Goal: Task Accomplishment & Management: Use online tool/utility

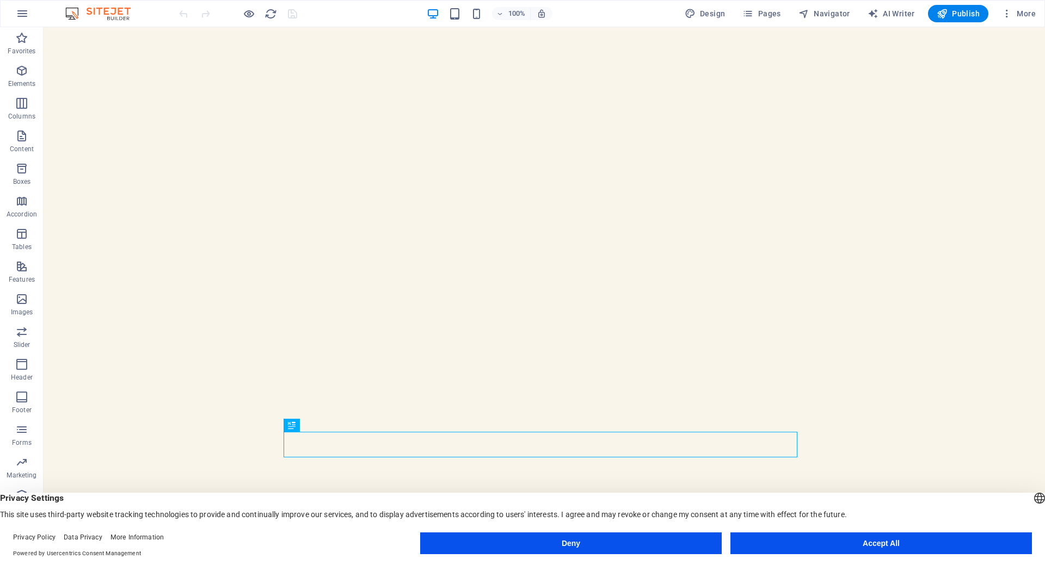
click at [788, 545] on button "Accept All" at bounding box center [880, 544] width 301 height 22
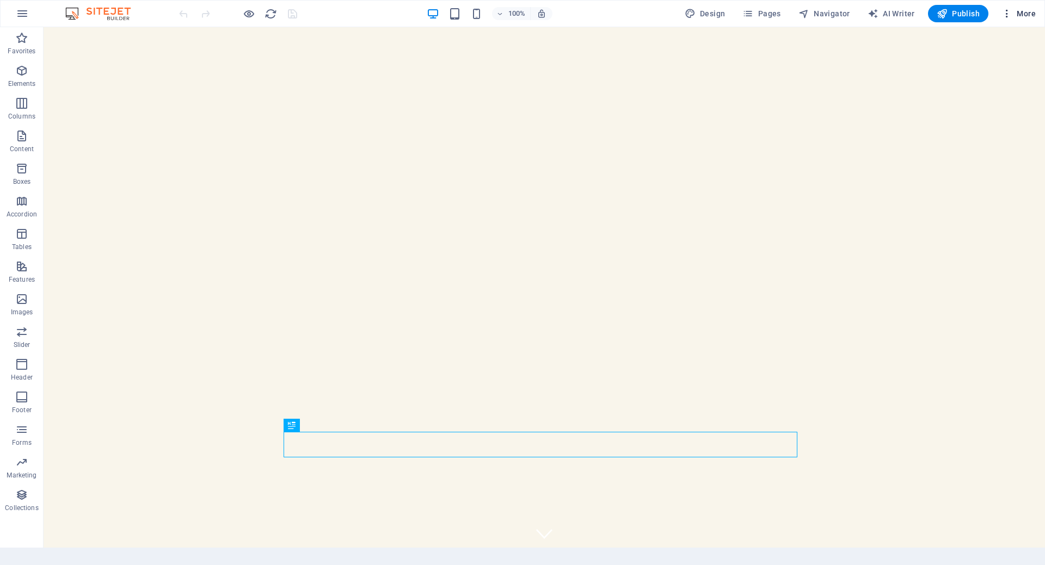
click at [1021, 10] on span "More" at bounding box center [1018, 13] width 34 height 11
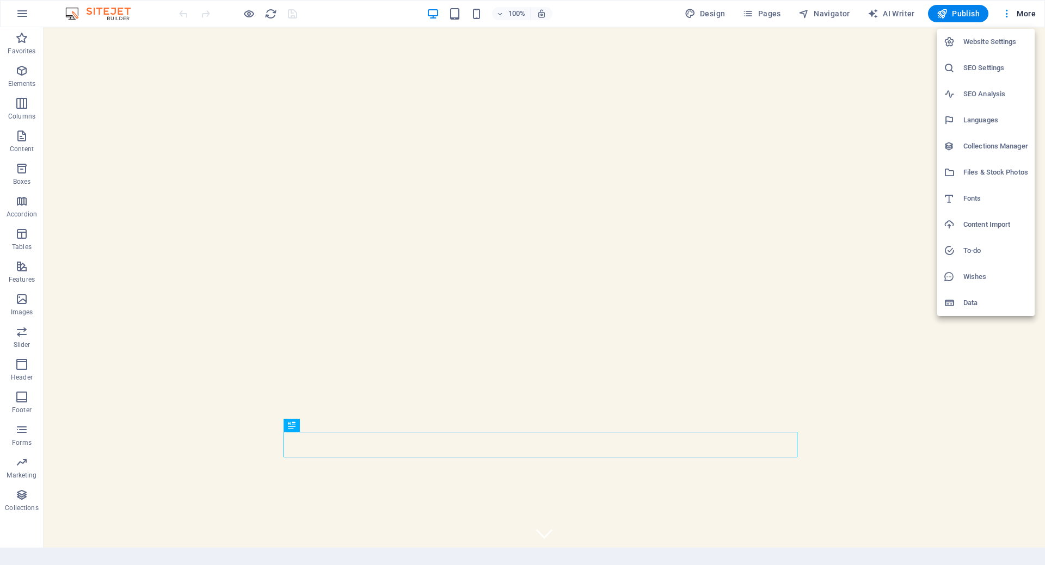
click at [1017, 9] on div at bounding box center [522, 282] width 1045 height 565
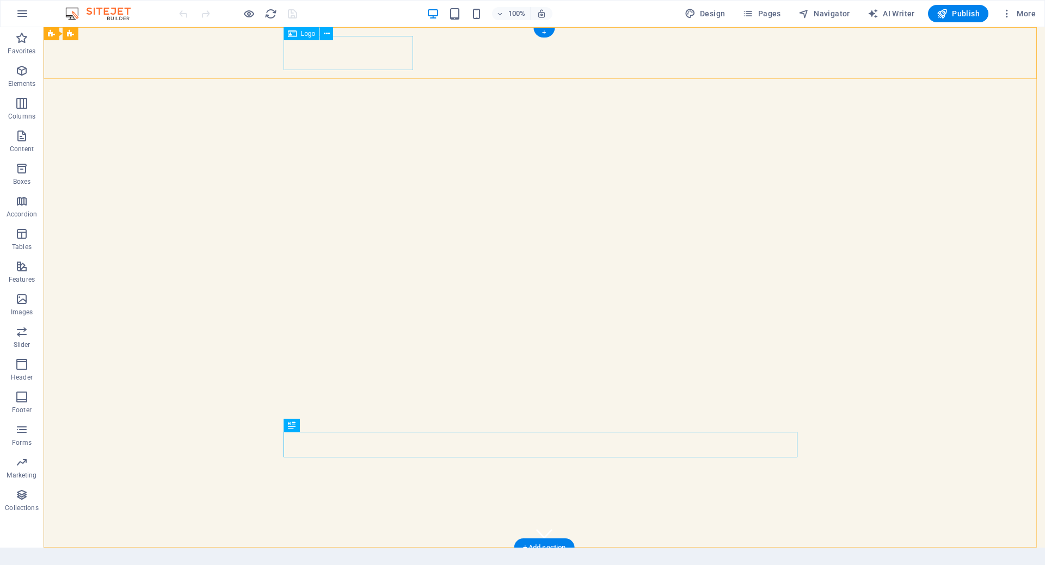
click at [339, 554] on span "Boda J&B" at bounding box center [351, 573] width 129 height 38
click at [304, 554] on span "Boda J&B" at bounding box center [351, 573] width 129 height 38
drag, startPoint x: 287, startPoint y: 54, endPoint x: 338, endPoint y: 57, distance: 51.2
click at [338, 554] on span "Boda J&B" at bounding box center [351, 573] width 129 height 38
click at [405, 554] on span "Boda J&B" at bounding box center [351, 573] width 129 height 38
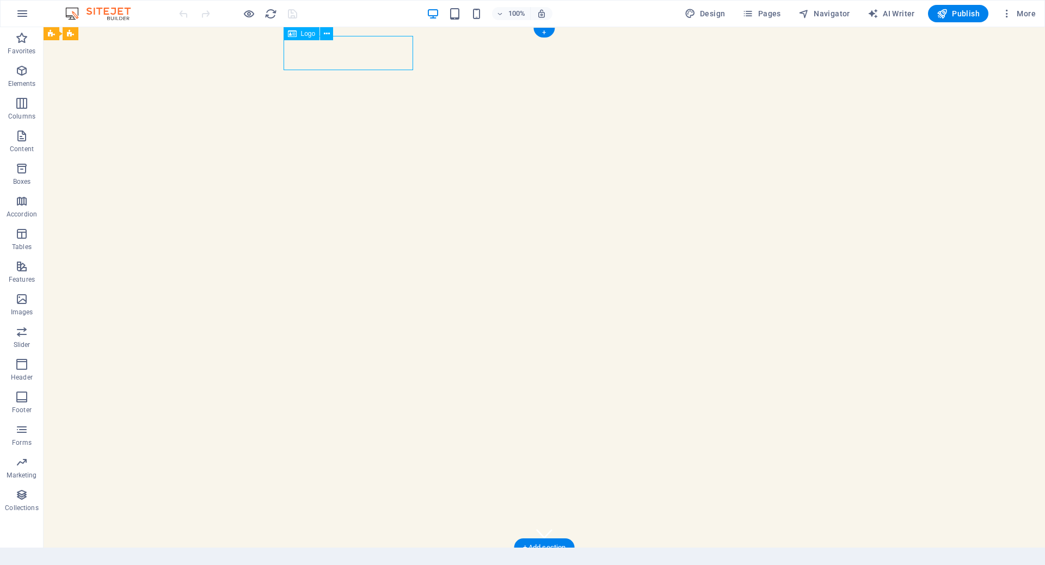
click at [405, 554] on span "Boda J&B" at bounding box center [351, 573] width 129 height 38
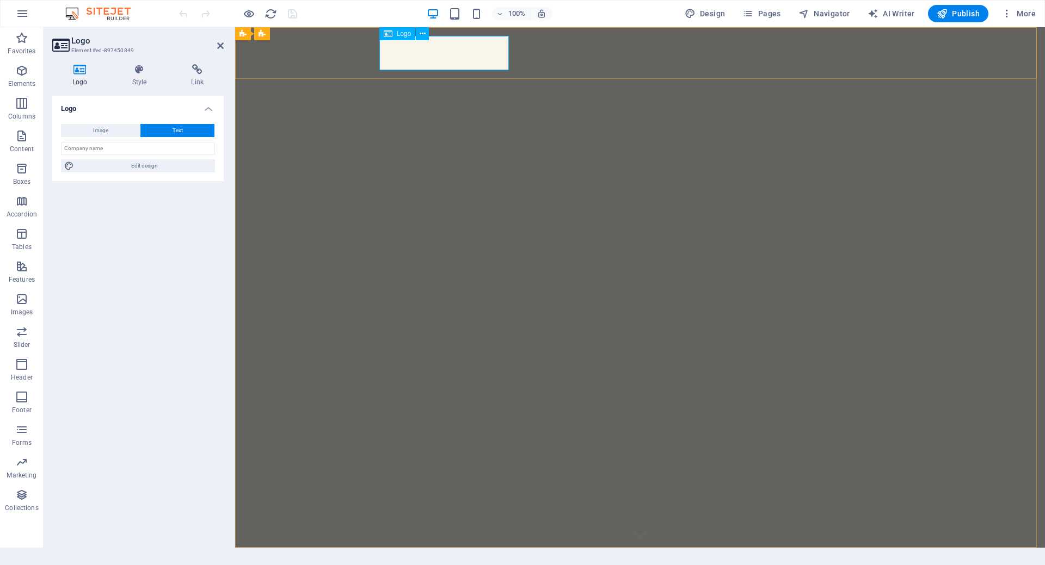
click at [429, 554] on span "Boda J&B" at bounding box center [447, 573] width 129 height 38
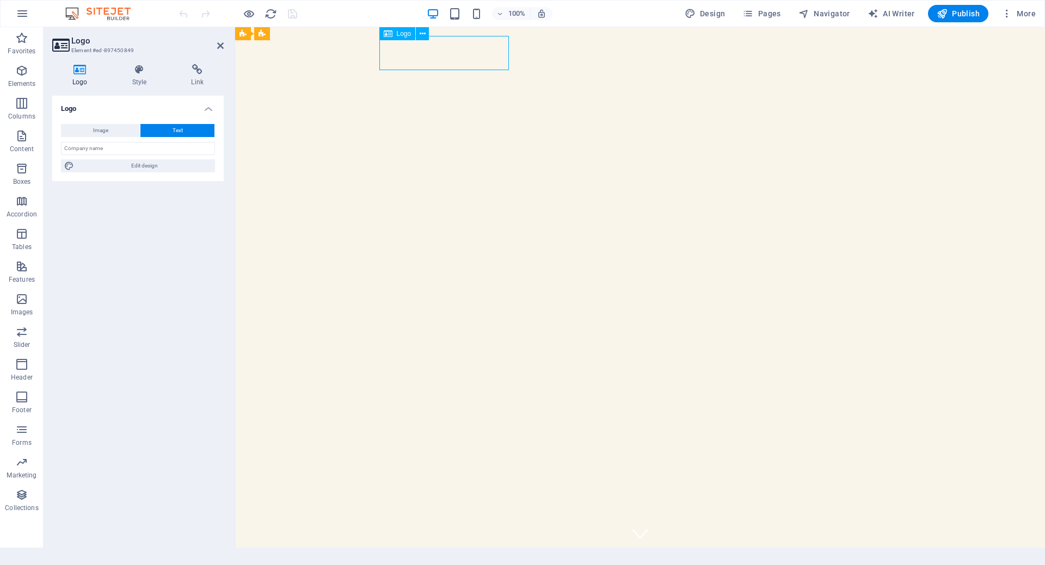
drag, startPoint x: 382, startPoint y: 59, endPoint x: 495, endPoint y: 52, distance: 113.4
click at [474, 554] on span "Boda J&B" at bounding box center [447, 573] width 129 height 38
click at [501, 554] on span "Boda J&B" at bounding box center [447, 573] width 129 height 38
drag, startPoint x: 499, startPoint y: 52, endPoint x: 404, endPoint y: 55, distance: 94.7
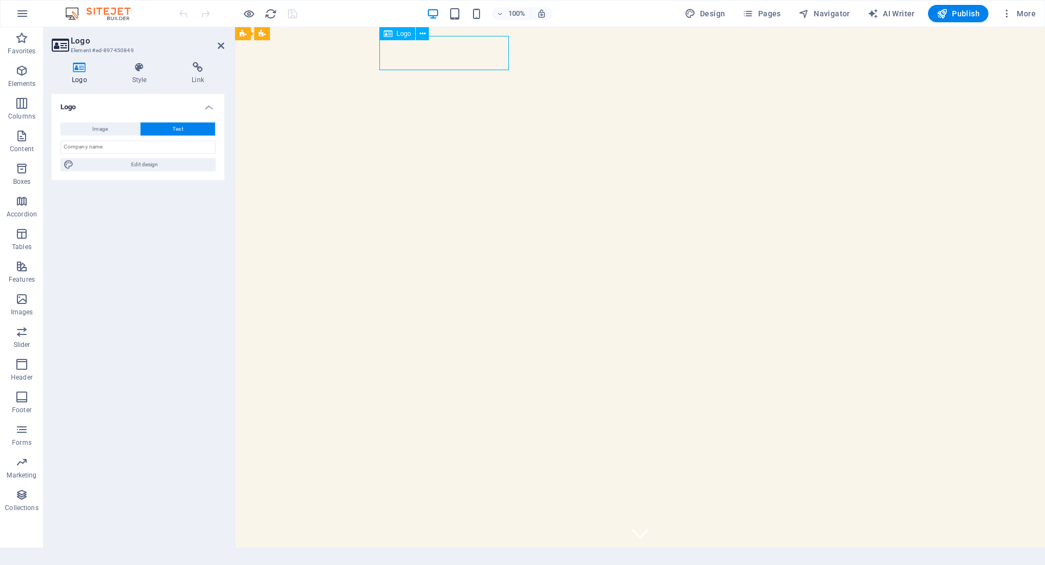
click at [405, 554] on span "Boda J&B" at bounding box center [447, 573] width 129 height 38
click at [139, 79] on h4 "Style" at bounding box center [141, 75] width 59 height 23
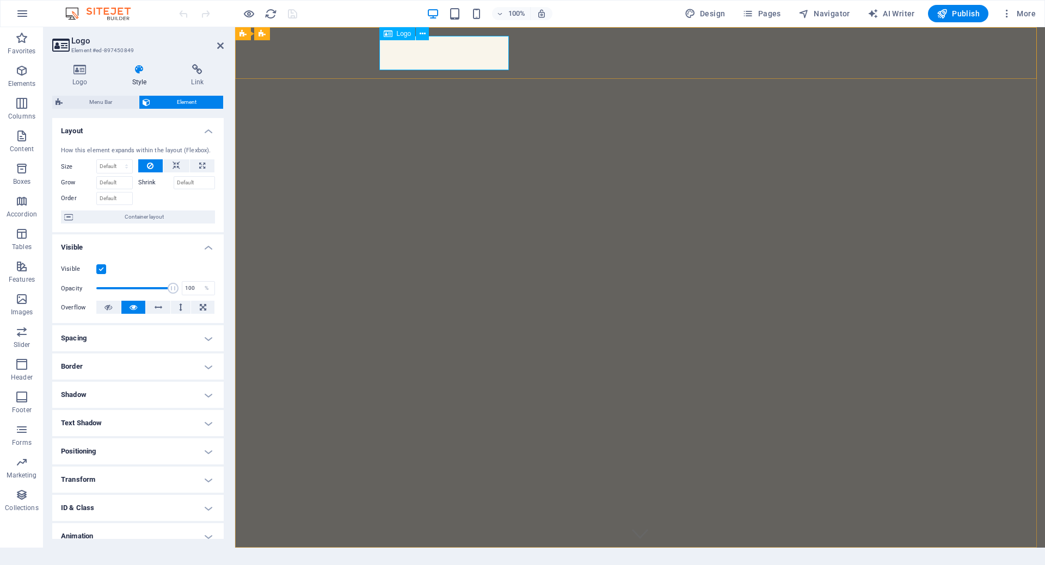
click at [410, 554] on span "Boda J&B" at bounding box center [447, 573] width 129 height 38
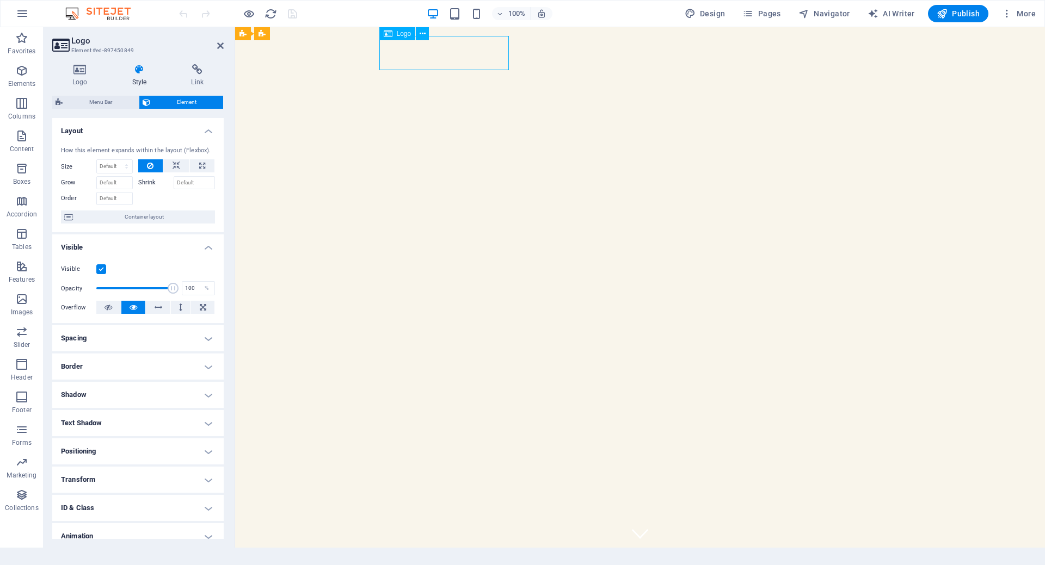
drag, startPoint x: 384, startPoint y: 53, endPoint x: 501, endPoint y: 54, distance: 117.5
click at [501, 554] on span "Boda J&B" at bounding box center [447, 573] width 129 height 38
click at [495, 554] on span "Boda J&B" at bounding box center [447, 573] width 129 height 38
click at [421, 35] on icon at bounding box center [422, 33] width 6 height 11
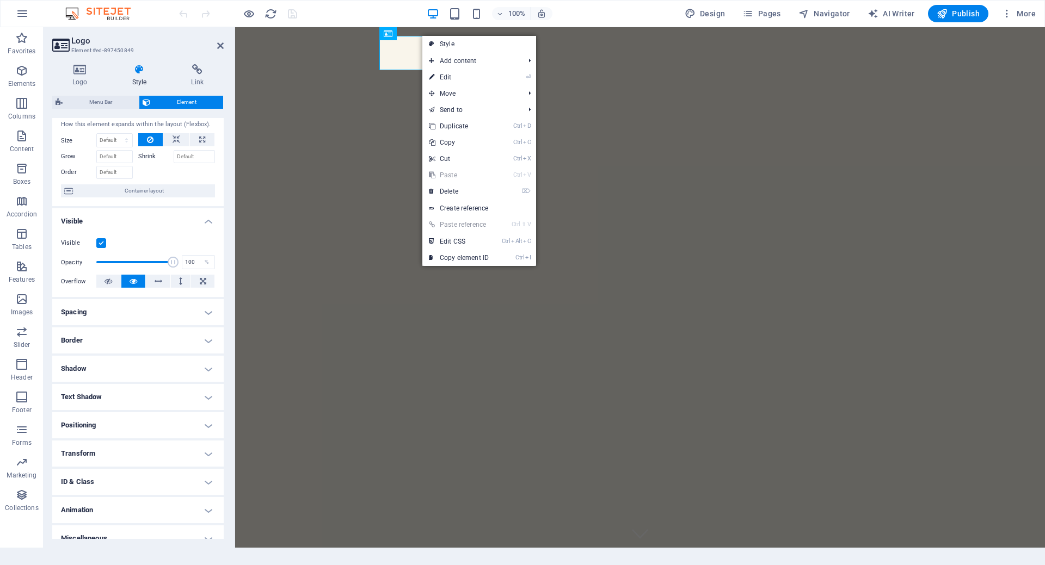
scroll to position [39, 0]
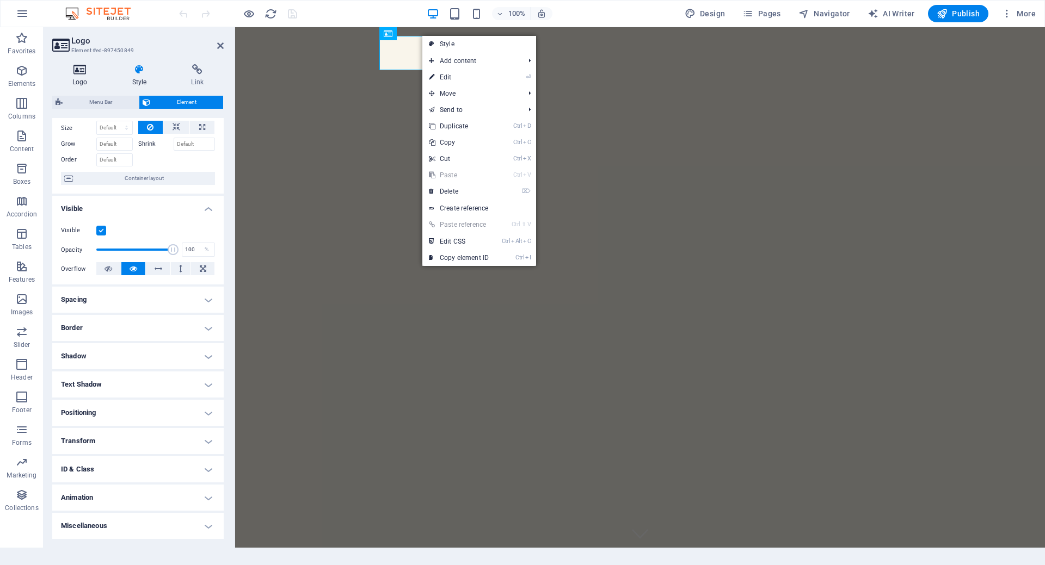
click at [82, 78] on h4 "Logo" at bounding box center [82, 75] width 60 height 23
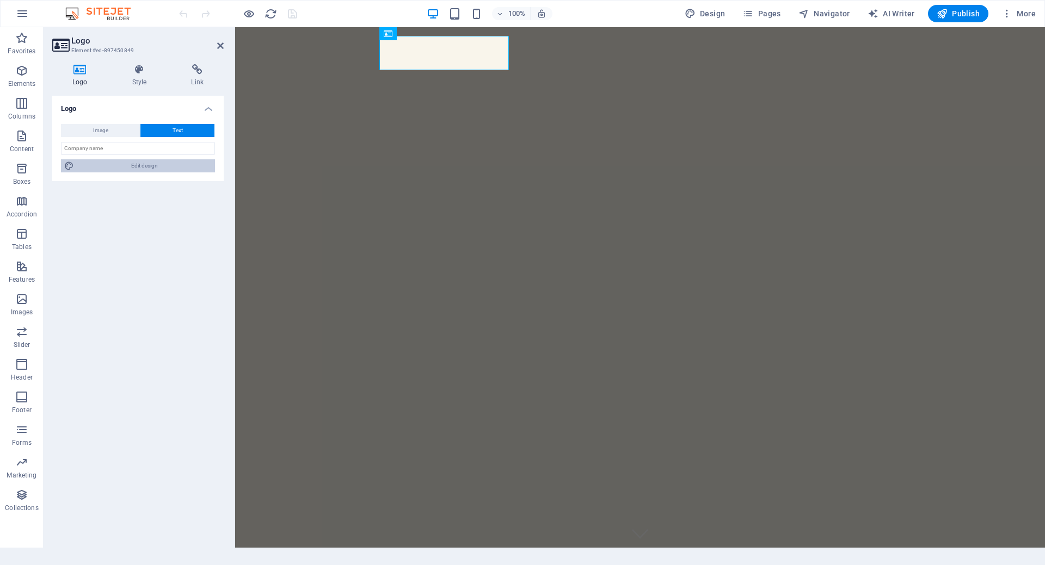
click at [150, 165] on span "Edit design" at bounding box center [144, 165] width 134 height 13
select select "px"
select select "200"
select select "px"
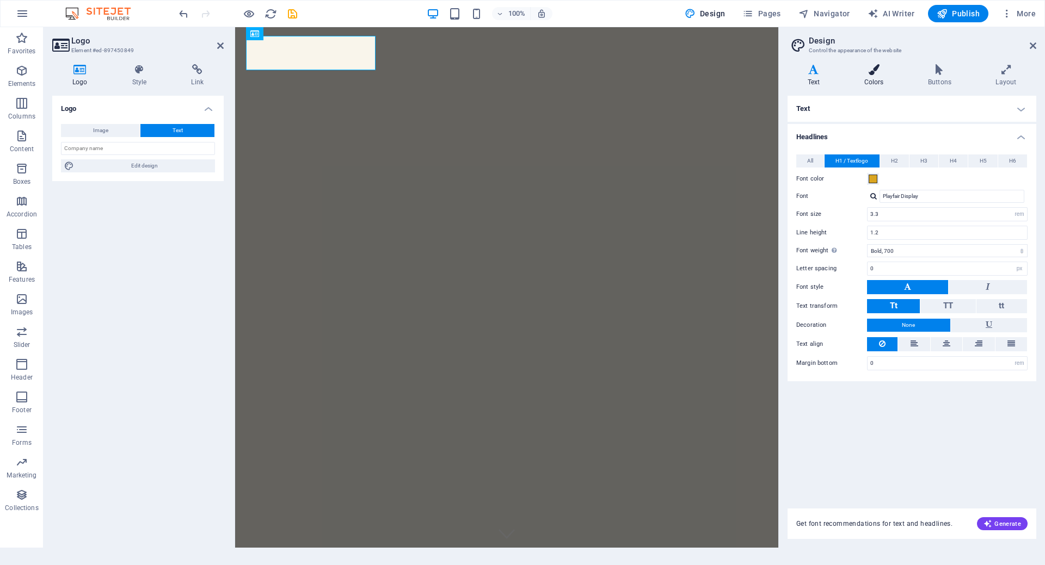
click at [873, 76] on h4 "Colors" at bounding box center [876, 75] width 64 height 23
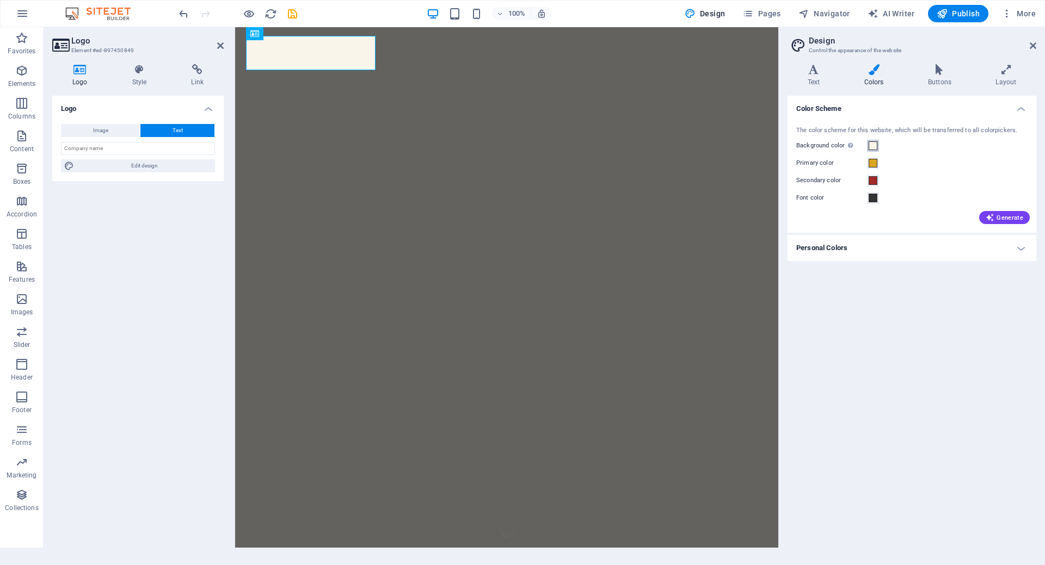
click at [873, 145] on span at bounding box center [872, 145] width 9 height 9
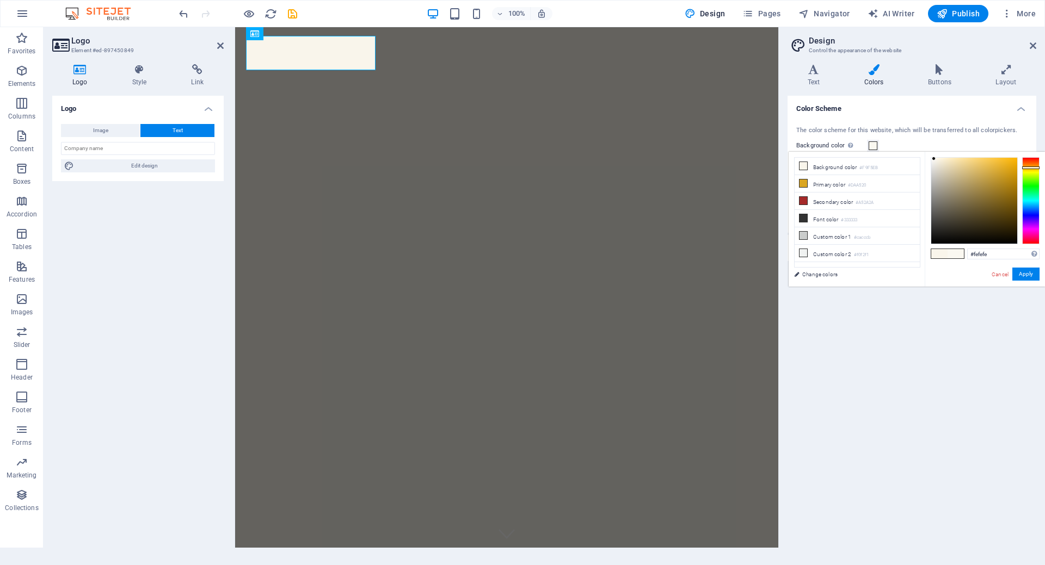
type input "#ffffff"
drag, startPoint x: 935, startPoint y: 160, endPoint x: 923, endPoint y: 139, distance: 23.9
click at [923, 154] on div "less Background color #F9F5EB Primary color #DAA520 Secondary color #A52A2A Fon…" at bounding box center [916, 219] width 256 height 135
click at [924, 133] on div "The color scheme for this website, which will be transferred to all colorpicker…" at bounding box center [911, 130] width 231 height 9
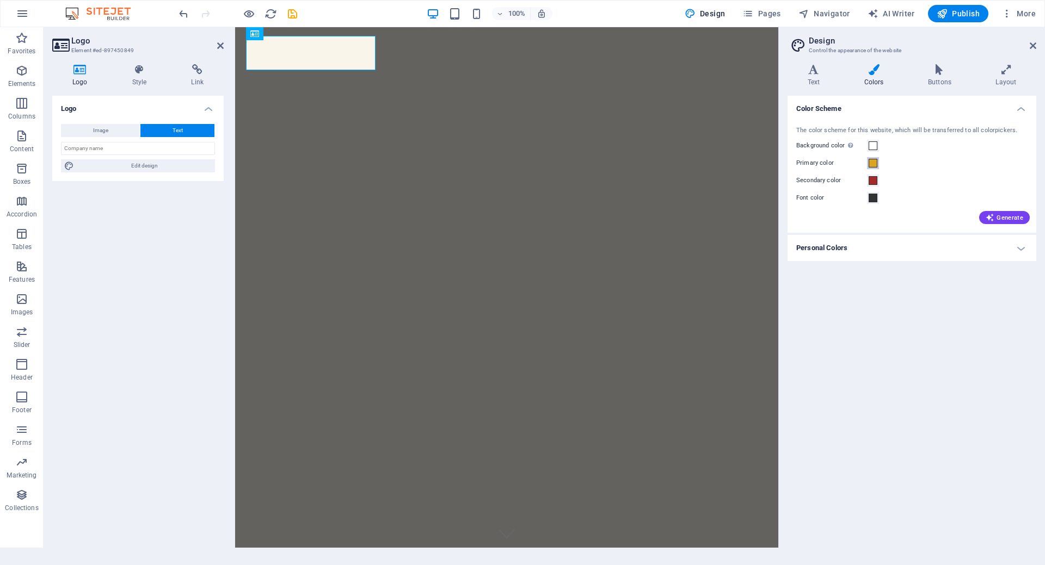
click at [873, 165] on span at bounding box center [872, 163] width 9 height 9
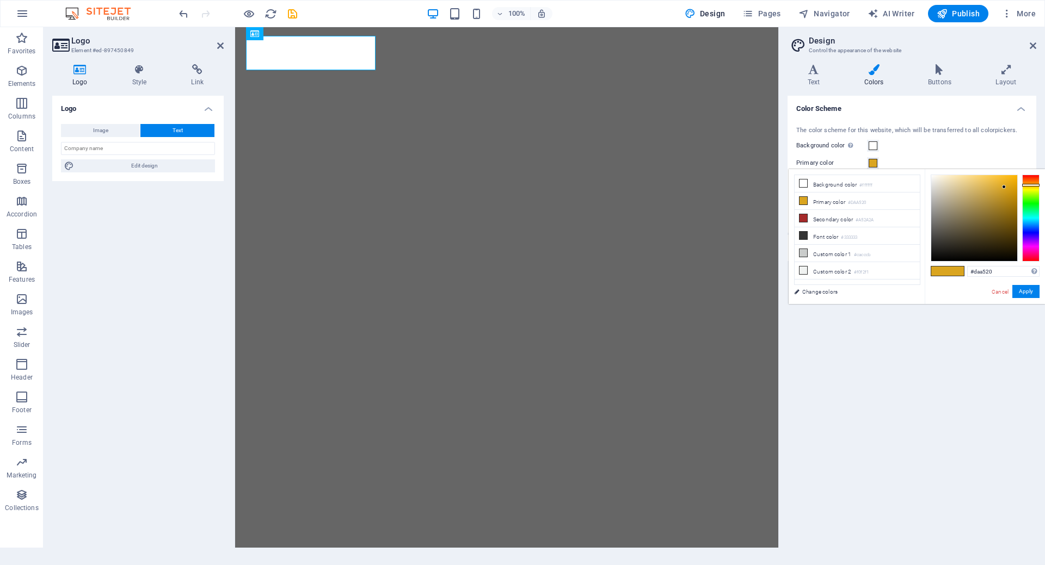
click at [963, 146] on div "Background color Only visible if it is not covered by other backgrounds." at bounding box center [911, 145] width 231 height 13
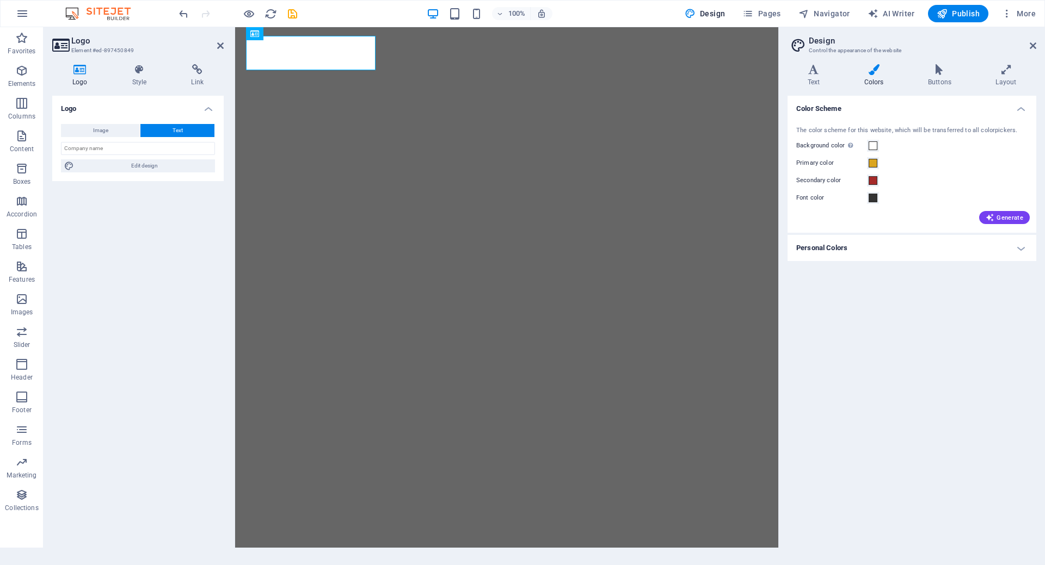
click at [853, 251] on h4 "Personal Colors" at bounding box center [911, 248] width 249 height 26
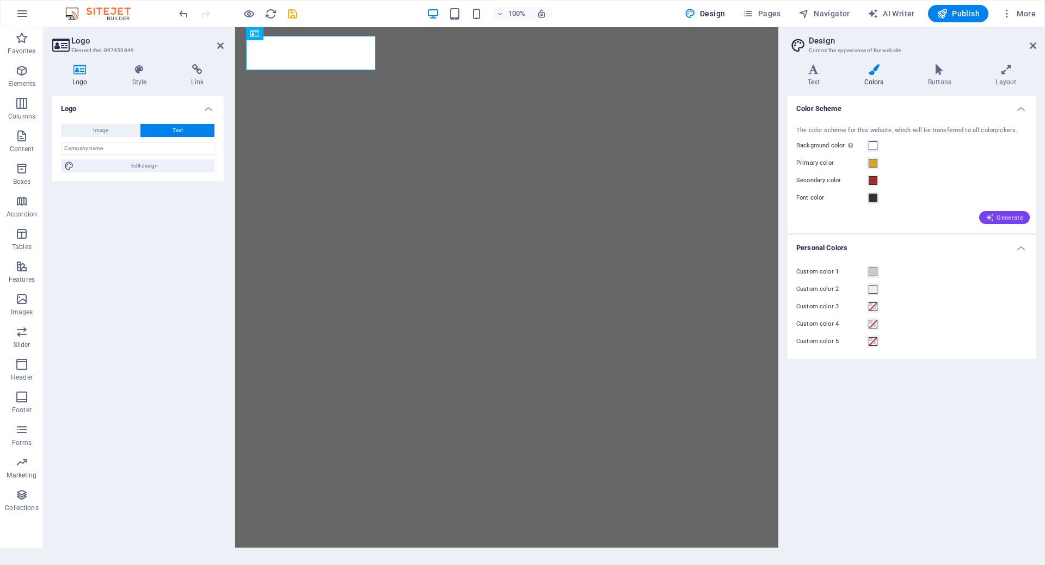
click at [1001, 221] on span "Generate" at bounding box center [1004, 217] width 38 height 9
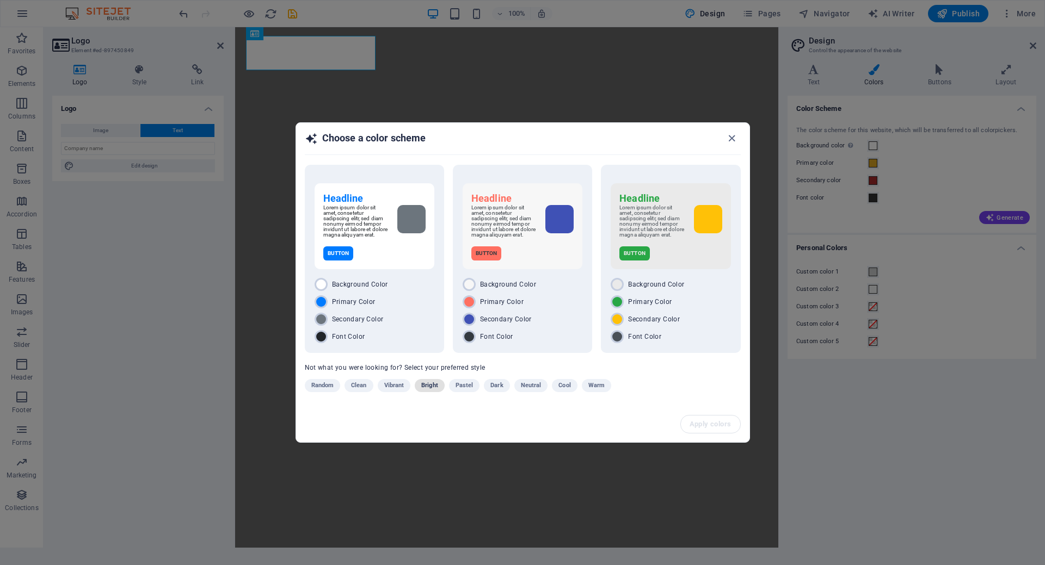
click at [433, 391] on span "Bright" at bounding box center [429, 385] width 17 height 13
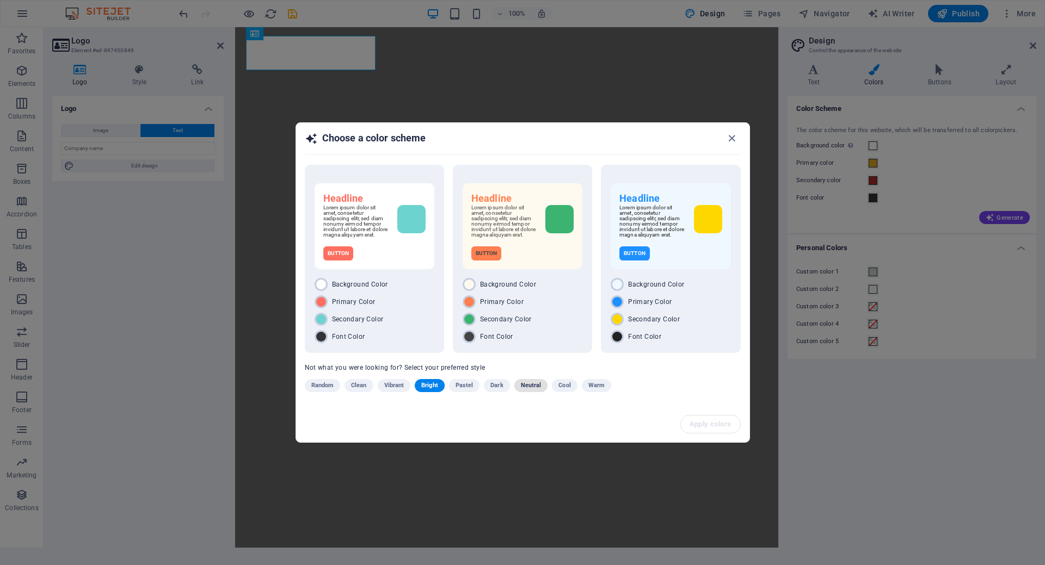
click at [521, 385] on span "Neutral" at bounding box center [531, 385] width 21 height 13
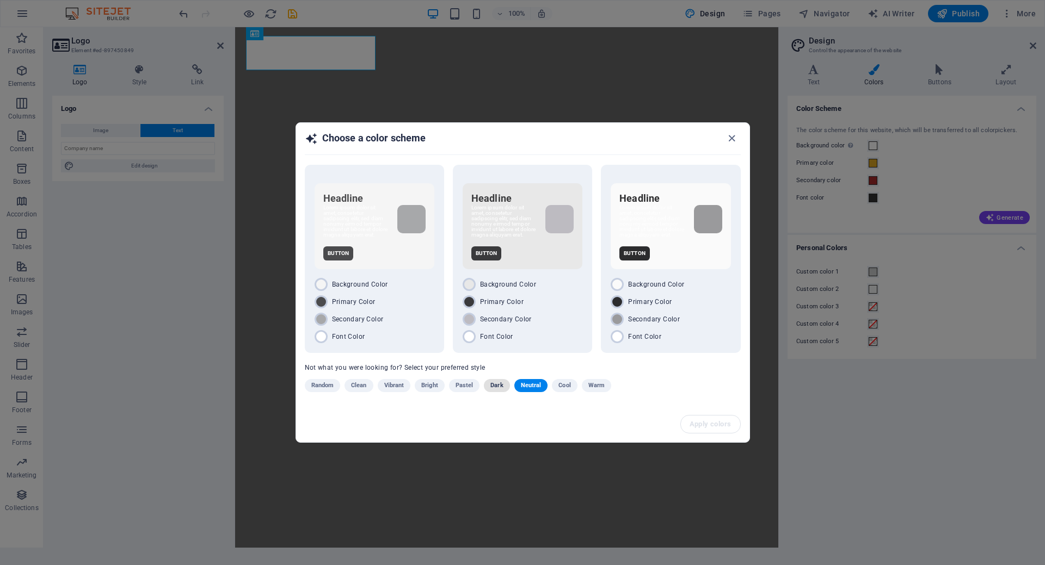
click at [501, 387] on span "Dark" at bounding box center [496, 385] width 13 height 13
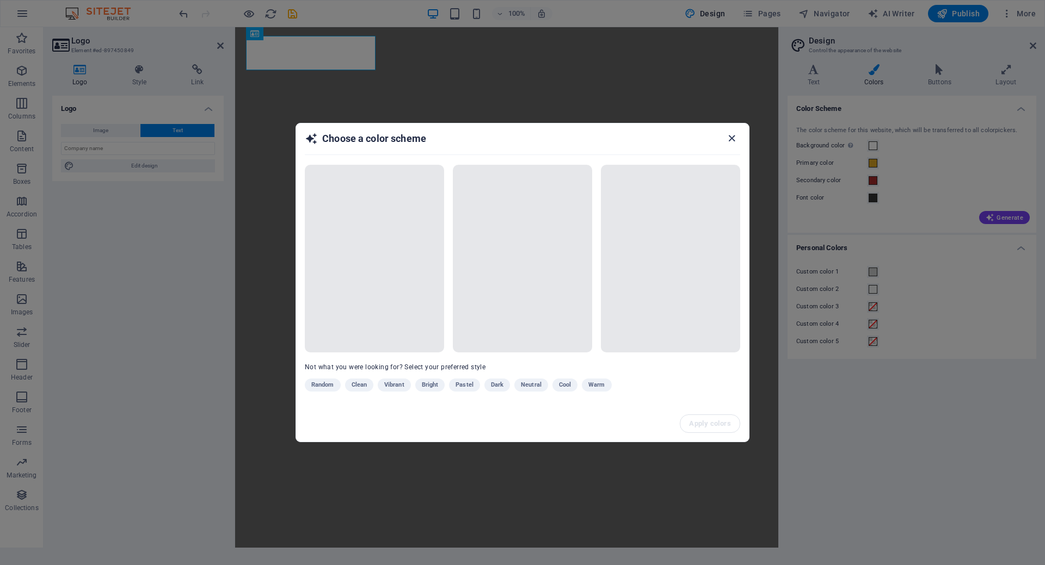
click at [732, 136] on icon "button" at bounding box center [731, 138] width 13 height 13
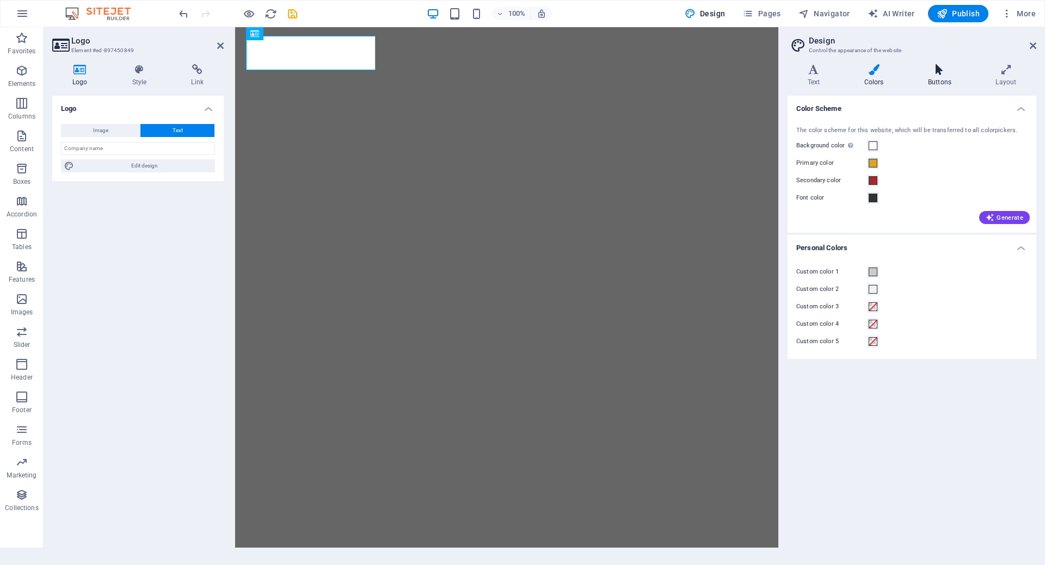
click at [936, 73] on icon at bounding box center [939, 69] width 63 height 11
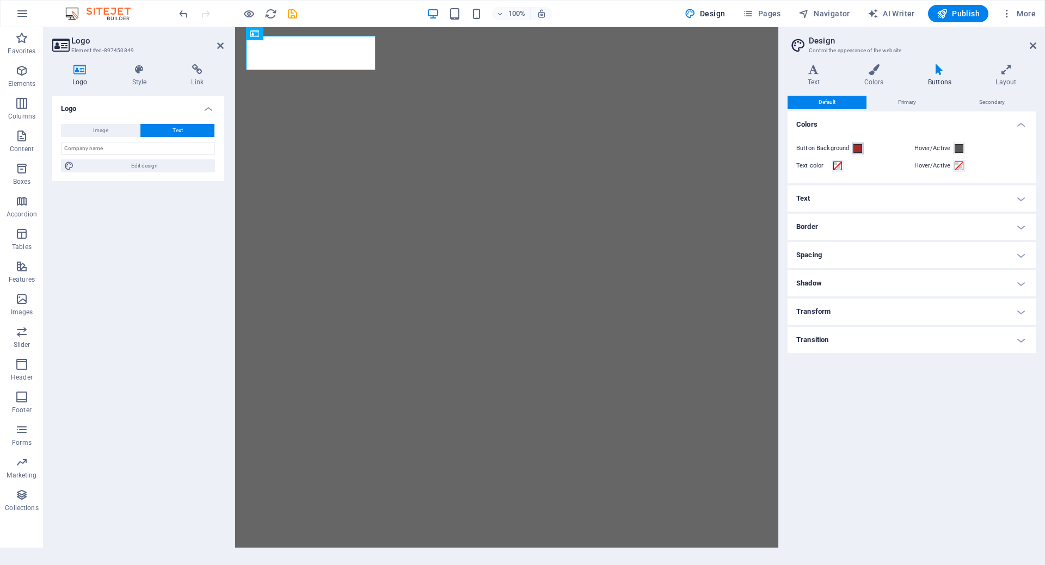
click at [857, 147] on span at bounding box center [857, 148] width 9 height 9
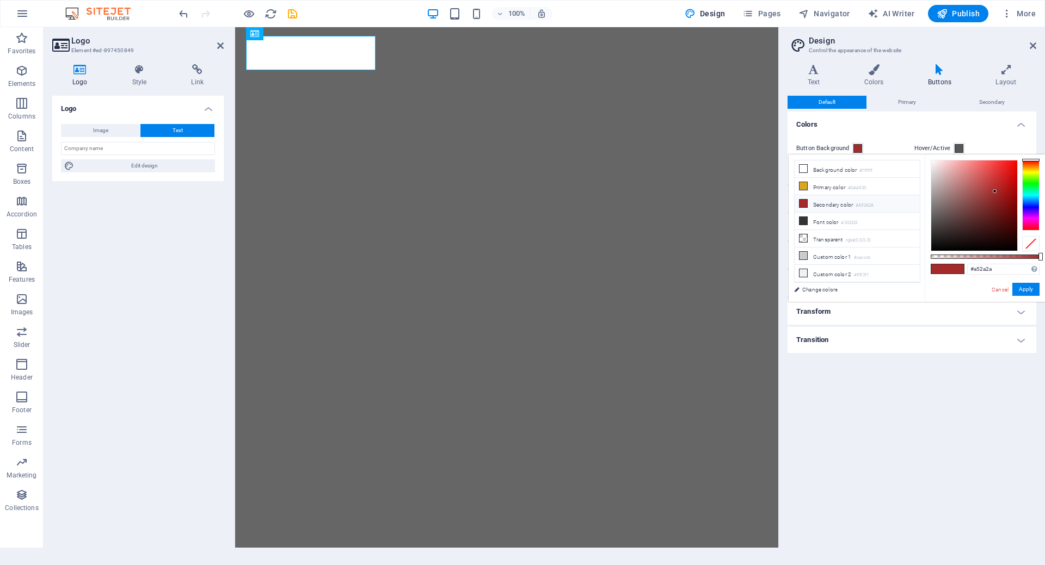
click at [909, 122] on h4 "Colors" at bounding box center [911, 122] width 249 height 20
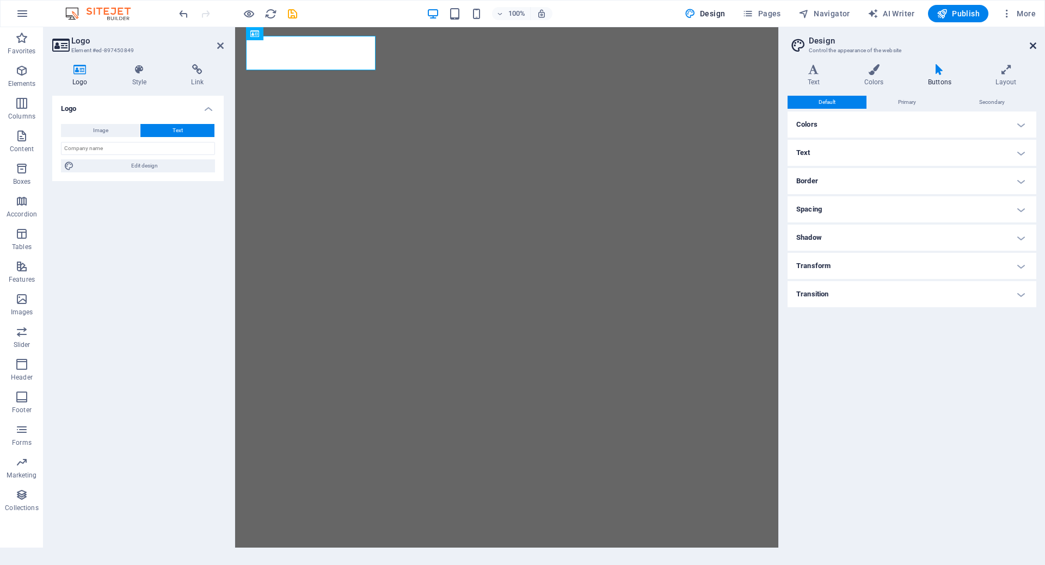
click at [1035, 41] on icon at bounding box center [1032, 45] width 7 height 9
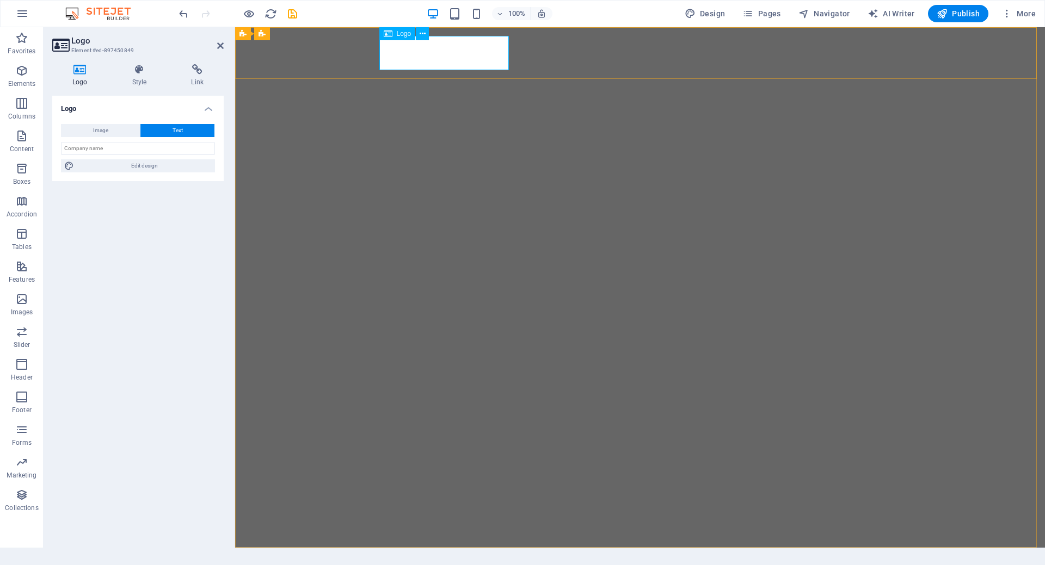
click at [489, 554] on span "Boda J&B" at bounding box center [447, 573] width 129 height 38
click at [420, 34] on icon at bounding box center [422, 33] width 6 height 11
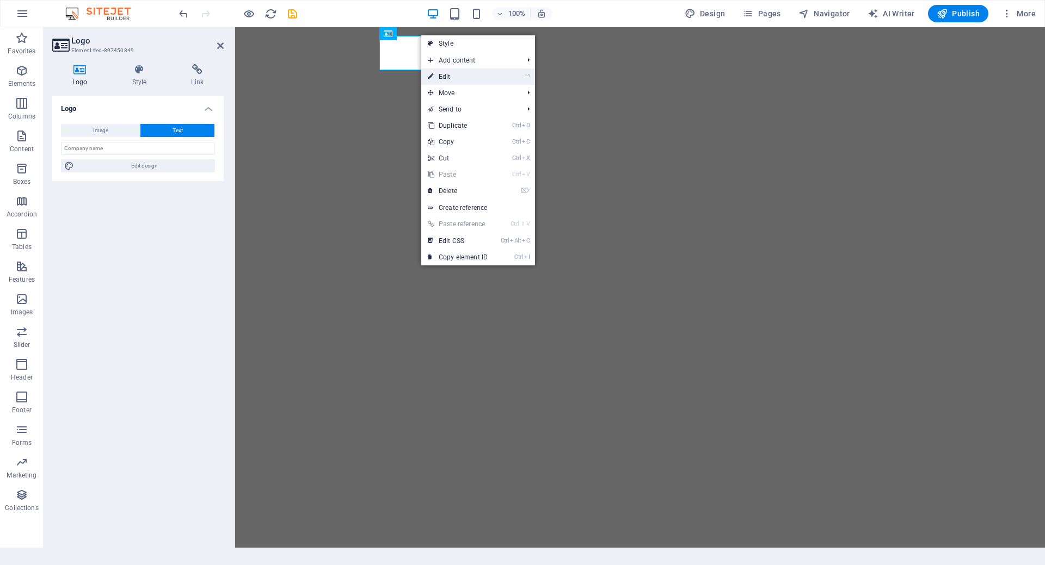
click at [460, 76] on link "⏎ Edit" at bounding box center [457, 77] width 73 height 16
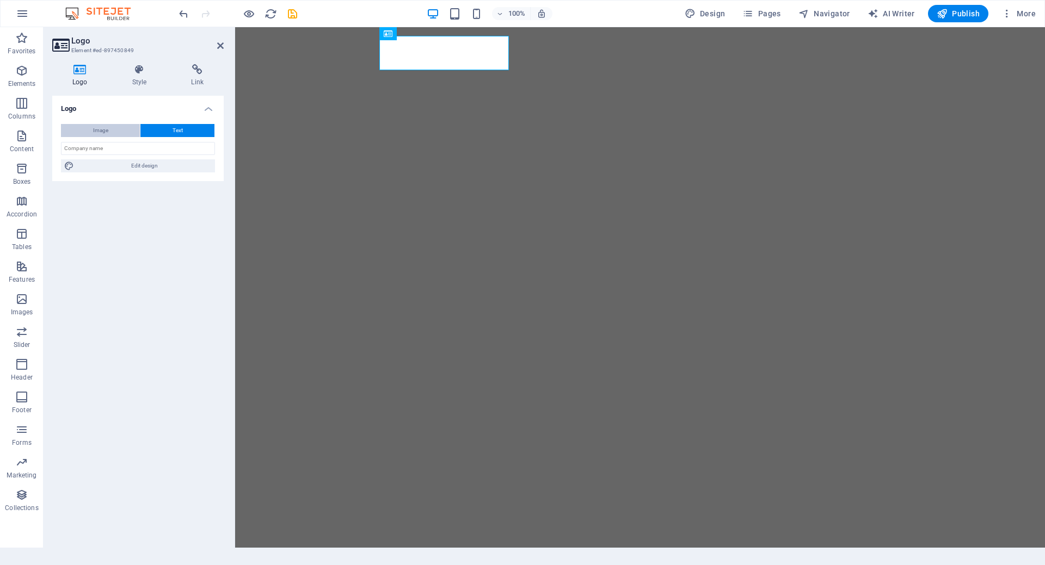
click at [103, 127] on span "Image" at bounding box center [100, 130] width 15 height 13
select select "DISABLED_OPTION_VALUE"
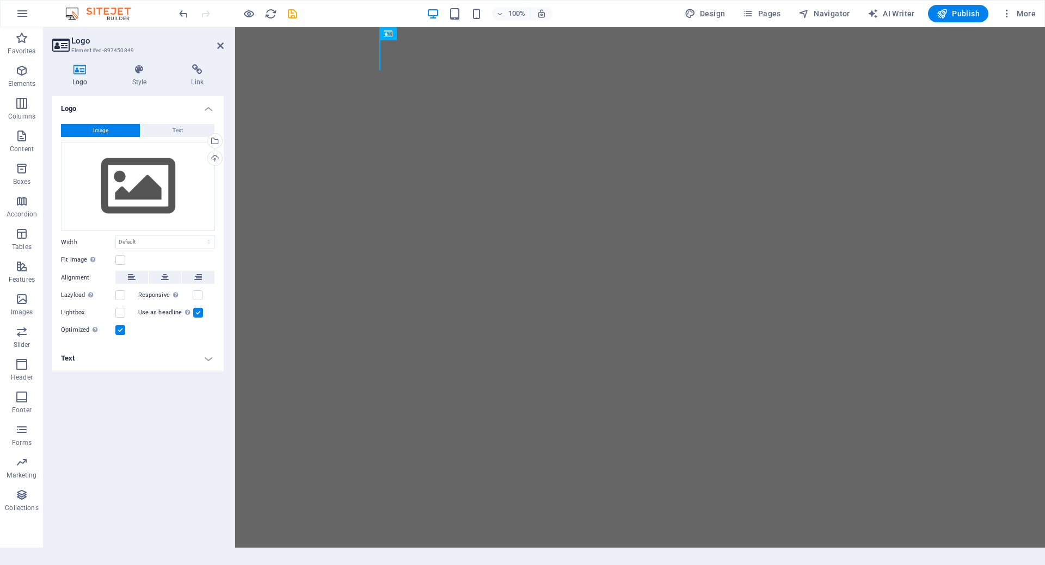
click at [183, 120] on div "Image Text Drag files here, click to choose files or select files from Files or…" at bounding box center [137, 230] width 171 height 231
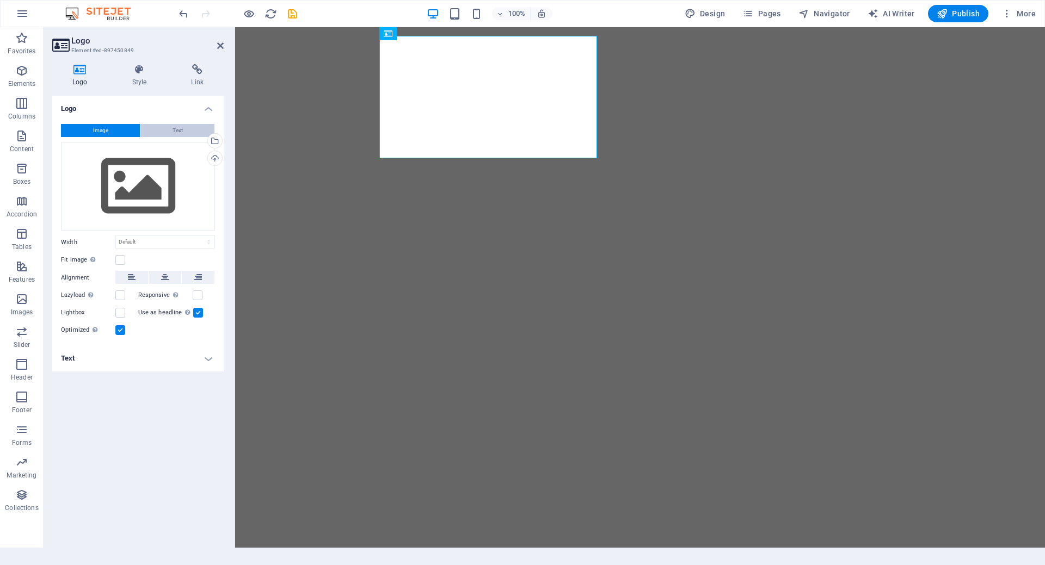
click at [177, 133] on span "Text" at bounding box center [177, 130] width 10 height 13
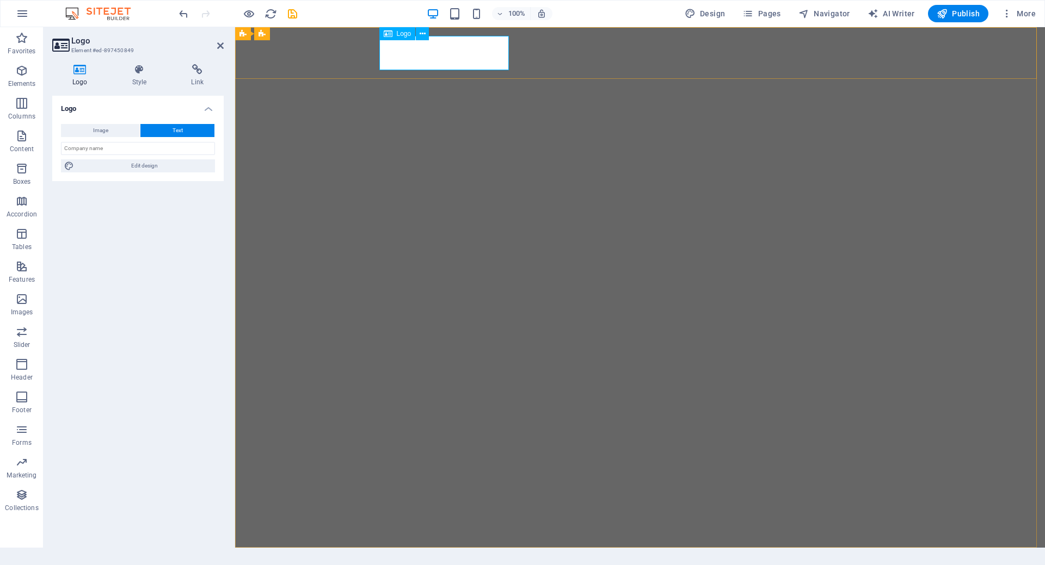
click at [425, 554] on span "Boda J&B" at bounding box center [447, 573] width 129 height 38
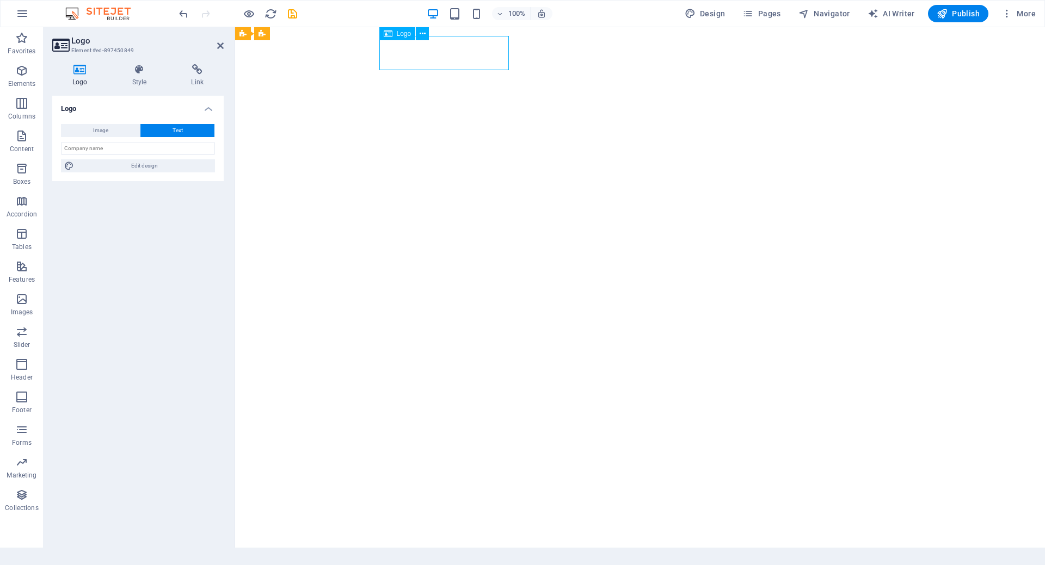
drag, startPoint x: 382, startPoint y: 54, endPoint x: 470, endPoint y: 54, distance: 88.1
click at [470, 554] on span "Boda J&B" at bounding box center [447, 573] width 129 height 38
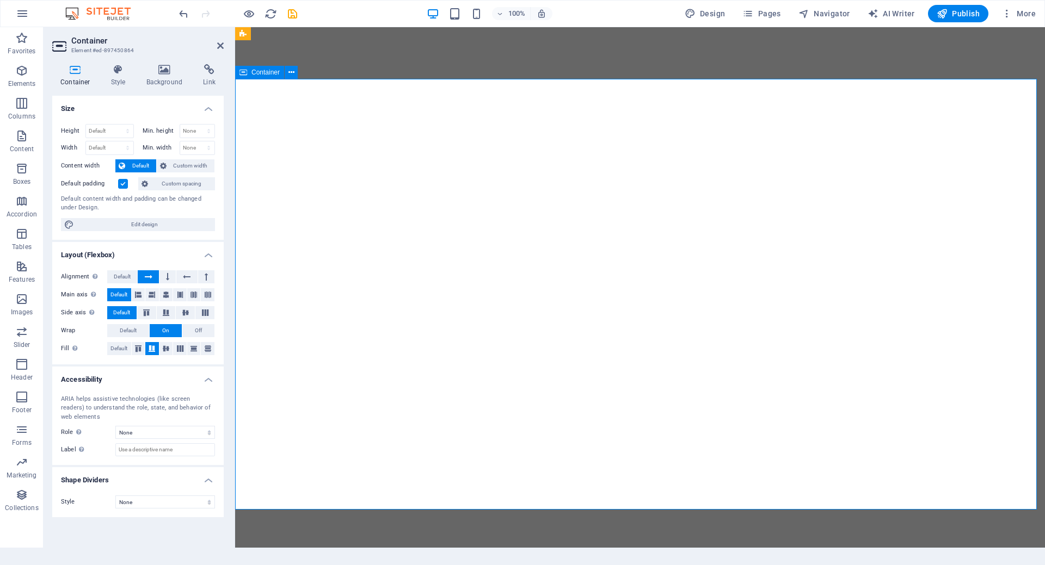
click at [222, 45] on icon at bounding box center [220, 45] width 7 height 9
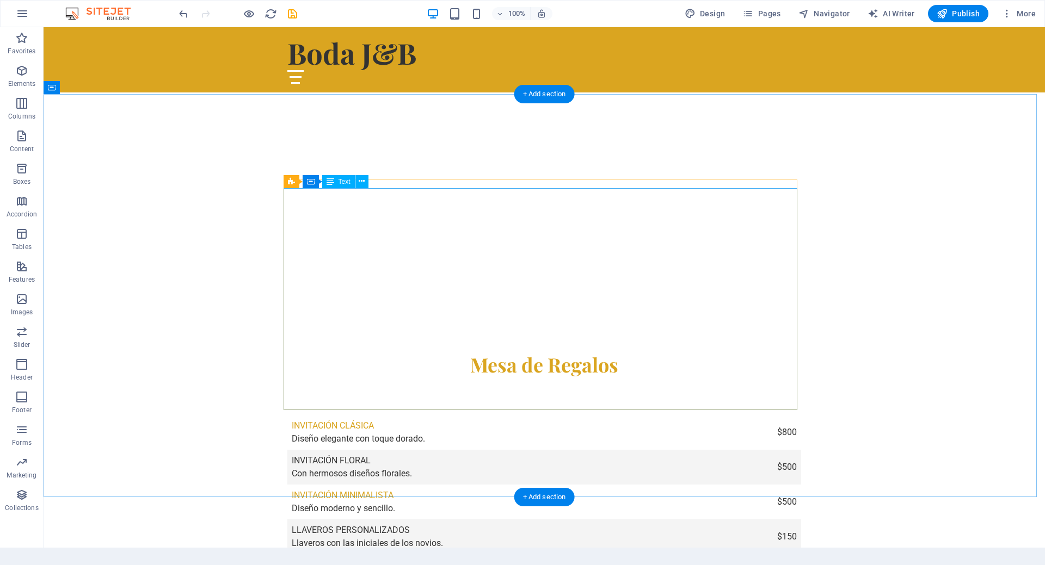
scroll to position [762, 0]
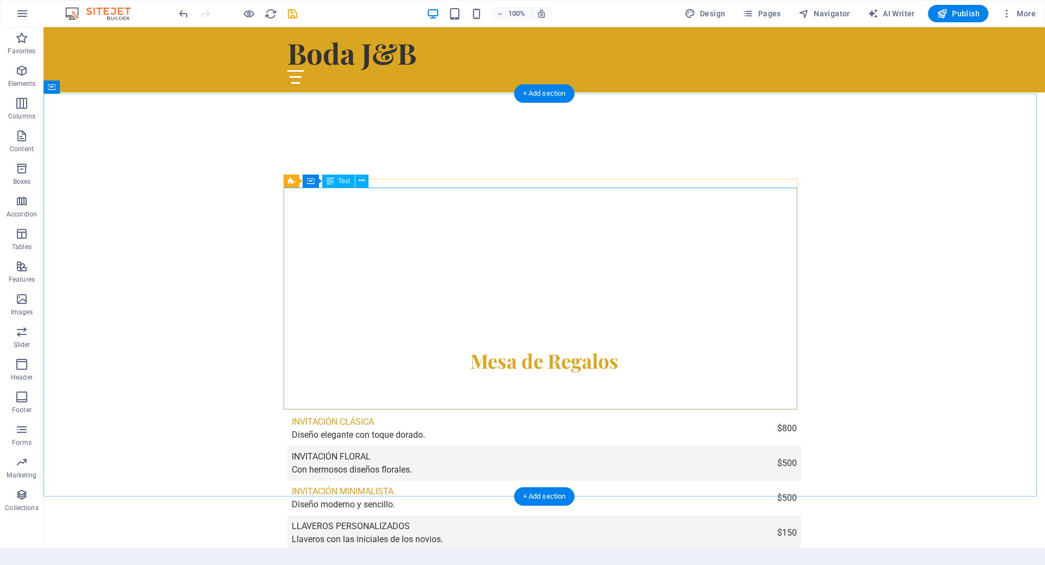
click at [349, 417] on strong "Invitación Clásica" at bounding box center [333, 422] width 82 height 10
click at [292, 417] on strong "Invitación Clásica" at bounding box center [333, 422] width 82 height 10
click at [287, 411] on td "Invitación Clásica Diseño elegante con toque dorado." at bounding box center [511, 428] width 448 height 35
drag, startPoint x: 290, startPoint y: 209, endPoint x: 361, endPoint y: 209, distance: 70.7
click at [361, 417] on strong "Invitación Clásica" at bounding box center [333, 422] width 82 height 10
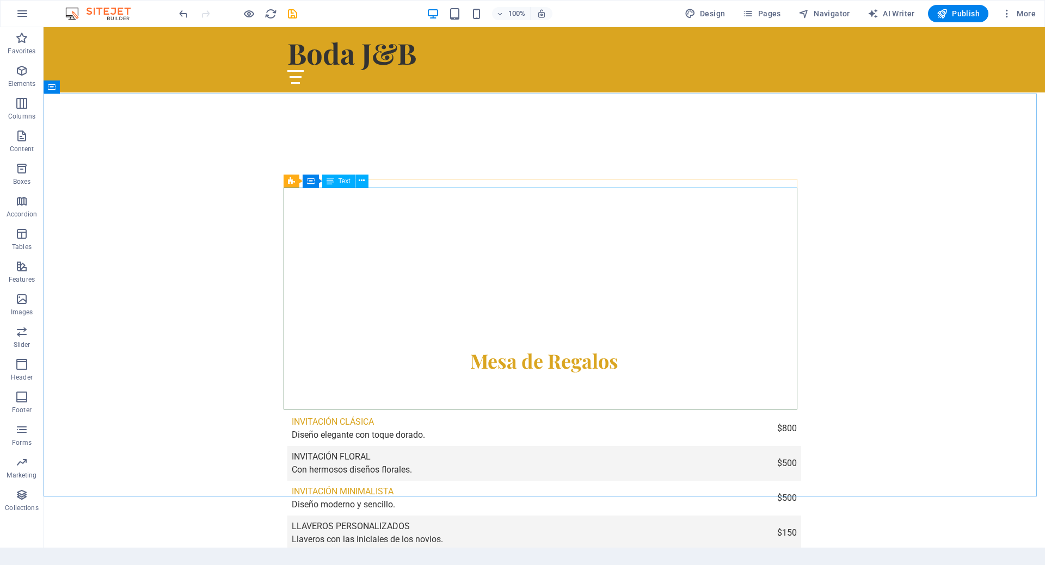
click at [336, 184] on div "Text" at bounding box center [338, 181] width 33 height 13
click at [338, 184] on span "Text" at bounding box center [344, 181] width 12 height 7
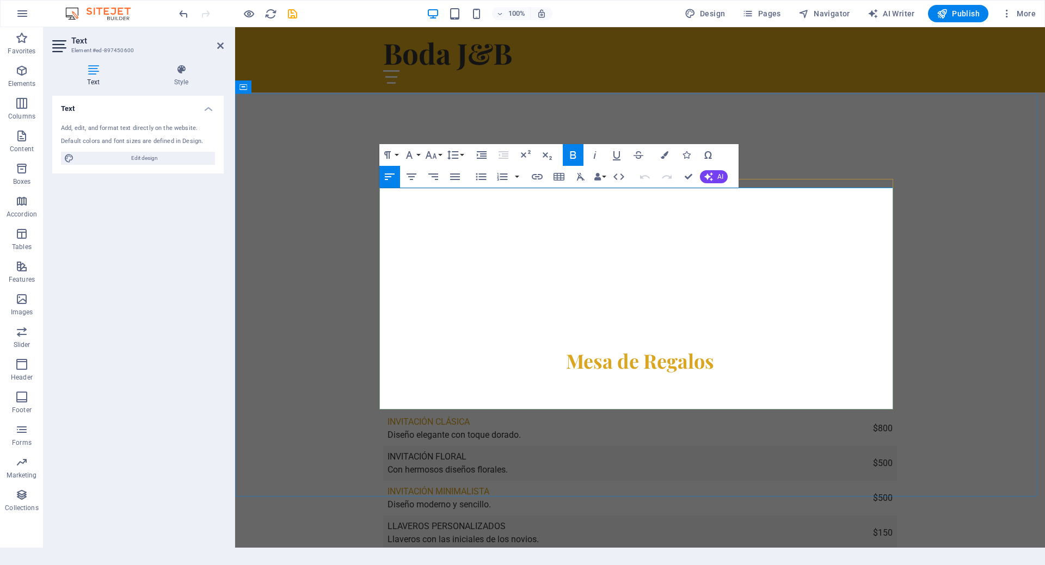
click at [409, 417] on strong "Invitación Clásica" at bounding box center [428, 422] width 82 height 10
drag, startPoint x: 385, startPoint y: 210, endPoint x: 470, endPoint y: 213, distance: 85.5
click at [470, 411] on td "Invitación Clásica Diseño elegante con toque dorado." at bounding box center [607, 428] width 448 height 35
click at [743, 481] on td "Invitación Minimalista Diseño moderno y sencillo." at bounding box center [607, 498] width 448 height 35
drag, startPoint x: 872, startPoint y: 393, endPoint x: 890, endPoint y: 393, distance: 17.4
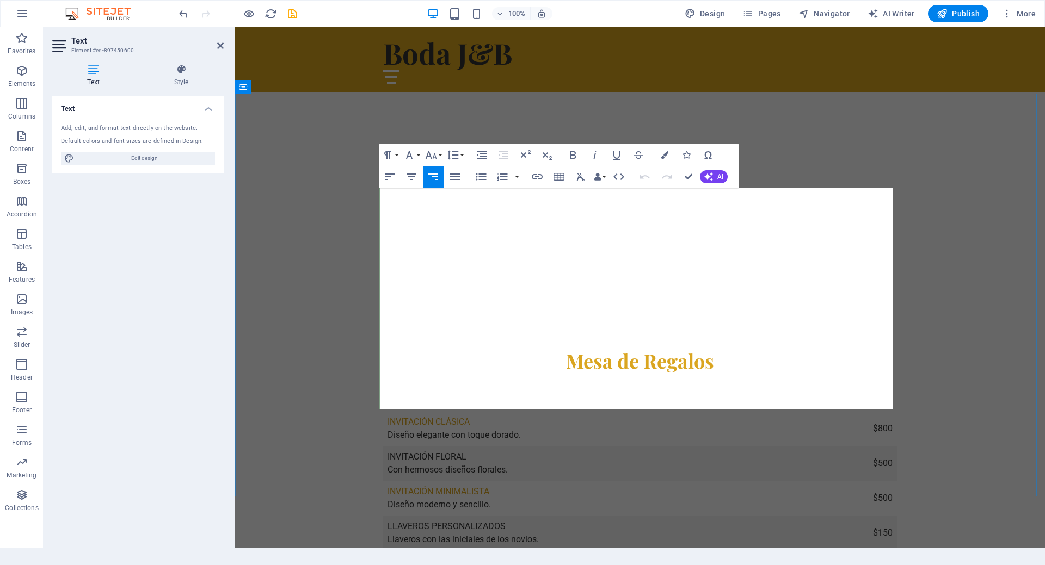
drag, startPoint x: 874, startPoint y: 355, endPoint x: 881, endPoint y: 344, distance: 12.7
click at [892, 551] on td "$200" at bounding box center [863, 568] width 65 height 35
drag, startPoint x: 866, startPoint y: 324, endPoint x: 892, endPoint y: 320, distance: 26.4
click at [892, 516] on td "$150" at bounding box center [863, 533] width 65 height 35
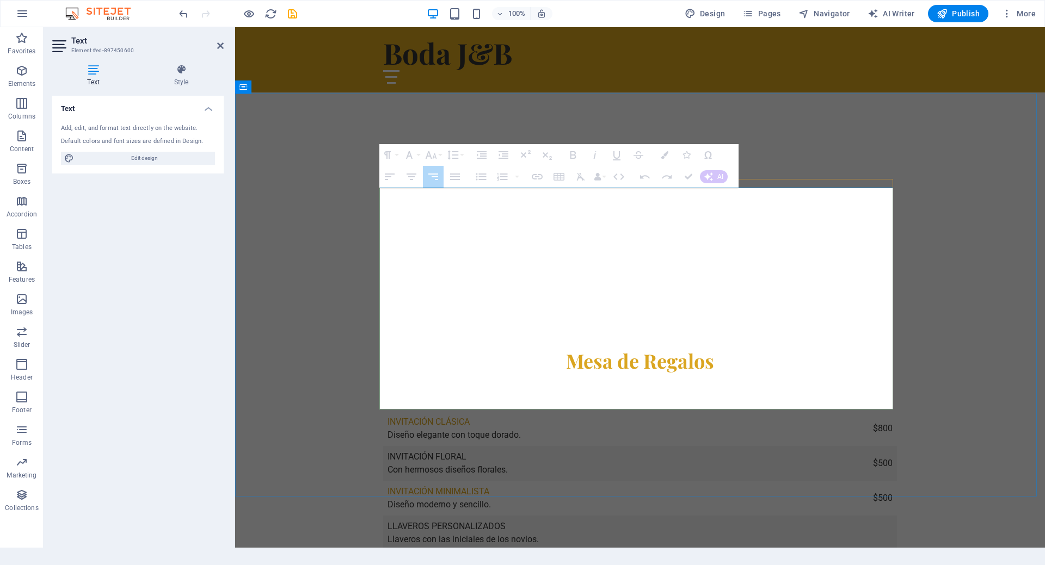
drag, startPoint x: 865, startPoint y: 288, endPoint x: 881, endPoint y: 286, distance: 17.1
click at [881, 481] on td "$500" at bounding box center [863, 498] width 65 height 35
drag, startPoint x: 867, startPoint y: 286, endPoint x: 892, endPoint y: 288, distance: 25.1
click at [892, 481] on td "$500" at bounding box center [863, 498] width 65 height 35
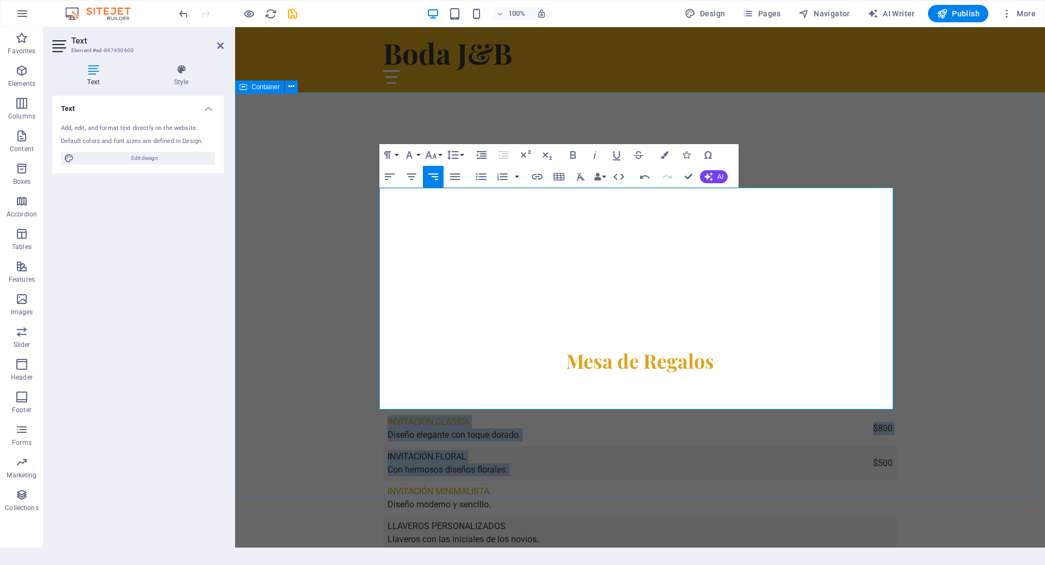
drag, startPoint x: 868, startPoint y: 253, endPoint x: 894, endPoint y: 253, distance: 26.1
click at [894, 305] on div "Mesa de Regalos Invitación Clásica Diseño elegante con toque dorado. $800 Invit…" at bounding box center [640, 506] width 810 height 403
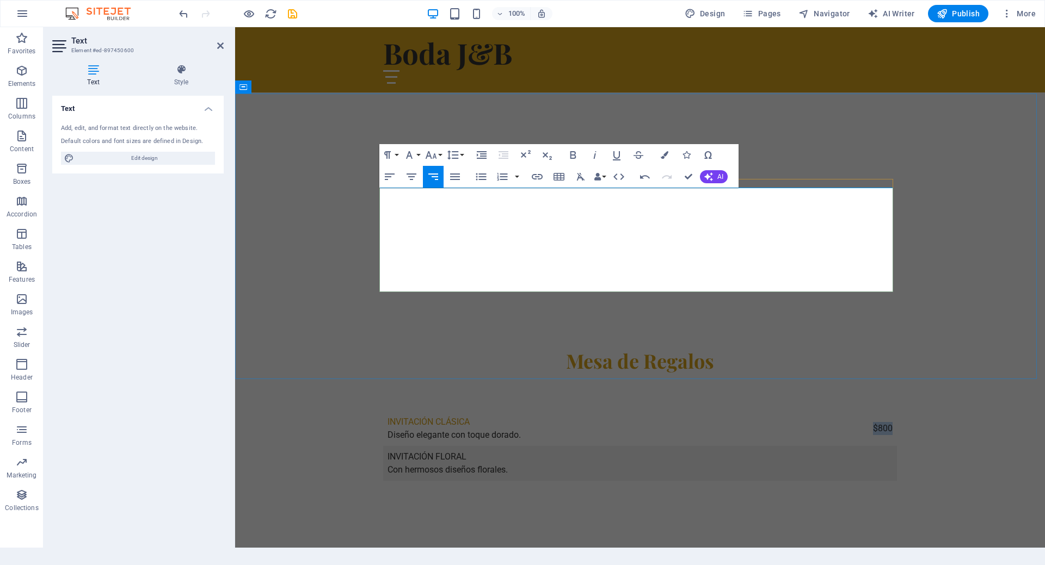
drag, startPoint x: 873, startPoint y: 219, endPoint x: 887, endPoint y: 218, distance: 14.2
click at [887, 411] on td "$800" at bounding box center [853, 428] width 85 height 35
drag, startPoint x: 534, startPoint y: 260, endPoint x: 384, endPoint y: 242, distance: 150.6
click at [384, 446] on td "Invitación Floral Con hermosos diseños florales." at bounding box center [625, 463] width 484 height 35
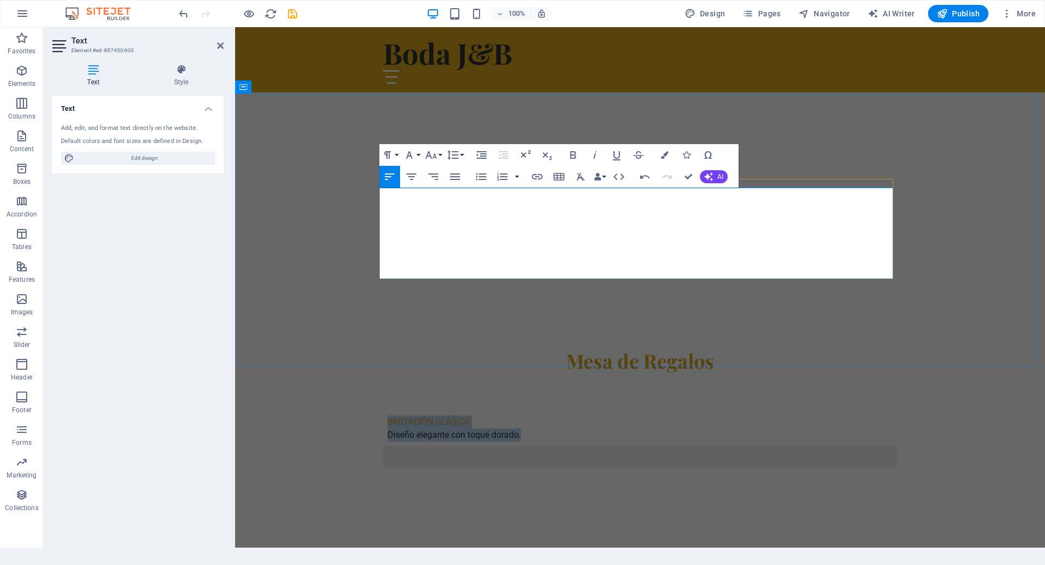
drag, startPoint x: 518, startPoint y: 226, endPoint x: 380, endPoint y: 213, distance: 138.2
click at [383, 411] on td "Invitación Clásica Diseño elegante con toque dorado." at bounding box center [625, 428] width 484 height 35
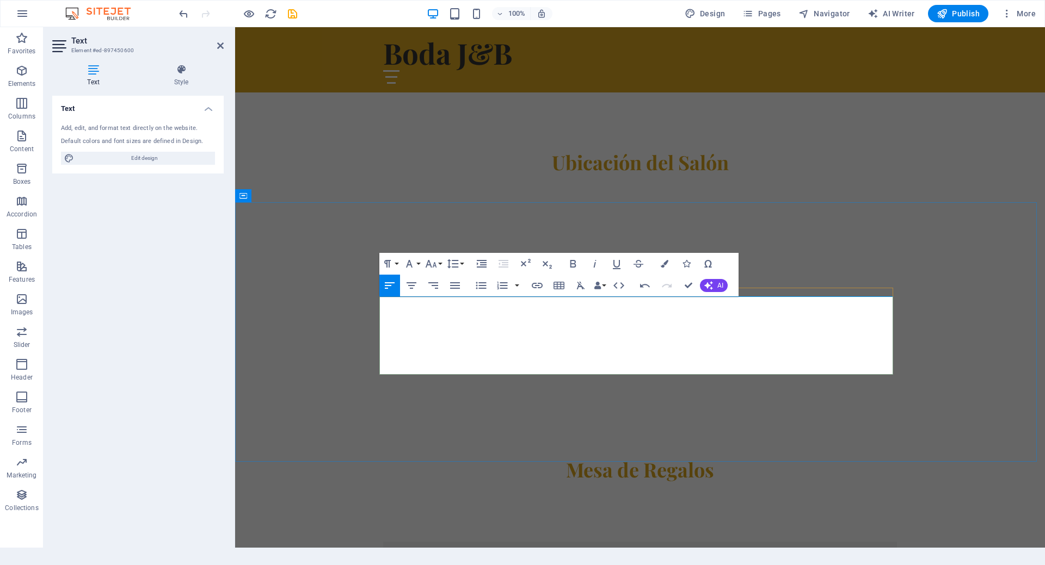
scroll to position [923, 0]
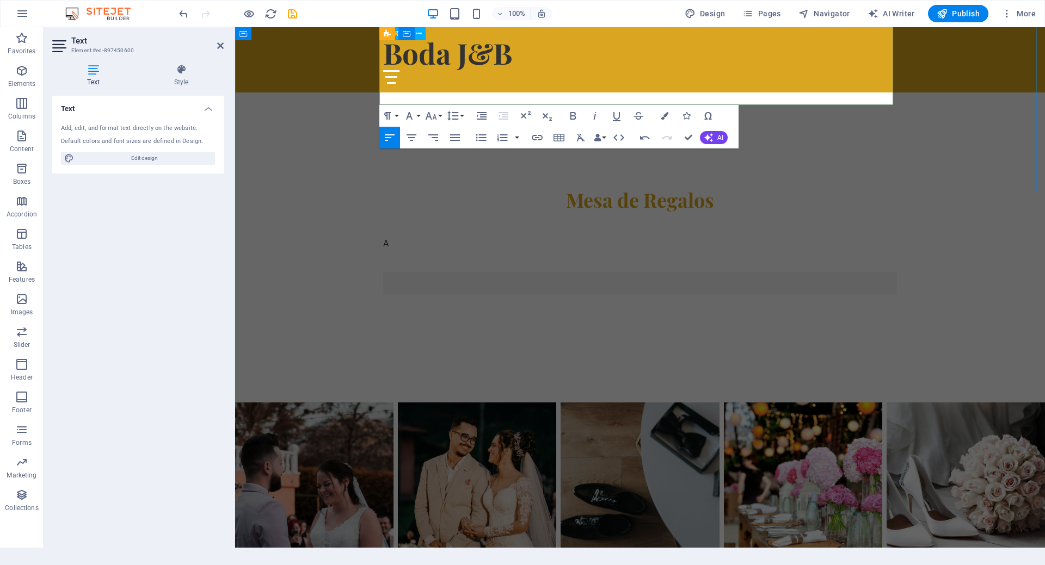
click at [455, 294] on td at bounding box center [511, 305] width 257 height 22
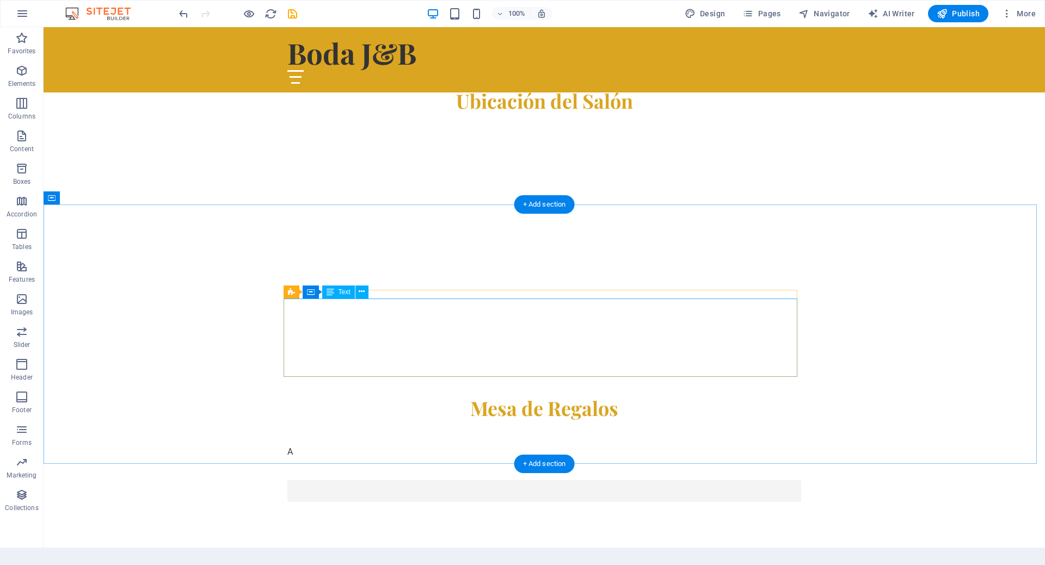
scroll to position [651, 0]
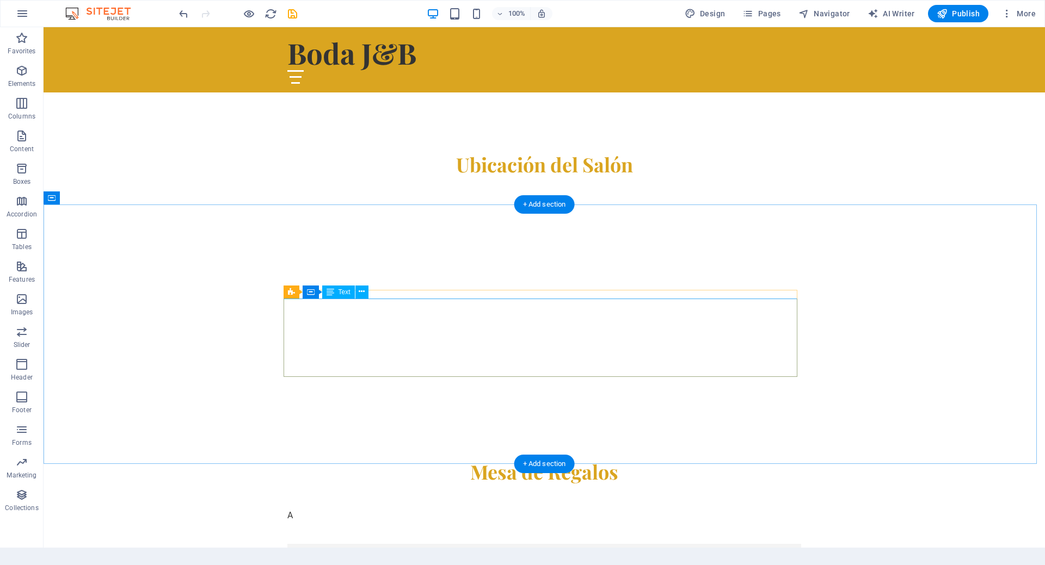
click at [354, 522] on td at bounding box center [415, 533] width 257 height 22
click at [307, 509] on div "A" at bounding box center [544, 548] width 514 height 78
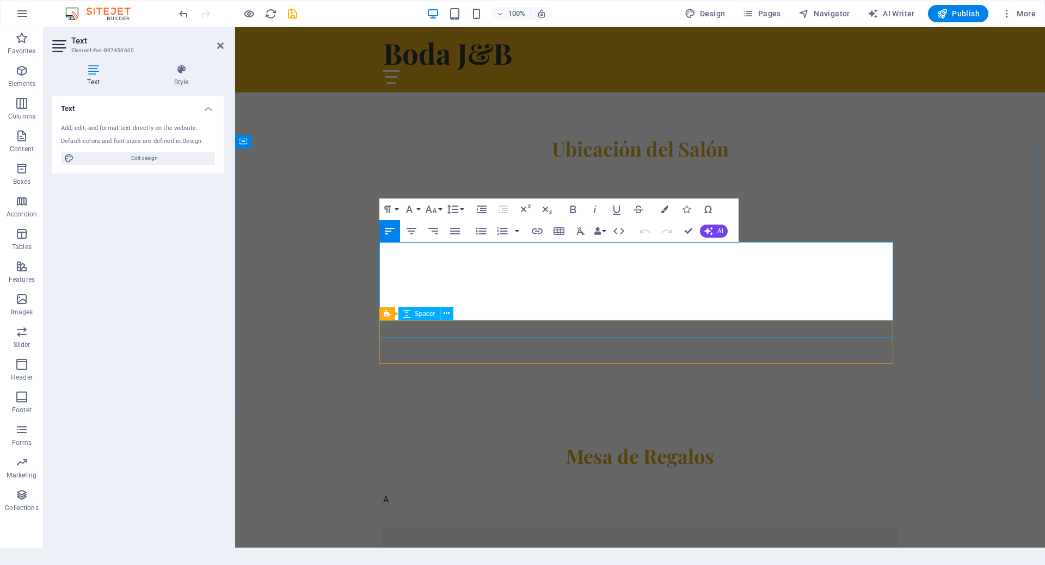
scroll to position [707, 0]
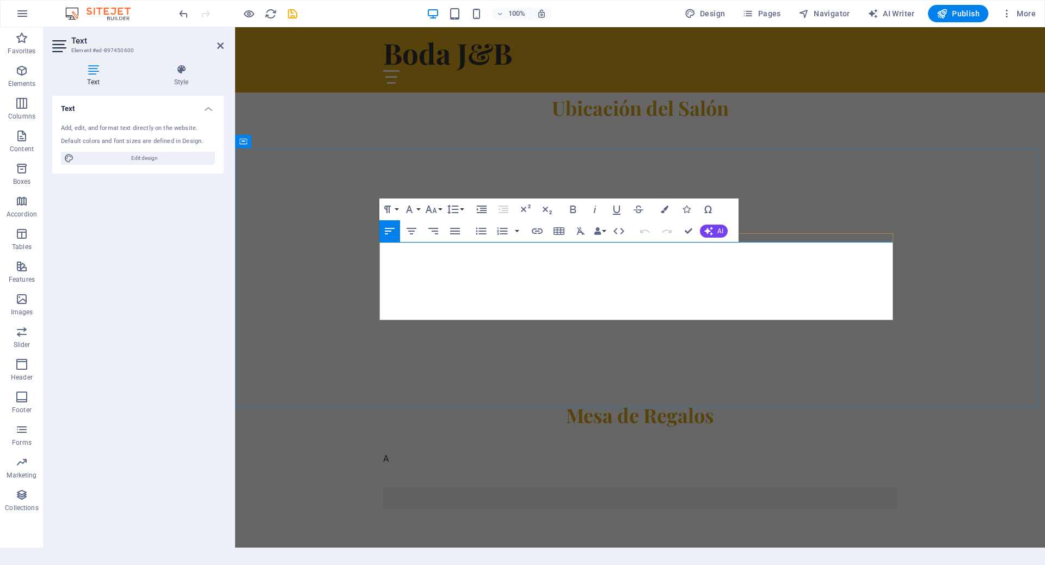
click at [417, 466] on td at bounding box center [511, 477] width 257 height 22
click at [394, 453] on div "A" at bounding box center [640, 492] width 514 height 78
click at [387, 453] on div "A" at bounding box center [640, 492] width 514 height 78
click at [386, 453] on div "A" at bounding box center [640, 492] width 514 height 78
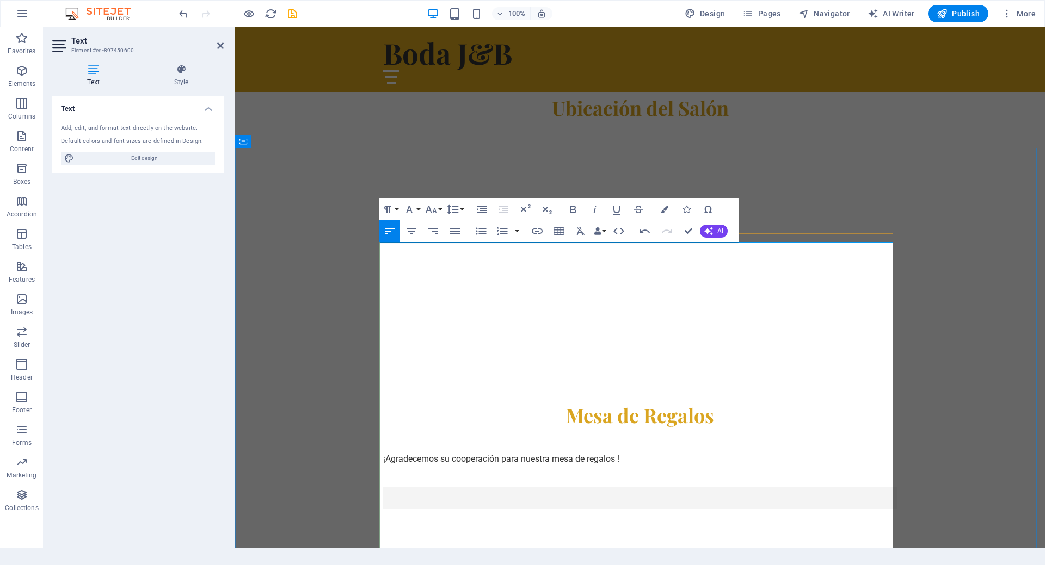
click at [650, 466] on td at bounding box center [768, 477] width 257 height 22
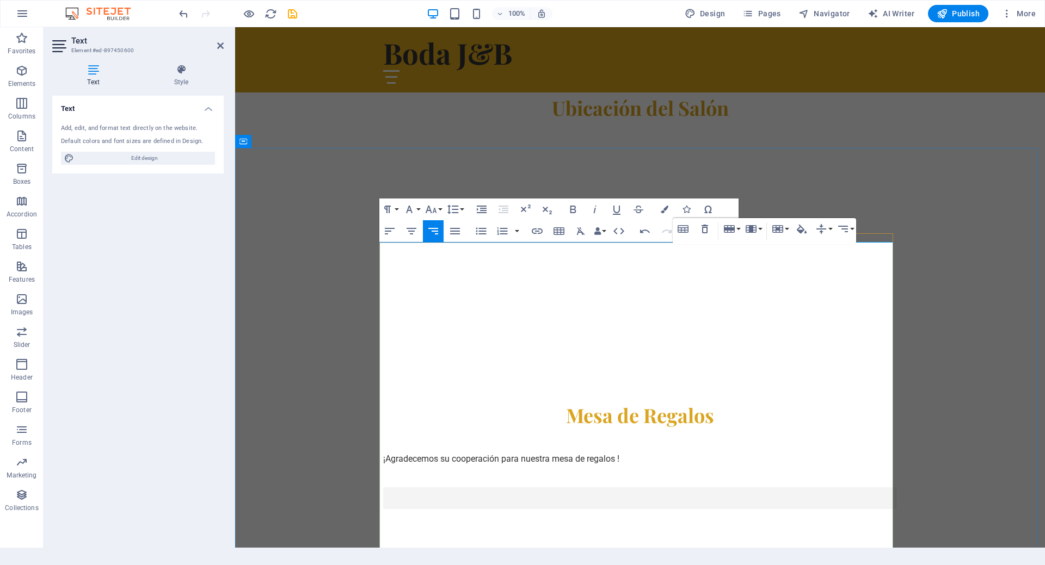
click at [595, 466] on td at bounding box center [511, 477] width 257 height 22
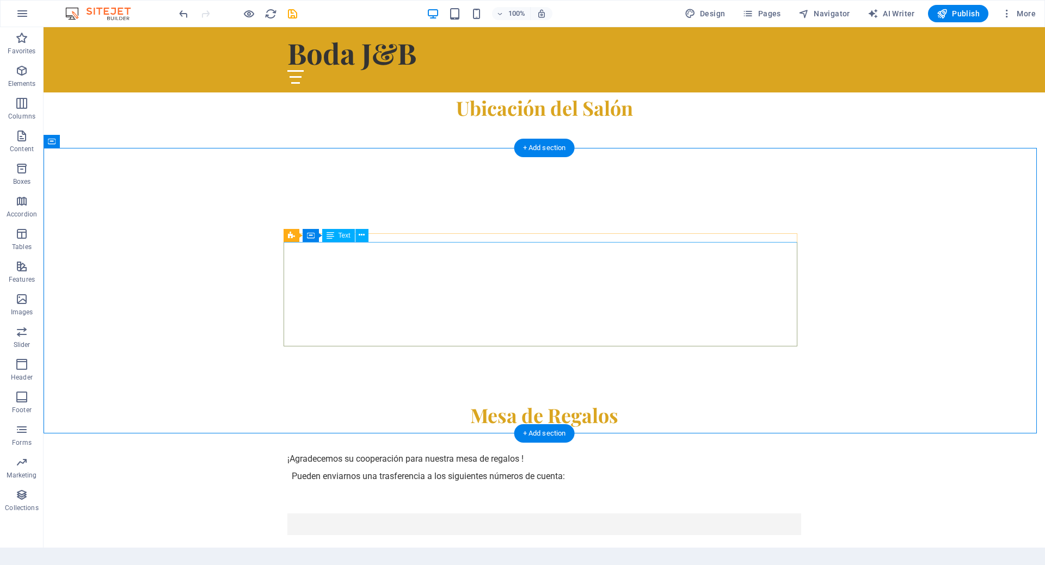
click at [356, 466] on td "Pueden enviarnos una trasferencia a los siguientes números de cuenta:" at bounding box center [536, 490] width 498 height 48
click at [830, 359] on div "Mesa de Regalos ¡Agradecemos su cooperación para nuestra mesa de regalos ! Pued…" at bounding box center [544, 502] width 1001 height 286
click at [479, 466] on td "Pueden enviarnos una trasferencia a los siguientes números de cuenta:" at bounding box center [536, 490] width 498 height 48
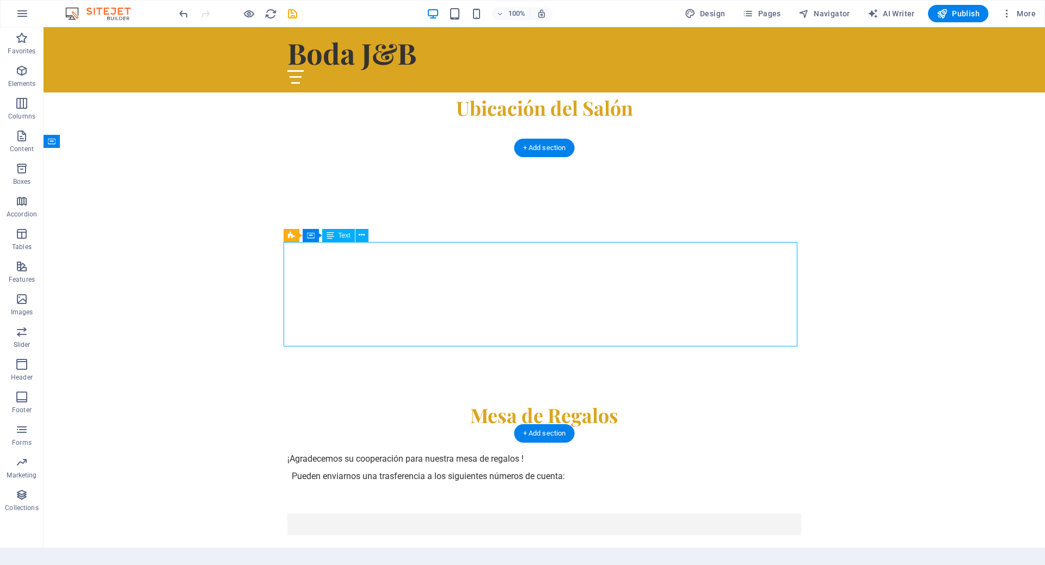
click at [514, 466] on td "Pueden enviarnos una trasferencia a los siguientes números de cuenta:" at bounding box center [536, 490] width 498 height 48
click at [565, 466] on td "Pueden enviarnos una trasferencia a los siguientes números de cuenta:" at bounding box center [536, 490] width 498 height 48
click at [563, 466] on td "Pueden enviarnos una trasferencia a los siguientes números de cuenta:" at bounding box center [536, 490] width 498 height 48
click at [566, 466] on td "Pueden enviarnos una trasferencia a los siguientes números de cuenta:" at bounding box center [536, 490] width 498 height 48
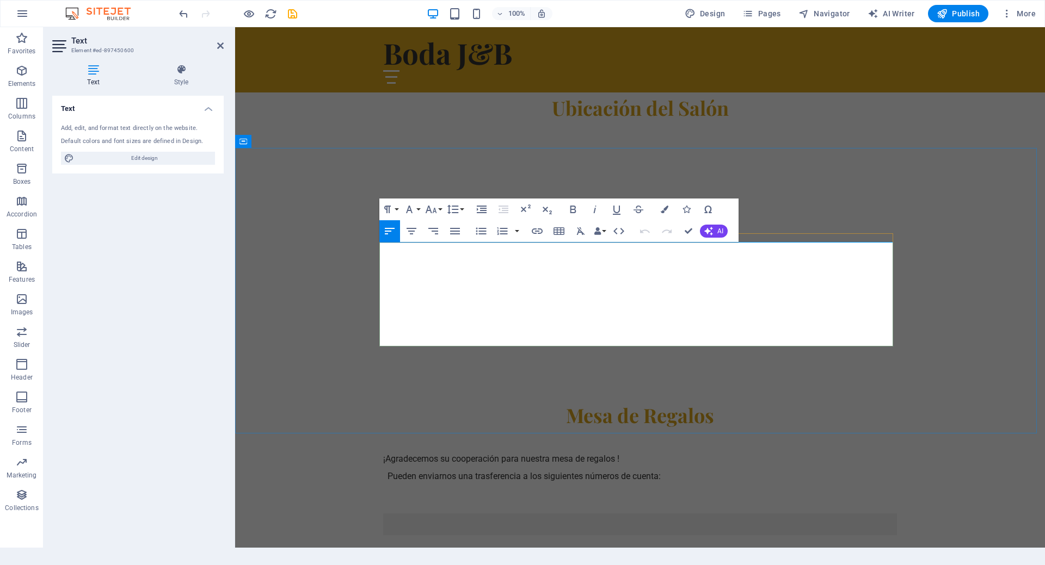
click at [657, 466] on td "Pueden enviarnos una trasferencia a los siguientes números de cuenta:" at bounding box center [632, 490] width 498 height 48
click at [663, 466] on td "Pueden enviarnos una trasferencia a los siguientes números de cuenta:" at bounding box center [632, 490] width 498 height 48
click at [466, 466] on td "Pueden enviarnos una trasferencia a los siguientes números de cuenta:" at bounding box center [632, 490] width 498 height 48
click at [414, 466] on td "Pueden enviarnos una trasferencia a los siguientes números de cuenta:" at bounding box center [632, 490] width 498 height 48
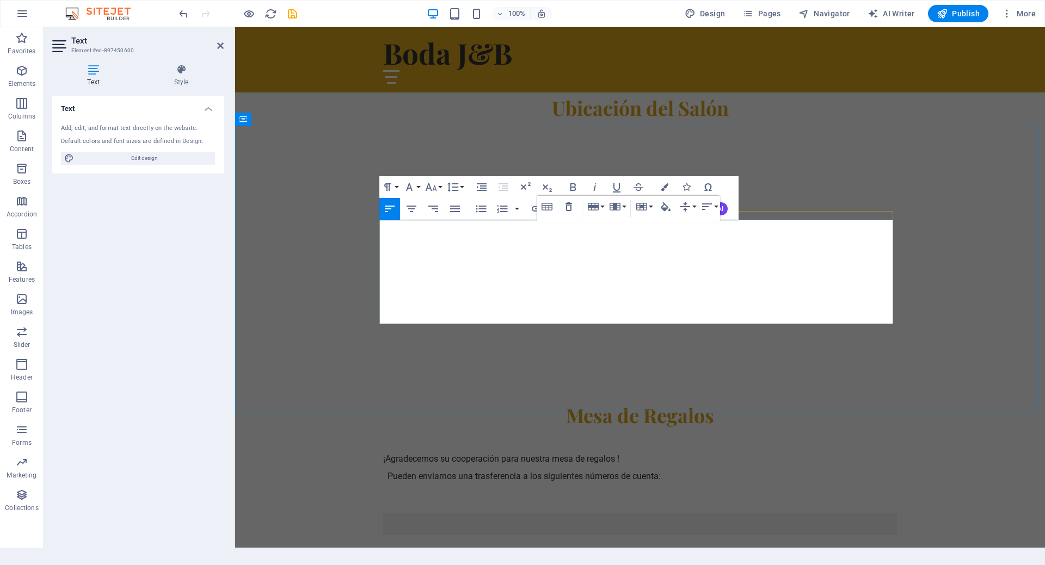
scroll to position [762, 0]
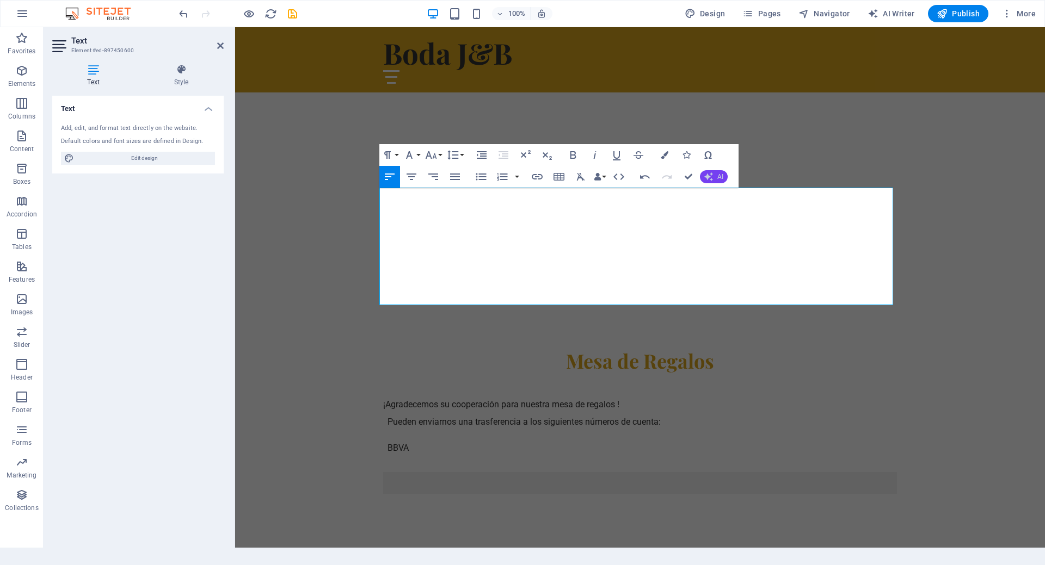
click at [714, 178] on button "AI" at bounding box center [714, 176] width 28 height 13
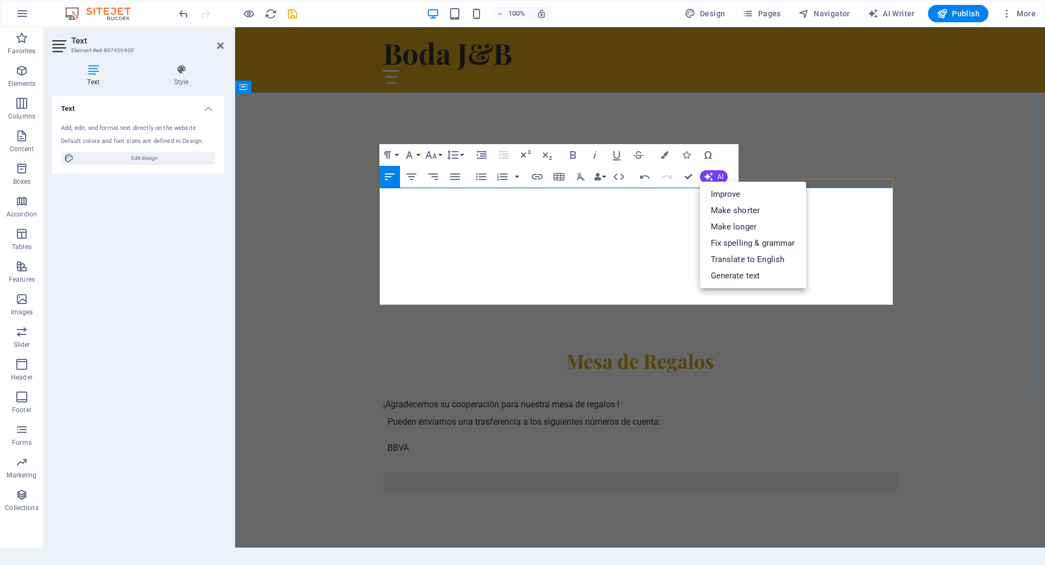
click at [425, 411] on td "Pueden enviarnos una trasferencia a los siguientes números de cuenta: BBVA" at bounding box center [632, 441] width 498 height 61
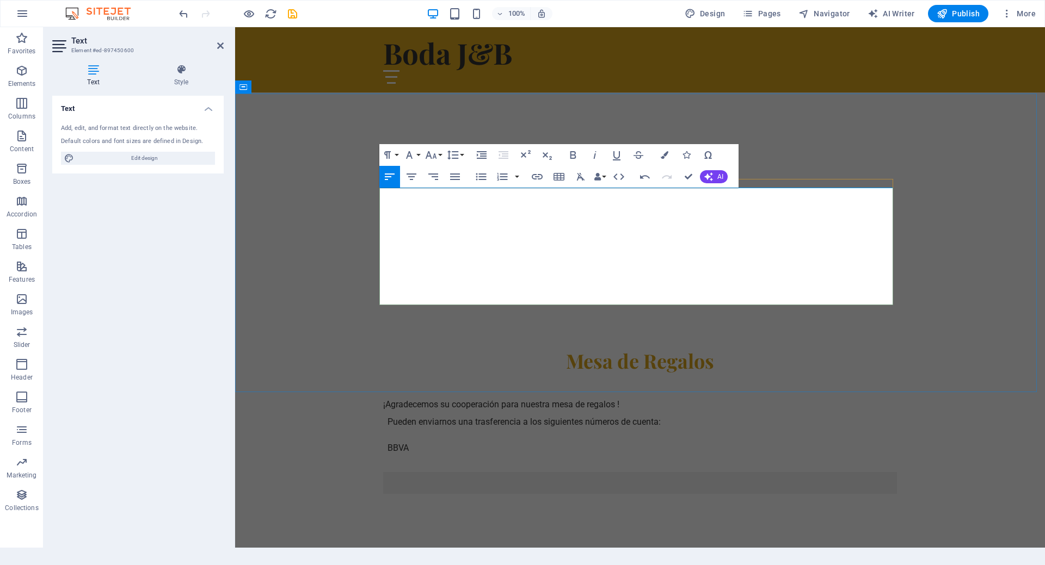
click at [437, 411] on td "Pueden enviarnos una trasferencia a los siguientes números de cuenta: BBVA" at bounding box center [632, 441] width 498 height 61
click at [409, 411] on td "Pueden enviarnos una trasferencia a los siguientes números de cuenta: BBVA" at bounding box center [632, 441] width 498 height 61
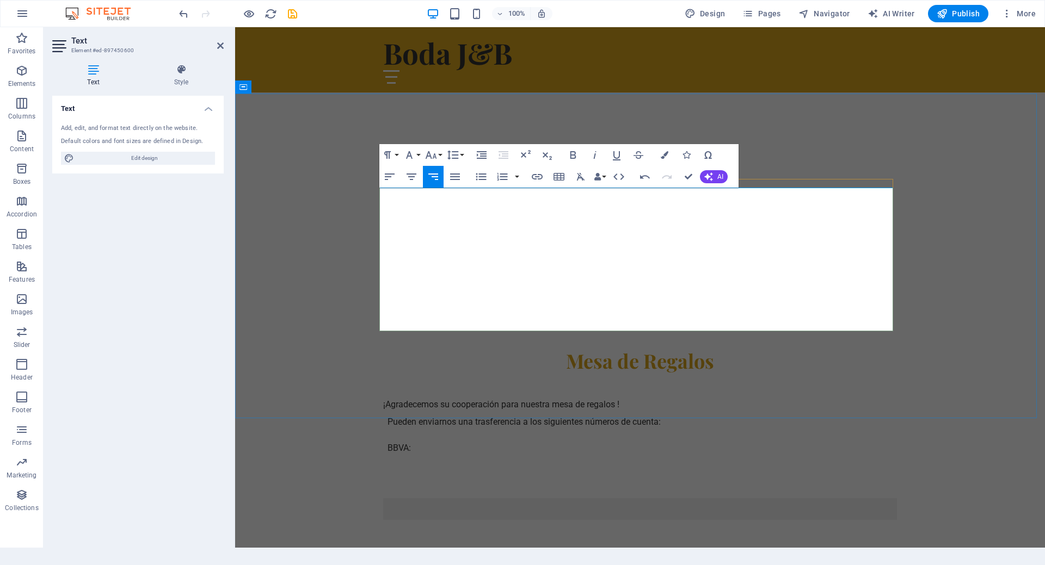
drag, startPoint x: 465, startPoint y: 254, endPoint x: 455, endPoint y: 252, distance: 9.9
click at [464, 411] on td "Pueden enviarnos una trasferencia a los siguientes números de cuenta: BBVA:" at bounding box center [632, 454] width 498 height 87
click at [391, 411] on td "Pueden enviarnos una trasferencia a los siguientes números de cuenta: BBVA:" at bounding box center [632, 454] width 498 height 87
click at [388, 411] on td "Pueden enviarnos una trasferencia a los siguientes números de cuenta: BBVA:" at bounding box center [632, 454] width 498 height 87
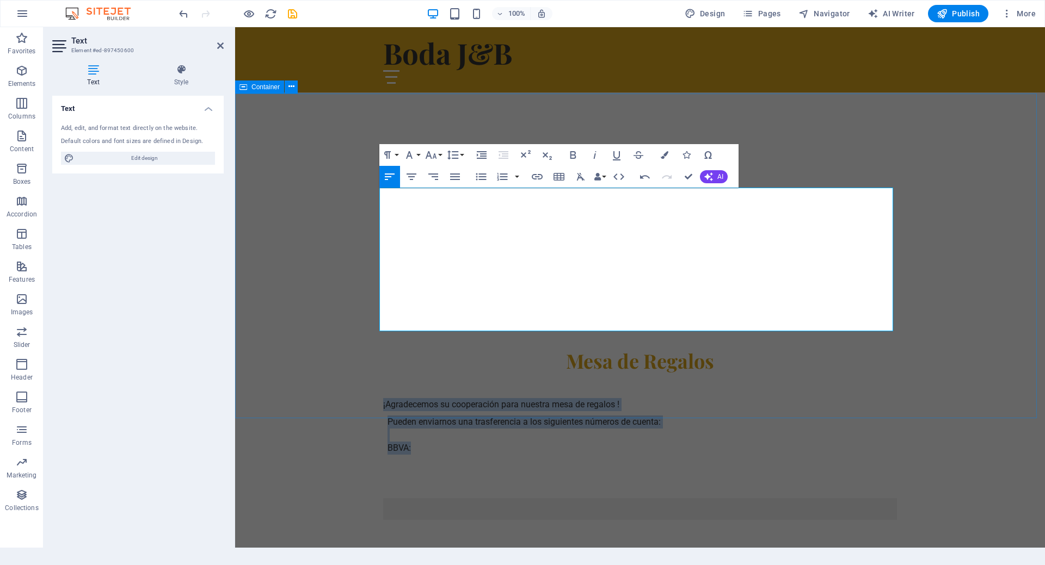
drag, startPoint x: 435, startPoint y: 236, endPoint x: 376, endPoint y: 185, distance: 77.1
click at [376, 305] on div "Mesa de Regalos ¡Agradecemos su cooperación para nuestra mesa de regalos ! Pued…" at bounding box center [640, 467] width 810 height 325
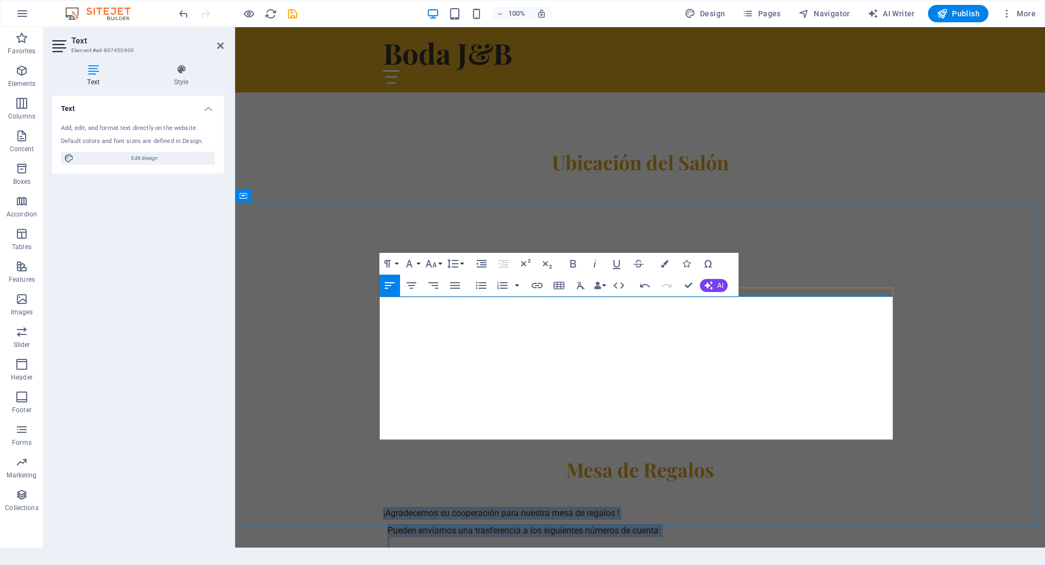
click at [453, 520] on td "Pueden enviarnos una trasferencia a los siguientes números de cuenta: BBVA:" at bounding box center [632, 563] width 498 height 87
drag, startPoint x: 430, startPoint y: 355, endPoint x: 374, endPoint y: 298, distance: 79.3
click at [374, 413] on div "Mesa de Regalos ¡Agradecemos su cooperación para nuestra mesa de regalos ! Pued…" at bounding box center [640, 575] width 810 height 325
copy div "¡Agradecemos su cooperación para nuestra mesa de regalos ! Pueden enviarnos una…"
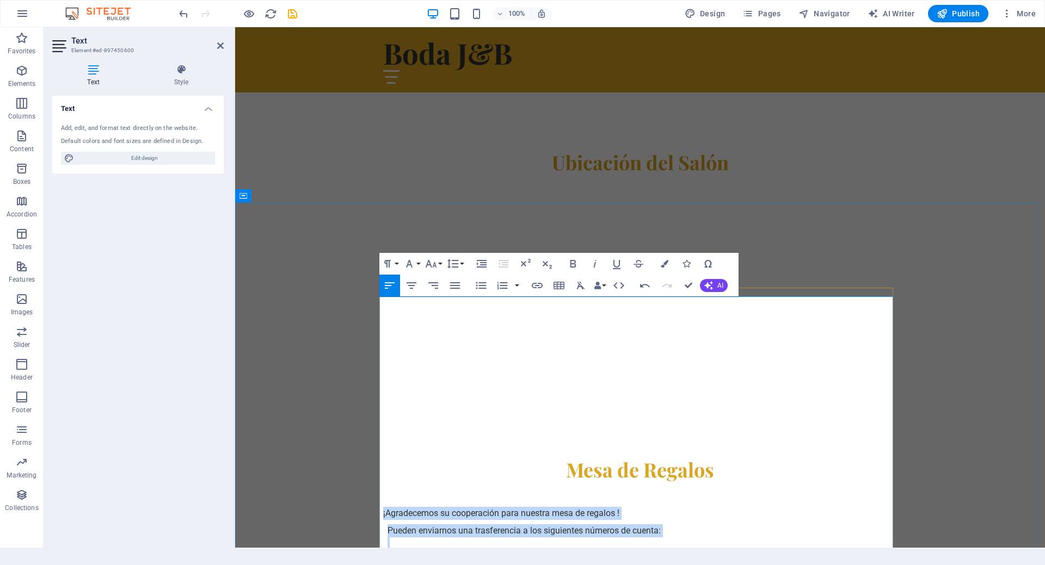
click at [477, 520] on td "Pueden enviarnos una trasferencia a los siguientes números de cuenta: BBVA:" at bounding box center [632, 563] width 498 height 87
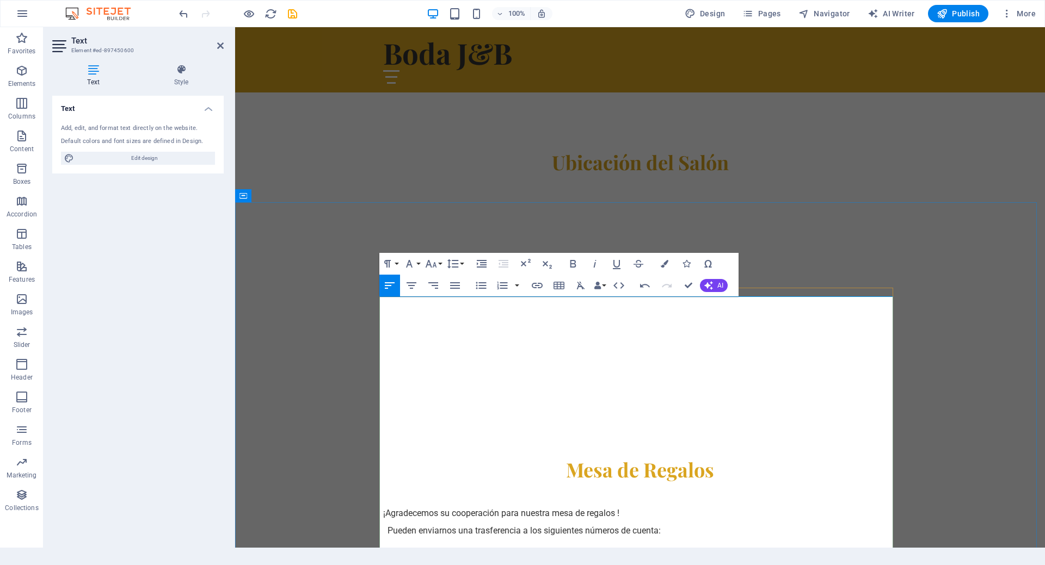
click at [416, 520] on td "Pueden enviarnos una trasferencia a los siguientes números de cuenta: BBVA: Cue…" at bounding box center [632, 570] width 498 height 100
drag, startPoint x: 403, startPoint y: 369, endPoint x: 380, endPoint y: 371, distance: 23.5
click at [383, 520] on td "Pueden enviarnos una trasferencia a los siguientes números de cuenta: BBVA: Cue…" at bounding box center [632, 570] width 498 height 100
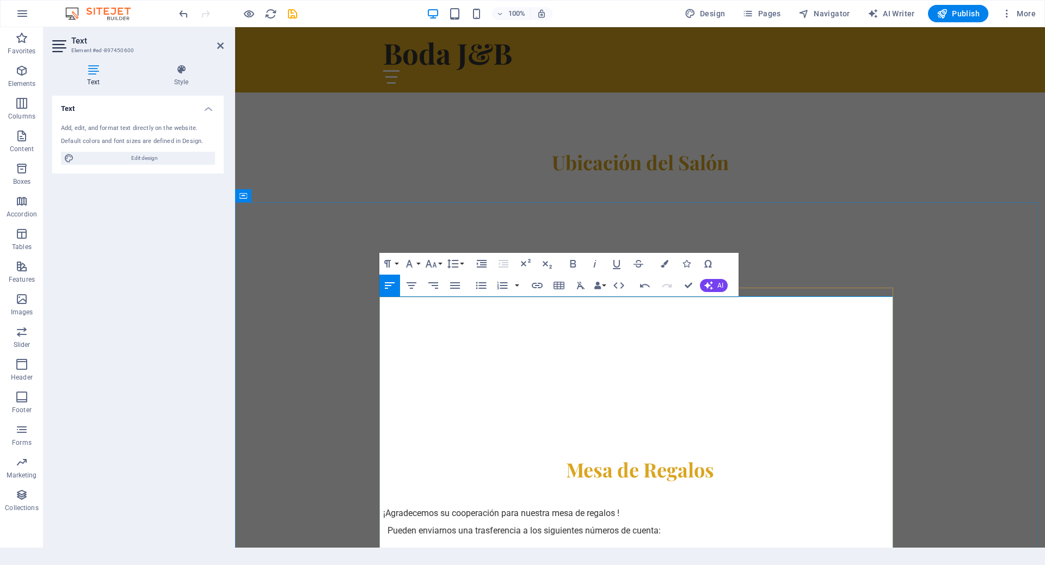
drag, startPoint x: 437, startPoint y: 397, endPoint x: 443, endPoint y: 406, distance: 11.3
drag, startPoint x: 392, startPoint y: 400, endPoint x: 469, endPoint y: 417, distance: 78.5
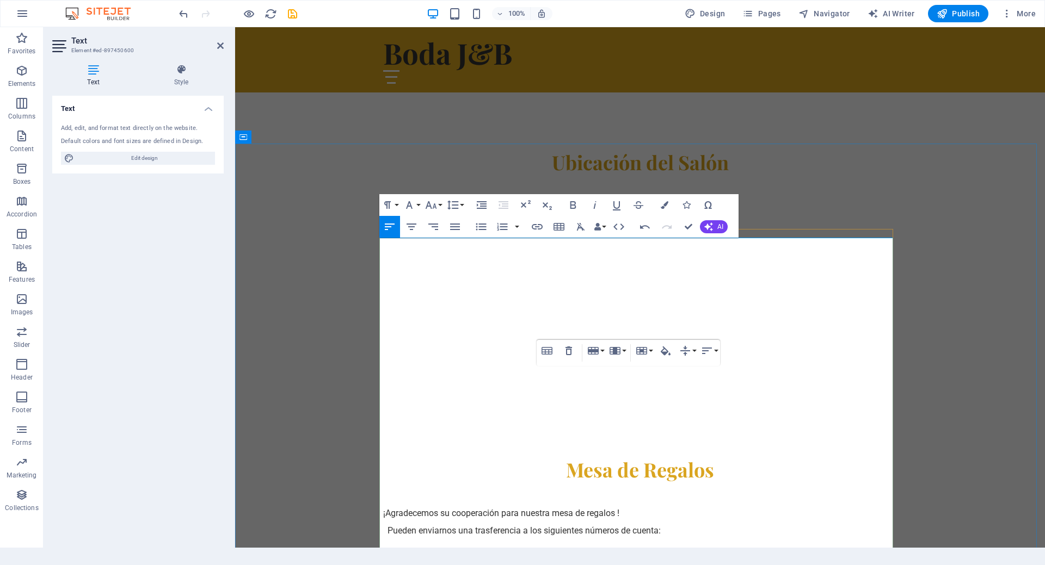
scroll to position [871, 0]
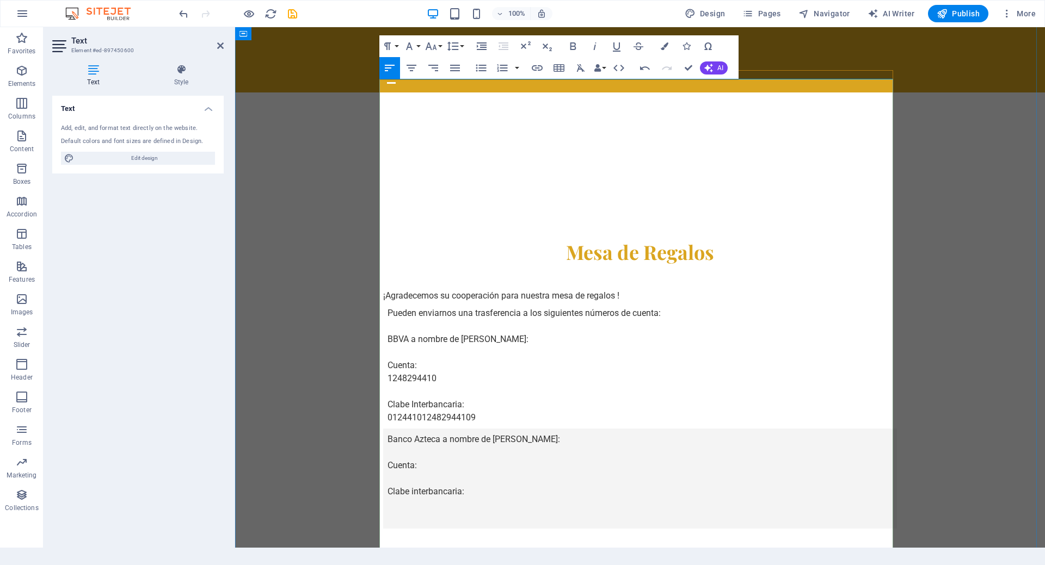
drag, startPoint x: 394, startPoint y: 279, endPoint x: 448, endPoint y: 271, distance: 53.9
click at [448, 429] on td "Banco Azteca a nombre de [PERSON_NAME]: Cuenta: Clabe interbancaria:" at bounding box center [632, 479] width 498 height 100
click at [403, 429] on td "Banco Azteca a nombre de [PERSON_NAME]: Cuenta: Clabe interbancaria:" at bounding box center [632, 479] width 498 height 100
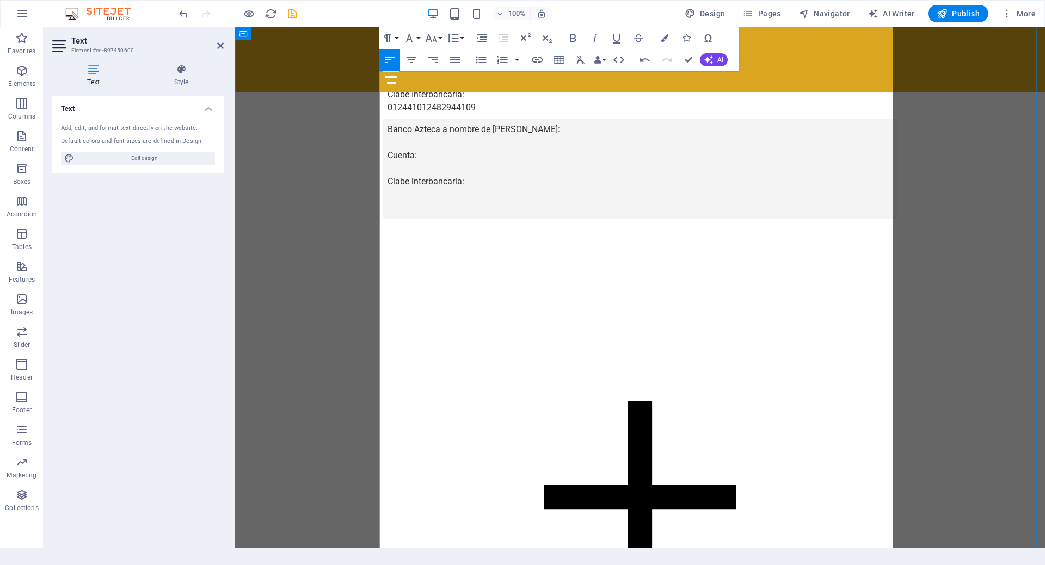
scroll to position [1197, 0]
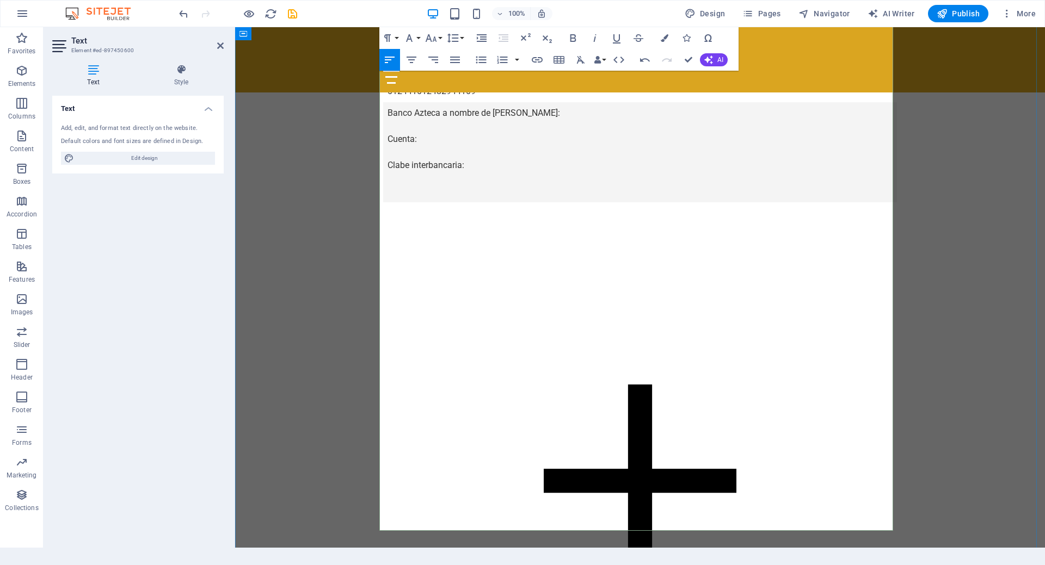
click at [616, 257] on icon at bounding box center [640, 481] width 514 height 514
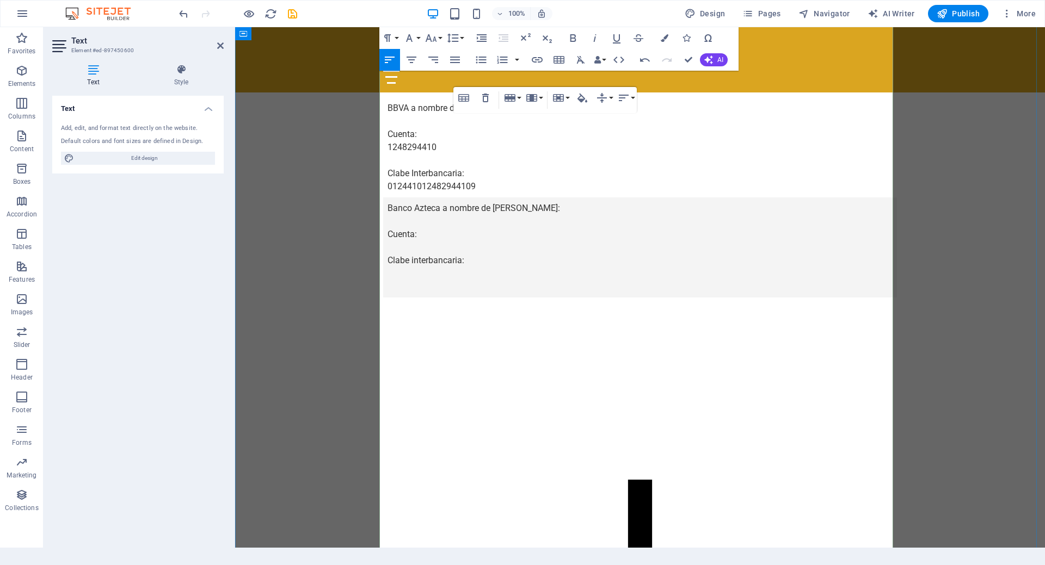
scroll to position [1034, 0]
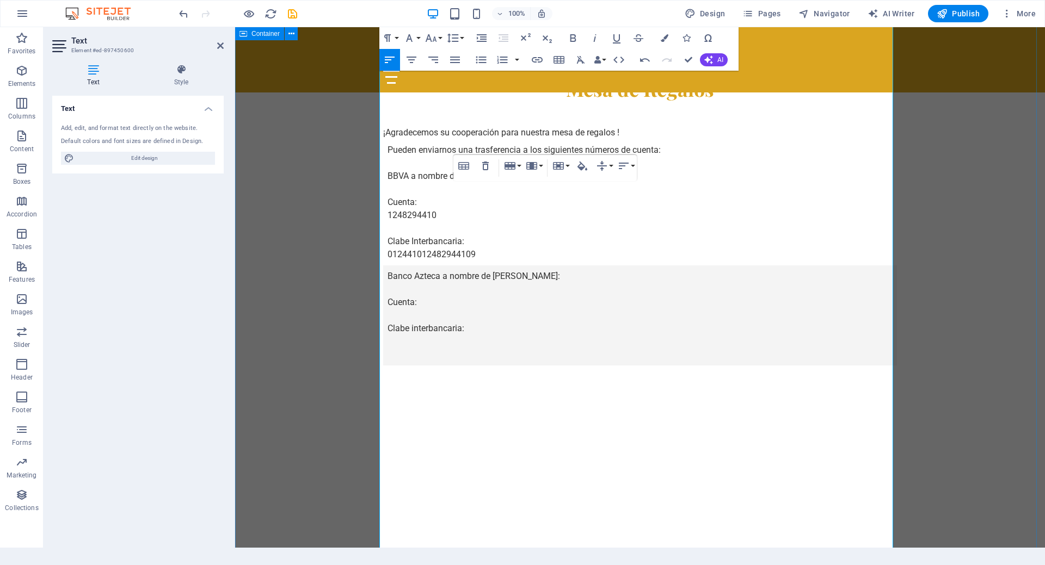
click at [305, 227] on div "Mesa de Regalos ¡Agradecemos su cooperación para nuestra mesa de regalos ! Pued…" at bounding box center [640, 513] width 810 height 960
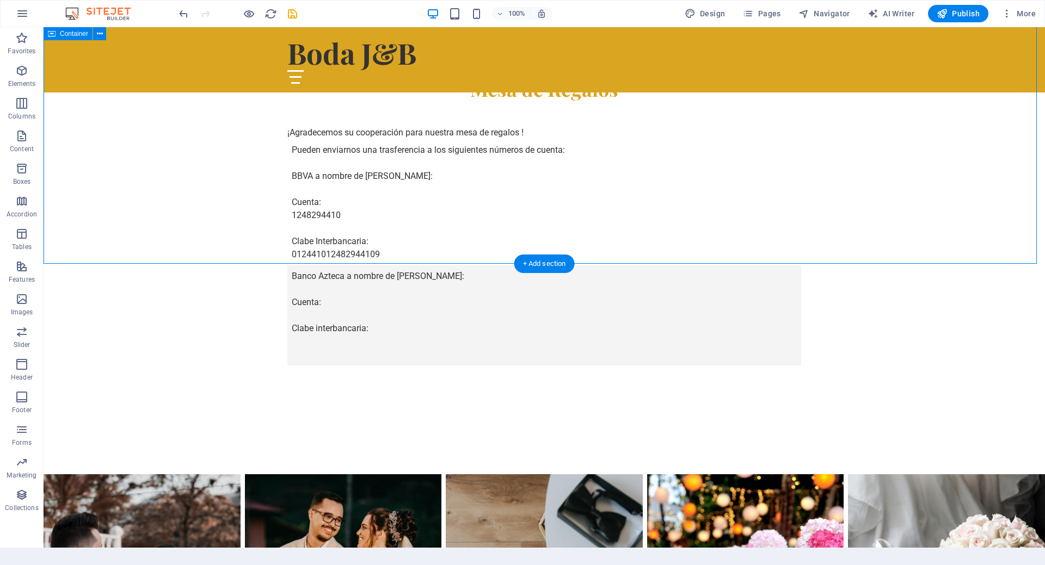
click at [322, 258] on div "Mesa de Regalos ¡Agradecemos su cooperación para nuestra mesa de regalos ! Pued…" at bounding box center [544, 254] width 1001 height 442
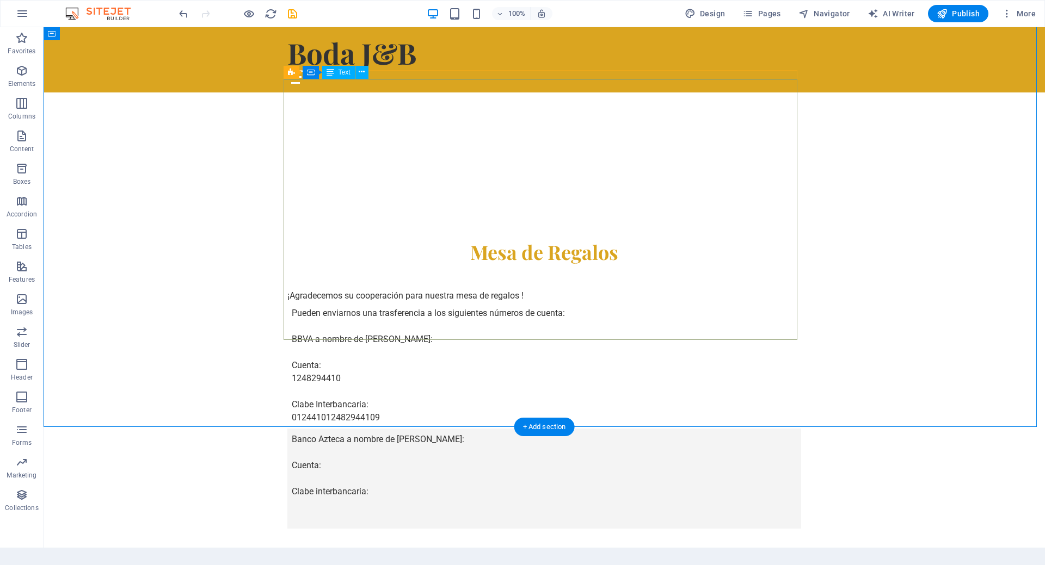
scroll to position [762, 0]
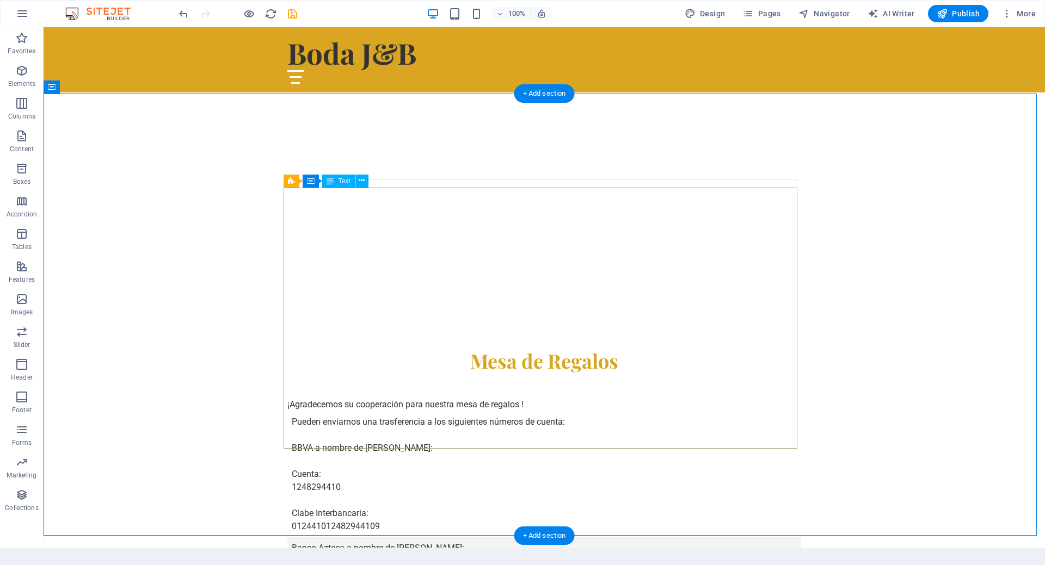
click at [527, 411] on td "Pueden enviarnos una trasferencia a los siguientes números de cuenta: BBVA a no…" at bounding box center [453, 474] width 332 height 126
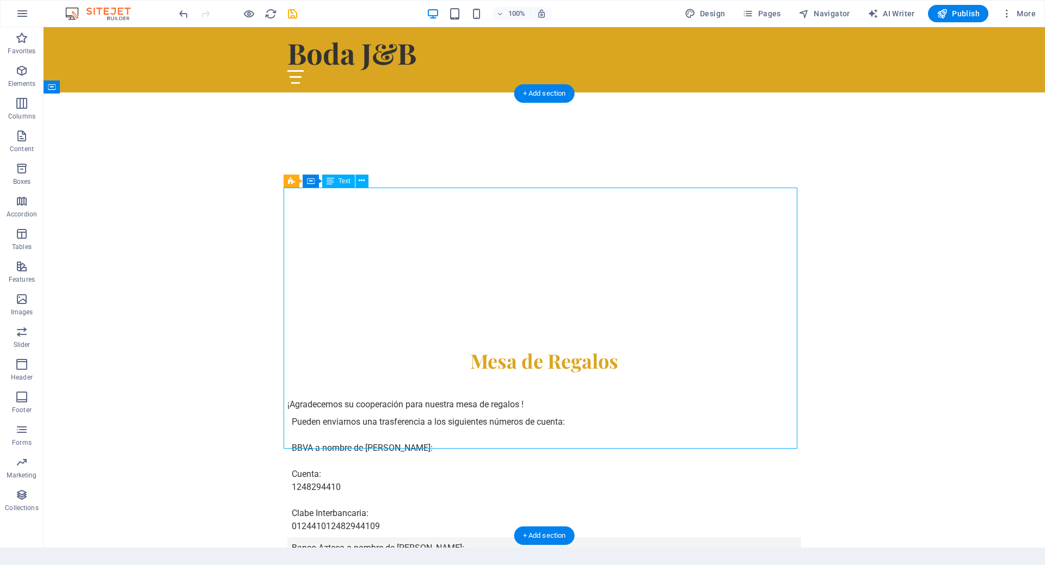
click at [520, 398] on div "¡Agradecemos su cooperación para nuestra mesa de regalos ! Pueden enviarnos una…" at bounding box center [544, 528] width 514 height 261
click at [524, 398] on div "¡Agradecemos su cooperación para nuestra mesa de regalos ! Pueden enviarnos una…" at bounding box center [544, 528] width 514 height 261
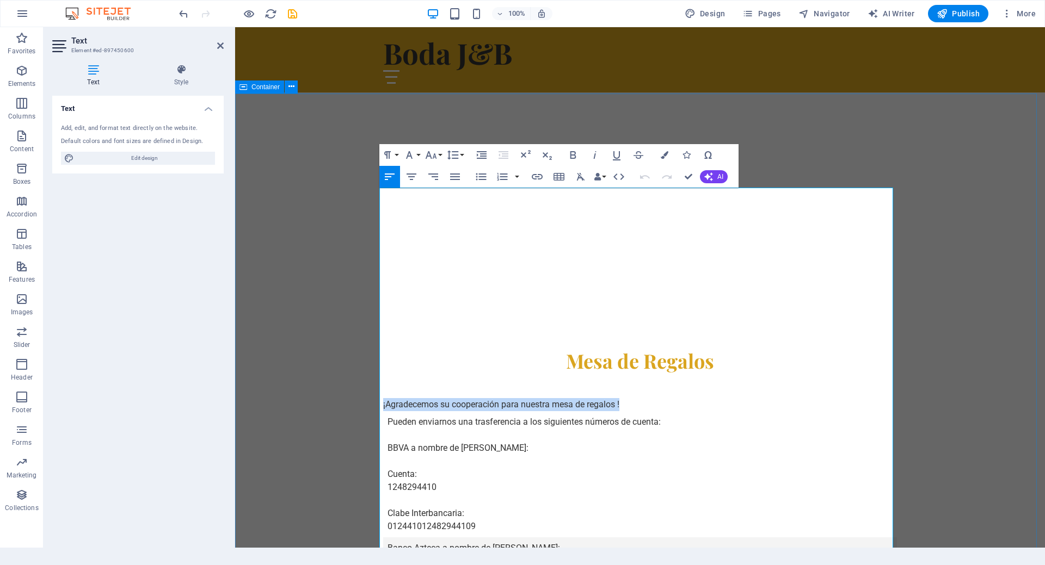
drag, startPoint x: 630, startPoint y: 196, endPoint x: 362, endPoint y: 184, distance: 268.0
click at [412, 176] on icon "button" at bounding box center [411, 177] width 10 height 7
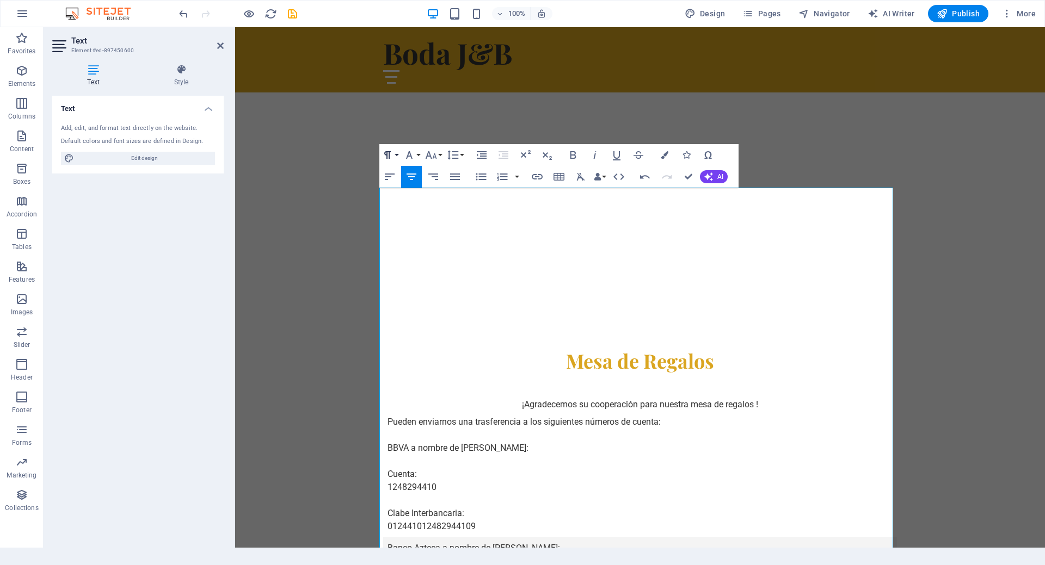
click at [392, 154] on icon "button" at bounding box center [387, 155] width 13 height 13
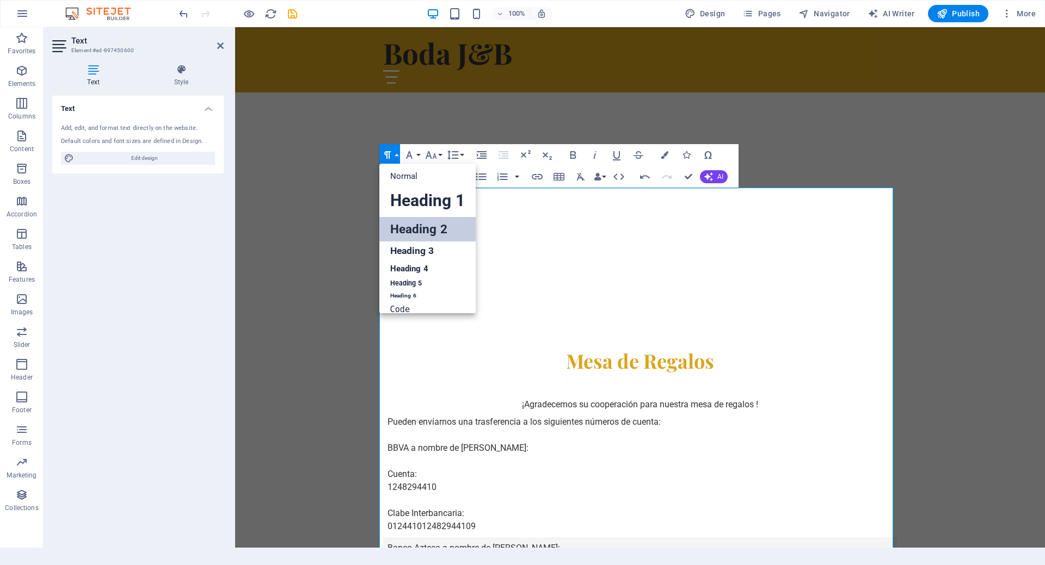
click at [419, 228] on link "Heading 2" at bounding box center [427, 229] width 96 height 24
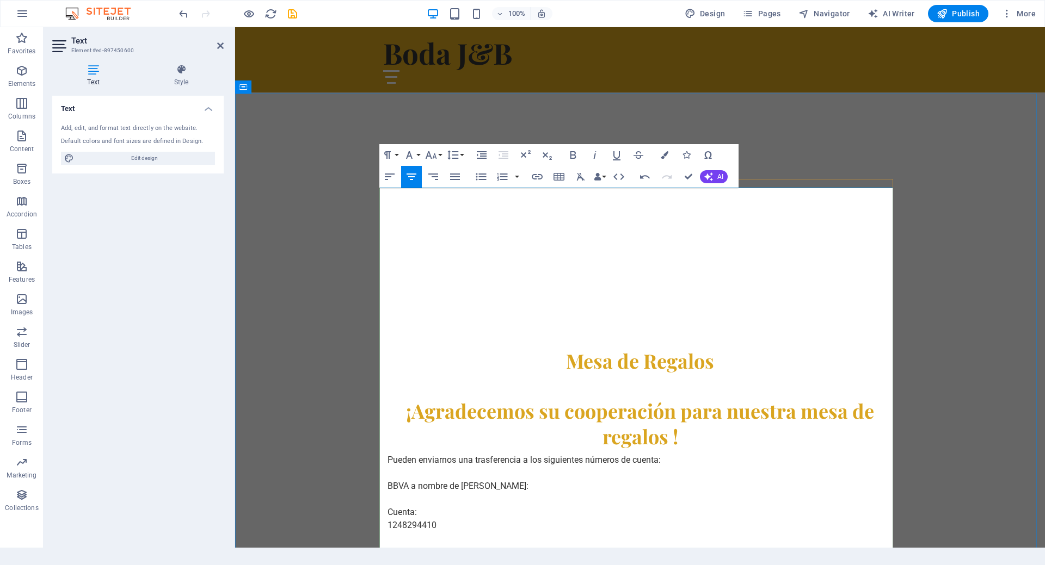
click at [651, 398] on h2 "¡Agradecemos su cooperación para nuestra mesa de regalos !" at bounding box center [640, 423] width 514 height 51
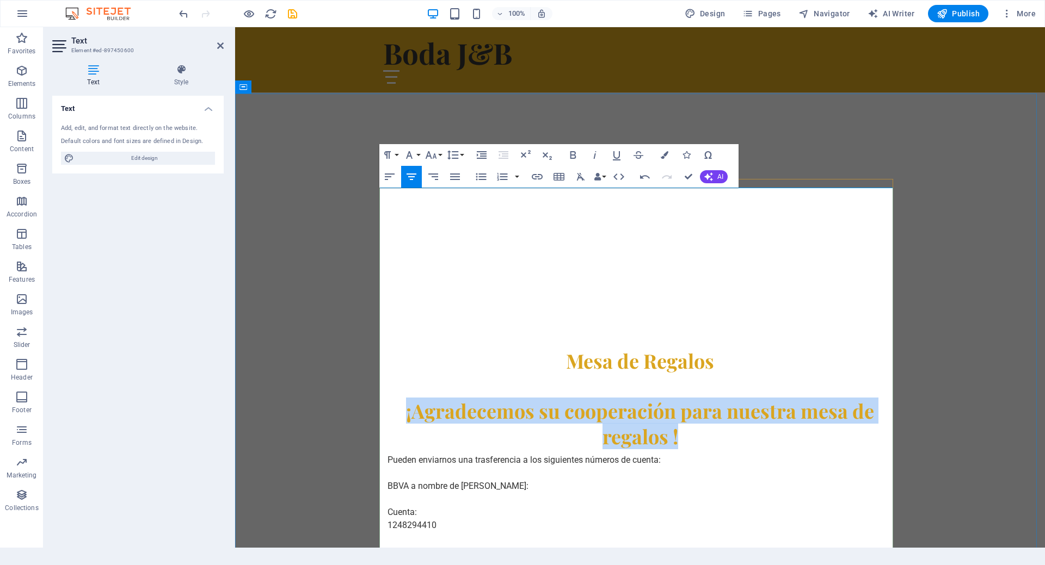
drag, startPoint x: 699, startPoint y: 231, endPoint x: 398, endPoint y: 203, distance: 302.1
click at [398, 398] on h2 "¡Agradecemos su cooperación para nuestra mesa de regalos !" at bounding box center [640, 423] width 514 height 51
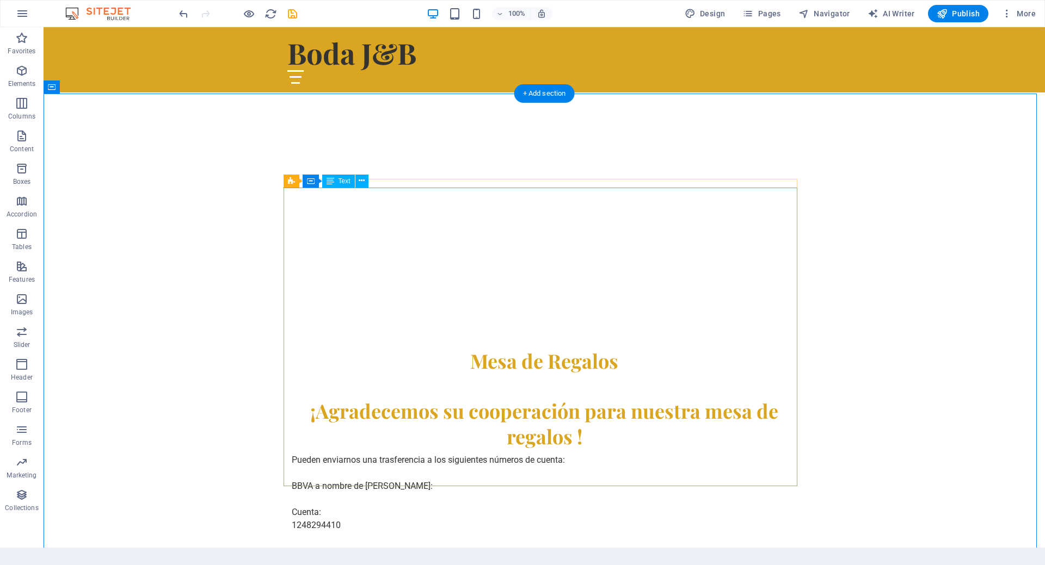
click at [334, 449] on td "Pueden enviarnos una trasferencia a los siguientes números de cuenta: BBVA a no…" at bounding box center [453, 512] width 332 height 126
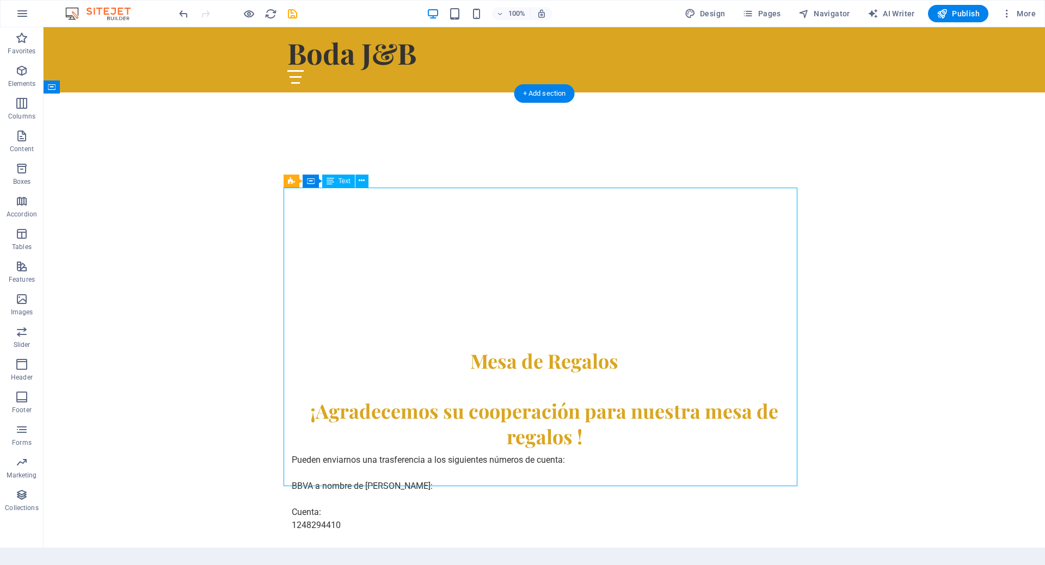
click at [584, 398] on h2 "¡Agradecemos su cooperación para nuestra mesa de regalos !" at bounding box center [544, 423] width 514 height 51
click at [550, 398] on h2 "¡Agradecemos su cooperación para nuestra mesa de regalos !" at bounding box center [544, 423] width 514 height 51
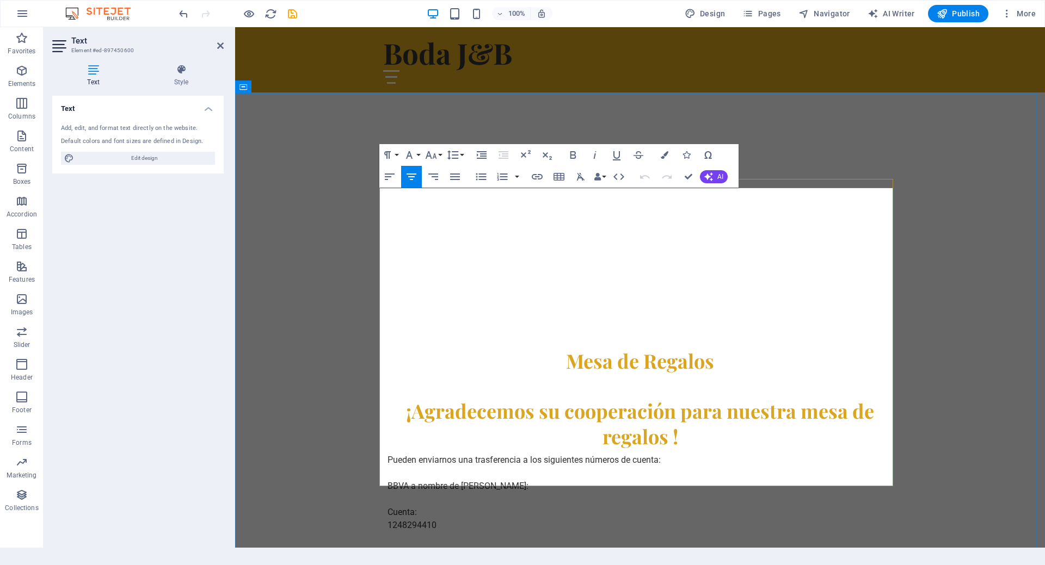
click at [682, 398] on h2 "¡Agradecemos su cooperación para nuestra mesa de regalos !" at bounding box center [640, 423] width 514 height 51
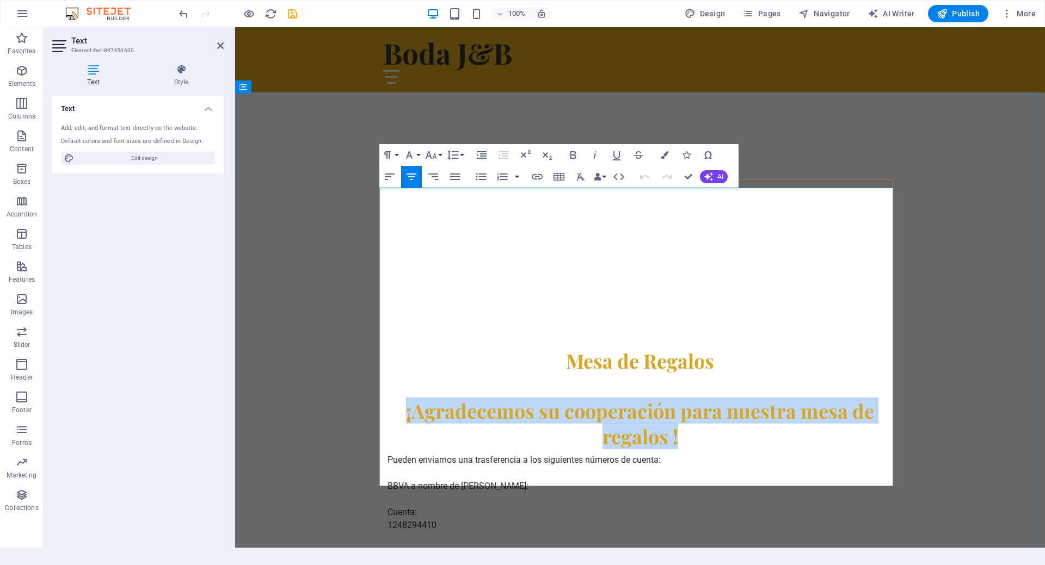
drag, startPoint x: 674, startPoint y: 229, endPoint x: 382, endPoint y: 203, distance: 293.2
click at [383, 398] on h2 "¡Agradecemos su cooperación para nuestra mesa de regalos !" at bounding box center [640, 423] width 514 height 51
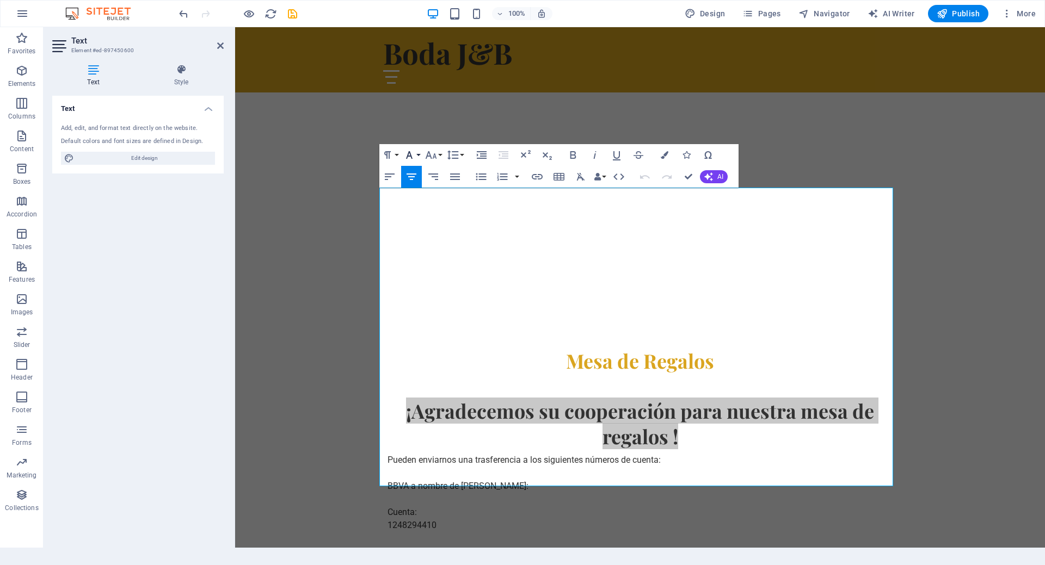
click at [417, 154] on button "Font Family" at bounding box center [411, 155] width 21 height 22
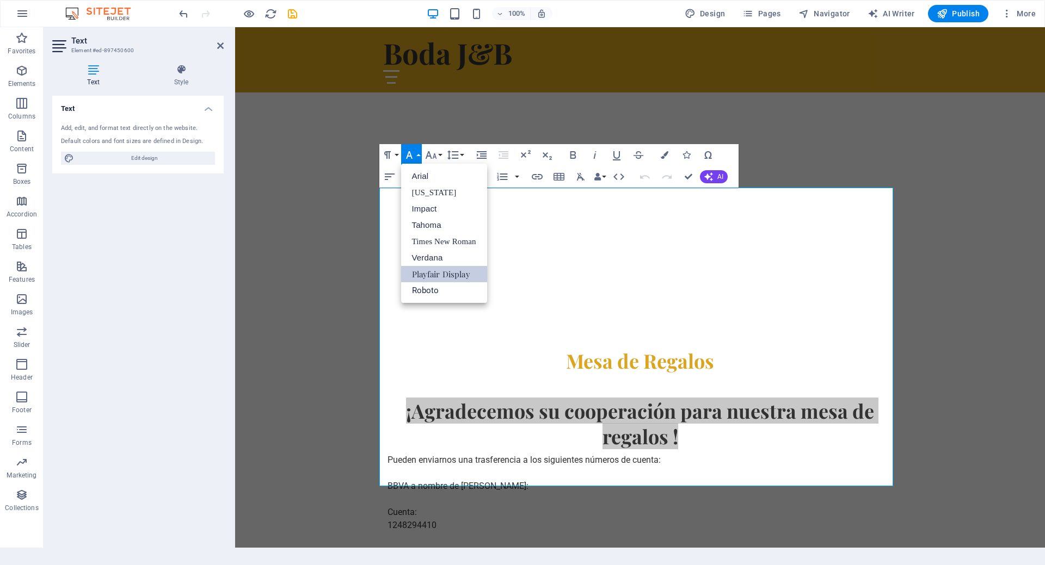
scroll to position [0, 0]
click at [387, 157] on icon "button" at bounding box center [387, 155] width 7 height 8
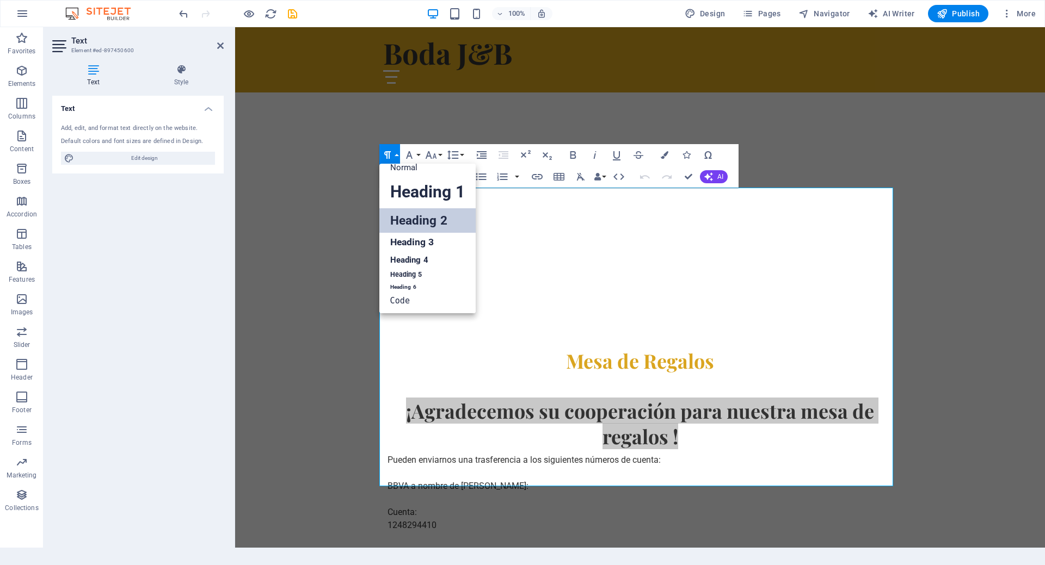
scroll to position [9, 0]
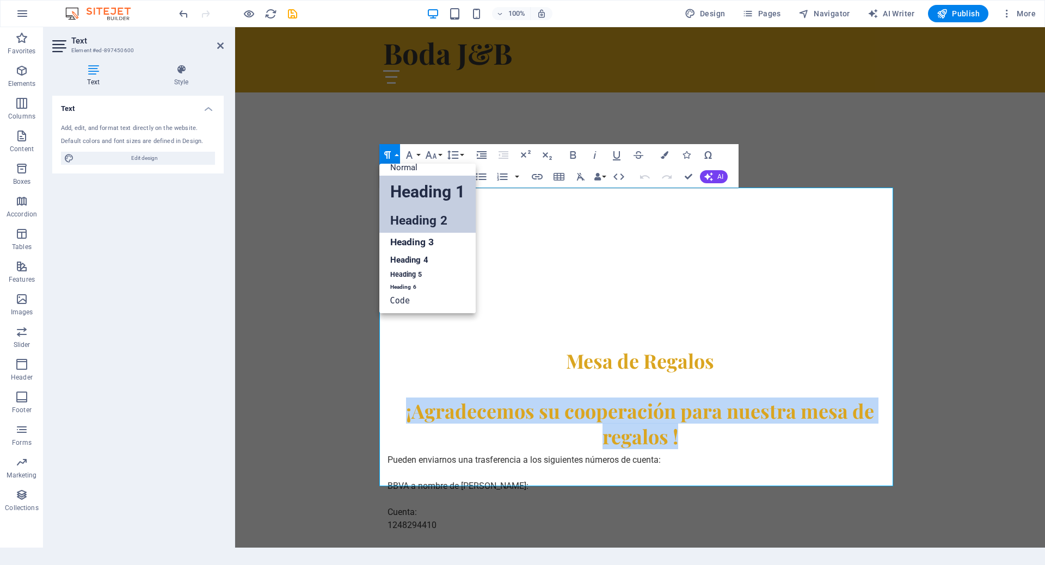
click at [439, 197] on link "Heading 1" at bounding box center [427, 192] width 96 height 33
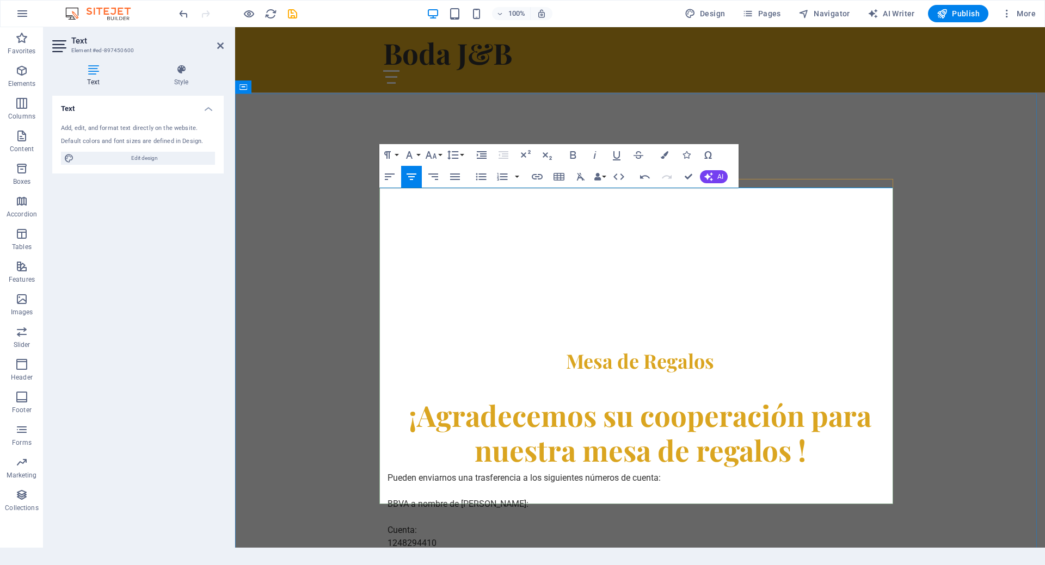
click at [447, 467] on td "Pueden enviarnos una trasferencia a los siguientes números de cuenta: BBVA a no…" at bounding box center [549, 530] width 332 height 126
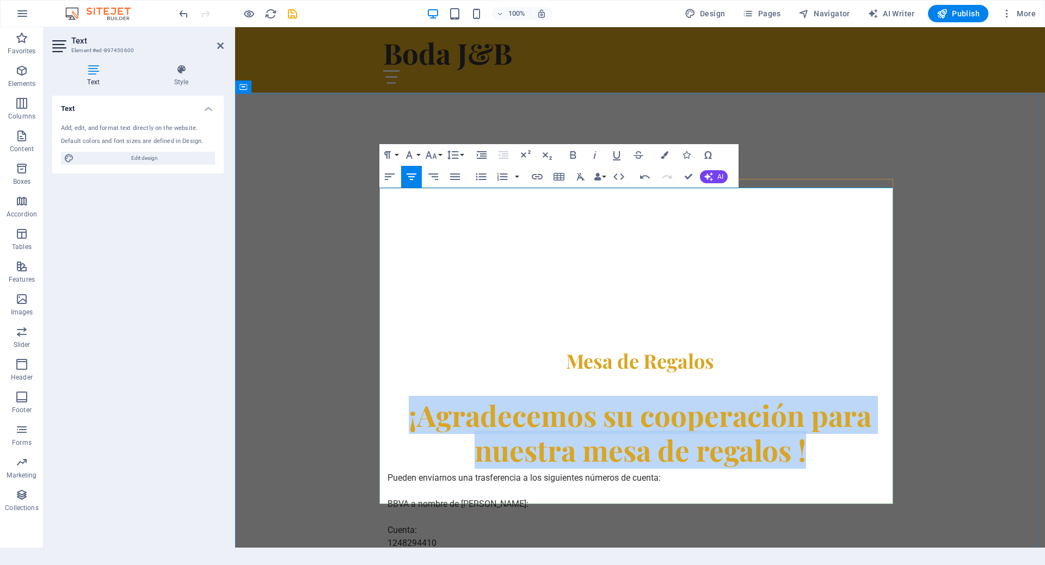
drag, startPoint x: 399, startPoint y: 210, endPoint x: 813, endPoint y: 250, distance: 415.4
click at [813, 398] on h1 "¡Agradecemos su cooperación para nuestra mesa de regalos !" at bounding box center [640, 432] width 514 height 69
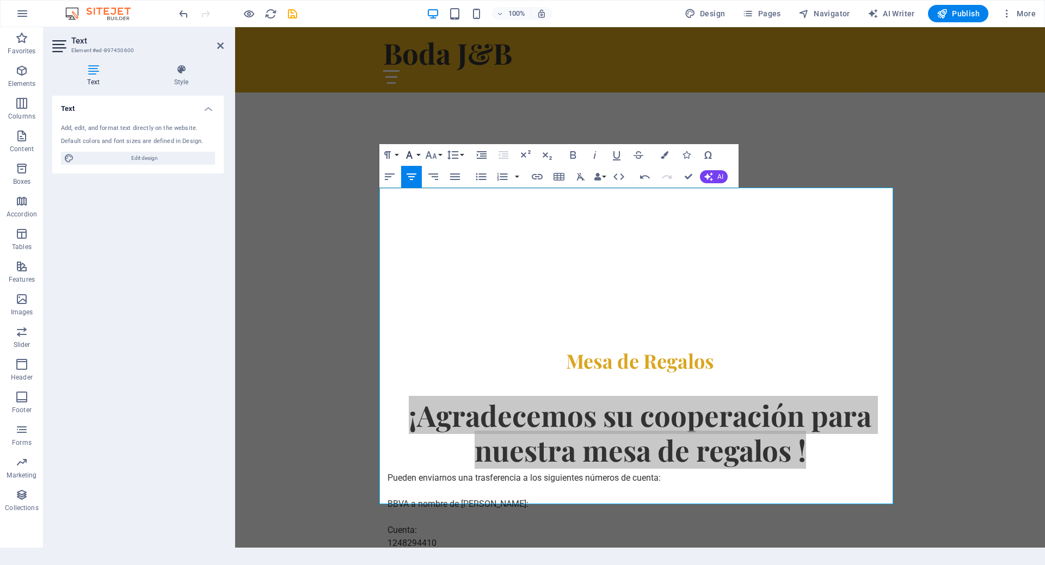
click at [408, 157] on icon "button" at bounding box center [409, 155] width 13 height 13
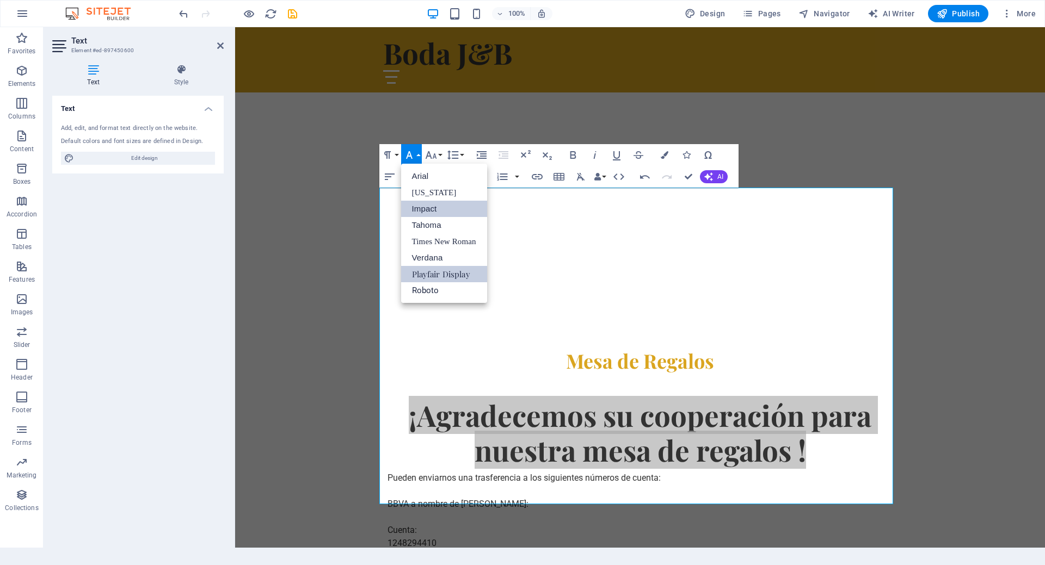
scroll to position [0, 0]
click at [391, 160] on icon "button" at bounding box center [387, 155] width 13 height 13
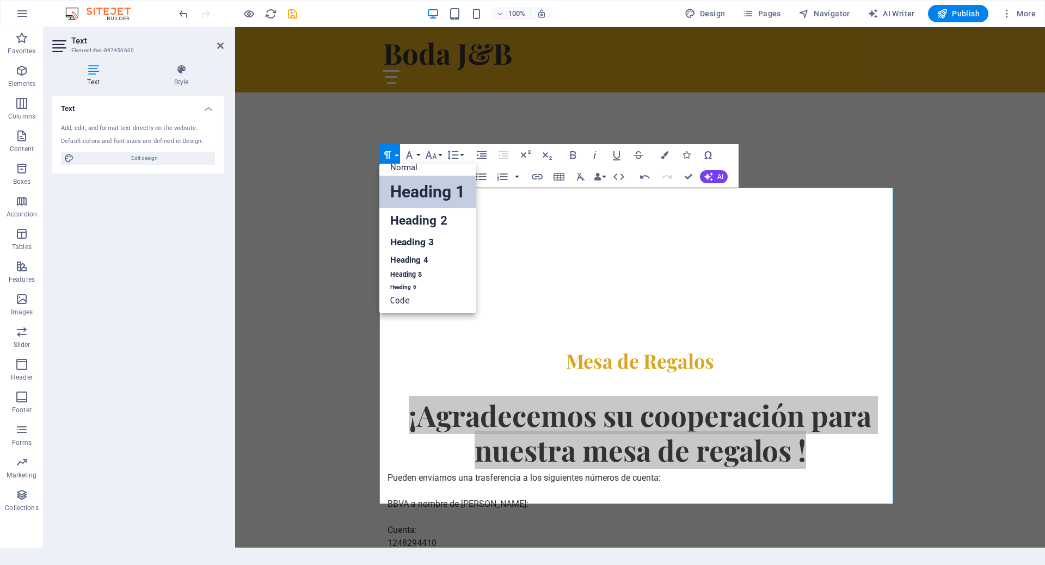
scroll to position [9, 0]
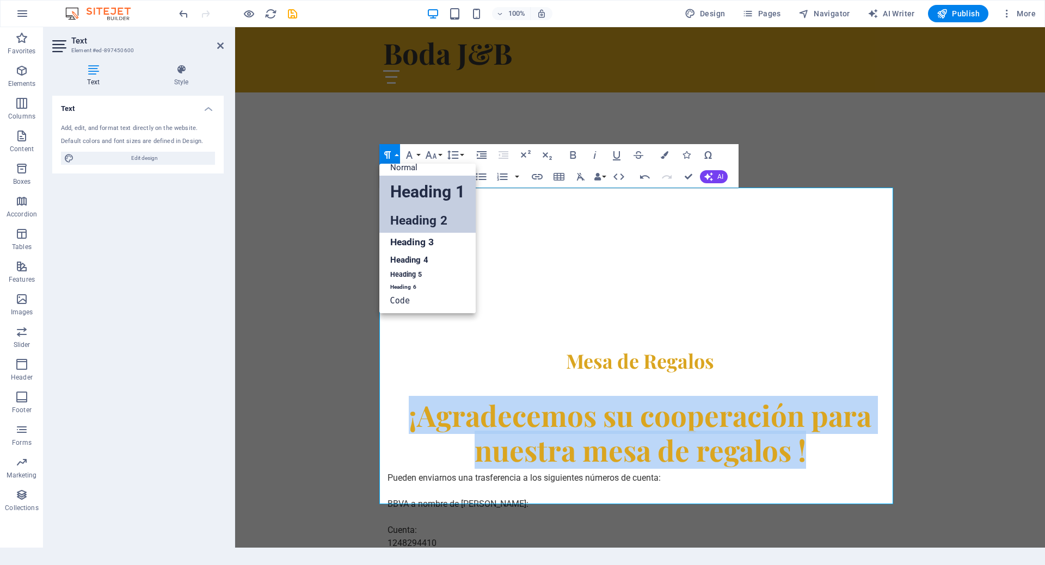
click at [437, 222] on link "Heading 2" at bounding box center [427, 220] width 96 height 24
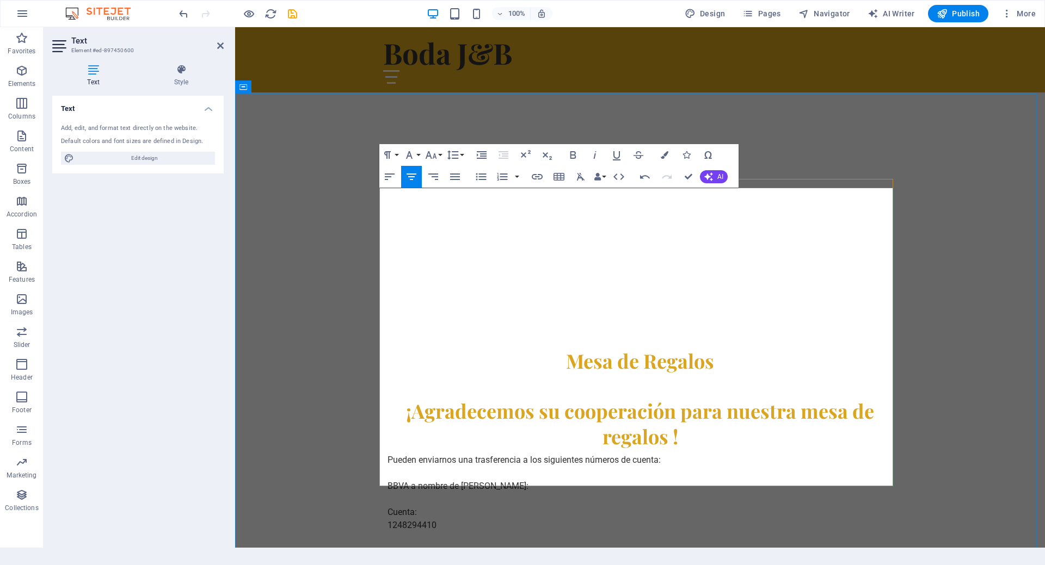
click at [522, 398] on h2 "¡Agradecemos su cooperación para nuestra mesa de regalos !" at bounding box center [640, 423] width 514 height 51
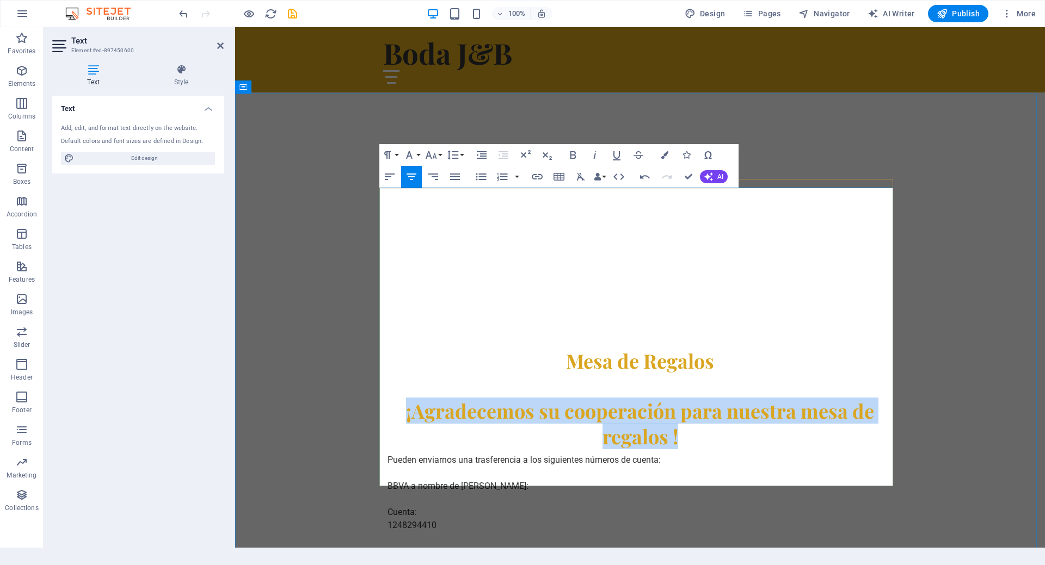
drag, startPoint x: 696, startPoint y: 230, endPoint x: 398, endPoint y: 189, distance: 301.5
click at [398, 398] on h2 "¡Agradecemos su cooperación para nuestra mesa de regalos !" at bounding box center [640, 423] width 514 height 51
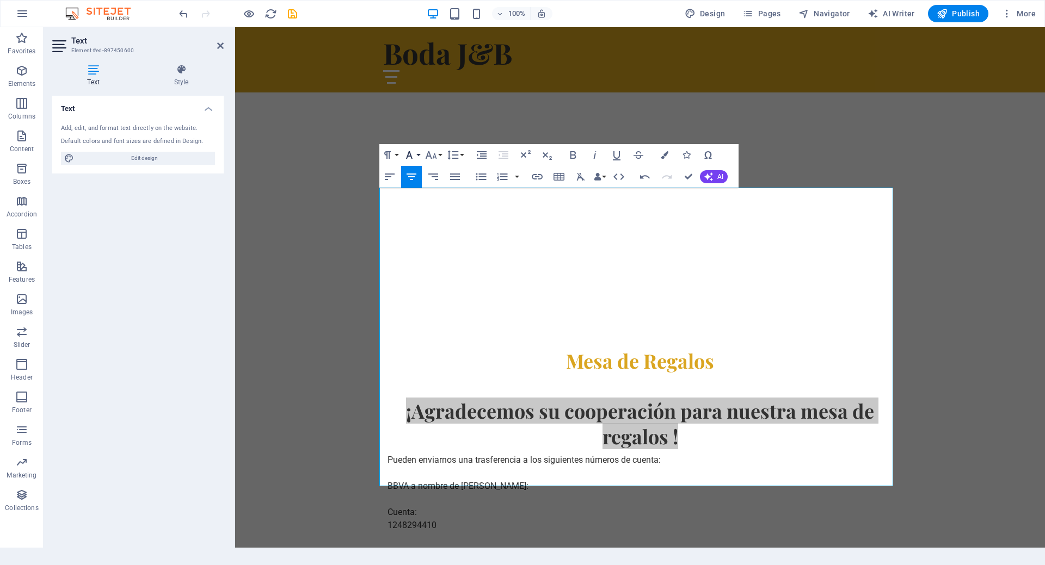
click at [413, 156] on icon "button" at bounding box center [409, 155] width 13 height 13
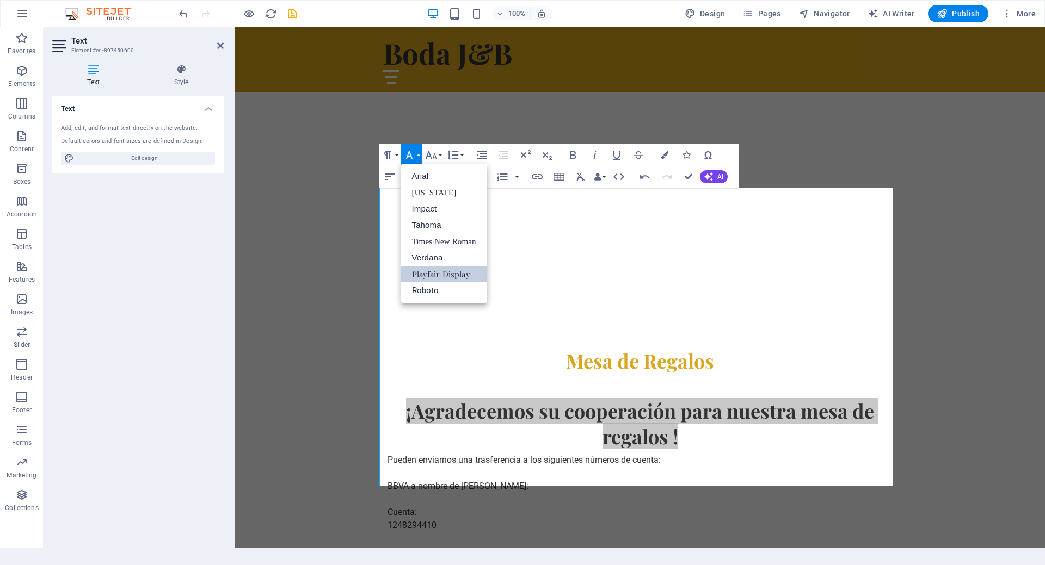
scroll to position [0, 0]
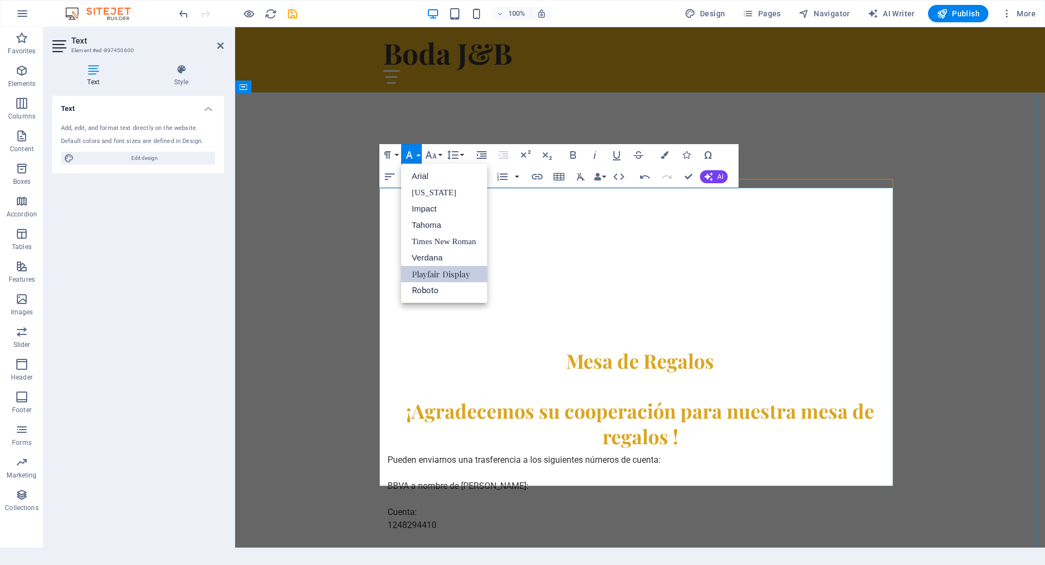
click at [691, 449] on td "Pueden enviarnos una trasferencia a los siguientes números de cuenta: BBVA a no…" at bounding box center [549, 512] width 332 height 126
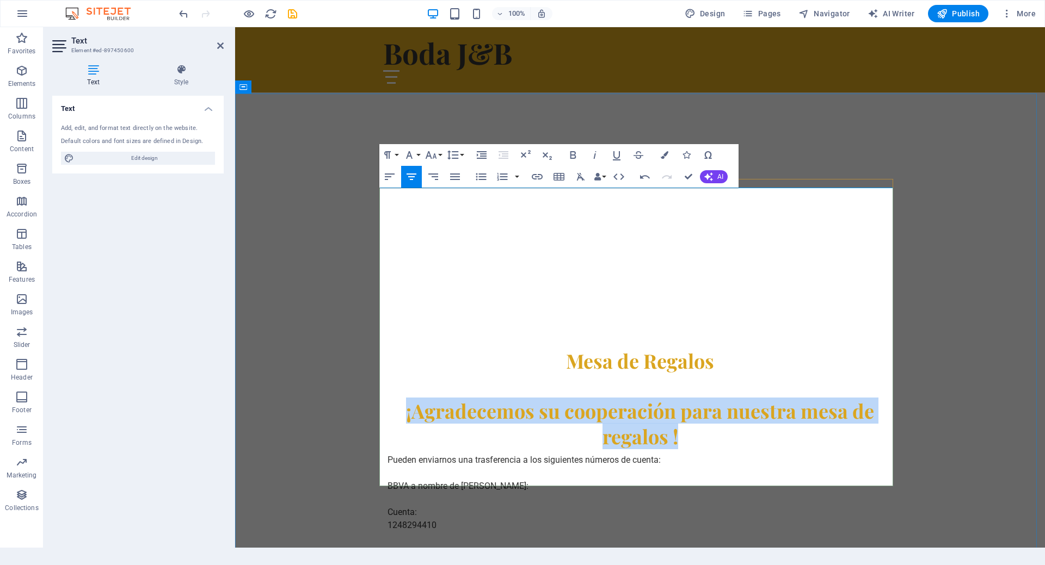
drag, startPoint x: 708, startPoint y: 225, endPoint x: 403, endPoint y: 206, distance: 305.3
click at [403, 398] on h2 "¡Agradecemos su cooperación para nuestra mesa de regalos !" at bounding box center [640, 423] width 514 height 51
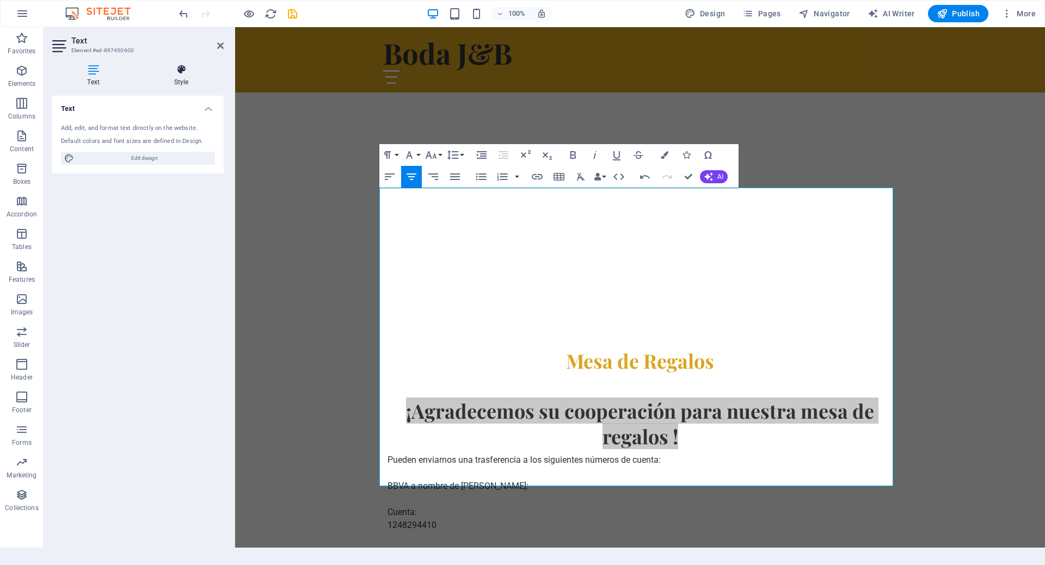
click at [188, 84] on h4 "Style" at bounding box center [181, 75] width 85 height 23
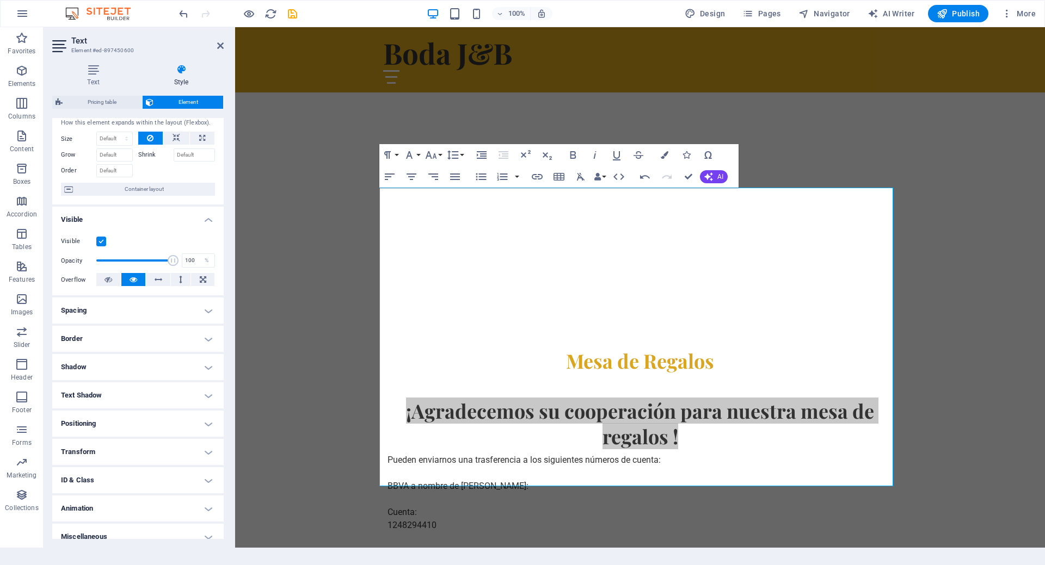
scroll to position [39, 0]
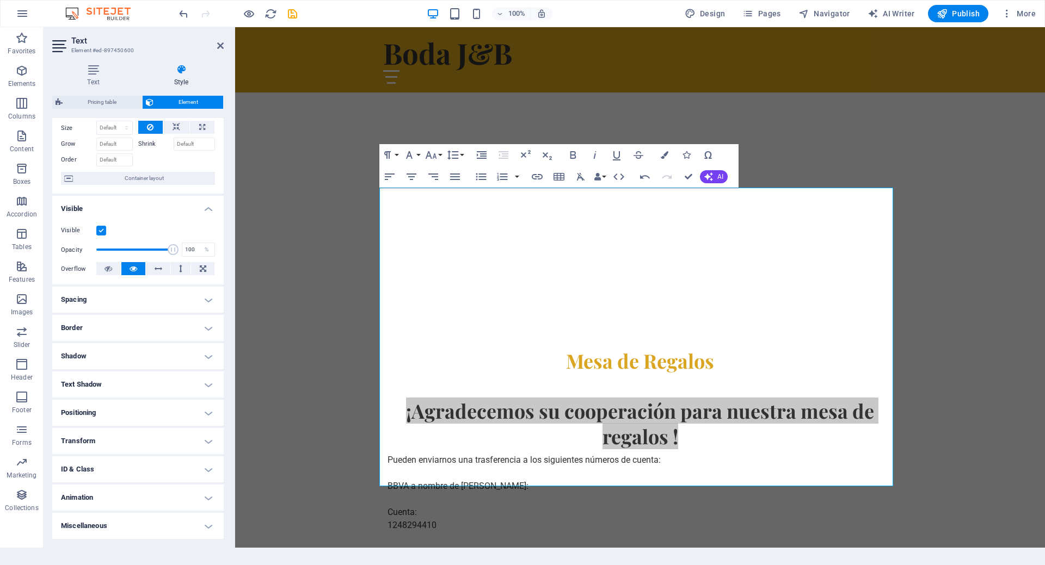
click at [119, 524] on h4 "Miscellaneous" at bounding box center [137, 526] width 171 height 26
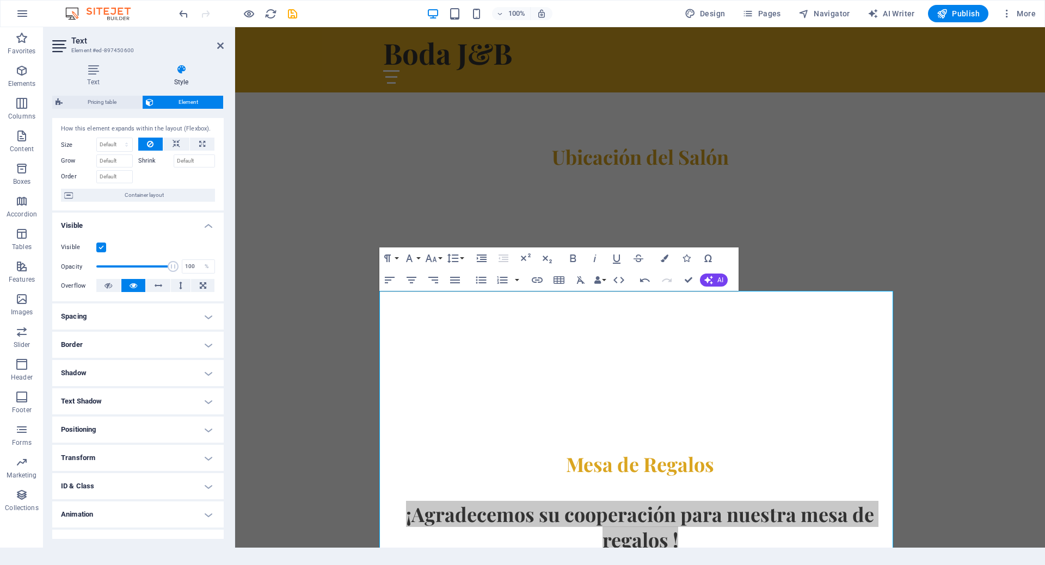
scroll to position [0, 0]
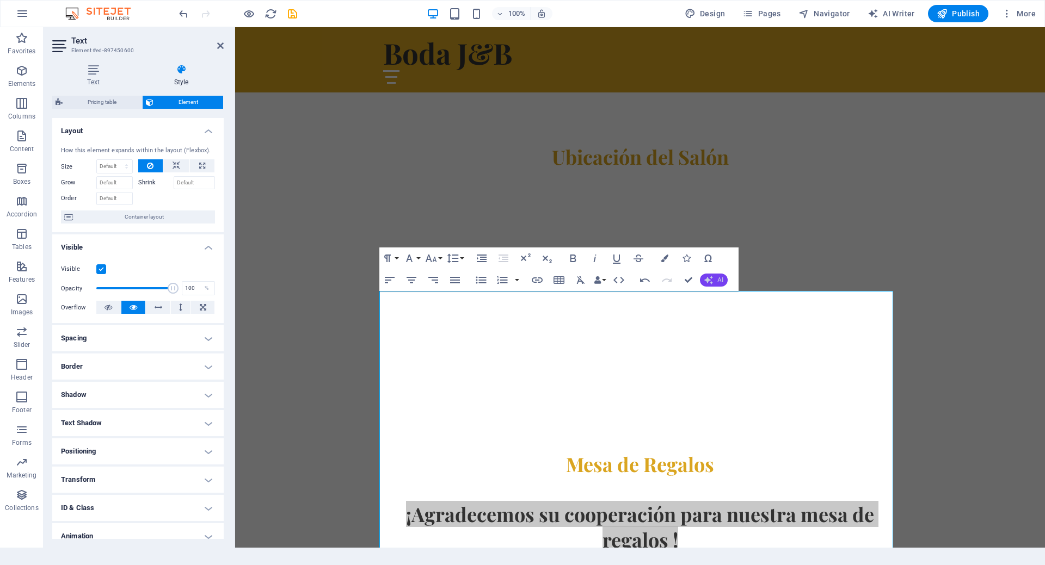
click at [719, 278] on span "AI" at bounding box center [720, 280] width 6 height 7
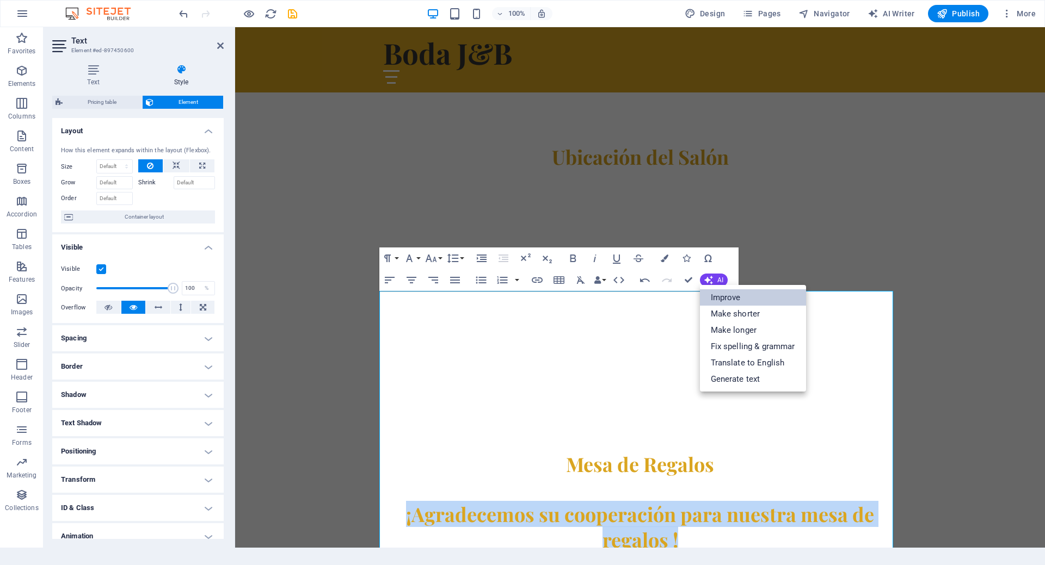
click at [740, 296] on link "Improve" at bounding box center [753, 297] width 106 height 16
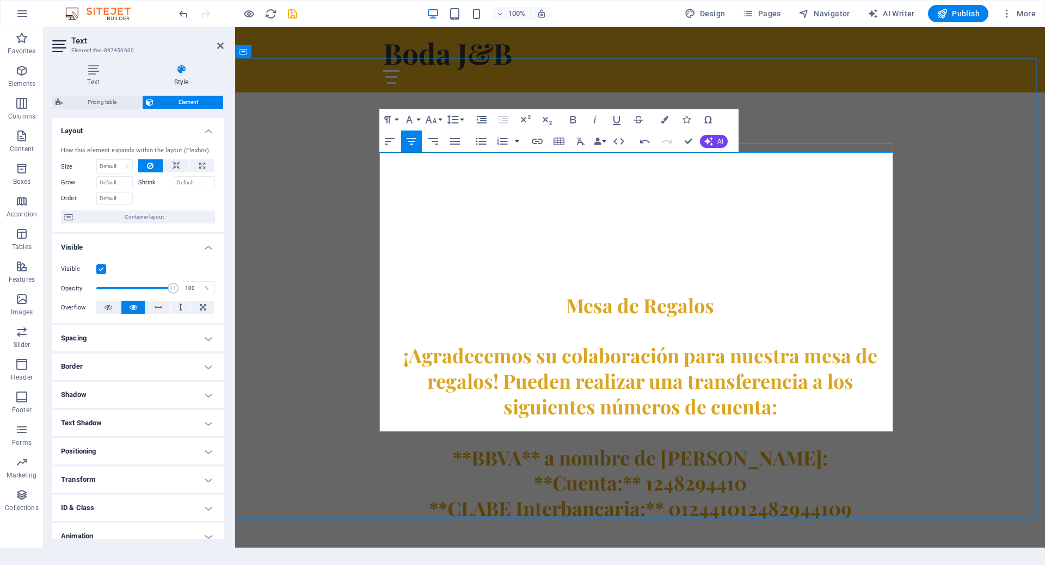
scroll to position [822, 0]
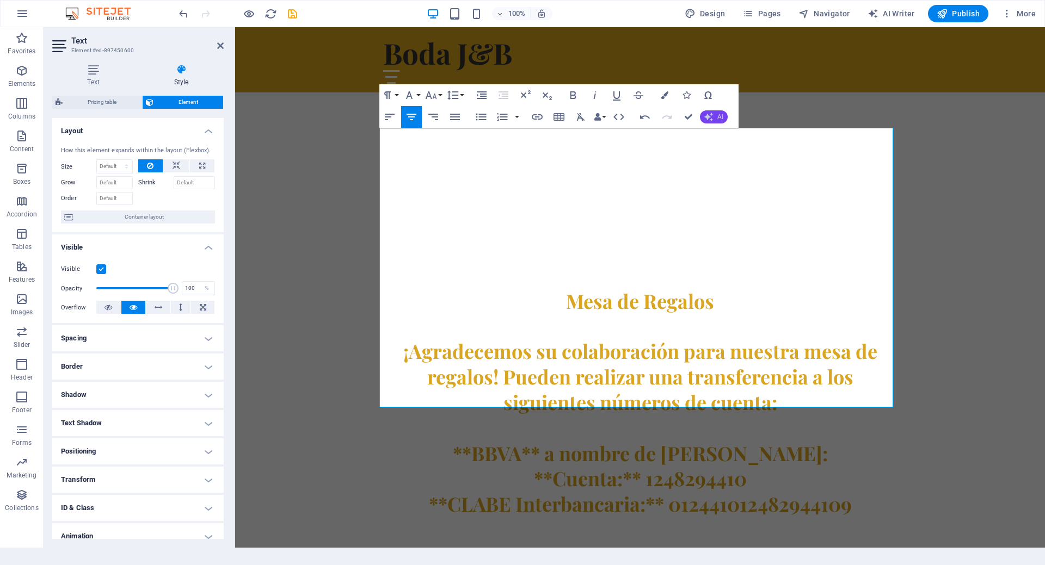
click at [717, 117] on span "AI" at bounding box center [720, 117] width 6 height 7
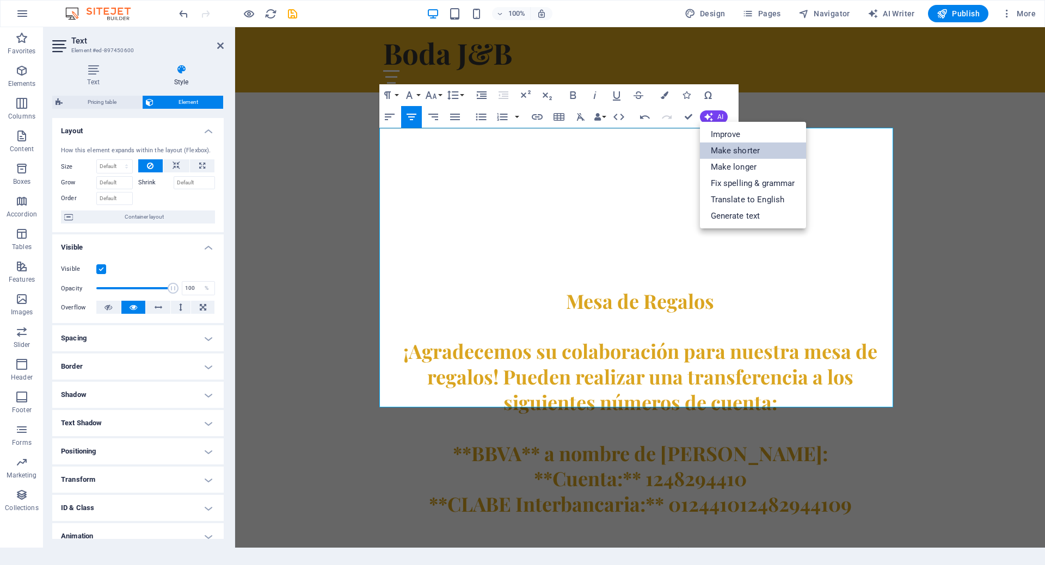
click at [753, 152] on link "Make shorter" at bounding box center [753, 151] width 106 height 16
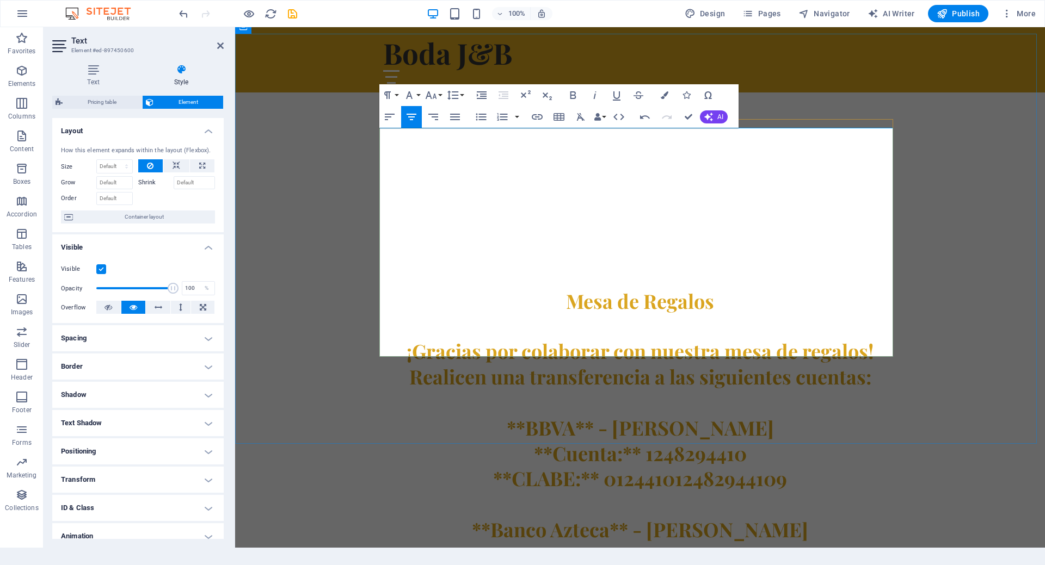
scroll to position [658, 0]
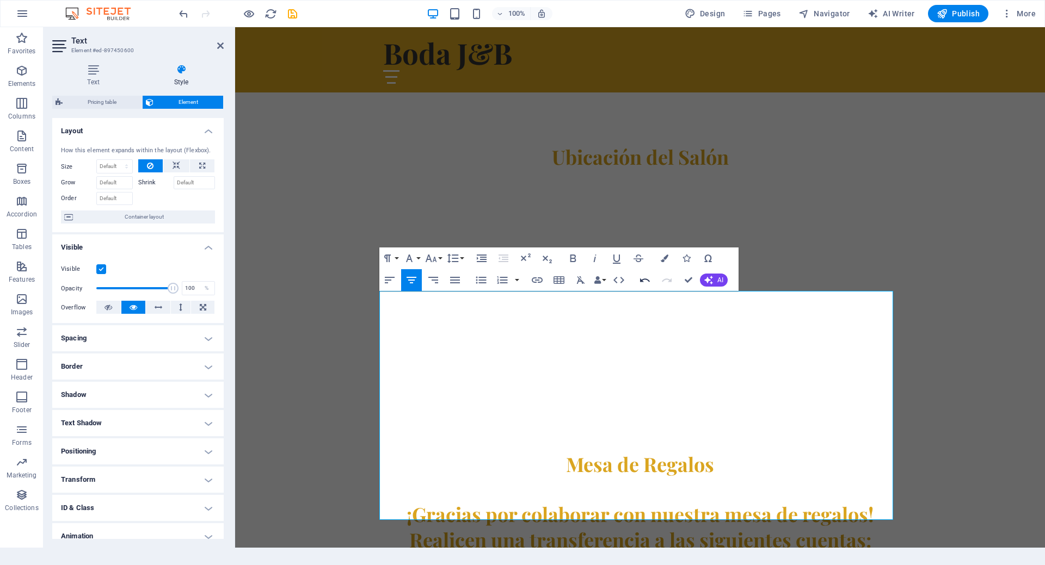
click at [651, 275] on button "Undo" at bounding box center [644, 280] width 21 height 22
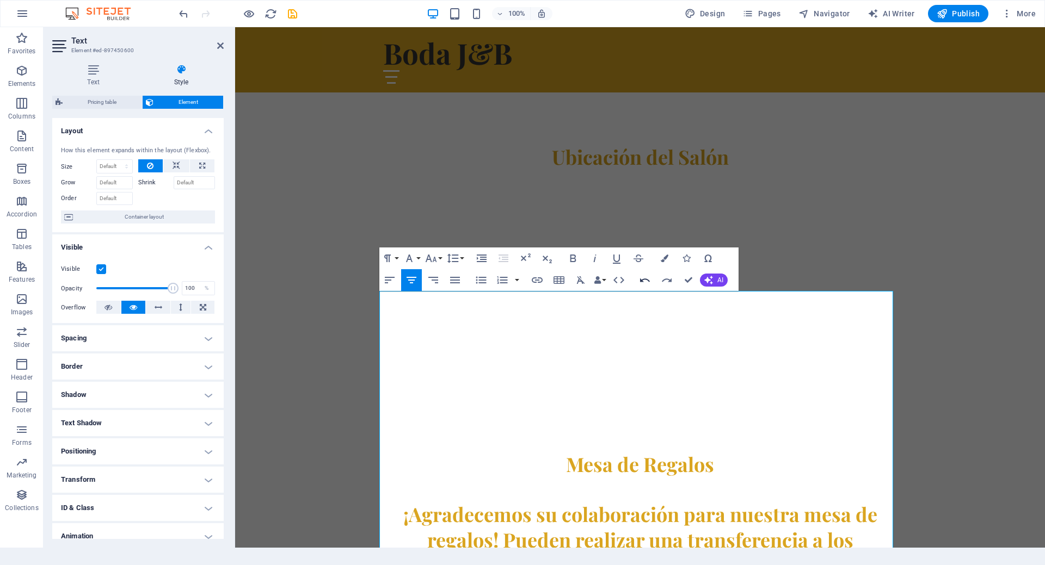
click at [646, 279] on icon "button" at bounding box center [644, 280] width 13 height 13
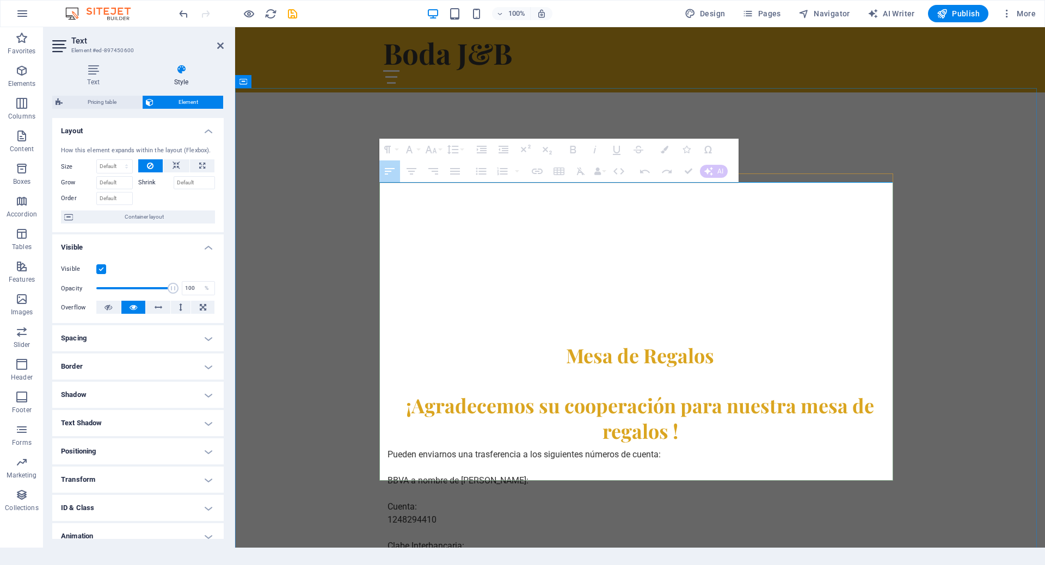
drag, startPoint x: 483, startPoint y: 437, endPoint x: 389, endPoint y: 242, distance: 216.8
click at [389, 444] on tbody "Pueden enviarnos una trasferencia a los siguientes números de cuenta: BBVA a no…" at bounding box center [640, 568] width 514 height 248
drag, startPoint x: 476, startPoint y: 426, endPoint x: 393, endPoint y: 250, distance: 194.9
click at [393, 444] on tbody "Pueden enviarnos una trasferencia a los siguientes números de cuenta: BBVA a no…" at bounding box center [640, 568] width 514 height 248
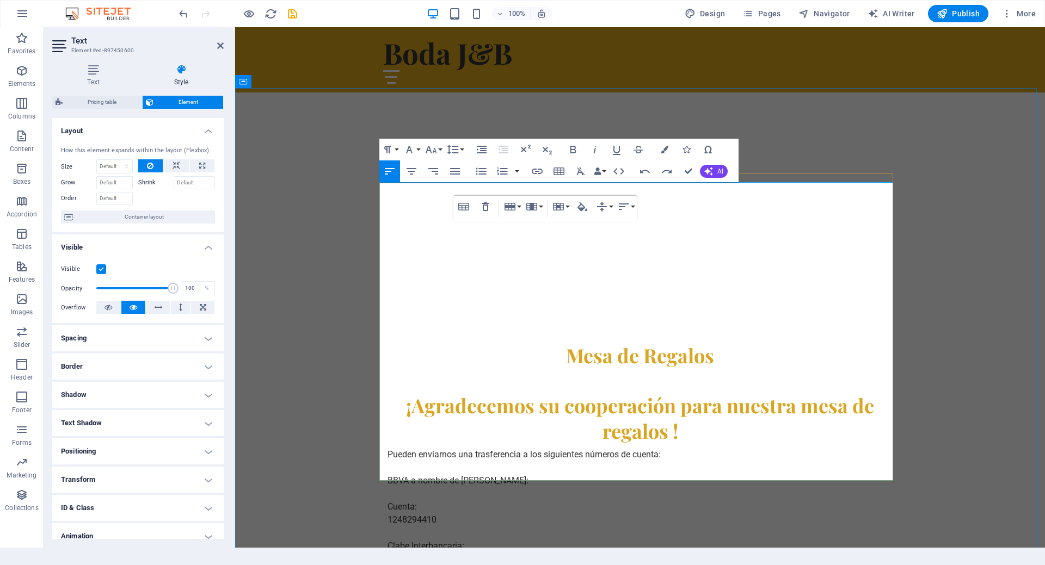
click at [597, 444] on td "Pueden enviarnos una trasferencia a los siguientes números de cuenta: BBVA a no…" at bounding box center [549, 507] width 332 height 126
click at [710, 178] on div "Undo Redo Confirm (Ctrl+⏎) AI Improve Make shorter Make longer Fix spelling & g…" at bounding box center [681, 172] width 94 height 22
click at [713, 173] on button "AI" at bounding box center [714, 171] width 28 height 13
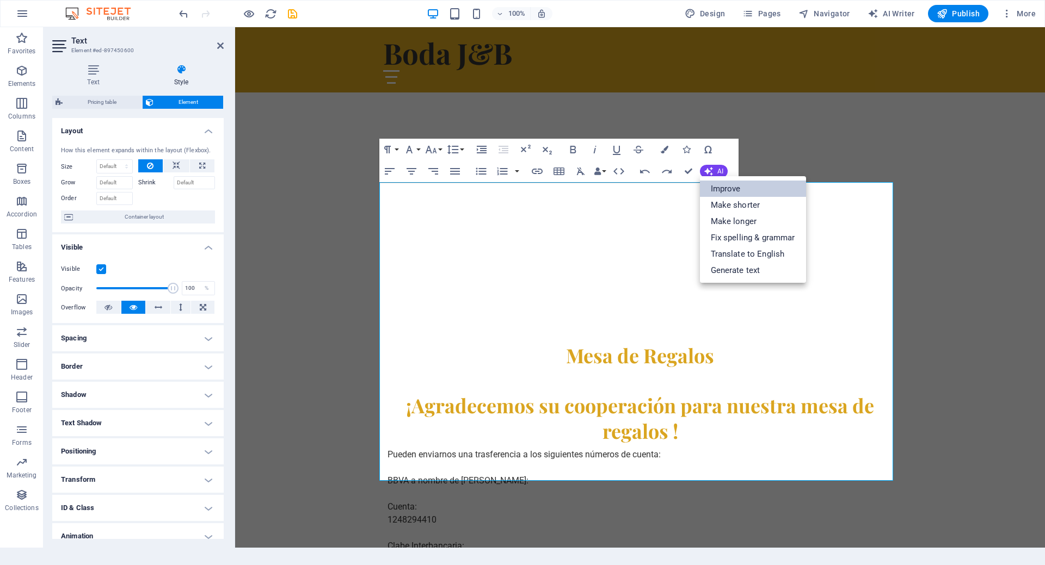
click at [723, 191] on link "Improve" at bounding box center [753, 189] width 106 height 16
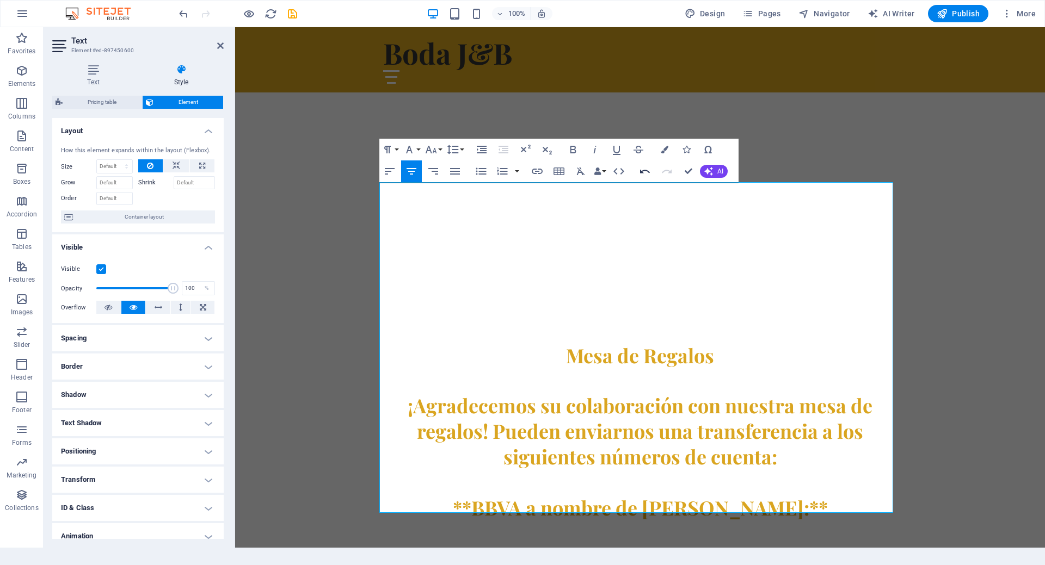
click at [641, 170] on icon "button" at bounding box center [644, 171] width 13 height 13
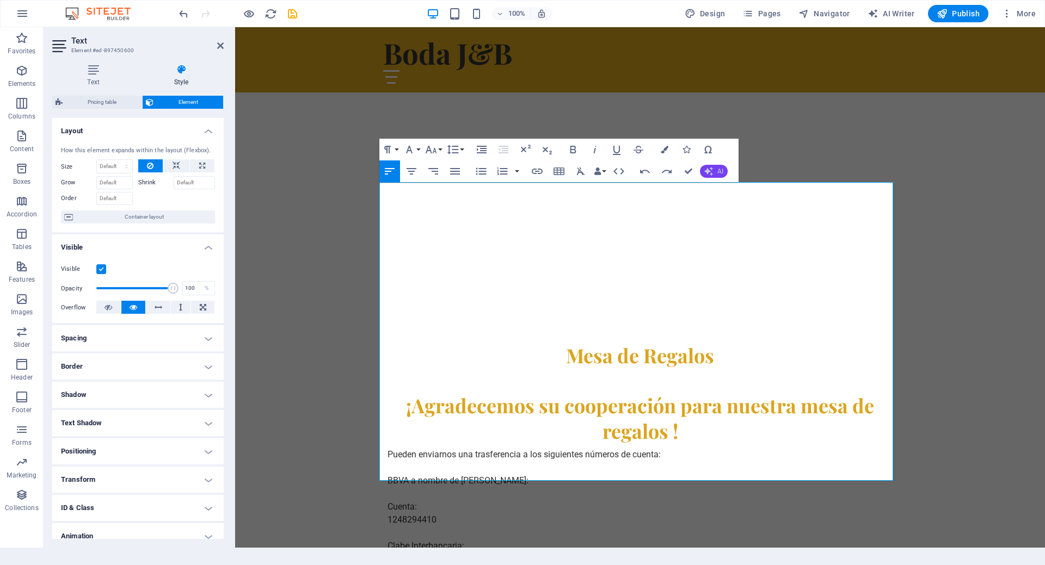
click at [715, 170] on button "AI" at bounding box center [714, 171] width 28 height 13
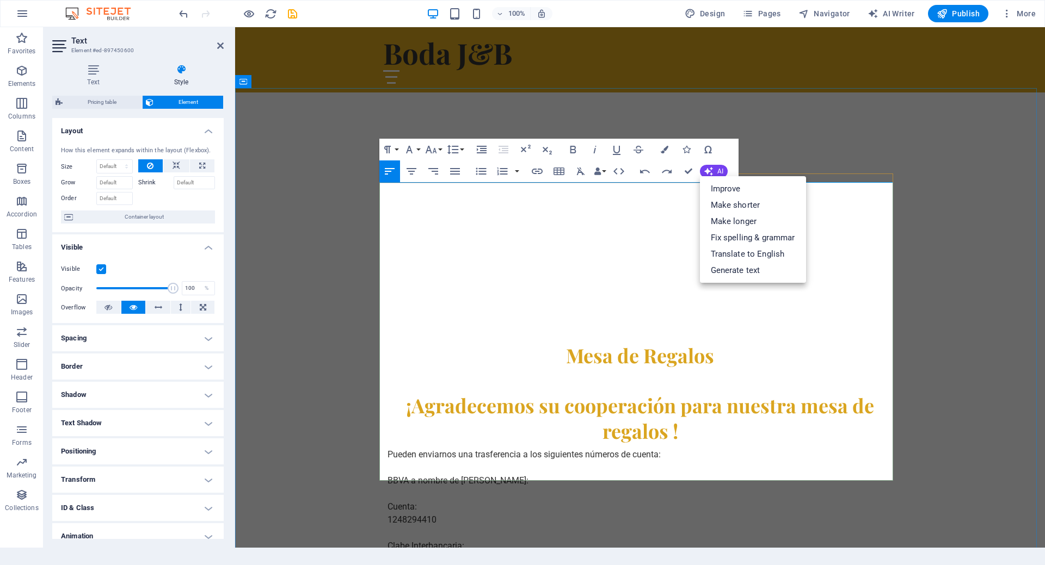
click at [622, 444] on td "Pueden enviarnos una trasferencia a los siguientes números de cuenta: BBVA a no…" at bounding box center [549, 507] width 332 height 126
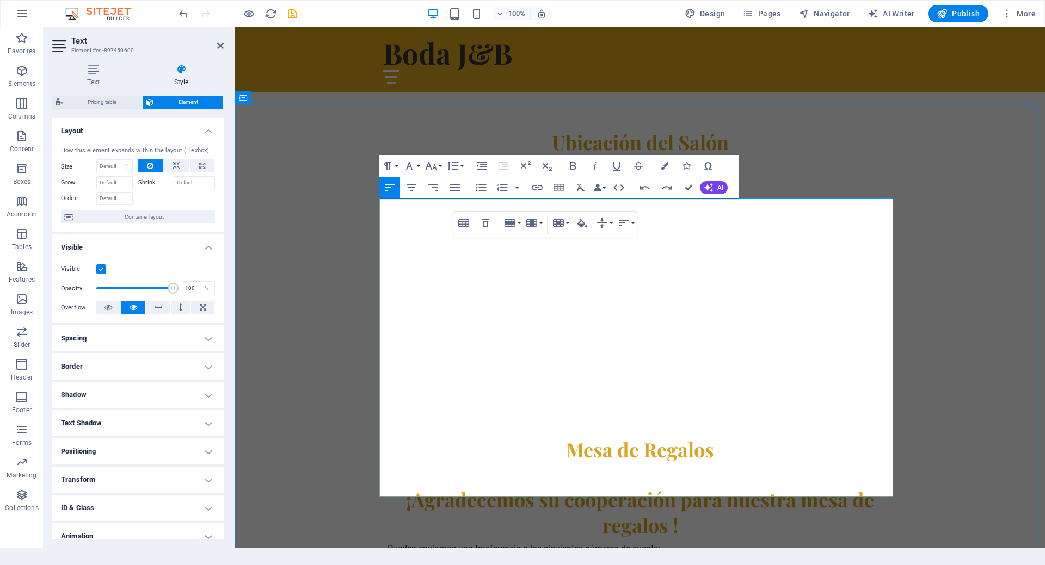
scroll to position [658, 0]
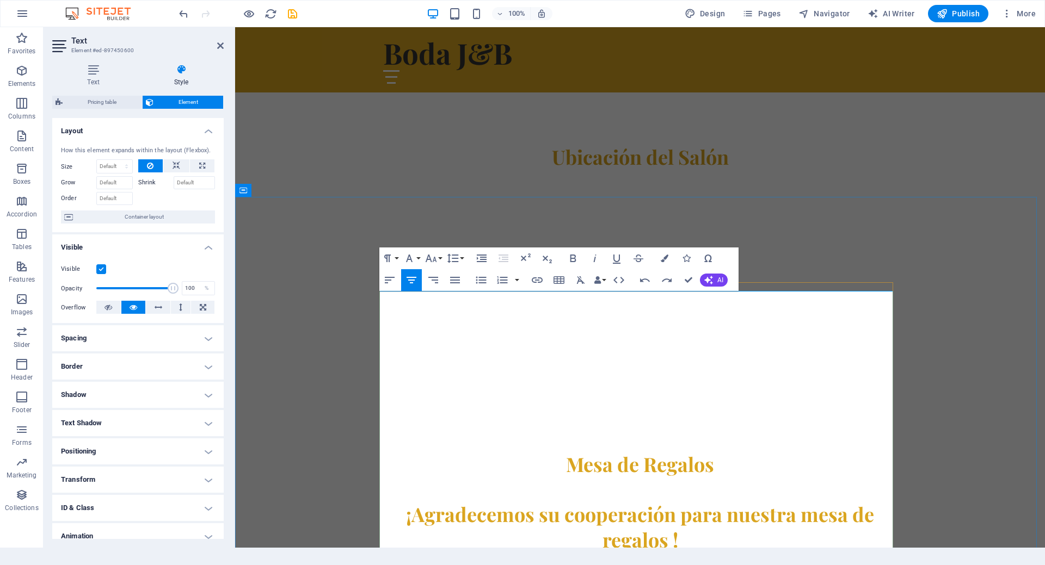
click at [660, 502] on h2 "¡Agradecemos su cooperación para nuestra mesa de regalos !" at bounding box center [640, 527] width 514 height 51
click at [680, 502] on h2 "¡Agradecemos su cooperación para nuestra mesa de regalos !" at bounding box center [640, 527] width 514 height 51
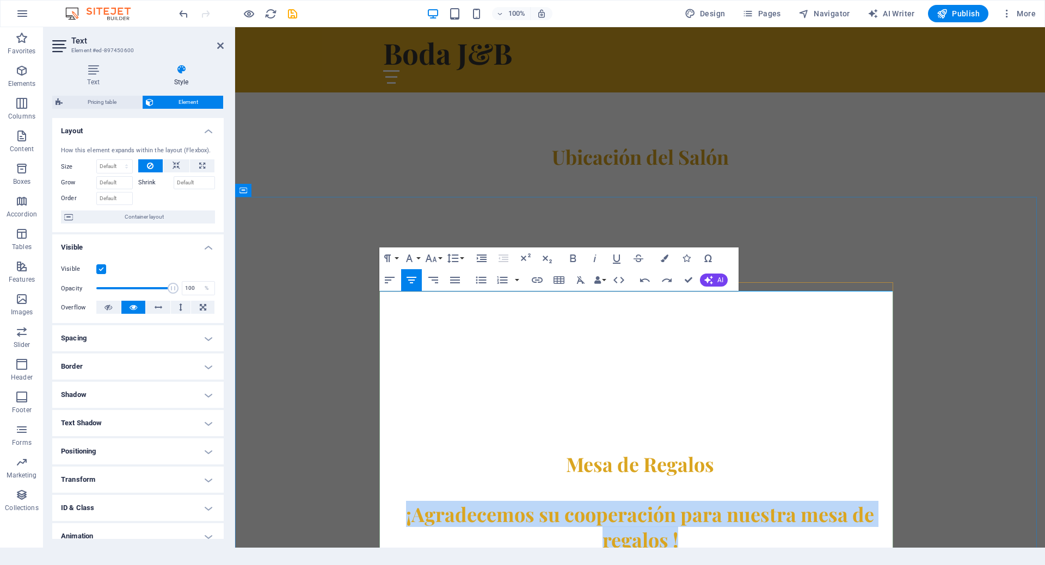
drag, startPoint x: 678, startPoint y: 332, endPoint x: 385, endPoint y: 303, distance: 295.3
click at [385, 502] on h2 "¡Agradecemos su cooperación para nuestra mesa de regalos !" at bounding box center [640, 527] width 514 height 51
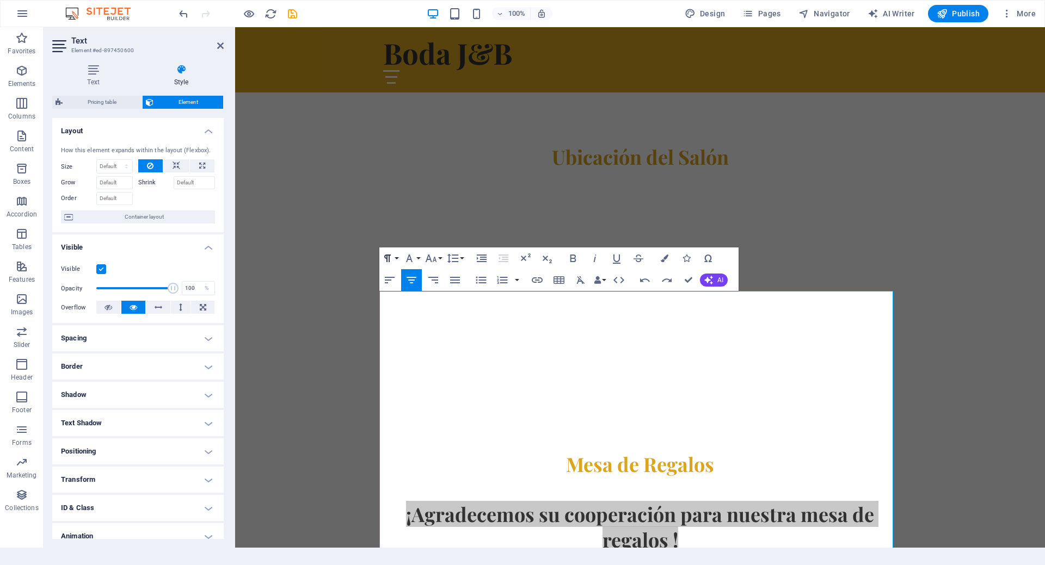
click at [396, 257] on button "Paragraph Format" at bounding box center [389, 259] width 21 height 22
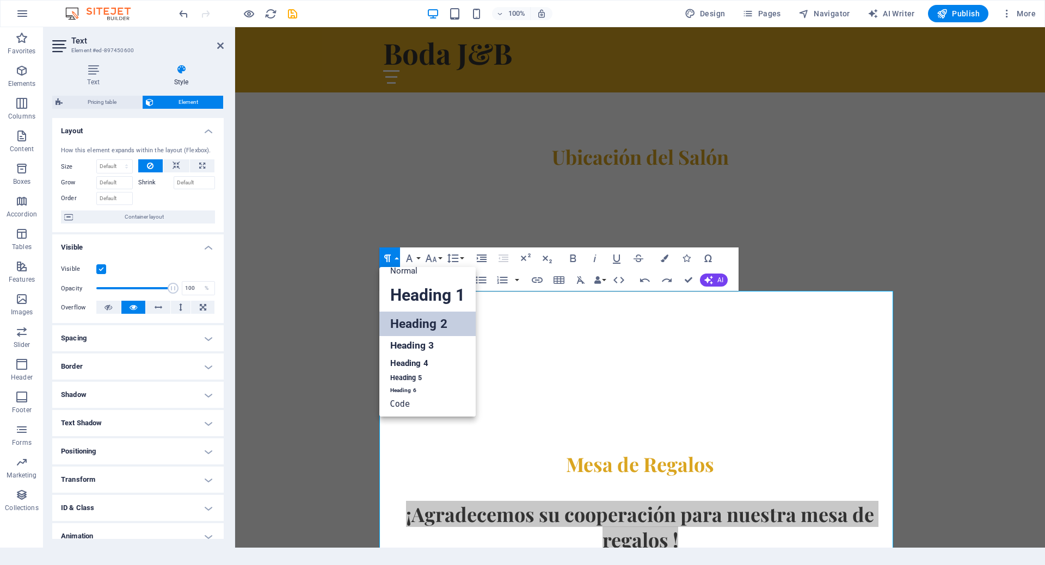
scroll to position [9, 0]
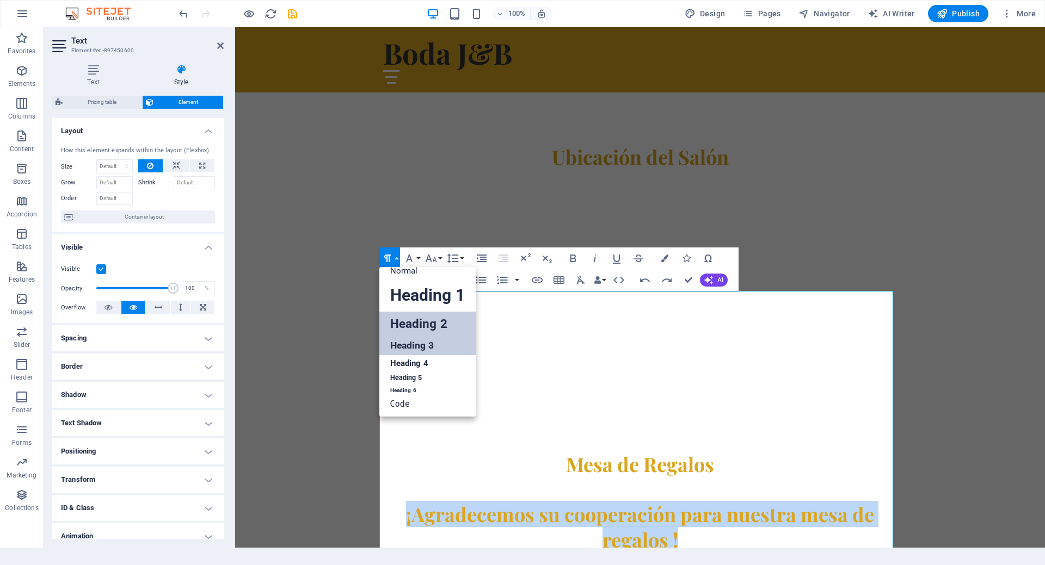
click at [418, 343] on link "Heading 3" at bounding box center [427, 345] width 96 height 19
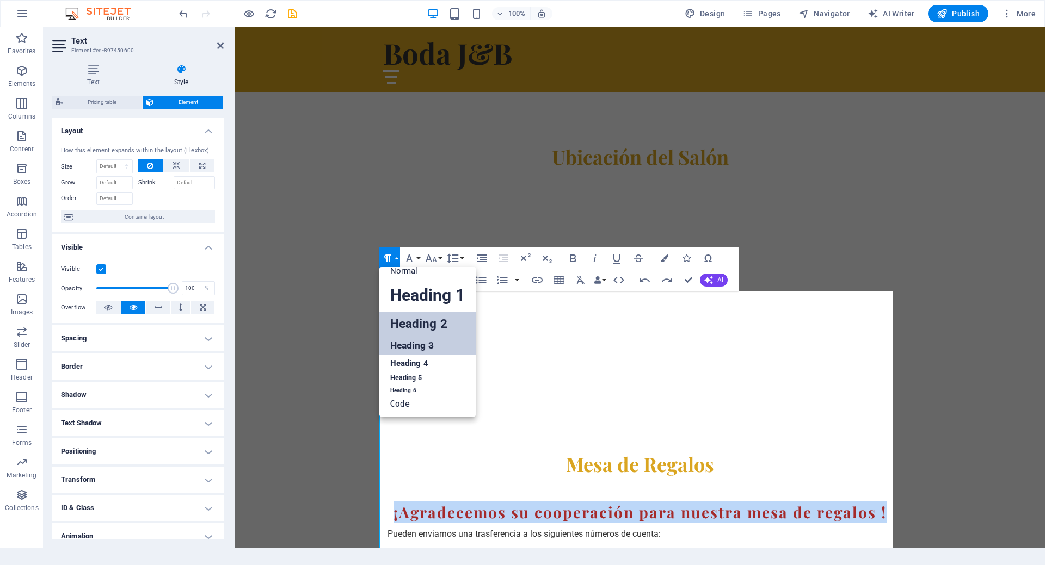
scroll to position [629, 0]
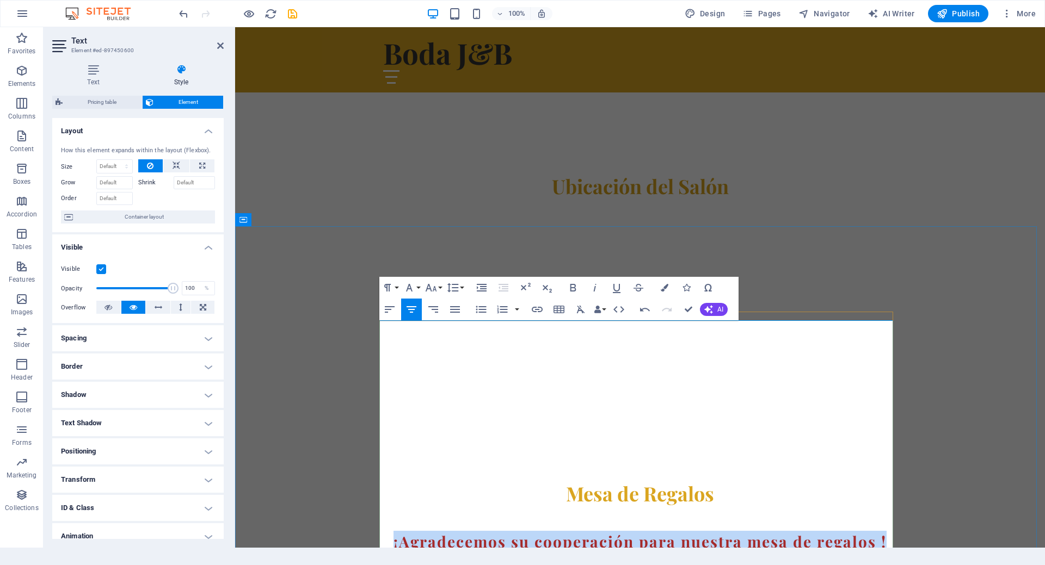
click at [470, 531] on h3 "¡Agradecemos su cooperación para nuestra mesa de regalos !" at bounding box center [640, 541] width 514 height 21
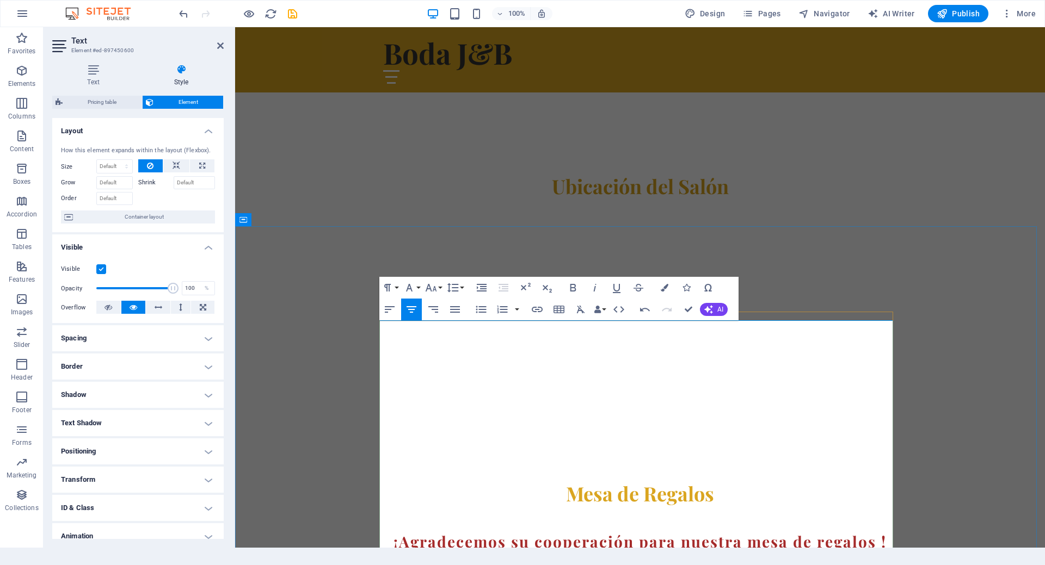
click at [391, 531] on h3 "¡Agradecemos su cooperación para nuestra mesa de regalos !" at bounding box center [640, 541] width 514 height 21
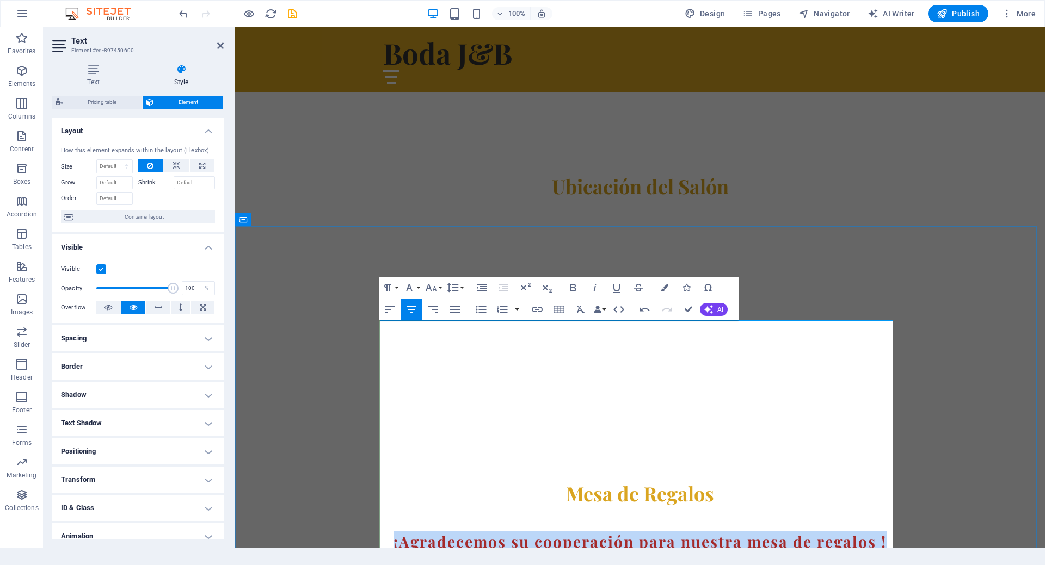
click at [534, 531] on h3 "¡Agradecemos su cooperación para nuestra mesa de regalos !" at bounding box center [640, 541] width 514 height 21
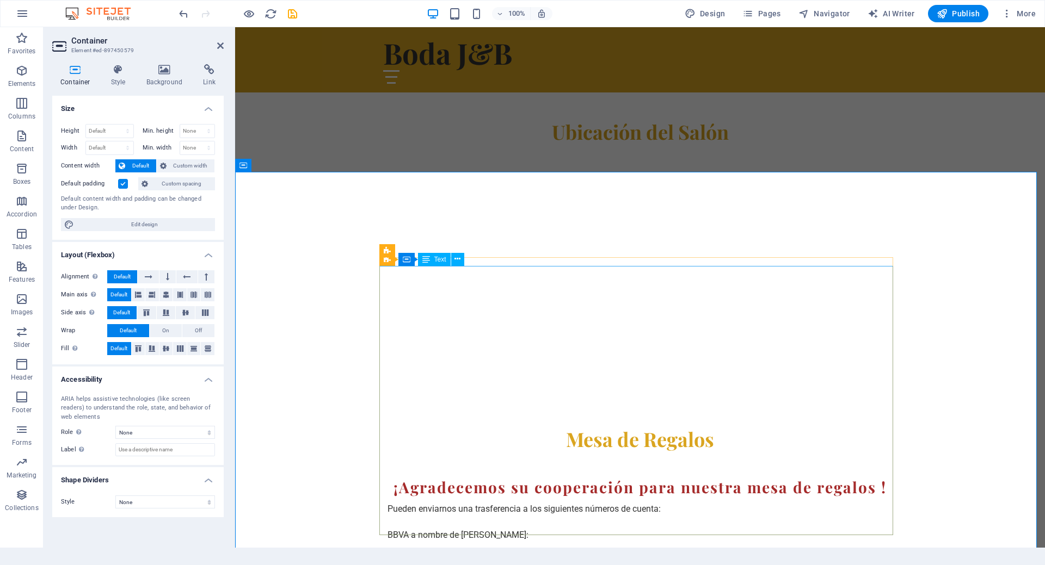
click at [450, 498] on td "Pueden enviarnos una trasferencia a los siguientes números de cuenta: BBVA a no…" at bounding box center [549, 561] width 332 height 126
click at [385, 498] on td "Pueden enviarnos una trasferencia a los siguientes números de cuenta: BBVA a no…" at bounding box center [549, 561] width 332 height 126
click at [384, 498] on td "Pueden enviarnos una trasferencia a los siguientes números de cuenta: BBVA a no…" at bounding box center [549, 561] width 332 height 126
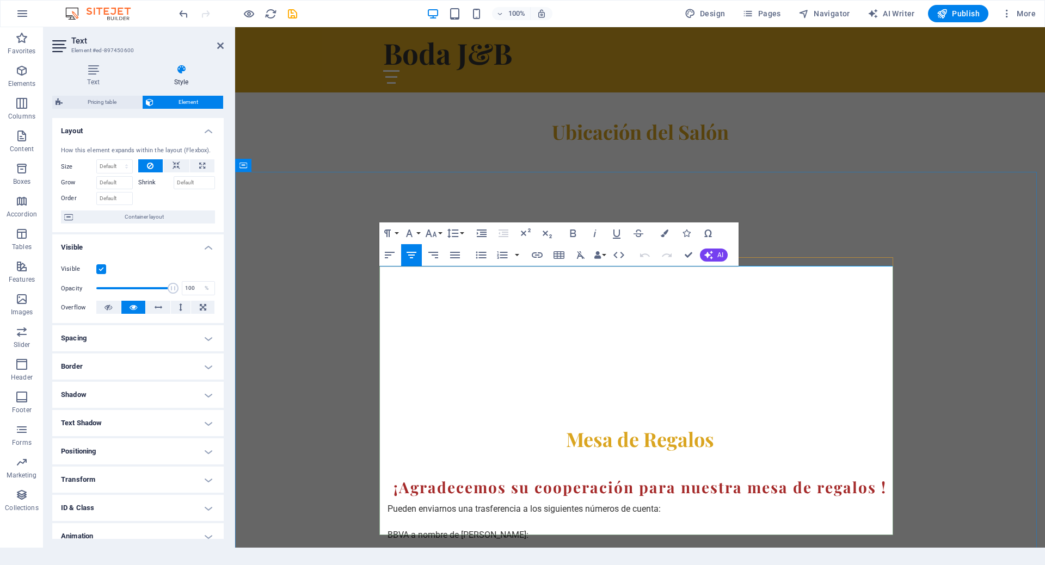
click at [383, 498] on td "Pueden enviarnos una trasferencia a los siguientes números de cuenta: BBVA a no…" at bounding box center [549, 561] width 332 height 126
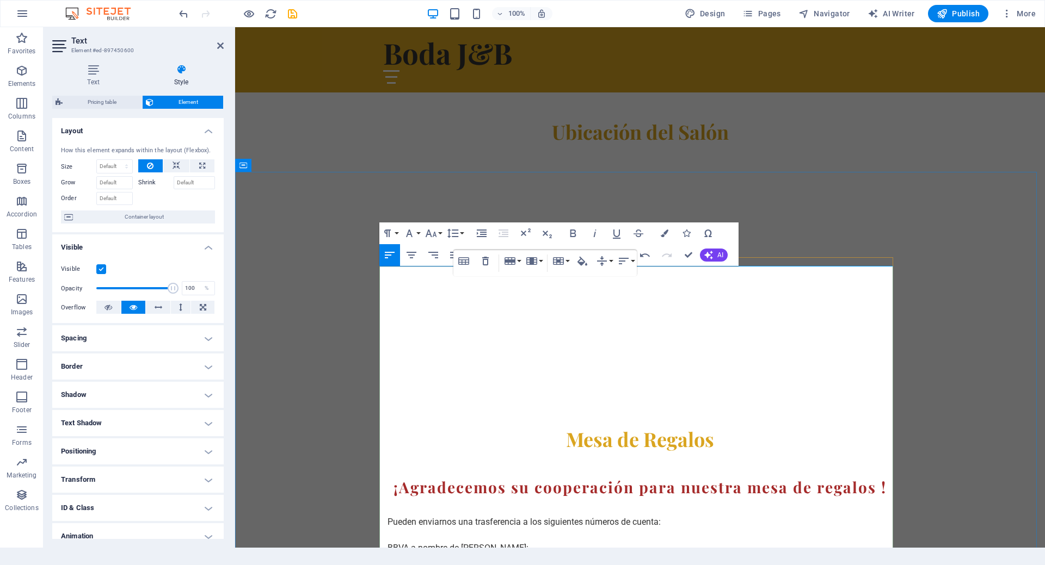
click at [495, 498] on td "Pueden enviarnos una trasferencia a los siguientes números de cuenta: BBVA a no…" at bounding box center [549, 567] width 332 height 139
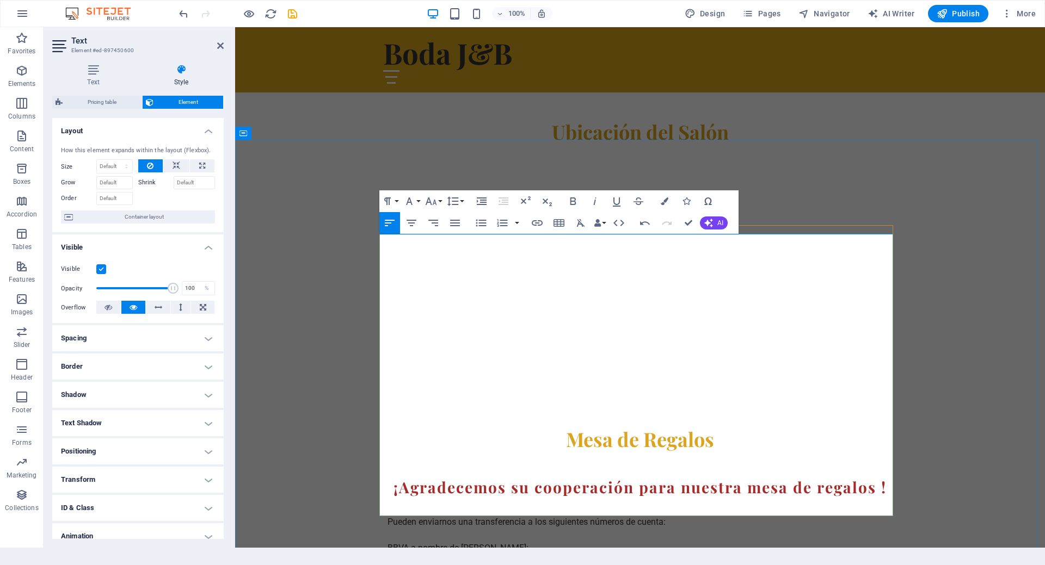
scroll to position [738, 0]
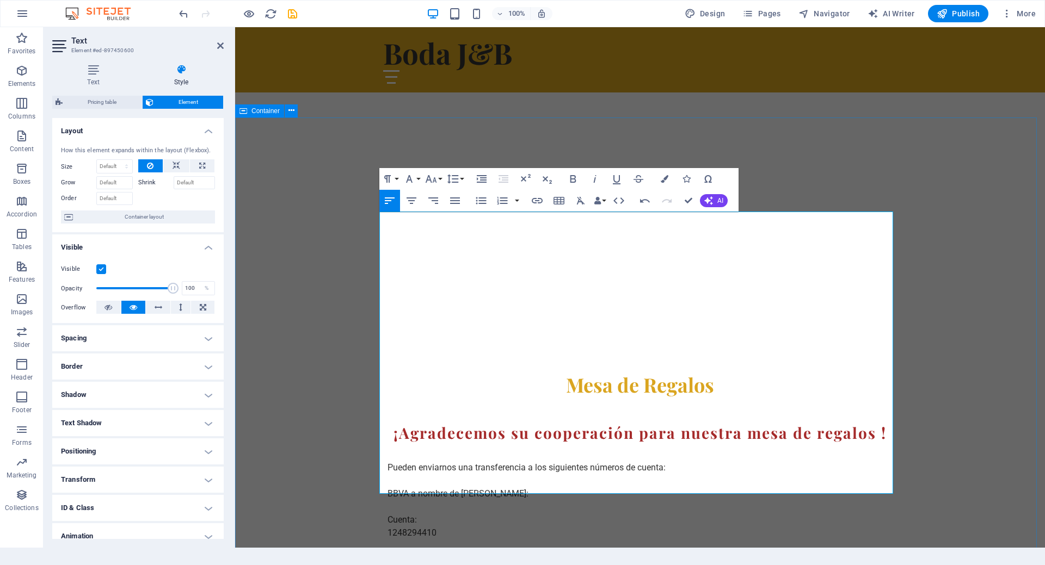
click at [317, 363] on div "Mesa de Regalos ¡Agradecemos su cooperación para nuestra mesa de regalos ! Pued…" at bounding box center [640, 561] width 810 height 464
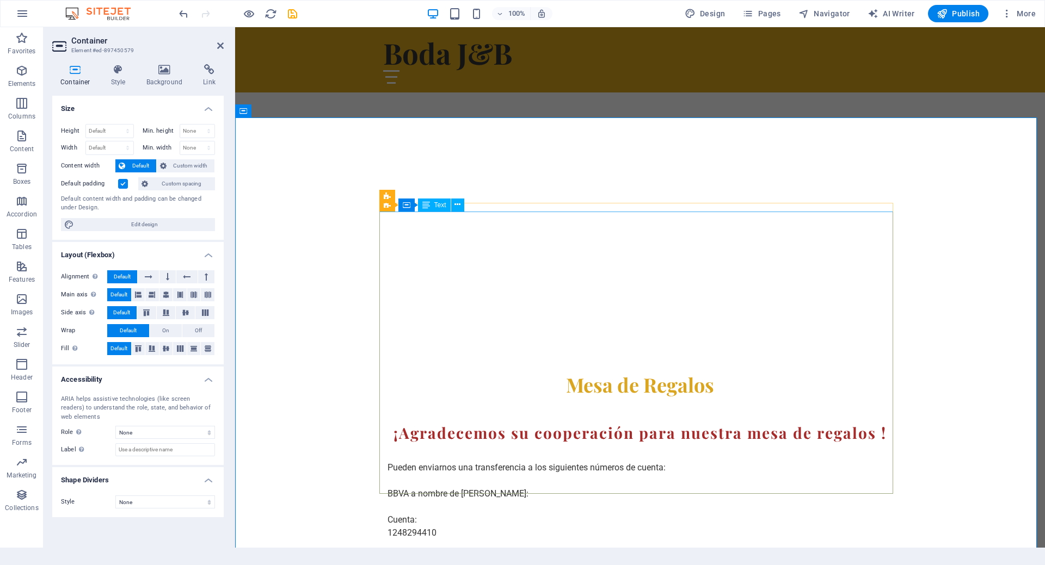
click at [434, 444] on td "Pueden enviarnos una transferencia a los siguientes números de cuenta: BBVA a n…" at bounding box center [549, 513] width 332 height 139
click at [327, 329] on div "Mesa de Regalos ¡Agradecemos su cooperación para nuestra mesa de regalos ! Pued…" at bounding box center [640, 561] width 810 height 464
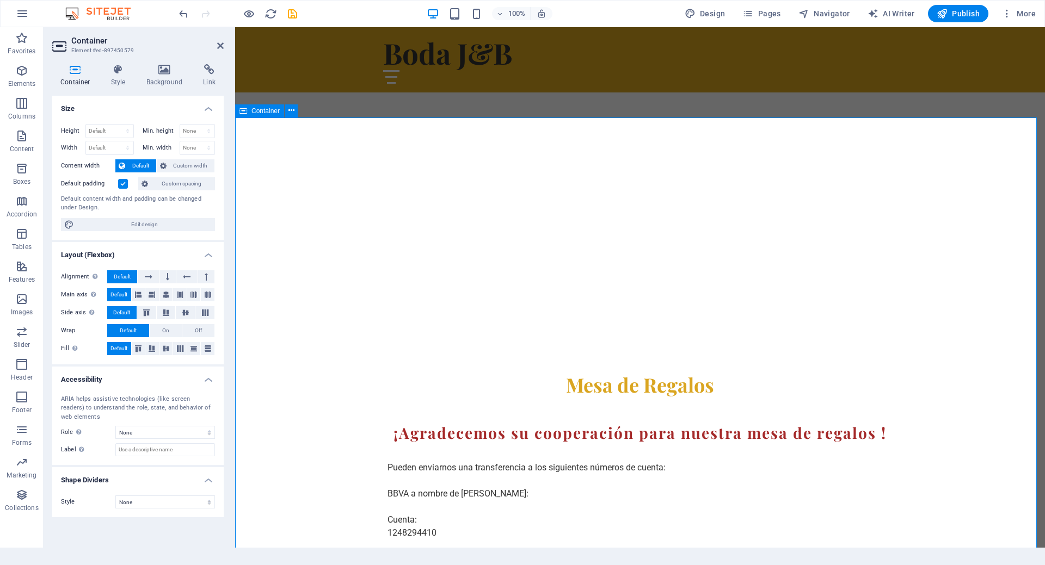
click at [344, 329] on div "Mesa de Regalos ¡Agradecemos su cooperación para nuestra mesa de regalos ! Pued…" at bounding box center [640, 561] width 810 height 464
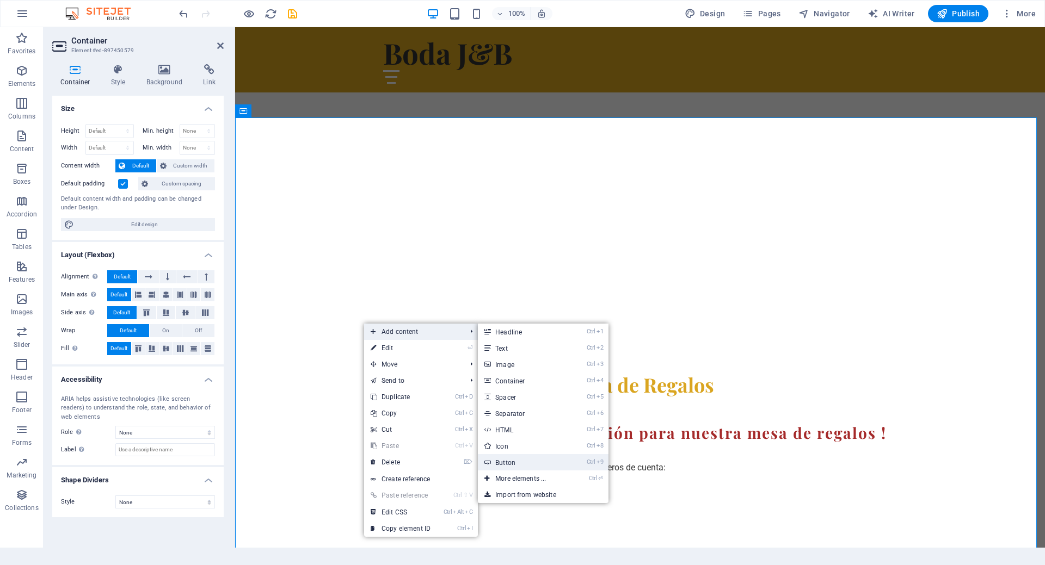
click at [518, 465] on link "Ctrl 9 Button" at bounding box center [523, 462] width 90 height 16
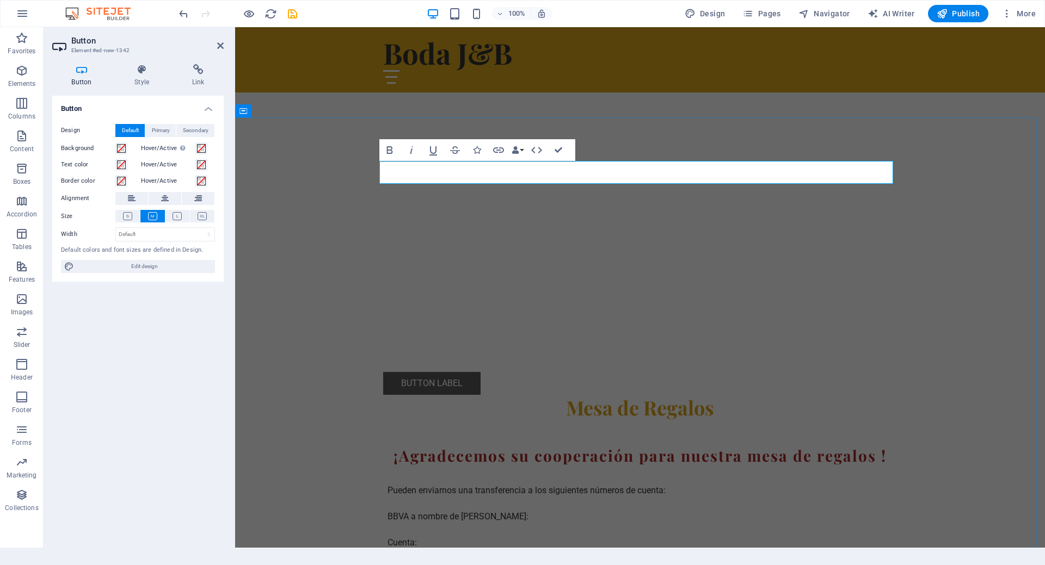
click at [447, 372] on link "Button label" at bounding box center [431, 383] width 97 height 23
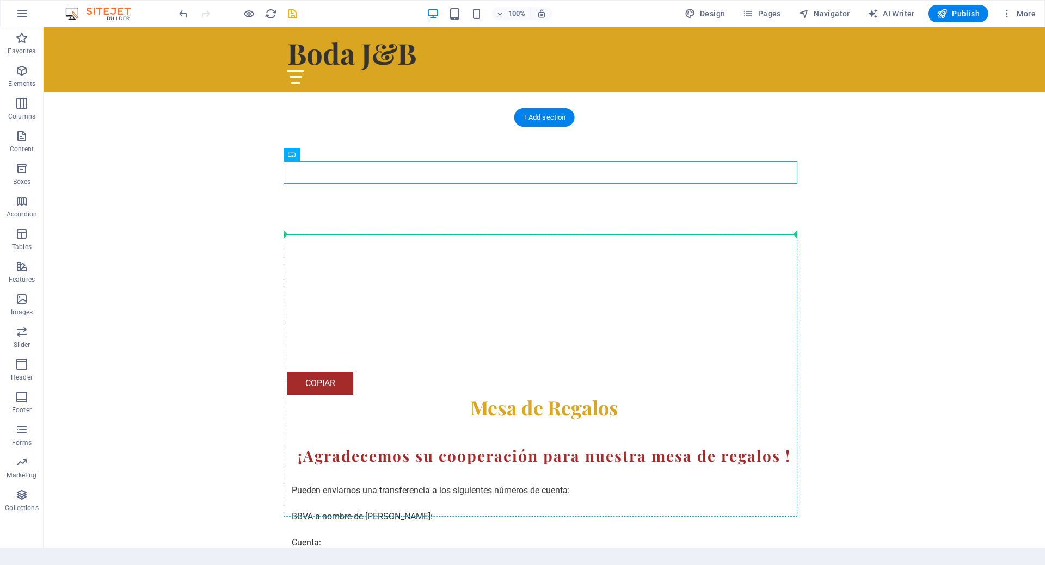
drag, startPoint x: 332, startPoint y: 172, endPoint x: 304, endPoint y: 157, distance: 31.9
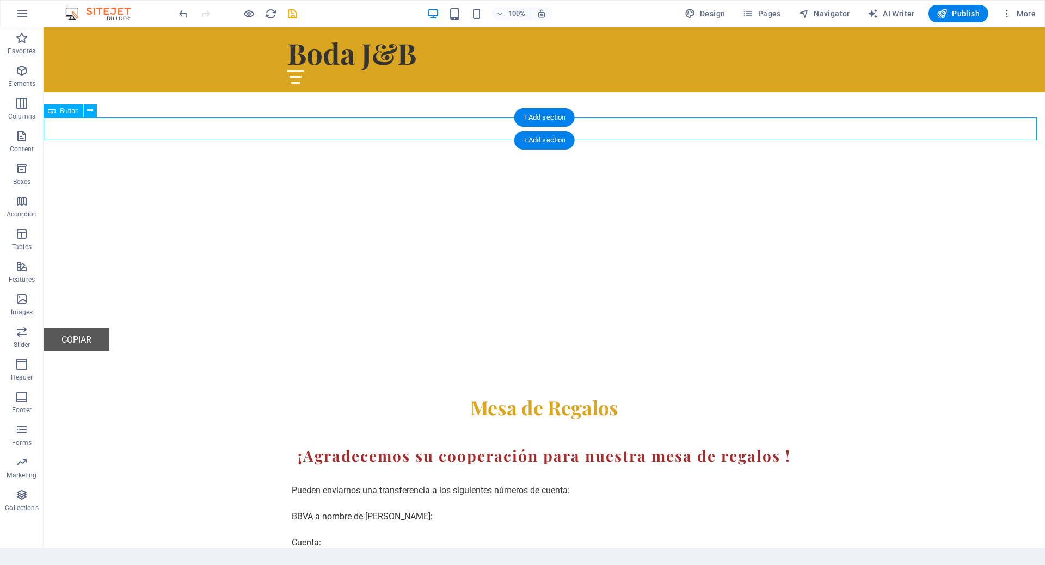
click at [82, 329] on link "copiar" at bounding box center [77, 340] width 66 height 23
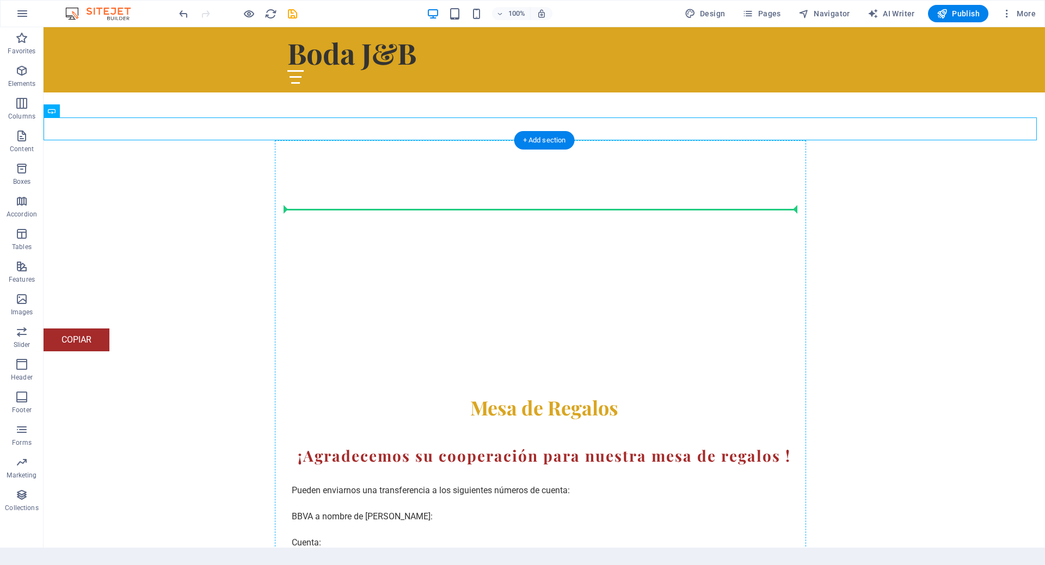
drag, startPoint x: 75, startPoint y: 127, endPoint x: 303, endPoint y: 205, distance: 240.9
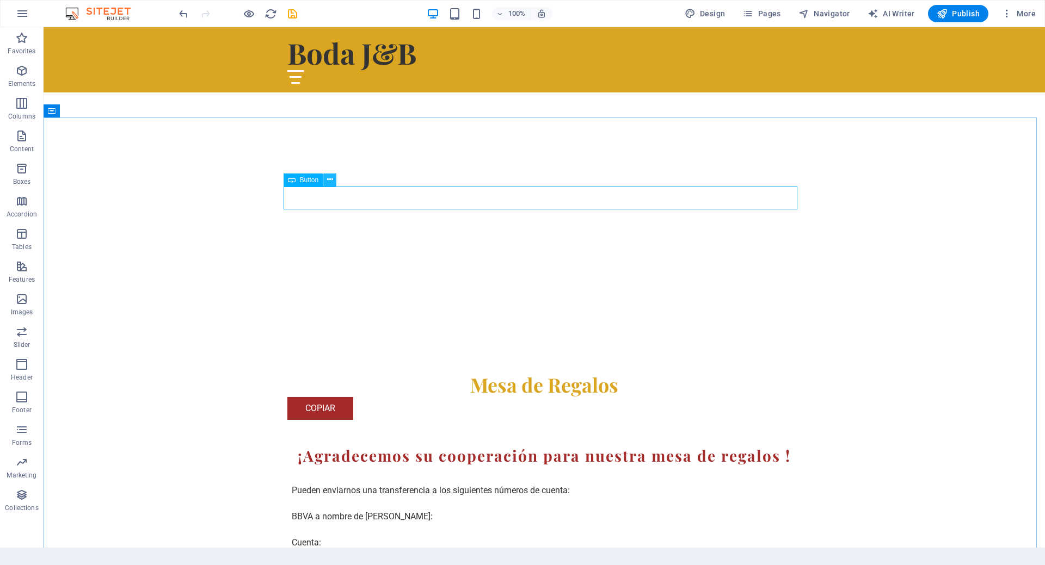
click at [328, 177] on icon at bounding box center [330, 179] width 6 height 11
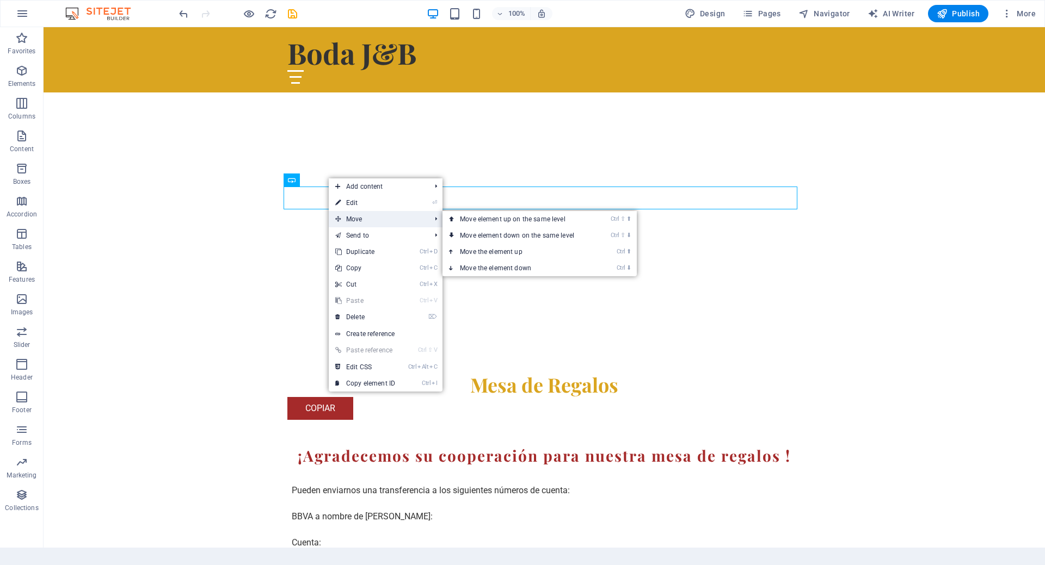
click at [373, 220] on span "Move" at bounding box center [377, 219] width 97 height 16
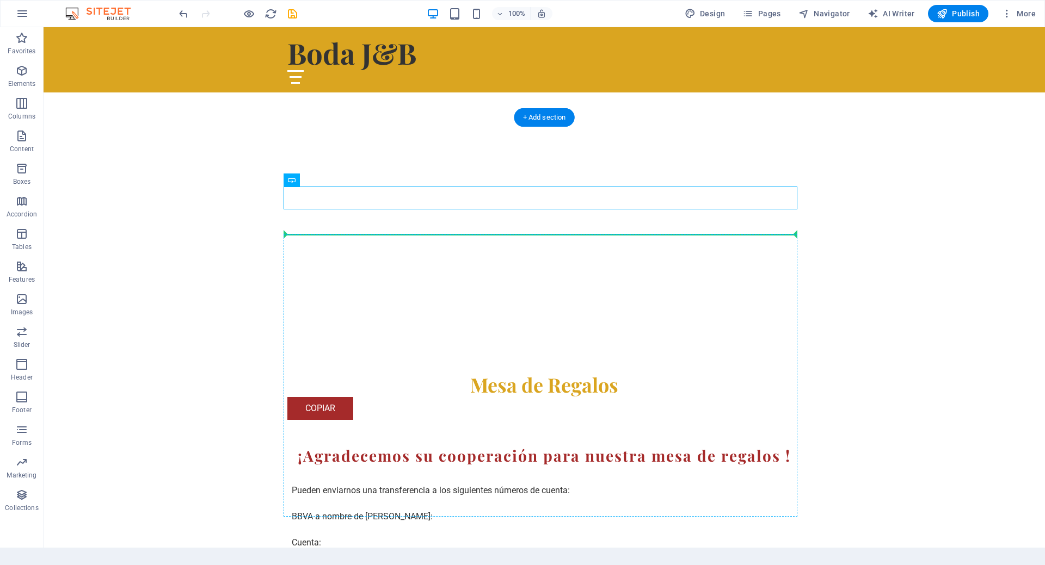
drag, startPoint x: 301, startPoint y: 193, endPoint x: 337, endPoint y: 295, distance: 108.4
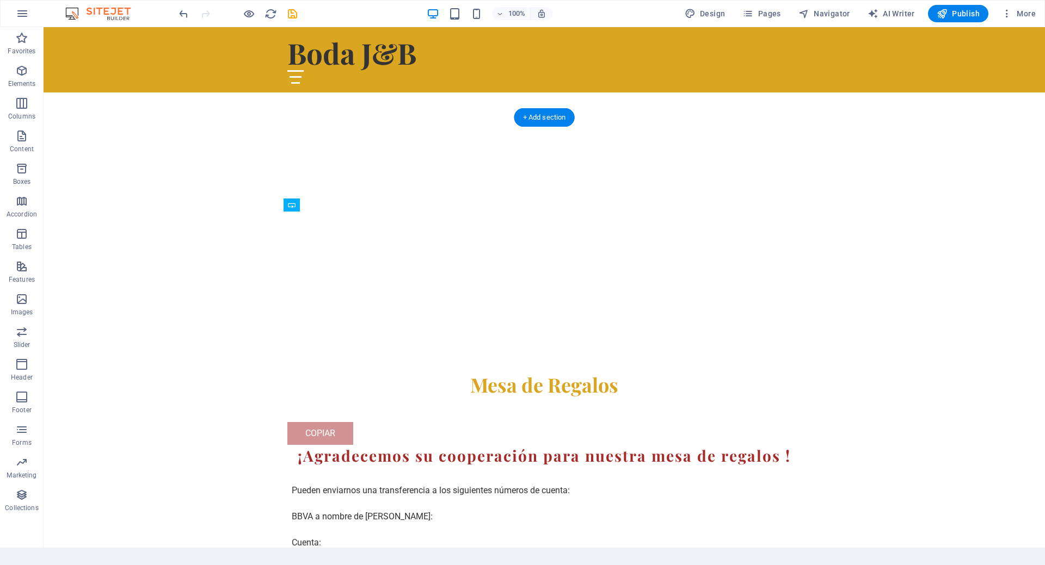
drag, startPoint x: 312, startPoint y: 218, endPoint x: 311, endPoint y: 295, distance: 77.3
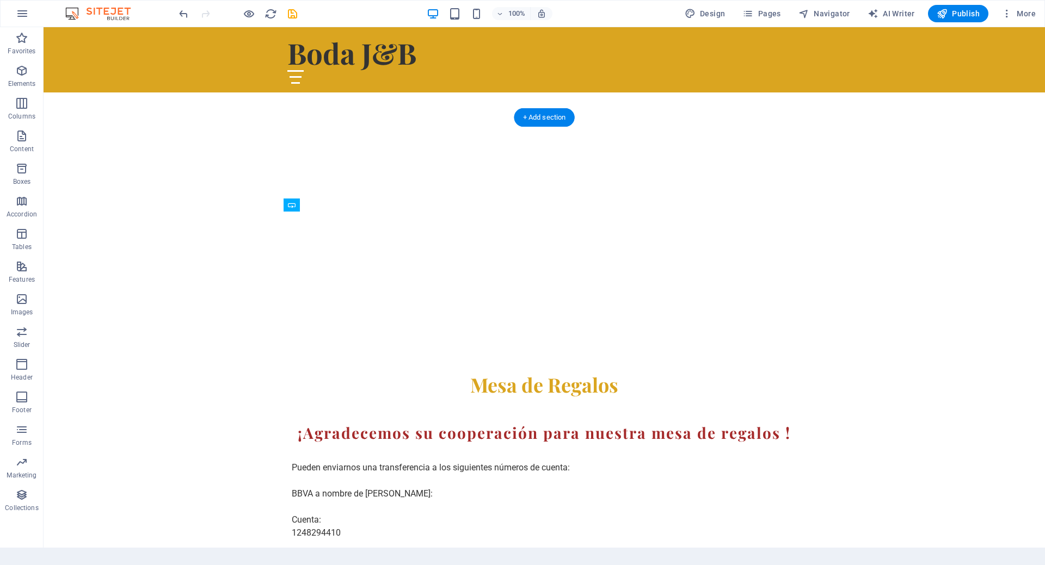
drag, startPoint x: 313, startPoint y: 215, endPoint x: 295, endPoint y: 382, distance: 168.0
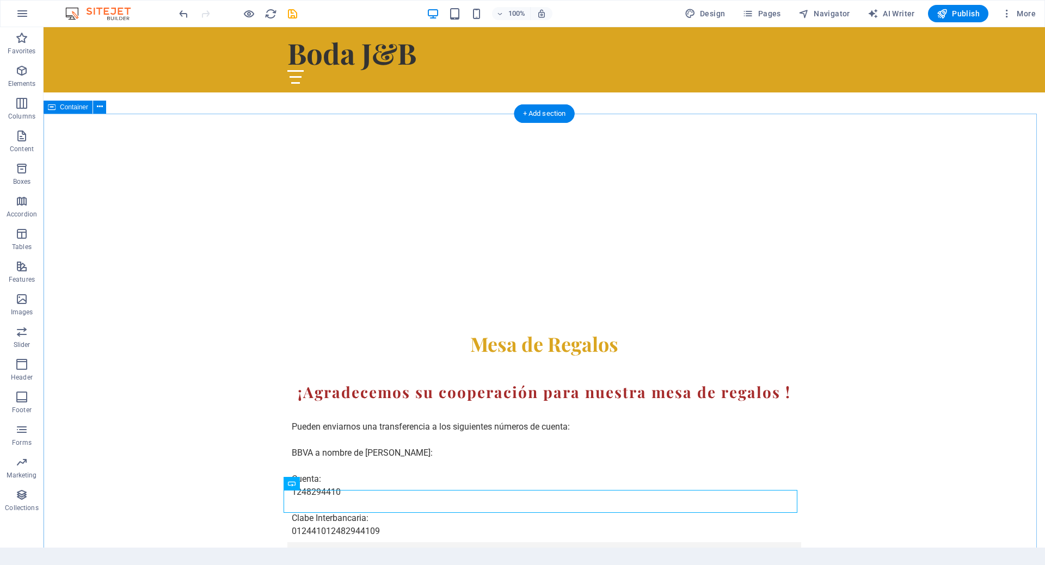
scroll to position [792, 0]
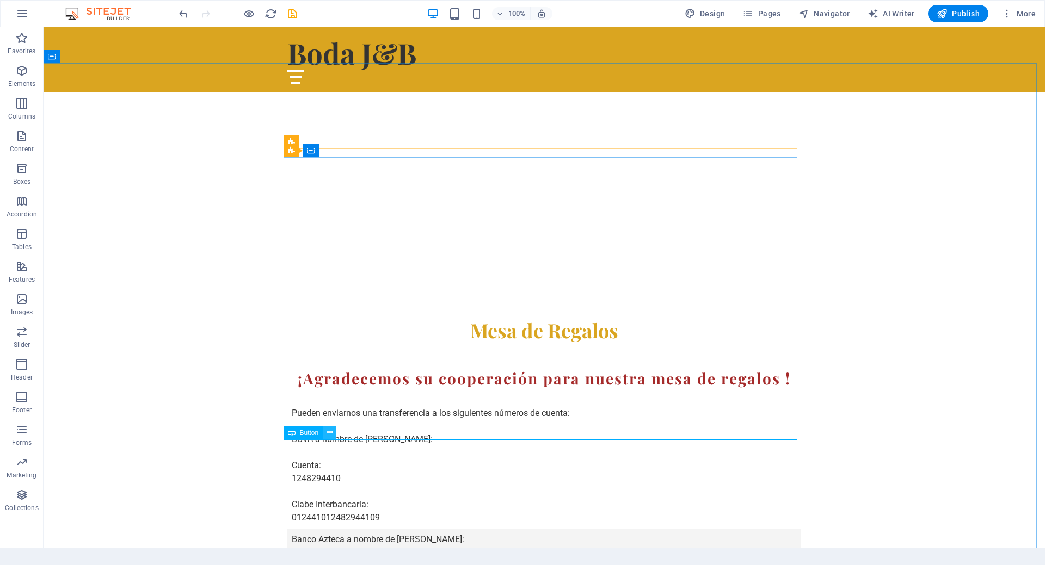
click at [330, 436] on icon at bounding box center [330, 432] width 6 height 11
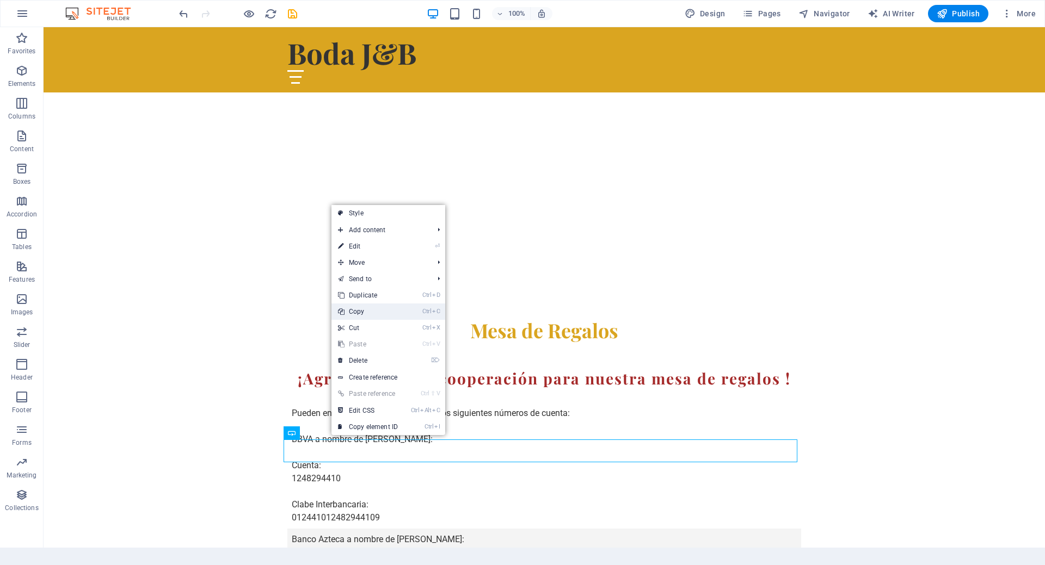
click at [374, 309] on link "Ctrl C Copy" at bounding box center [367, 312] width 73 height 16
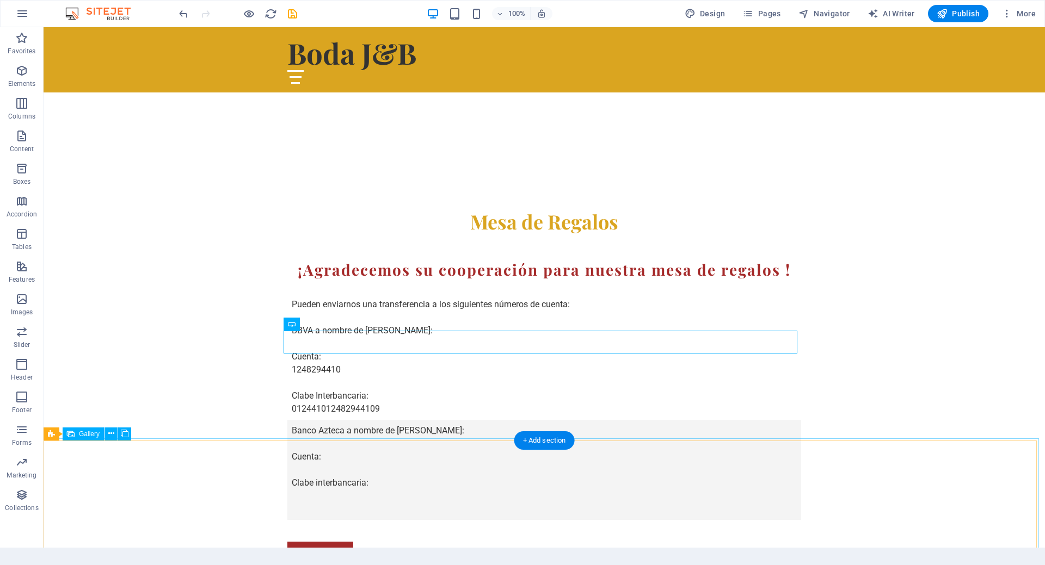
scroll to position [847, 0]
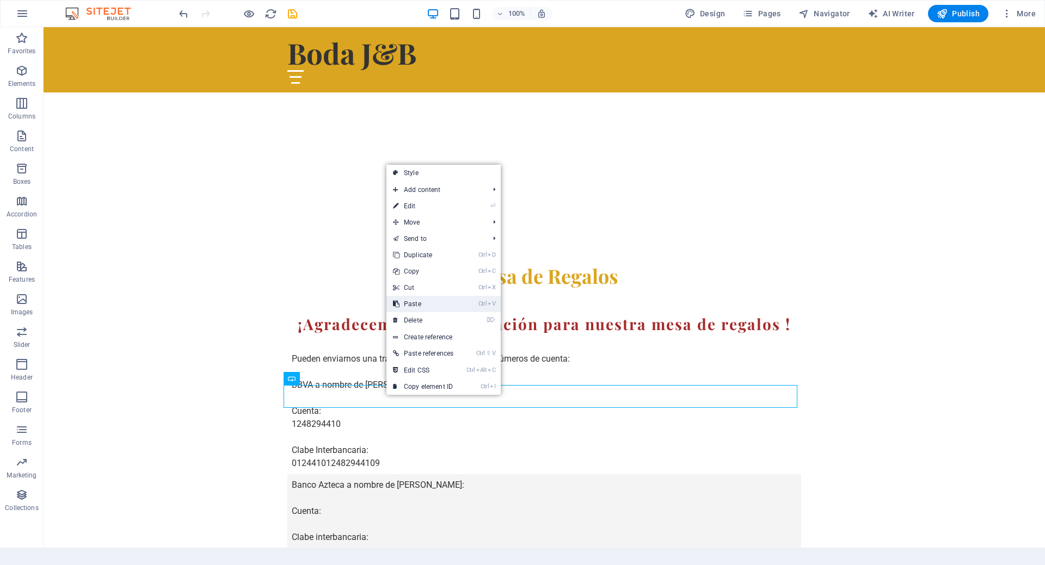
click at [463, 300] on li "Ctrl V Paste" at bounding box center [443, 304] width 114 height 16
click at [446, 307] on link "Ctrl V Paste" at bounding box center [422, 304] width 73 height 16
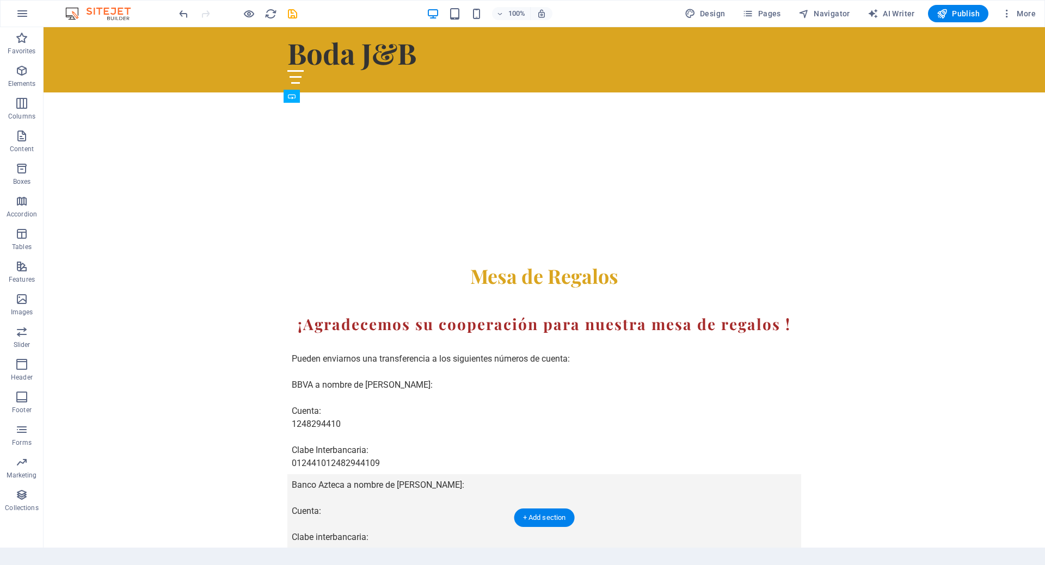
drag, startPoint x: 322, startPoint y: 418, endPoint x: 442, endPoint y: 393, distance: 122.8
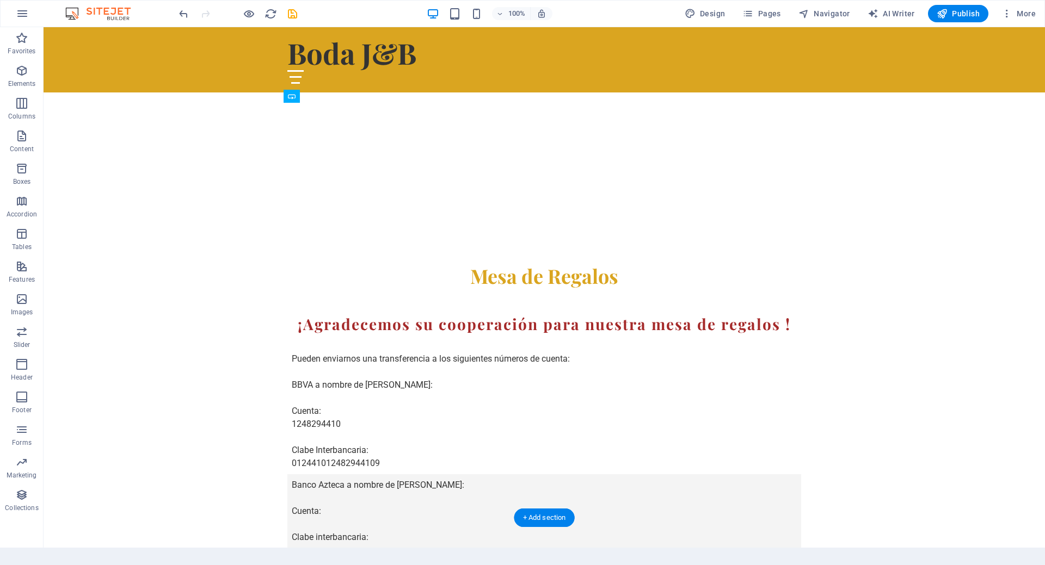
drag, startPoint x: 309, startPoint y: 419, endPoint x: 528, endPoint y: 392, distance: 220.4
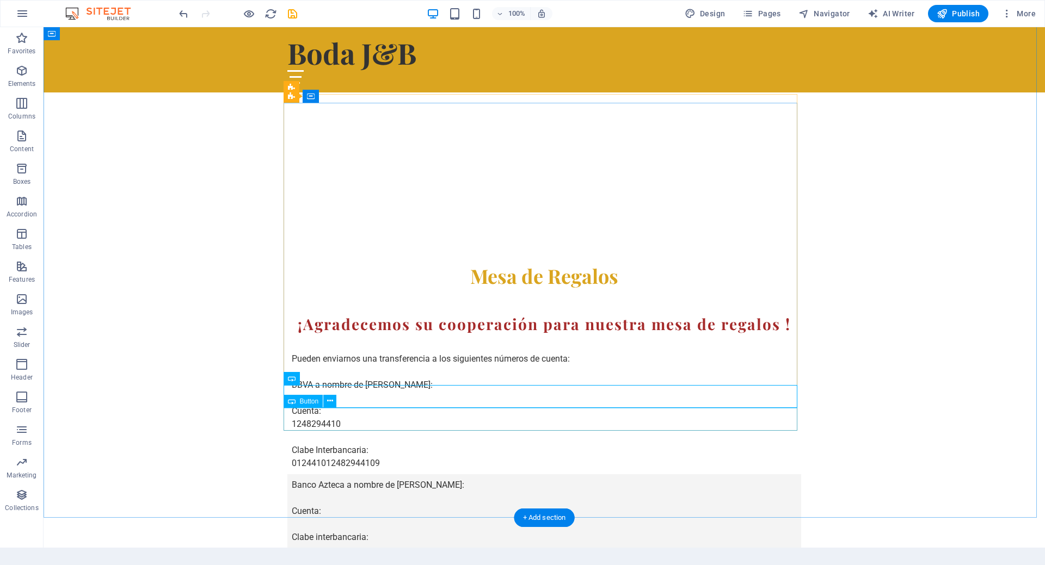
click at [328, 404] on icon at bounding box center [330, 401] width 6 height 11
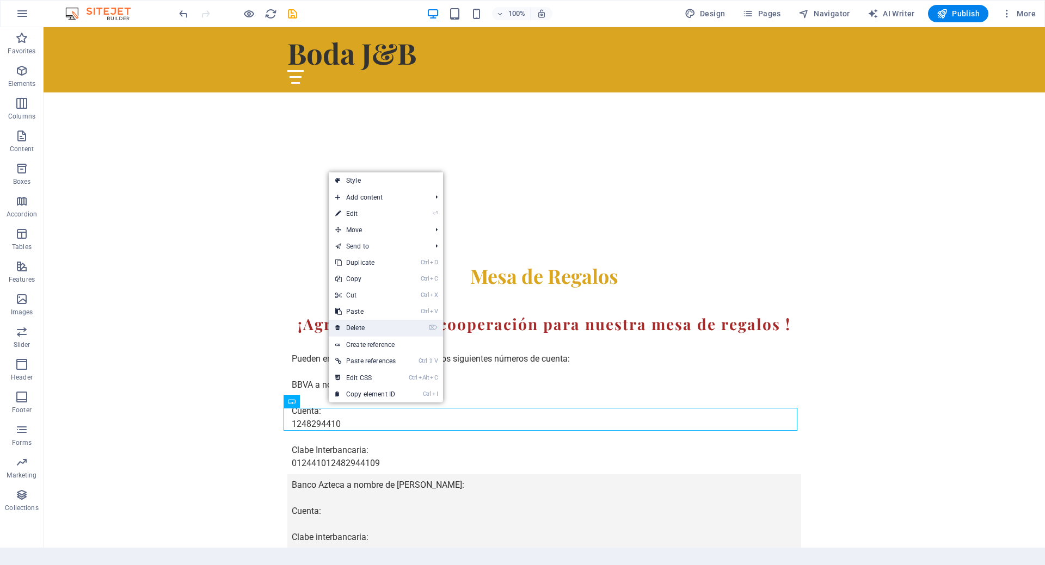
click at [369, 325] on link "⌦ Delete" at bounding box center [365, 328] width 73 height 16
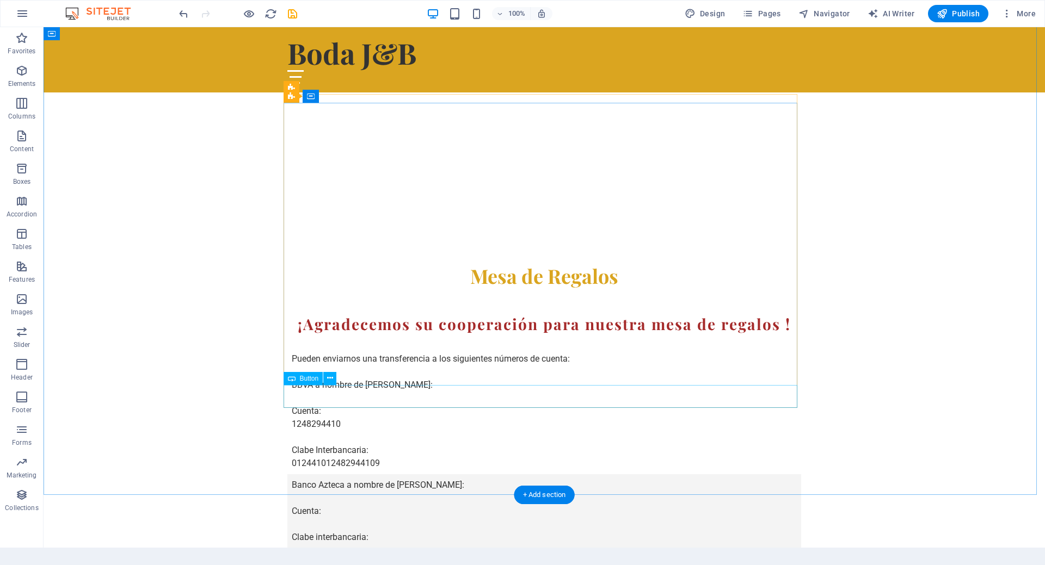
click at [327, 380] on icon at bounding box center [330, 378] width 6 height 11
click at [311, 335] on td "Pueden enviarnos una transferencia a los siguientes números de cuenta: BBVA a n…" at bounding box center [453, 404] width 332 height 139
click at [335, 335] on td "Pueden enviarnos una transferencia a los siguientes números de cuenta: BBVA a n…" at bounding box center [453, 404] width 332 height 139
click at [336, 335] on td "Pueden enviarnos una transferencia a los siguientes números de cuenta: BBVA a n…" at bounding box center [453, 404] width 332 height 139
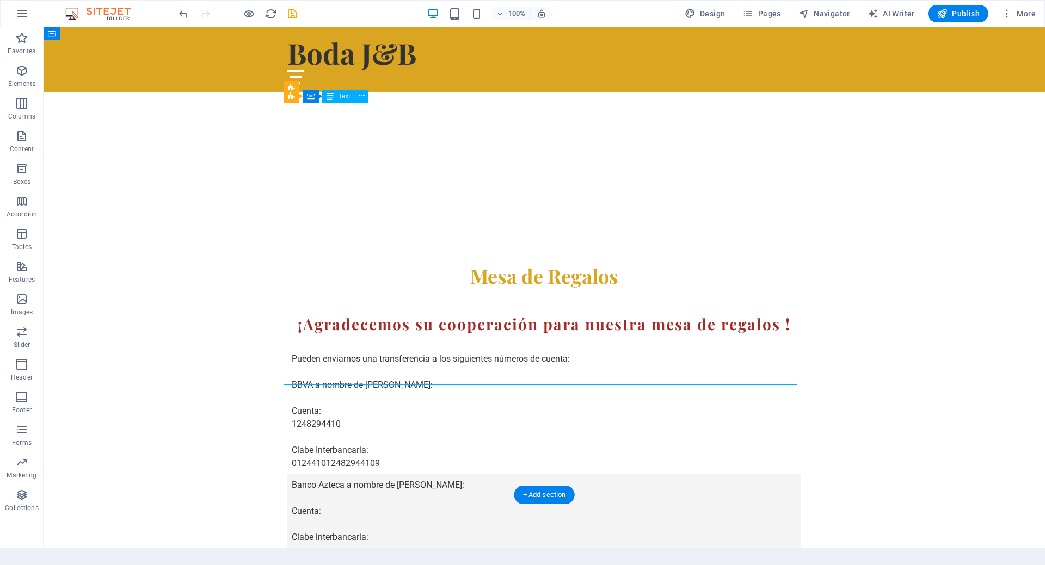
click at [319, 335] on td "Pueden enviarnos una transferencia a los siguientes números de cuenta: BBVA a n…" at bounding box center [453, 404] width 332 height 139
drag, startPoint x: 288, startPoint y: 212, endPoint x: 332, endPoint y: 214, distance: 44.7
click at [332, 335] on td "Pueden enviarnos una transferencia a los siguientes números de cuenta: BBVA a n…" at bounding box center [453, 404] width 332 height 139
click at [341, 335] on td "Pueden enviarnos una transferencia a los siguientes números de cuenta: BBVA a n…" at bounding box center [453, 404] width 332 height 139
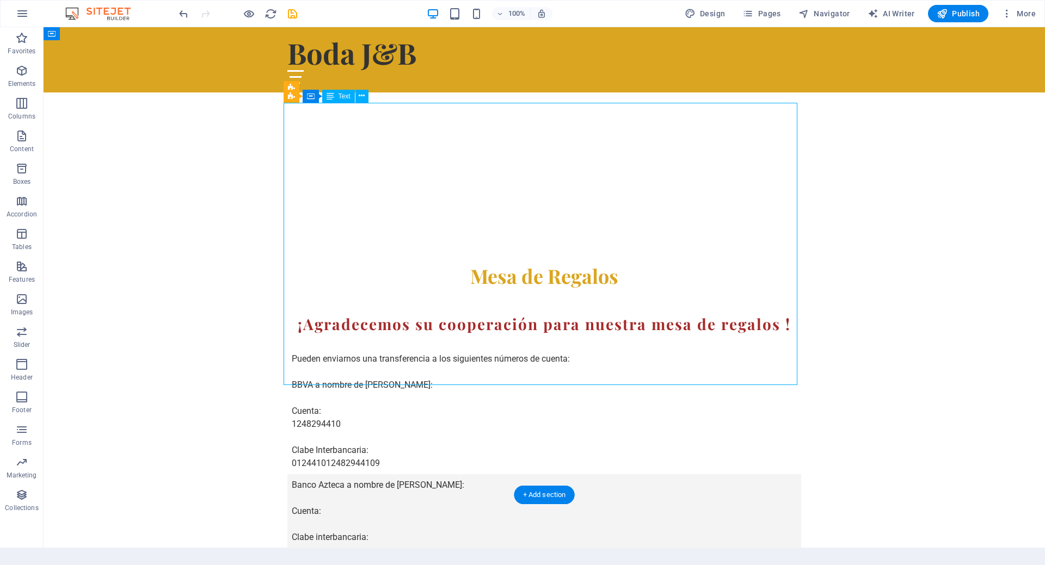
click at [149, 220] on div "Mesa de Regalos ¡Agradecemos su cooperación para nuestra mesa de regalos ! Pued…" at bounding box center [544, 463] width 1001 height 486
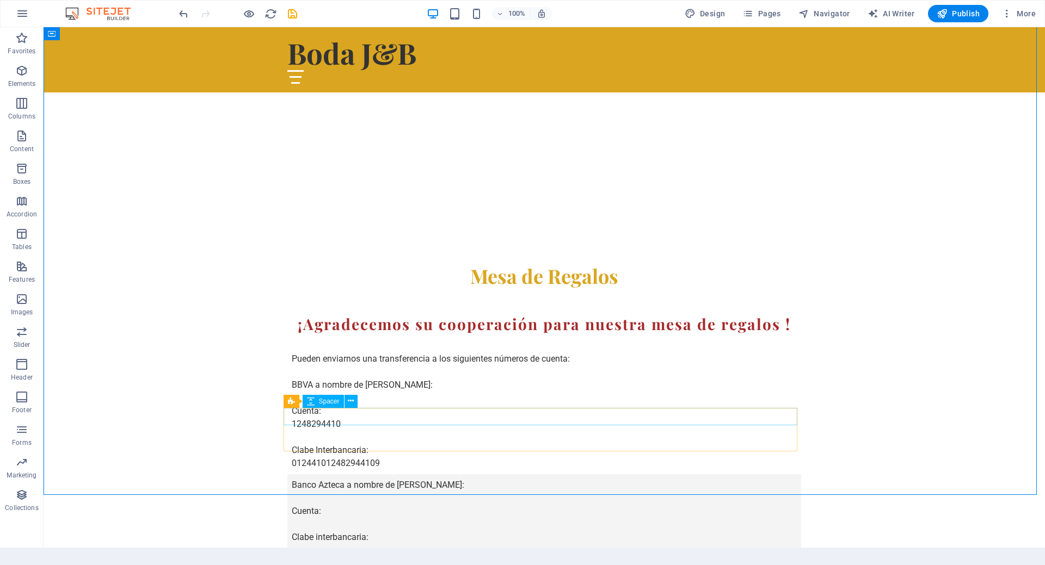
click at [334, 401] on span "Spacer" at bounding box center [329, 401] width 21 height 7
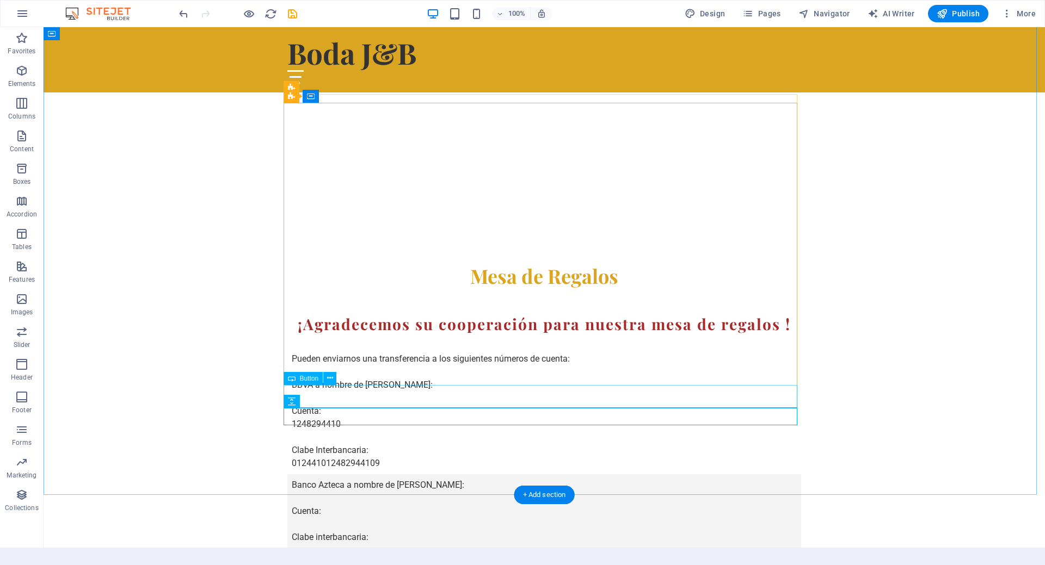
click at [331, 378] on icon at bounding box center [330, 378] width 6 height 11
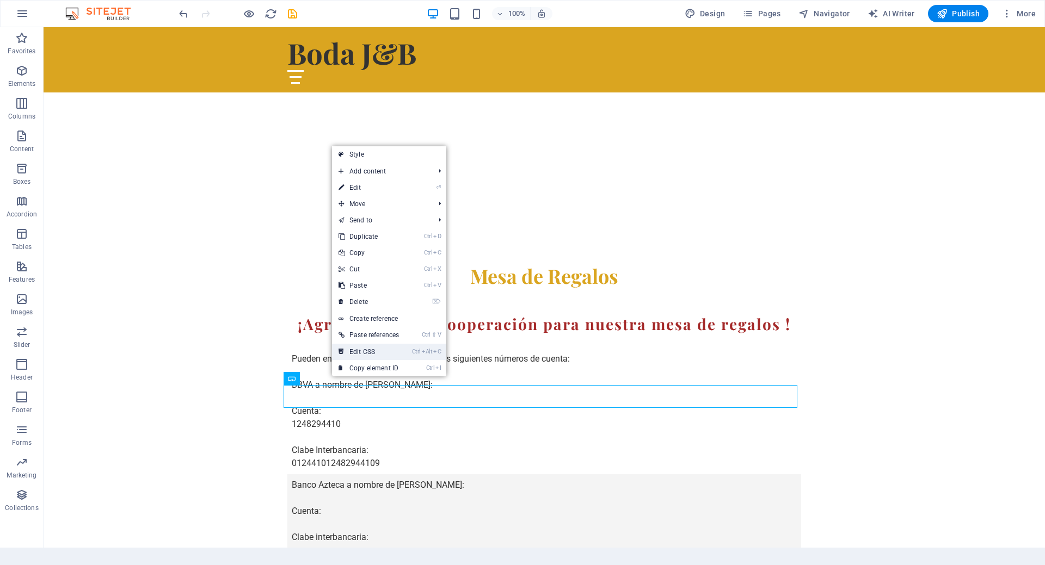
click at [377, 353] on link "Ctrl Alt C Edit CSS" at bounding box center [368, 352] width 73 height 16
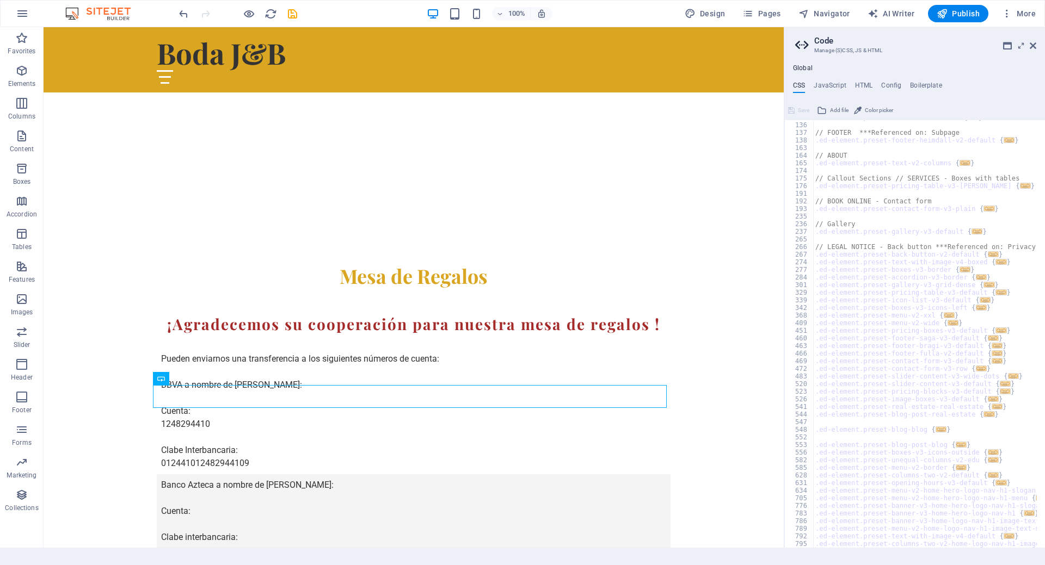
scroll to position [0, 0]
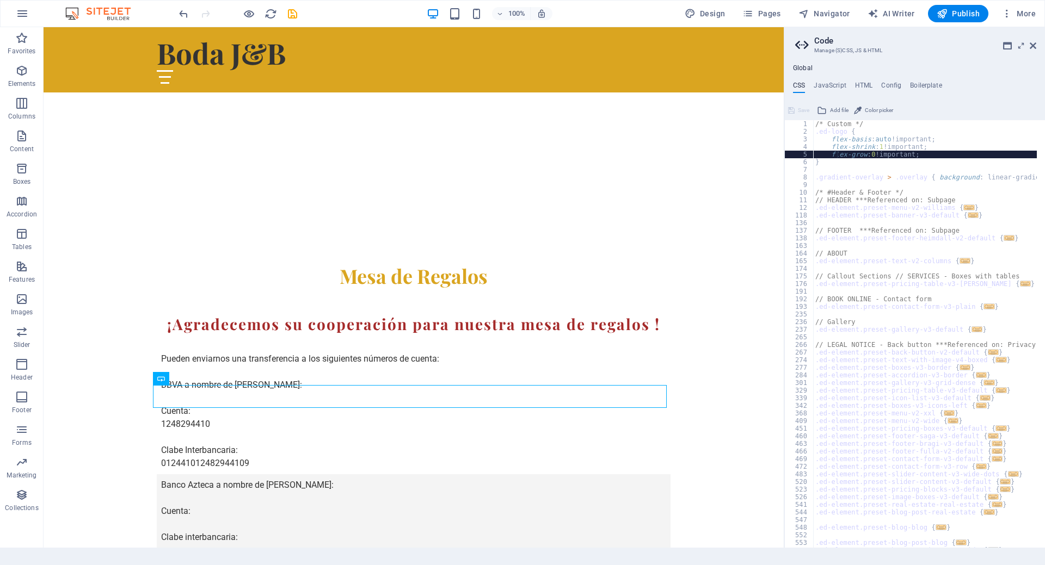
click at [838, 157] on div "/* Custom */ .ed-logo { flex-basis : auto !important; flex-shrink : 1 !importan…" at bounding box center [1037, 337] width 448 height 435
type textarea "flex-grow: 0!important;"
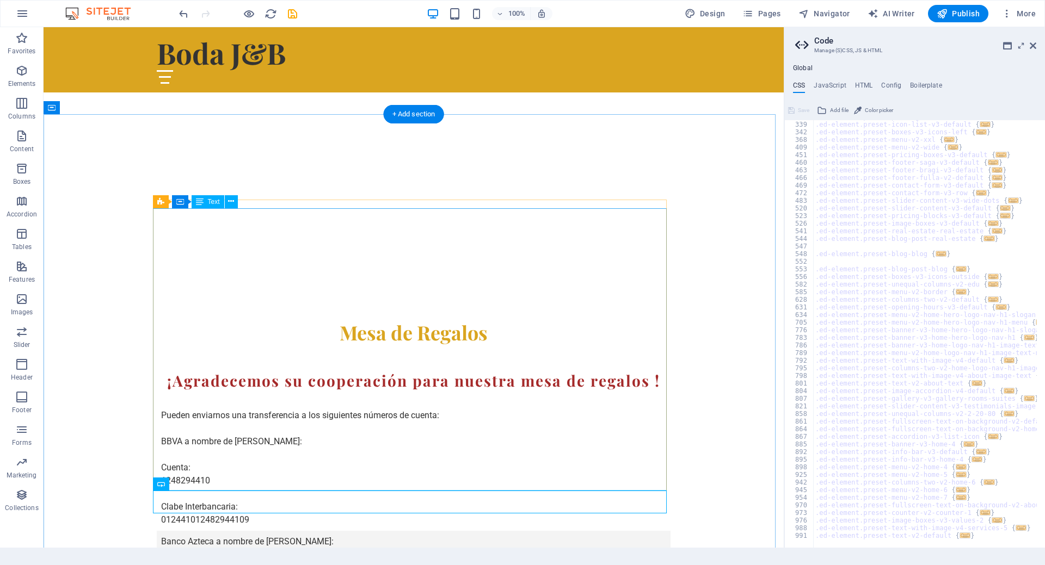
scroll to position [792, 0]
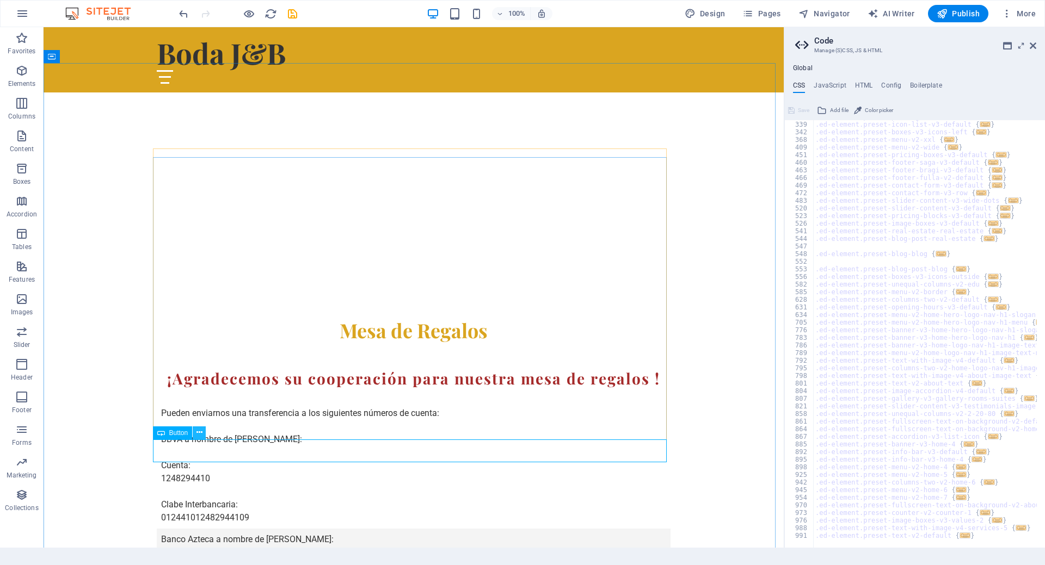
click at [201, 435] on icon at bounding box center [199, 432] width 6 height 11
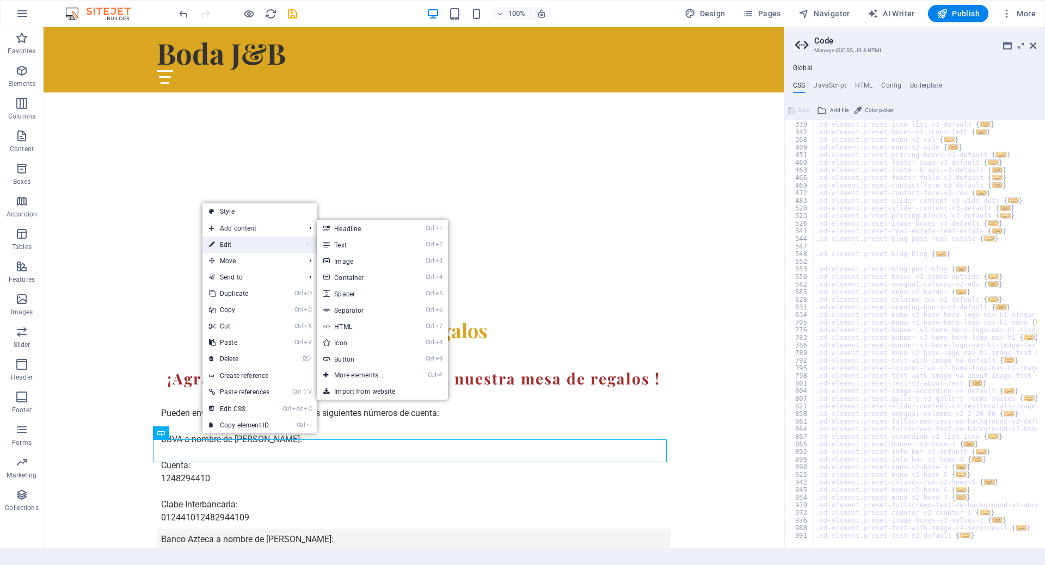
click at [244, 251] on link "⏎ Edit" at bounding box center [238, 245] width 73 height 16
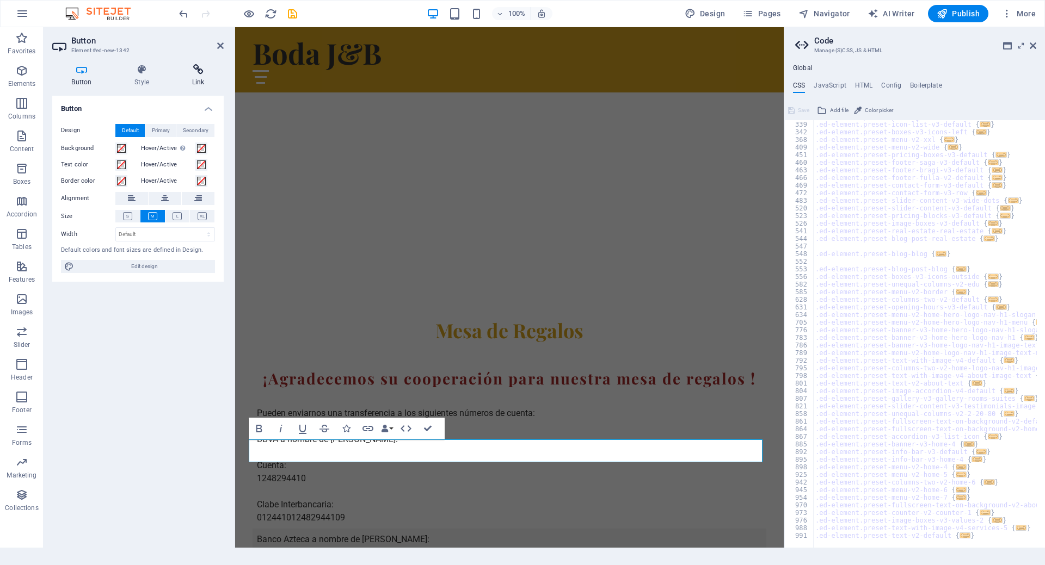
click at [192, 73] on icon at bounding box center [197, 69] width 51 height 11
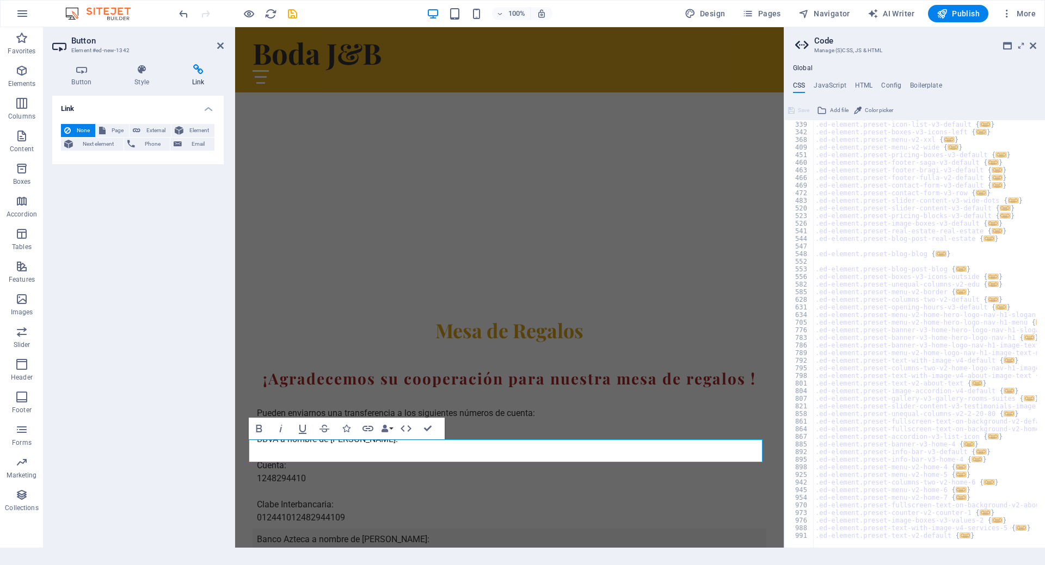
click at [1036, 46] on aside "Code Manage (S)CSS, JS & HTML Global CSS JavaScript HTML Config Boilerplate fle…" at bounding box center [913, 287] width 261 height 521
click at [1033, 46] on icon at bounding box center [1032, 45] width 7 height 9
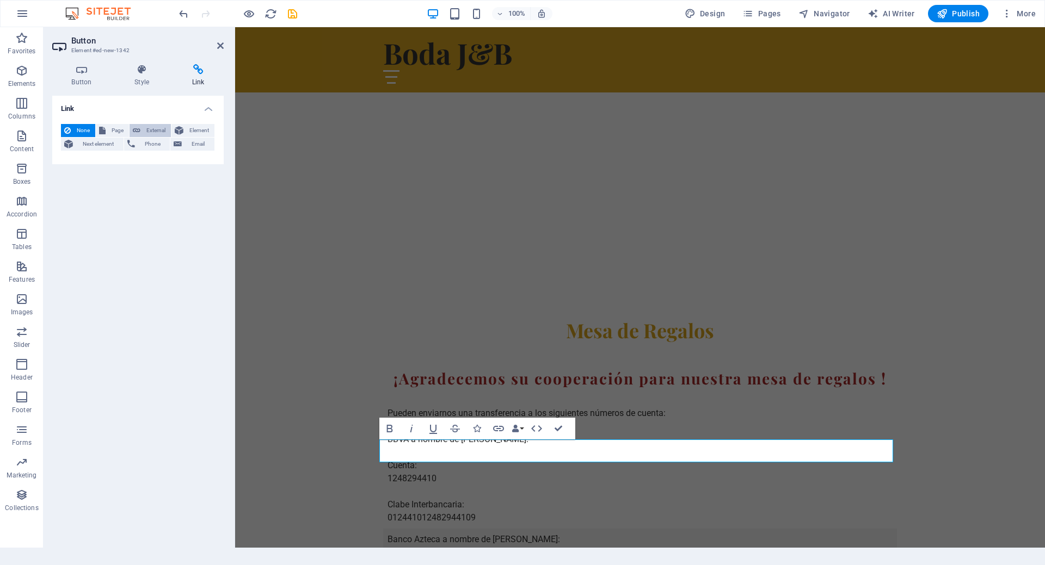
click at [147, 133] on span "External" at bounding box center [156, 130] width 24 height 13
select select
select select "blank"
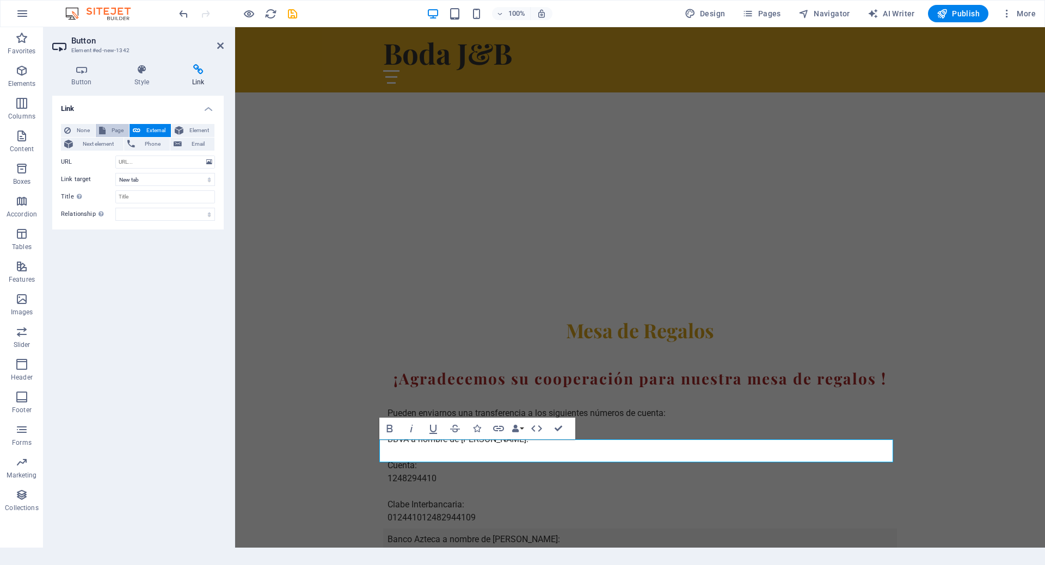
click at [113, 133] on span "Page" at bounding box center [117, 130] width 17 height 13
select select
click at [199, 127] on span "Element" at bounding box center [199, 130] width 24 height 13
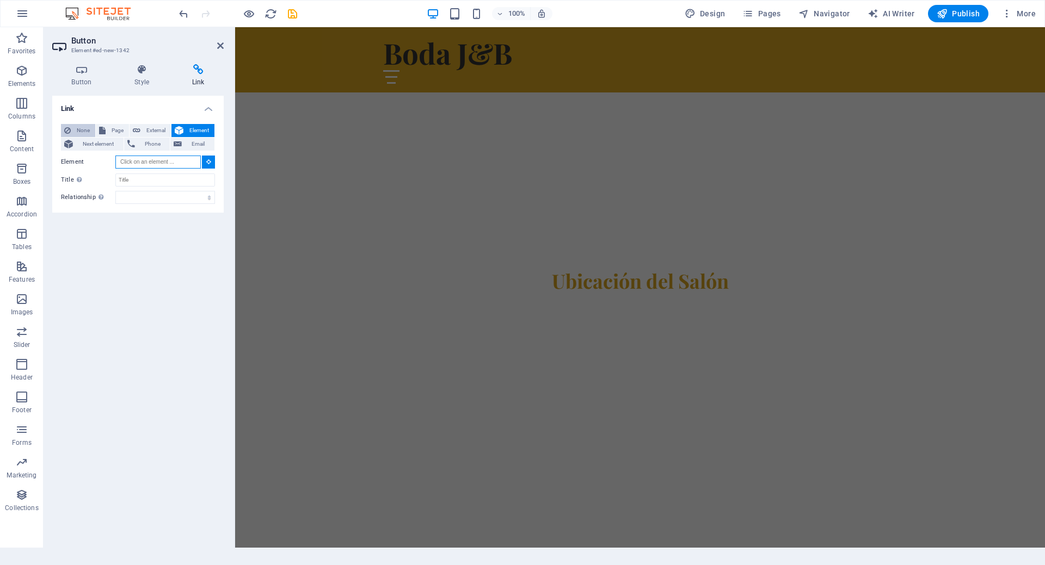
scroll to position [534, 0]
click at [78, 127] on span "None" at bounding box center [83, 130] width 18 height 13
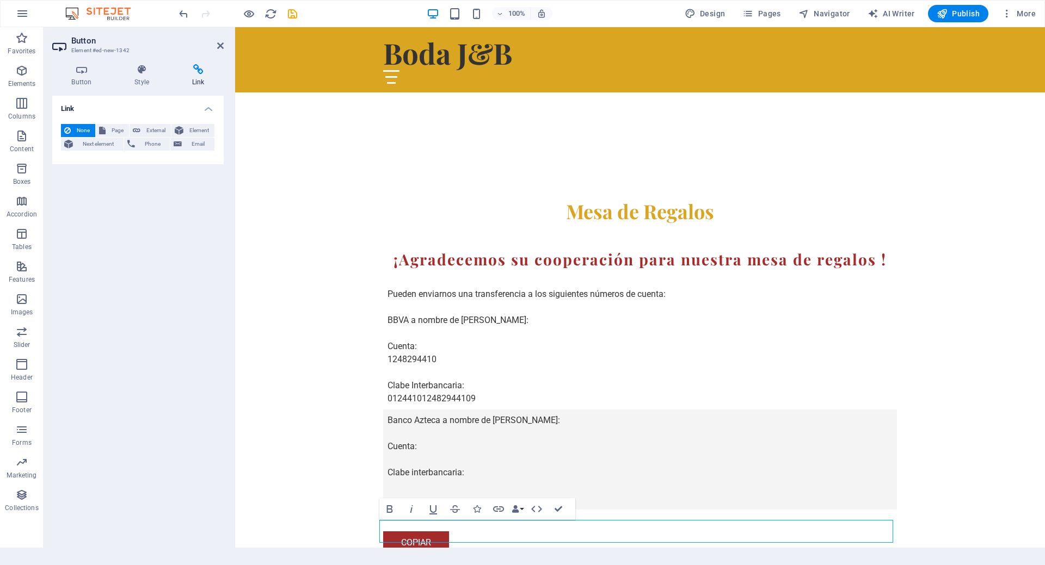
scroll to position [955, 0]
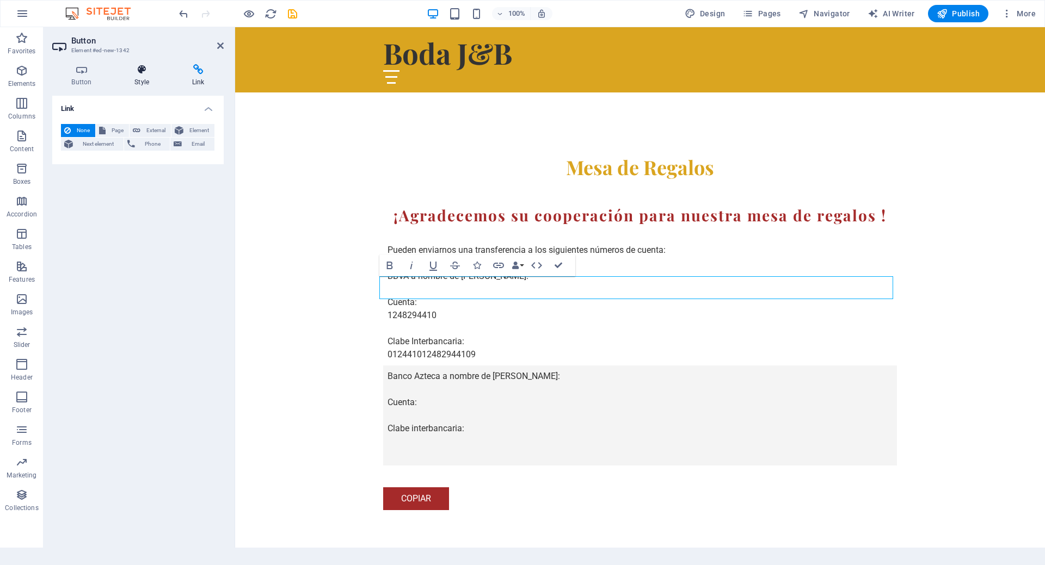
click at [140, 81] on h4 "Style" at bounding box center [144, 75] width 58 height 23
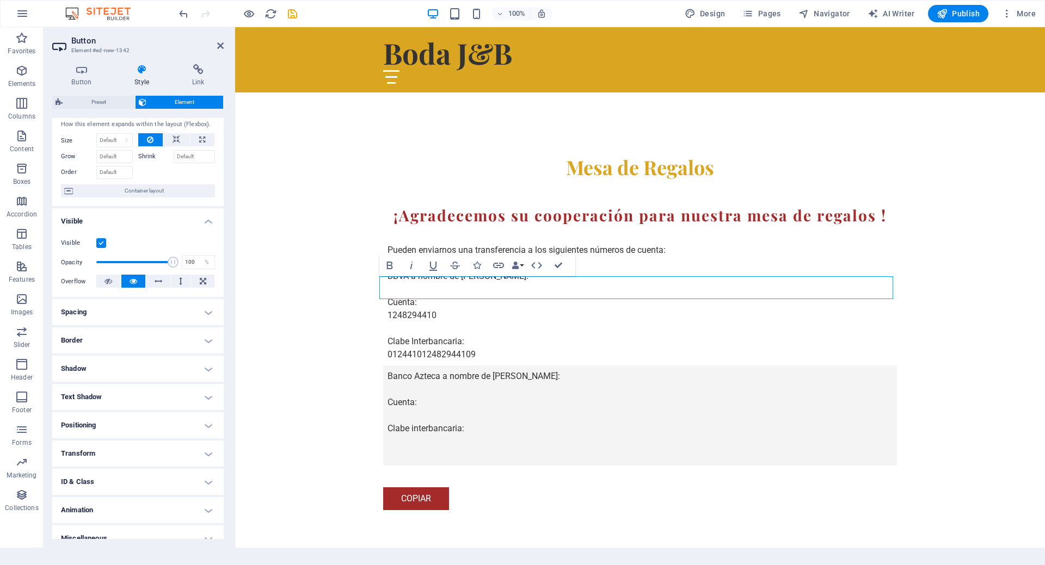
scroll to position [39, 0]
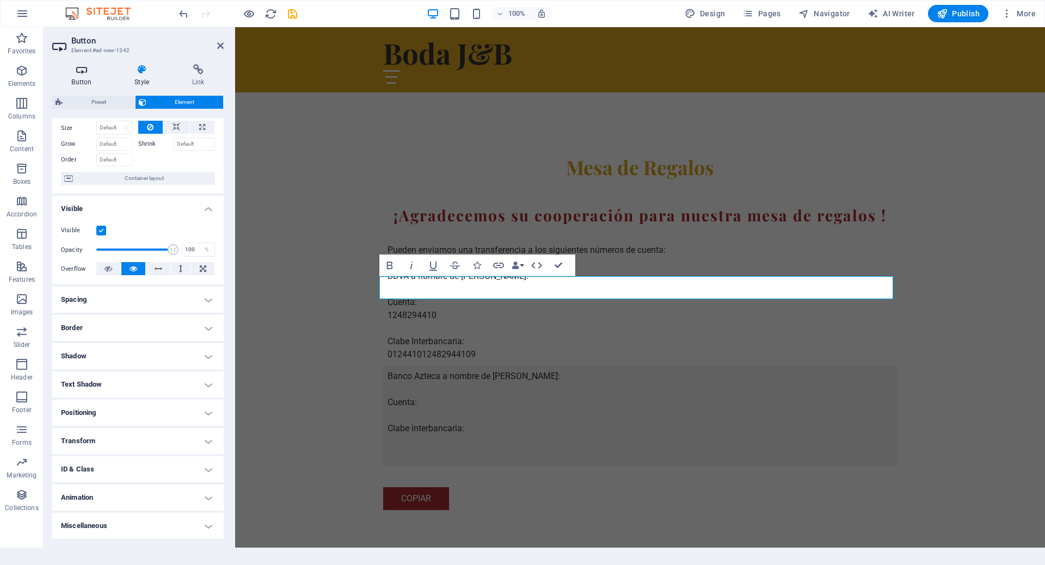
click at [77, 74] on icon at bounding box center [81, 69] width 59 height 11
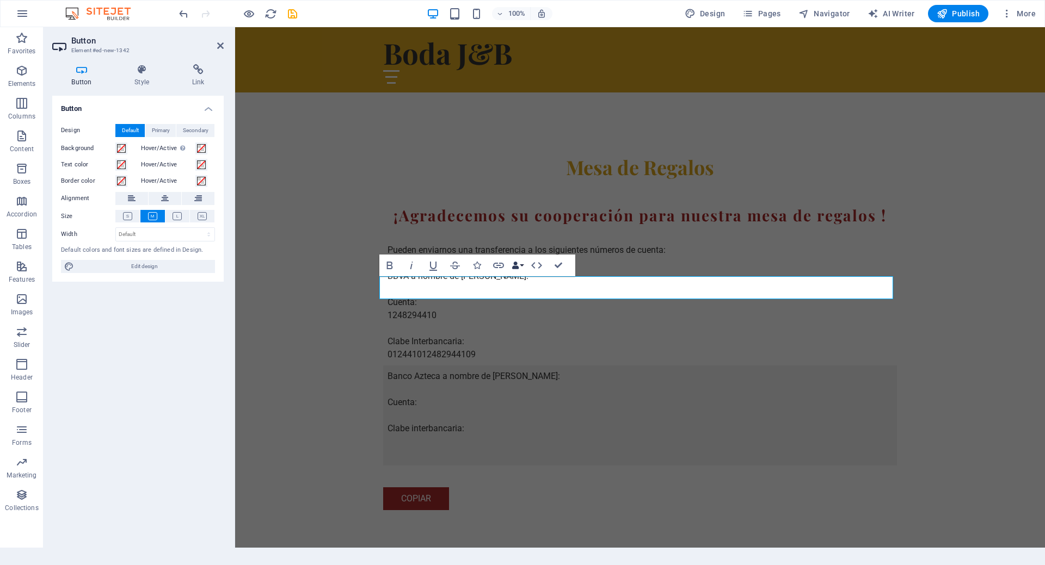
click at [516, 268] on icon "button" at bounding box center [515, 266] width 8 height 8
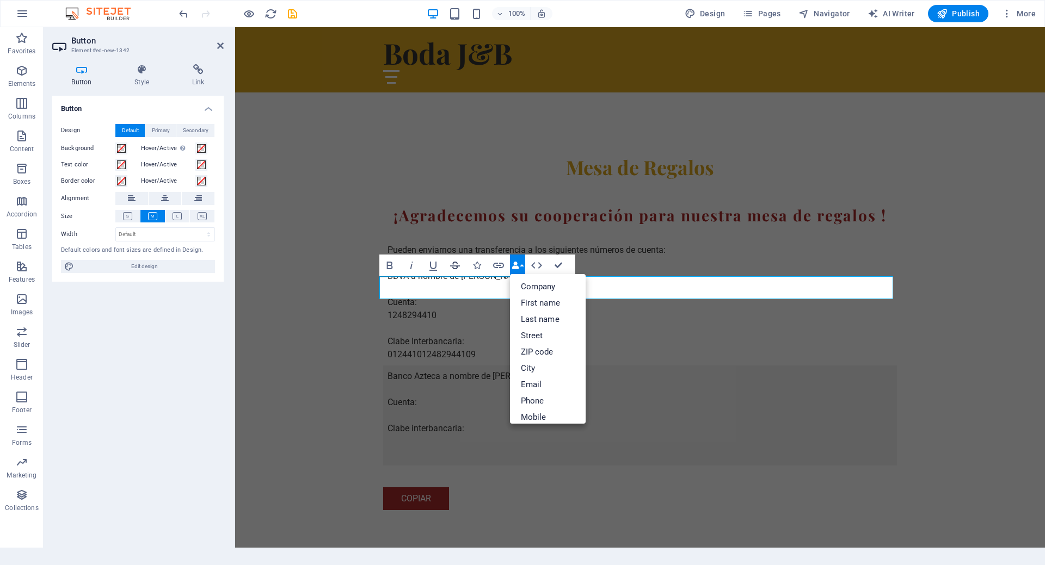
click at [454, 268] on icon "button" at bounding box center [455, 266] width 10 height 8
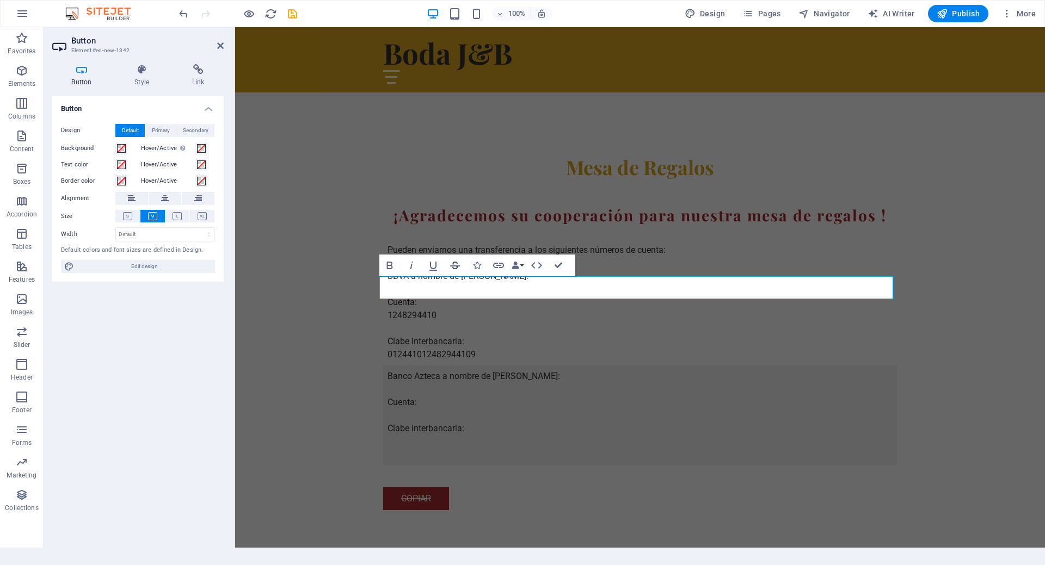
click at [454, 268] on icon "button" at bounding box center [455, 266] width 10 height 8
click at [539, 264] on icon "button" at bounding box center [536, 265] width 11 height 7
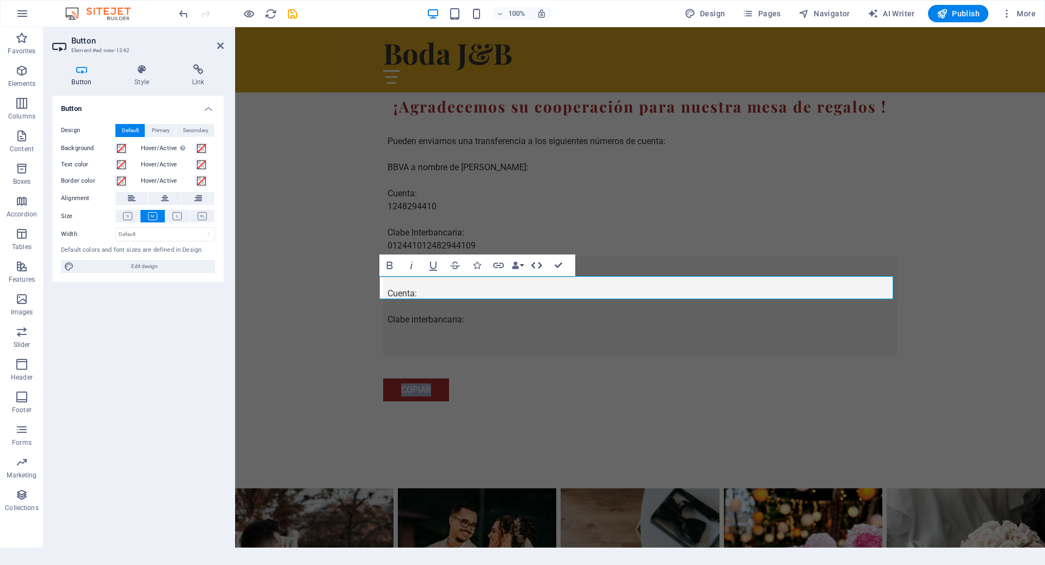
scroll to position [847, 0]
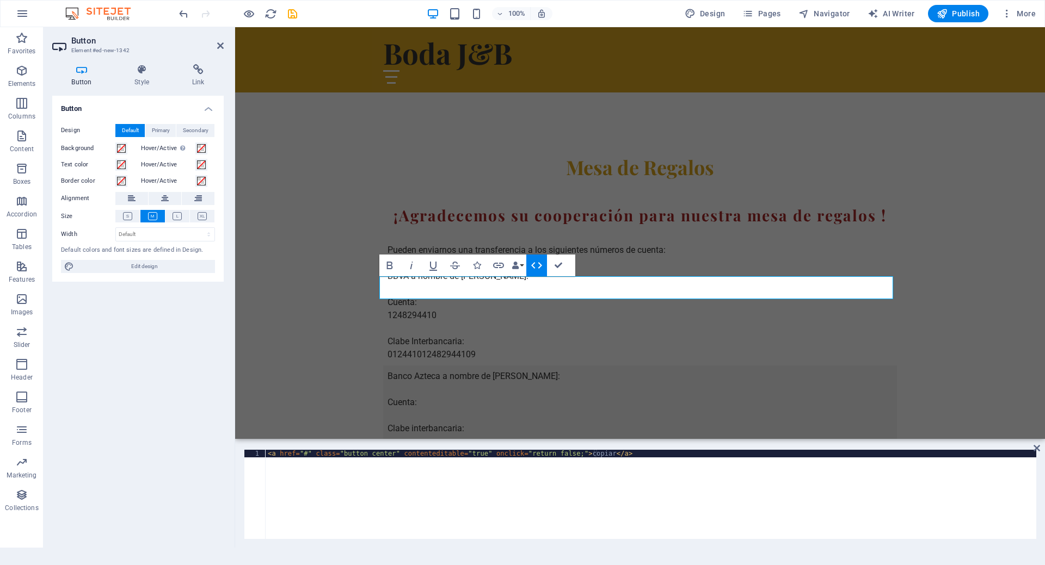
type textarea "<a href="#" class="button center" contenteditable="true" onclick="return false;…"
click at [373, 484] on div "< a href = "#" class = "button center" contenteditable = "true" onclick = "retu…" at bounding box center [651, 502] width 770 height 104
click at [491, 465] on div "< a href = "#" class = "button center" contenteditable = "true" onclick = "retu…" at bounding box center [651, 502] width 770 height 104
click at [619, 455] on div "< a href = "#" class = "button center" contenteditable = "true" onclick = "retu…" at bounding box center [651, 502] width 770 height 104
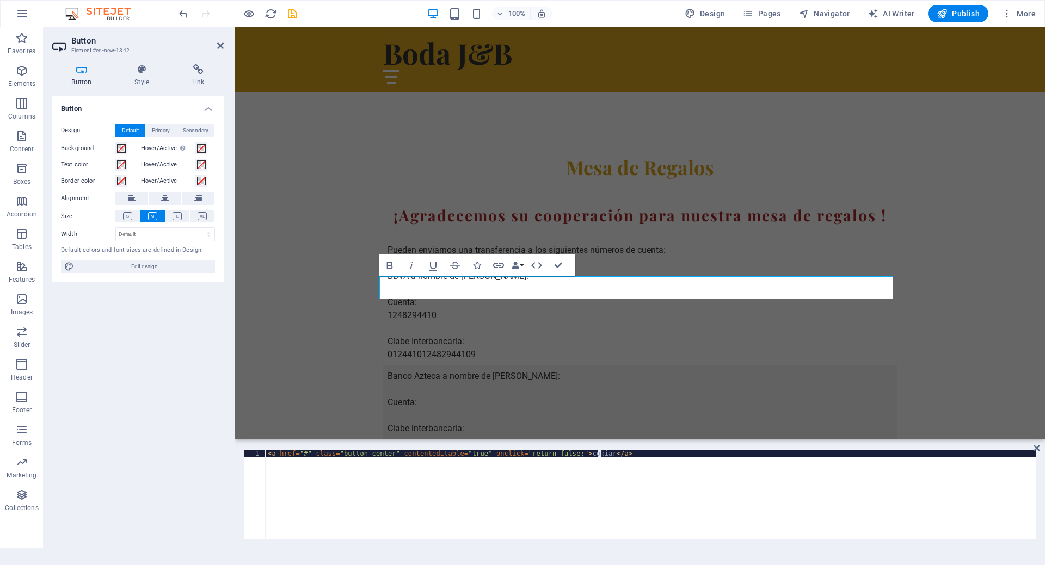
click at [607, 455] on div "< a href = "#" class = "button center" contenteditable = "true" onclick = "retu…" at bounding box center [651, 494] width 770 height 89
click at [611, 453] on div "< a href = "#" class = "button center" contenteditable = "true" onclick = "retu…" at bounding box center [651, 502] width 770 height 104
click at [613, 455] on div "< a href = "#" class = "button center" contenteditable = "true" onclick = "retu…" at bounding box center [651, 502] width 770 height 104
click at [350, 486] on div "< a href = "#" class = "button center" contenteditable = "true" onclick = "retu…" at bounding box center [651, 502] width 770 height 104
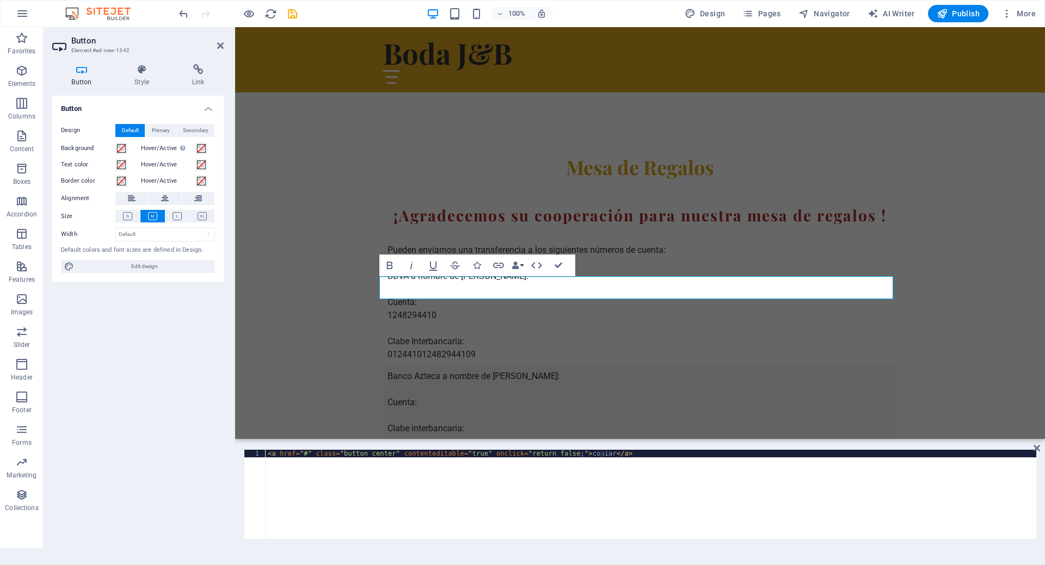
click at [627, 455] on div "< a href = "#" class = "button center" contenteditable = "true" onclick = "retu…" at bounding box center [651, 502] width 770 height 104
click at [627, 455] on div "< a href = "#" class = "button center" contenteditable = "true" onclick = "retu…" at bounding box center [651, 494] width 770 height 89
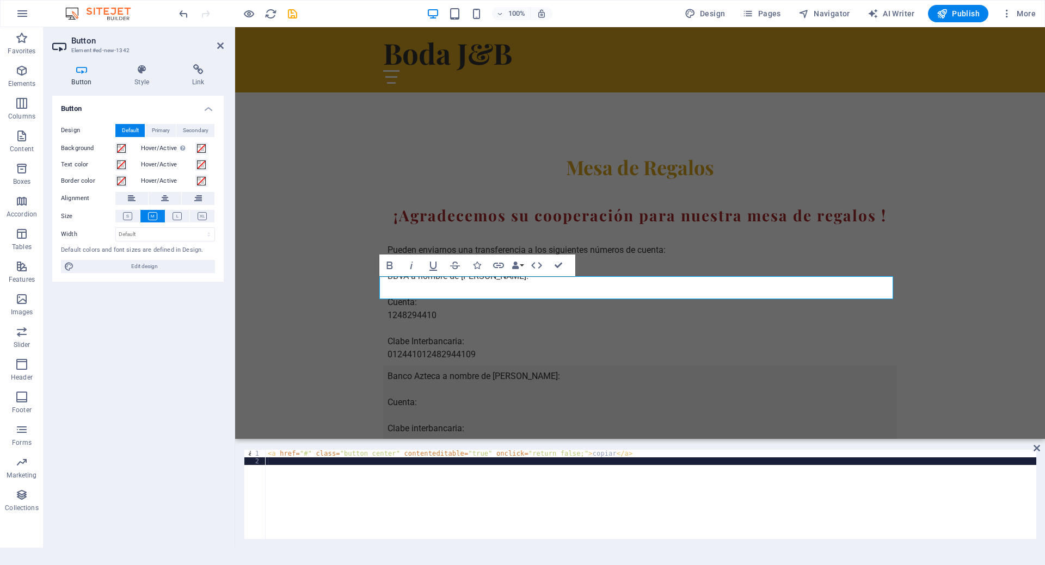
paste textarea "<button id="botonCopiar" onclick="copiarTexto()">Copiar</button>"
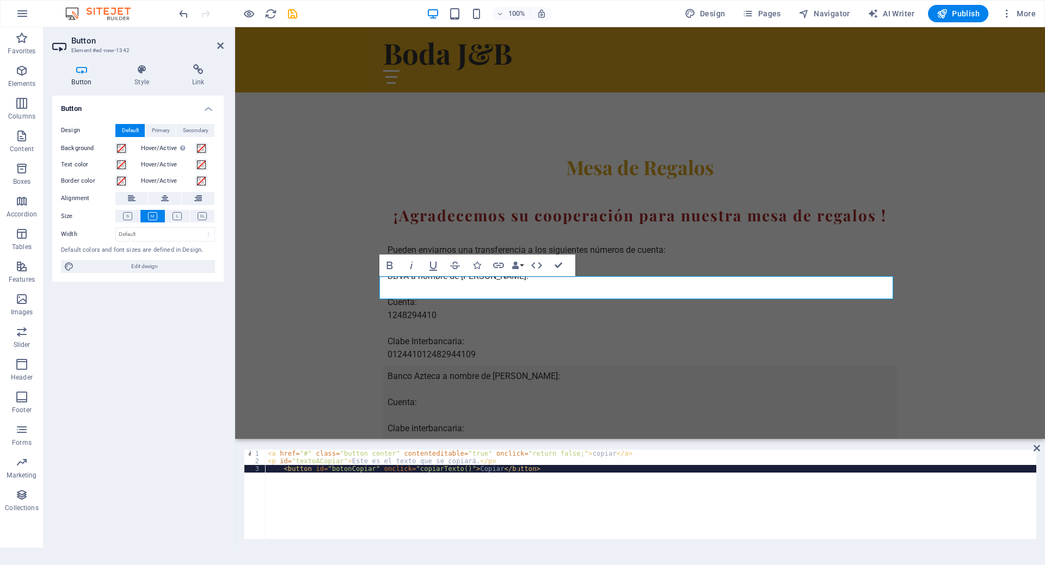
click at [283, 471] on div "< a href = "#" class = "button center" contenteditable = "true" onclick = "retu…" at bounding box center [651, 502] width 770 height 104
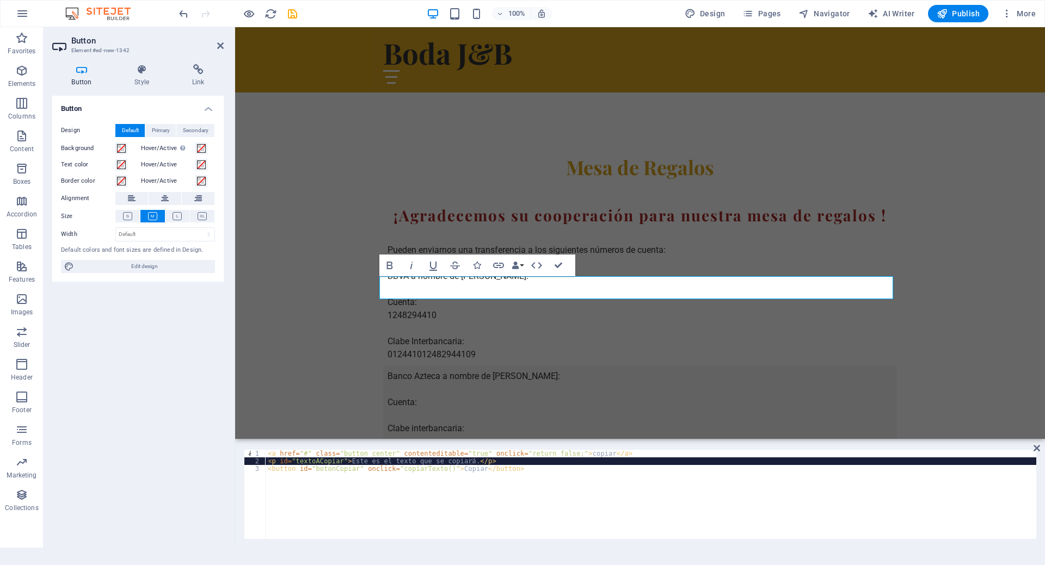
type textarea "<a href="#" class="button center" contenteditable="true" onclick="return false;…"
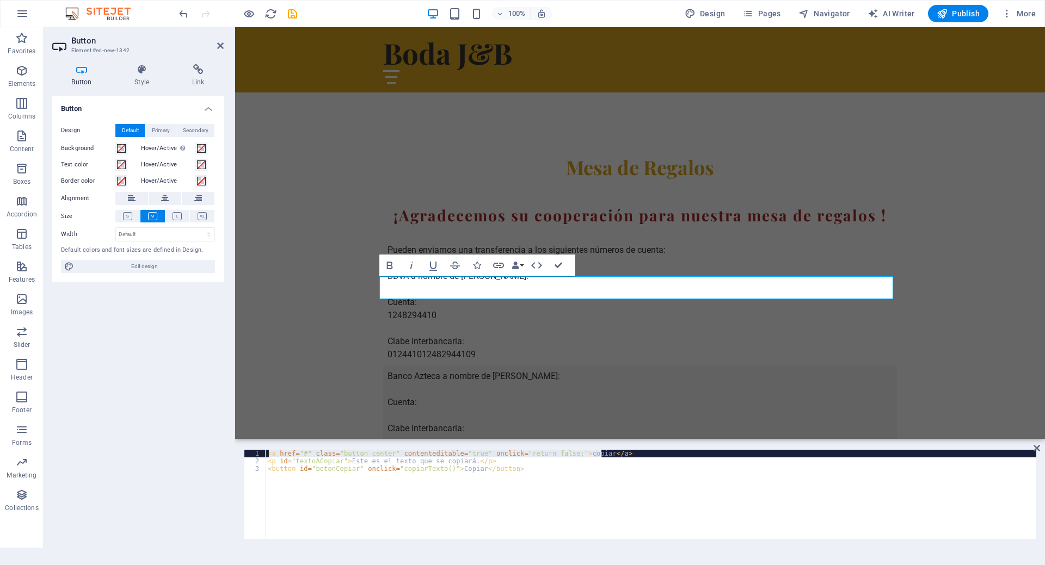
drag, startPoint x: 624, startPoint y: 454, endPoint x: 255, endPoint y: 453, distance: 368.9
click at [255, 453] on div "<a href="#" class="button center" contenteditable="true" onclick="return false;…" at bounding box center [640, 494] width 792 height 89
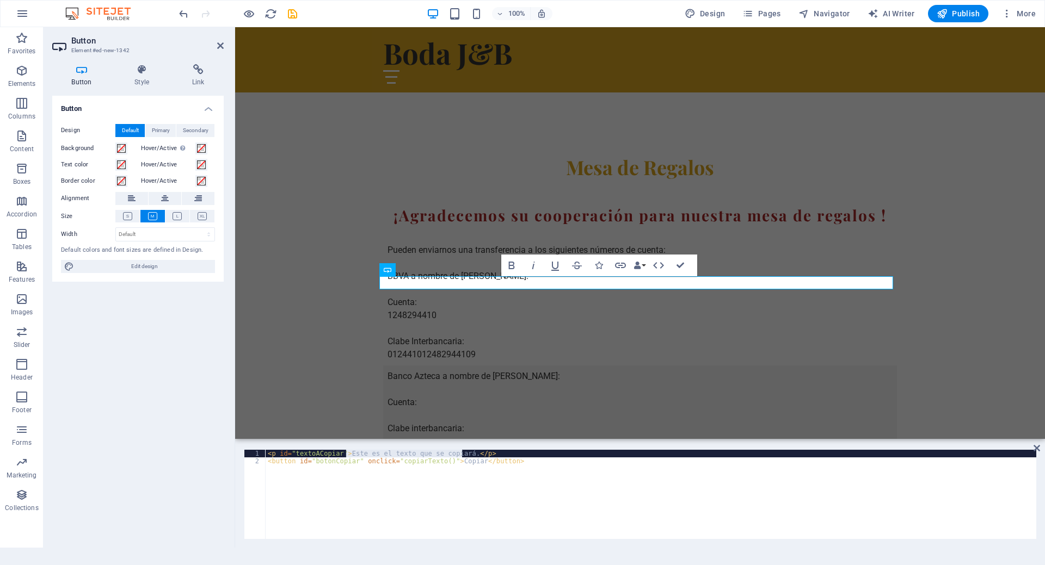
drag, startPoint x: 461, startPoint y: 454, endPoint x: 346, endPoint y: 454, distance: 115.3
click at [346, 454] on div "< p id = "textoACopiar" > Este es el texto que se copiará. </ p > < button id =…" at bounding box center [651, 502] width 770 height 104
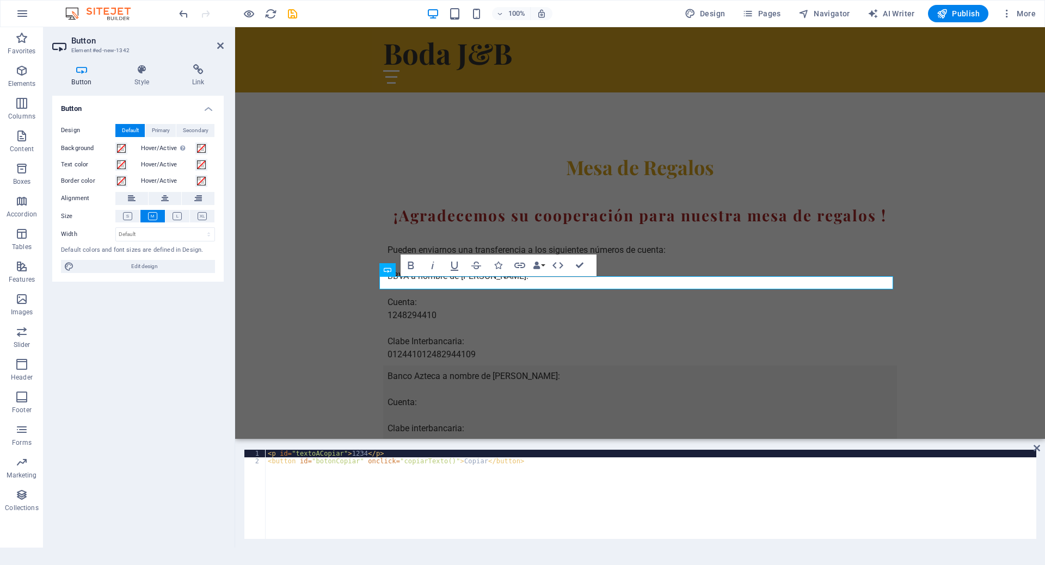
click at [438, 489] on div "< p id = "textoACopiar" > 1234 </ p > < button id = "botonCopiar" onclick = "co…" at bounding box center [651, 502] width 770 height 104
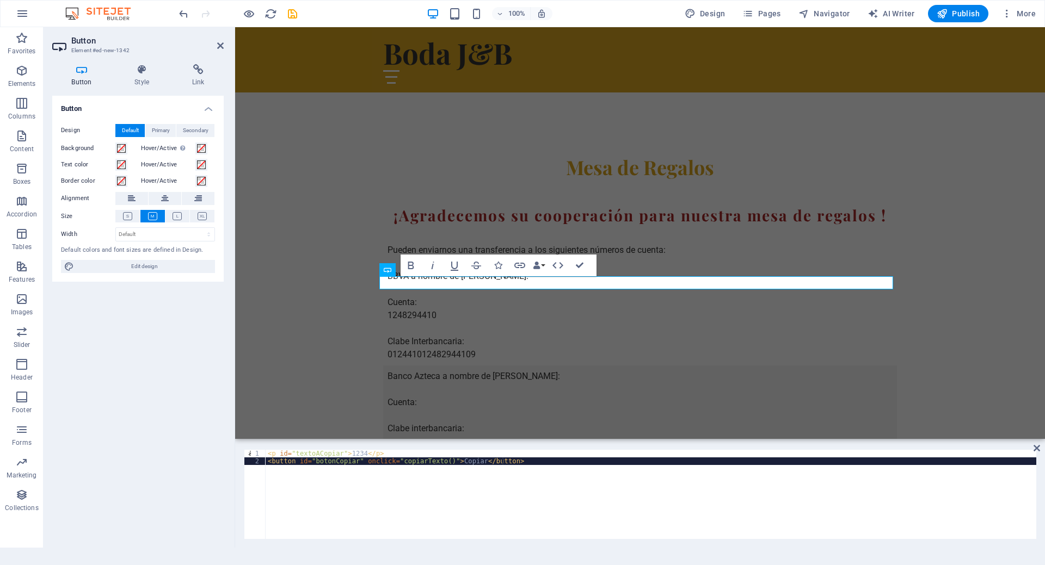
click at [564, 481] on div "< p id = "textoACopiar" > 1234 </ p > < button id = "botonCopiar" onclick = "co…" at bounding box center [651, 502] width 770 height 104
click at [528, 505] on div "< p id = "textoACopiar" > 1234 </ p > < button id = "botonCopiar" onclick = "co…" at bounding box center [651, 502] width 770 height 104
click at [532, 482] on div "< p id = "textoACopiar" > 1234 </ p > < button id = "botonCopiar" onclick = "co…" at bounding box center [651, 502] width 770 height 104
type textarea "<button id="botonCopiar" onclick="copiarTexto()">Copiar</button>"
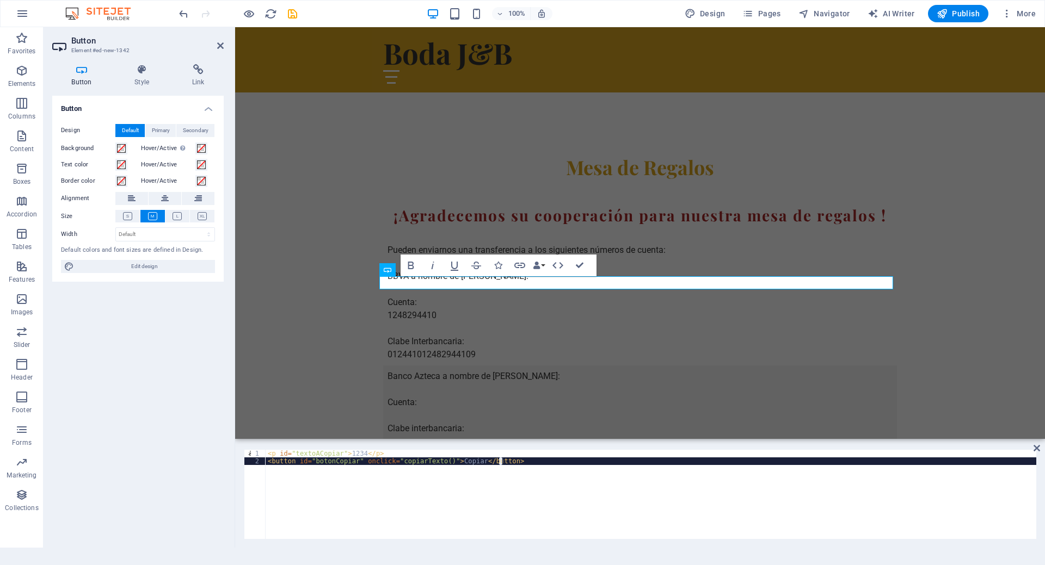
click at [454, 501] on div "< p id = "textoACopiar" > 1234 </ p > < button id = "botonCopiar" onclick = "co…" at bounding box center [651, 494] width 770 height 89
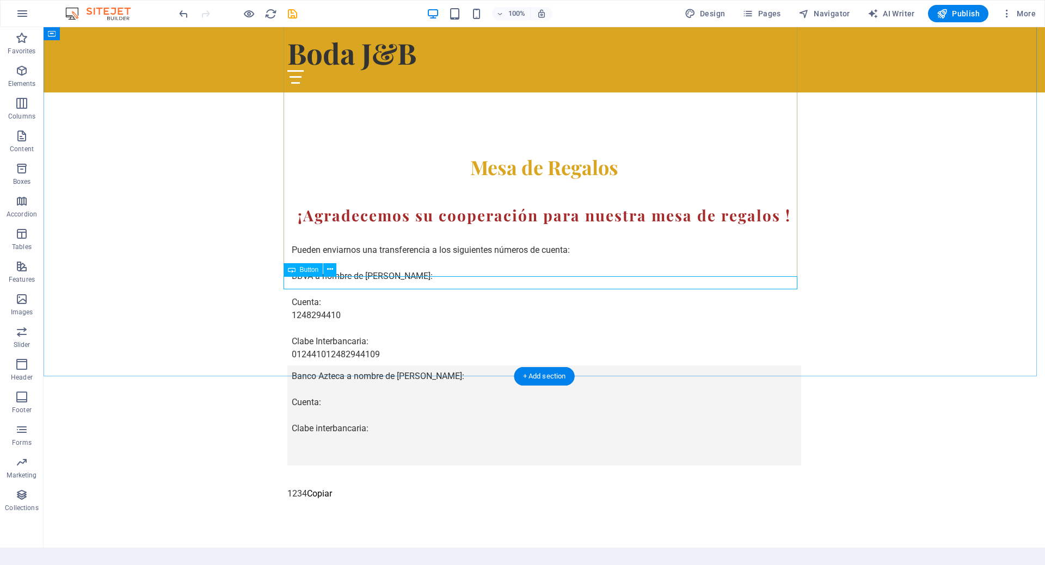
click at [295, 487] on div "1234 Copiar" at bounding box center [544, 493] width 514 height 13
drag, startPoint x: 309, startPoint y: 287, endPoint x: 308, endPoint y: 297, distance: 10.4
click at [321, 273] on span "Button" at bounding box center [328, 270] width 19 height 7
click at [316, 487] on button "Copiar" at bounding box center [319, 493] width 25 height 13
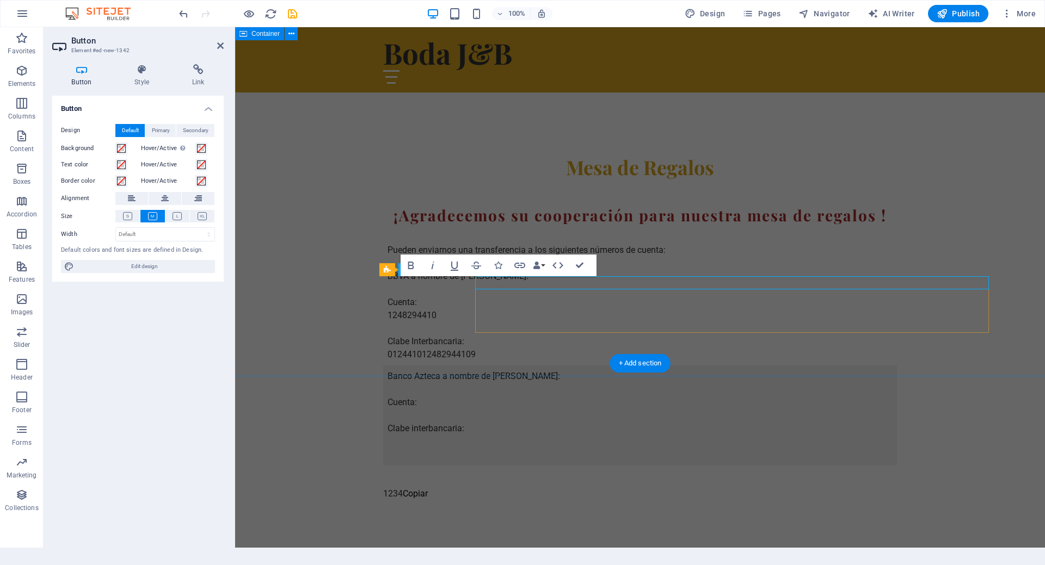
click at [316, 282] on div "Mesa de Regalos ¡Agradecemos su cooperación para nuestra mesa de regalos ! Pued…" at bounding box center [640, 349] width 810 height 477
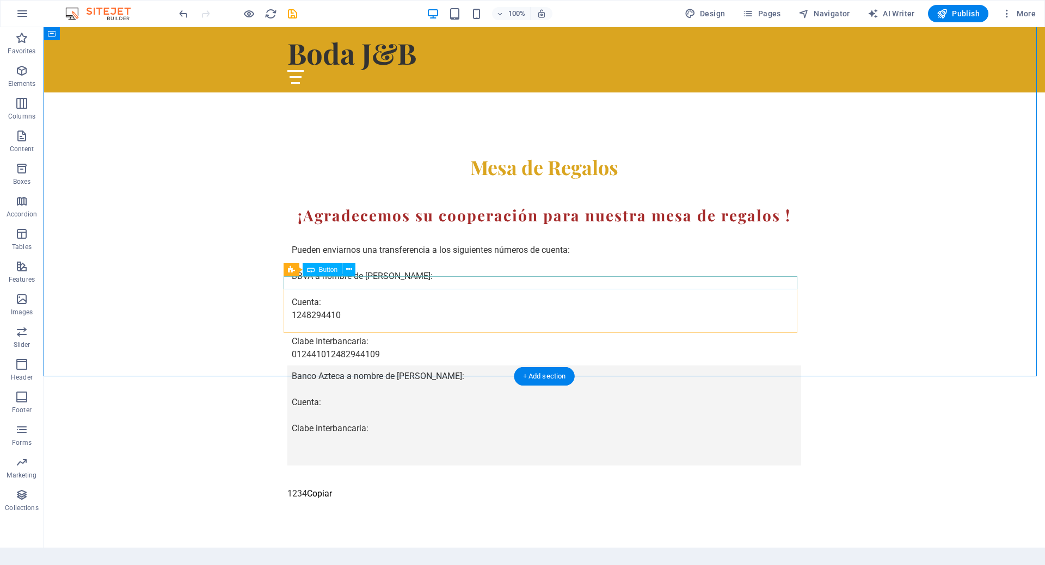
click at [318, 487] on button "Copiar" at bounding box center [319, 493] width 25 height 13
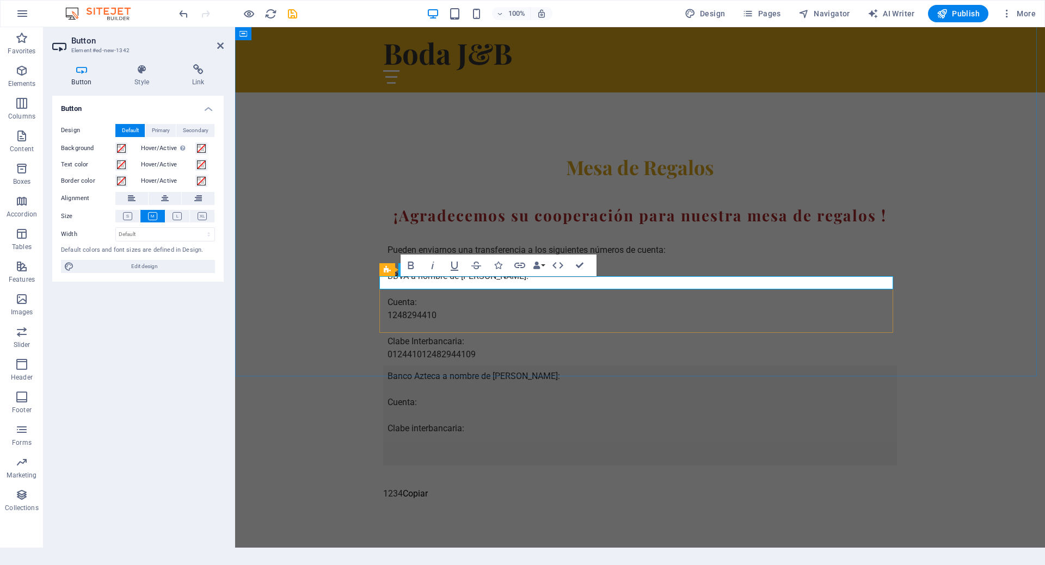
click at [411, 487] on button "Copiar" at bounding box center [415, 493] width 25 height 13
click at [347, 308] on div "Mesa de Regalos ¡Agradecemos su cooperación para nuestra mesa de regalos ! Pued…" at bounding box center [640, 349] width 810 height 477
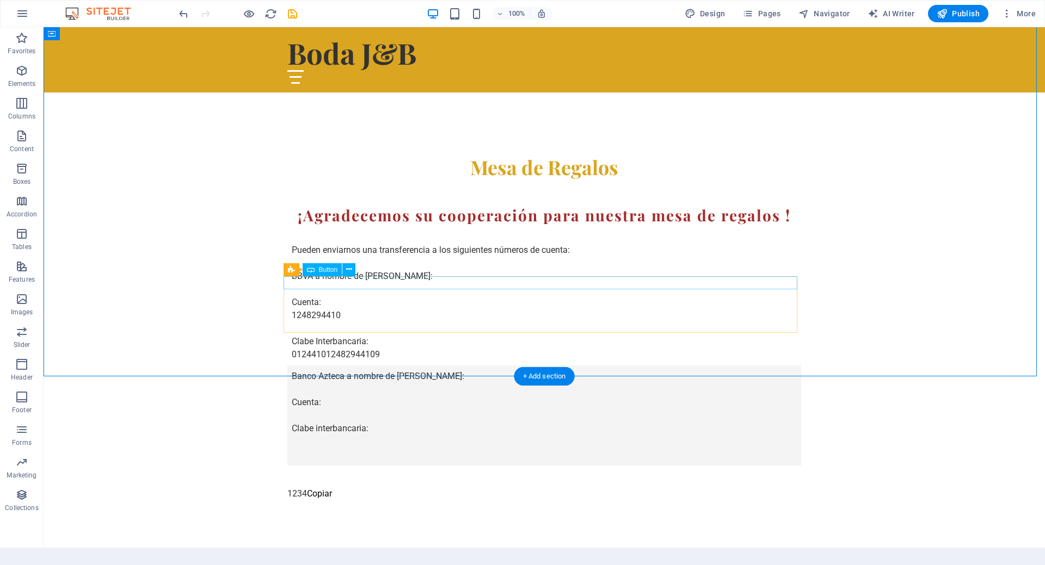
click at [462, 487] on div "1234 Copiar" at bounding box center [544, 493] width 514 height 13
click at [307, 487] on button "Copiar" at bounding box center [319, 493] width 25 height 13
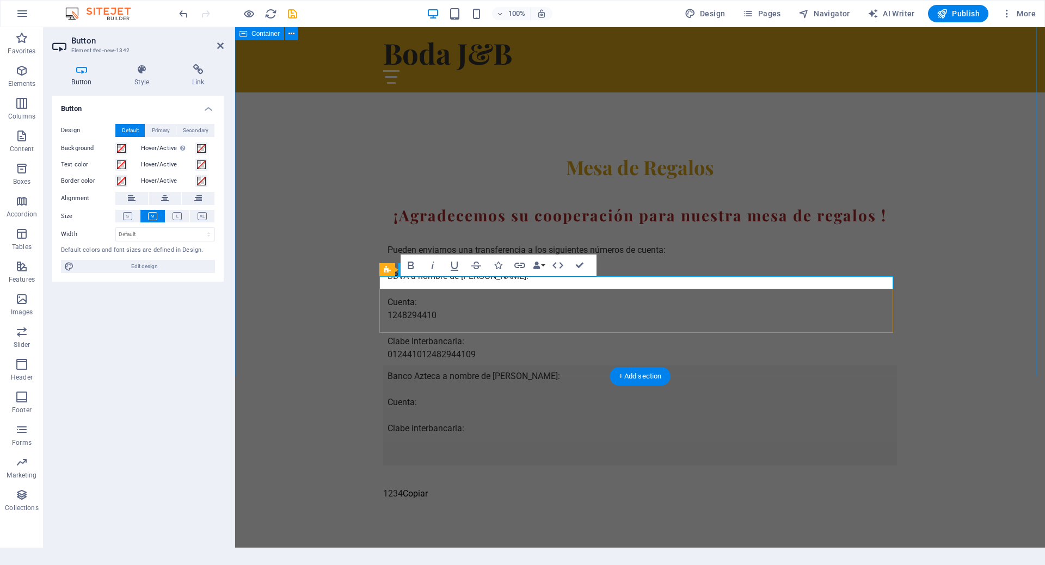
click at [306, 283] on div "Mesa de Regalos ¡Agradecemos su cooperación para nuestra mesa de regalos ! Pued…" at bounding box center [640, 349] width 810 height 477
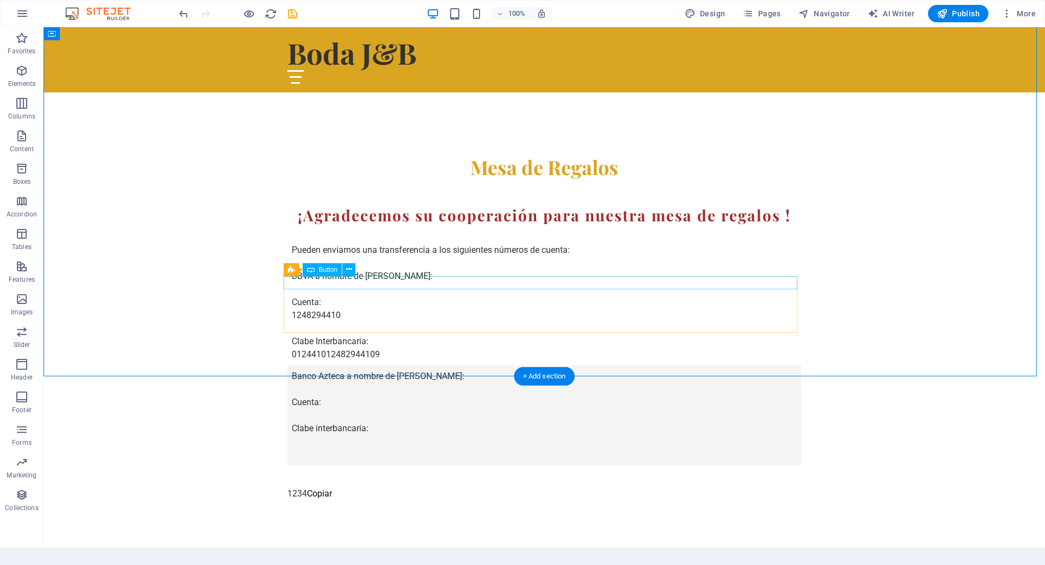
click at [322, 487] on button "Copiar" at bounding box center [319, 493] width 25 height 13
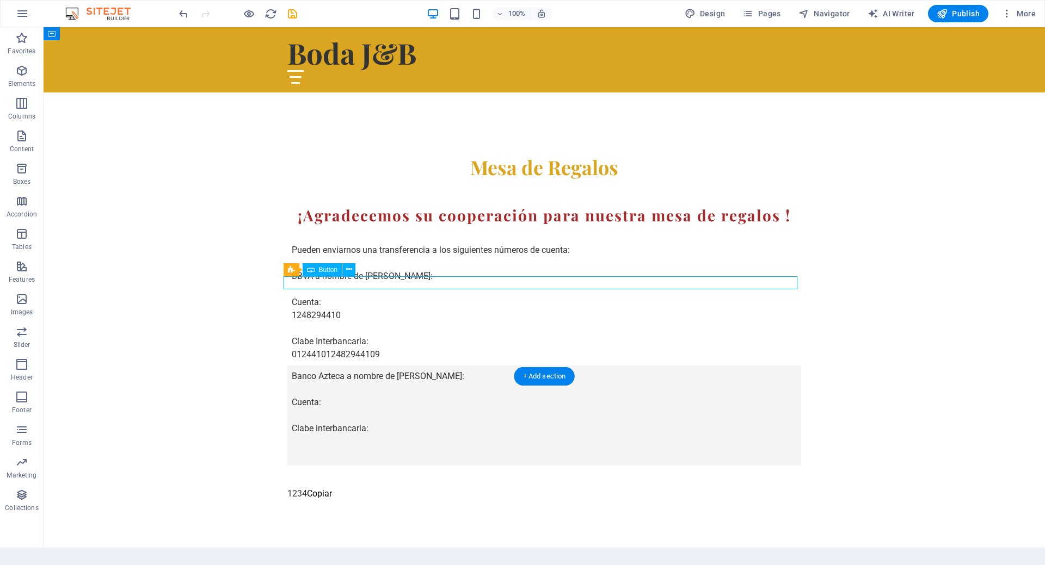
click at [322, 487] on button "Copiar" at bounding box center [319, 493] width 25 height 13
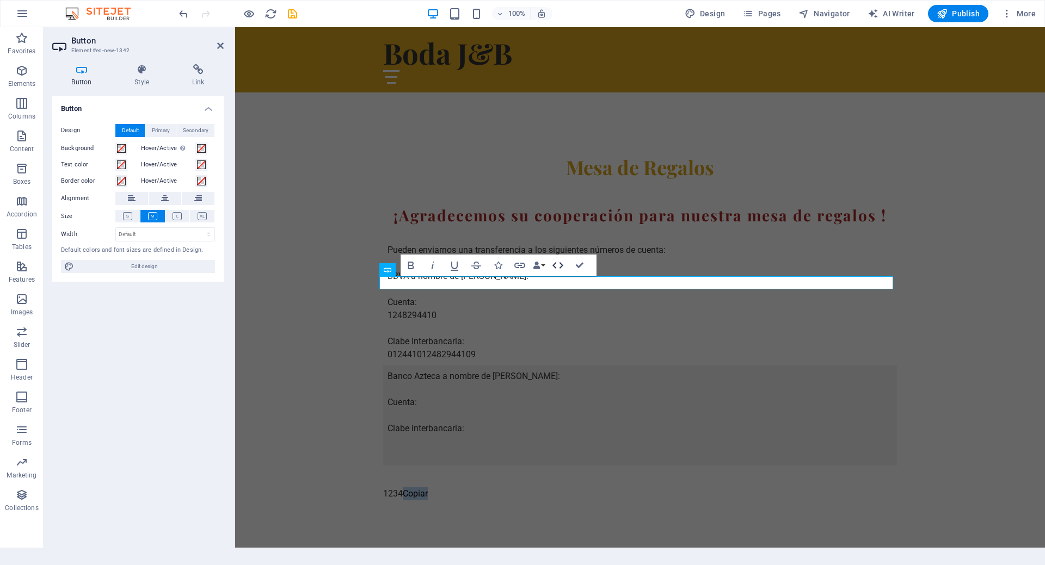
click at [554, 265] on icon "button" at bounding box center [557, 265] width 11 height 7
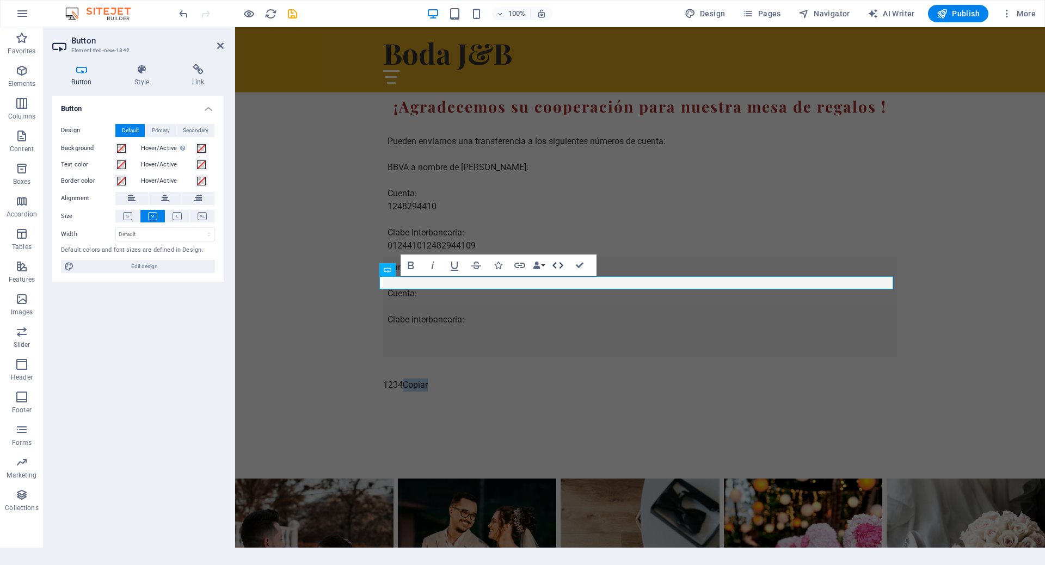
scroll to position [847, 0]
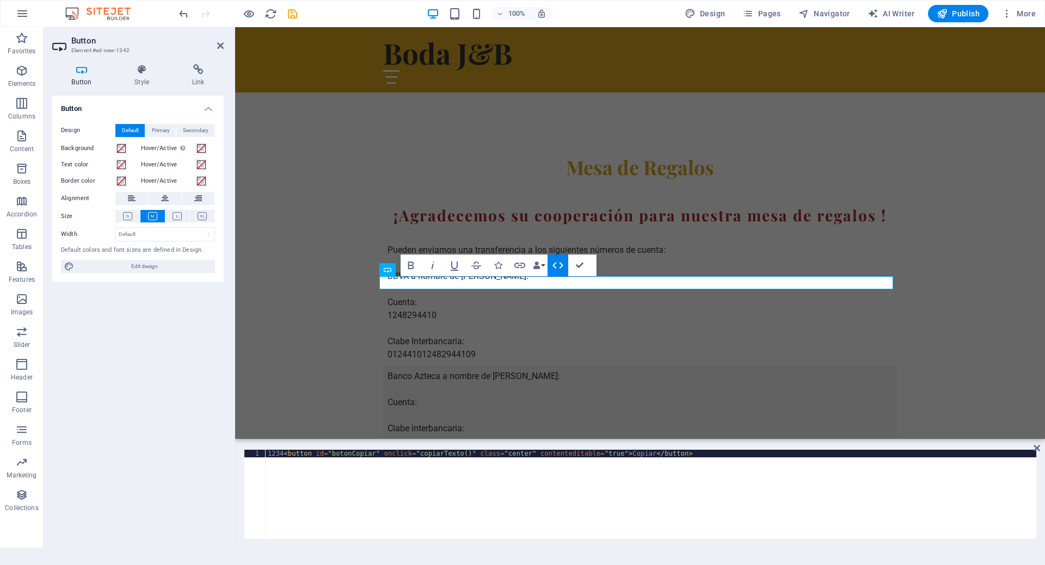
click at [359, 479] on div "1234 < button id = "botonCopiar" onclick = "copiarTexto()" class = "center" con…" at bounding box center [651, 502] width 770 height 104
drag, startPoint x: 282, startPoint y: 454, endPoint x: 263, endPoint y: 454, distance: 18.5
click at [263, 454] on div "1234 <button id="botonCopiar" onclick="copiarTexto()" class="center" contentedi…" at bounding box center [640, 494] width 792 height 89
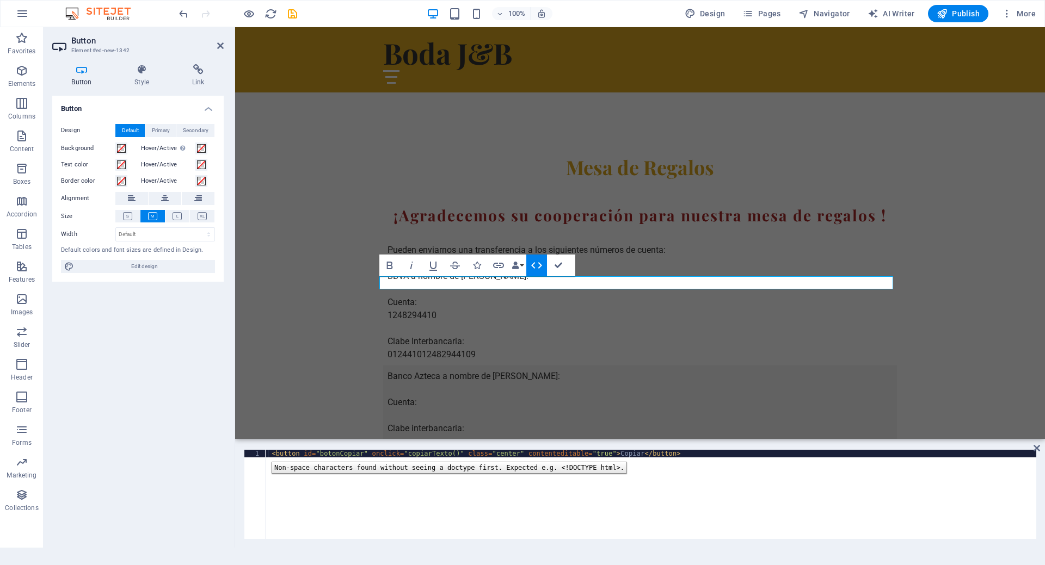
type textarea "<button id="botonCopiar" onclick="copiarTexto()" class="center" contenteditable…"
click at [411, 466] on div "< button id = "botonCopiar" onclick = "copiarTexto()" class = "center" contente…" at bounding box center [651, 502] width 770 height 104
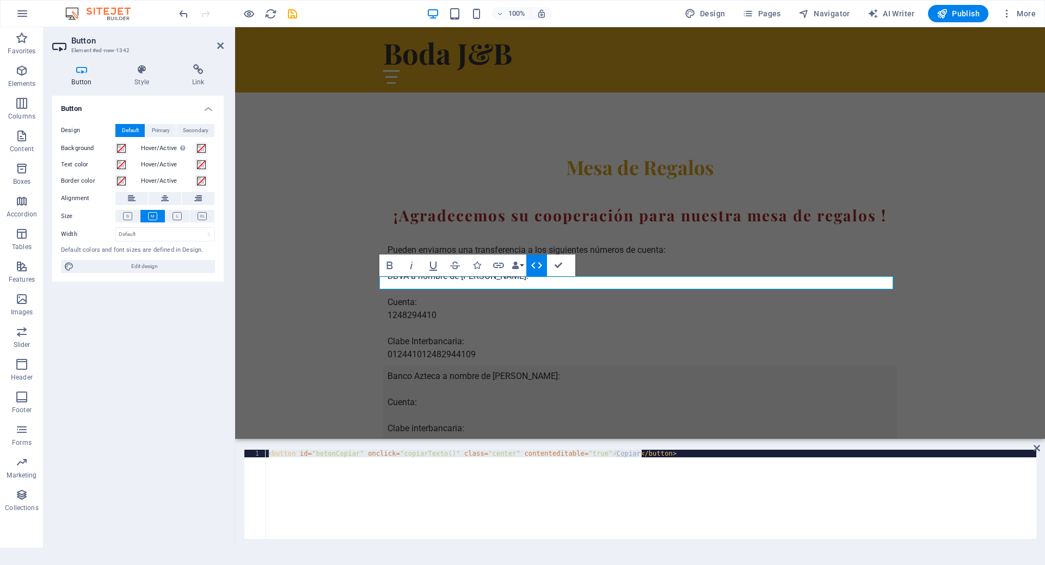
drag, startPoint x: 669, startPoint y: 457, endPoint x: 251, endPoint y: 449, distance: 417.9
click at [251, 449] on div "<button id="botonCopiar" onclick="copiarTexto()" class="center" contenteditable…" at bounding box center [640, 494] width 810 height 107
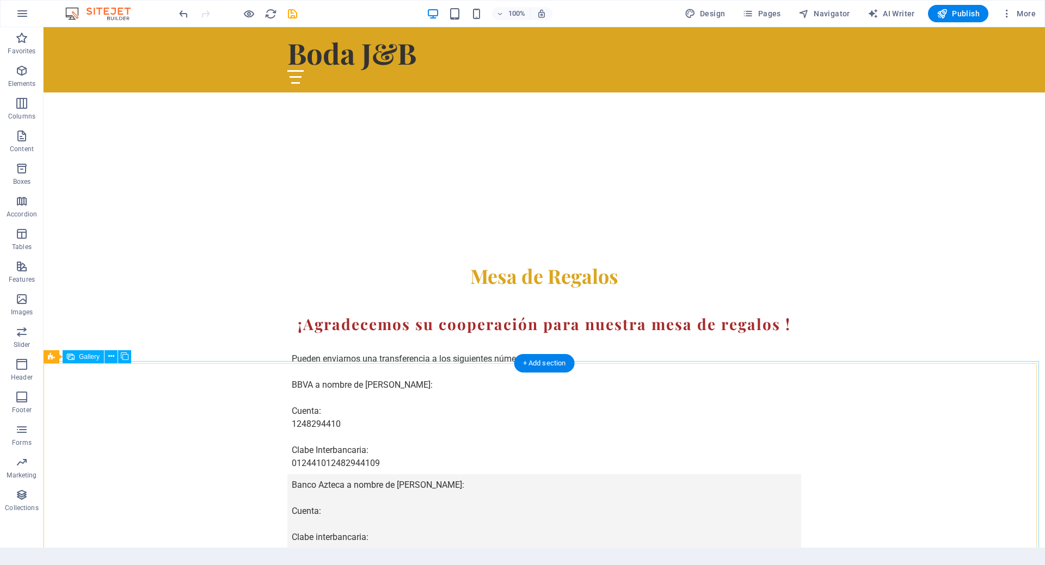
scroll to position [955, 0]
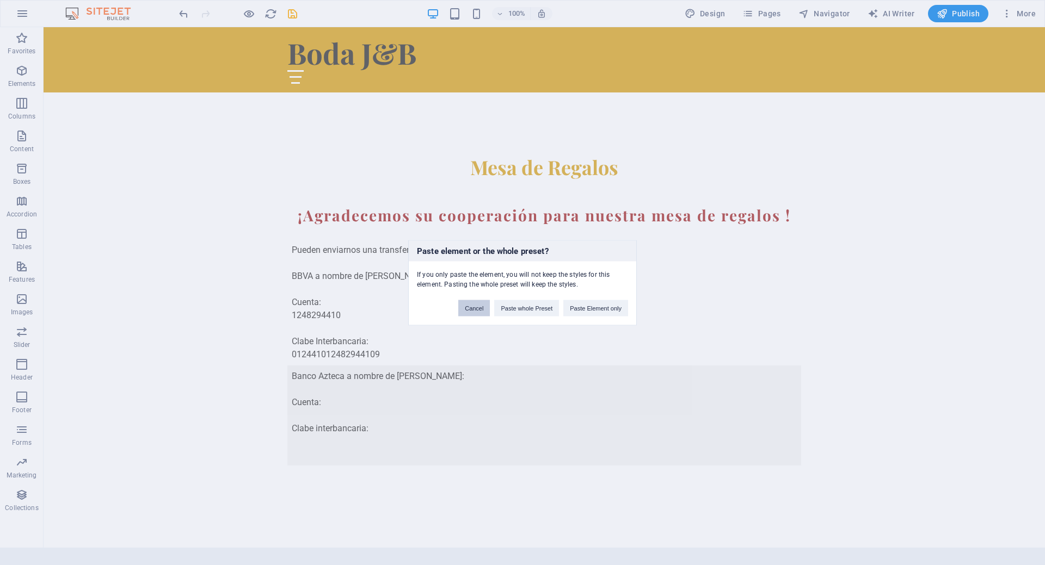
click at [473, 304] on button "Cancel" at bounding box center [474, 308] width 32 height 16
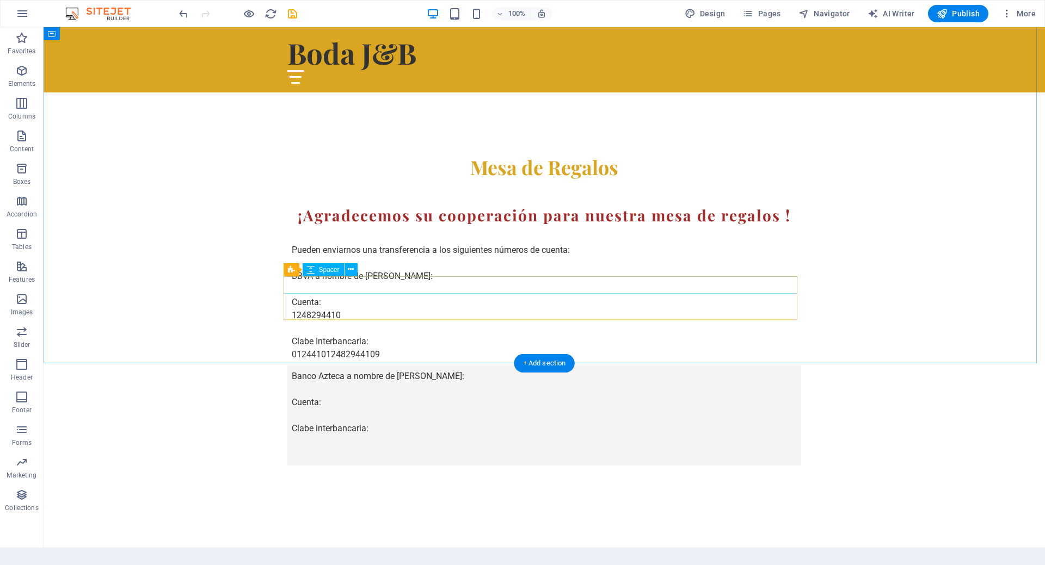
click at [292, 487] on div at bounding box center [544, 495] width 514 height 17
click at [435, 487] on div at bounding box center [544, 491] width 514 height 9
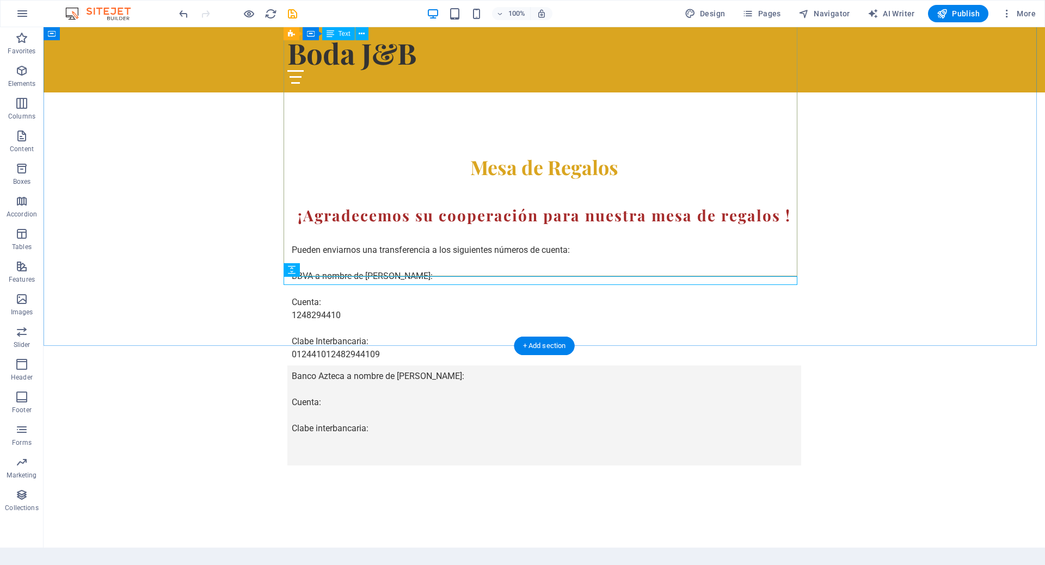
click at [440, 466] on td at bounding box center [453, 477] width 332 height 22
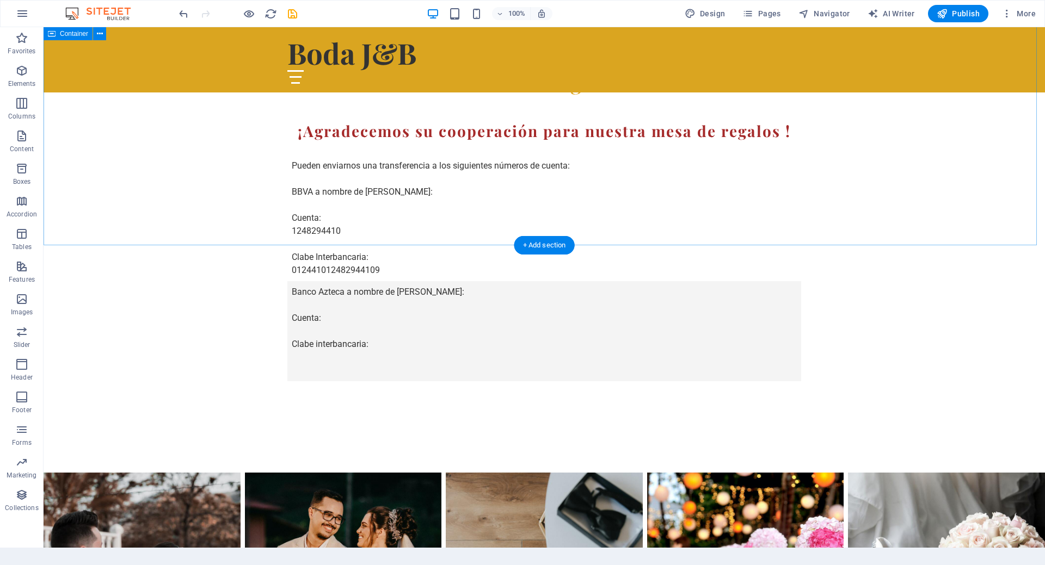
scroll to position [1034, 0]
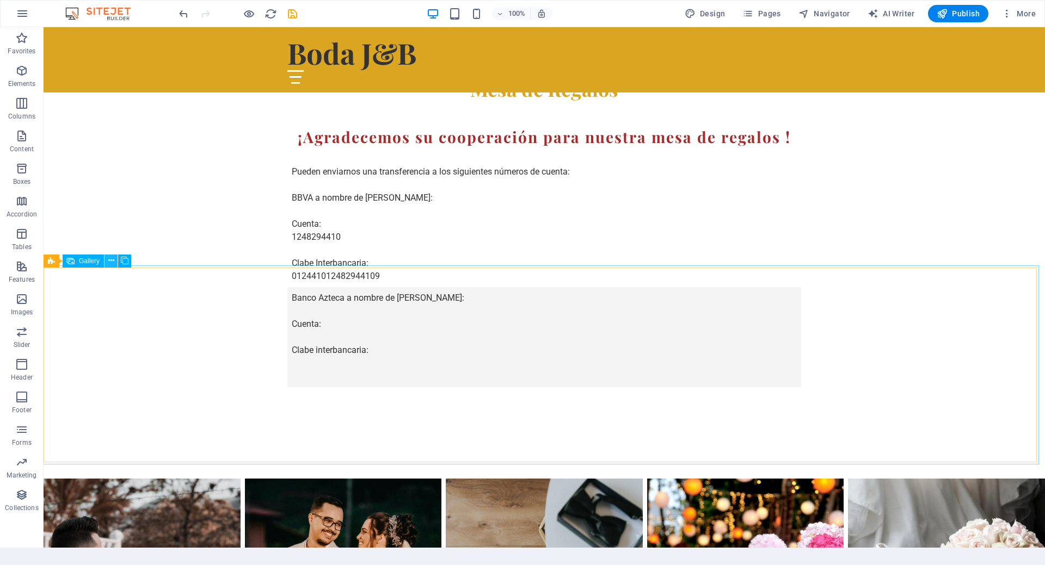
click at [110, 260] on icon at bounding box center [111, 260] width 6 height 11
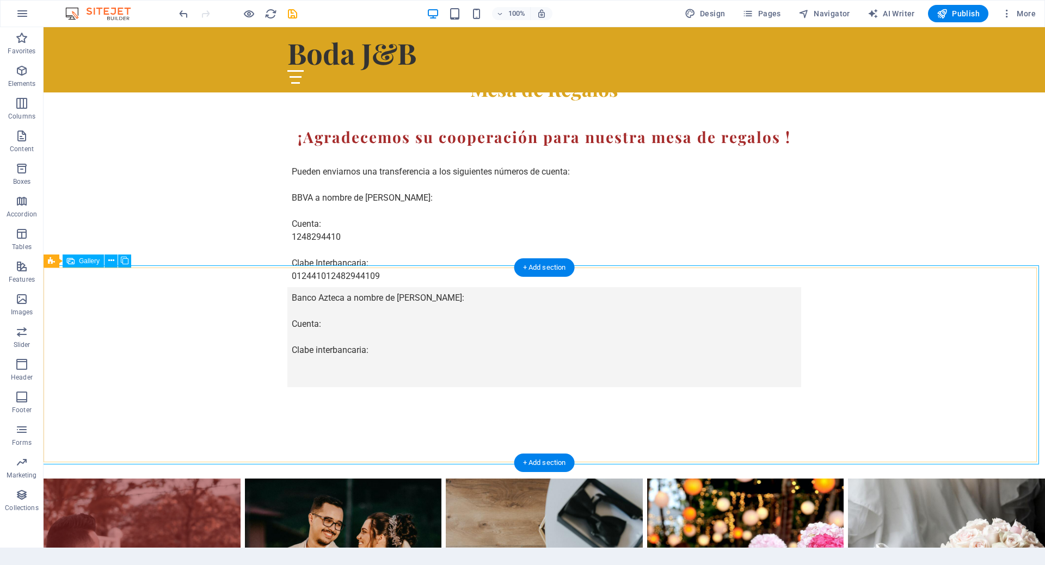
select select "px"
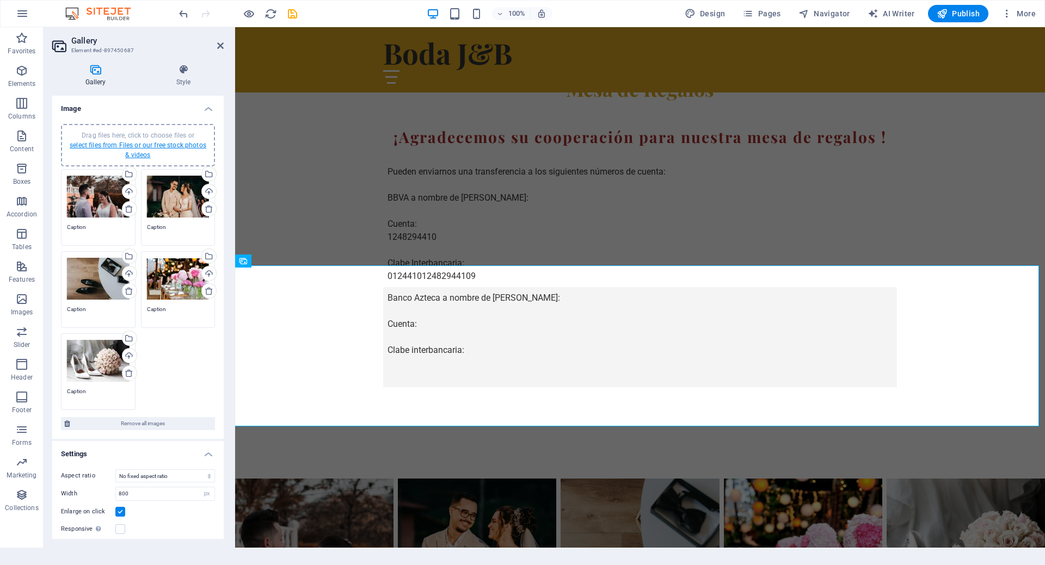
click at [139, 152] on link "select files from Files or our free stock photos & videos" at bounding box center [138, 149] width 137 height 17
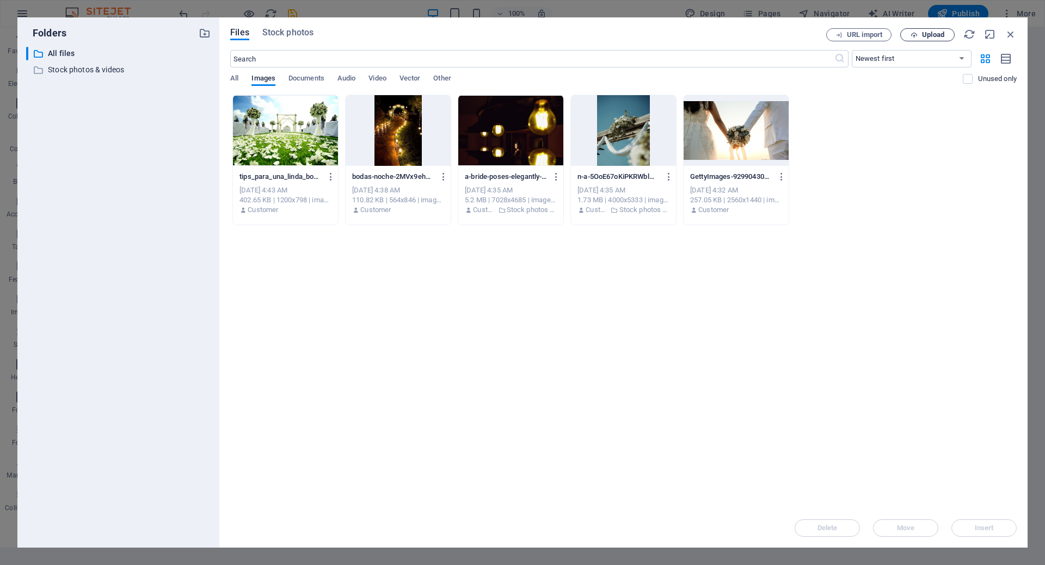
click at [925, 34] on span "Upload" at bounding box center [933, 35] width 22 height 7
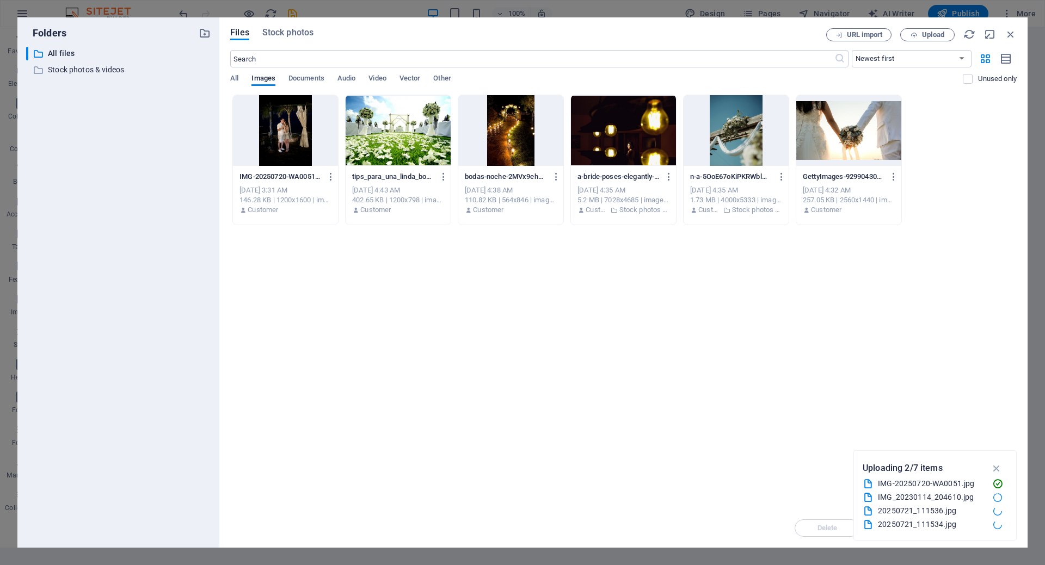
click at [709, 366] on div "Drop files here to upload them instantly IMG-20250720-WA0051-8a0ZGPR15EpL1u_SDc…" at bounding box center [623, 302] width 786 height 414
click at [941, 36] on span "Upload" at bounding box center [933, 35] width 22 height 7
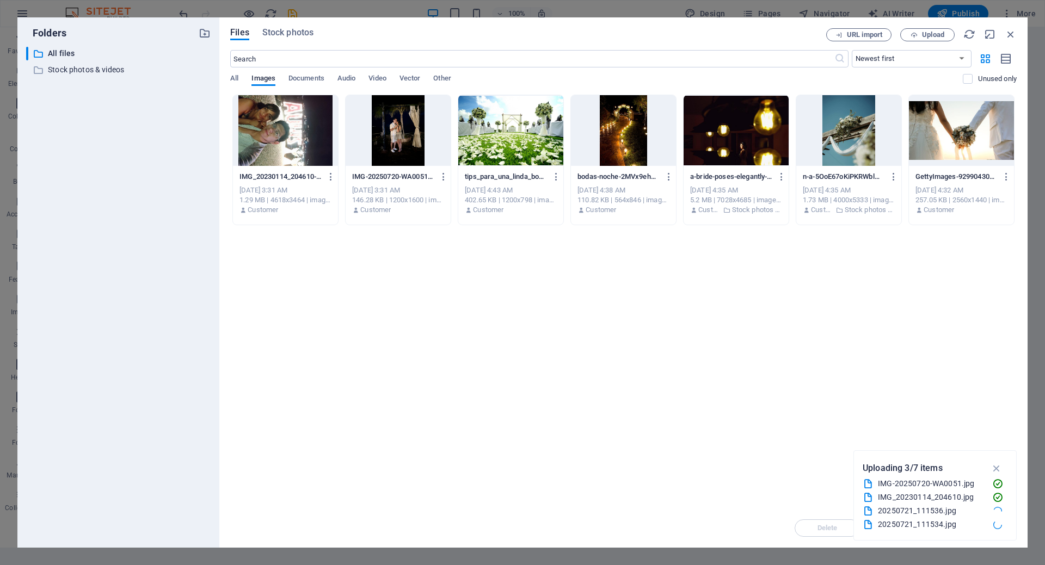
click at [393, 137] on div at bounding box center [397, 130] width 105 height 71
click at [444, 176] on icon "button" at bounding box center [444, 177] width 10 height 10
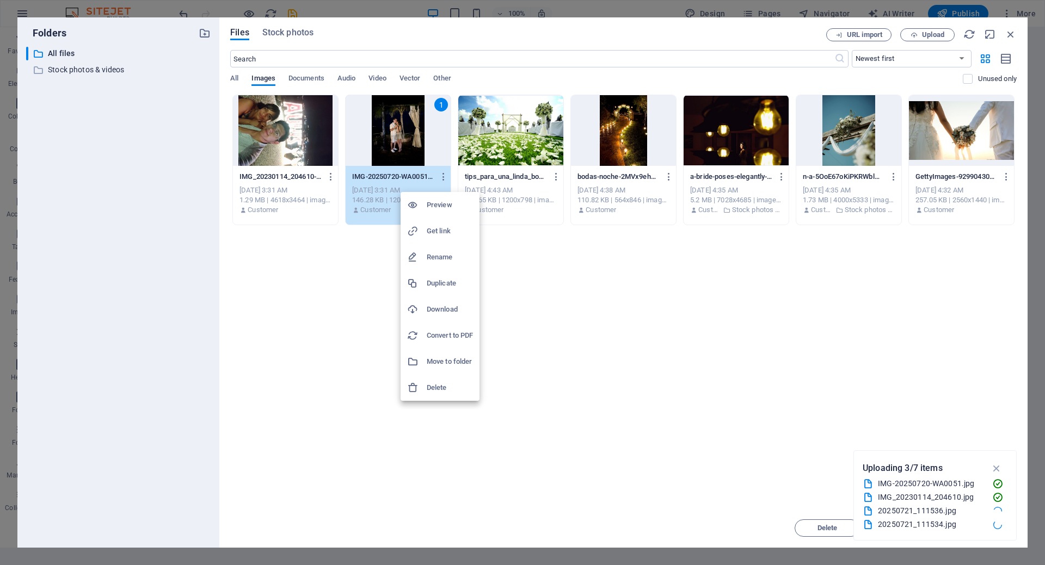
click at [548, 334] on div at bounding box center [522, 282] width 1045 height 565
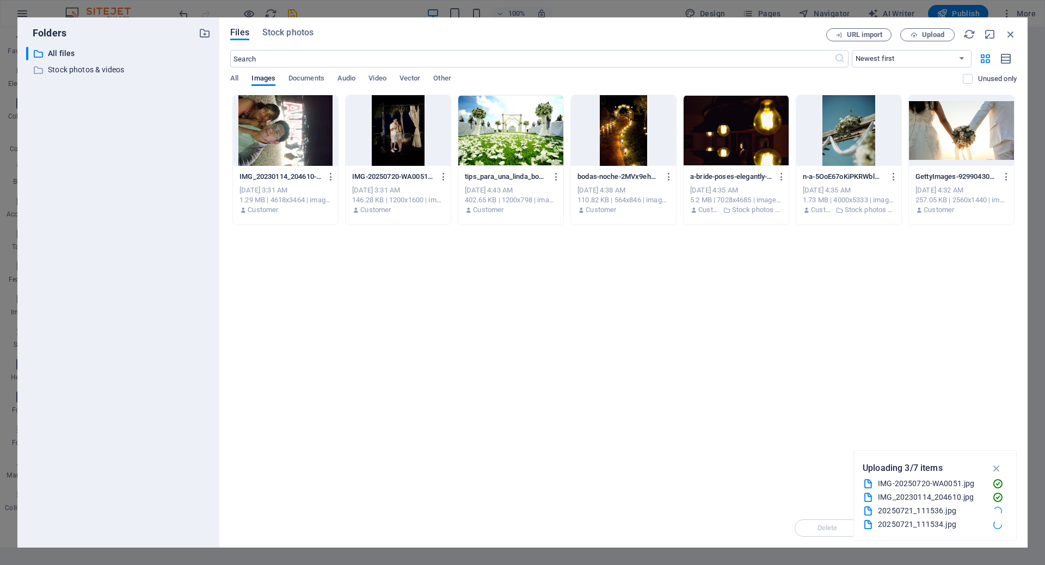
drag, startPoint x: 696, startPoint y: 294, endPoint x: 523, endPoint y: 310, distance: 173.7
click at [523, 310] on div "Drop files here to upload them instantly IMG_20230114_204610-U_CcrZoTx6a2dI4rvk…" at bounding box center [623, 302] width 786 height 414
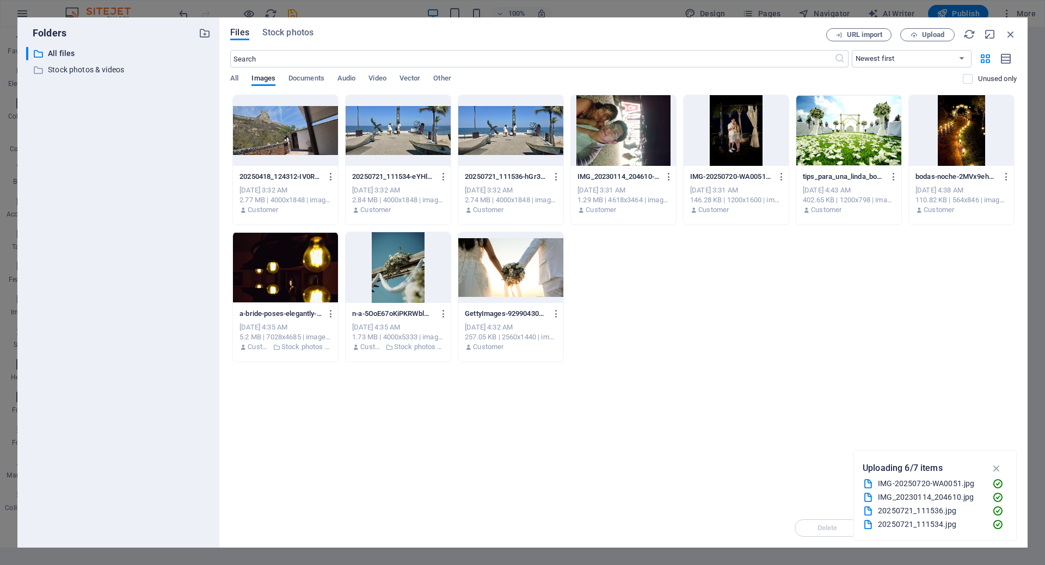
scroll to position [41, 0]
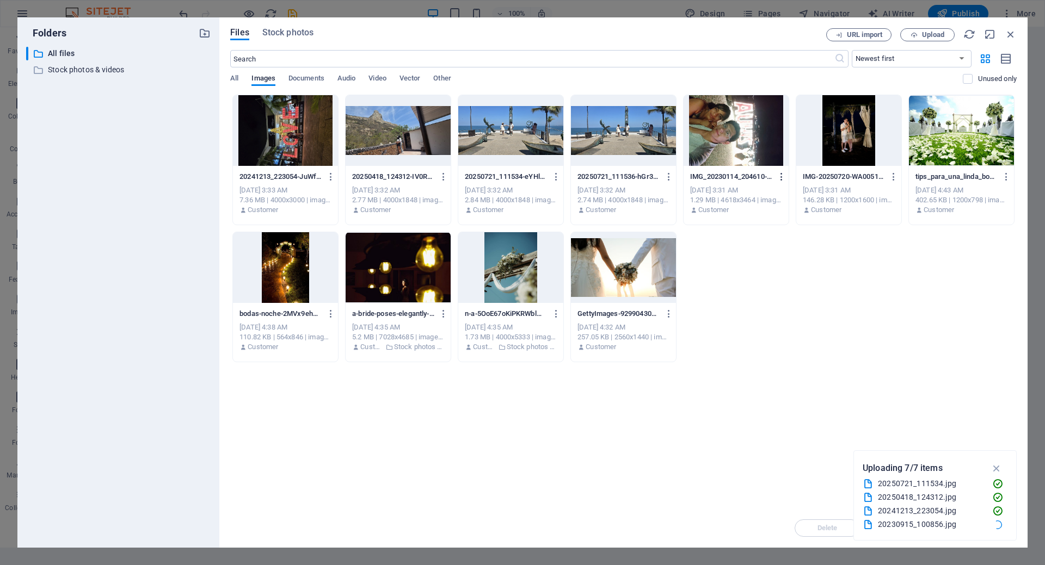
click at [781, 177] on icon "button" at bounding box center [781, 177] width 10 height 10
click at [727, 165] on div at bounding box center [522, 282] width 1045 height 565
click at [729, 147] on div at bounding box center [735, 130] width 105 height 71
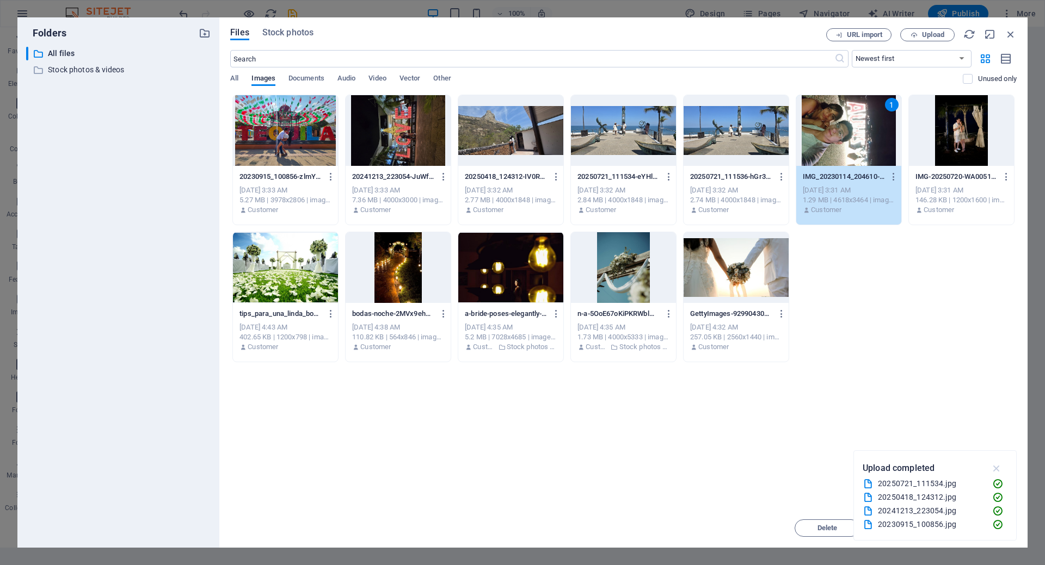
click at [998, 467] on icon "button" at bounding box center [996, 468] width 13 height 12
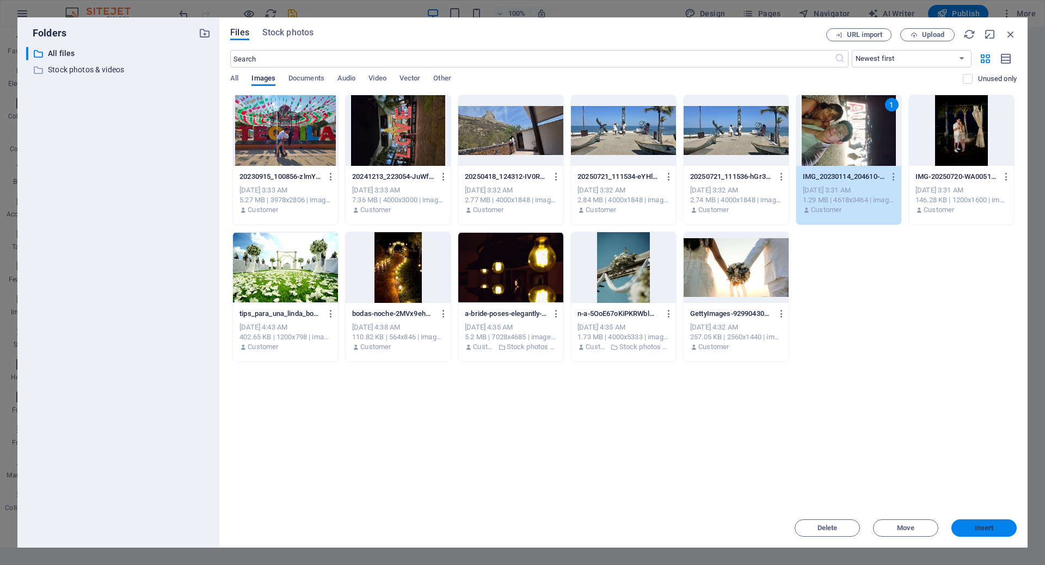
click at [981, 530] on span "Insert" at bounding box center [983, 528] width 19 height 7
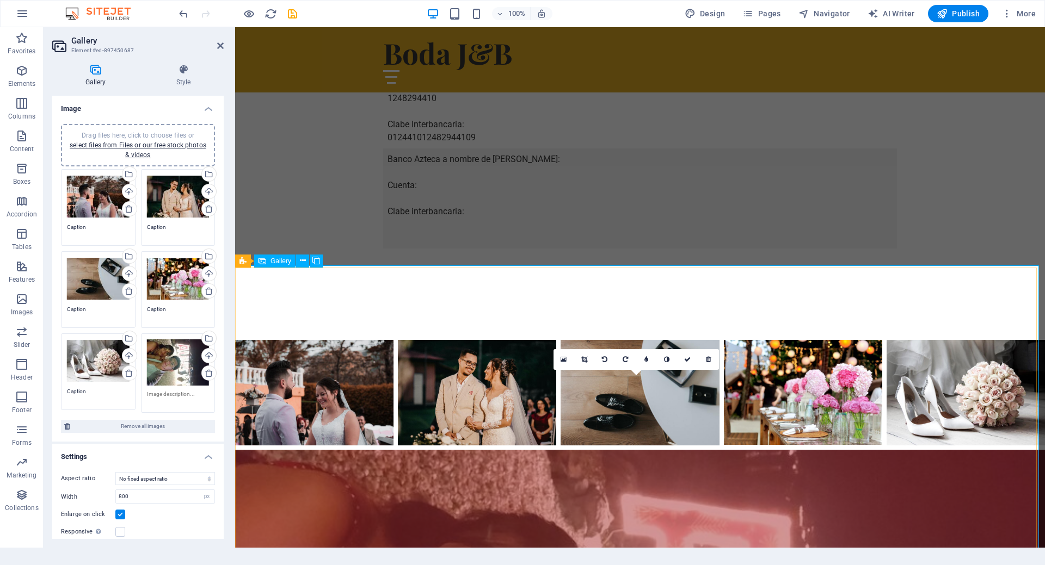
scroll to position [1197, 0]
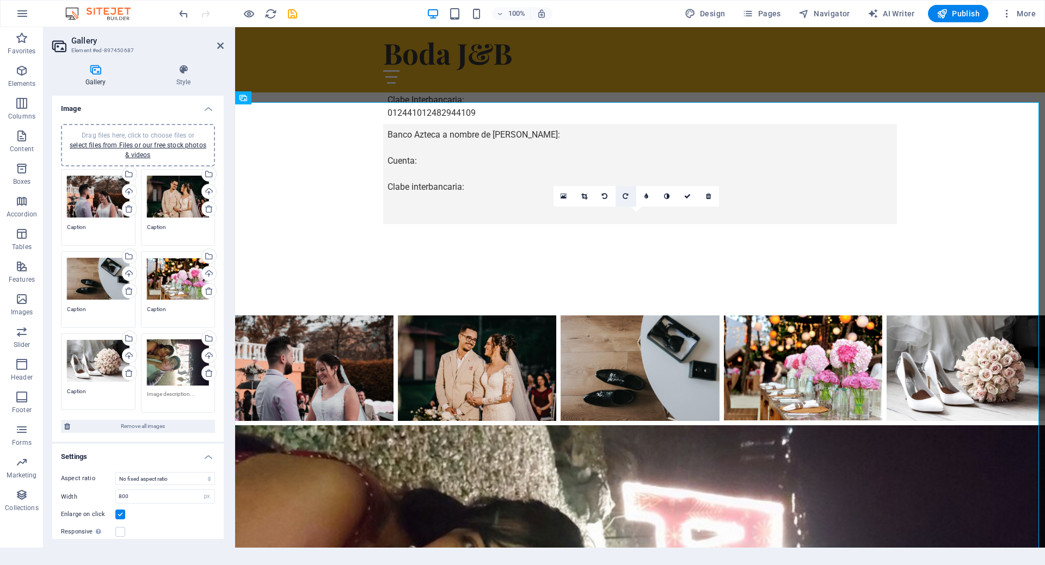
click at [623, 197] on icon at bounding box center [624, 196] width 5 height 7
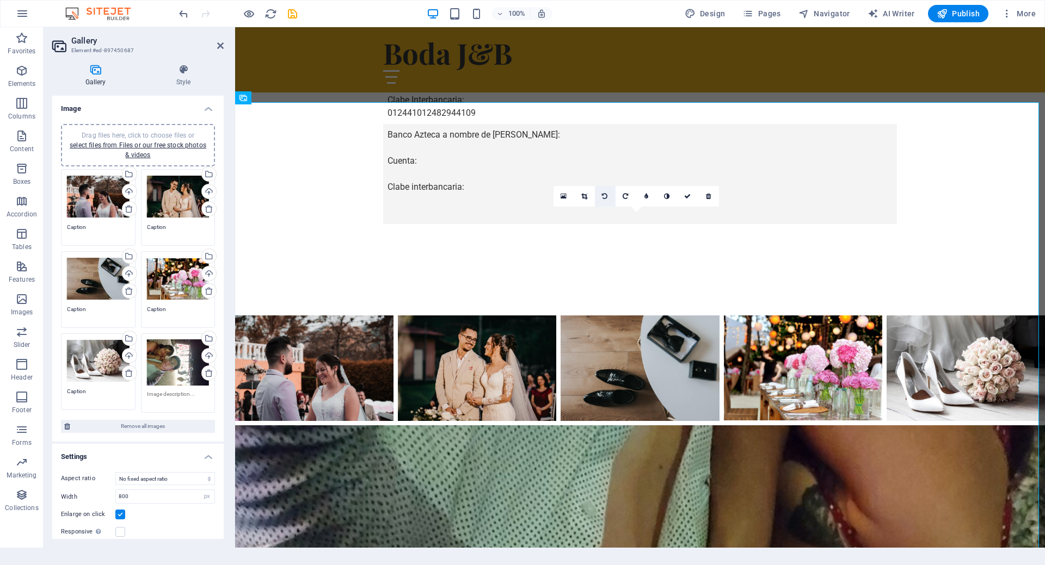
click at [606, 198] on icon at bounding box center [604, 196] width 5 height 7
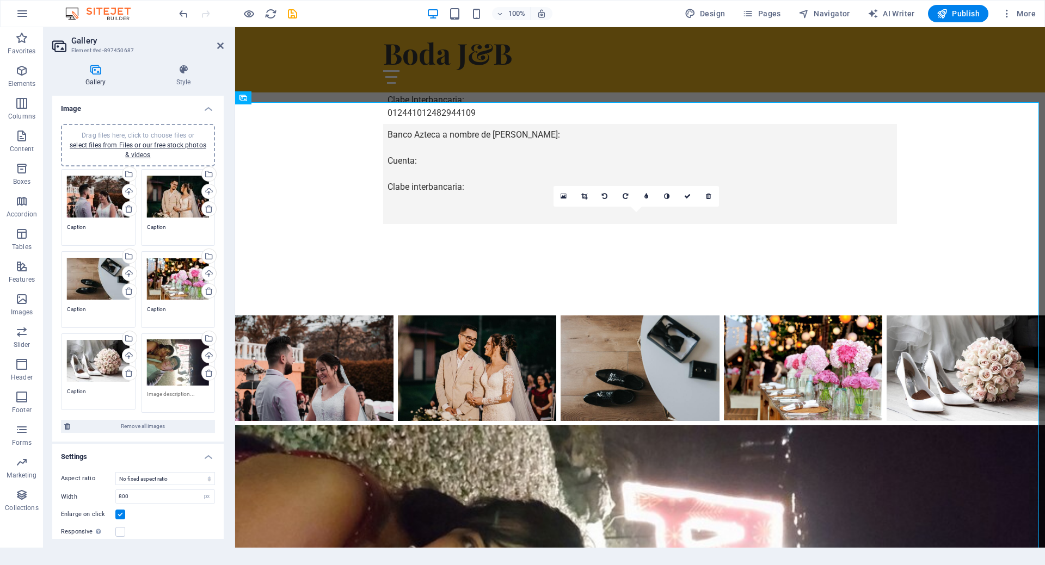
click at [606, 198] on icon at bounding box center [604, 196] width 5 height 7
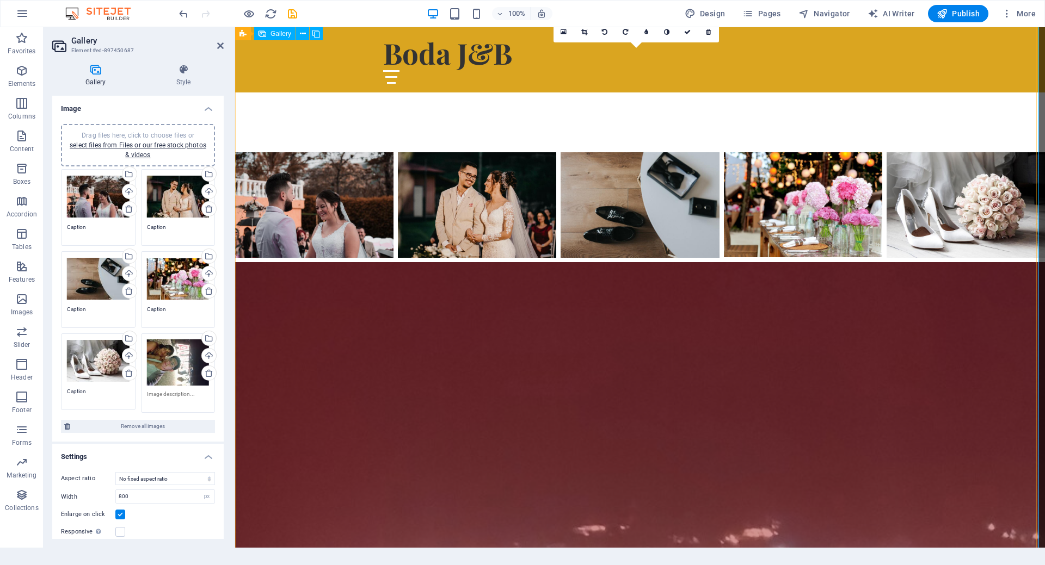
scroll to position [1143, 0]
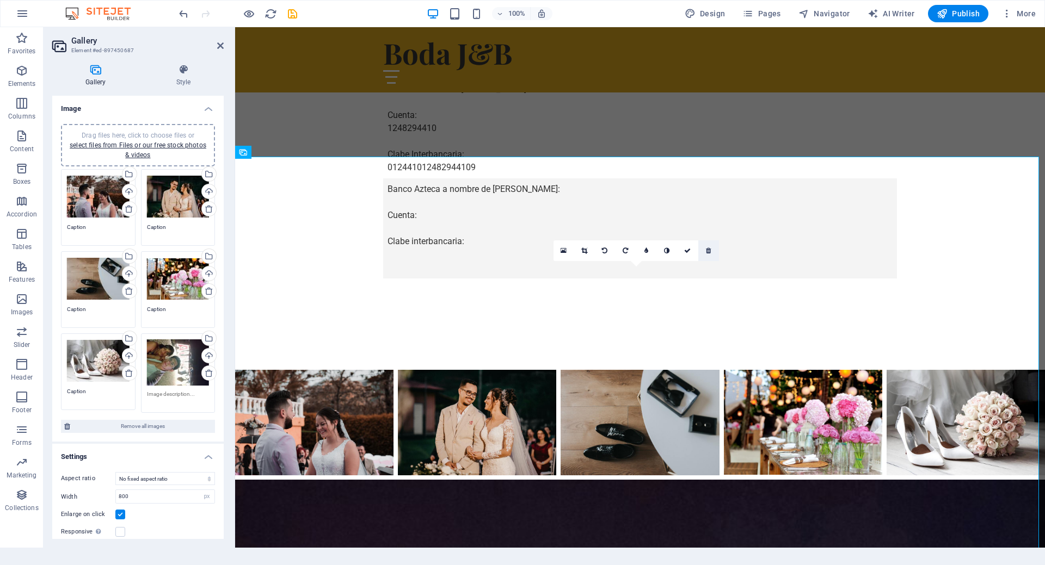
click at [706, 250] on icon at bounding box center [708, 251] width 5 height 7
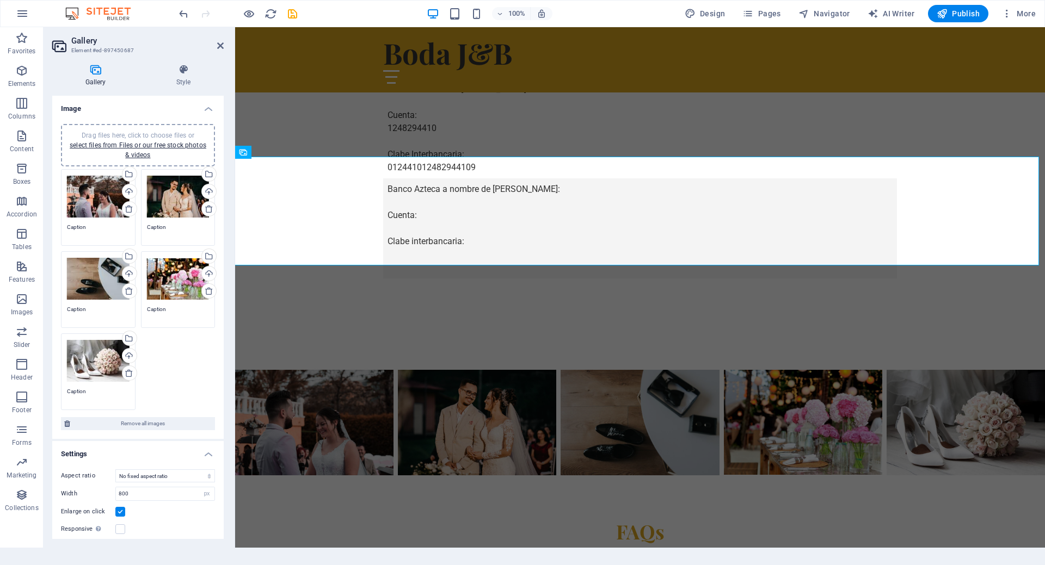
click at [104, 202] on div "Drag files here, click to choose files or select files from Files or our free s…" at bounding box center [98, 197] width 63 height 44
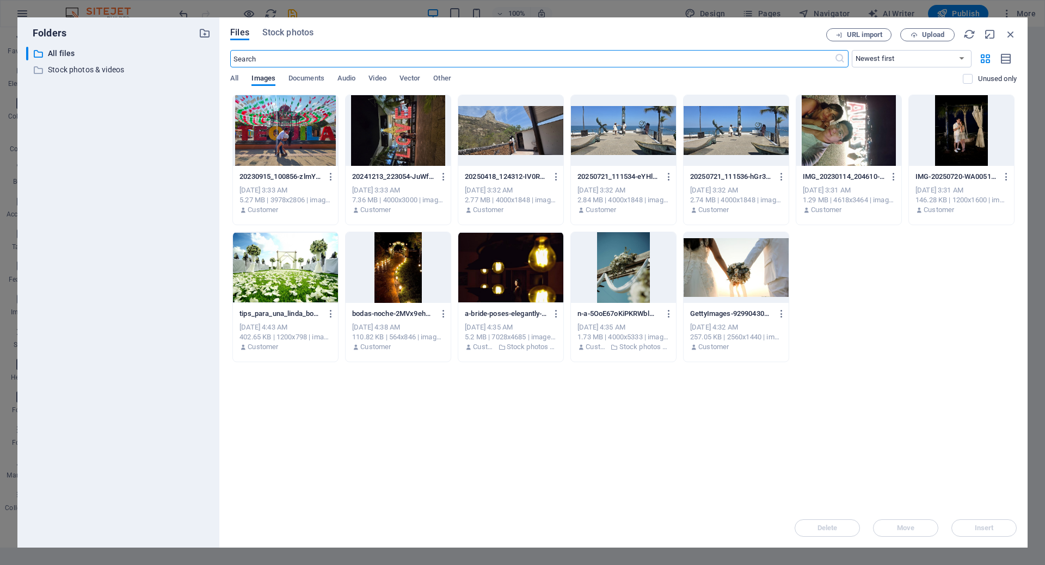
click at [965, 183] on div "IMG-20250720-WA0051-8a0ZGPR15EpL1u_SDc4xWQ.jpg IMG-20250720-WA0051-8a0ZGPR15EpL…" at bounding box center [961, 176] width 92 height 17
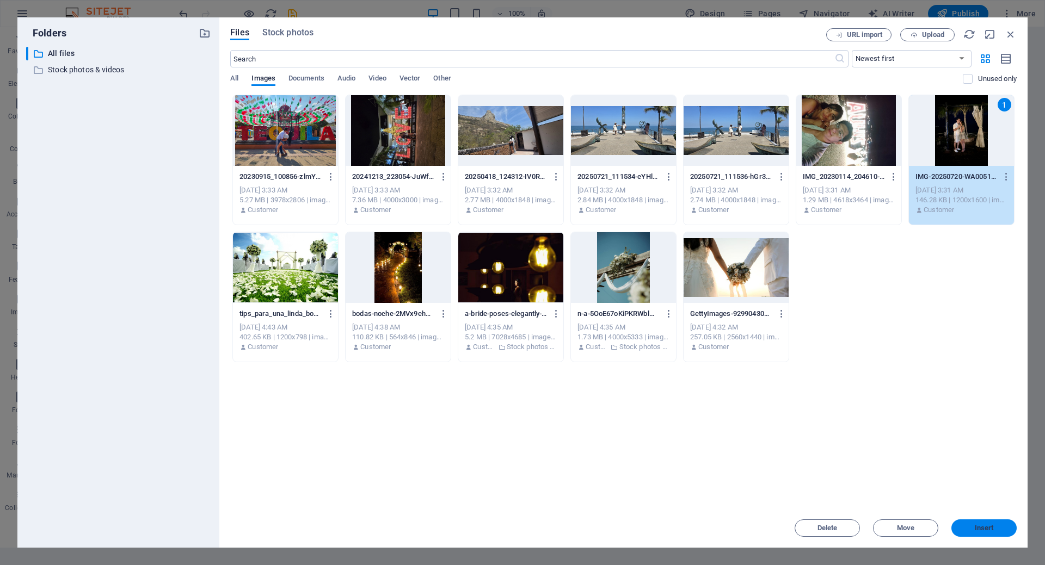
click at [968, 530] on span "Insert" at bounding box center [983, 528] width 57 height 7
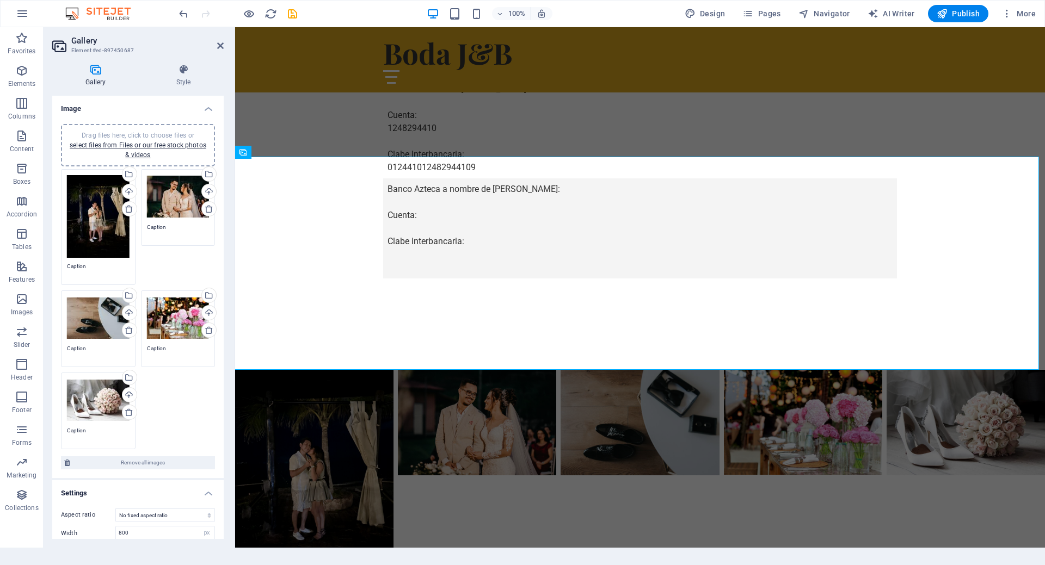
click at [176, 194] on div "Drag files here, click to choose files or select files from Files or our free s…" at bounding box center [178, 197] width 63 height 44
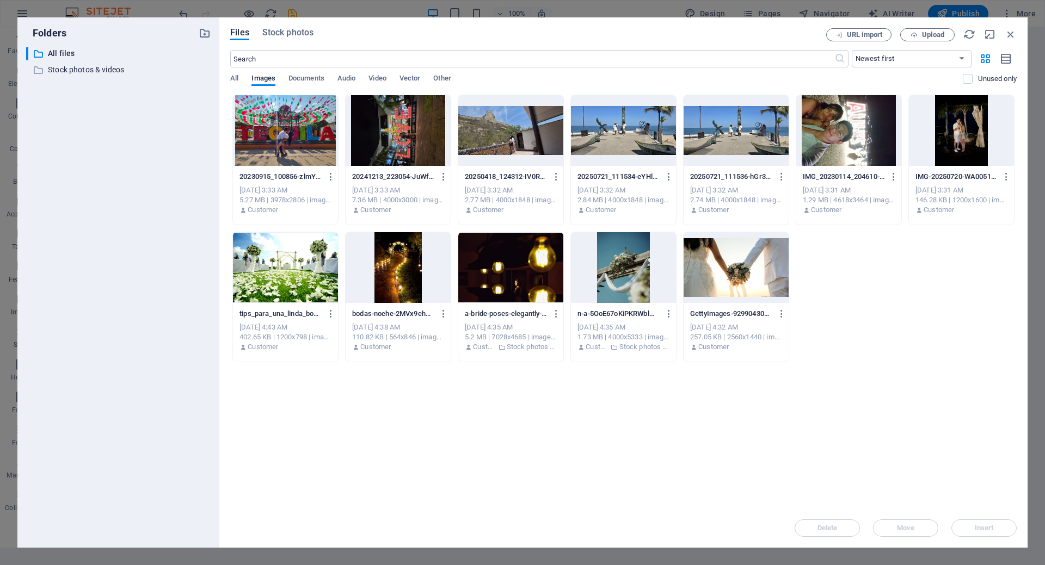
click at [853, 149] on div at bounding box center [848, 130] width 105 height 71
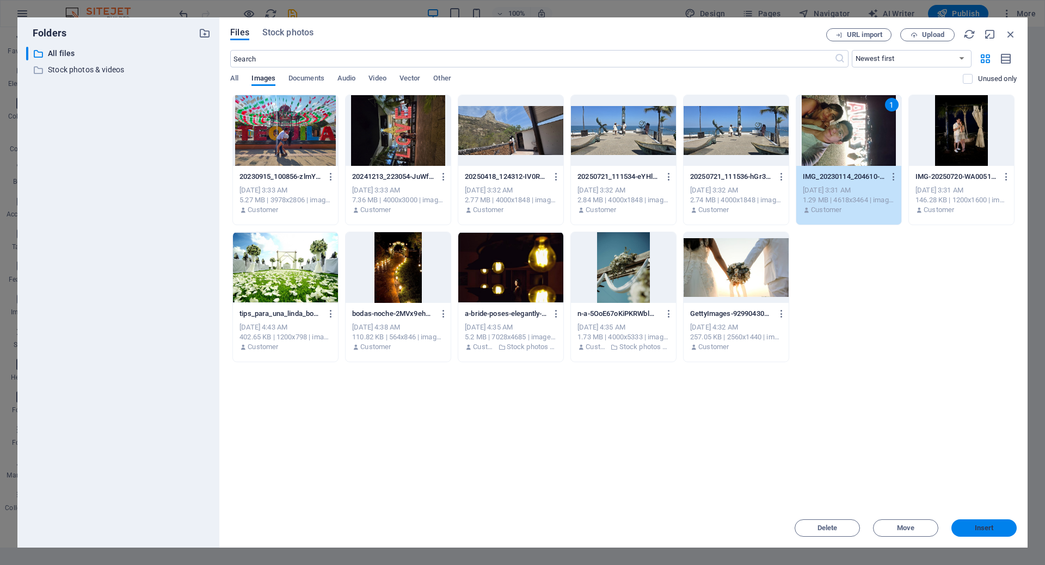
click at [967, 530] on span "Insert" at bounding box center [983, 528] width 57 height 7
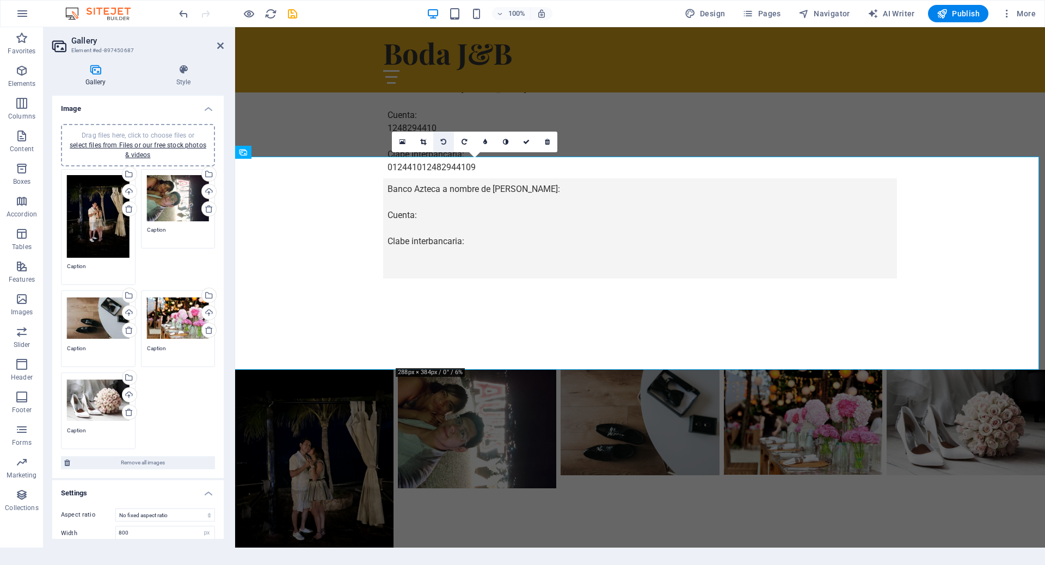
click at [445, 143] on icon at bounding box center [443, 142] width 5 height 7
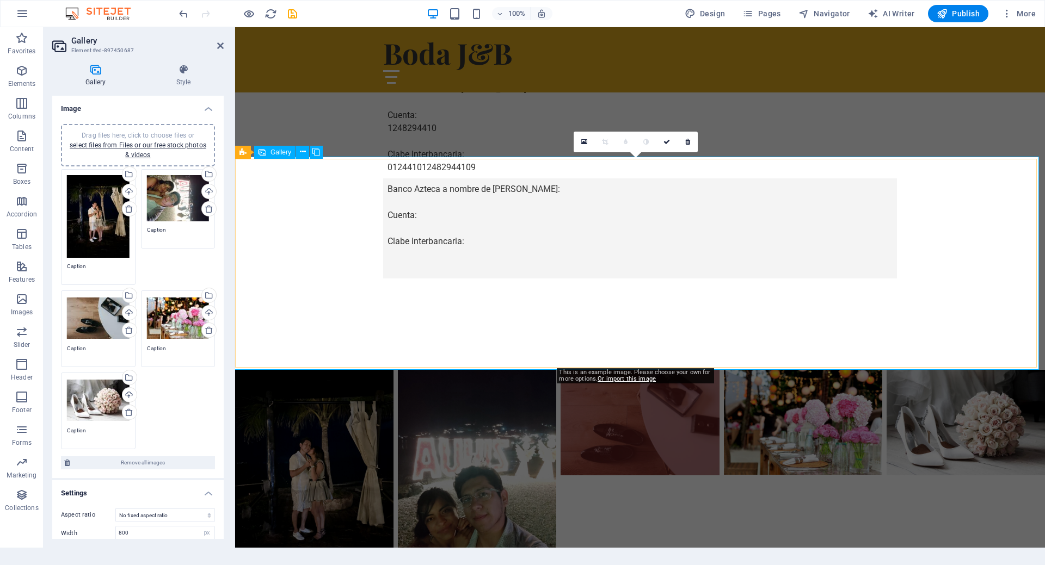
click at [602, 367] on img at bounding box center [640, 422] width 166 height 111
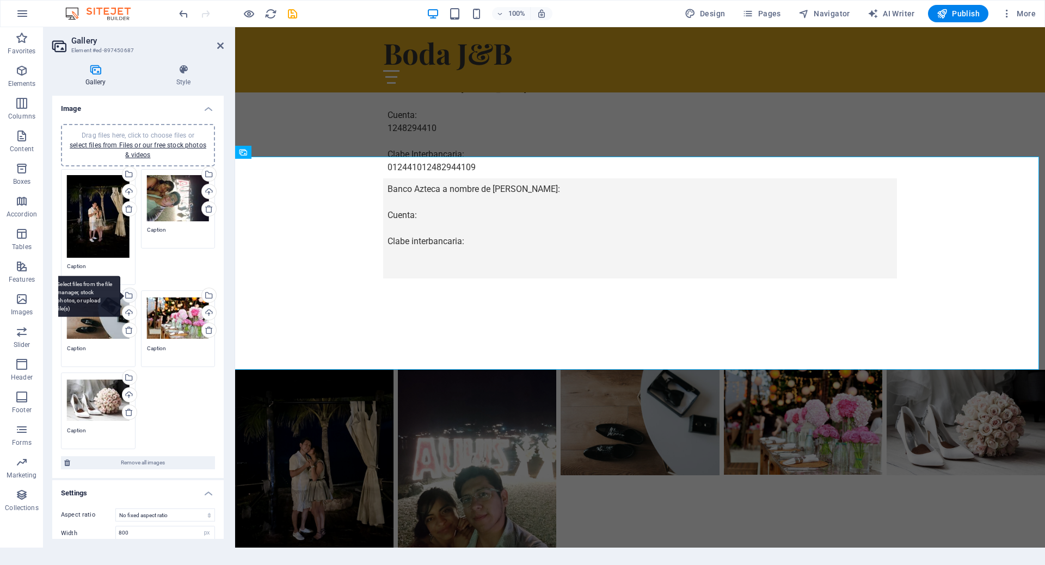
click at [96, 312] on div "Select files from the file manager, stock photos, or upload file(s)" at bounding box center [85, 296] width 71 height 41
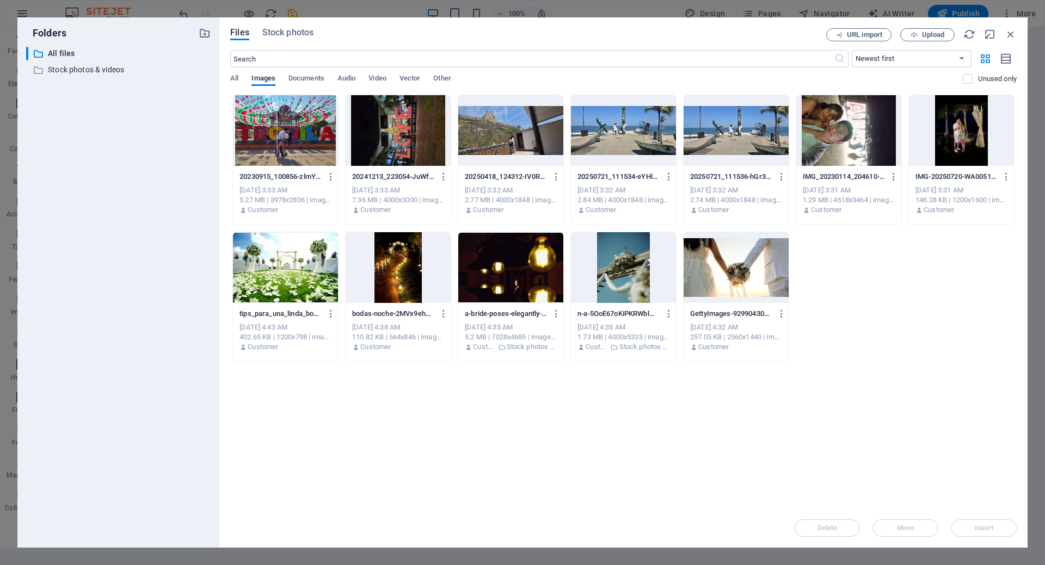
click at [410, 139] on div at bounding box center [397, 130] width 105 height 71
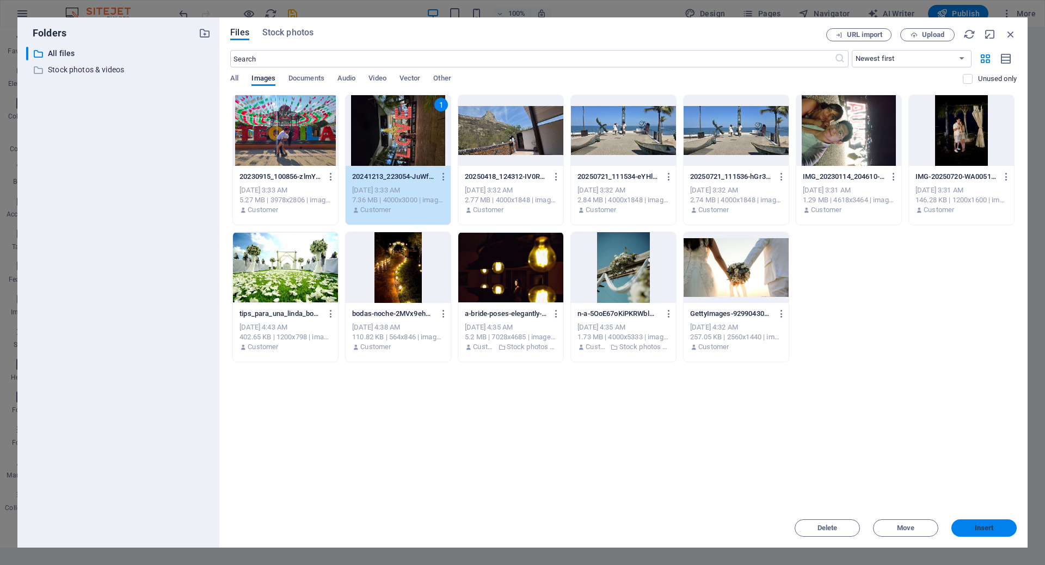
drag, startPoint x: 995, startPoint y: 528, endPoint x: 226, endPoint y: 364, distance: 786.5
click at [995, 528] on span "Insert" at bounding box center [983, 528] width 57 height 7
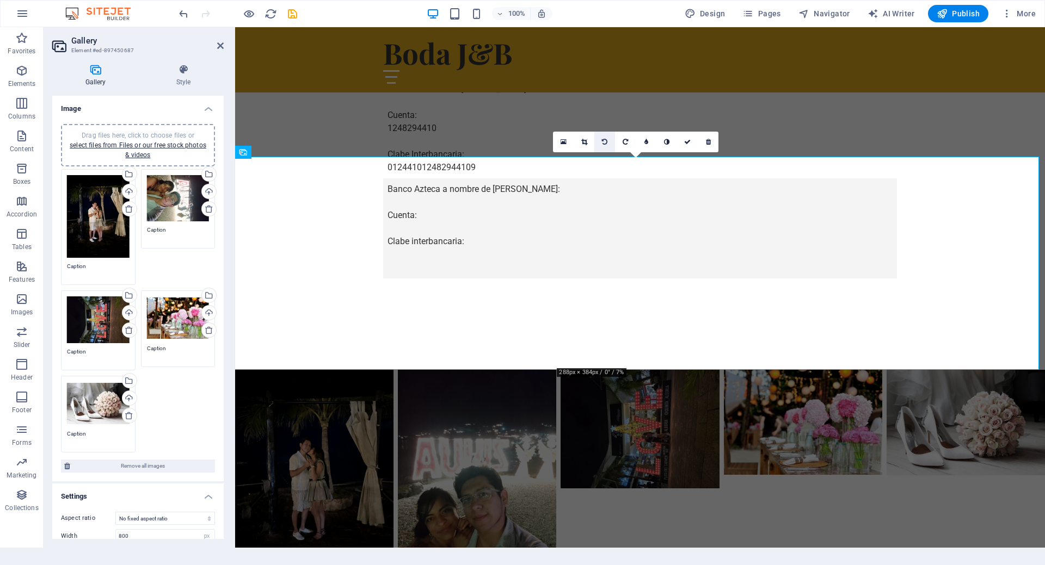
click at [608, 143] on link at bounding box center [604, 142] width 21 height 21
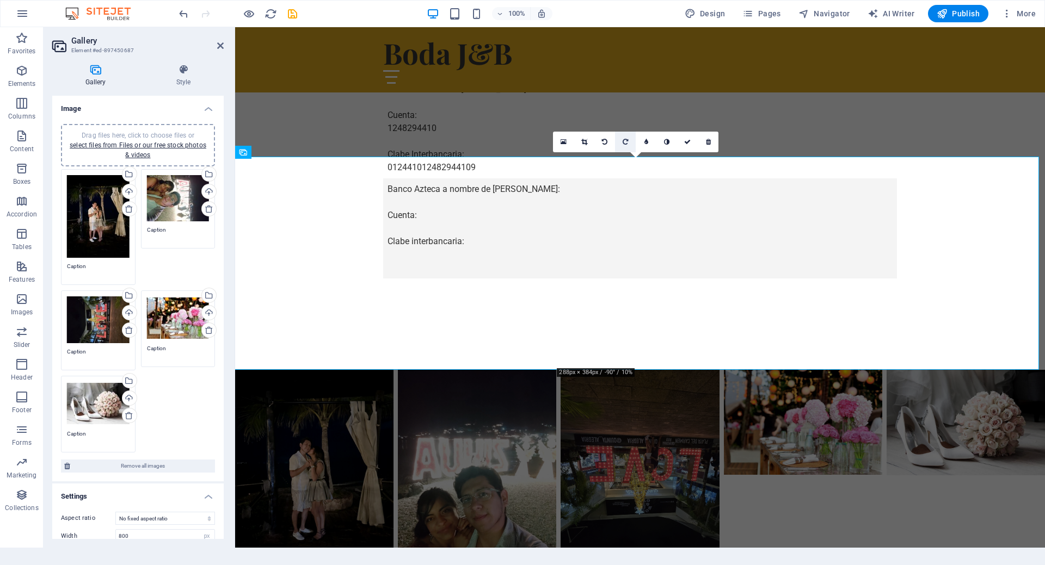
click at [626, 143] on icon at bounding box center [624, 142] width 5 height 7
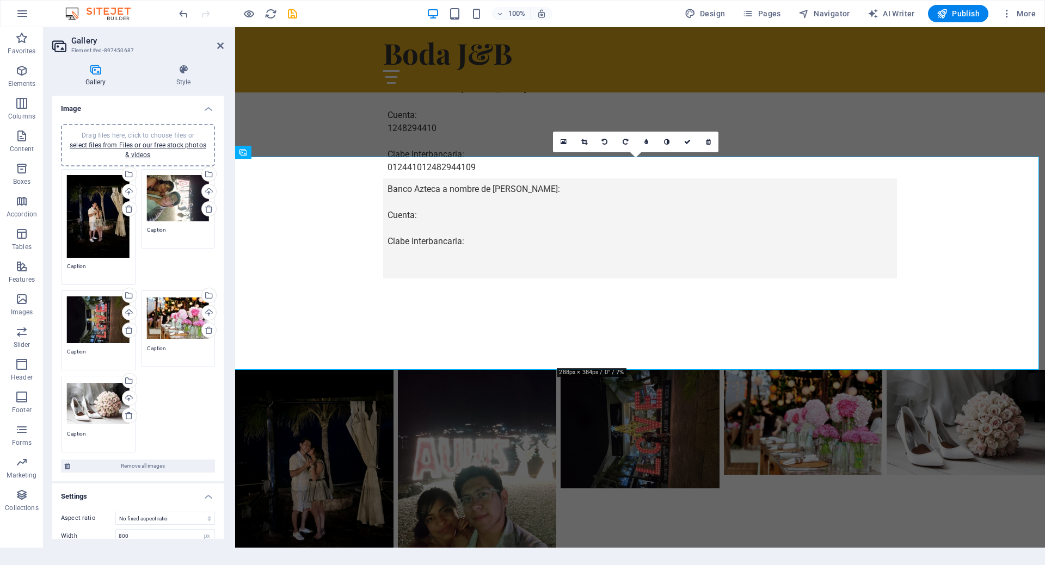
click at [626, 143] on icon at bounding box center [624, 142] width 5 height 7
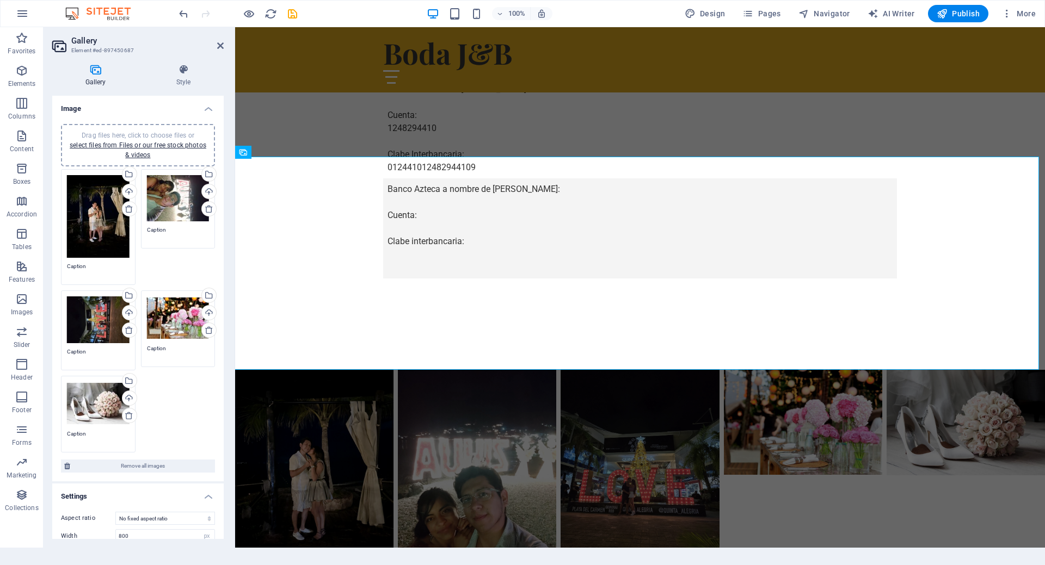
click at [181, 329] on div "Drag files here, click to choose files or select files from Files or our free s…" at bounding box center [178, 319] width 63 height 44
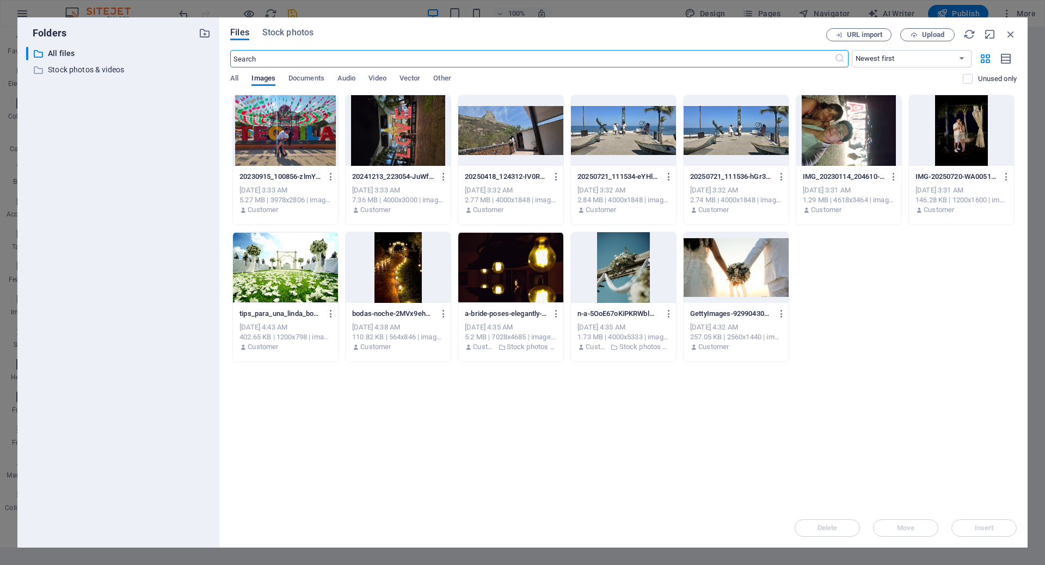
click at [295, 143] on div at bounding box center [285, 130] width 105 height 71
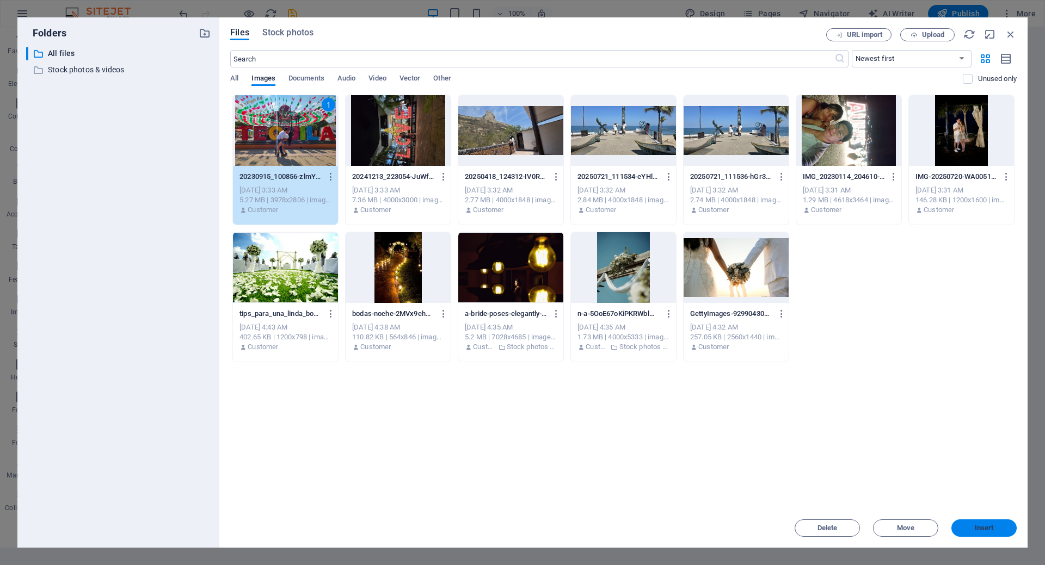
click at [984, 525] on span "Insert" at bounding box center [983, 528] width 19 height 7
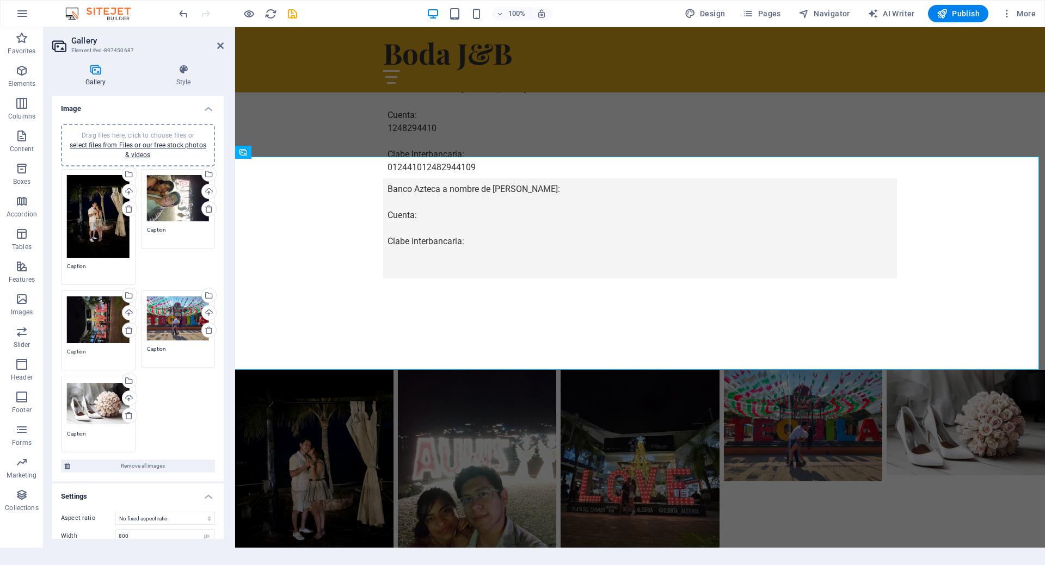
click at [98, 405] on div "Drag files here, click to choose files or select files from Files or our free s…" at bounding box center [98, 404] width 63 height 44
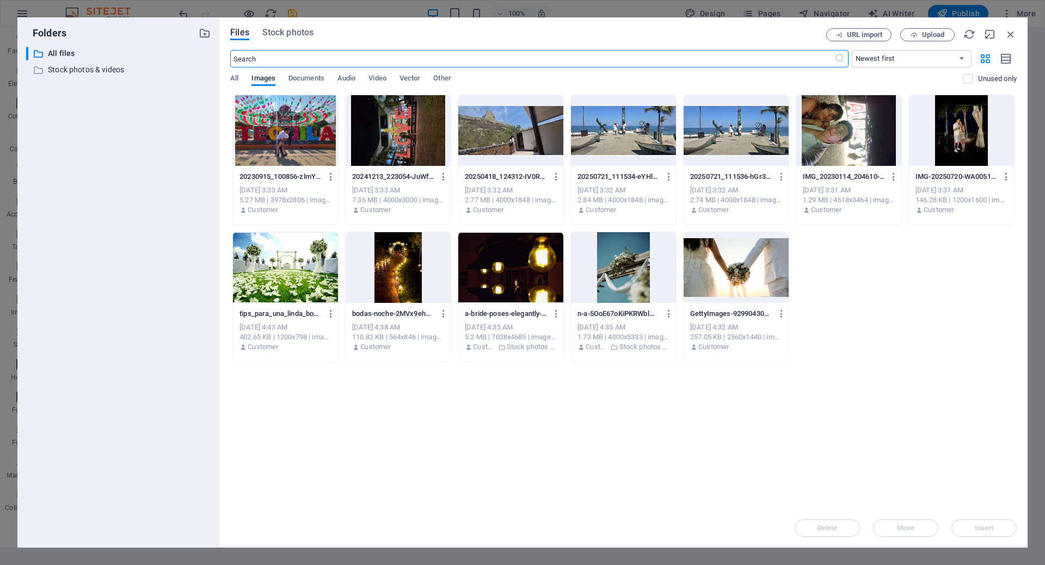
click at [506, 131] on div at bounding box center [510, 130] width 105 height 71
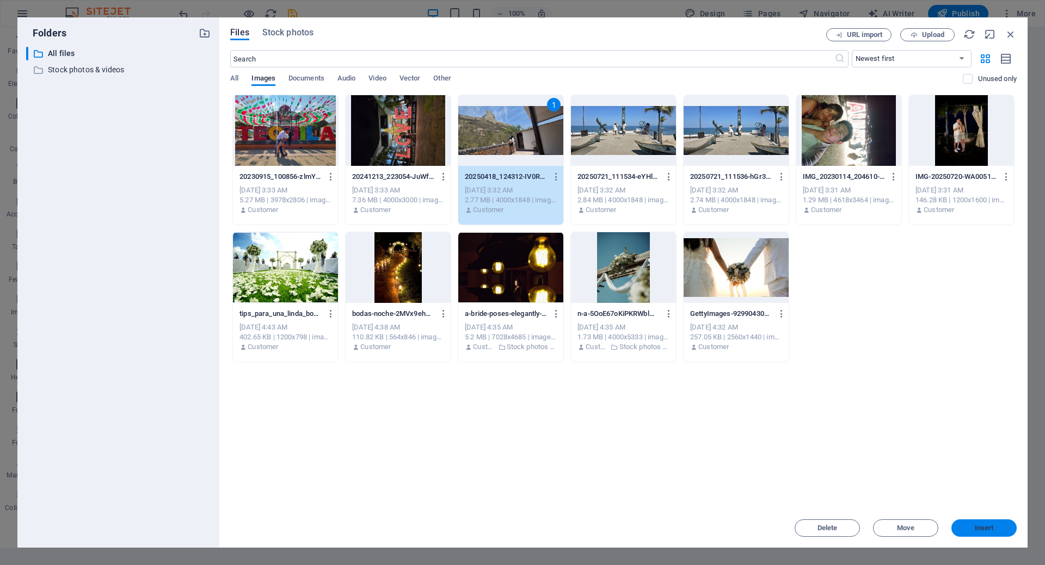
drag, startPoint x: 984, startPoint y: 526, endPoint x: 749, endPoint y: 498, distance: 237.3
click at [984, 526] on span "Insert" at bounding box center [983, 528] width 19 height 7
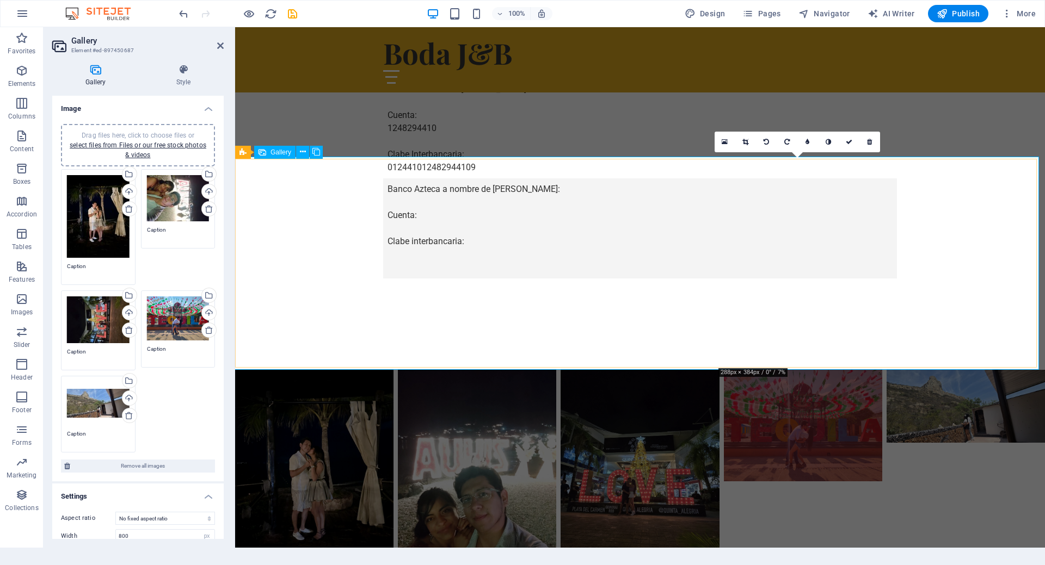
click at [793, 367] on img at bounding box center [802, 426] width 166 height 118
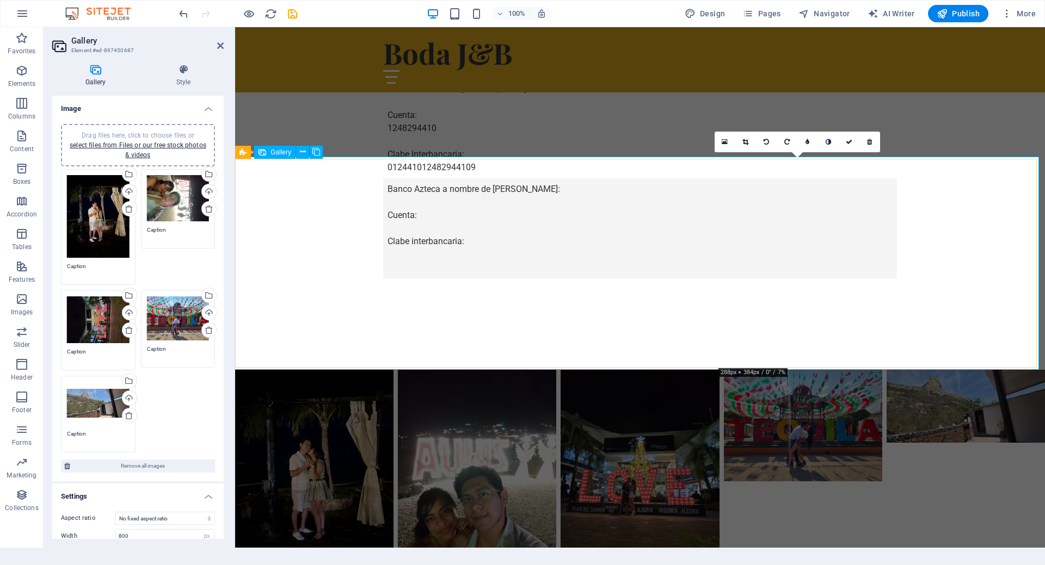
click at [784, 370] on li at bounding box center [803, 475] width 158 height 211
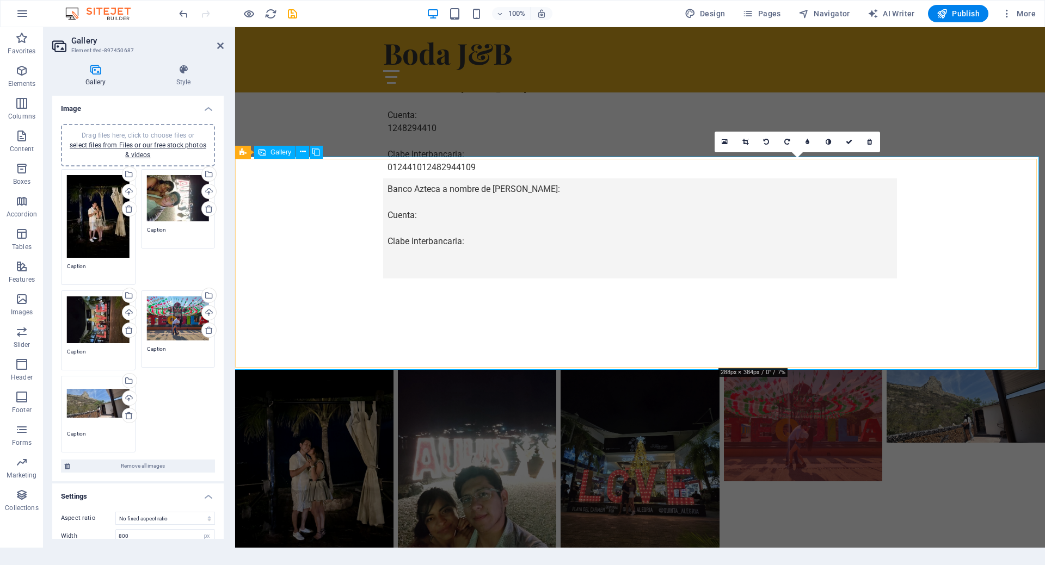
click at [775, 367] on img at bounding box center [802, 426] width 166 height 118
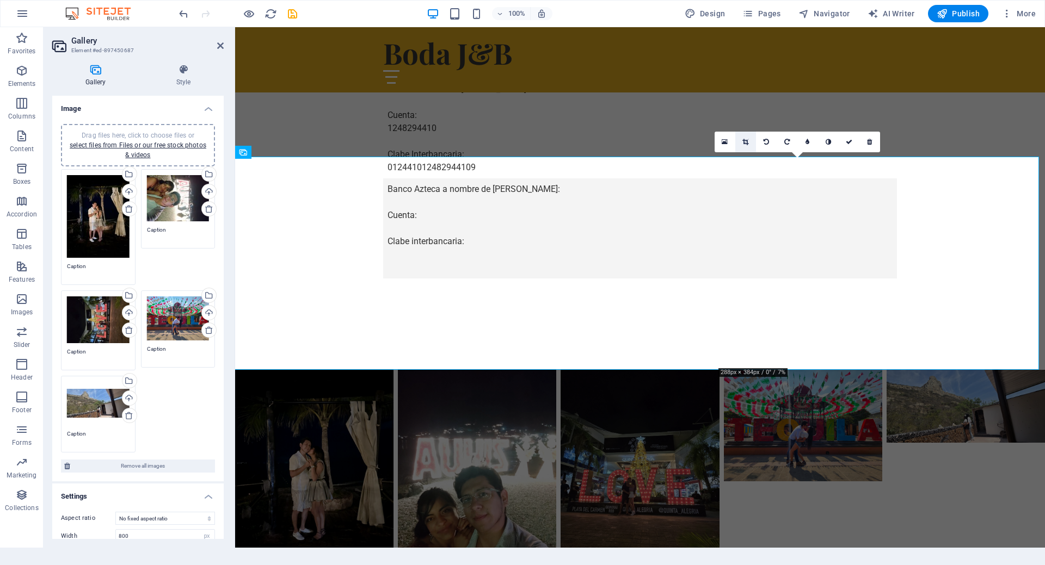
click at [736, 141] on link at bounding box center [745, 142] width 21 height 21
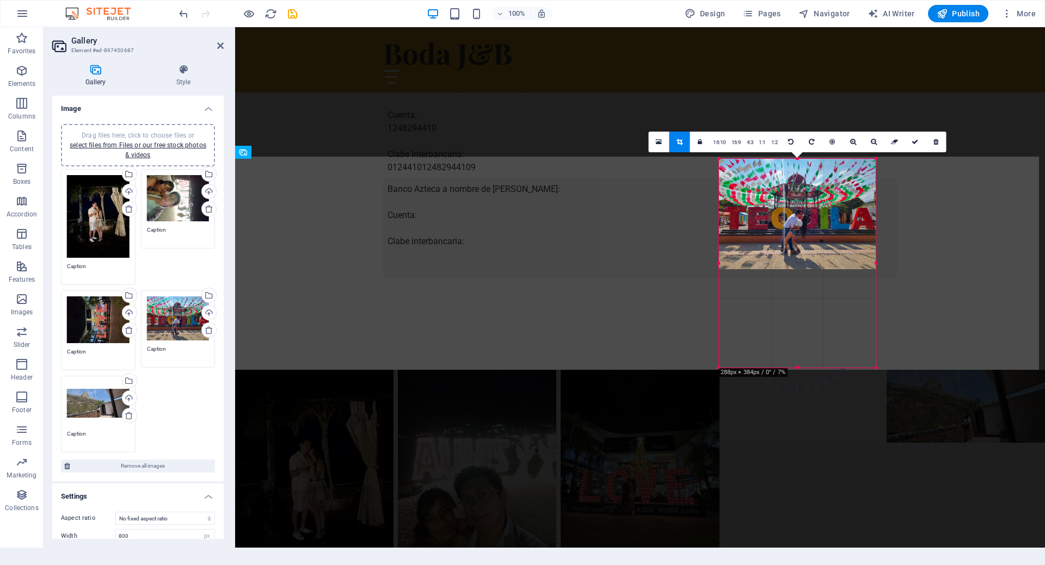
click at [794, 250] on div at bounding box center [797, 214] width 157 height 110
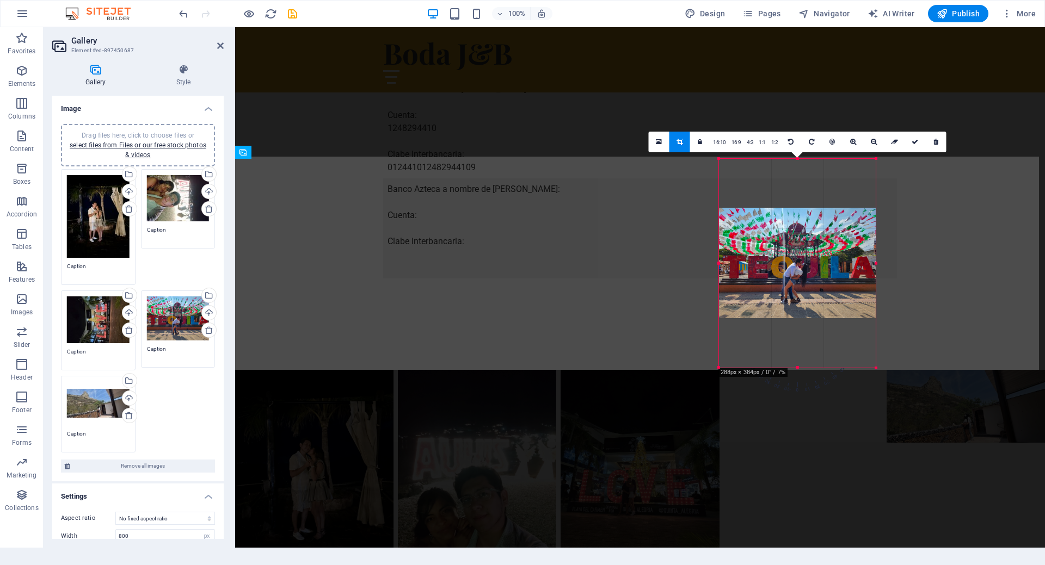
drag, startPoint x: 794, startPoint y: 234, endPoint x: 792, endPoint y: 275, distance: 40.3
click at [790, 285] on div at bounding box center [797, 263] width 157 height 110
drag, startPoint x: 785, startPoint y: 306, endPoint x: 782, endPoint y: 256, distance: 49.6
click at [782, 256] on div at bounding box center [797, 263] width 157 height 110
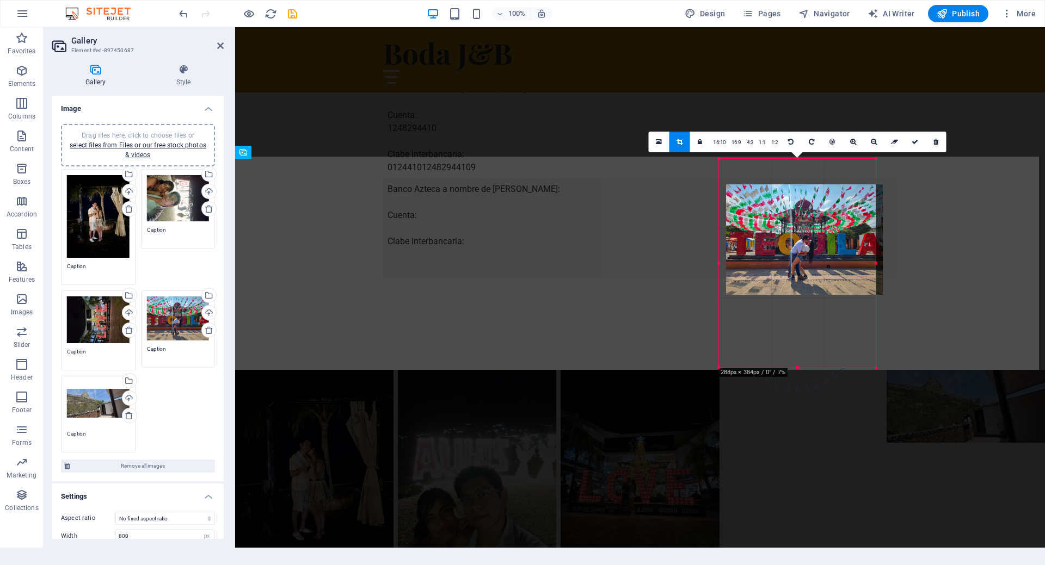
drag, startPoint x: 795, startPoint y: 351, endPoint x: 801, endPoint y: 282, distance: 68.9
click at [801, 282] on div at bounding box center [804, 239] width 157 height 110
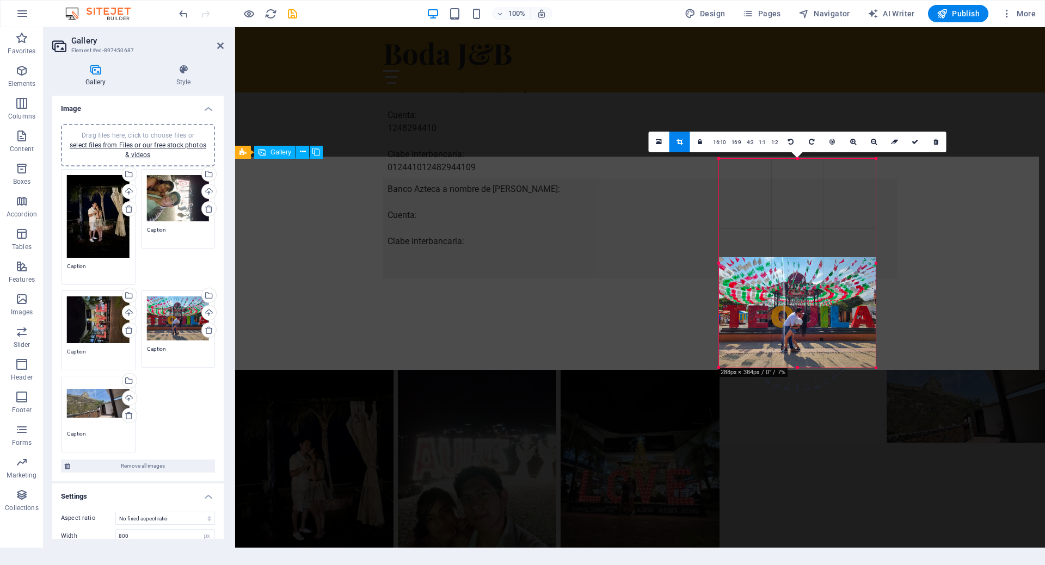
click at [947, 370] on li at bounding box center [965, 475] width 158 height 211
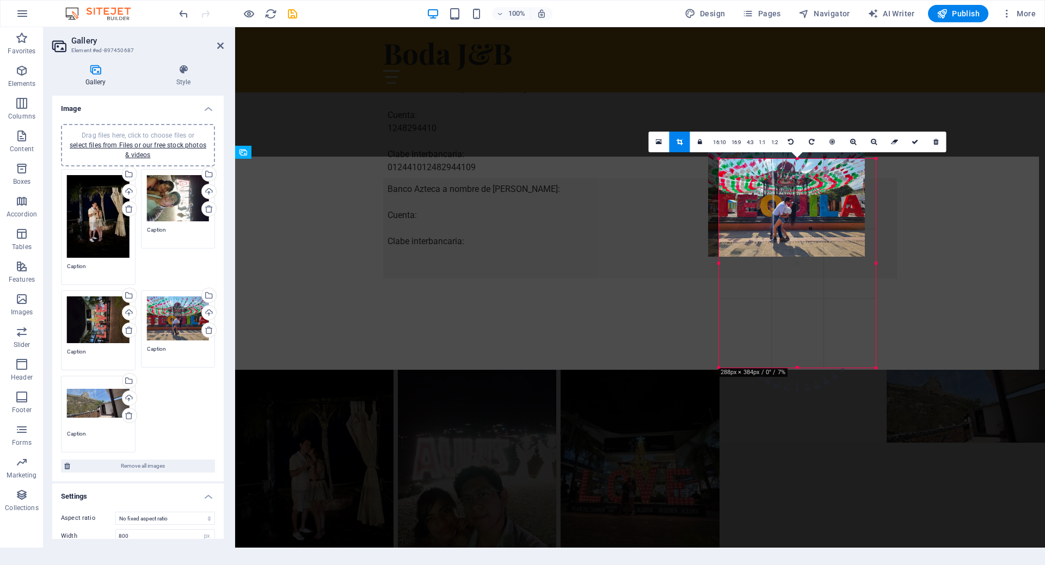
drag, startPoint x: 811, startPoint y: 317, endPoint x: 801, endPoint y: 200, distance: 117.4
click at [801, 200] on div at bounding box center [786, 201] width 157 height 110
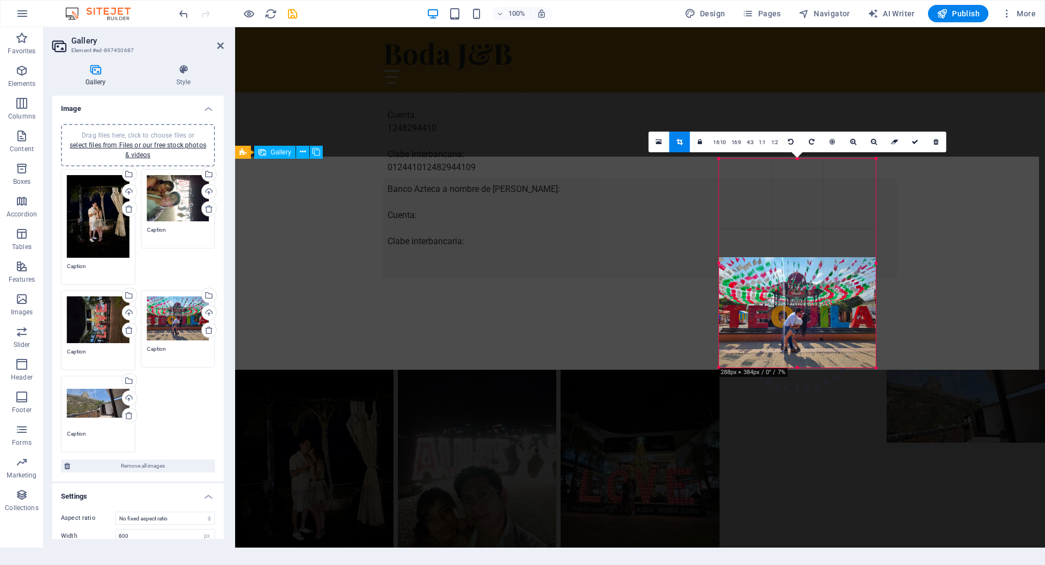
click at [928, 370] on li at bounding box center [965, 475] width 158 height 211
click at [793, 140] on link at bounding box center [790, 142] width 21 height 21
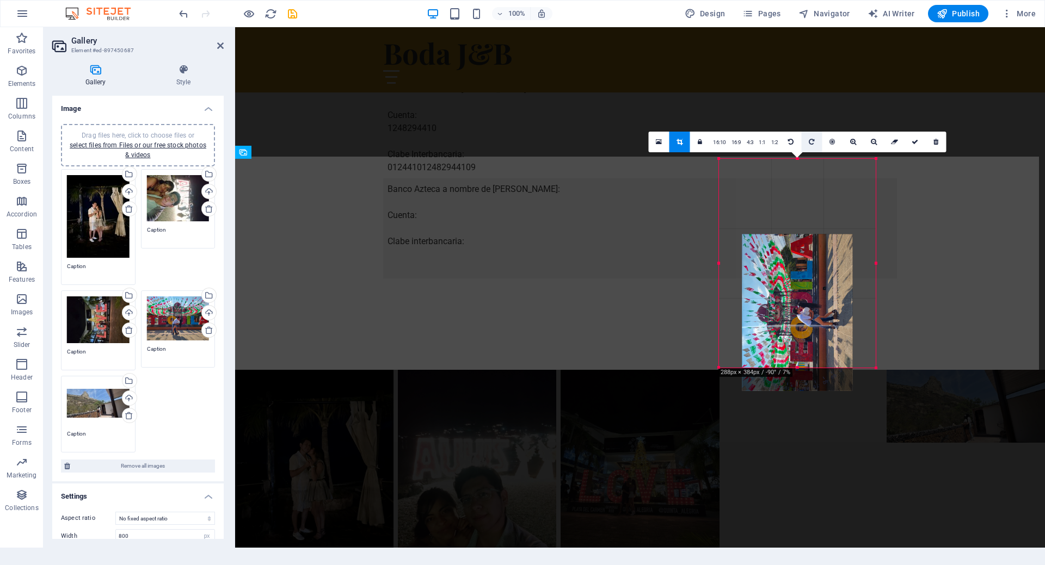
click at [806, 140] on link at bounding box center [811, 142] width 21 height 21
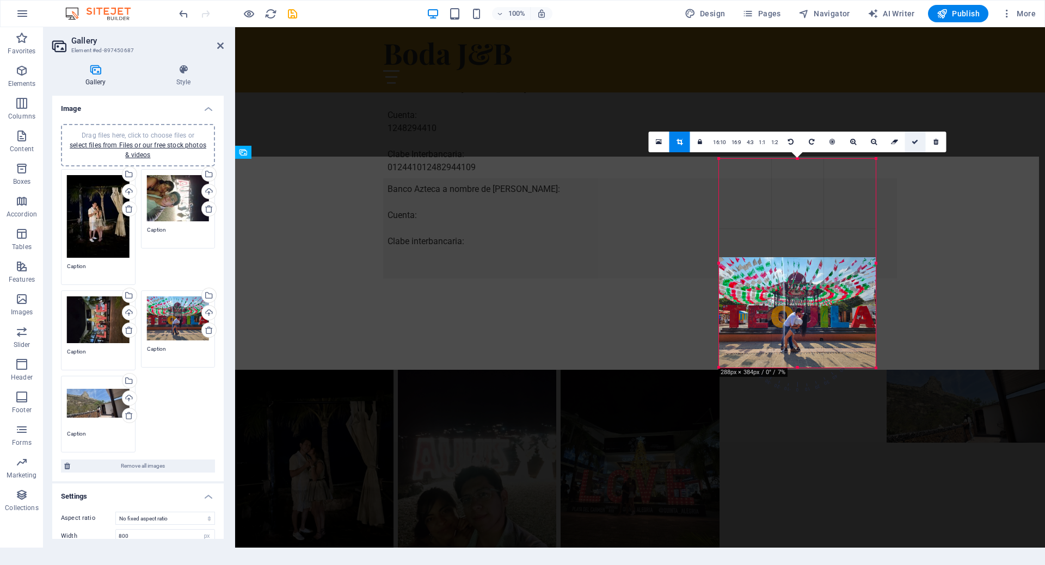
click at [916, 145] on link at bounding box center [914, 142] width 21 height 21
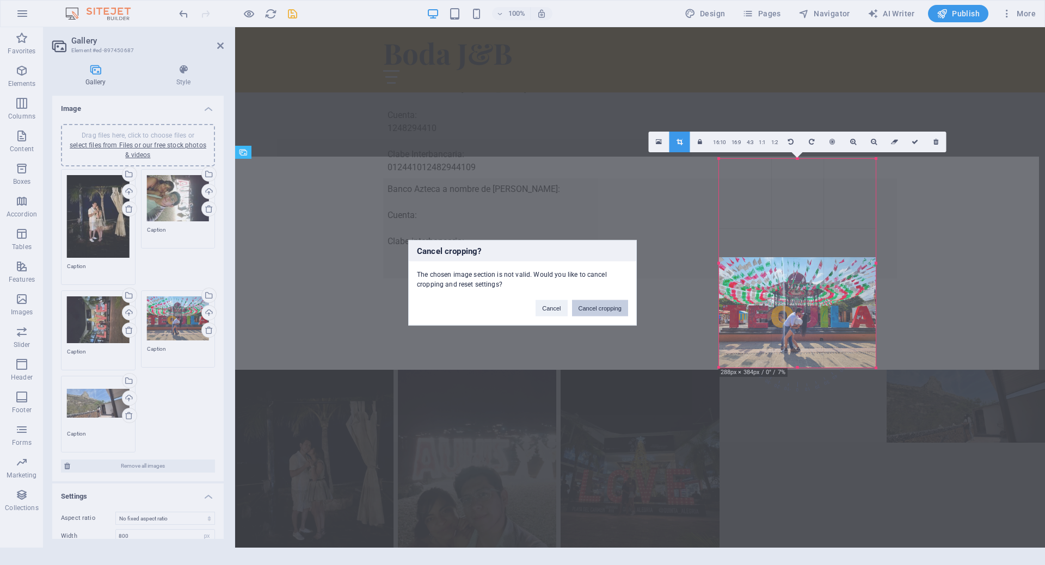
click at [591, 312] on button "Cancel cropping" at bounding box center [600, 308] width 57 height 16
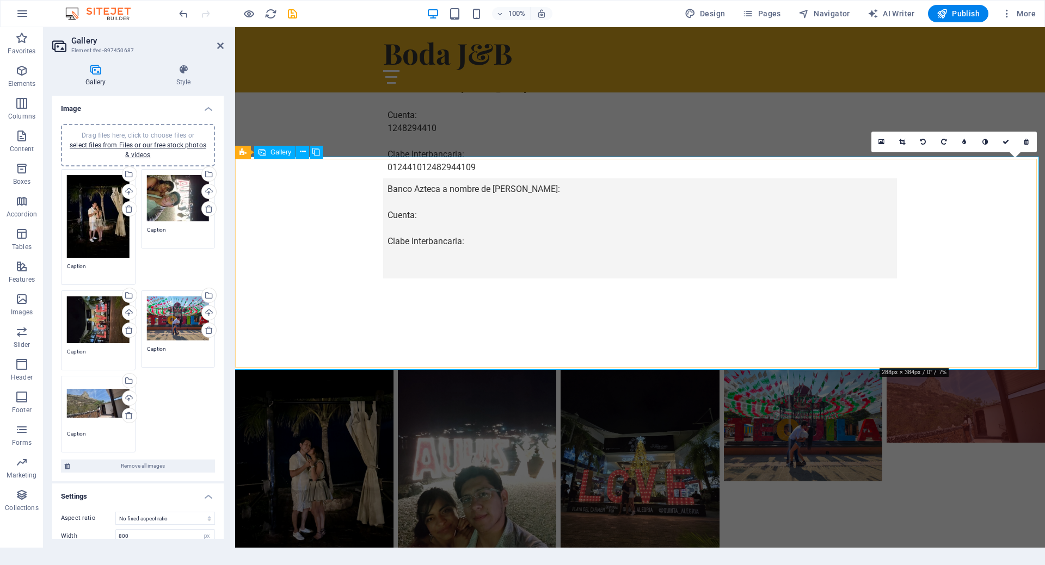
click at [903, 368] on img at bounding box center [965, 406] width 166 height 77
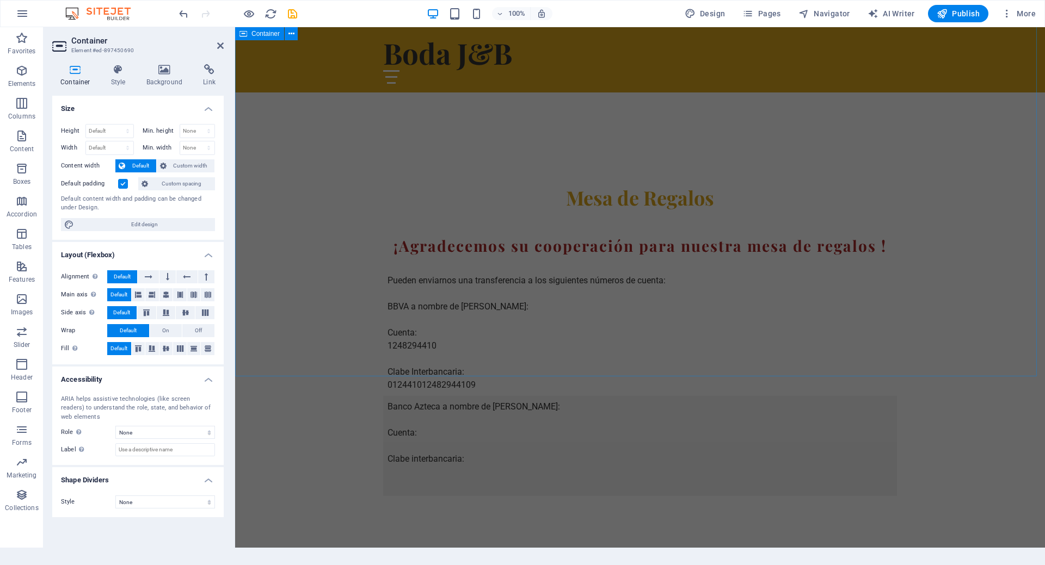
click at [576, 349] on div "Mesa de Regalos ¡Agradecemos su cooperación para nuestra mesa de regalos ! Pued…" at bounding box center [640, 364] width 810 height 446
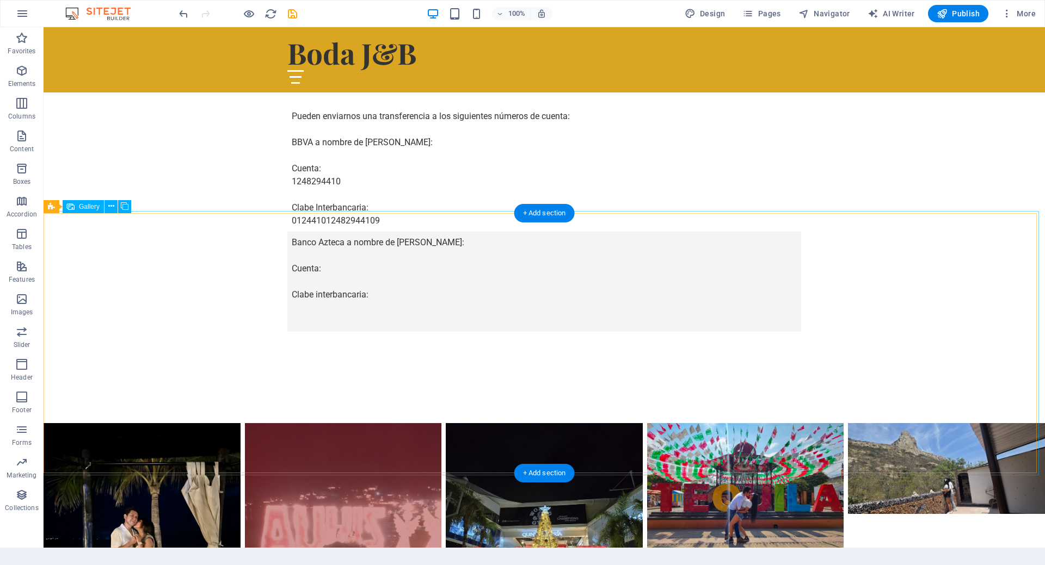
scroll to position [1088, 0]
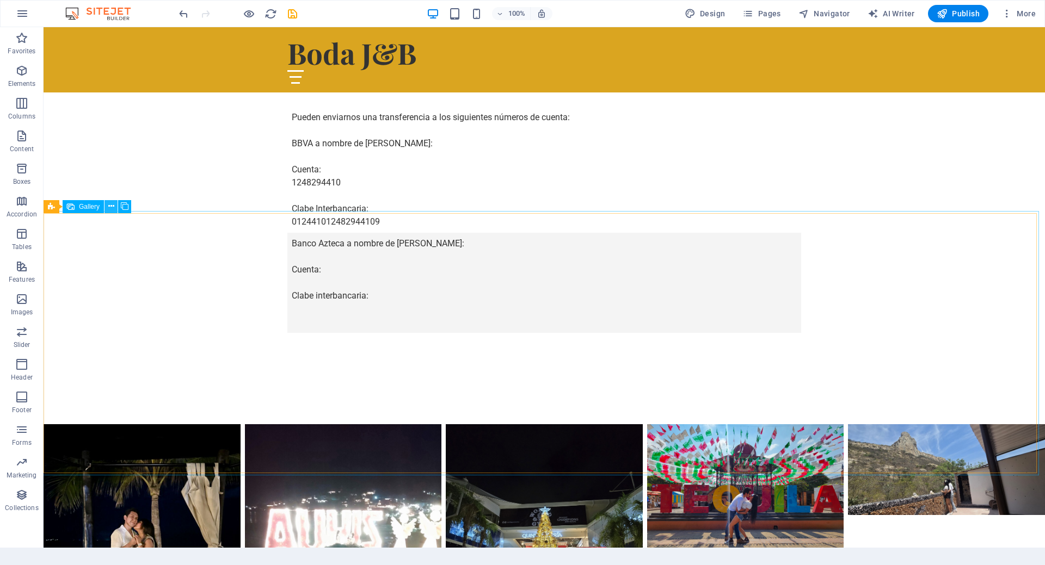
click at [110, 203] on icon at bounding box center [111, 206] width 6 height 11
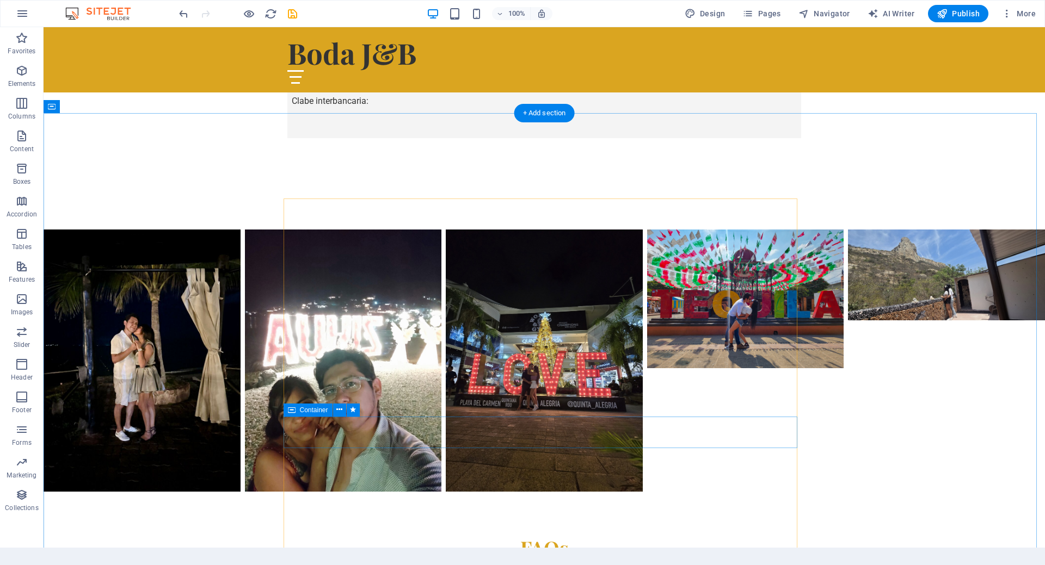
scroll to position [1231, 0]
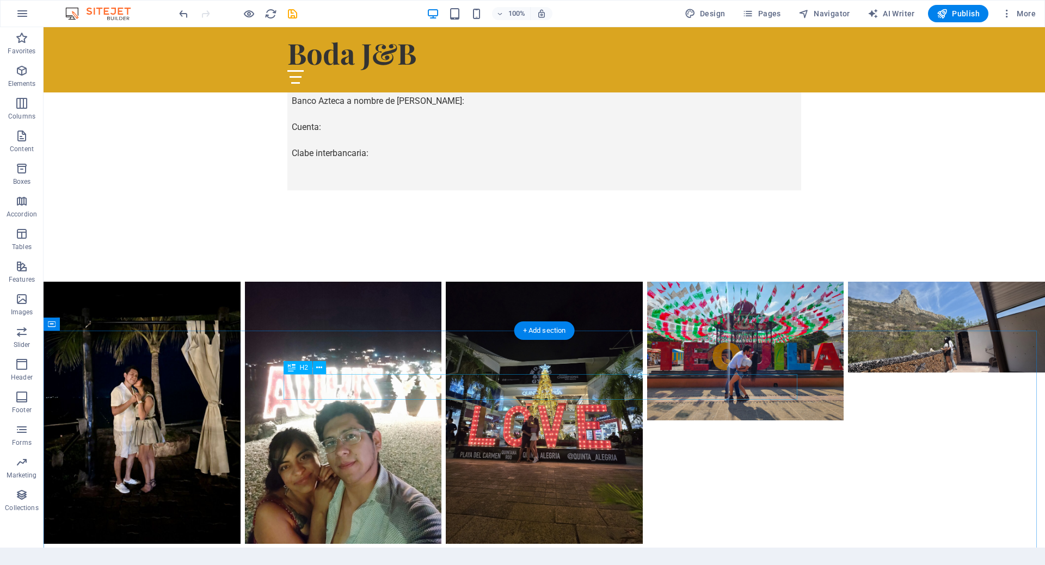
click at [320, 367] on icon at bounding box center [319, 367] width 6 height 11
click at [320, 371] on icon at bounding box center [319, 367] width 6 height 11
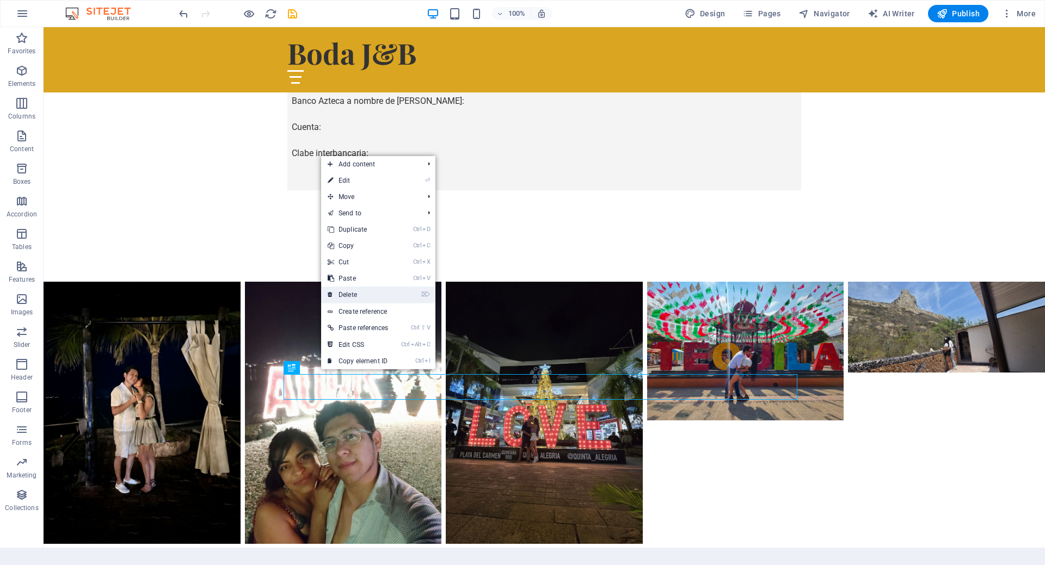
click at [361, 289] on link "⌦ Delete" at bounding box center [357, 295] width 73 height 16
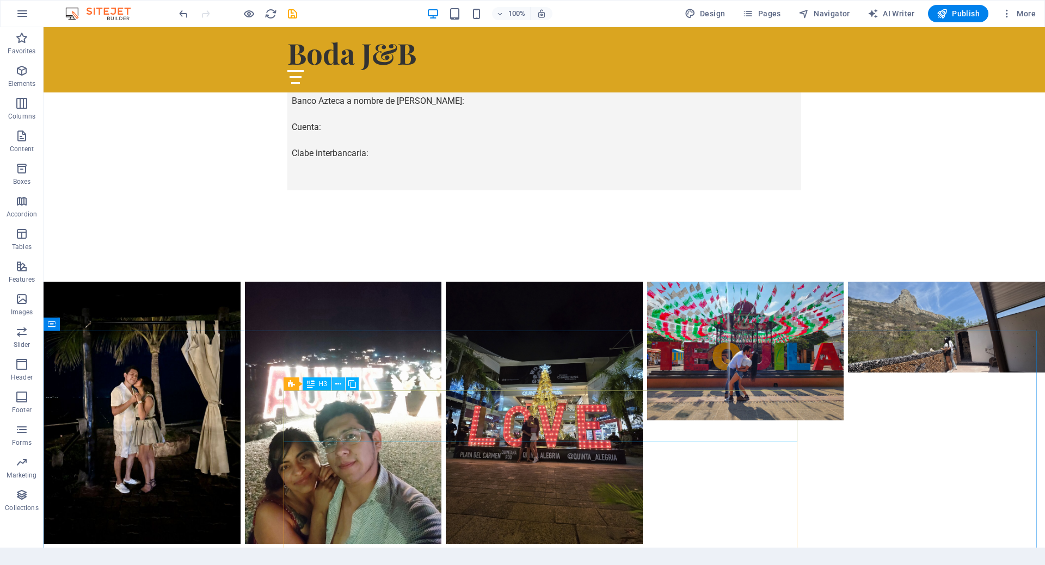
click at [338, 385] on icon at bounding box center [338, 384] width 6 height 11
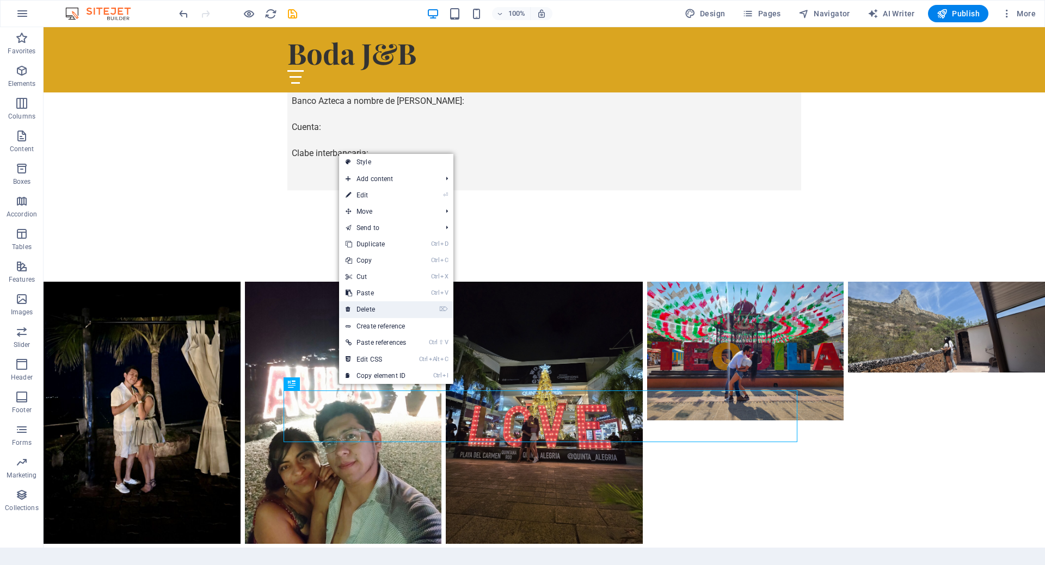
click at [367, 306] on link "⌦ Delete" at bounding box center [375, 309] width 73 height 16
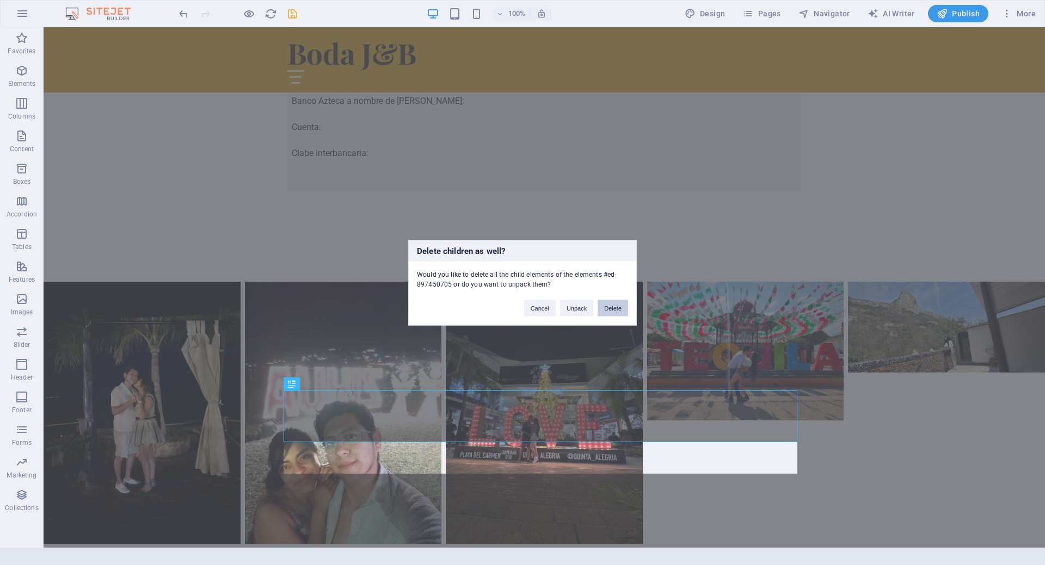
click at [616, 308] on button "Delete" at bounding box center [612, 308] width 30 height 16
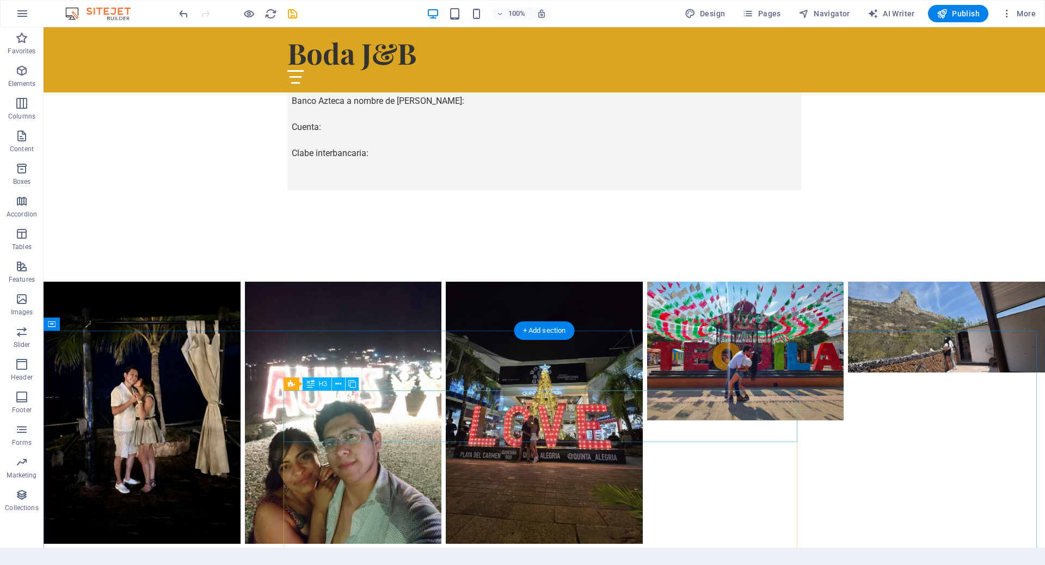
click at [104, 324] on button at bounding box center [99, 324] width 13 height 13
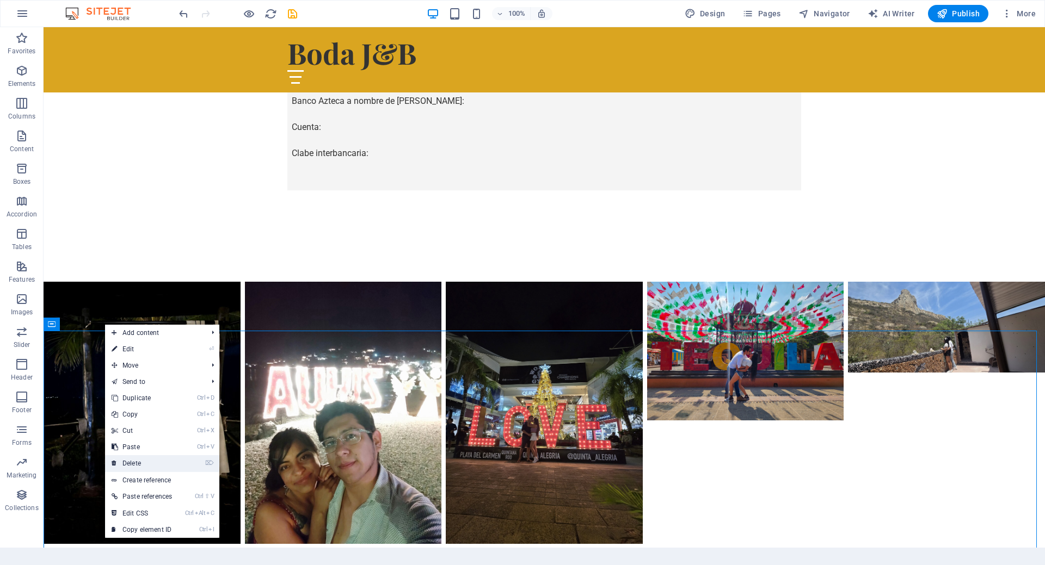
click at [139, 467] on link "⌦ Delete" at bounding box center [141, 463] width 73 height 16
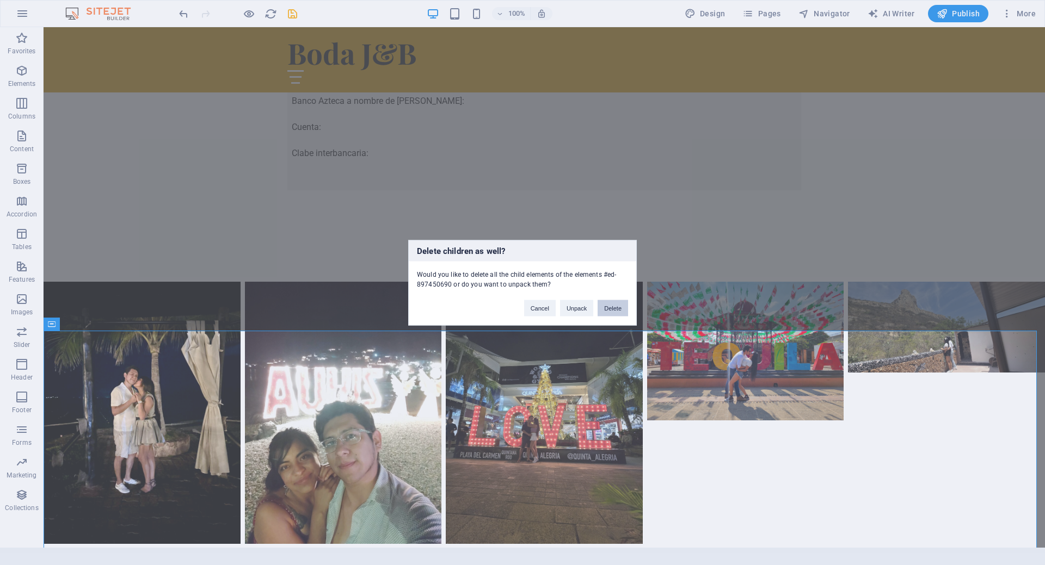
click at [615, 310] on button "Delete" at bounding box center [612, 308] width 30 height 16
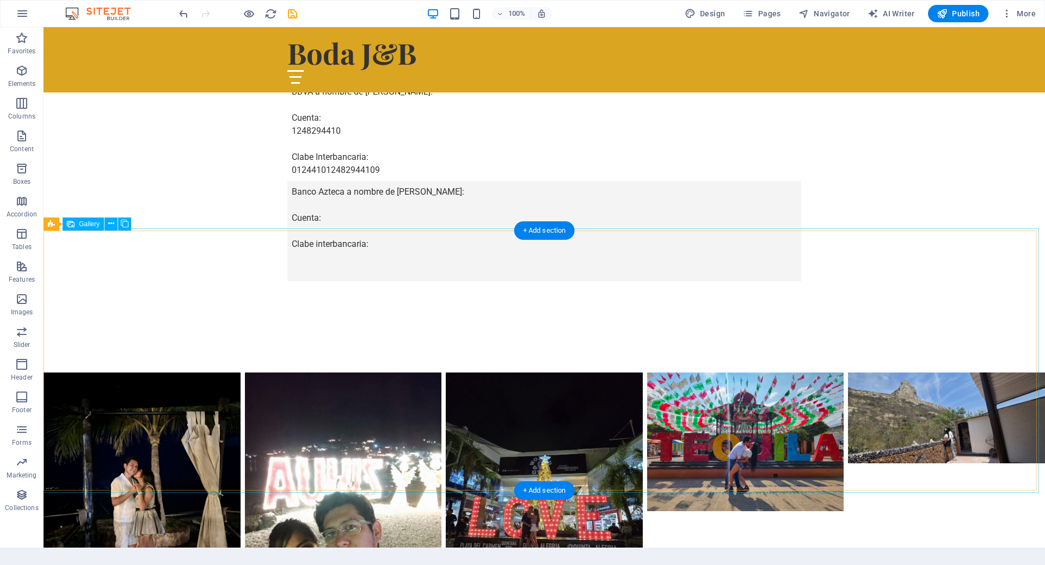
scroll to position [1176, 0]
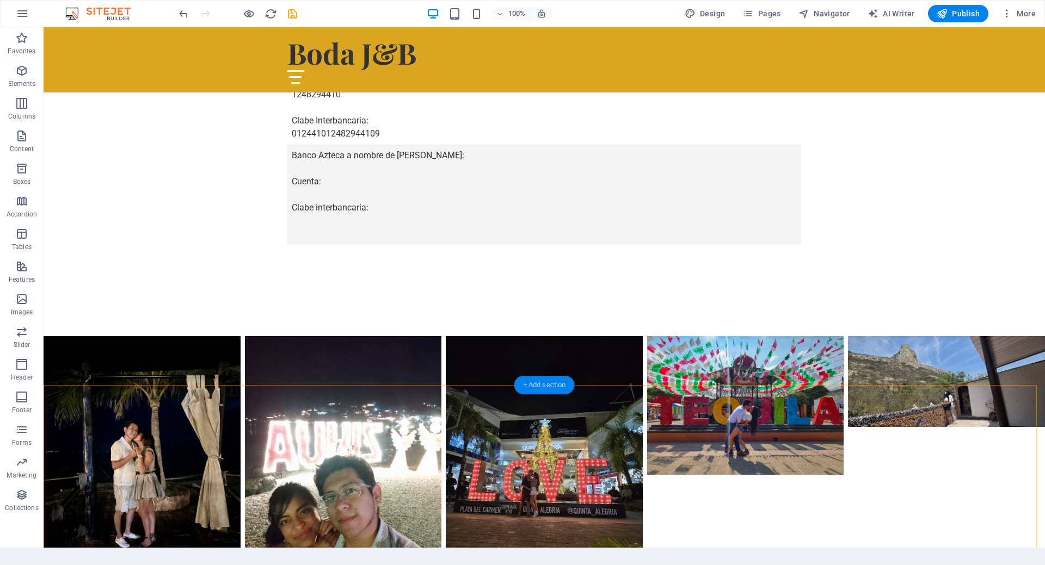
click at [550, 393] on div "+ Add section" at bounding box center [544, 385] width 60 height 18
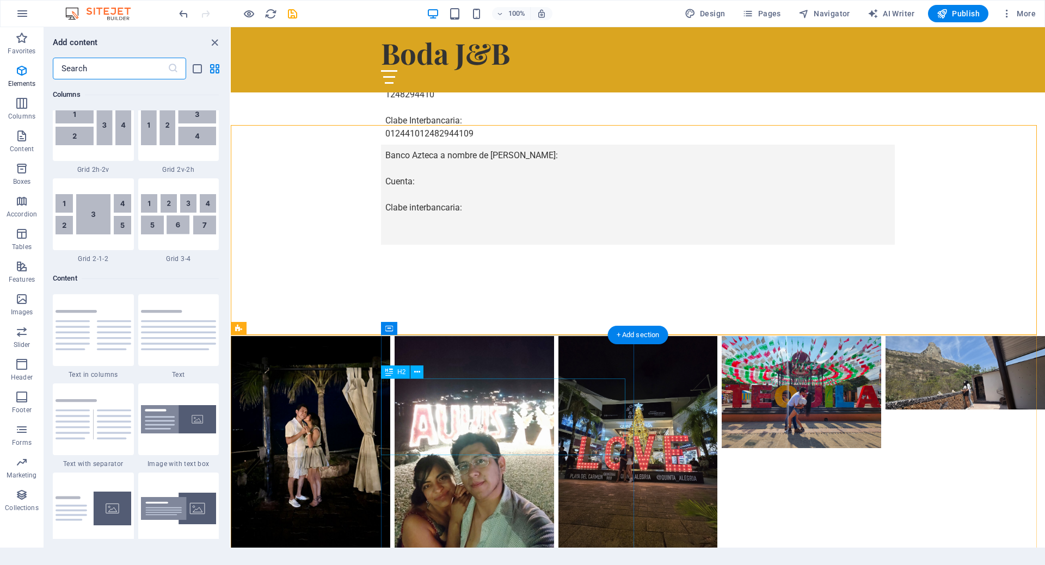
scroll to position [1904, 0]
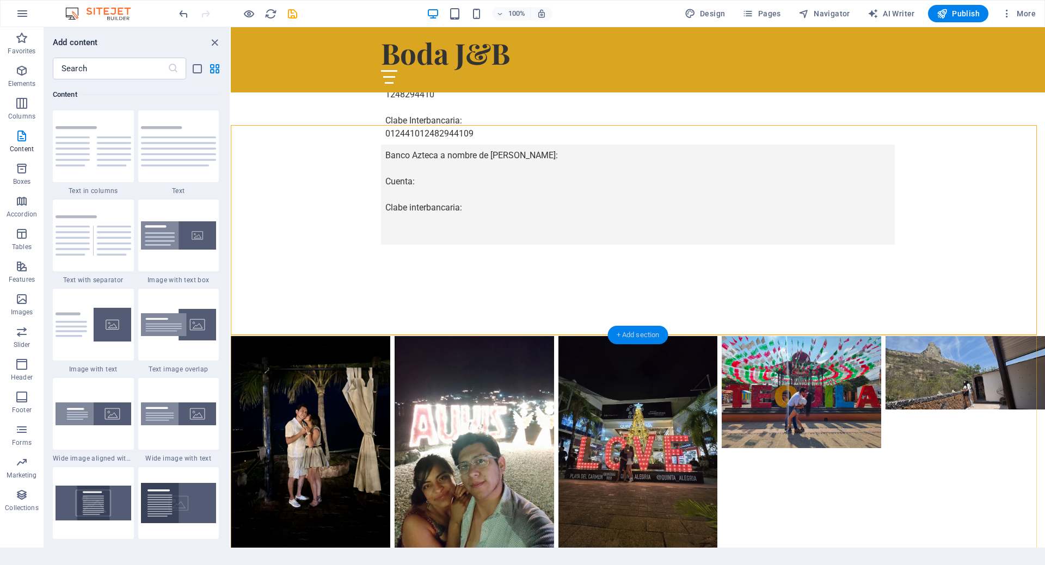
click at [639, 338] on div "+ Add section" at bounding box center [638, 335] width 60 height 18
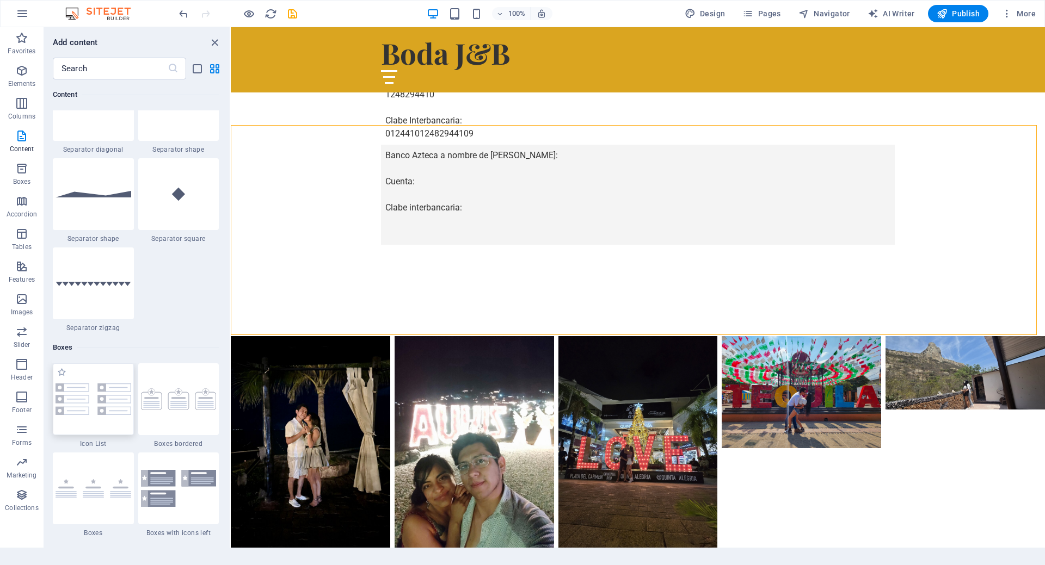
scroll to position [2774, 0]
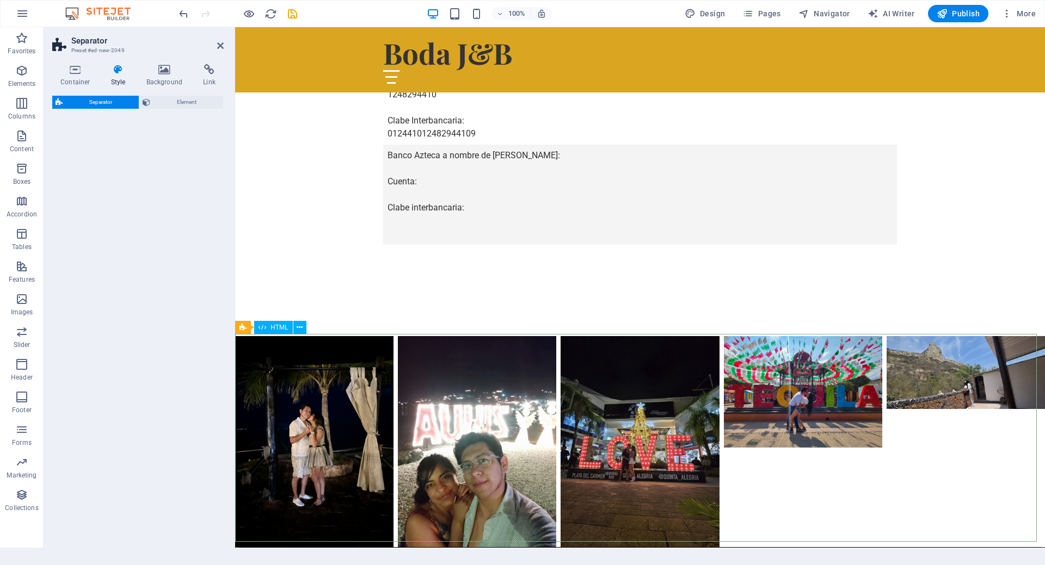
select select "square"
select select "rem"
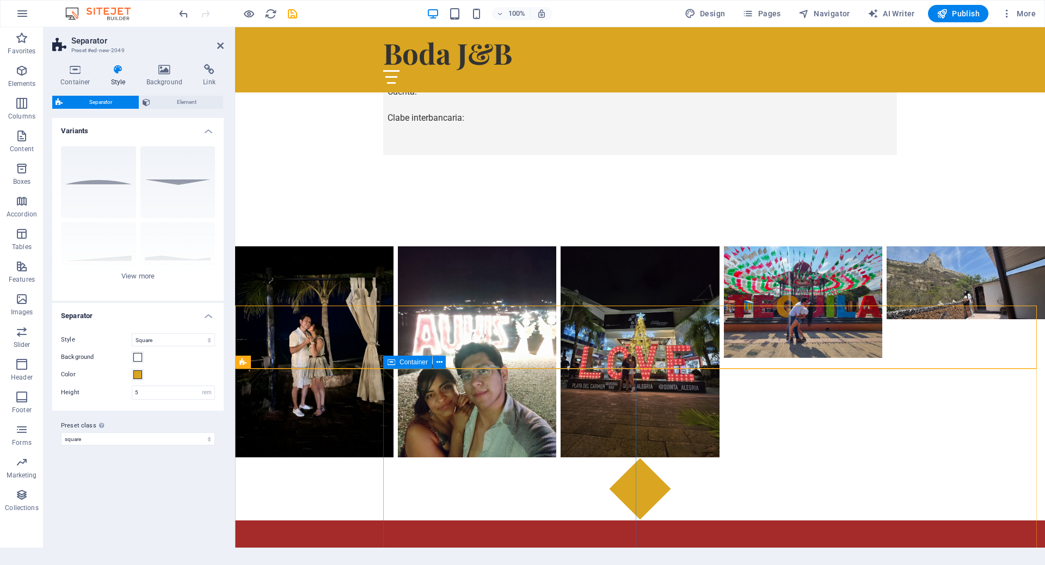
scroll to position [1268, 0]
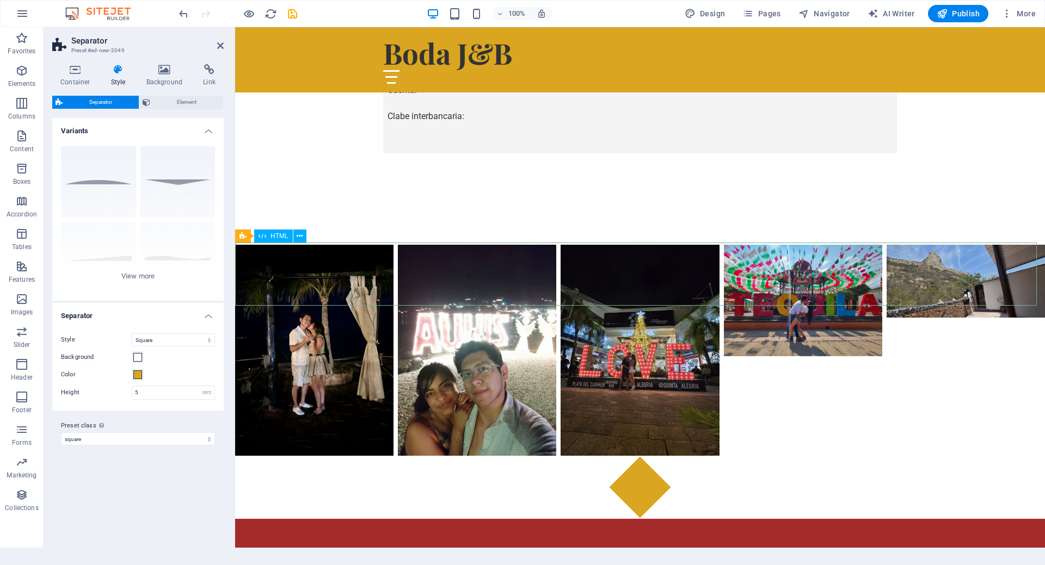
click at [728, 456] on div at bounding box center [640, 487] width 810 height 63
click at [626, 456] on div at bounding box center [640, 487] width 810 height 63
click at [438, 299] on icon at bounding box center [439, 299] width 6 height 11
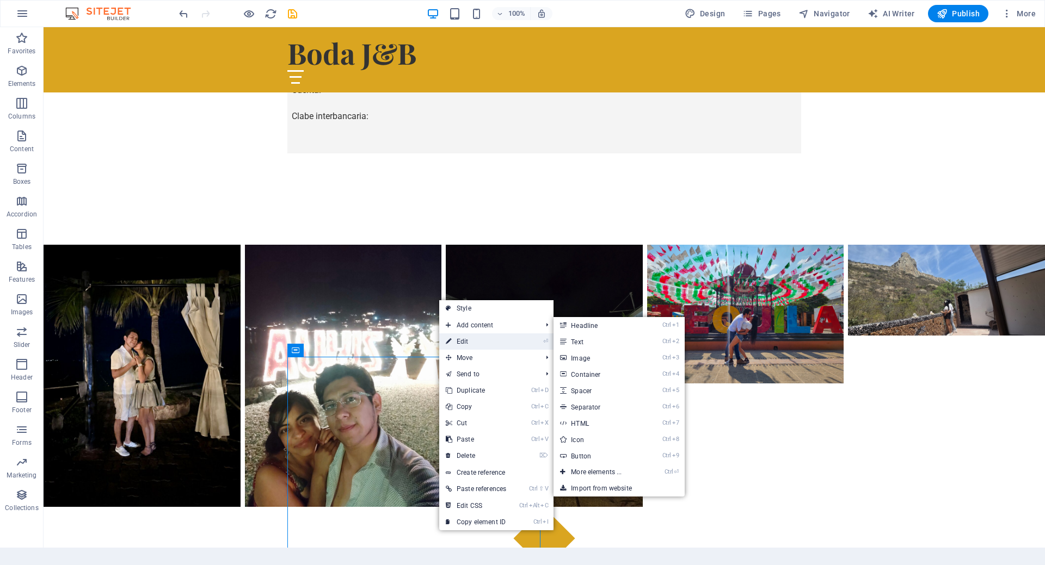
click at [459, 342] on link "⏎ Edit" at bounding box center [475, 342] width 73 height 16
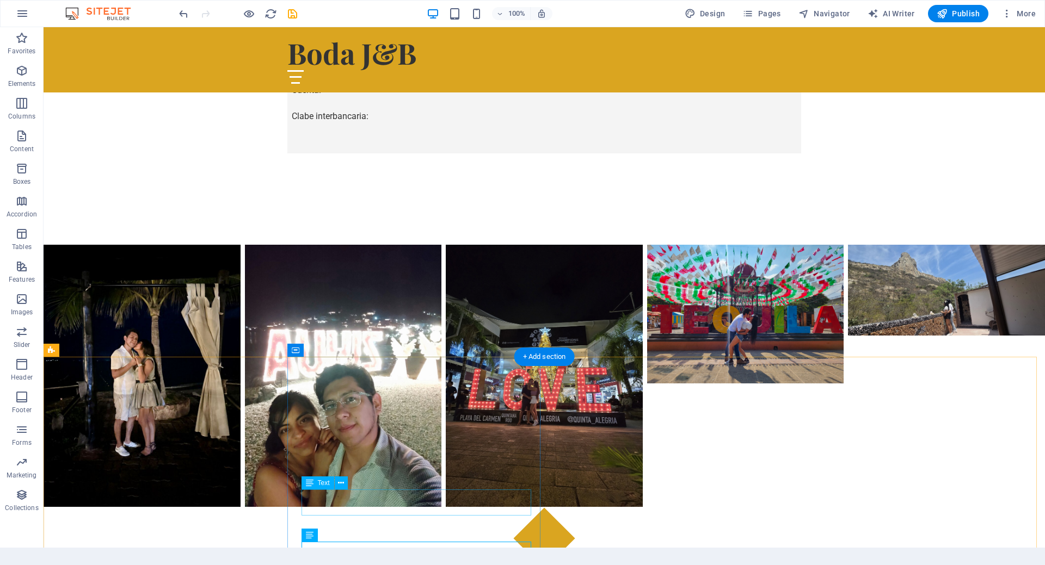
scroll to position [1318, 0]
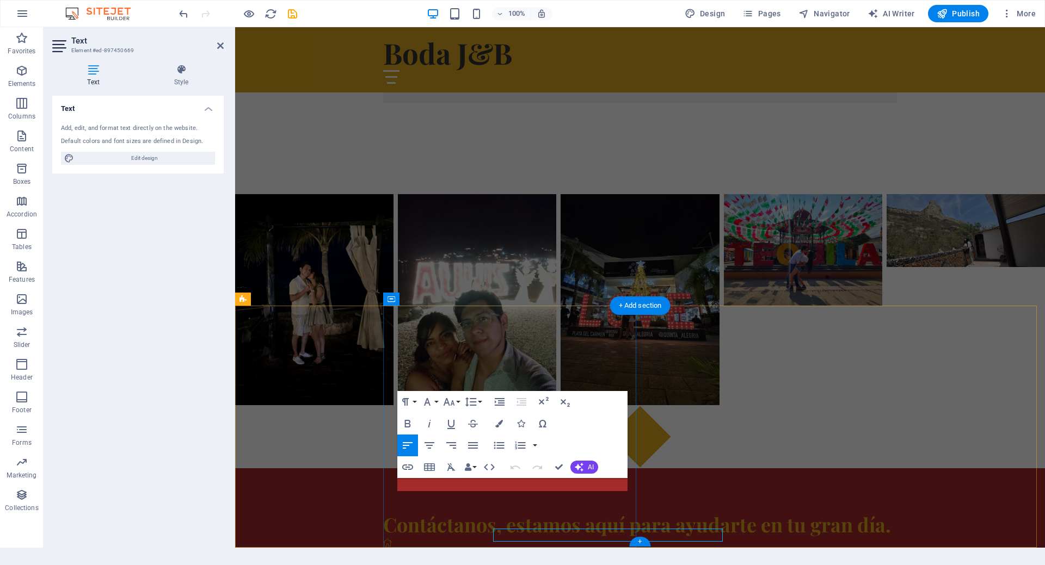
scroll to position [1268, 0]
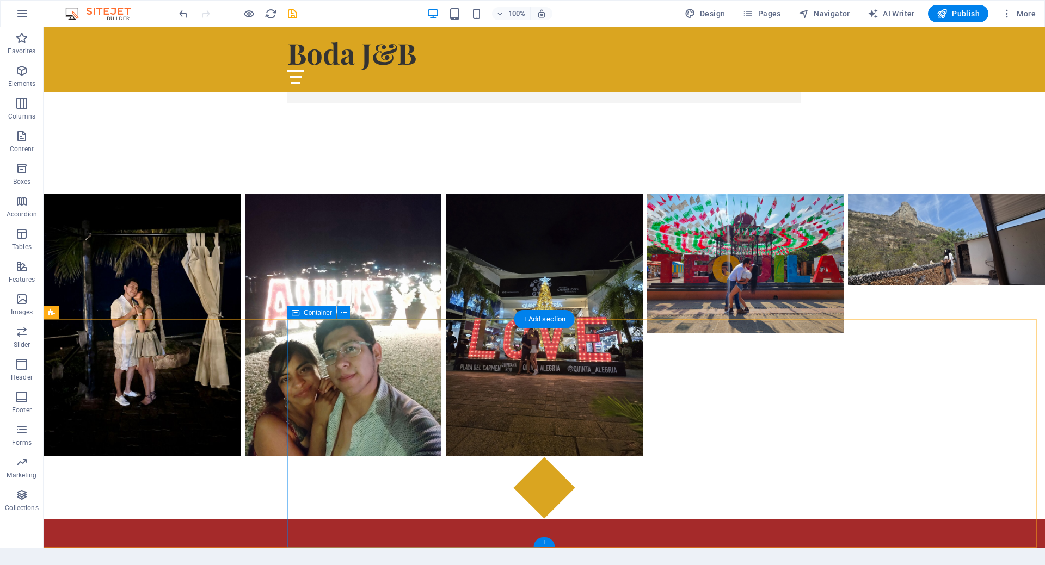
scroll to position [1305, 0]
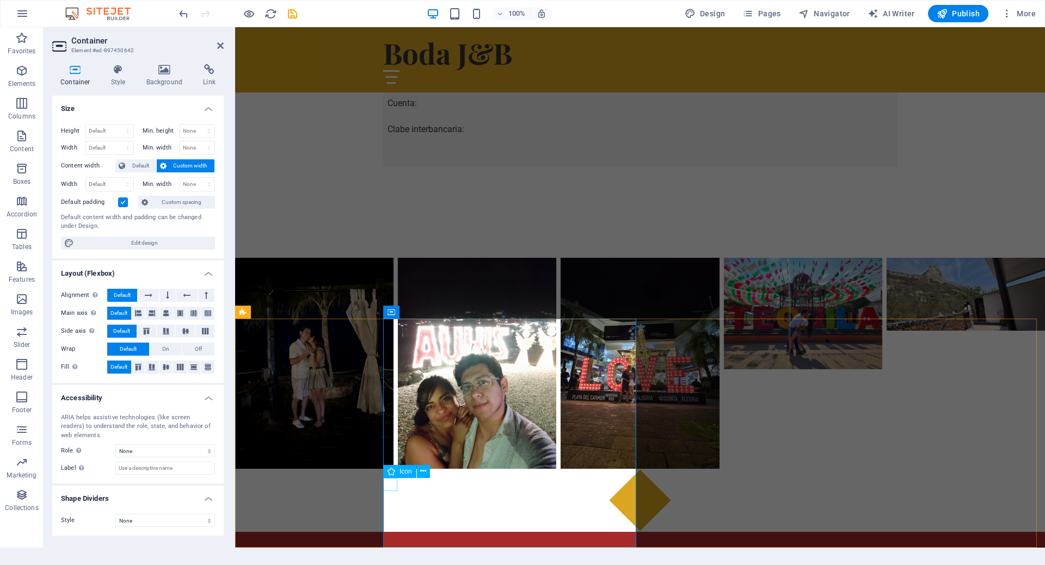
click at [182, 8] on icon "undo" at bounding box center [183, 14] width 13 height 13
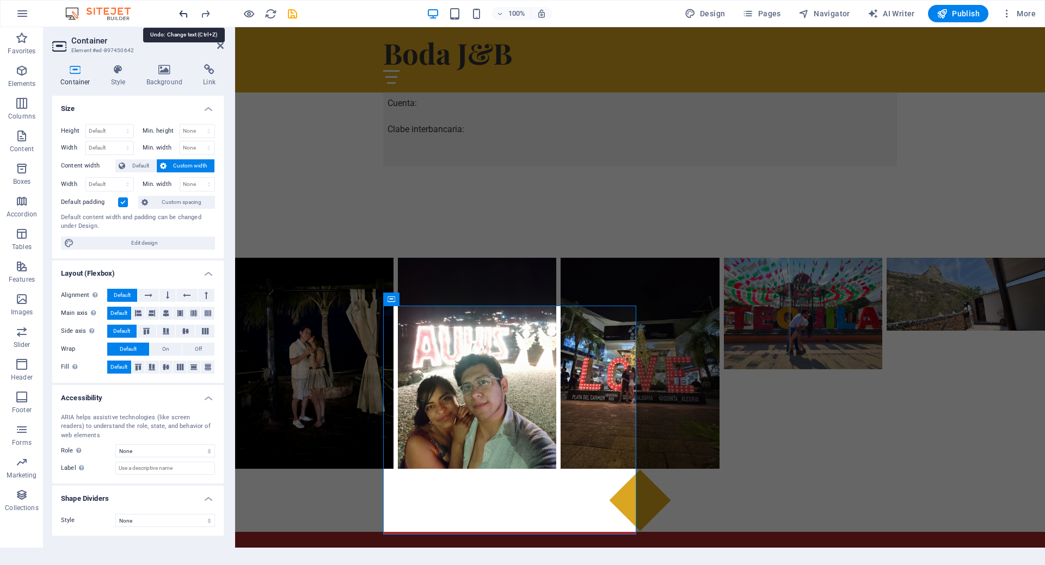
scroll to position [1268, 0]
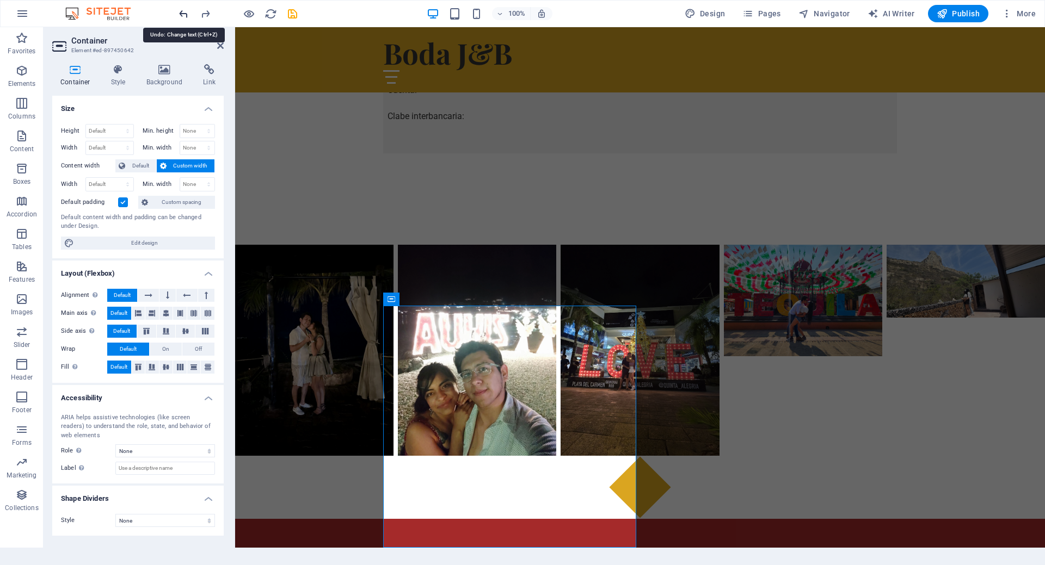
click at [182, 8] on icon "undo" at bounding box center [183, 14] width 13 height 13
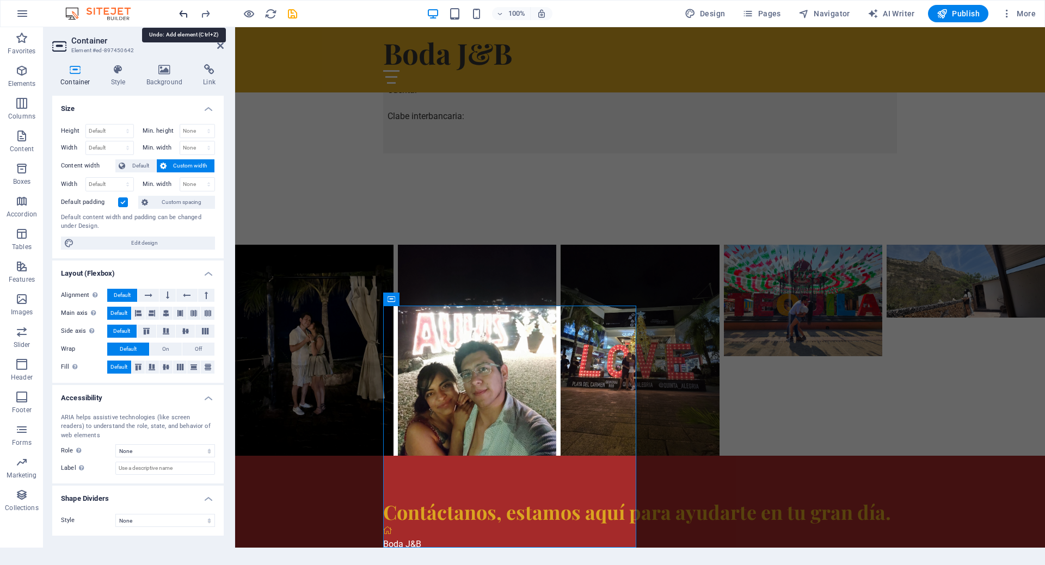
scroll to position [1205, 0]
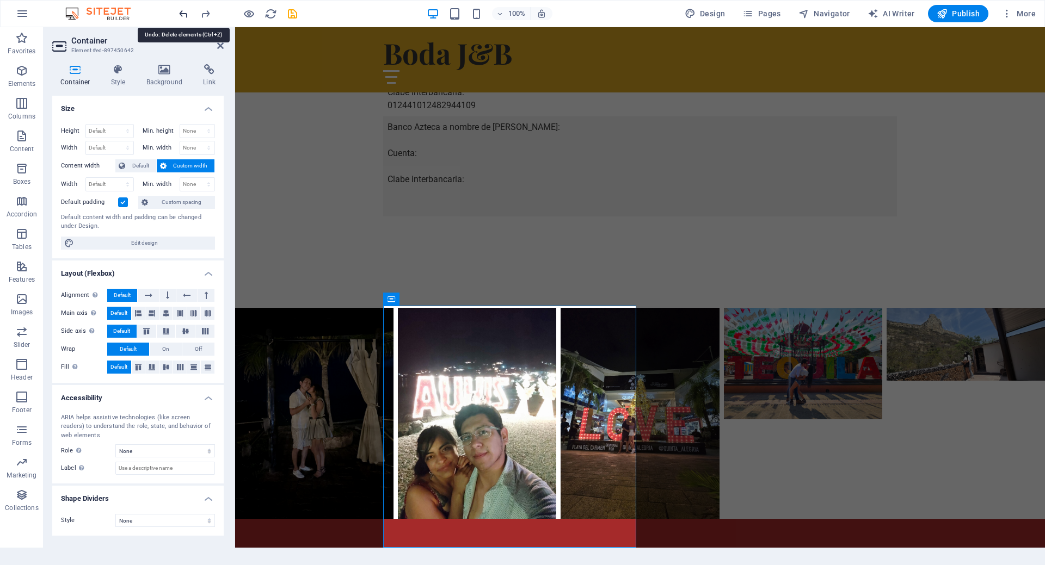
click at [182, 16] on icon "undo" at bounding box center [183, 14] width 13 height 13
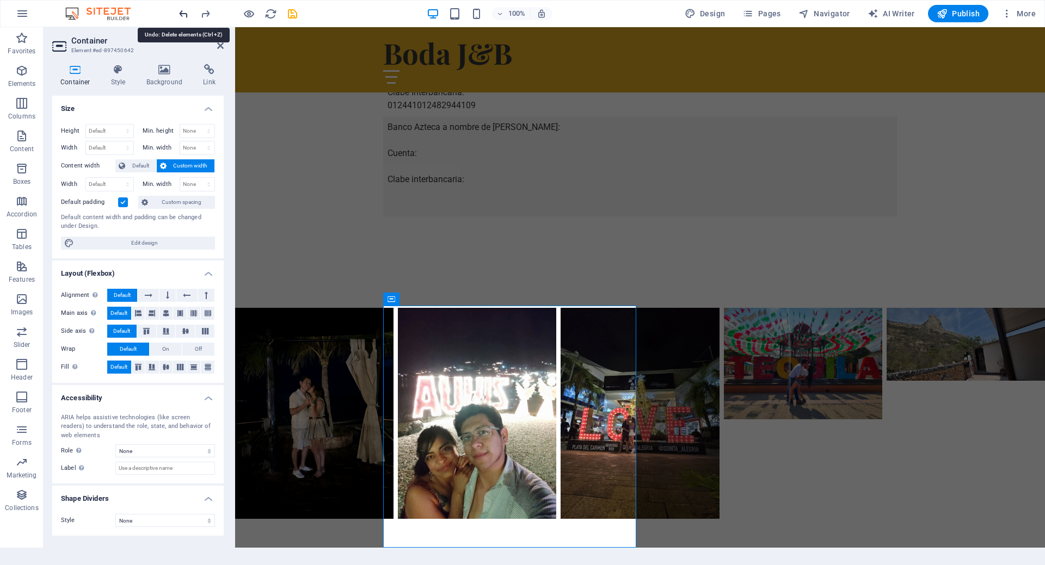
scroll to position [1318, 0]
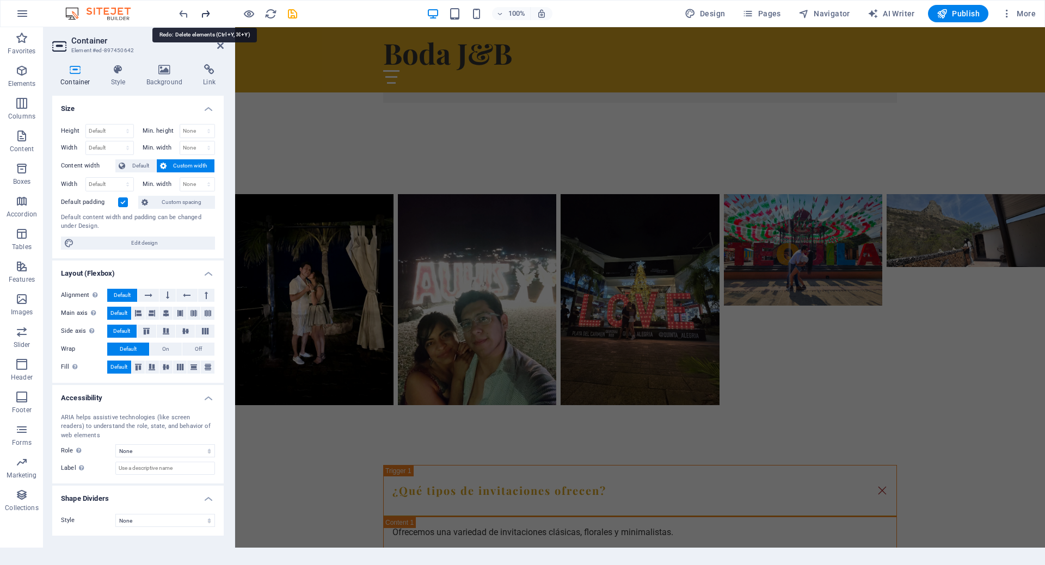
click at [204, 13] on icon "redo" at bounding box center [205, 14] width 13 height 13
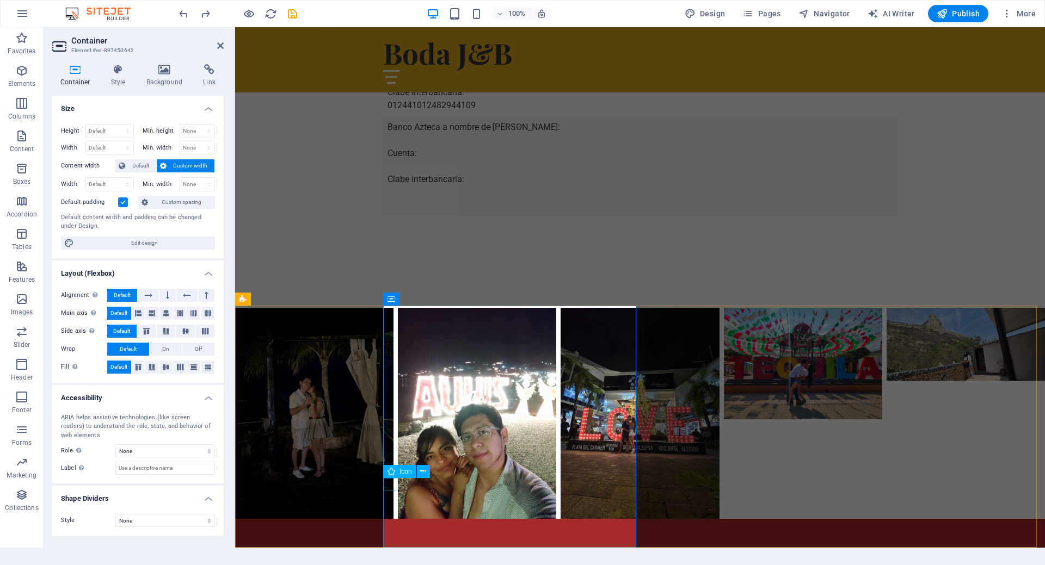
click at [435, 472] on icon at bounding box center [437, 471] width 6 height 11
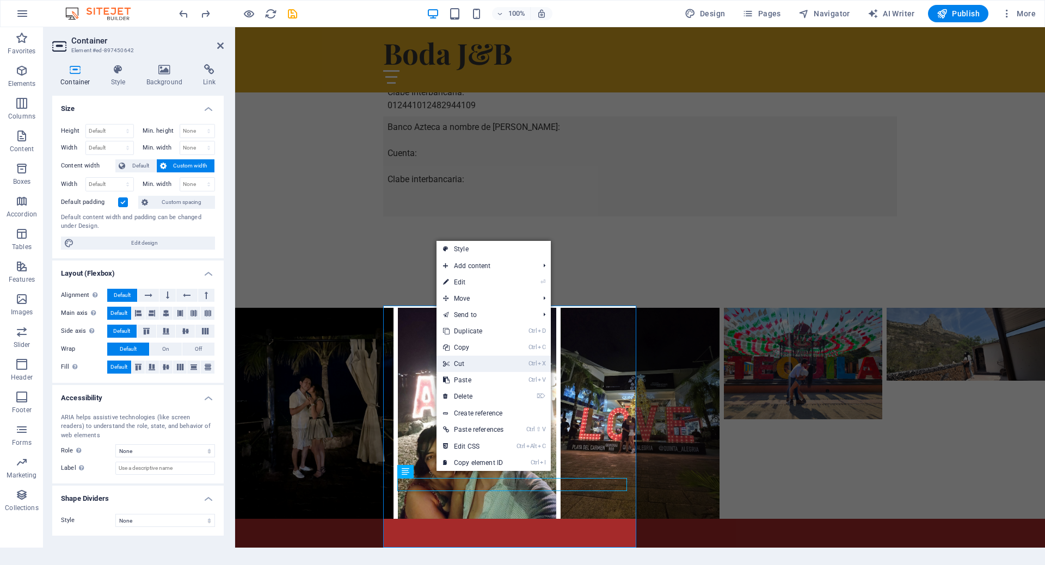
click at [472, 361] on link "Ctrl X Cut" at bounding box center [472, 364] width 73 height 16
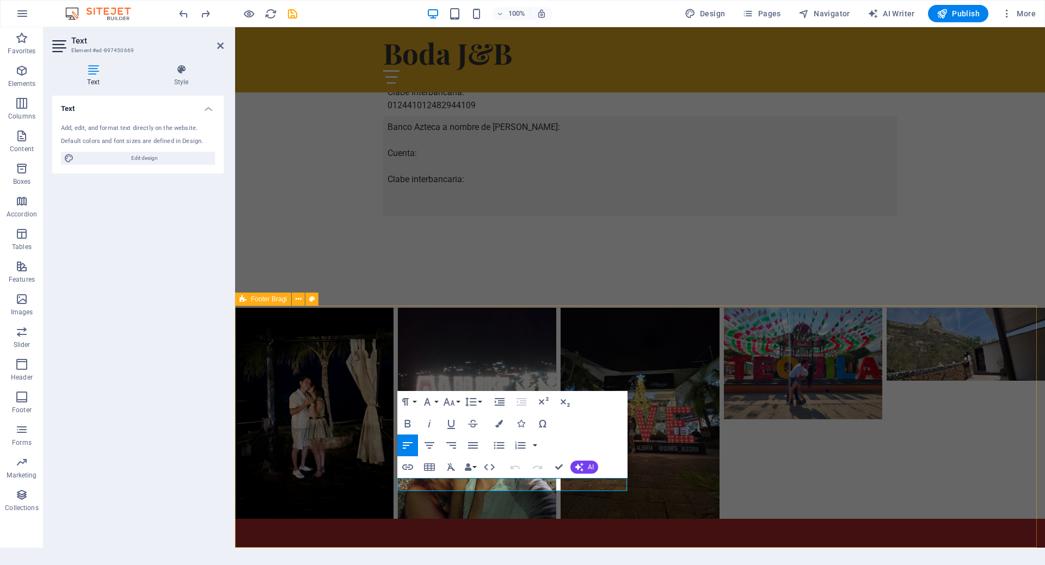
drag, startPoint x: 603, startPoint y: 485, endPoint x: 380, endPoint y: 483, distance: 222.5
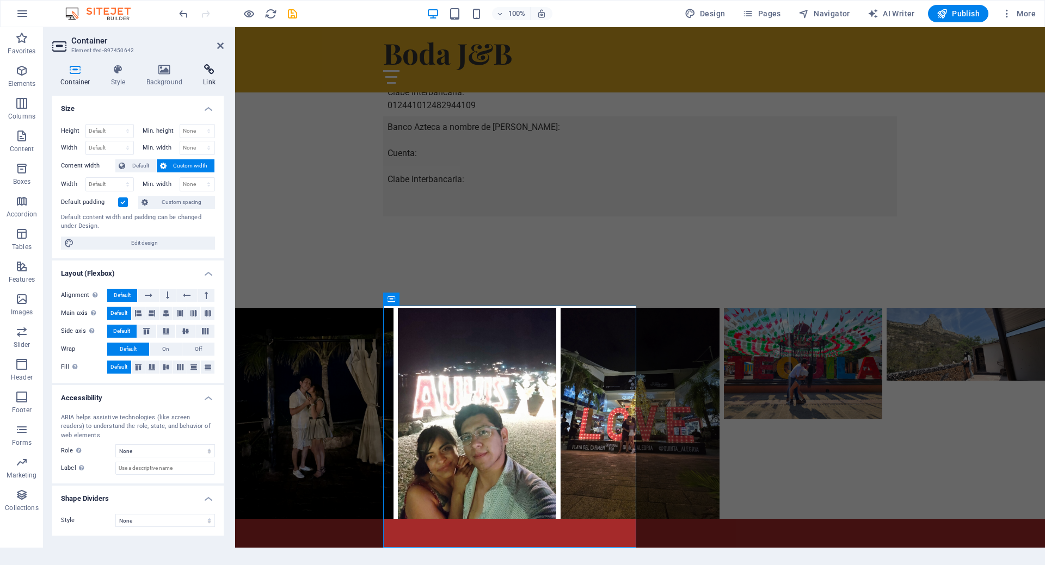
click at [212, 81] on h4 "Link" at bounding box center [209, 75] width 29 height 23
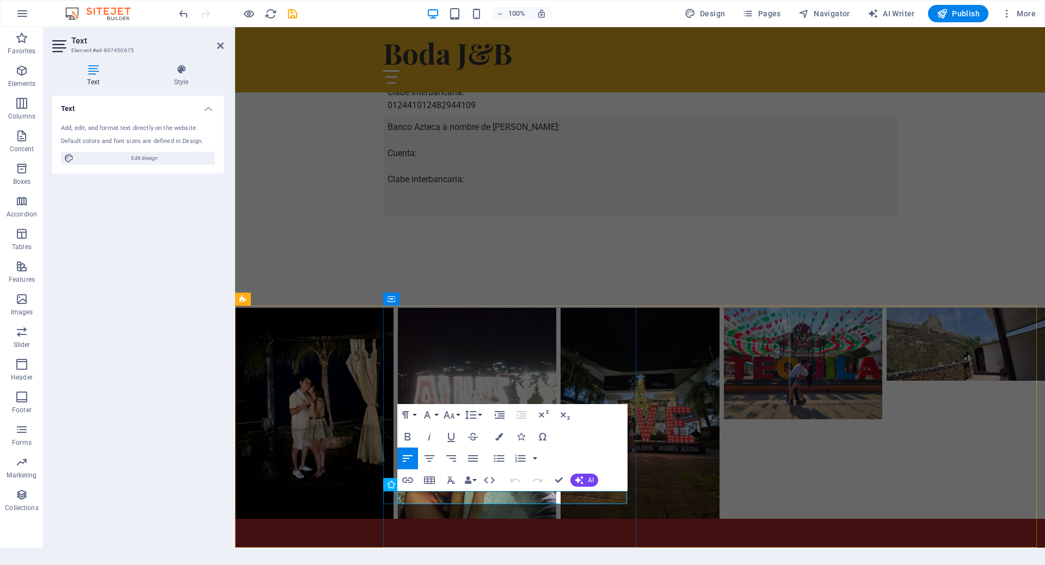
drag, startPoint x: 516, startPoint y: 498, endPoint x: 378, endPoint y: 479, distance: 139.5
click at [185, 83] on h4 "Style" at bounding box center [181, 75] width 85 height 23
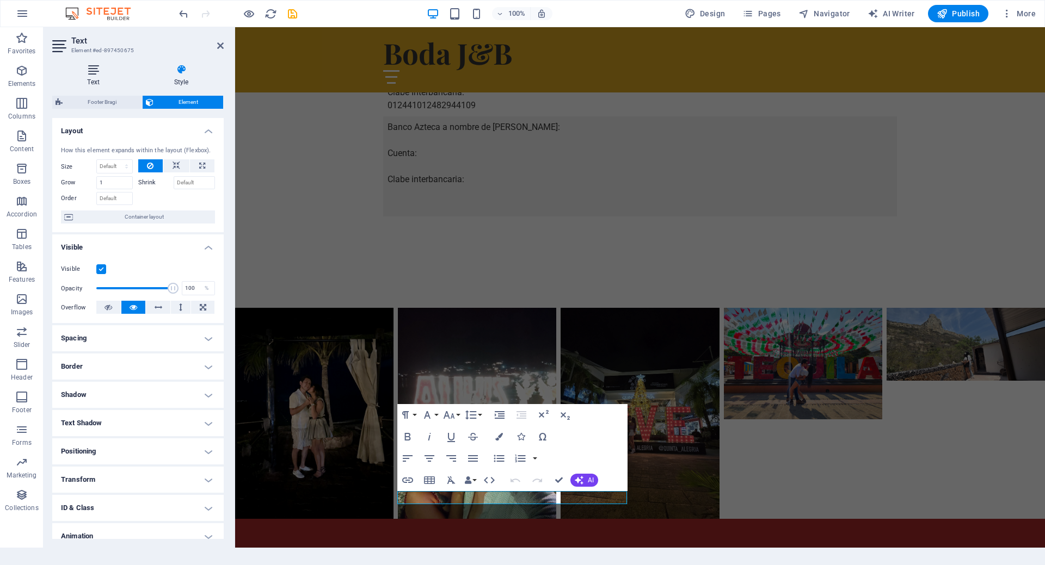
click at [110, 84] on h4 "Text" at bounding box center [95, 75] width 87 height 23
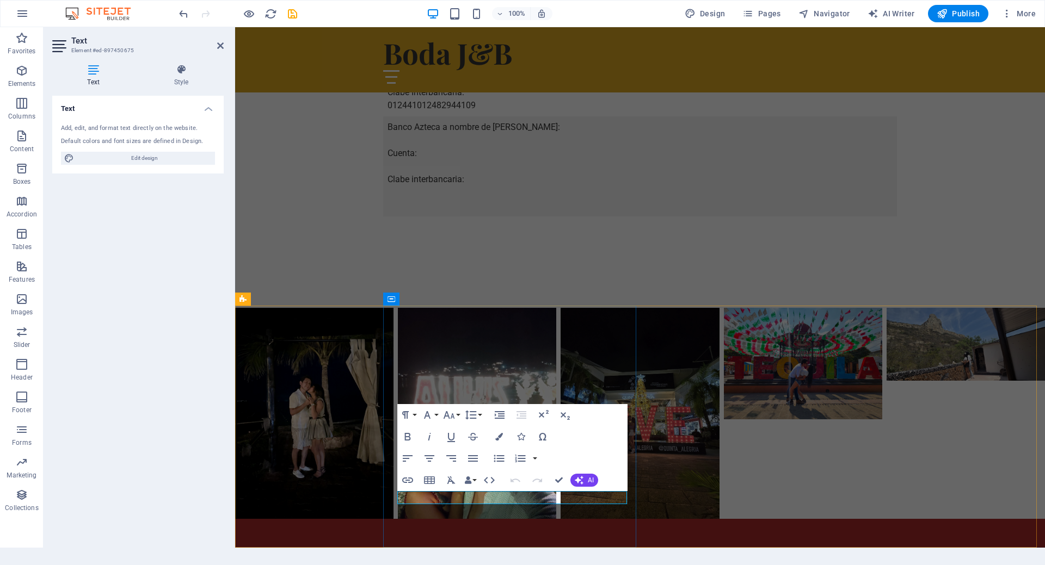
drag, startPoint x: 478, startPoint y: 496, endPoint x: 427, endPoint y: 496, distance: 51.1
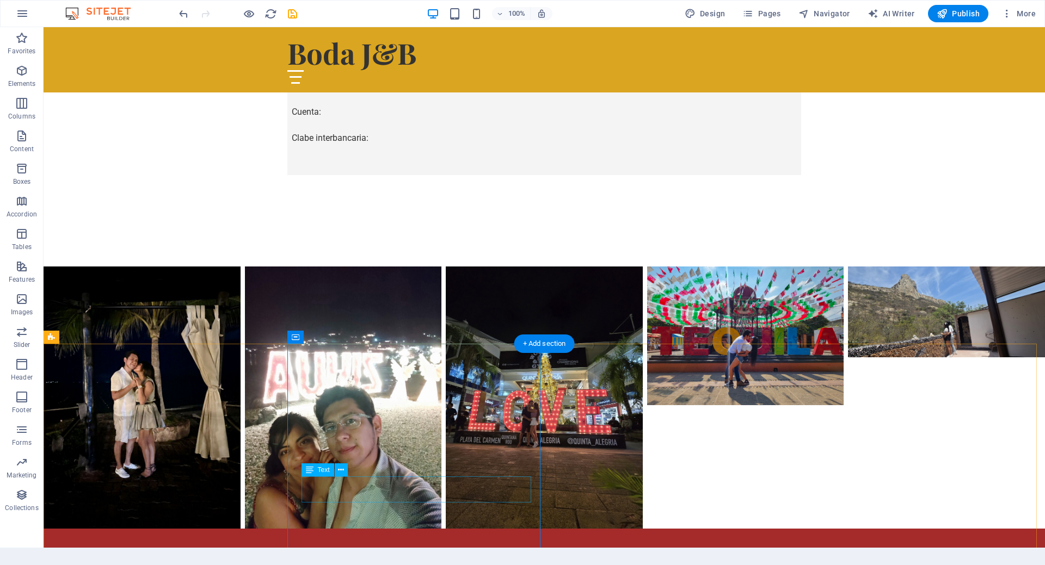
scroll to position [1255, 0]
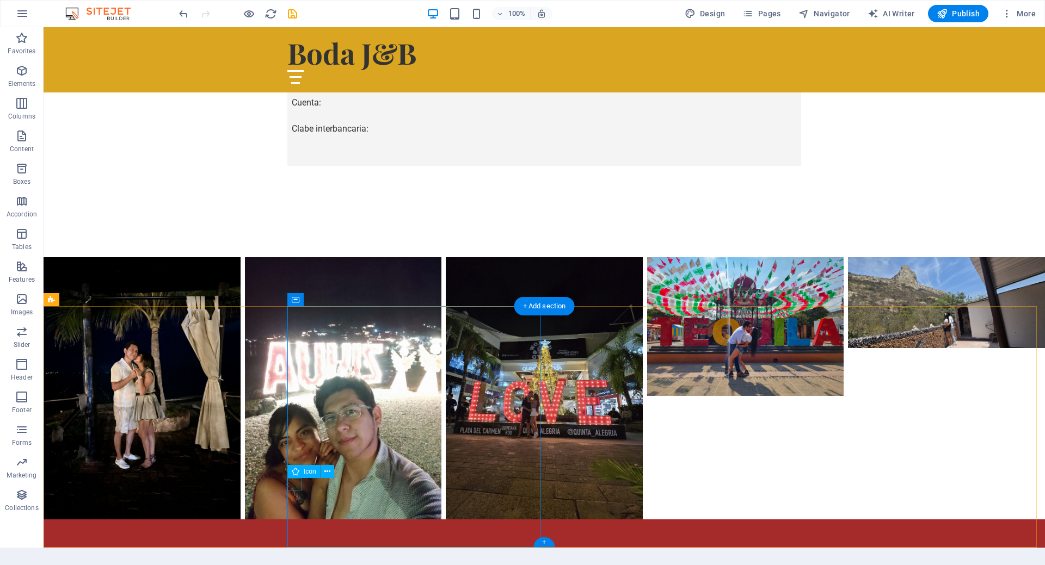
drag, startPoint x: 292, startPoint y: 484, endPoint x: 333, endPoint y: 468, distance: 44.3
click at [311, 472] on span "Icon" at bounding box center [310, 471] width 13 height 7
click at [296, 473] on icon at bounding box center [296, 471] width 8 height 13
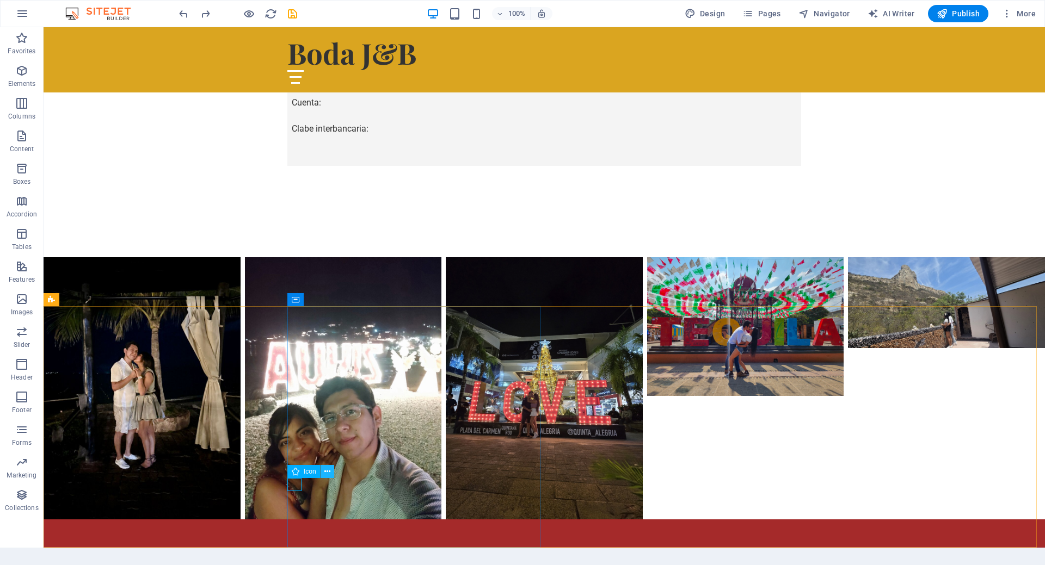
click at [325, 471] on icon at bounding box center [327, 471] width 6 height 11
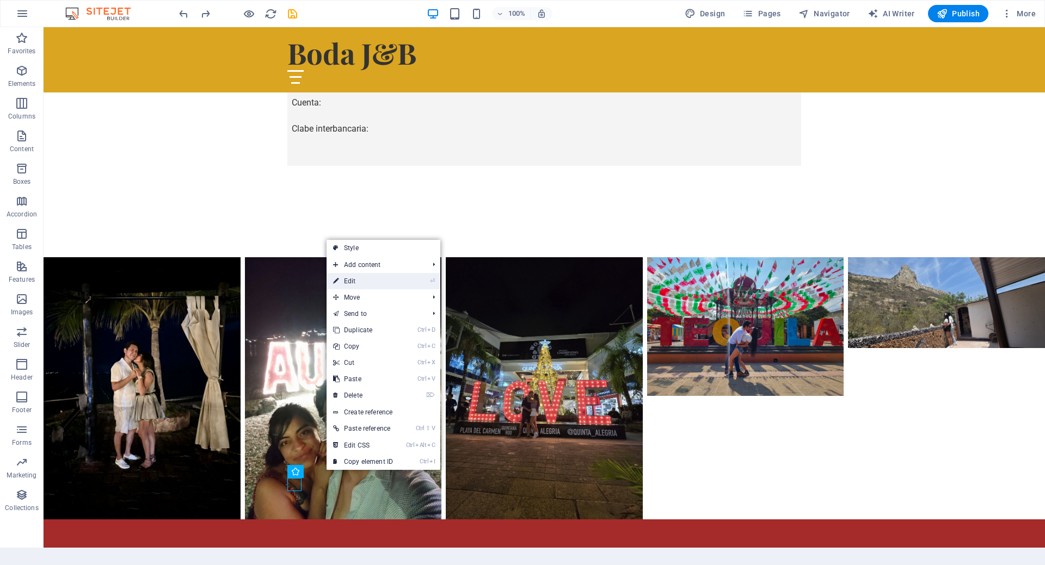
click at [375, 279] on link "⏎ Edit" at bounding box center [362, 281] width 73 height 16
select select "xMidYMid"
select select "px"
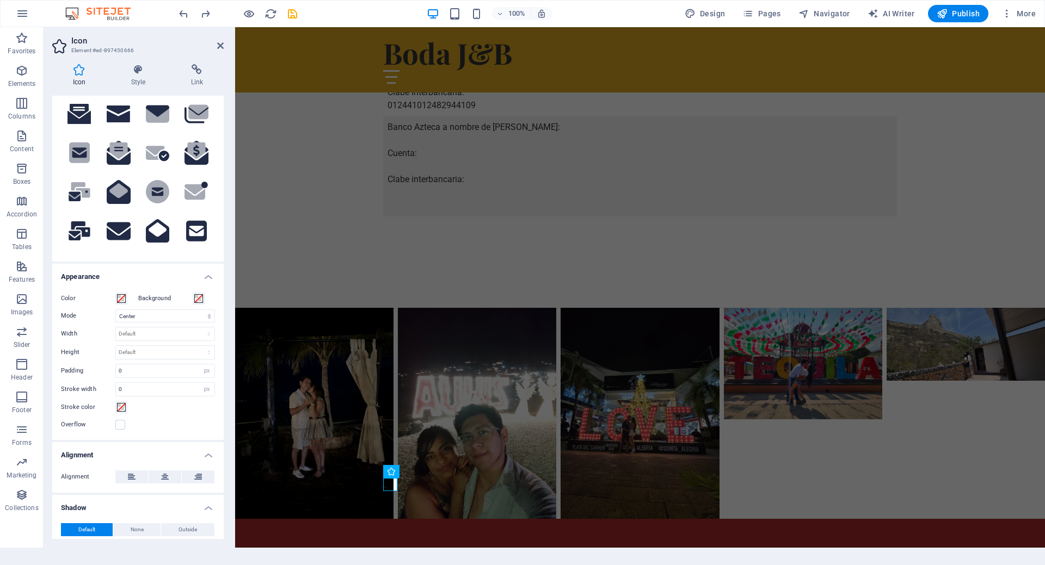
scroll to position [0, 0]
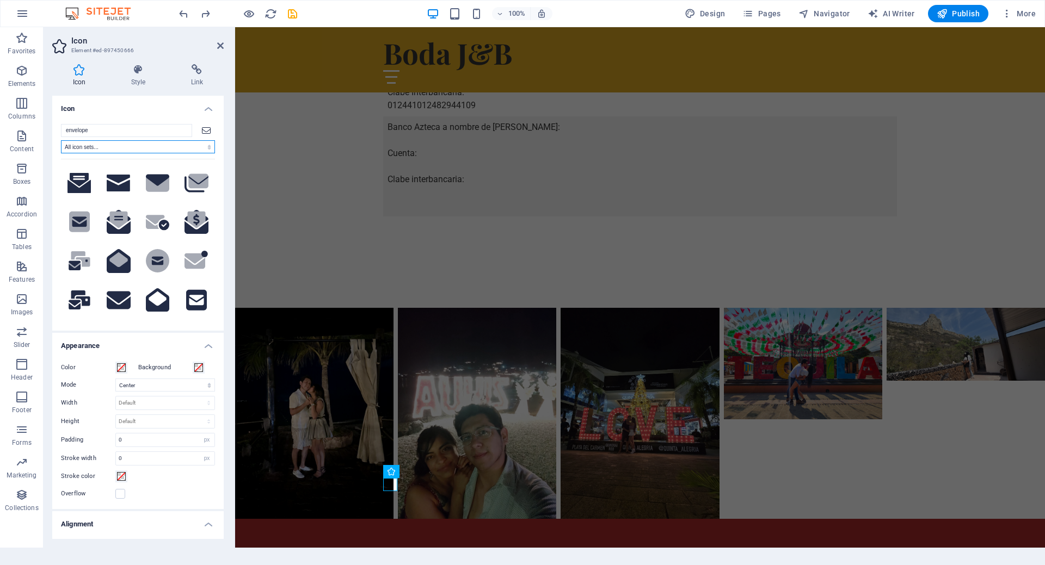
click at [121, 146] on select "All icon sets... IcoFont Ionicons FontAwesome Brands FontAwesome Duotone FontAw…" at bounding box center [138, 146] width 154 height 13
click at [115, 130] on input "envelope" at bounding box center [126, 130] width 131 height 13
drag, startPoint x: 115, startPoint y: 129, endPoint x: 34, endPoint y: 131, distance: 81.1
click at [34, 131] on section "Favorites Elements Columns Content Boxes Accordion Tables Features Images Slide…" at bounding box center [522, 287] width 1045 height 521
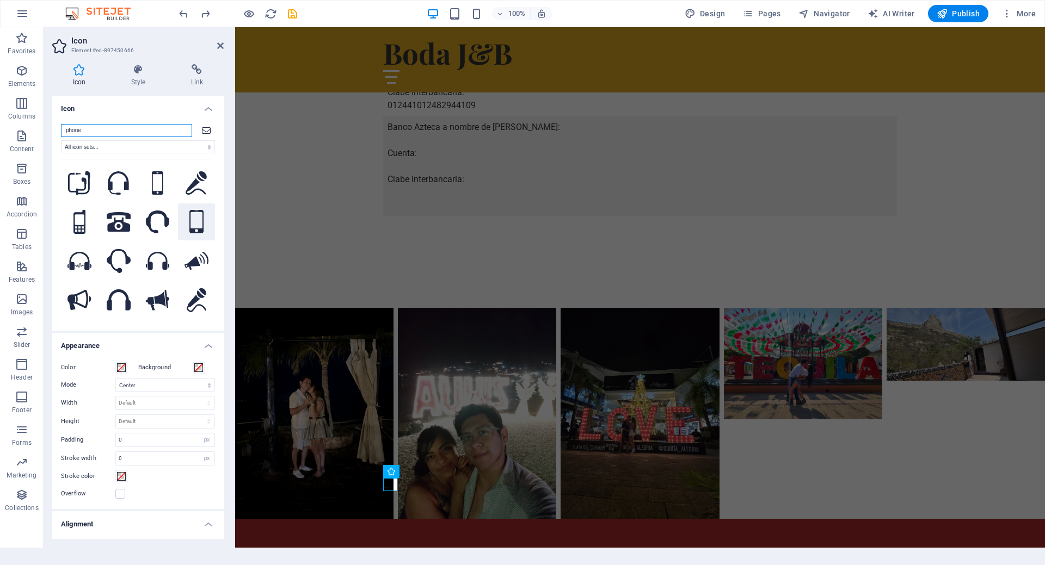
type input "phone"
click at [192, 221] on icon at bounding box center [196, 222] width 14 height 24
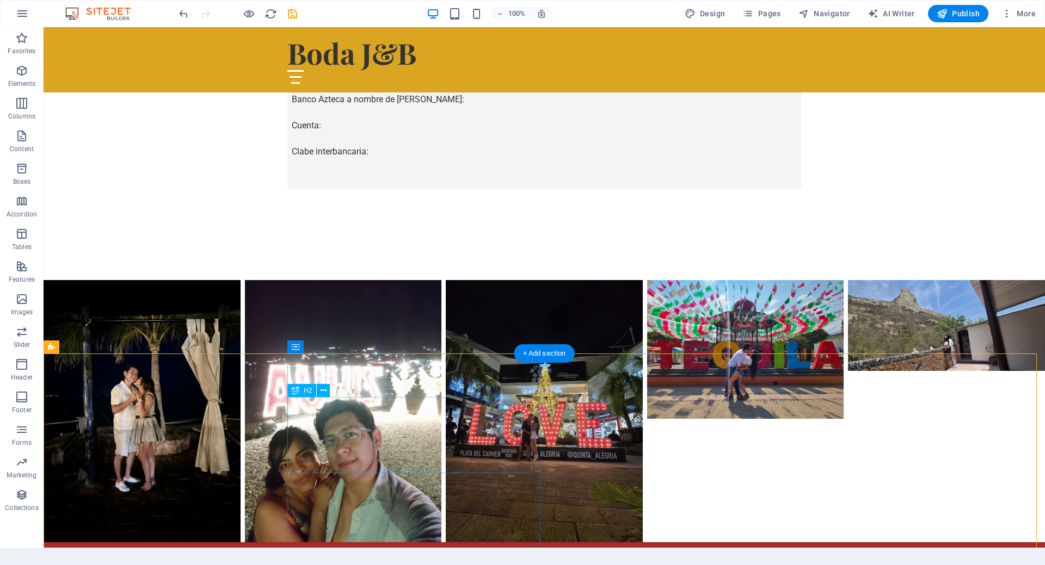
scroll to position [1255, 0]
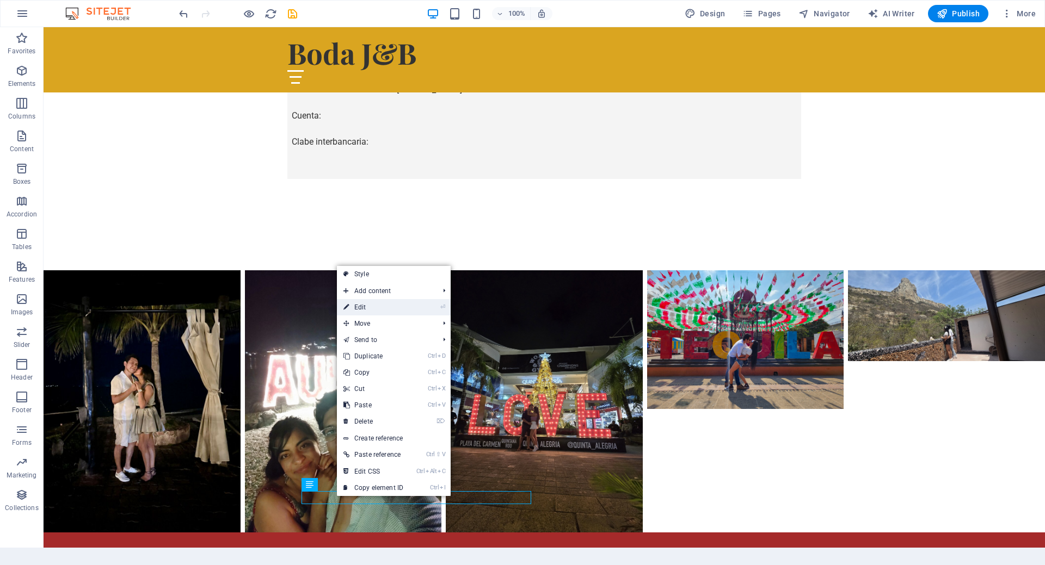
click at [398, 312] on link "⏎ Edit" at bounding box center [373, 307] width 73 height 16
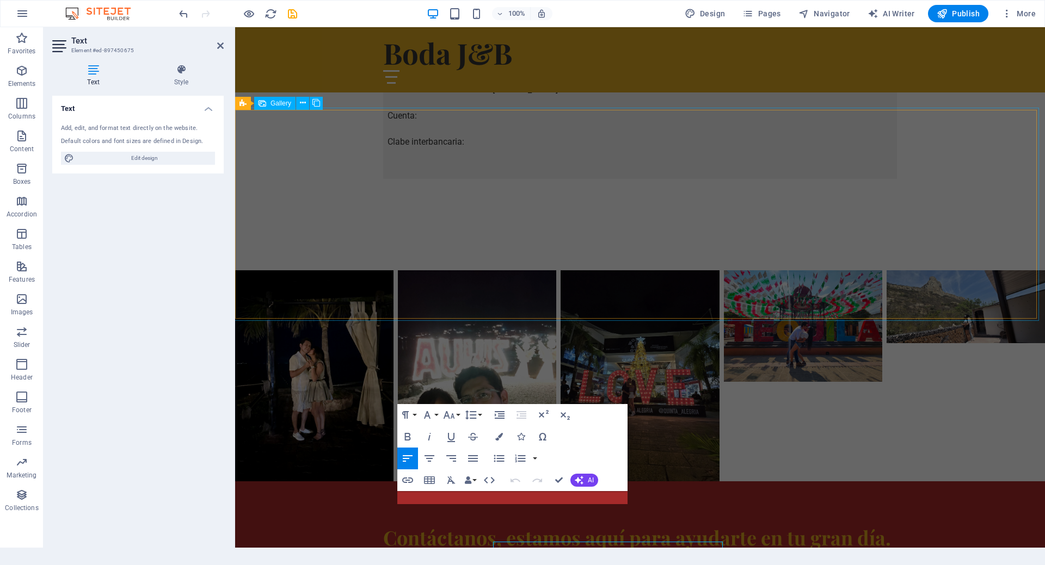
scroll to position [1192, 0]
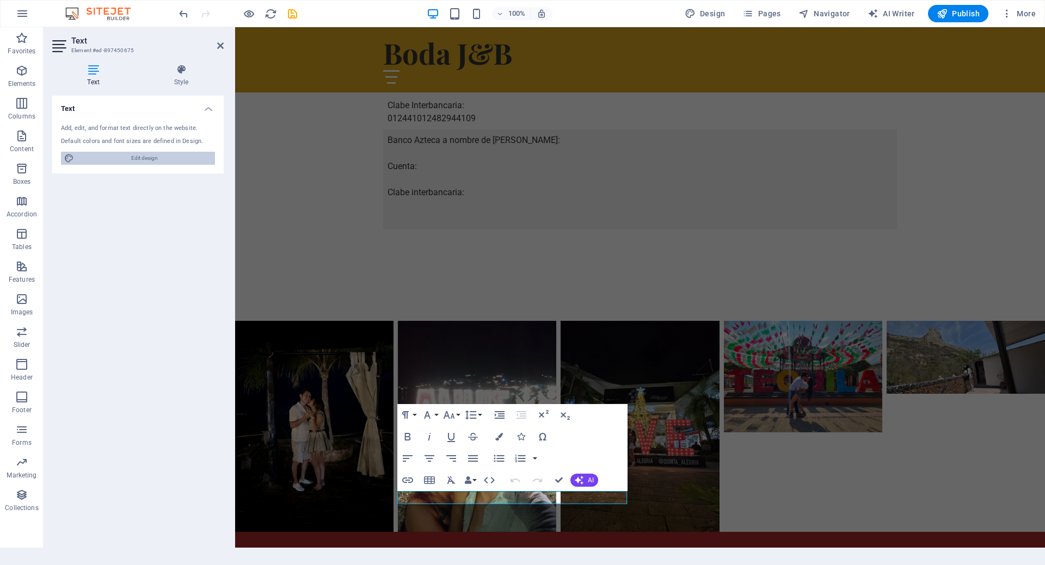
click at [133, 159] on span "Edit design" at bounding box center [144, 158] width 134 height 13
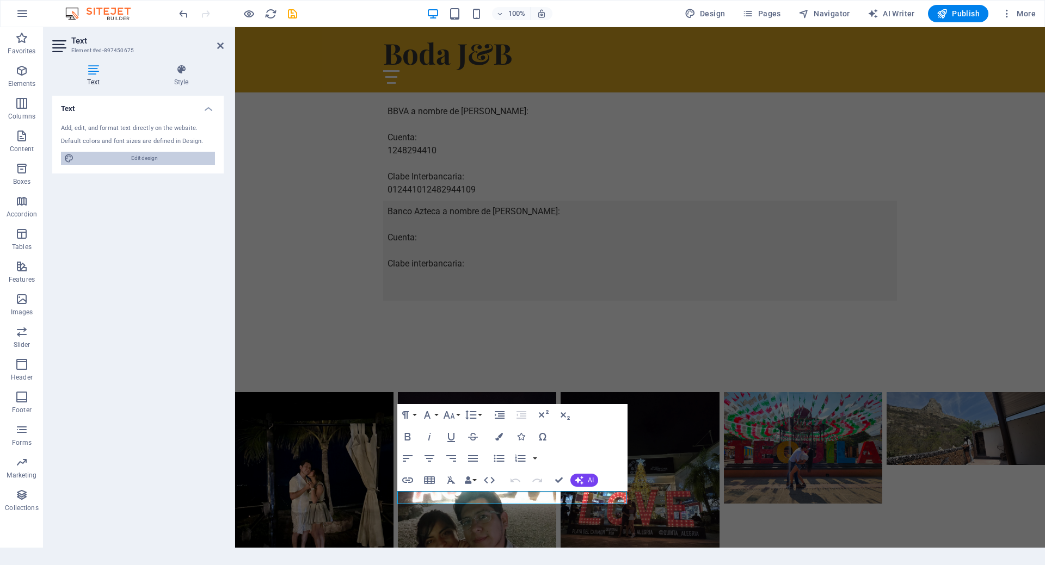
select select "rem"
select select "700"
select select "px"
select select "rem"
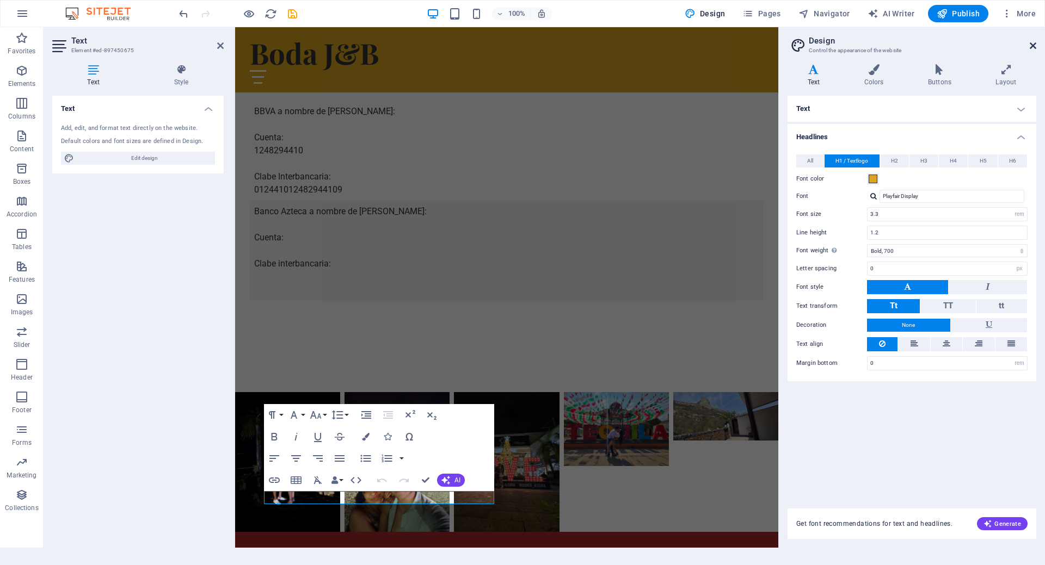
click at [1033, 45] on icon at bounding box center [1032, 45] width 7 height 9
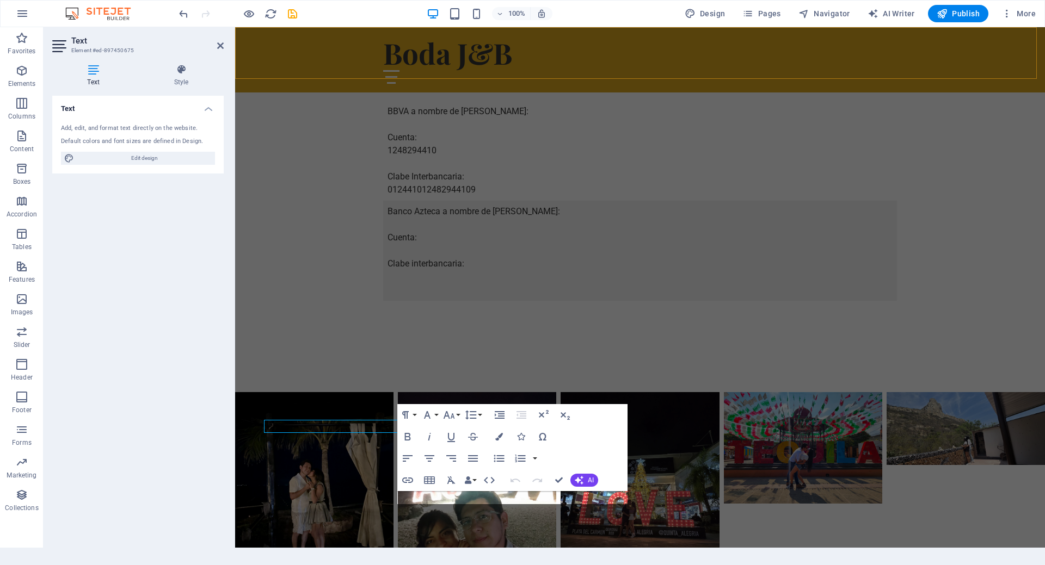
scroll to position [1192, 0]
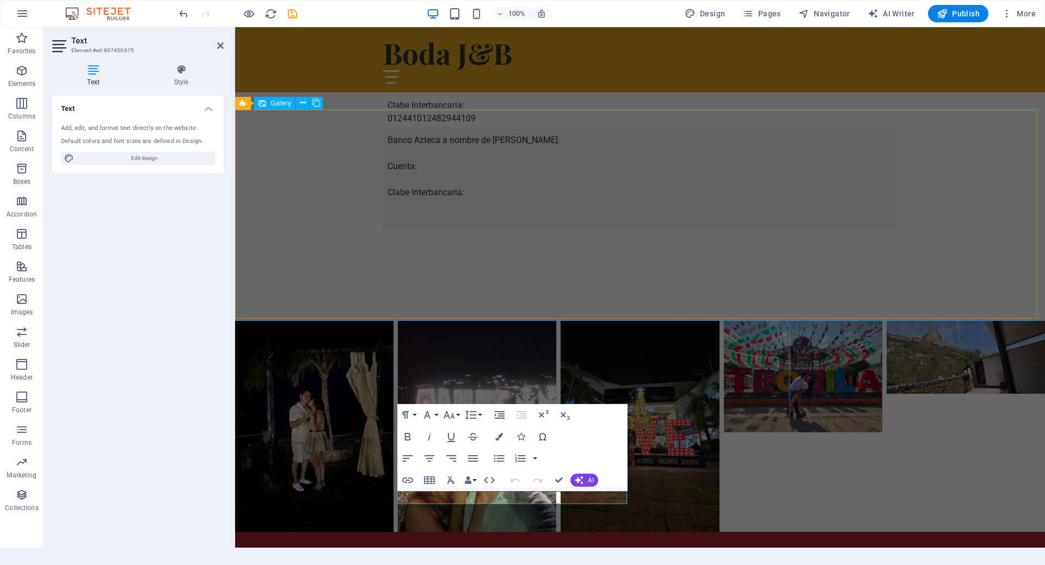
click at [902, 321] on li at bounding box center [965, 426] width 158 height 211
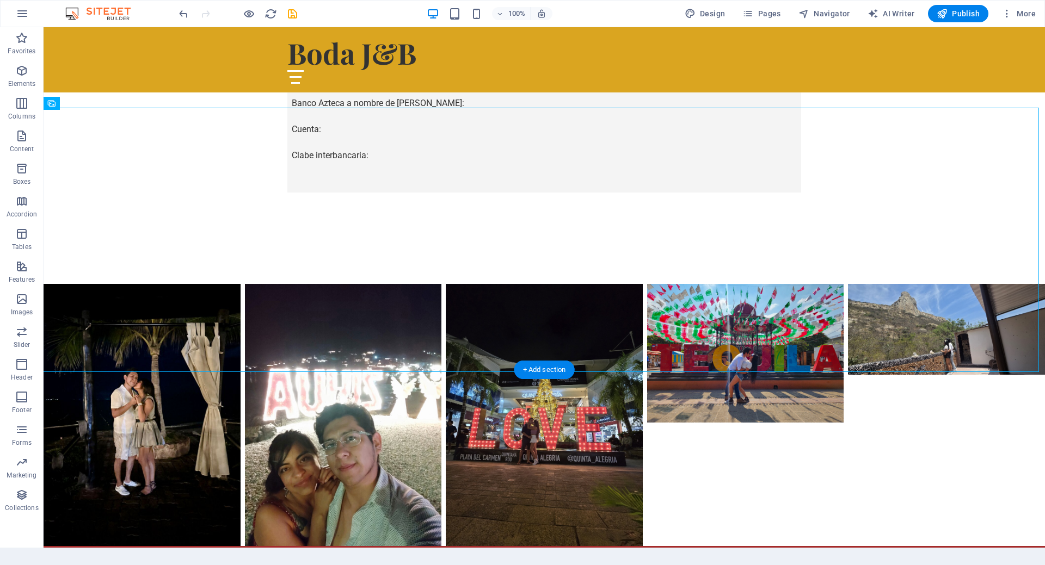
scroll to position [1242, 0]
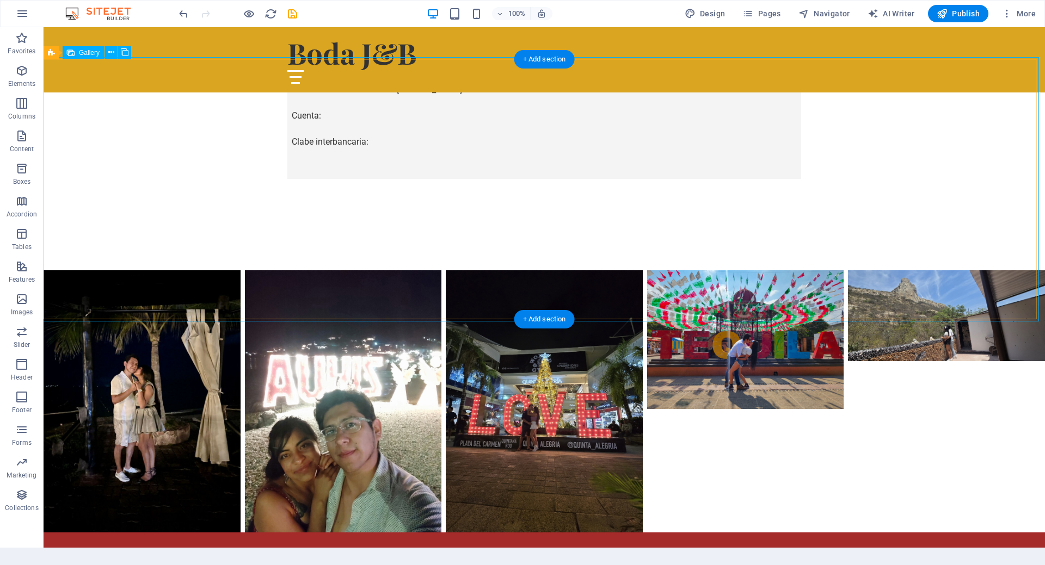
click at [939, 270] on li at bounding box center [946, 401] width 197 height 262
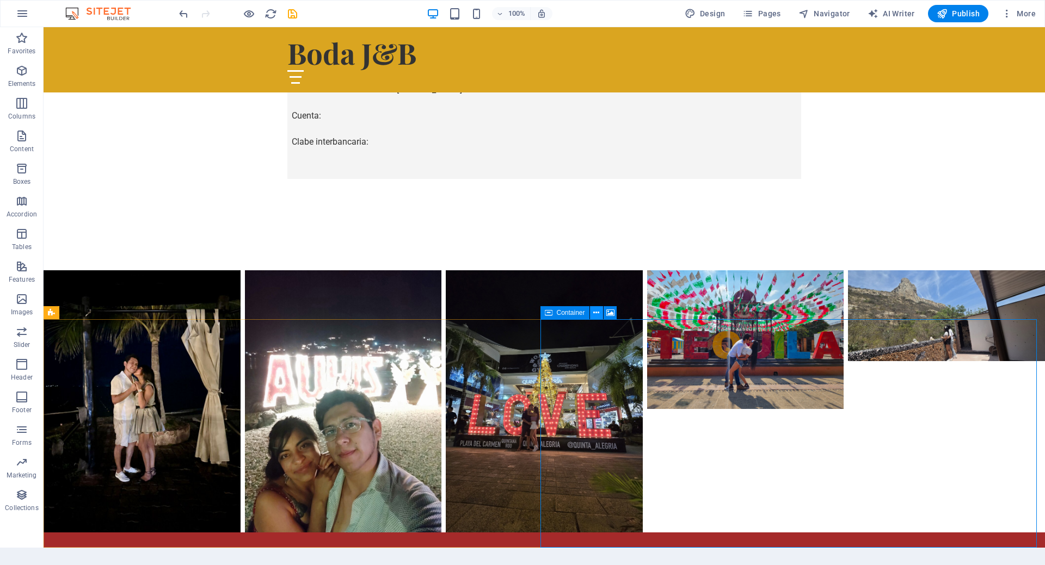
click at [595, 314] on icon at bounding box center [596, 312] width 6 height 11
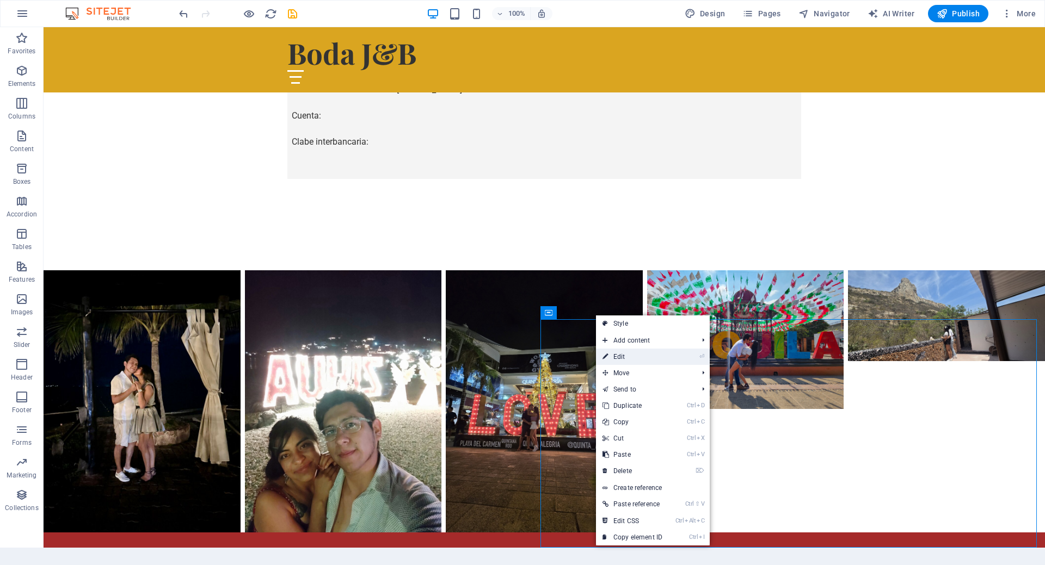
click at [631, 362] on link "⏎ Edit" at bounding box center [632, 357] width 73 height 16
select select "px"
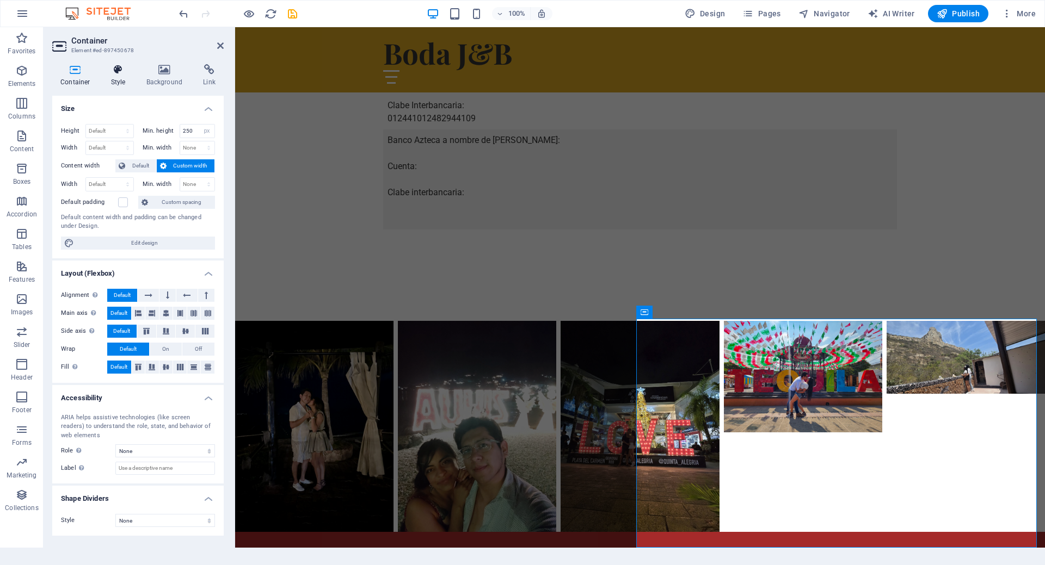
click at [120, 82] on h4 "Style" at bounding box center [120, 75] width 35 height 23
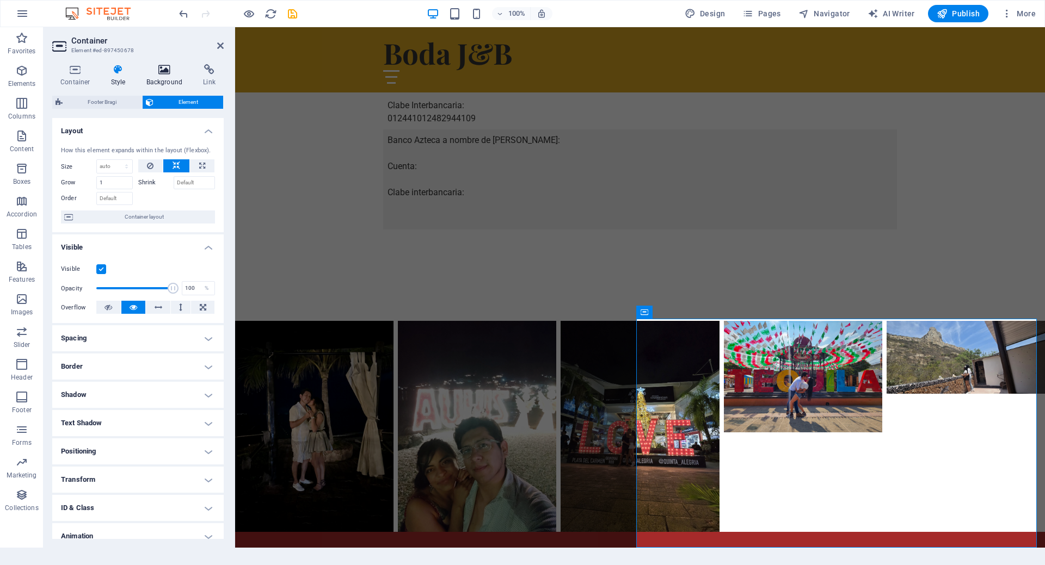
click at [170, 73] on icon at bounding box center [164, 69] width 53 height 11
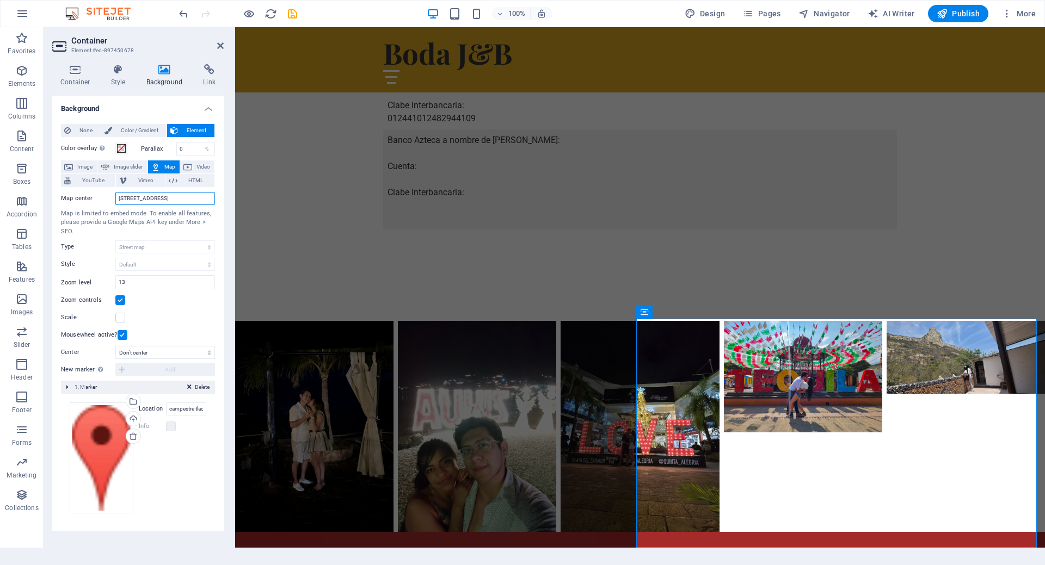
click at [135, 196] on input "Calle de las Flores 123, 01234 Ciudad de México" at bounding box center [165, 198] width 100 height 13
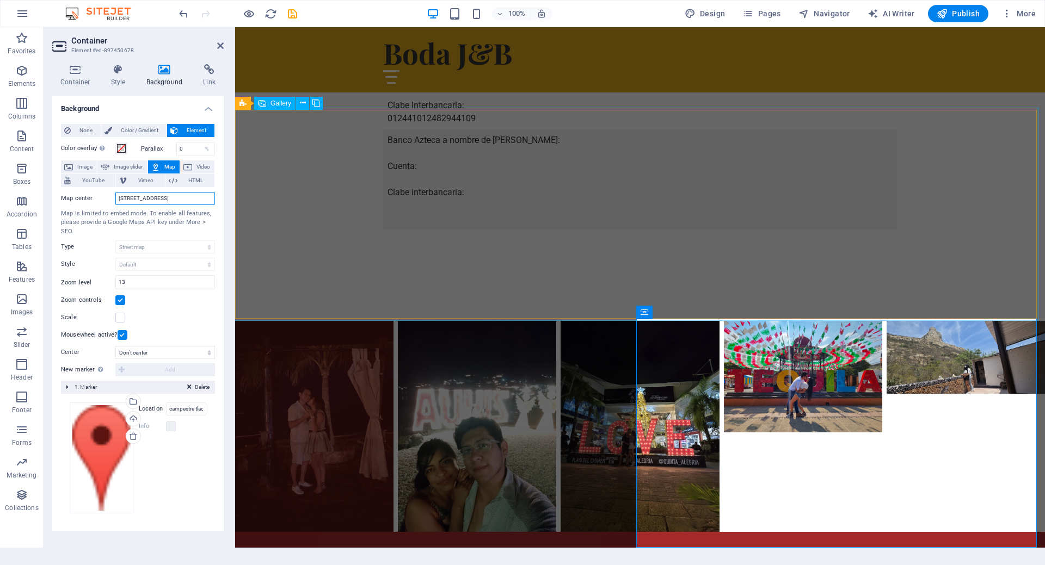
drag, startPoint x: 353, startPoint y: 225, endPoint x: 238, endPoint y: 202, distance: 117.2
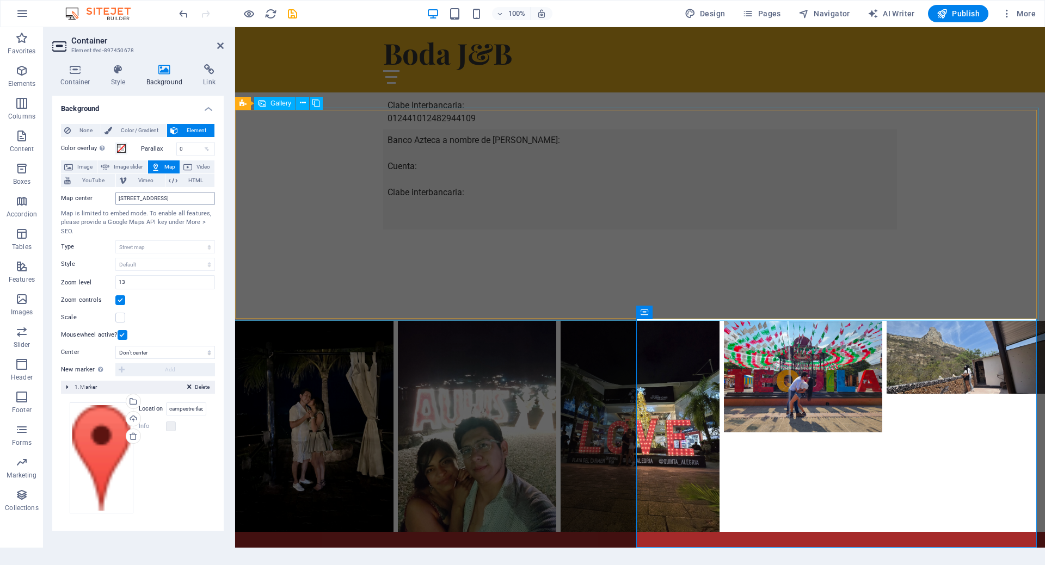
scroll to position [0, 0]
click at [127, 194] on input "Calle de las Flores 123, 01234 Ciudad de México" at bounding box center [165, 198] width 100 height 13
type input "campestre tlacotepec"
click at [209, 74] on icon at bounding box center [209, 69] width 29 height 11
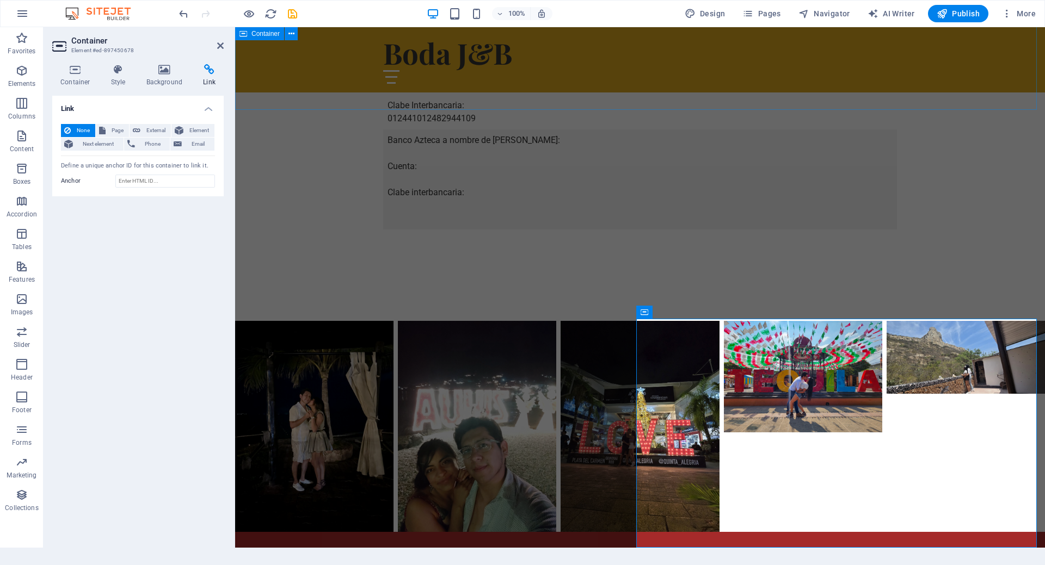
click at [338, 89] on div "Mesa de Regalos ¡Agradecemos su cooperación para nuestra mesa de regalos ! Pued…" at bounding box center [640, 98] width 810 height 446
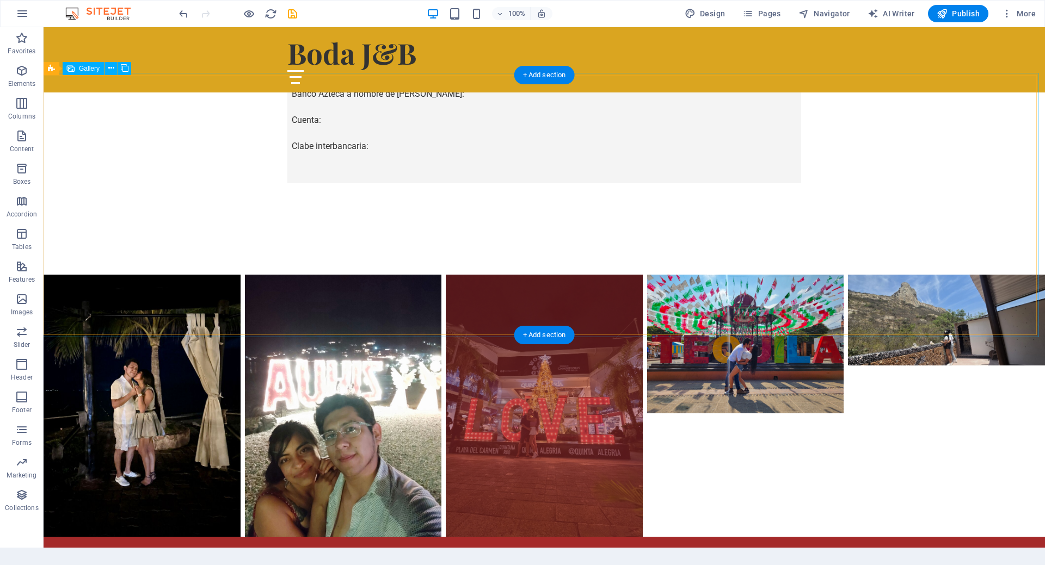
scroll to position [1242, 0]
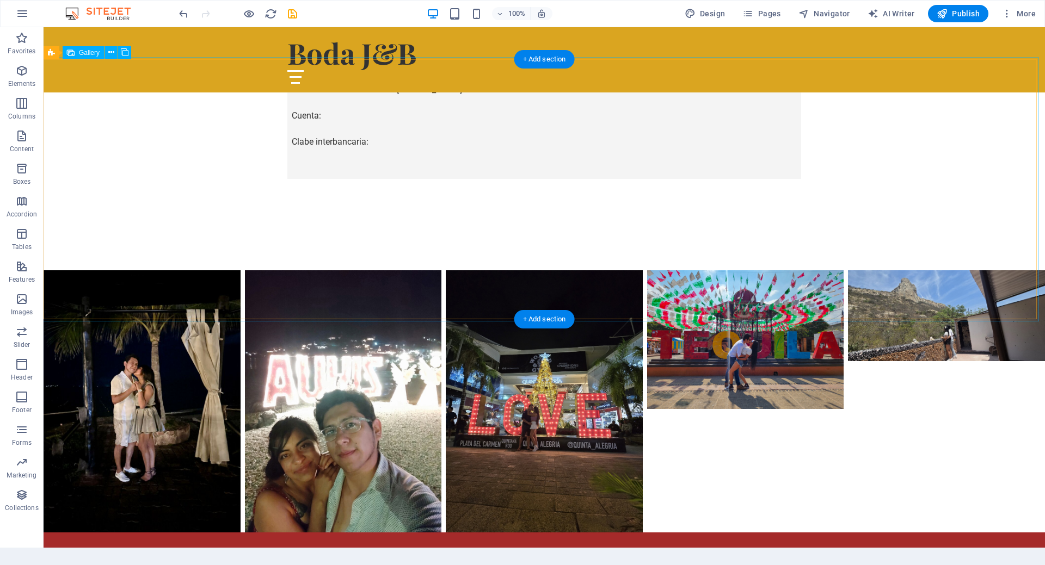
click at [814, 292] on li at bounding box center [745, 401] width 197 height 262
click at [547, 318] on div "+ Add section" at bounding box center [544, 319] width 60 height 18
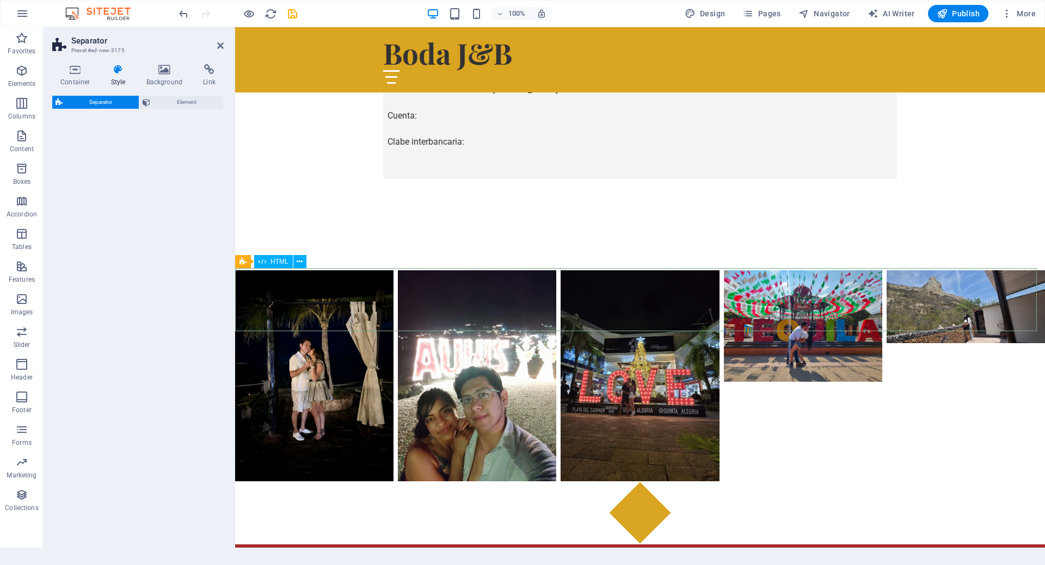
select select "square"
select select "rem"
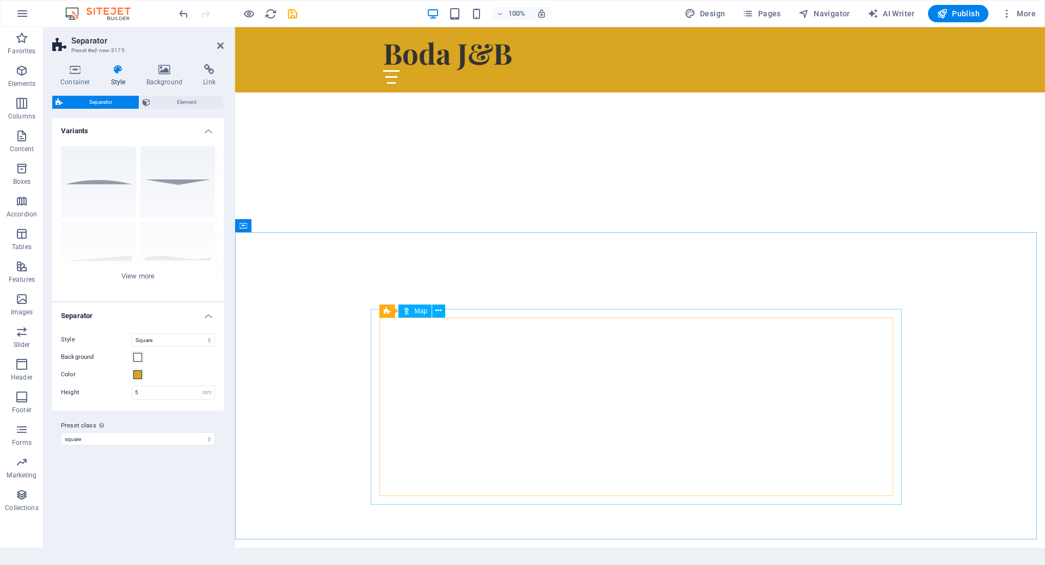
scroll to position [166, 0]
click at [957, 17] on span "Publish" at bounding box center [957, 13] width 43 height 11
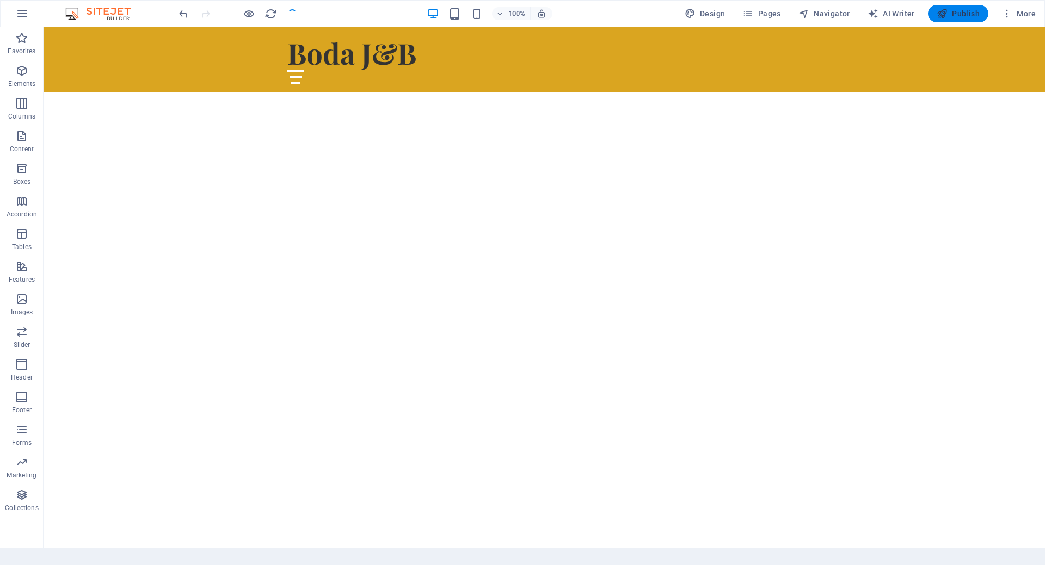
scroll to position [1305, 0]
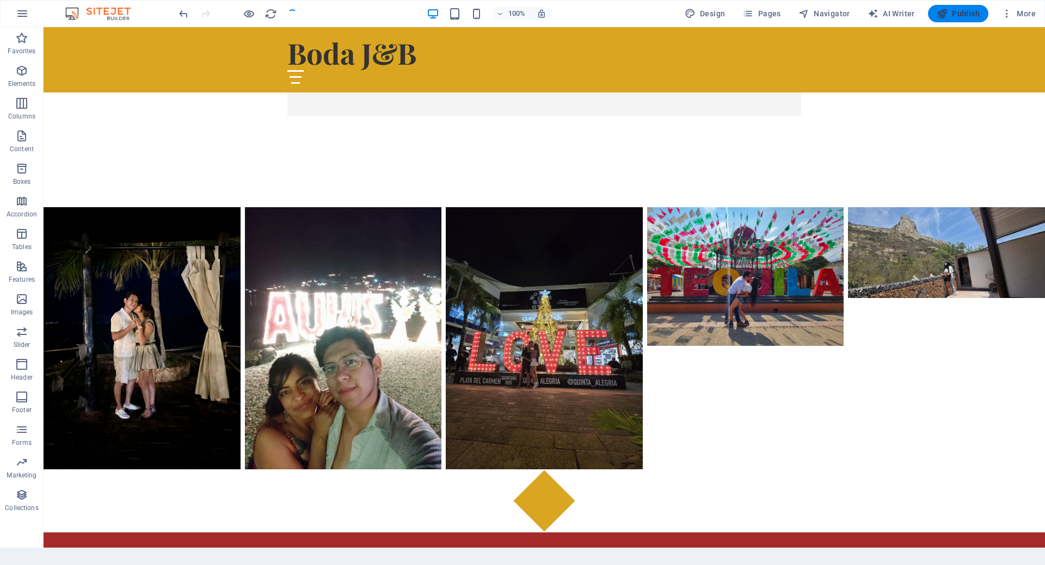
click at [942, 12] on icon "button" at bounding box center [941, 13] width 11 height 11
click at [291, 15] on div at bounding box center [238, 13] width 122 height 17
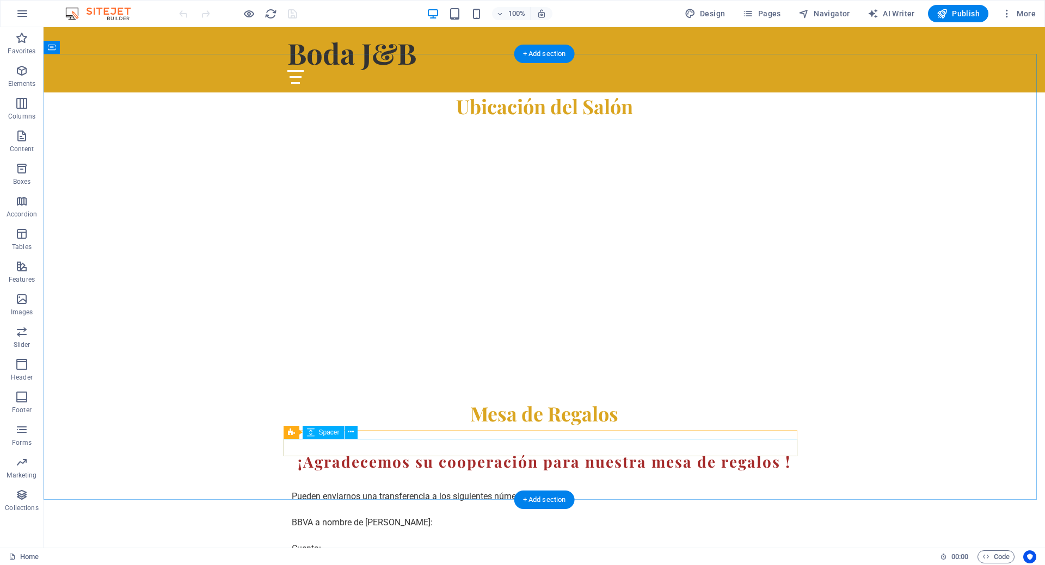
scroll to position [816, 0]
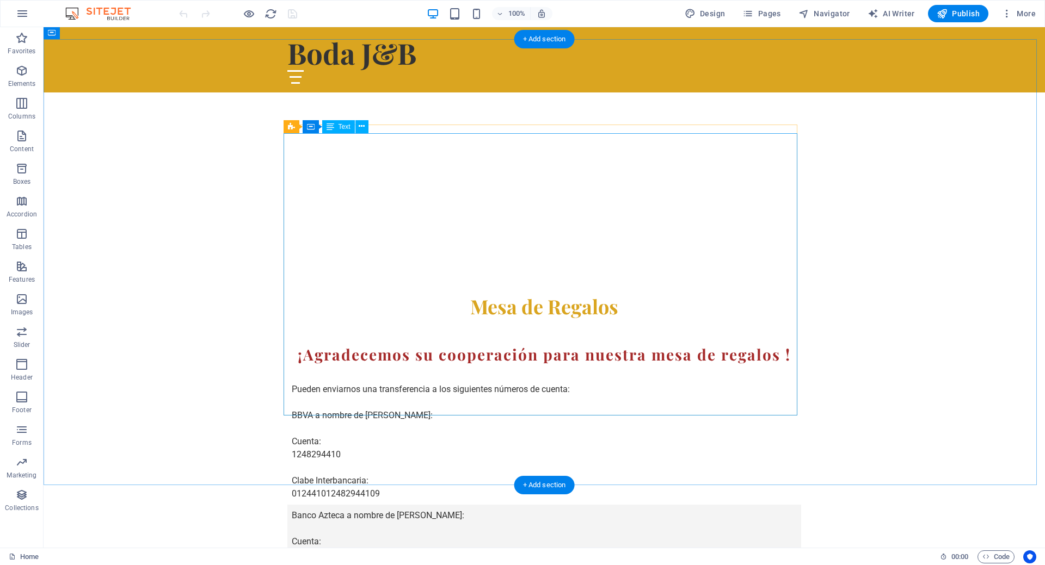
click at [319, 344] on div "¡Agradecemos su cooperación para nuestra mesa de regalos ! Pueden enviarnos una…" at bounding box center [544, 485] width 514 height 282
click at [316, 344] on div "¡Agradecemos su cooperación para nuestra mesa de regalos ! Pueden enviarnos una…" at bounding box center [544, 485] width 514 height 282
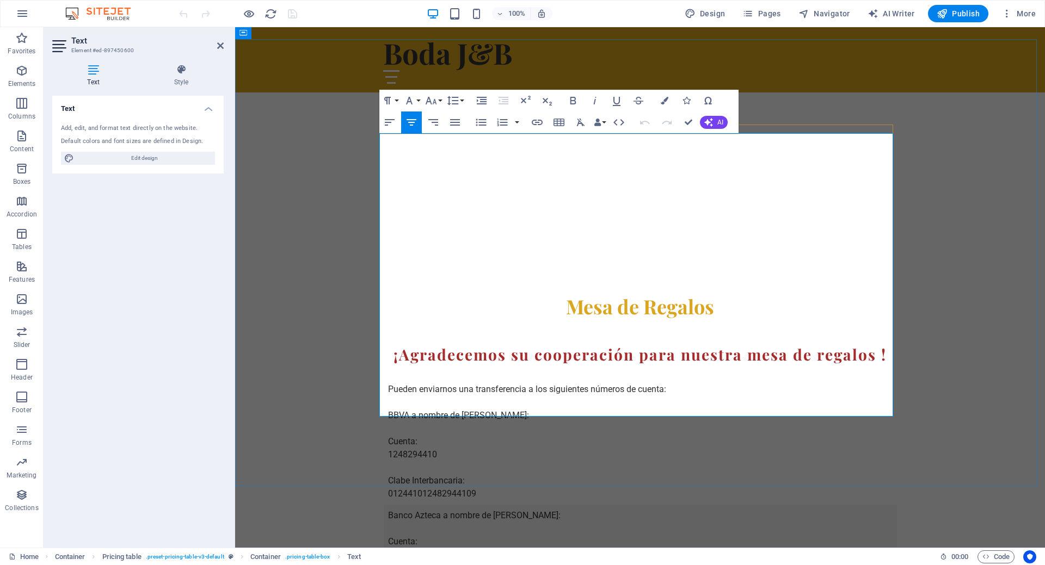
click at [401, 505] on td "Banco Azteca a nombre de [PERSON_NAME]: Cuenta: Clabe interbancaria:" at bounding box center [550, 555] width 332 height 101
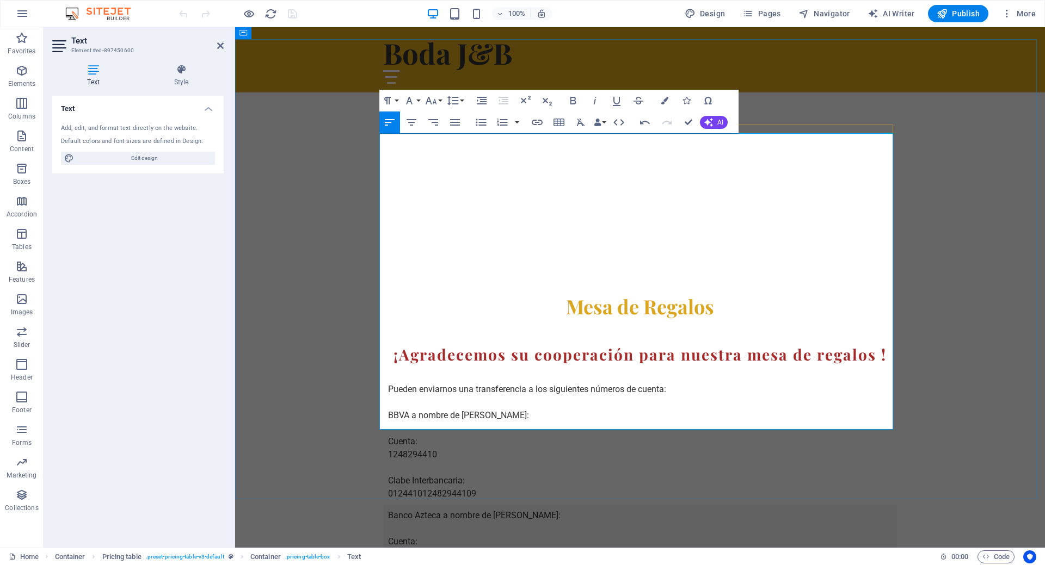
click at [464, 505] on td "Banco Azteca a nombre de [PERSON_NAME]: Cuenta: 85011748325544 Clabe interbanca…" at bounding box center [550, 562] width 332 height 114
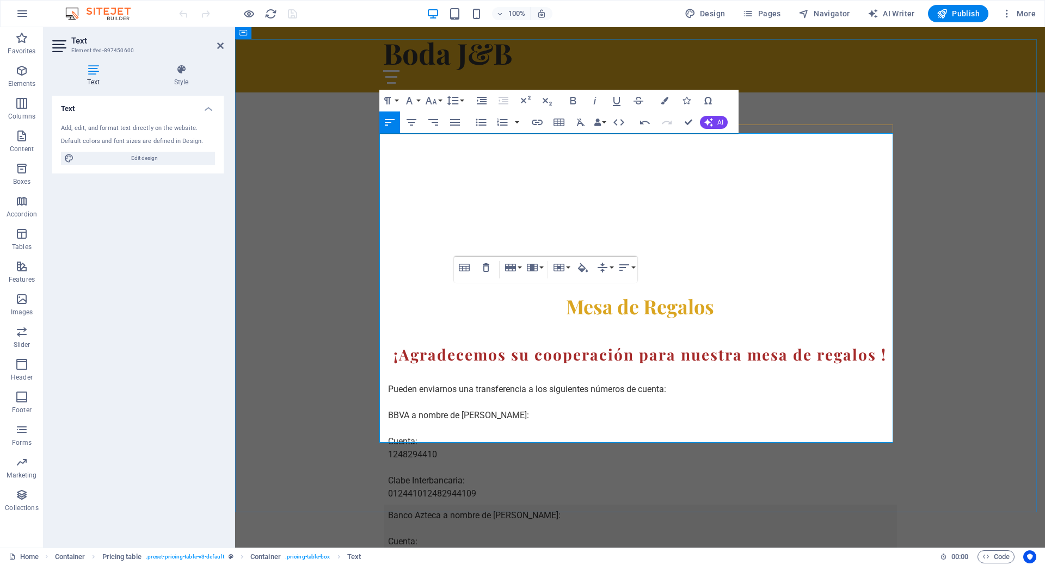
click at [483, 505] on td "Banco Azteca a nombre de [PERSON_NAME]: Cuenta: 85011748325544 Clabe interbanca…" at bounding box center [550, 568] width 332 height 127
drag, startPoint x: 393, startPoint y: 243, endPoint x: 404, endPoint y: 242, distance: 11.4
click at [404, 366] on td "Pueden enviarnos una transferencia a los siguientes números de cuenta: BBVA a n…" at bounding box center [550, 435] width 332 height 139
click at [459, 505] on td "Banco Azteca a nombre de [PERSON_NAME]: Cuenta: 85011748325544 Clabe interbanca…" at bounding box center [550, 568] width 332 height 127
drag, startPoint x: 490, startPoint y: 385, endPoint x: 383, endPoint y: 330, distance: 120.2
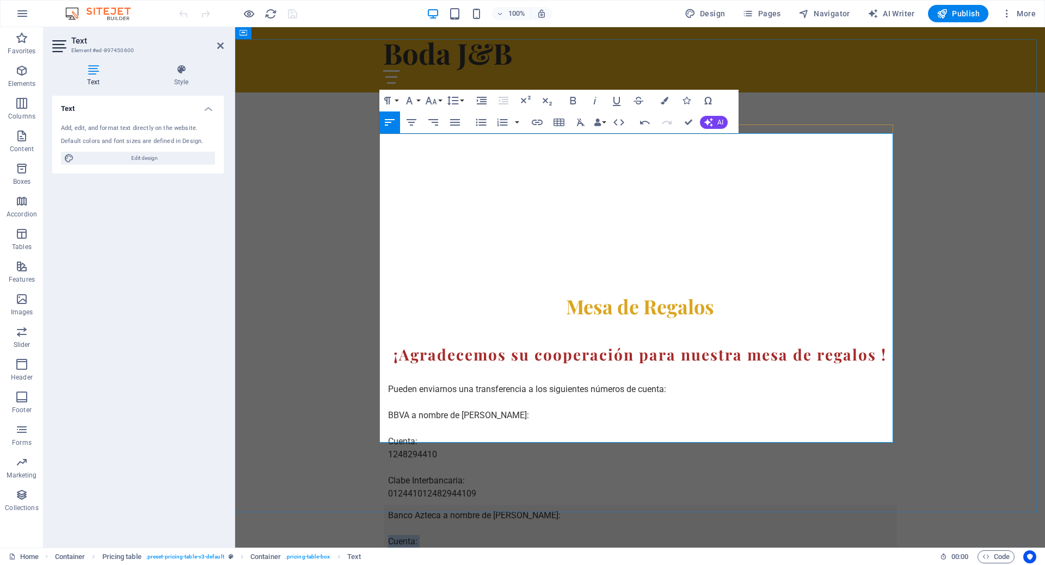
click at [384, 505] on td "Banco Azteca a nombre de [PERSON_NAME]: Cuenta: 85011748325544 Clabe interbanca…" at bounding box center [550, 568] width 332 height 127
click at [454, 505] on td "Banco Azteca a nombre de [PERSON_NAME]: Cuenta: 85011748325544 Clabe interbanca…" at bounding box center [550, 568] width 332 height 127
click at [459, 505] on td "Banco Azteca a nombre de [PERSON_NAME]: Cuenta: 85011748325544 Clabe interbanca…" at bounding box center [550, 568] width 332 height 127
click at [472, 505] on td "Banco Azteca a nombre de [PERSON_NAME]: Cuenta: 85011748325544 Clabe interbanca…" at bounding box center [550, 568] width 332 height 127
drag, startPoint x: 489, startPoint y: 303, endPoint x: 572, endPoint y: 303, distance: 83.2
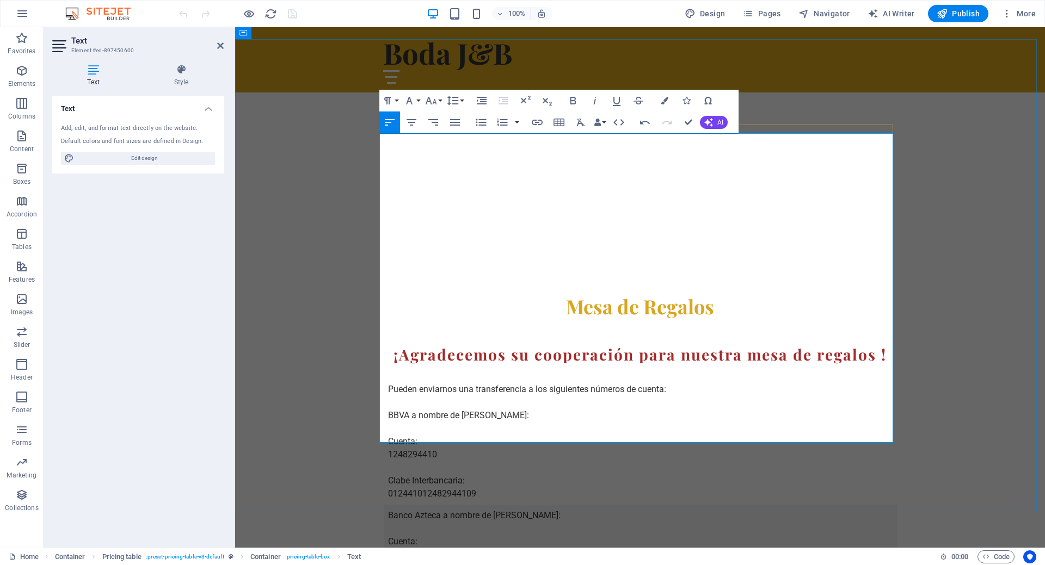
click at [572, 505] on td "Banco Azteca a nombre de [PERSON_NAME]: Cuenta: 85011748325544 Clabe interbanca…" at bounding box center [550, 568] width 332 height 127
click at [577, 100] on icon "button" at bounding box center [572, 100] width 13 height 13
click at [461, 505] on td "Banco Azteca a nombre de [PERSON_NAME] : Cuenta: 85011748325544 Clabe interbanc…" at bounding box center [550, 568] width 332 height 127
drag, startPoint x: 459, startPoint y: 204, endPoint x: 503, endPoint y: 206, distance: 44.1
click at [503, 366] on td "Pueden enviarnos una transferencia a los siguientes números de cuenta: BBVA a n…" at bounding box center [550, 435] width 332 height 139
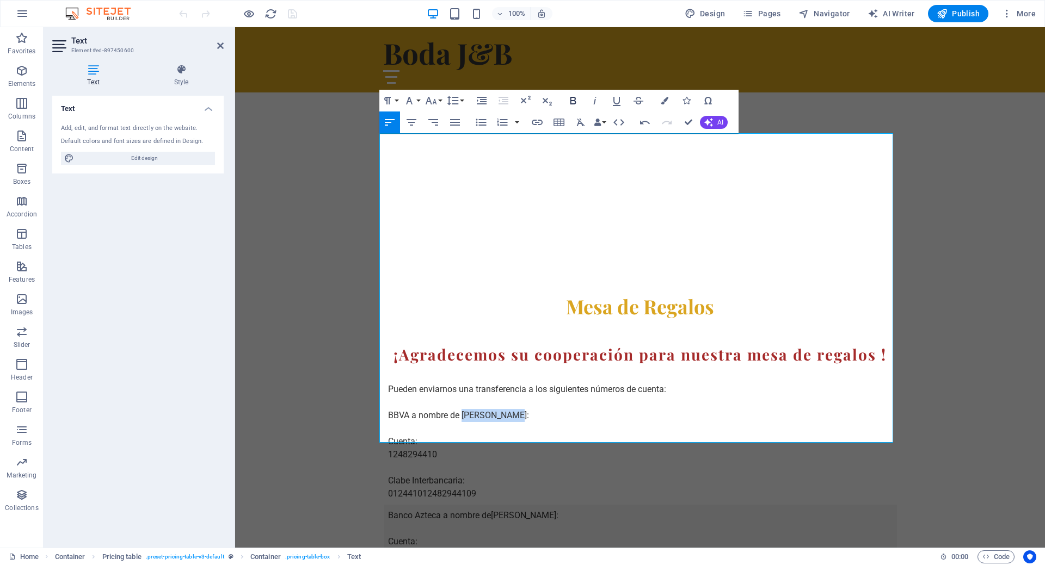
click at [571, 99] on icon "button" at bounding box center [572, 100] width 13 height 13
click at [600, 120] on icon "button" at bounding box center [598, 123] width 8 height 8
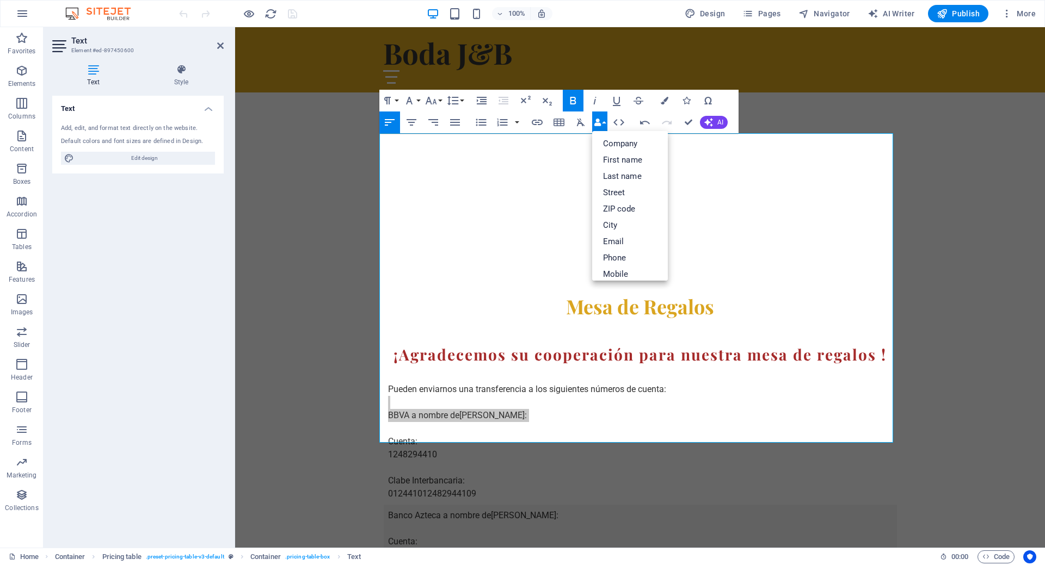
click at [602, 119] on button "Data Bindings" at bounding box center [599, 123] width 15 height 22
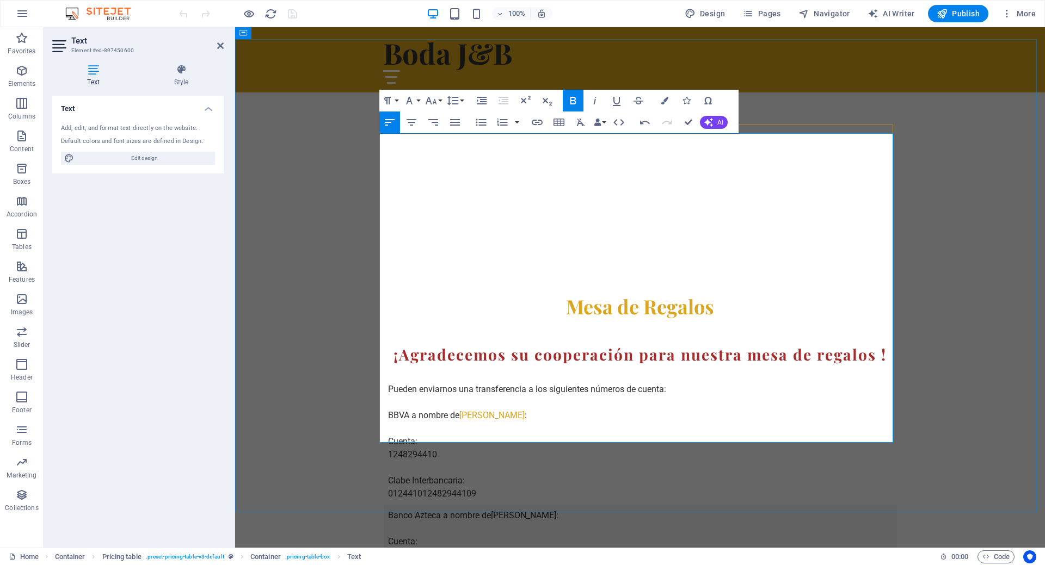
click at [497, 366] on td "Pueden enviarnos una transferencia a los siguientes números de cuenta: BBVA a n…" at bounding box center [550, 435] width 332 height 139
drag, startPoint x: 490, startPoint y: 303, endPoint x: 588, endPoint y: 302, distance: 97.9
click at [588, 505] on td "Banco Azteca a nombre de [PERSON_NAME] : Cuenta: 85011748325544 Clabe interbanc…" at bounding box center [550, 568] width 332 height 127
click at [571, 102] on icon "button" at bounding box center [573, 101] width 6 height 8
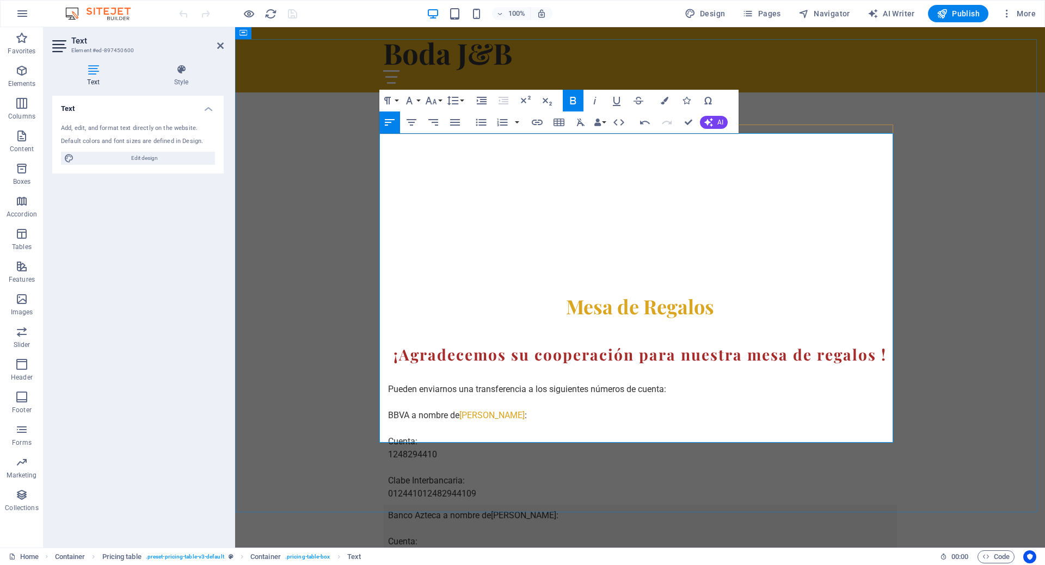
click at [504, 366] on td "Pueden enviarnos una transferencia a los siguientes números de cuenta: BBVA a n…" at bounding box center [550, 435] width 332 height 139
drag, startPoint x: 459, startPoint y: 204, endPoint x: 522, endPoint y: 206, distance: 63.1
click at [522, 366] on td "Pueden enviarnos una transferencia a los siguientes números de cuenta: BBVA a n…" at bounding box center [550, 435] width 332 height 139
click at [665, 98] on icon "button" at bounding box center [664, 101] width 8 height 8
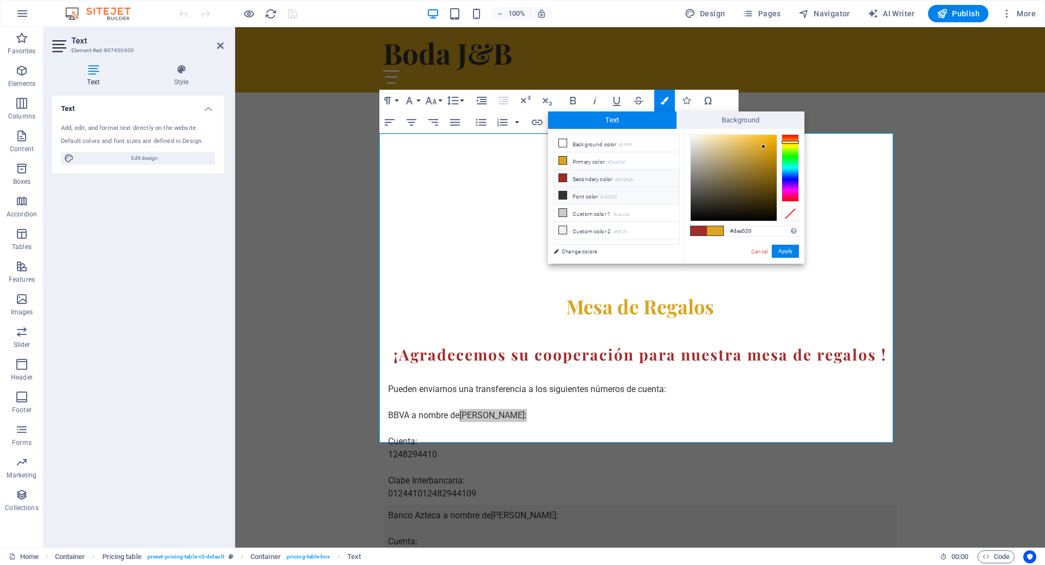
click at [576, 192] on li "Font color #333333" at bounding box center [616, 195] width 125 height 17
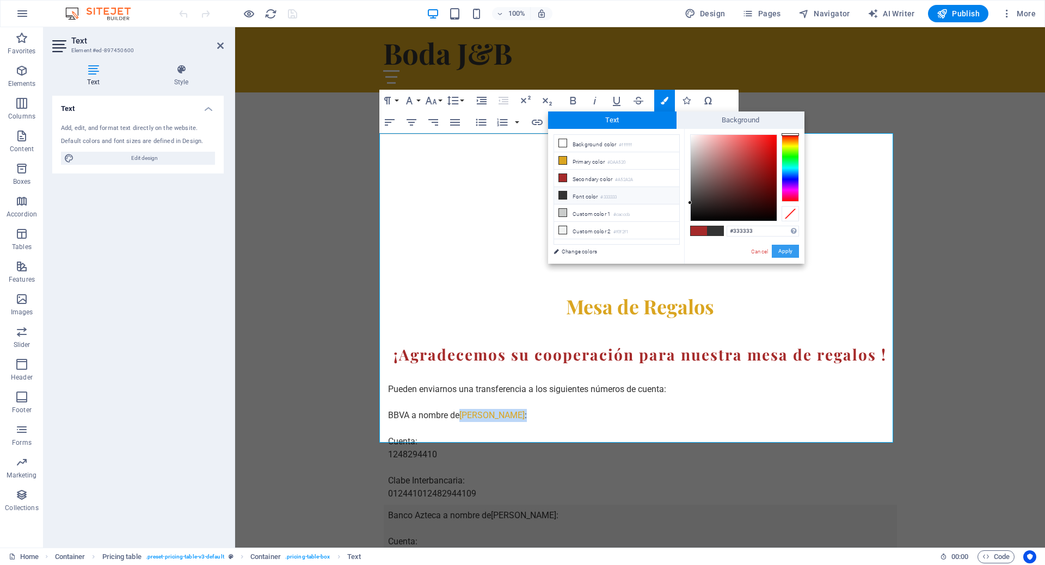
click at [790, 257] on button "Apply" at bounding box center [784, 251] width 27 height 13
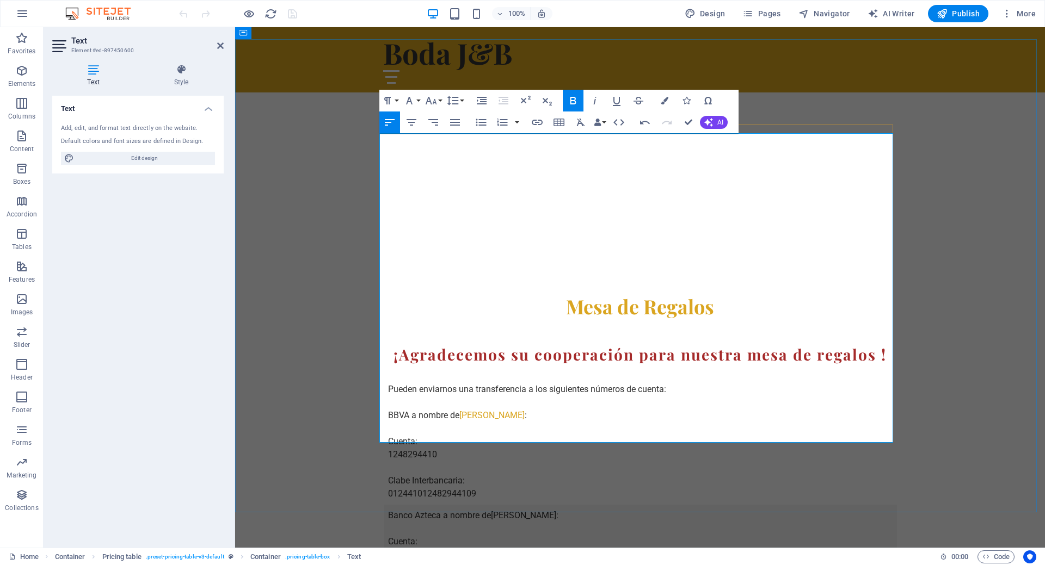
click at [522, 366] on td "Pueden enviarnos una transferencia a los siguientes números de cuenta: BBVA a n…" at bounding box center [550, 435] width 332 height 139
drag, startPoint x: 517, startPoint y: 204, endPoint x: 460, endPoint y: 201, distance: 56.7
click at [460, 410] on strong "[PERSON_NAME]" at bounding box center [491, 415] width 65 height 10
click at [659, 101] on button "Colors" at bounding box center [664, 101] width 21 height 22
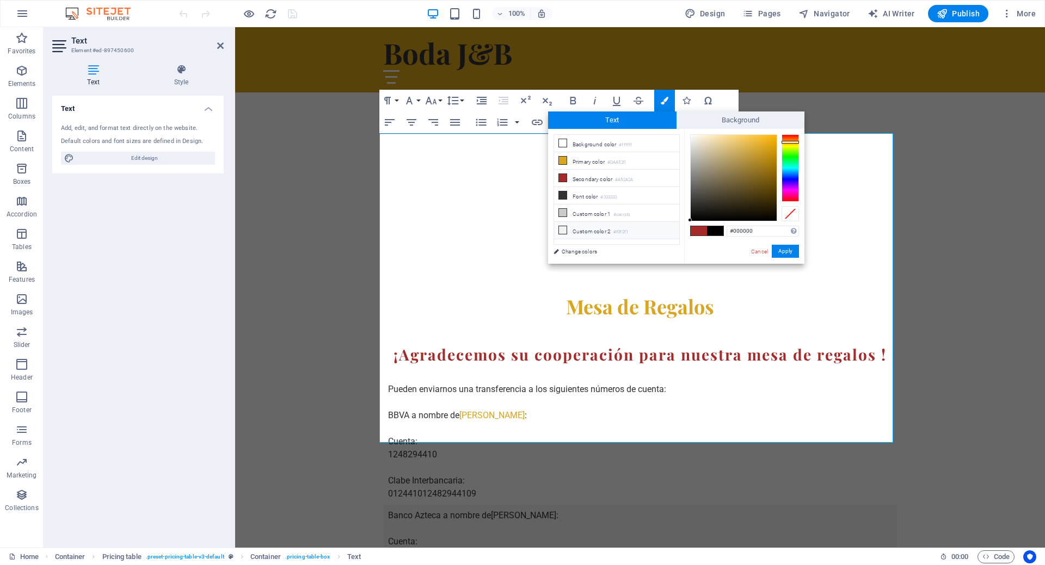
drag, startPoint x: 762, startPoint y: 148, endPoint x: 669, endPoint y: 227, distance: 122.0
click at [669, 227] on div "less Background color #ffffff Primary color #DAA520 Secondary color #A52A2A Fon…" at bounding box center [676, 196] width 256 height 135
click at [581, 250] on link "Change colors" at bounding box center [611, 252] width 126 height 14
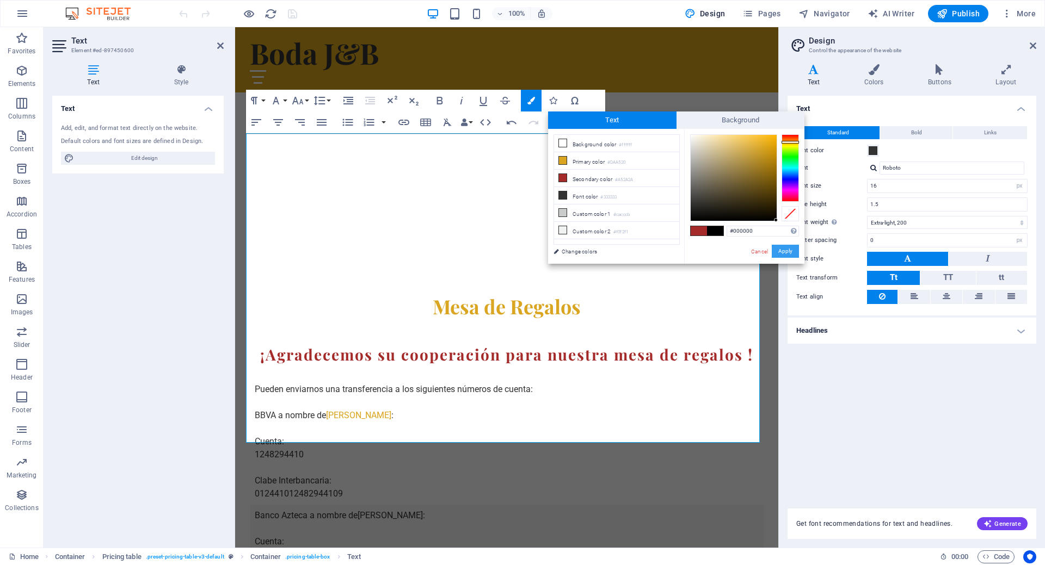
click at [791, 248] on button "Apply" at bounding box center [784, 251] width 27 height 13
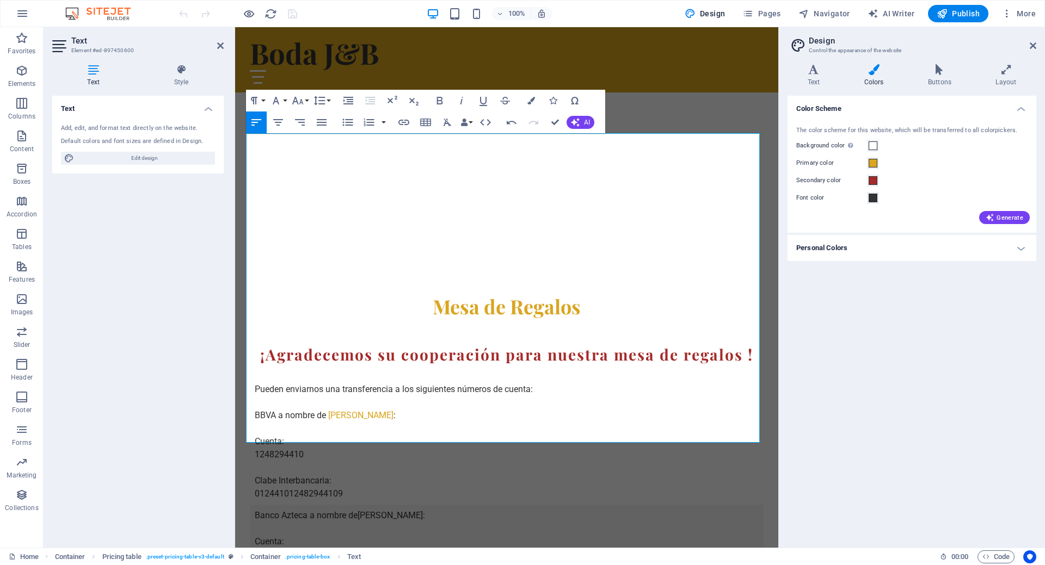
click at [361, 201] on div "Drag here to replace the existing content. Press “Ctrl” if you want to create a…" at bounding box center [506, 287] width 543 height 521
click at [361, 410] on strong "[PERSON_NAME]" at bounding box center [360, 415] width 65 height 10
click at [379, 410] on strong "[PERSON_NAME]" at bounding box center [360, 415] width 65 height 10
drag, startPoint x: 387, startPoint y: 206, endPoint x: 326, endPoint y: 203, distance: 60.5
click at [326, 366] on td "Pueden enviarnos una transferencia a los siguientes números de cuenta: BBVA a n…" at bounding box center [416, 435] width 332 height 139
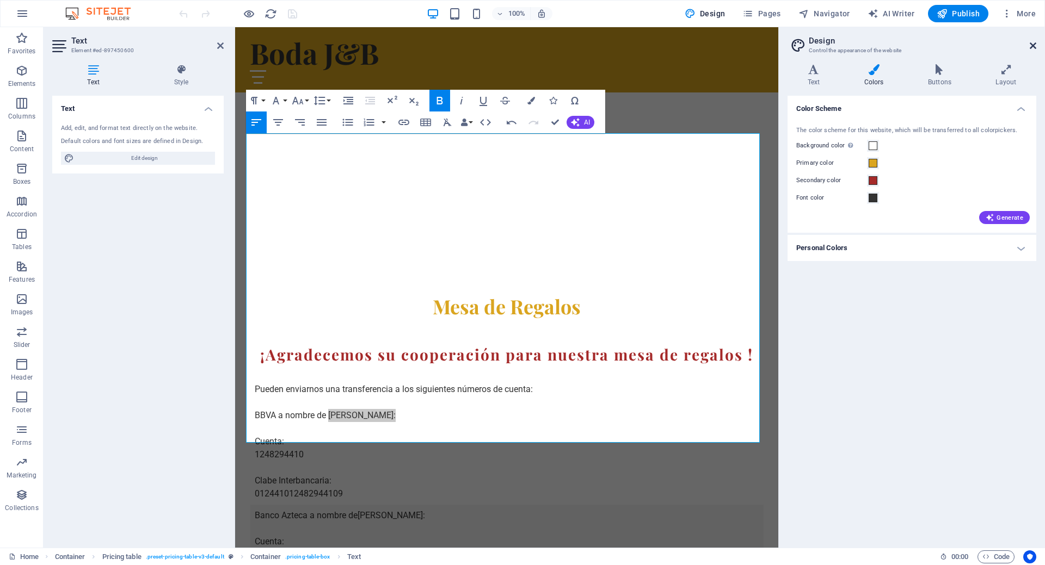
click at [1032, 46] on icon at bounding box center [1032, 45] width 7 height 9
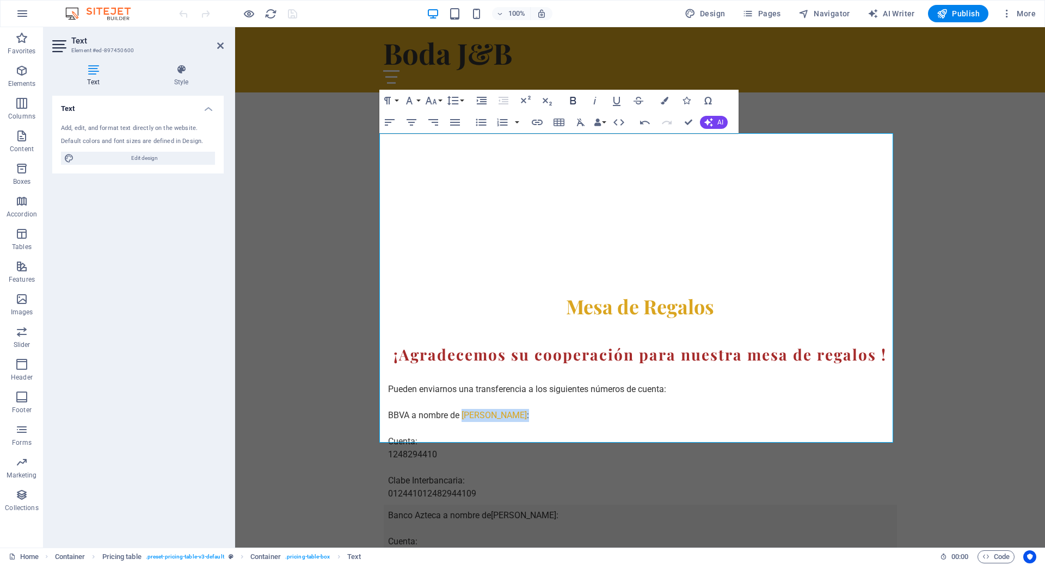
click at [574, 102] on icon "button" at bounding box center [572, 100] width 13 height 13
click at [531, 366] on td "Pueden enviarnos una transferencia a los siguientes números de cuenta: BBVA a n…" at bounding box center [550, 435] width 332 height 139
drag, startPoint x: 459, startPoint y: 205, endPoint x: 507, endPoint y: 203, distance: 48.4
click at [507, 366] on td "Pueden enviarnos una transferencia a los siguientes números de cuenta: BBVA a n…" at bounding box center [550, 435] width 332 height 139
click at [573, 101] on icon "button" at bounding box center [573, 101] width 6 height 8
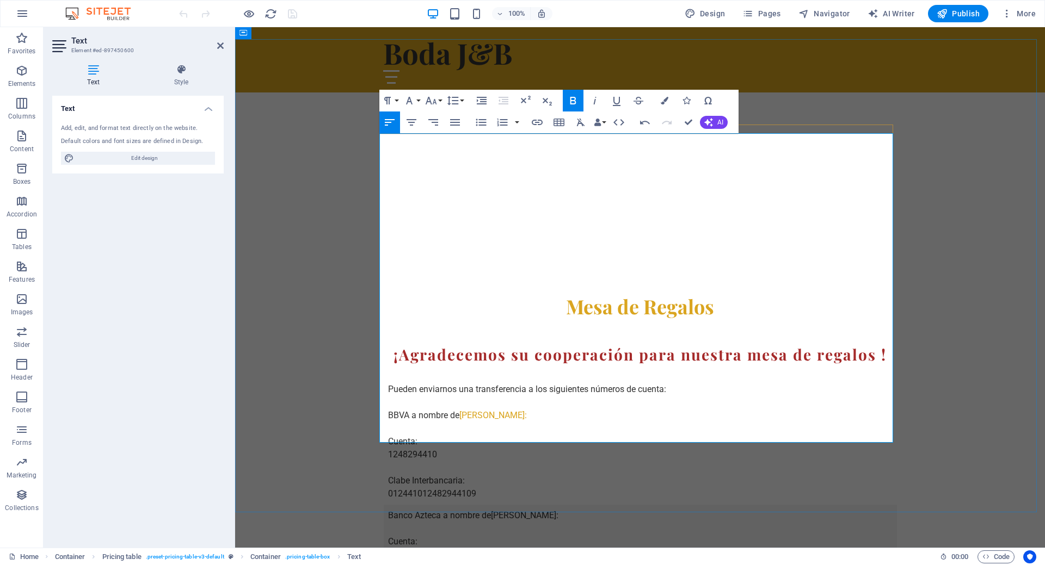
click at [532, 366] on td "Pueden enviarnos una transferencia a los siguientes números de cuenta: BBVA a n…" at bounding box center [550, 435] width 332 height 139
drag, startPoint x: 459, startPoint y: 205, endPoint x: 526, endPoint y: 201, distance: 67.5
click at [526, 366] on td "Pueden enviarnos una transferencia a los siguientes números de cuenta: BBVA a n…" at bounding box center [550, 435] width 332 height 139
click at [583, 123] on icon "button" at bounding box center [580, 122] width 13 height 13
click at [498, 366] on td "Pueden enviarnos una transferencia a los siguientes números de cuenta: BBVA a n…" at bounding box center [550, 435] width 332 height 139
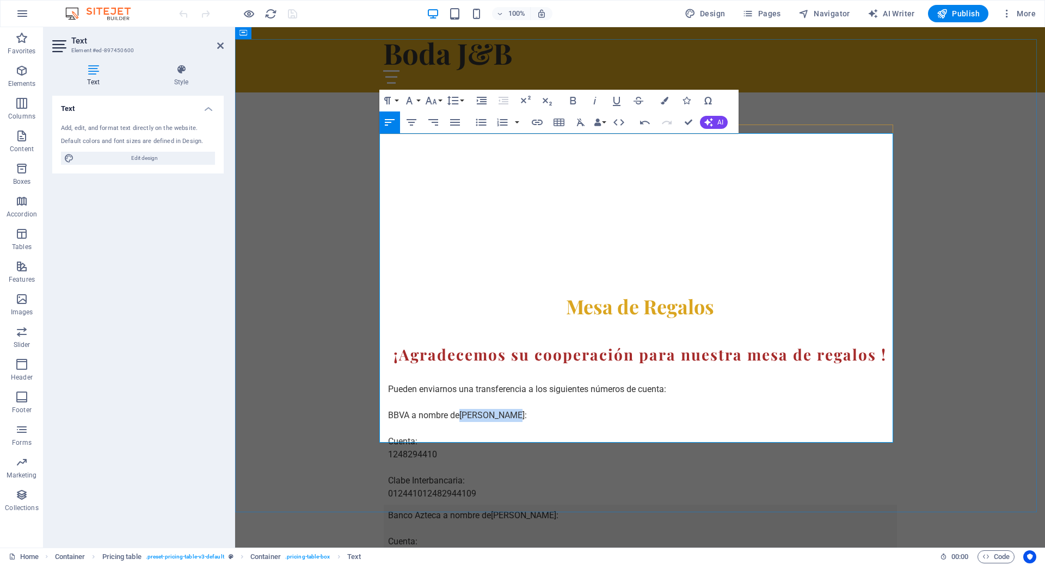
drag, startPoint x: 459, startPoint y: 207, endPoint x: 504, endPoint y: 207, distance: 44.6
click at [504, 366] on td "Pueden enviarnos una transferencia a los siguientes números de cuenta: BBVA a n…" at bounding box center [550, 435] width 332 height 139
click at [435, 366] on td "Pueden enviarnos una transferencia a los siguientes números de cuenta: BBVA a n…" at bounding box center [550, 435] width 332 height 139
click at [438, 366] on td "Pueden enviarnos una transferencia a los siguientes números de cuenta: BBVA a n…" at bounding box center [550, 435] width 332 height 139
drag, startPoint x: 440, startPoint y: 243, endPoint x: 386, endPoint y: 243, distance: 54.4
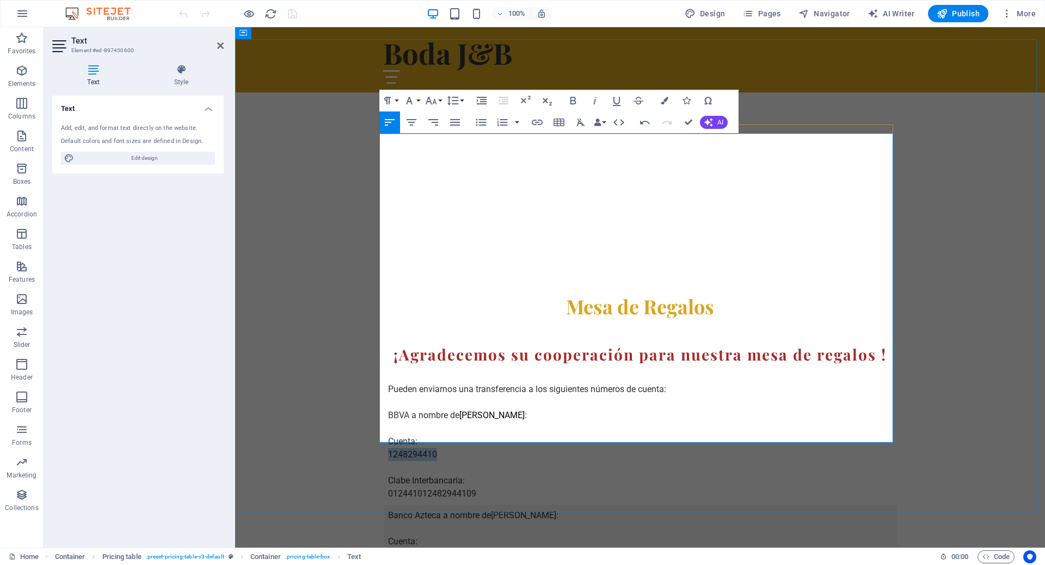
click at [386, 366] on td "Pueden enviarnos una transferencia a los siguientes números de cuenta: BBVA a n…" at bounding box center [550, 435] width 332 height 139
click at [574, 101] on icon "button" at bounding box center [572, 100] width 13 height 13
click at [462, 366] on td "Pueden enviarnos una transferencia a los siguientes números de cuenta: BBVA a n…" at bounding box center [550, 435] width 332 height 139
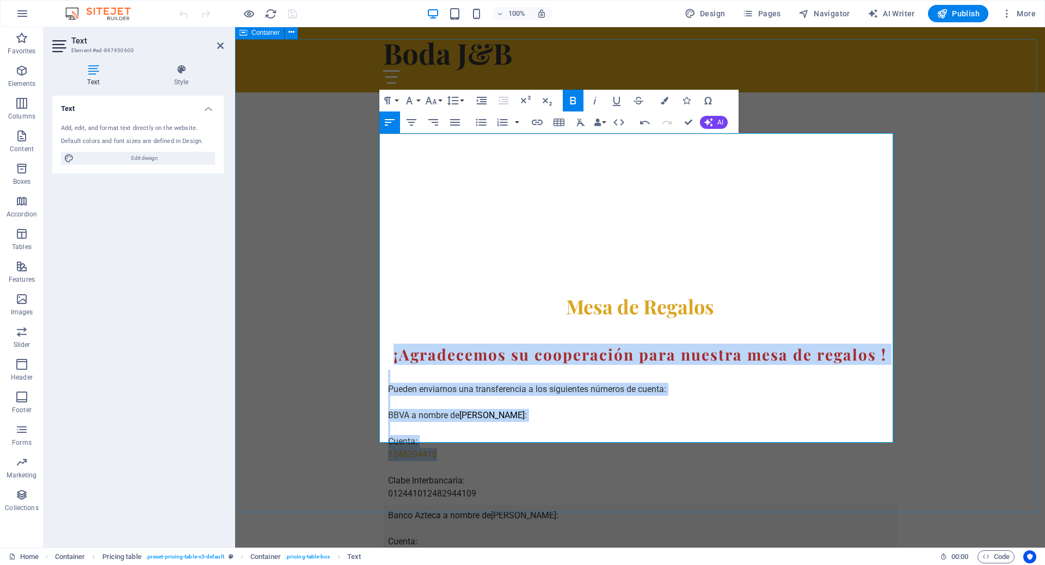
drag, startPoint x: 434, startPoint y: 244, endPoint x: 371, endPoint y: 237, distance: 63.0
click at [371, 250] on div "Mesa de Regalos ¡Agradecemos su cooperación para nuestra mesa de regalos ! Pued…" at bounding box center [640, 486] width 810 height 473
drag, startPoint x: 422, startPoint y: 245, endPoint x: 430, endPoint y: 244, distance: 8.2
click at [423, 449] on strong "1248294410" at bounding box center [412, 454] width 49 height 10
click at [439, 366] on td "Pueden enviarnos una transferencia a los siguientes números de cuenta: BBVA a n…" at bounding box center [550, 435] width 332 height 139
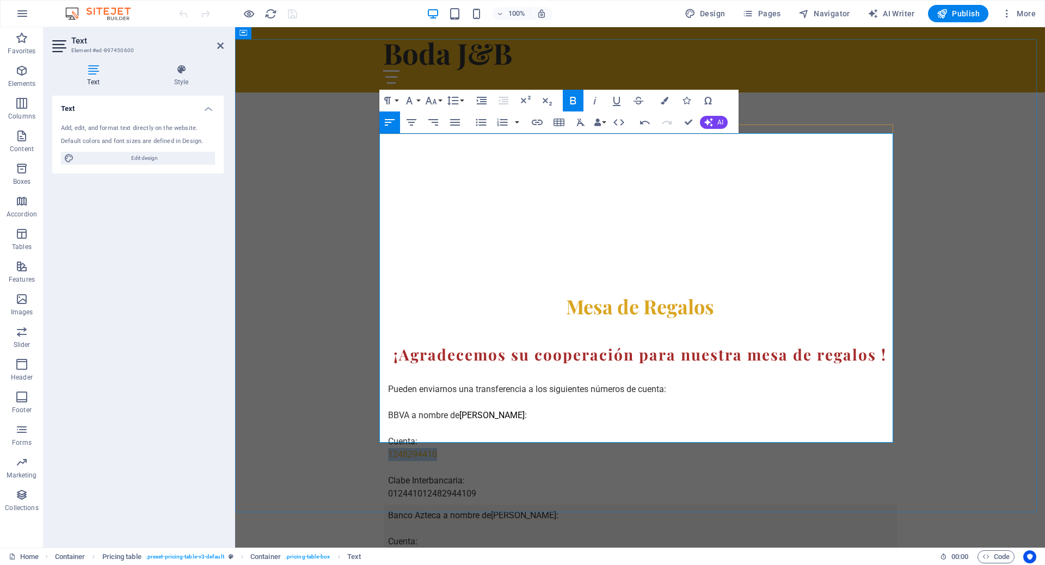
drag, startPoint x: 434, startPoint y: 244, endPoint x: 385, endPoint y: 243, distance: 48.4
click at [385, 366] on td "Pueden enviarnos una transferencia a los siguientes números de cuenta: BBVA a n…" at bounding box center [550, 435] width 332 height 139
click at [575, 103] on icon "button" at bounding box center [573, 101] width 6 height 8
click at [665, 101] on icon "button" at bounding box center [664, 101] width 8 height 8
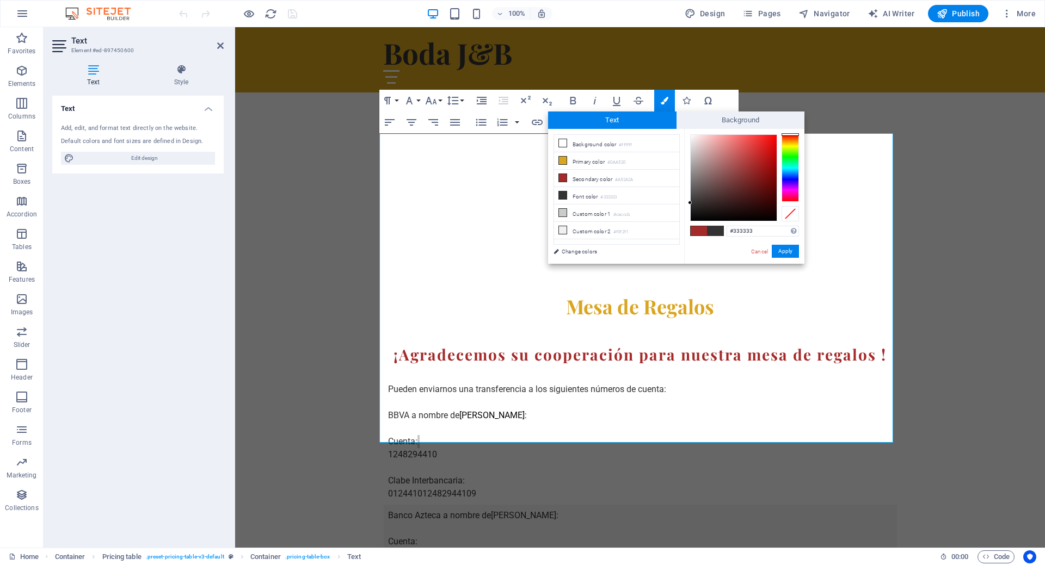
click at [696, 232] on span at bounding box center [698, 230] width 16 height 9
click at [786, 251] on button "Apply" at bounding box center [784, 251] width 27 height 13
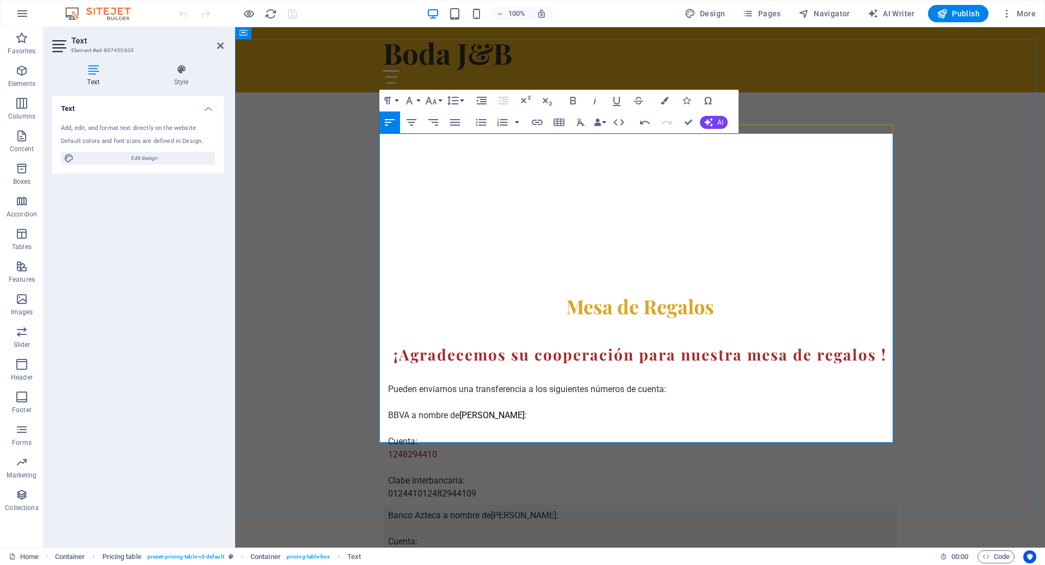
click at [425, 366] on td "Pueden enviarnos una transferencia a los siguientes números de cuenta: BBVA a n…" at bounding box center [550, 435] width 332 height 139
drag, startPoint x: 473, startPoint y: 280, endPoint x: 379, endPoint y: 279, distance: 94.1
click at [384, 366] on td "Pueden enviarnos una transferencia a los siguientes números de cuenta: BBVA a n…" at bounding box center [550, 435] width 332 height 139
click at [666, 100] on icon "button" at bounding box center [664, 101] width 8 height 8
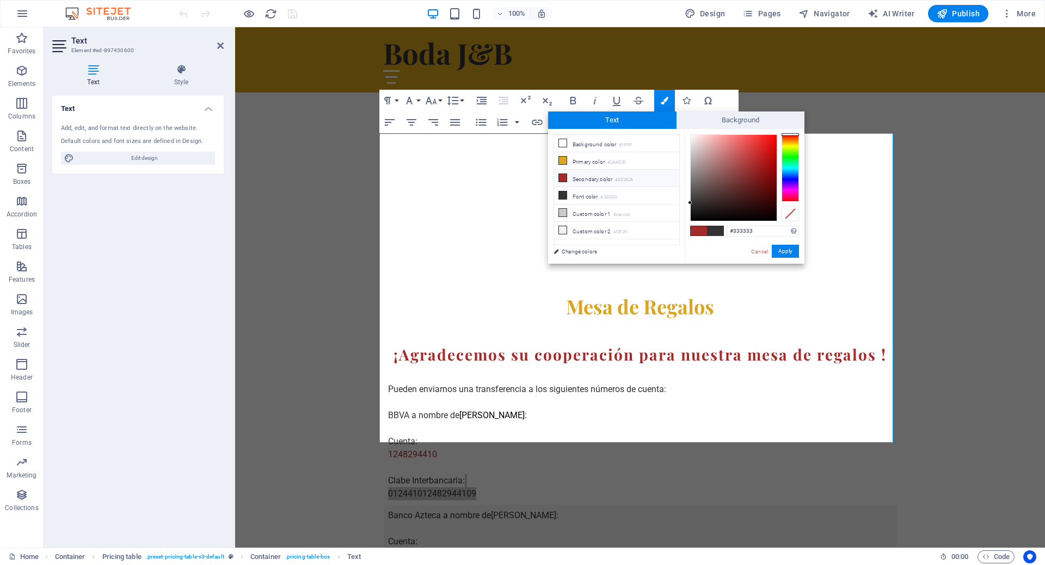
click at [698, 233] on span at bounding box center [698, 230] width 16 height 9
click at [793, 255] on button "Apply" at bounding box center [784, 251] width 27 height 13
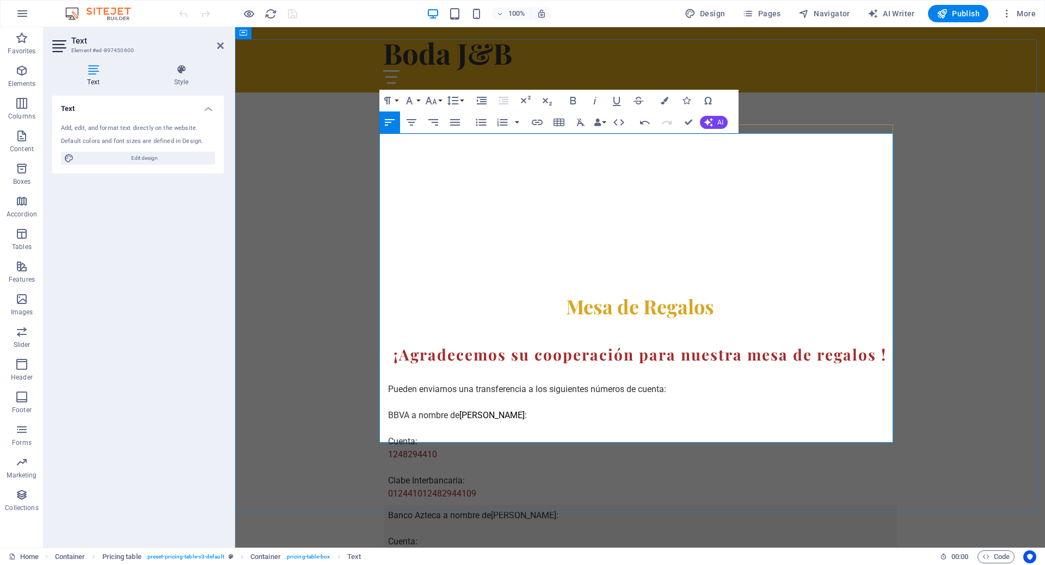
click at [461, 505] on td "Banco Azteca a nombre de [PERSON_NAME]: Cuenta: 85011748325544 Clabe interbanca…" at bounding box center [550, 568] width 332 height 127
drag, startPoint x: 462, startPoint y: 344, endPoint x: 384, endPoint y: 341, distance: 78.4
click at [384, 505] on td "Banco Azteca a nombre de [PERSON_NAME]: Cuenta: 85011748325544 Clabe interbanca…" at bounding box center [550, 568] width 332 height 127
click at [667, 100] on icon "button" at bounding box center [664, 101] width 8 height 8
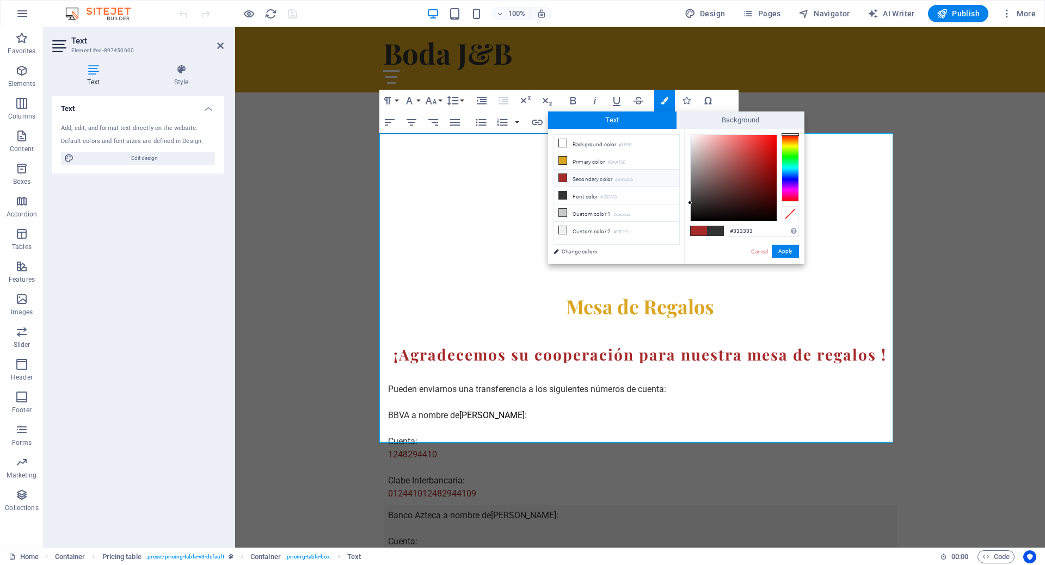
click at [701, 233] on span at bounding box center [698, 230] width 16 height 9
drag, startPoint x: 503, startPoint y: 383, endPoint x: 478, endPoint y: 384, distance: 24.5
click at [502, 505] on td "Banco Azteca a nombre de [PERSON_NAME]: Cuenta: ​ 85011748325544 ​ Clabe interb…" at bounding box center [550, 568] width 332 height 127
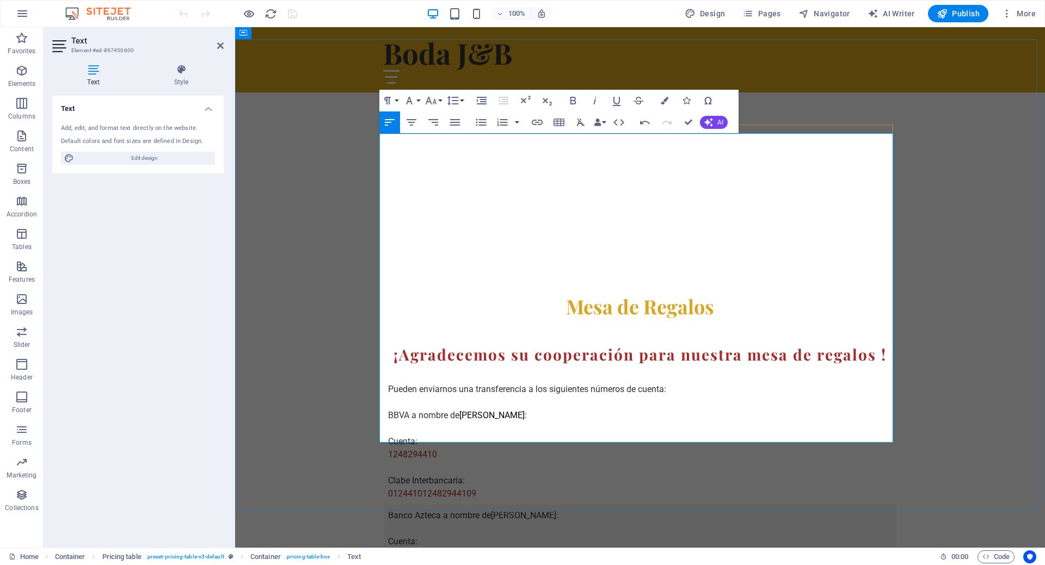
drag, startPoint x: 478, startPoint y: 384, endPoint x: 382, endPoint y: 381, distance: 95.8
click at [384, 505] on td "Banco Azteca a nombre de [PERSON_NAME]: Cuenta: 85011748325544 Clabe interbanca…" at bounding box center [550, 568] width 332 height 127
click at [672, 102] on button "Colors" at bounding box center [664, 101] width 21 height 22
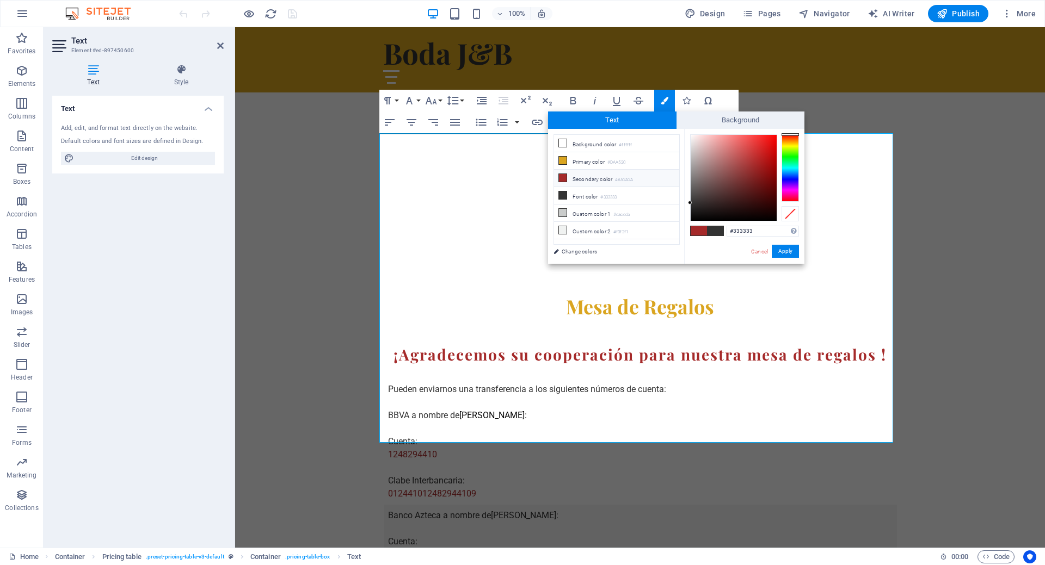
click at [720, 233] on span at bounding box center [715, 230] width 16 height 9
click at [696, 231] on span at bounding box center [698, 230] width 16 height 9
click at [757, 158] on div at bounding box center [733, 178] width 86 height 86
click at [701, 233] on span at bounding box center [698, 230] width 16 height 9
click at [716, 231] on span at bounding box center [715, 230] width 16 height 9
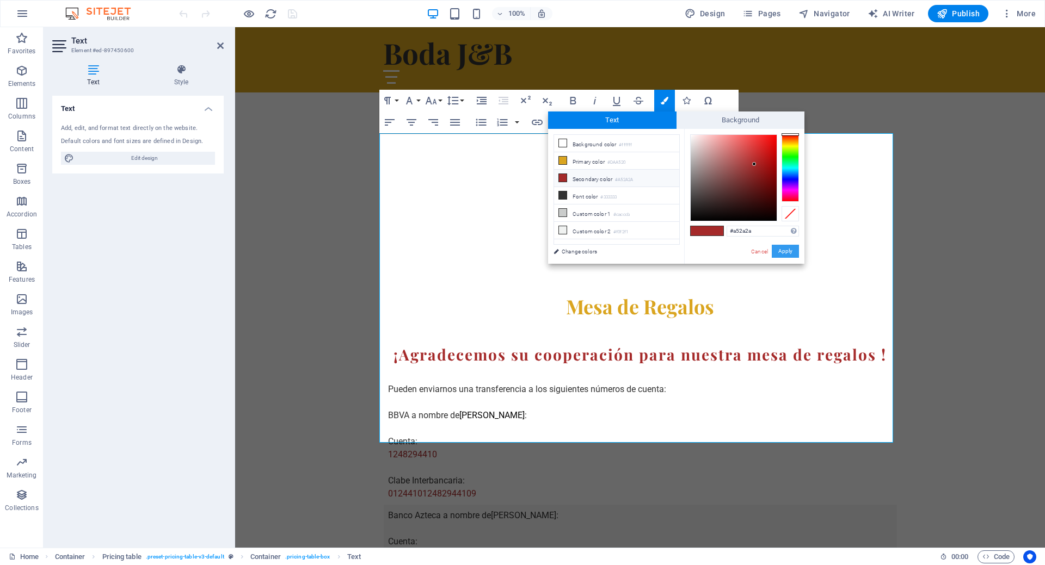
click at [783, 251] on button "Apply" at bounding box center [784, 251] width 27 height 13
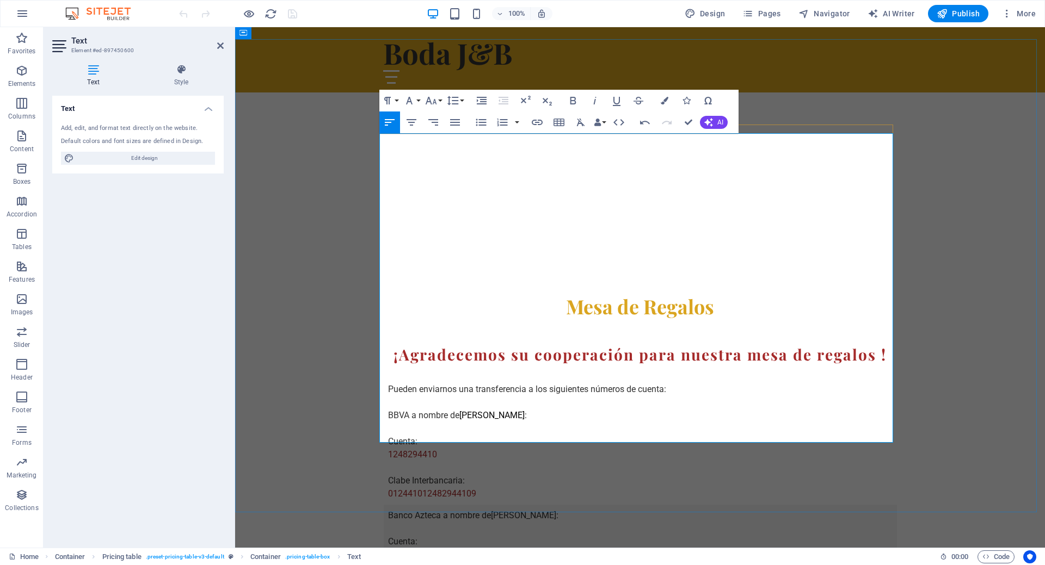
click at [498, 505] on td "Banco Azteca a nombre de [PERSON_NAME]: Cuenta: 85011748325544 Clabe interbanca…" at bounding box center [550, 568] width 332 height 127
drag, startPoint x: 458, startPoint y: 349, endPoint x: 472, endPoint y: 282, distance: 69.0
click at [384, 505] on td "Banco Azteca a nombre de [PERSON_NAME]: Cuenta: 85011748325544 Clabe interbanca…" at bounding box center [550, 568] width 332 height 127
click at [663, 102] on icon "button" at bounding box center [664, 101] width 8 height 8
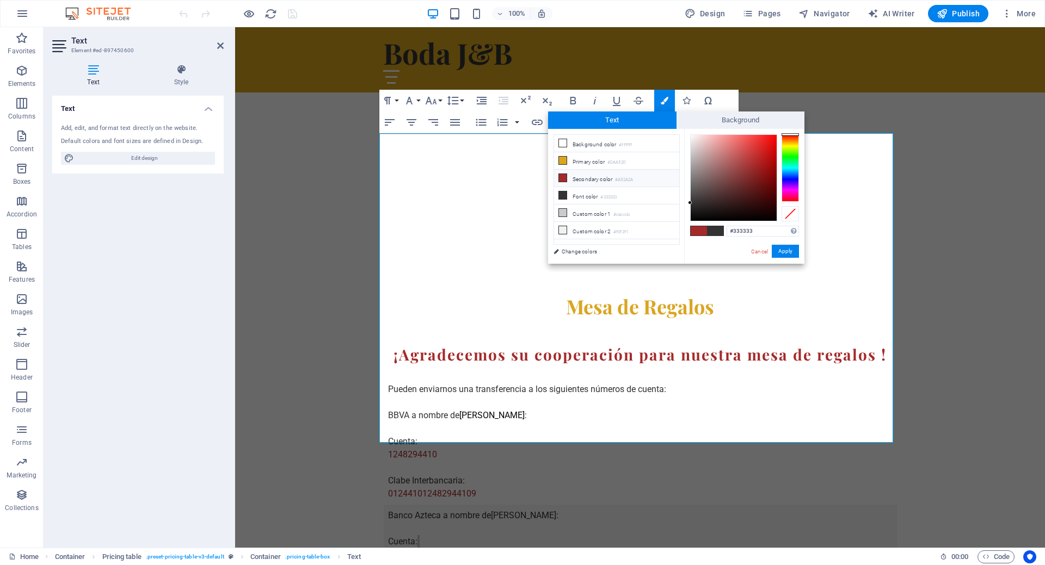
click at [701, 234] on span at bounding box center [698, 230] width 16 height 9
click at [715, 231] on span at bounding box center [715, 230] width 16 height 9
click at [787, 246] on button "Apply" at bounding box center [784, 251] width 27 height 13
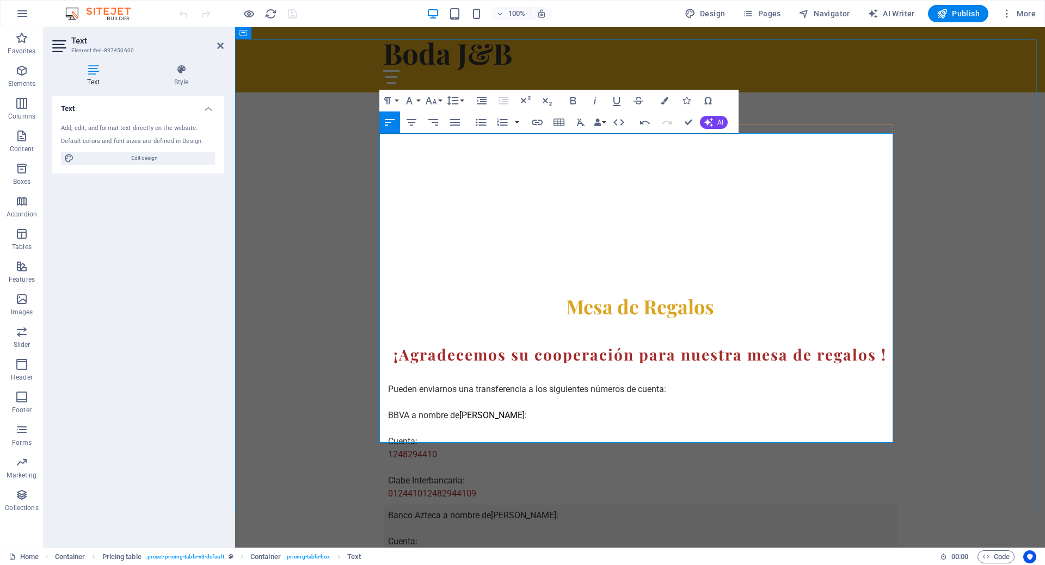
click at [439, 505] on td "Banco Azteca a nombre de [PERSON_NAME]: Cuenta: 85011748325544 Clabe interbanca…" at bounding box center [550, 568] width 332 height 127
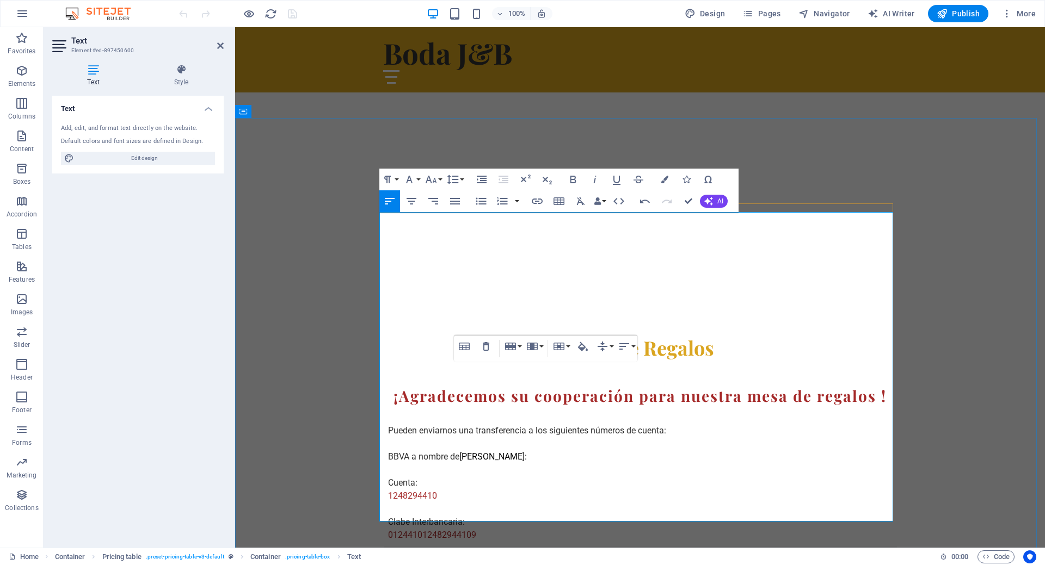
scroll to position [707, 0]
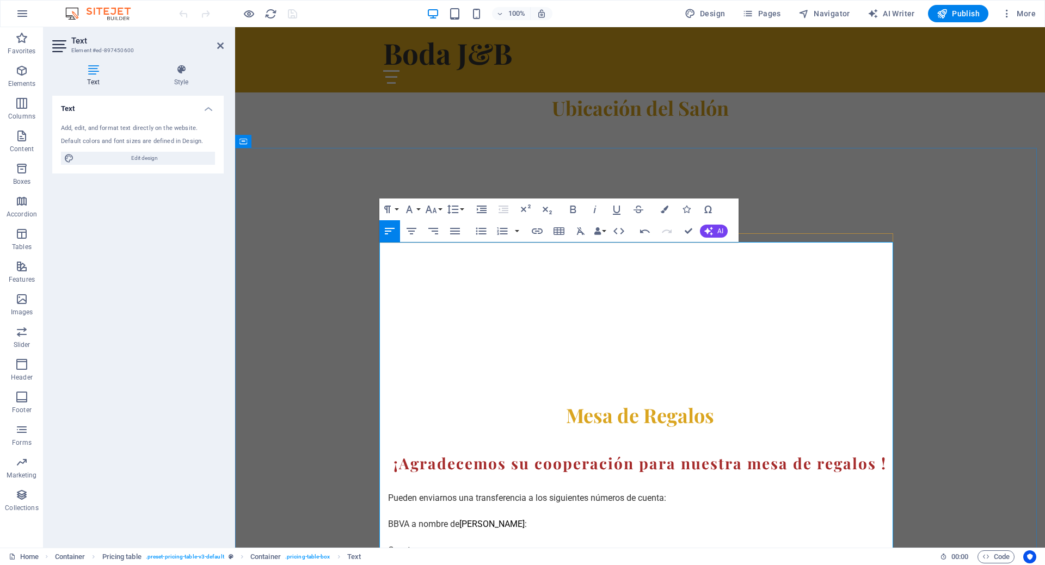
drag, startPoint x: 489, startPoint y: 417, endPoint x: 585, endPoint y: 413, distance: 96.4
click at [575, 209] on icon "button" at bounding box center [573, 210] width 6 height 8
click at [665, 210] on icon "button" at bounding box center [664, 210] width 8 height 8
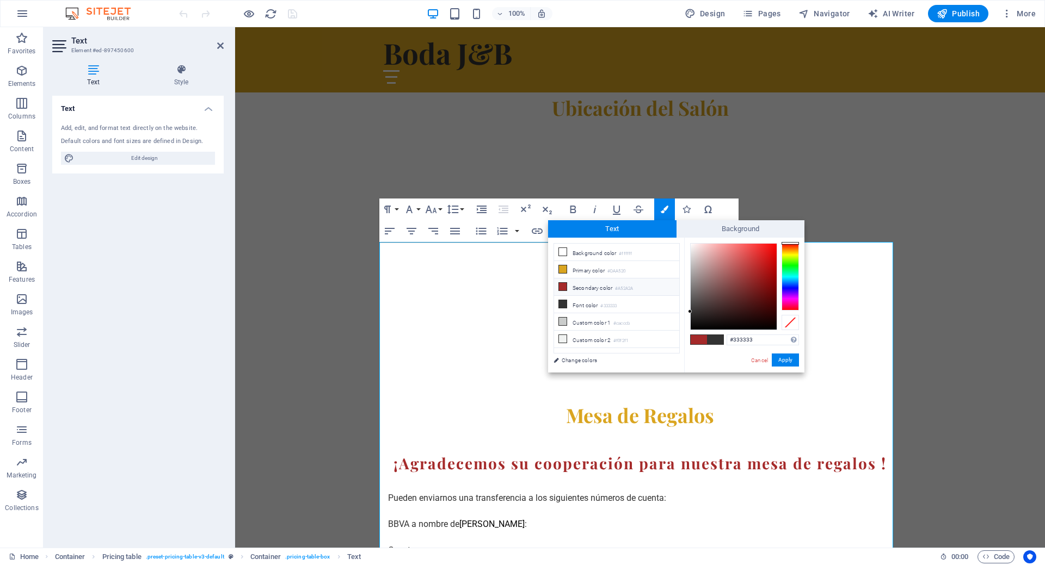
click at [698, 339] on span at bounding box center [698, 339] width 16 height 9
type input "#0b0b0b"
drag, startPoint x: 700, startPoint y: 318, endPoint x: 690, endPoint y: 325, distance: 12.1
click at [690, 325] on div at bounding box center [733, 287] width 86 height 86
click at [783, 363] on button "Apply" at bounding box center [784, 360] width 27 height 13
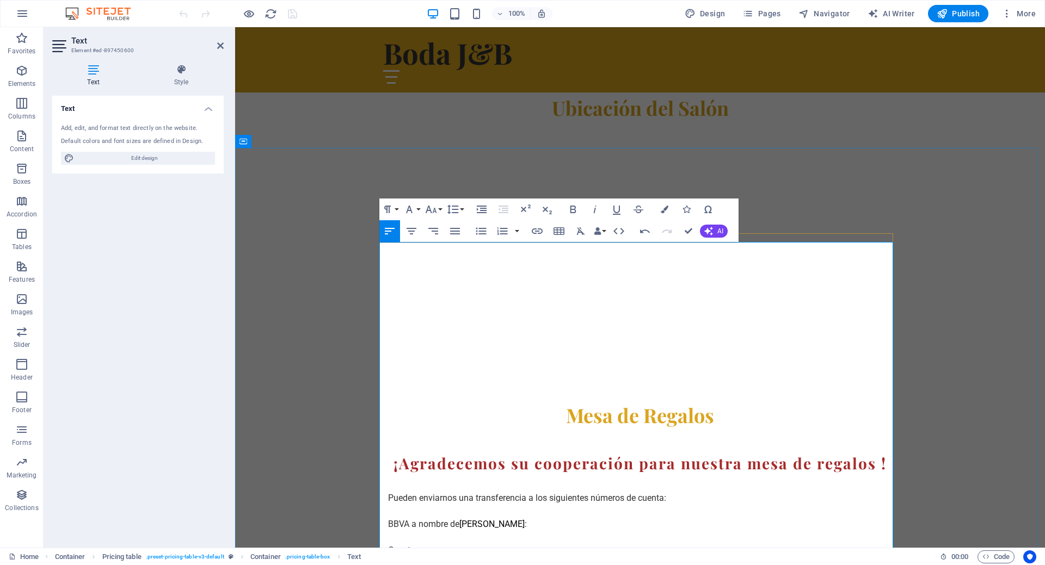
drag, startPoint x: 577, startPoint y: 417, endPoint x: 489, endPoint y: 416, distance: 88.1
click at [573, 207] on icon "button" at bounding box center [572, 209] width 13 height 13
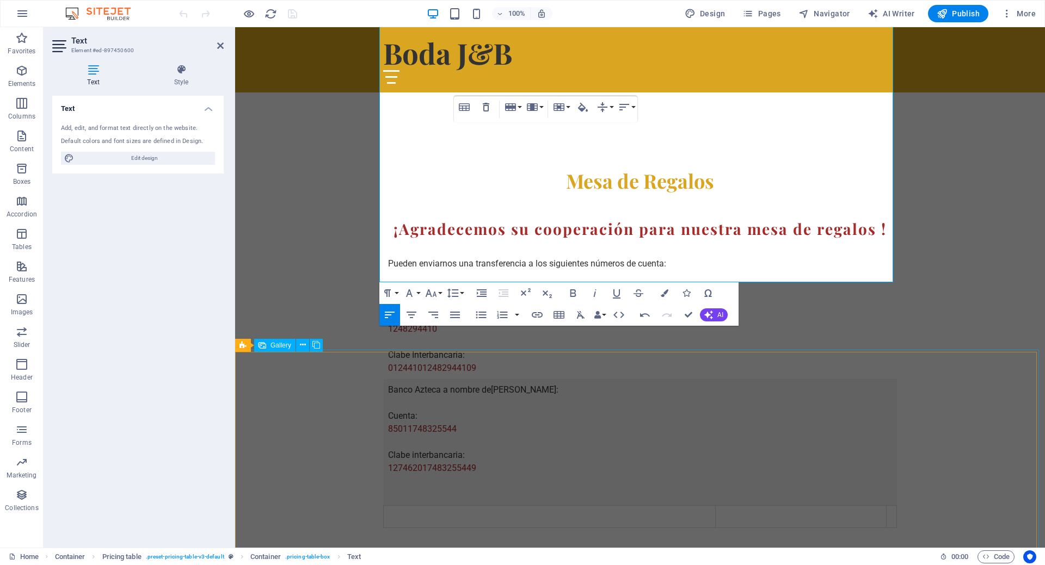
scroll to position [979, 0]
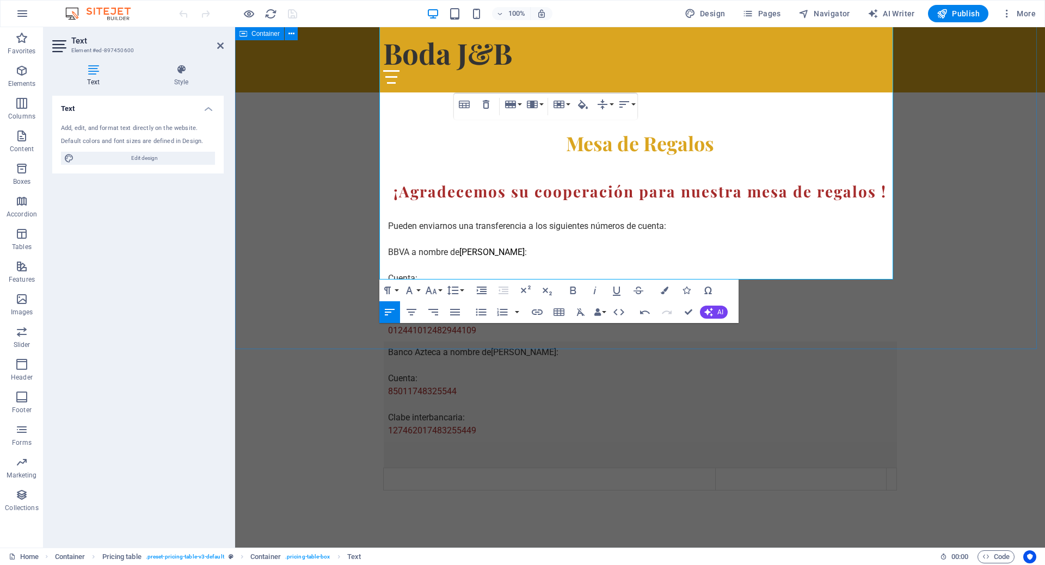
click at [287, 249] on div "Mesa de Regalos ¡Agradecemos su cooperación para nuestra mesa de regalos ! Pued…" at bounding box center [640, 323] width 810 height 473
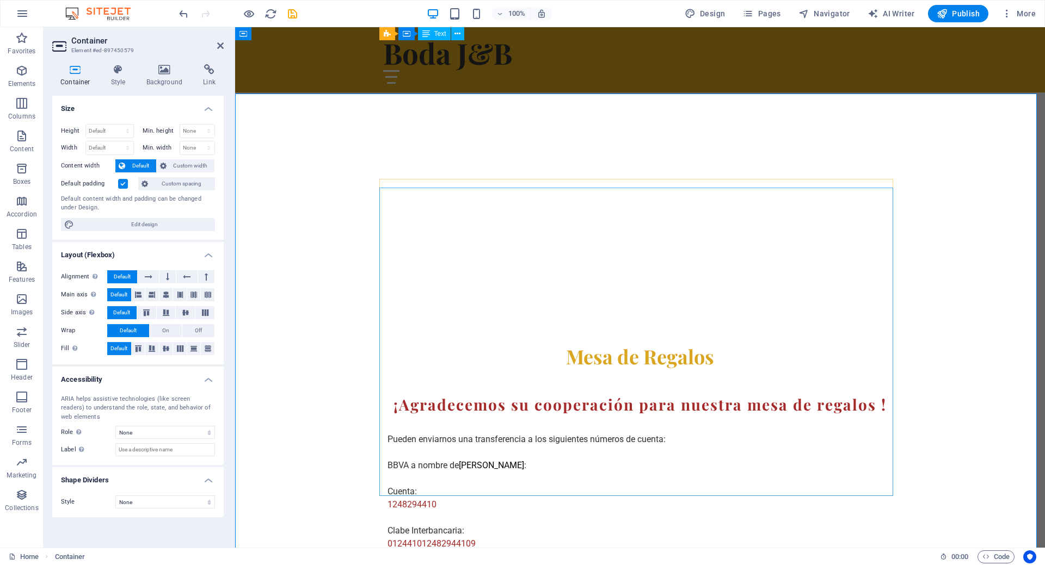
scroll to position [762, 0]
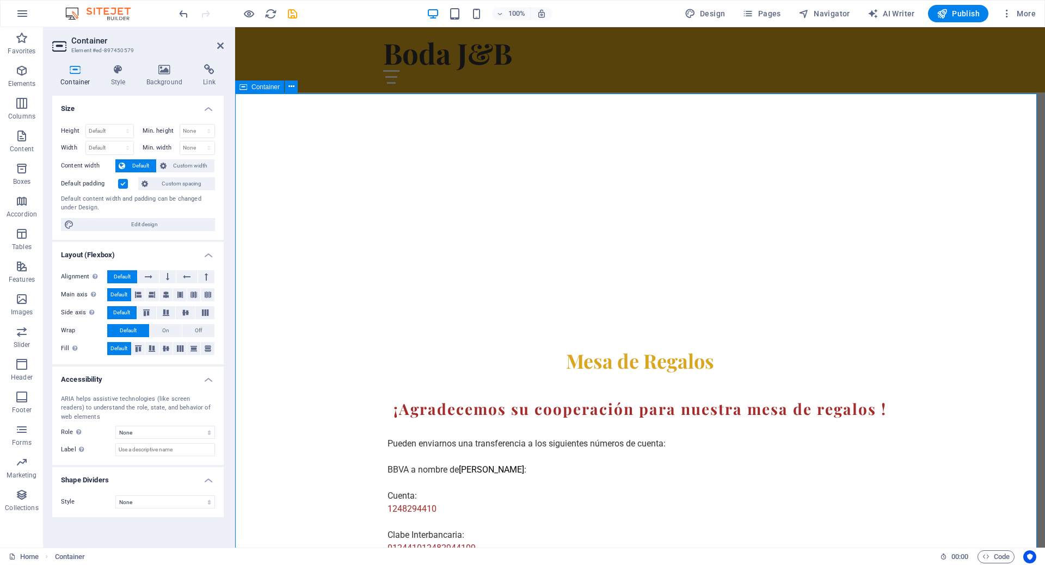
click at [992, 334] on div "Mesa de Regalos ¡Agradecemos su cooperación para nuestra mesa de regalos ! Pued…" at bounding box center [640, 541] width 810 height 472
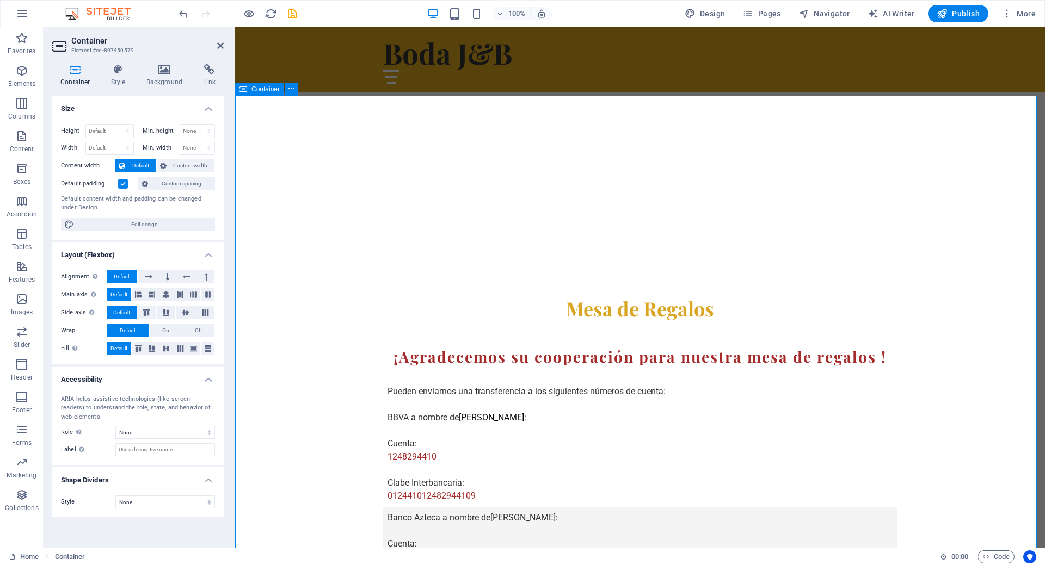
scroll to position [816, 0]
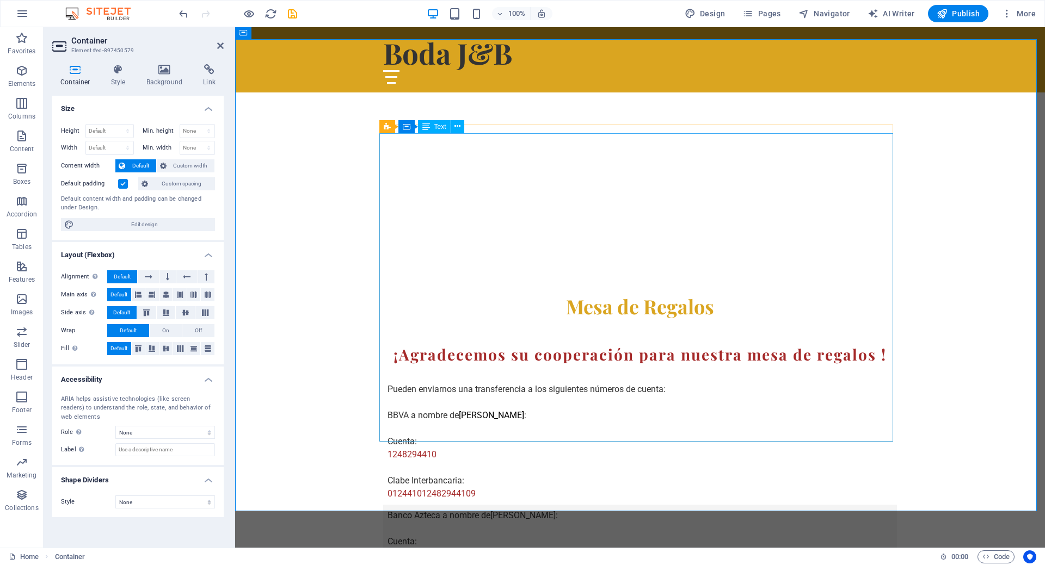
click at [498, 344] on div "¡Agradecemos su cooperación para nuestra mesa de regalos ! Pueden enviarnos una…" at bounding box center [640, 498] width 514 height 308
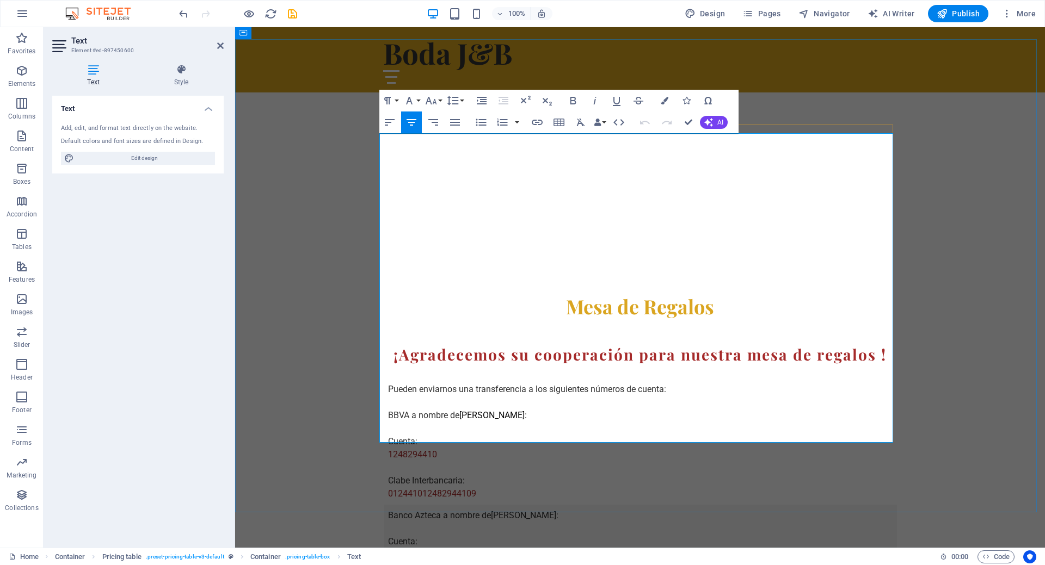
click at [504, 366] on td "Pueden enviarnos una transferencia a los siguientes números de cuenta: BBVA a n…" at bounding box center [550, 435] width 332 height 139
click at [516, 366] on td "Pueden enviarnos una transferencia a los siguientes números de cuenta: BBVA a n…" at bounding box center [550, 435] width 332 height 139
drag, startPoint x: 500, startPoint y: 176, endPoint x: 463, endPoint y: 184, distance: 37.9
click at [462, 366] on td "Pueden enviarnos una transferencia a los siguientes números de cuenta: BBVA a n…" at bounding box center [550, 435] width 332 height 139
drag, startPoint x: 472, startPoint y: 178, endPoint x: 522, endPoint y: 181, distance: 50.1
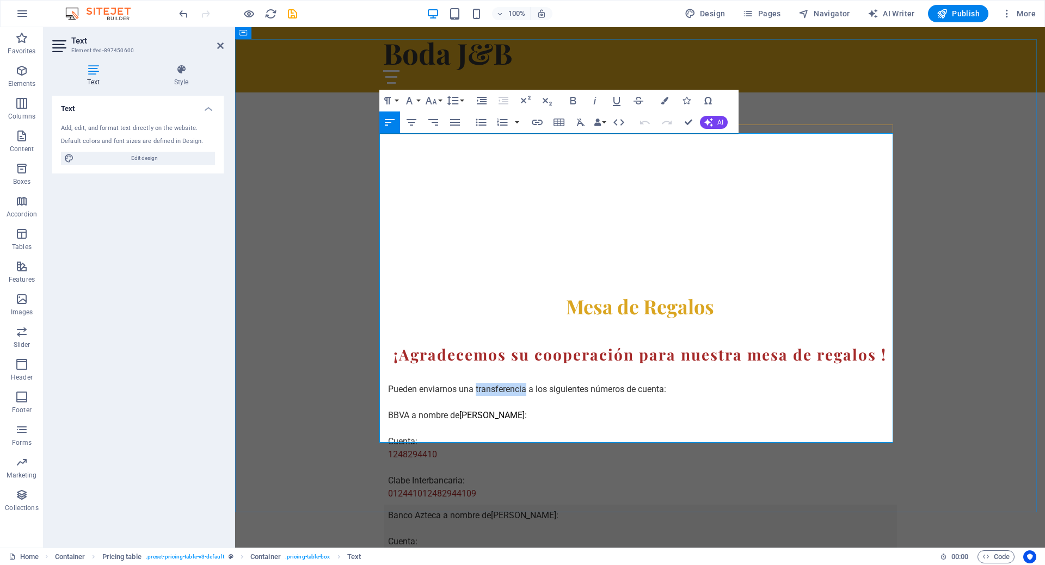
click at [522, 366] on td "Pueden enviarnos una transferencia a los siguientes números de cuenta: BBVA a n…" at bounding box center [550, 435] width 332 height 139
copy td "transferencia"
click at [509, 505] on td "Banco Azteca a nombre de [PERSON_NAME] : Cuenta: 85011748325544 Clabe interbanc…" at bounding box center [550, 568] width 332 height 127
click at [508, 505] on td "Banco Azteca a nombre de [PERSON_NAME] : Cuenta: 85011748325544 Clabe interbanc…" at bounding box center [550, 568] width 332 height 127
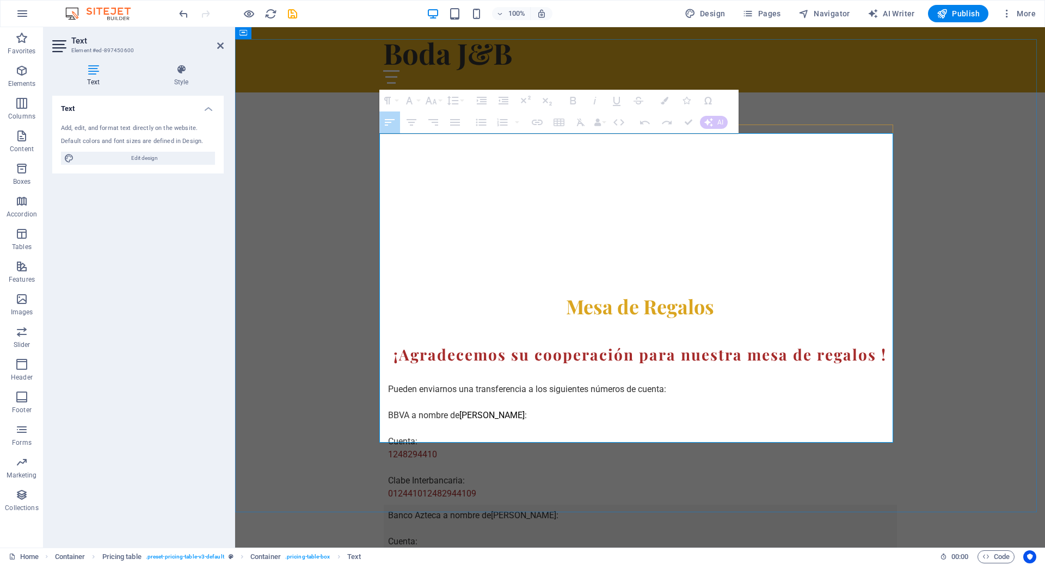
drag, startPoint x: 513, startPoint y: 379, endPoint x: 405, endPoint y: 190, distance: 216.6
click at [405, 366] on tbody "Pueden enviarnos una transferencia a los siguientes números de cuenta: BBVA a n…" at bounding box center [640, 510] width 513 height 288
click at [597, 366] on td "Pueden enviarnos una transferencia a los siguientes números de cuenta: BBVA a n…" at bounding box center [550, 435] width 332 height 139
click at [716, 126] on button "AI" at bounding box center [714, 122] width 28 height 13
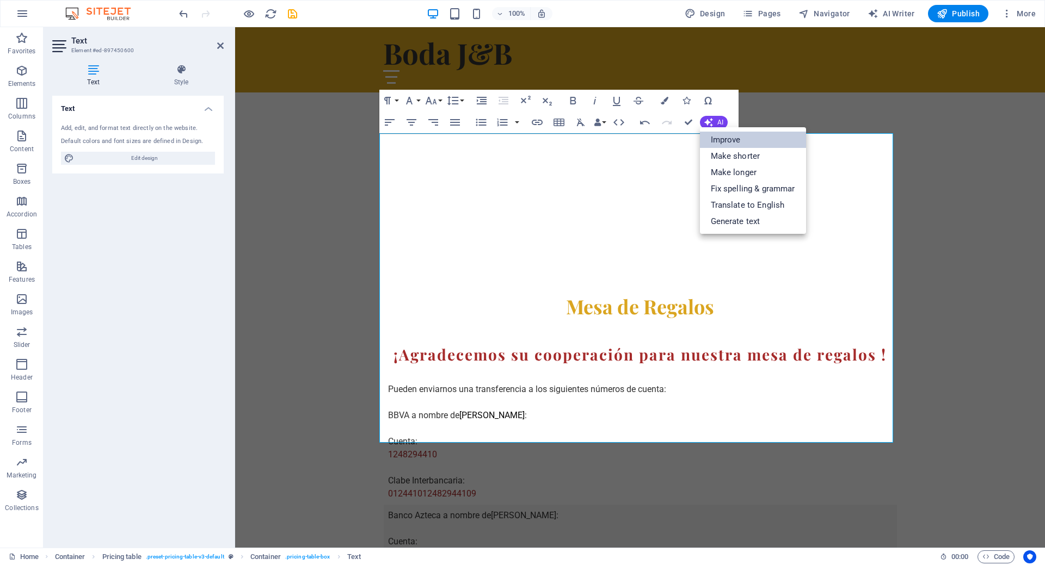
click at [756, 144] on link "Improve" at bounding box center [753, 140] width 106 height 16
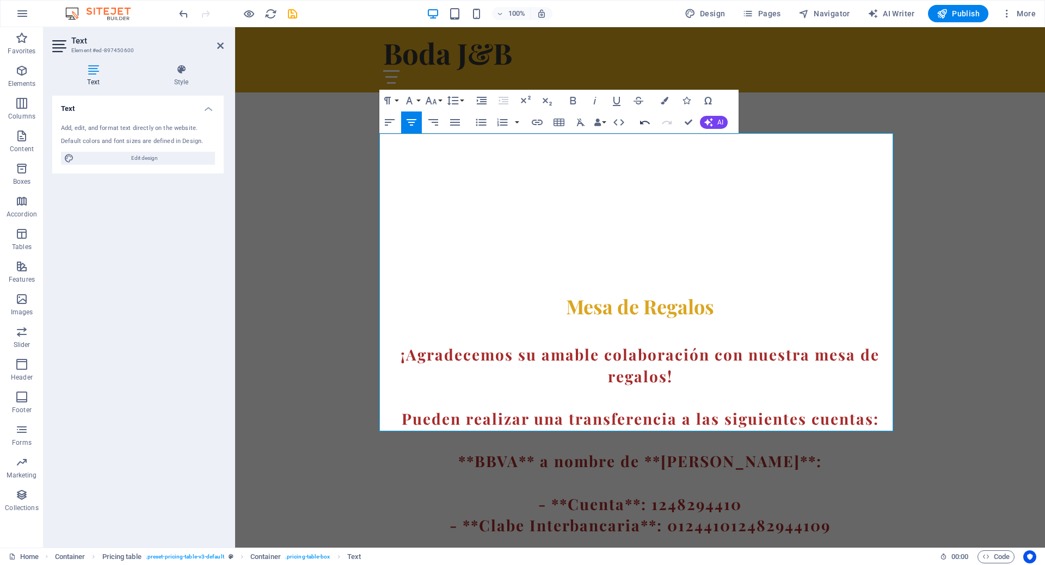
click at [646, 125] on icon "button" at bounding box center [644, 122] width 13 height 13
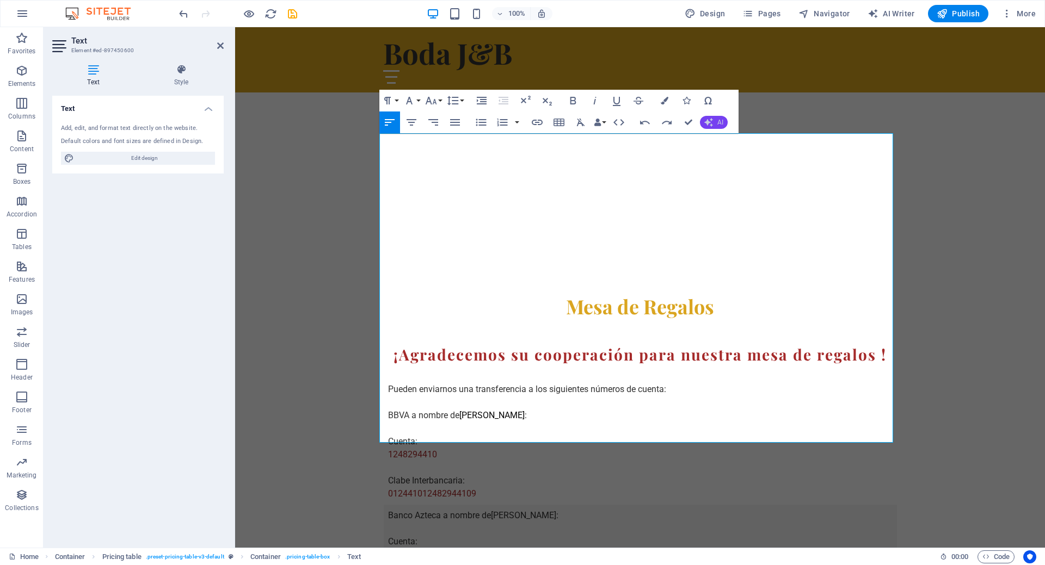
click at [706, 125] on icon "button" at bounding box center [708, 122] width 9 height 9
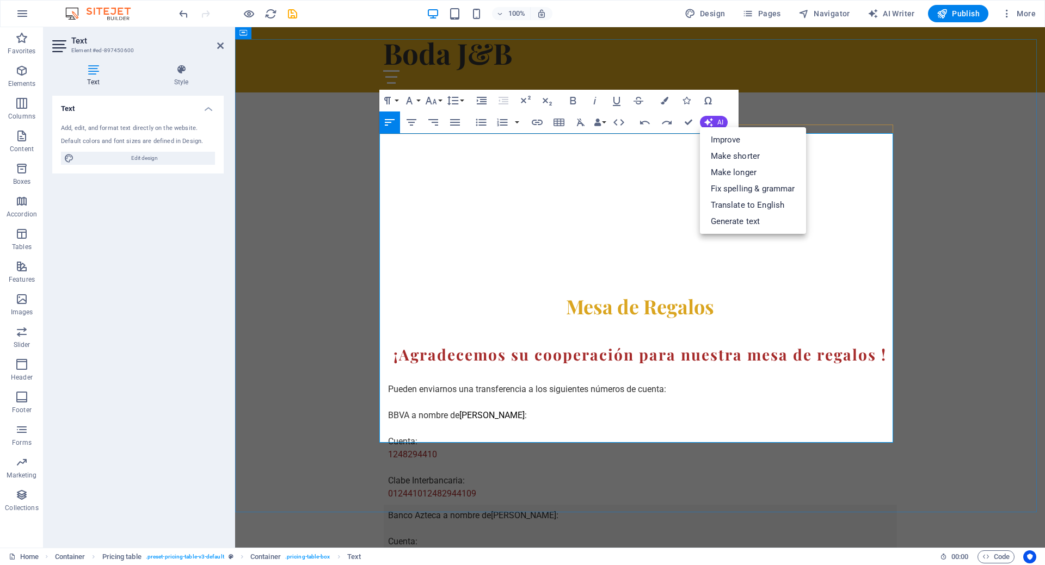
click at [538, 505] on td "Banco Azteca a nombre de [PERSON_NAME] : Cuenta: 85011748325544 Clabe interbanc…" at bounding box center [550, 568] width 332 height 127
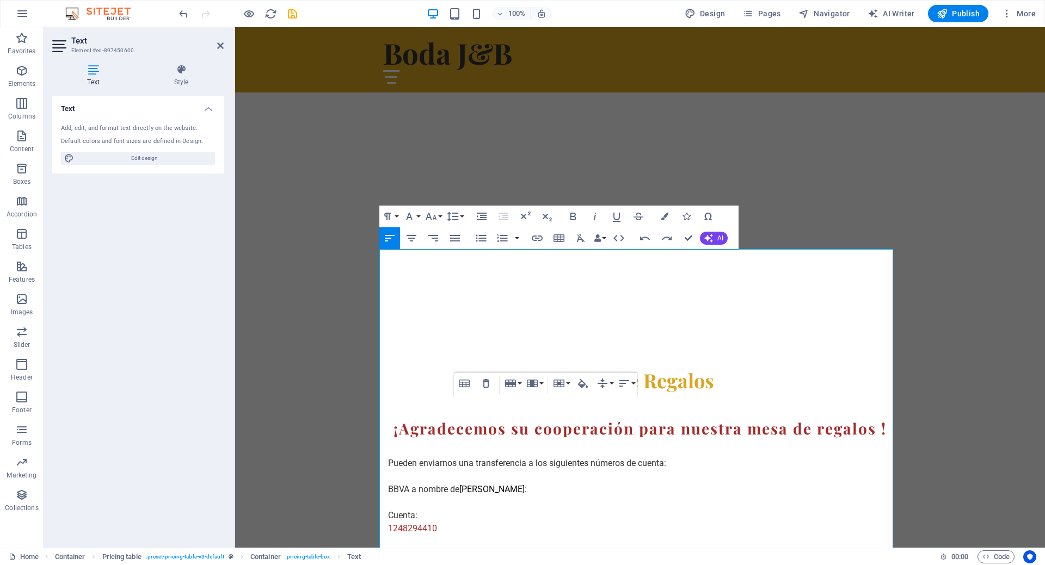
scroll to position [653, 0]
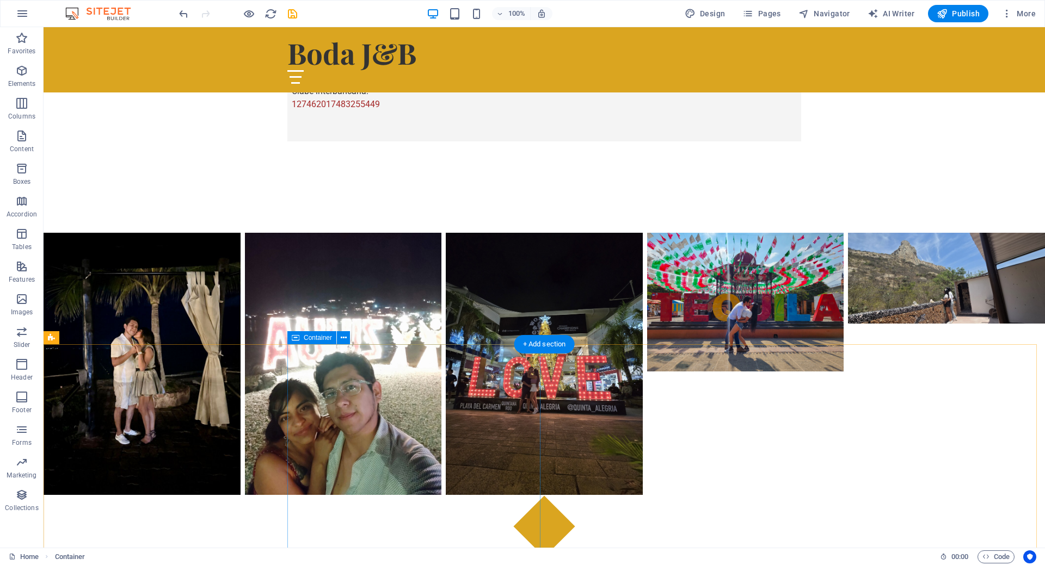
scroll to position [1331, 0]
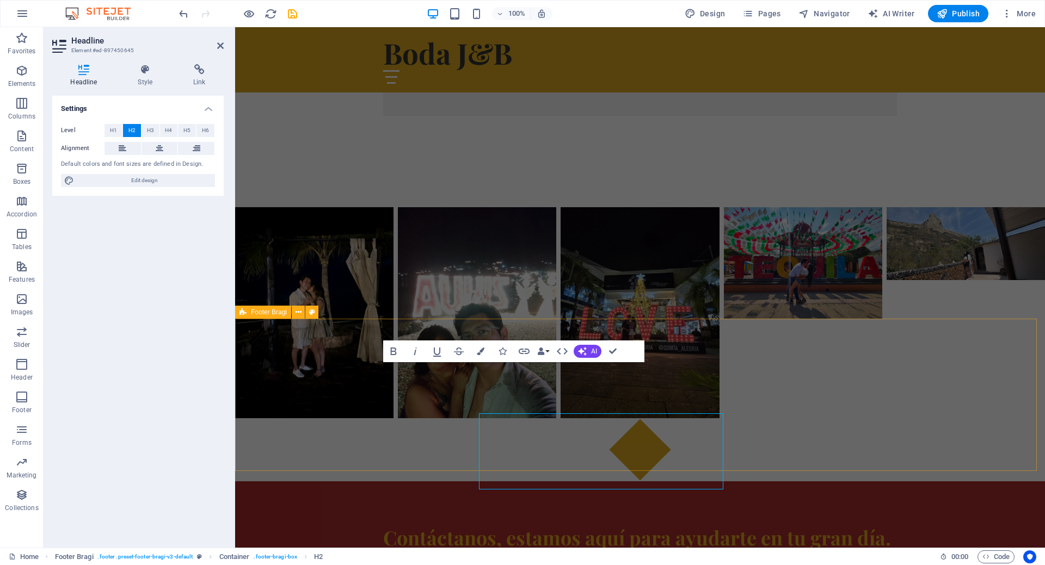
scroll to position [1281, 0]
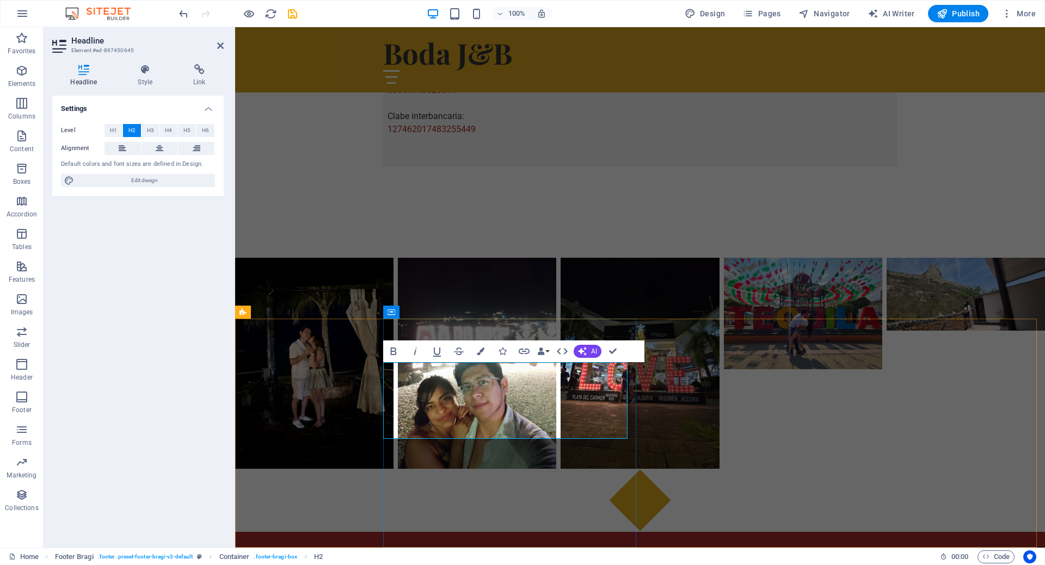
drag, startPoint x: 431, startPoint y: 430, endPoint x: 496, endPoint y: 384, distance: 79.6
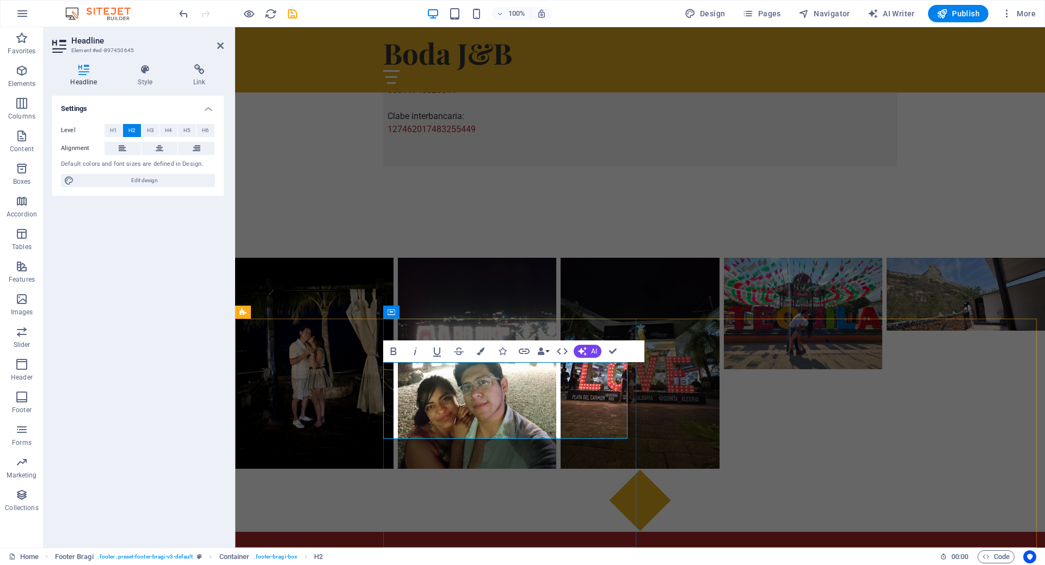
drag, startPoint x: 424, startPoint y: 429, endPoint x: 498, endPoint y: 374, distance: 92.2
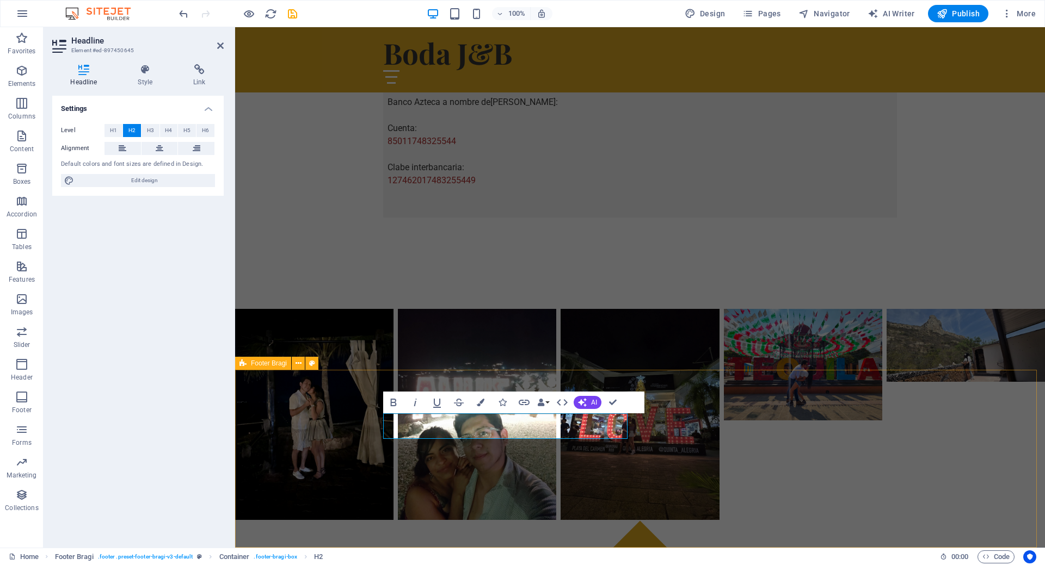
select select "footer"
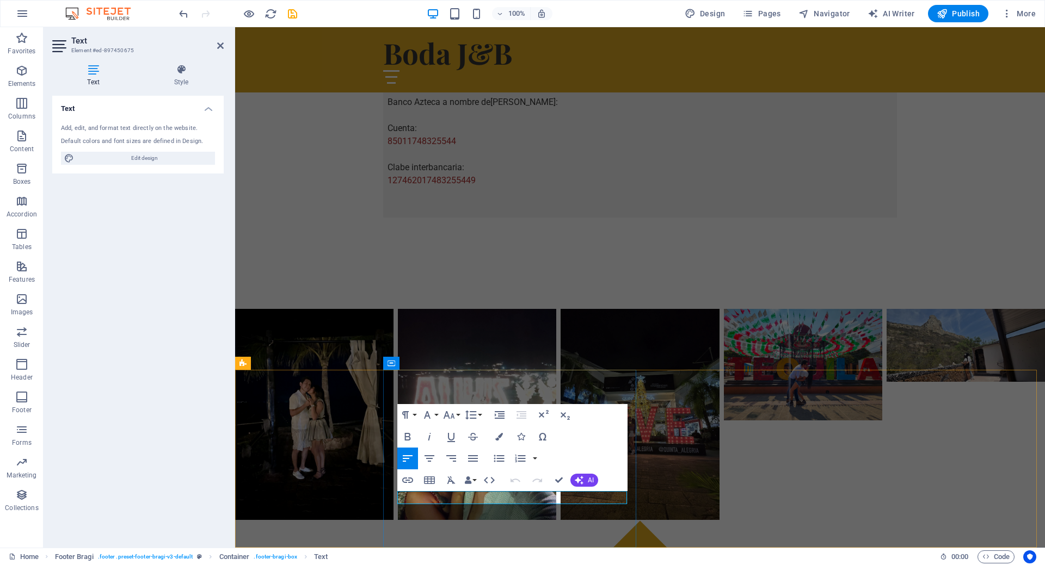
click at [498, 470] on icon "button" at bounding box center [500, 470] width 13 height 13
click at [444, 470] on icon "button" at bounding box center [442, 470] width 13 height 13
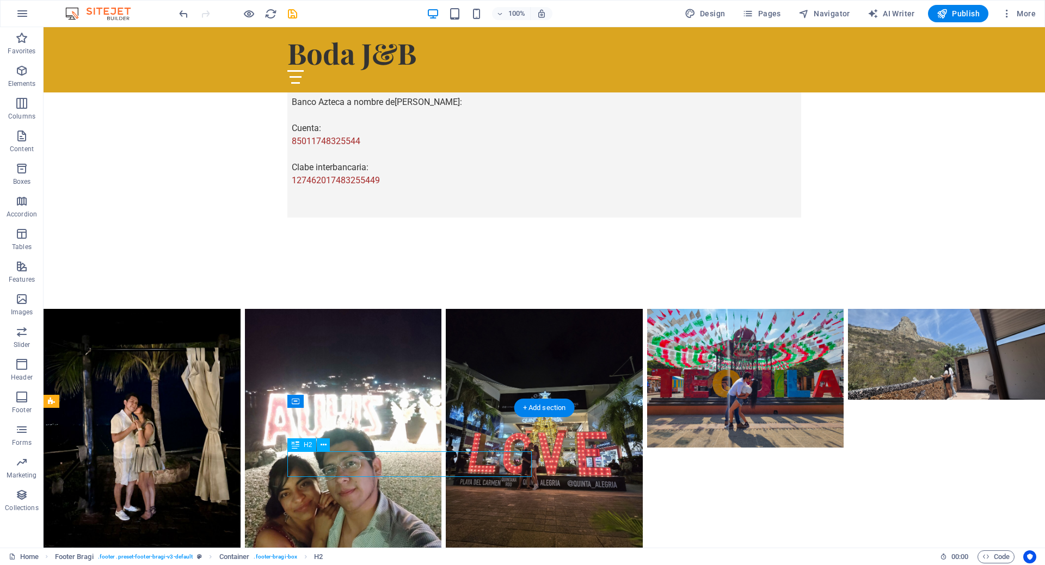
scroll to position [1281, 0]
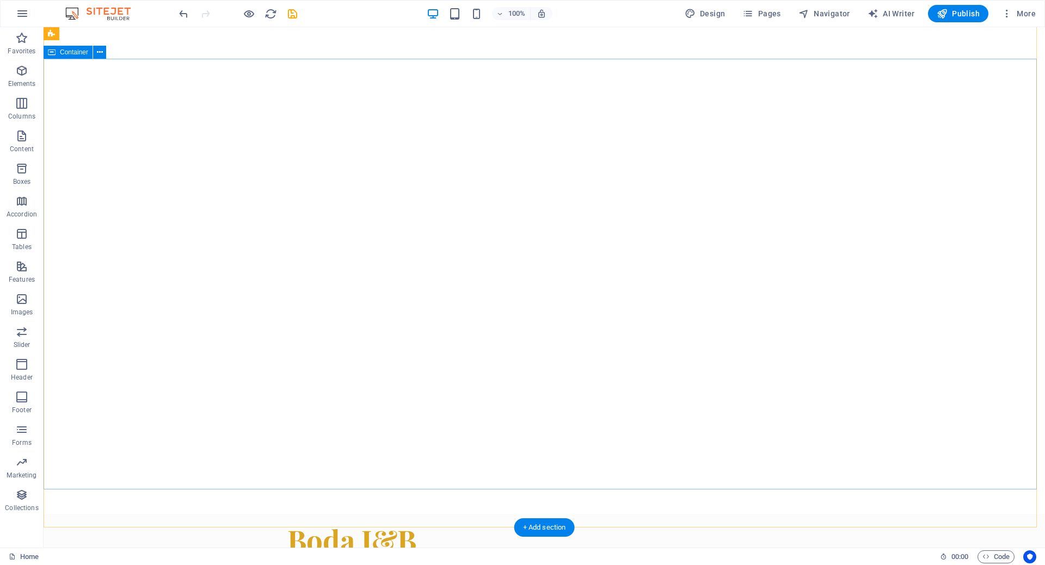
scroll to position [0, 0]
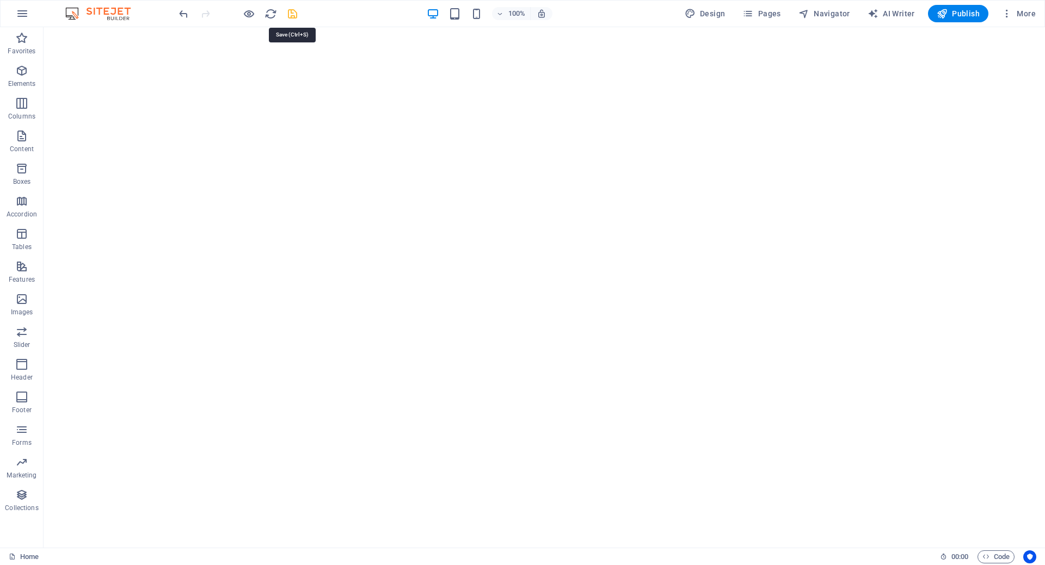
click at [292, 13] on icon "save" at bounding box center [292, 14] width 13 height 13
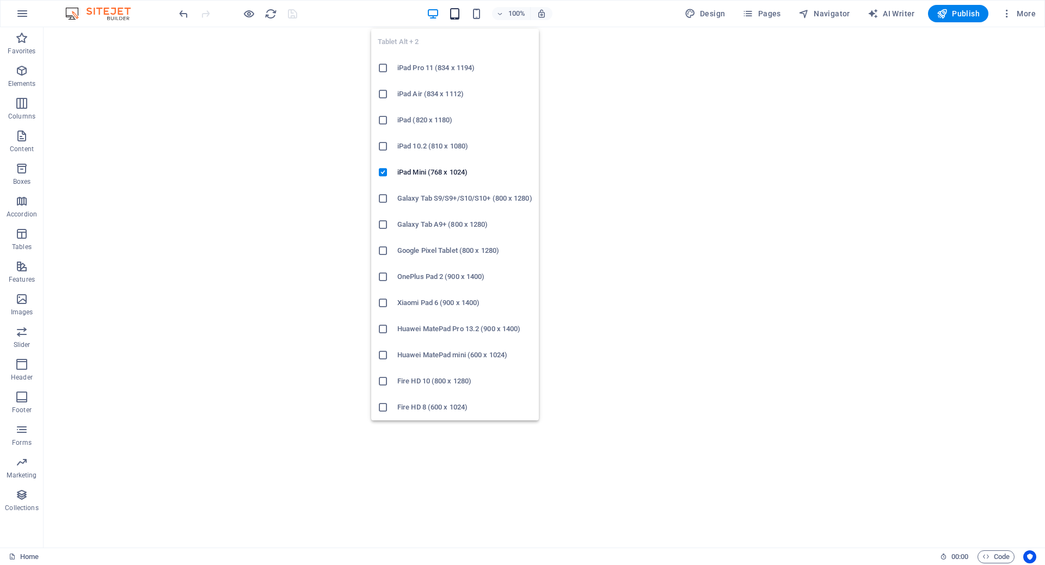
click at [458, 14] on icon "button" at bounding box center [454, 14] width 13 height 13
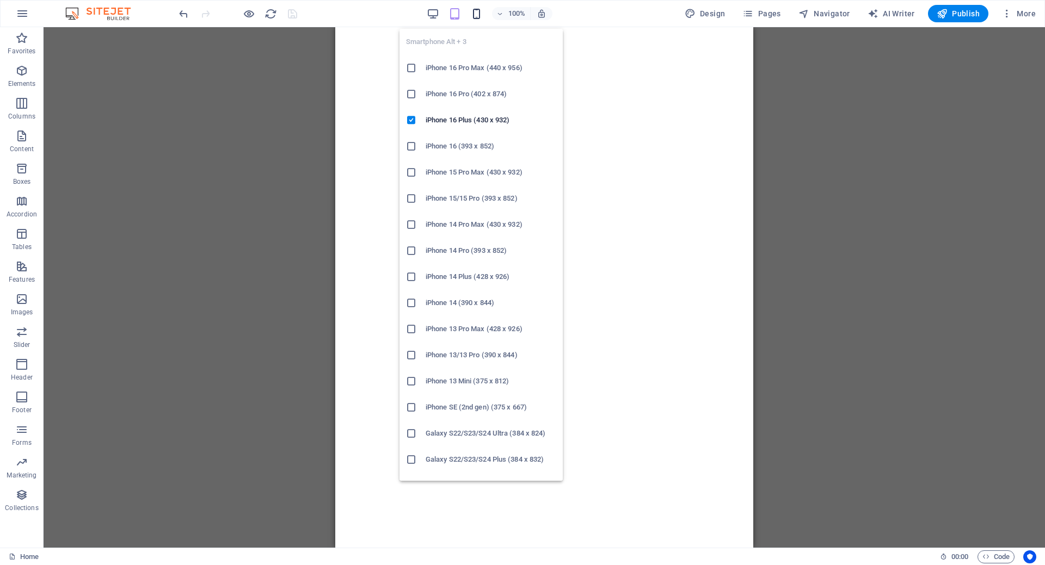
click at [479, 17] on icon "button" at bounding box center [476, 14] width 13 height 13
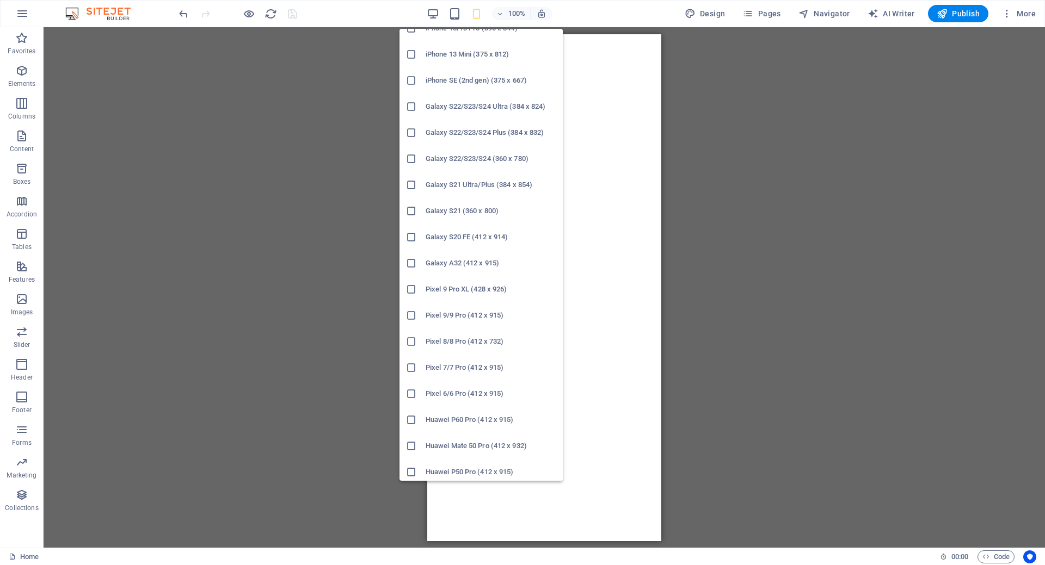
scroll to position [192, 0]
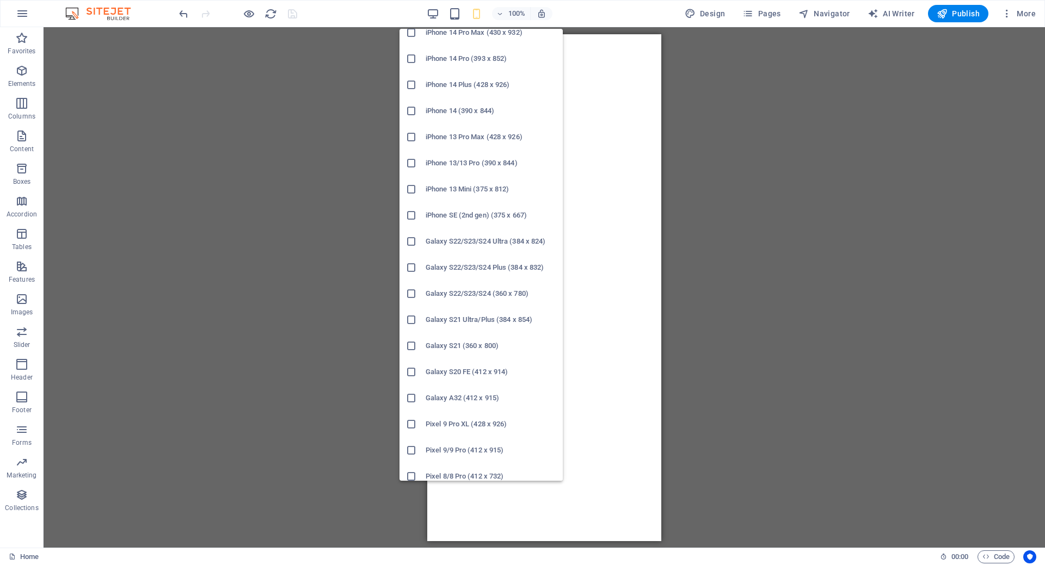
click at [504, 244] on h6 "Galaxy S22/S23/S24 Ultra (384 x 824)" at bounding box center [490, 241] width 131 height 13
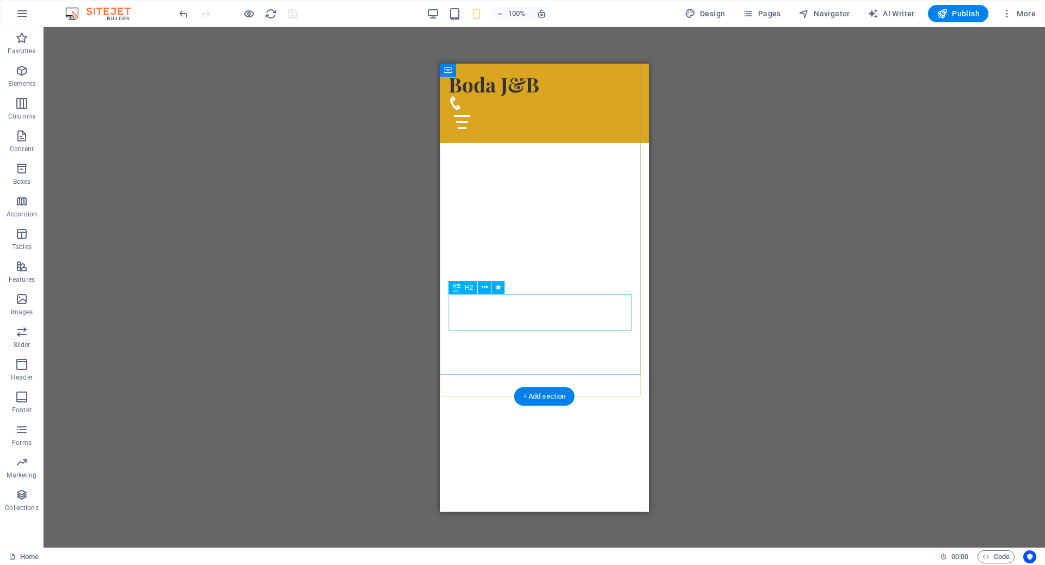
scroll to position [218, 0]
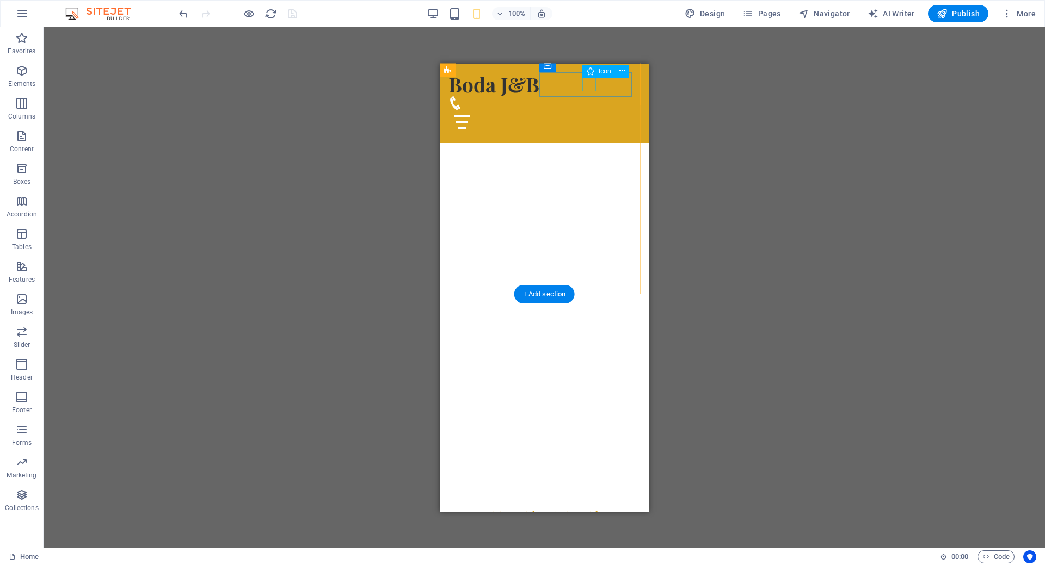
click at [587, 96] on figure at bounding box center [539, 103] width 183 height 14
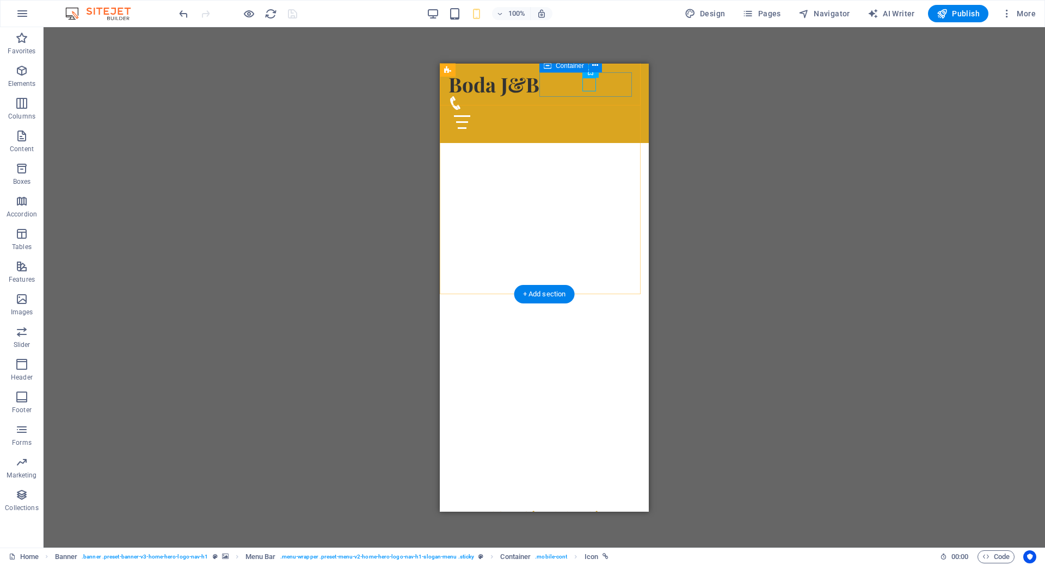
click at [581, 96] on div at bounding box center [544, 115] width 192 height 38
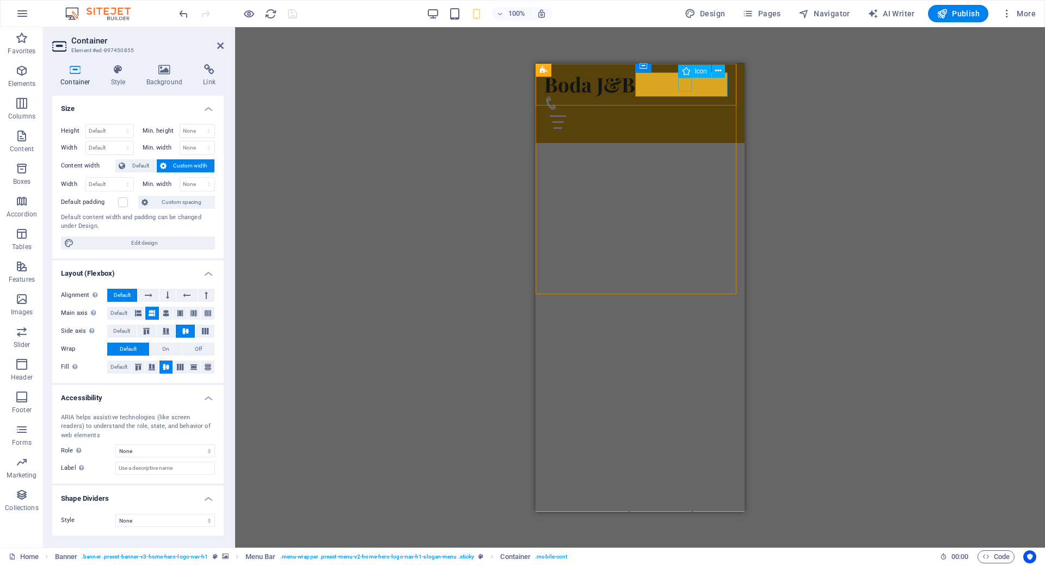
click at [678, 96] on figure at bounding box center [635, 103] width 183 height 14
click at [684, 96] on figure at bounding box center [635, 103] width 183 height 14
click at [718, 70] on icon at bounding box center [718, 70] width 6 height 11
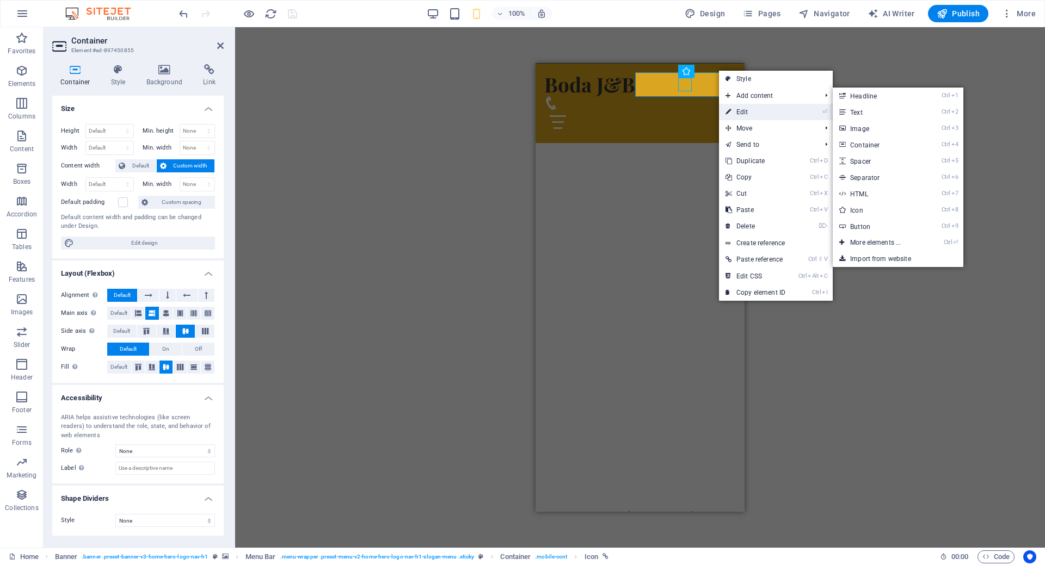
click at [744, 113] on link "⏎ Edit" at bounding box center [755, 112] width 73 height 16
select select "xMidYMid"
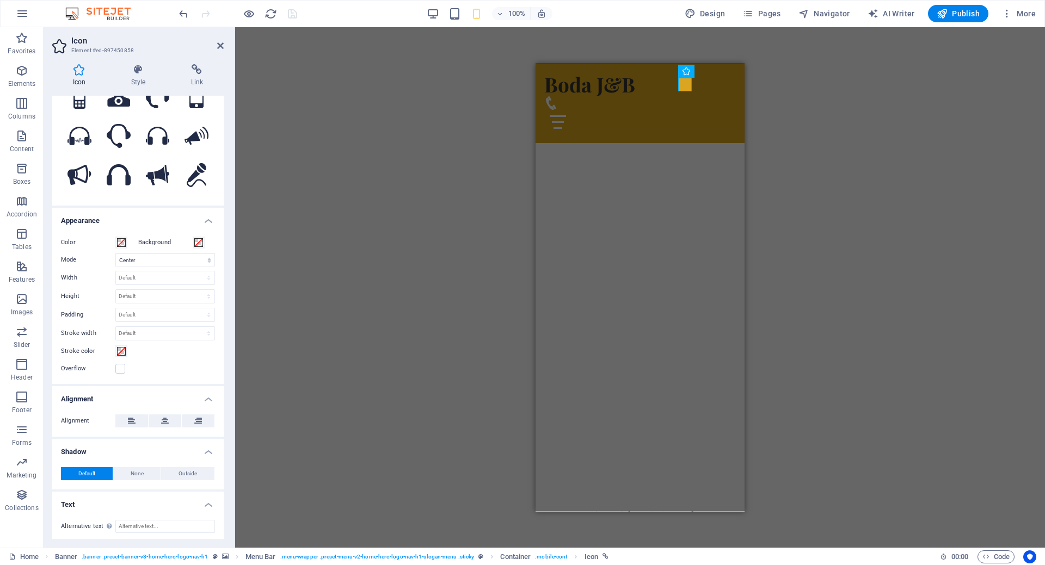
scroll to position [128, 0]
click at [135, 76] on h4 "Style" at bounding box center [140, 75] width 60 height 23
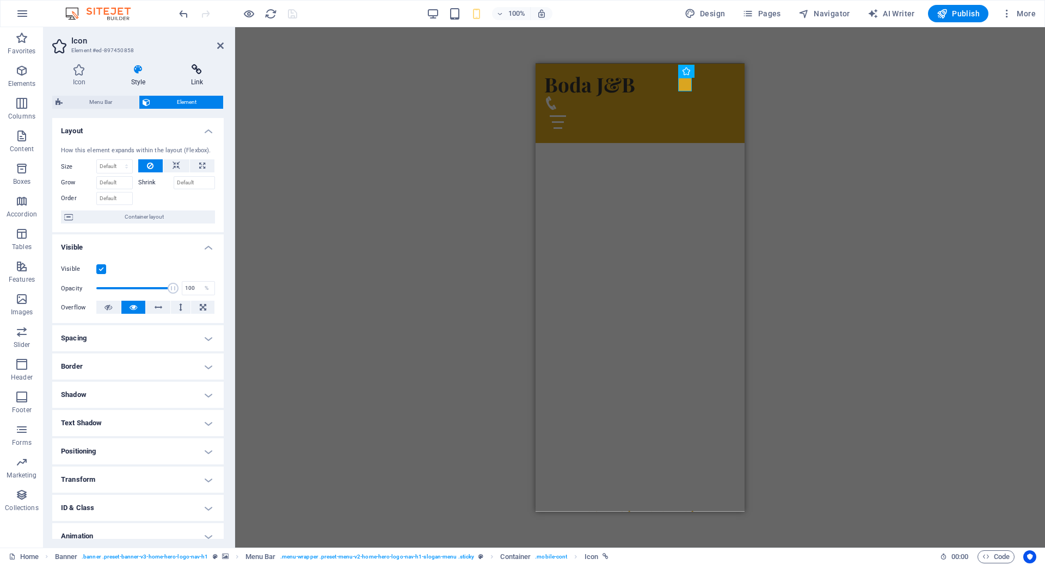
click at [191, 76] on h4 "Link" at bounding box center [196, 75] width 53 height 23
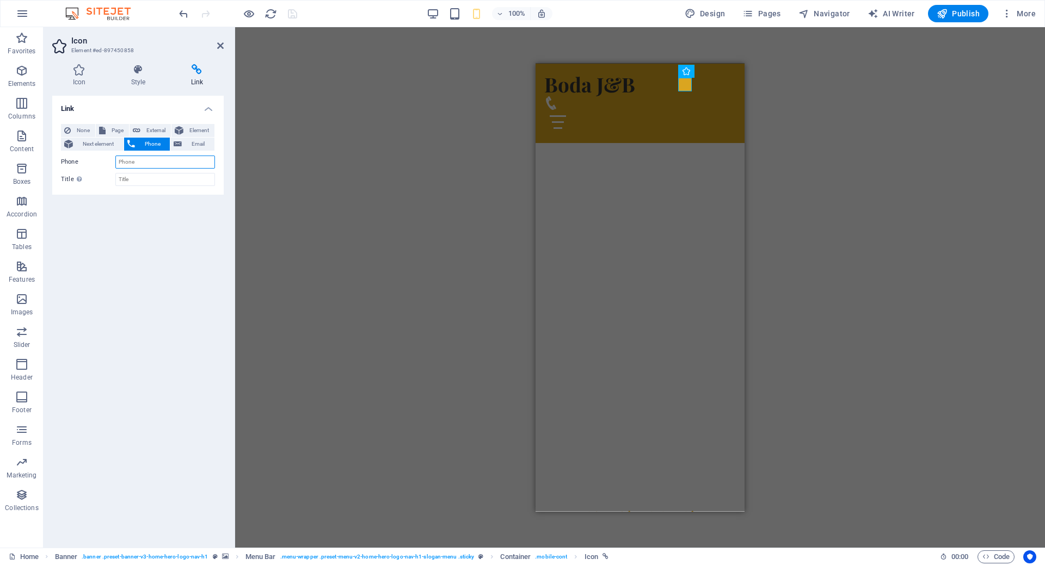
click at [145, 163] on input "Phone" at bounding box center [165, 162] width 100 height 13
type input "7224671312"
click at [145, 177] on input "Title Additional link description, should not be the same as the link text. The…" at bounding box center [165, 179] width 100 height 13
type input "[PERSON_NAME]"
click at [151, 214] on div "Link None Page External Element Next element Phone Email Page Home Subpage Lega…" at bounding box center [137, 317] width 171 height 443
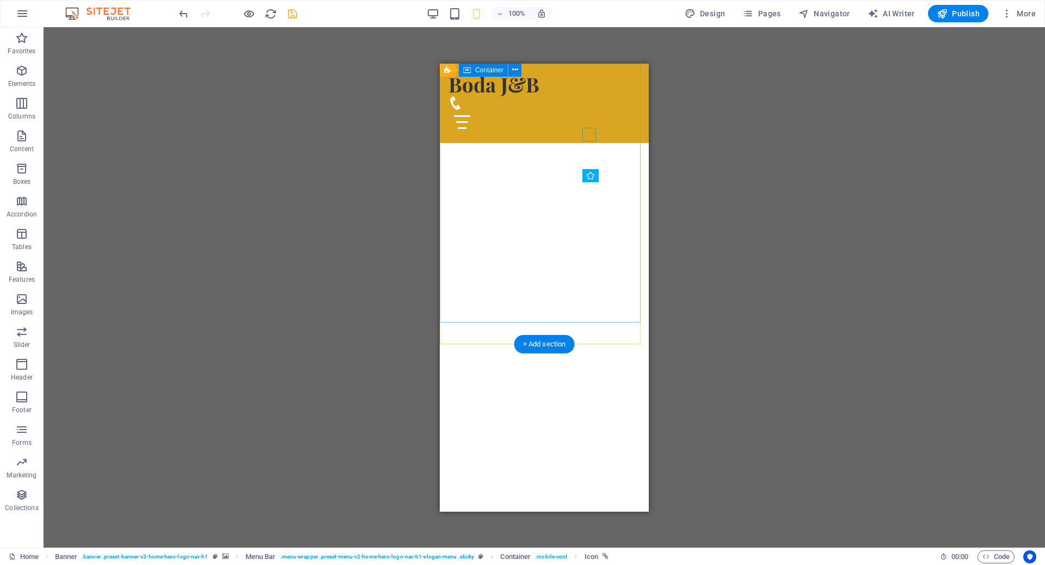
scroll to position [163, 0]
click at [619, 109] on div at bounding box center [544, 121] width 192 height 24
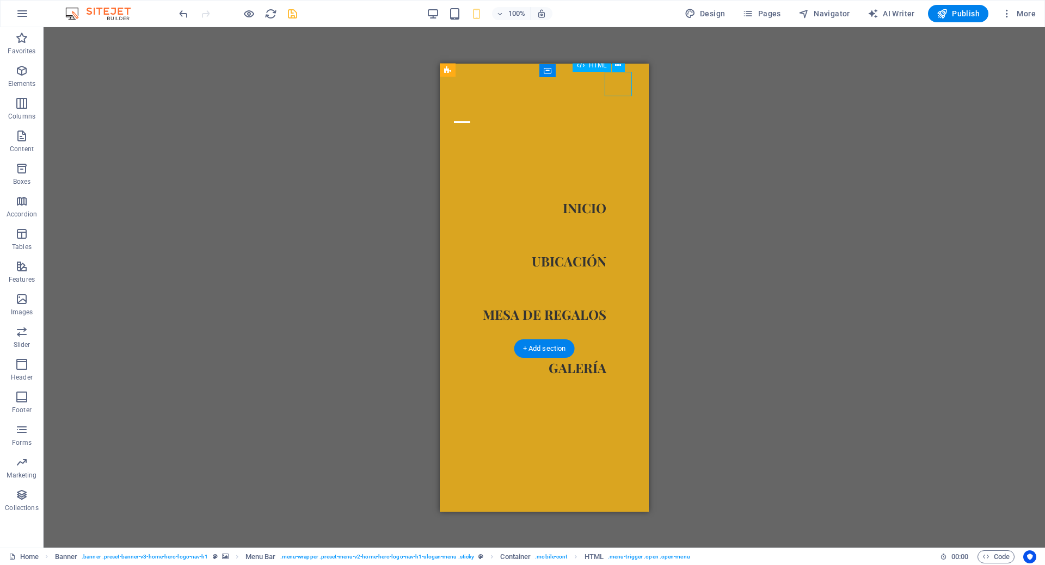
click at [476, 109] on div at bounding box center [461, 121] width 27 height 24
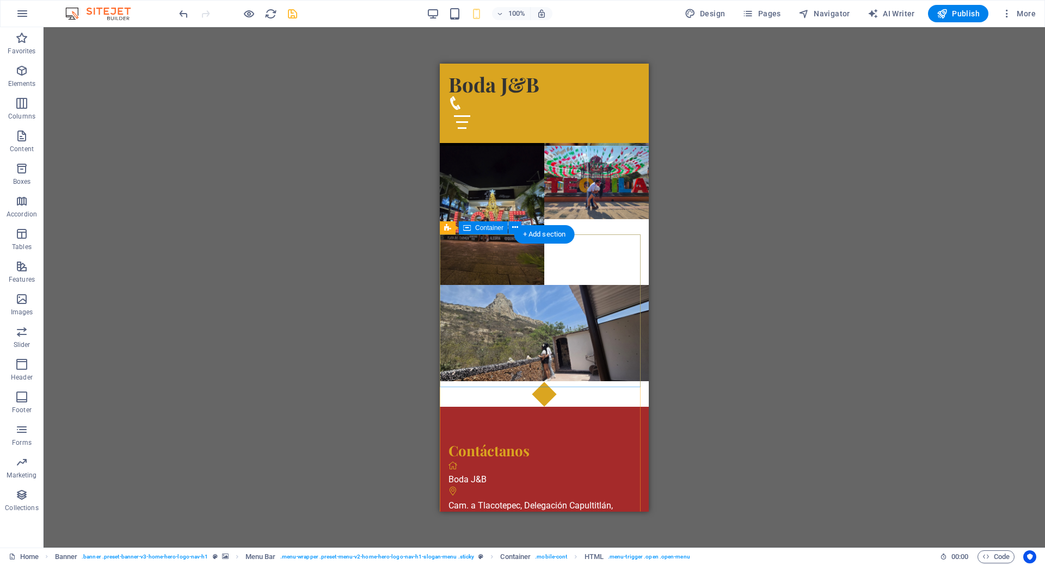
scroll to position [1508, 0]
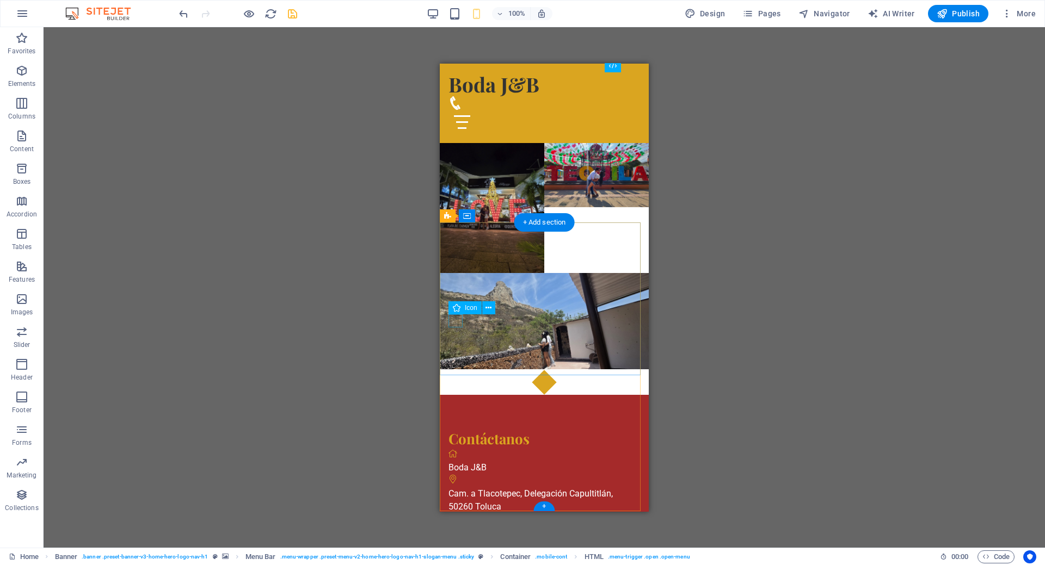
click at [450, 513] on figure at bounding box center [544, 519] width 192 height 13
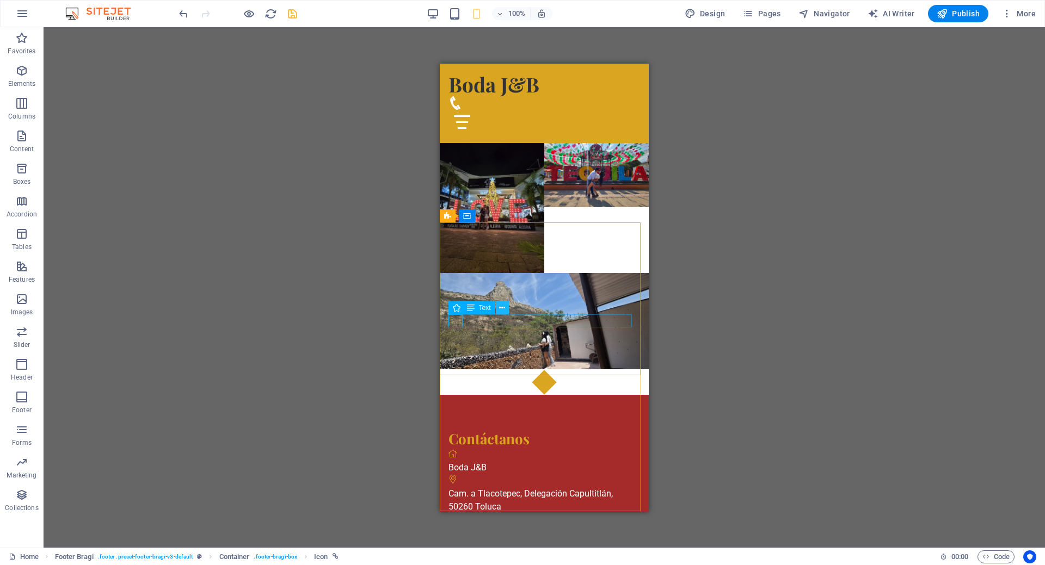
click at [502, 310] on icon at bounding box center [502, 308] width 6 height 11
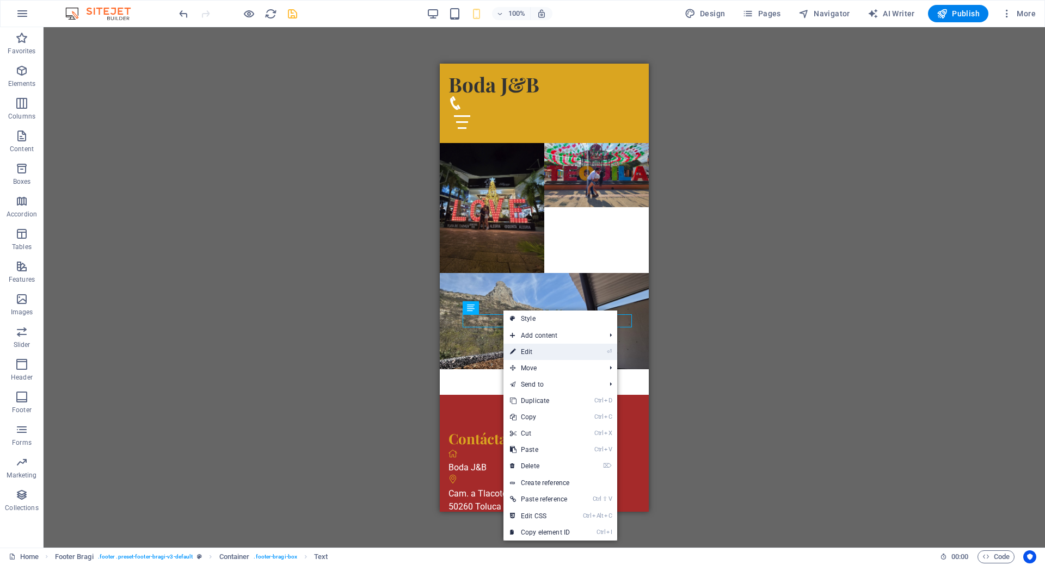
click at [528, 348] on link "⏎ Edit" at bounding box center [539, 352] width 73 height 16
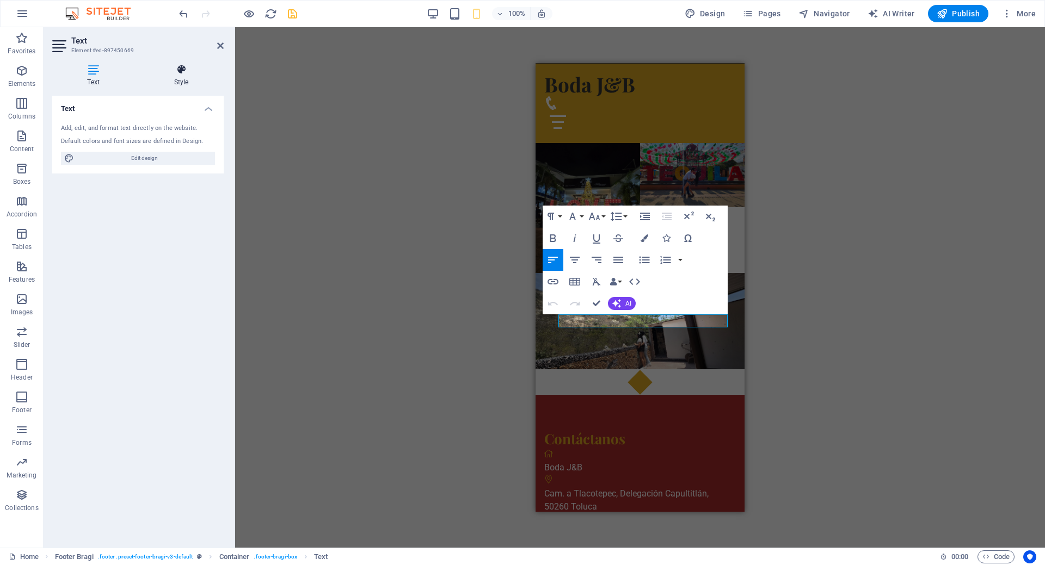
click at [172, 81] on h4 "Style" at bounding box center [181, 75] width 85 height 23
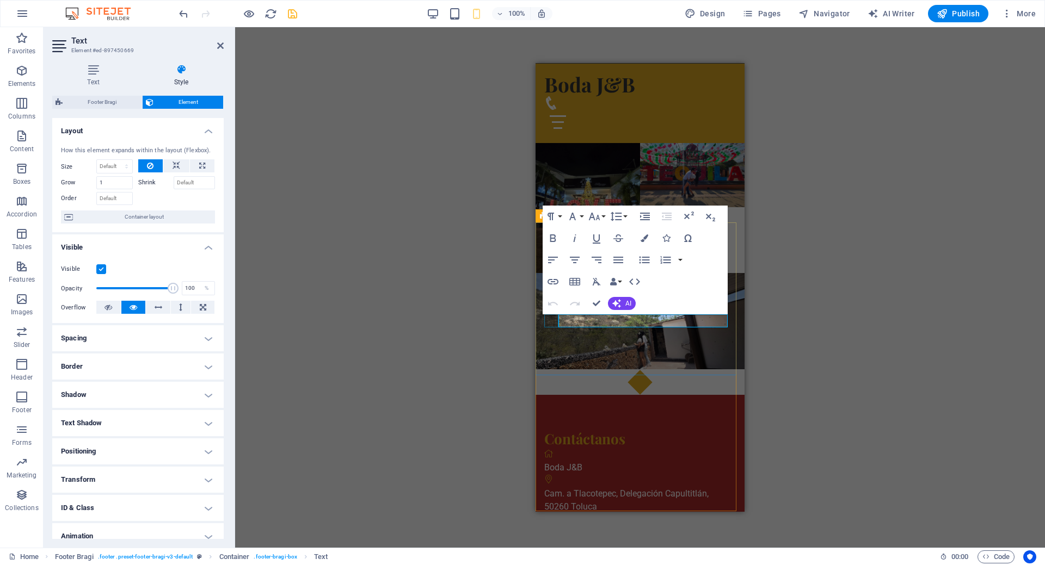
click at [549, 513] on figure at bounding box center [640, 519] width 192 height 13
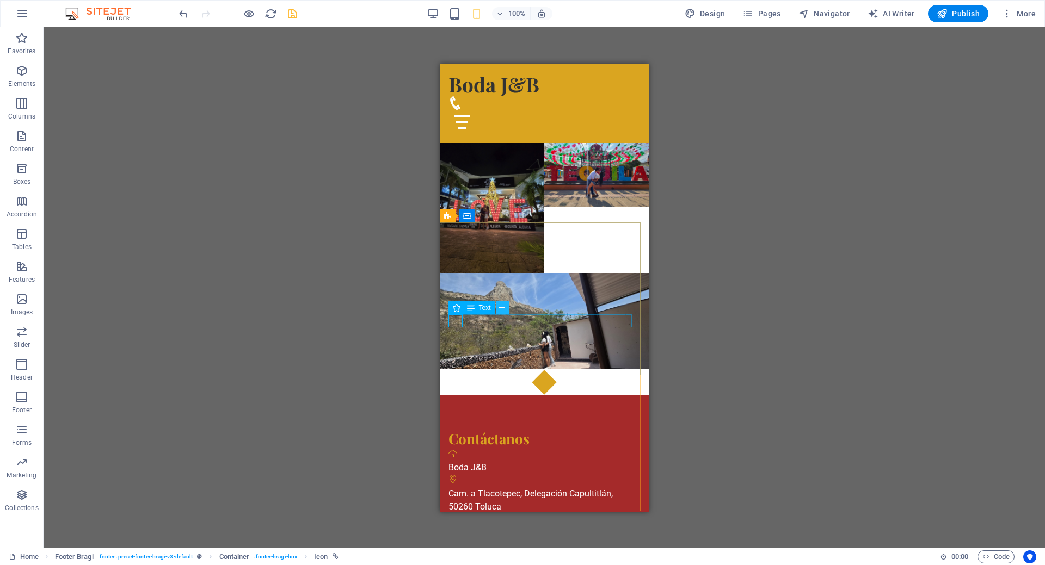
click at [501, 311] on icon at bounding box center [502, 308] width 6 height 11
click at [462, 320] on div "Icon" at bounding box center [464, 320] width 33 height 13
click at [523, 526] on div "7224673712" at bounding box center [544, 532] width 192 height 13
click at [455, 513] on figure at bounding box center [544, 519] width 192 height 13
click at [486, 310] on icon at bounding box center [488, 308] width 6 height 11
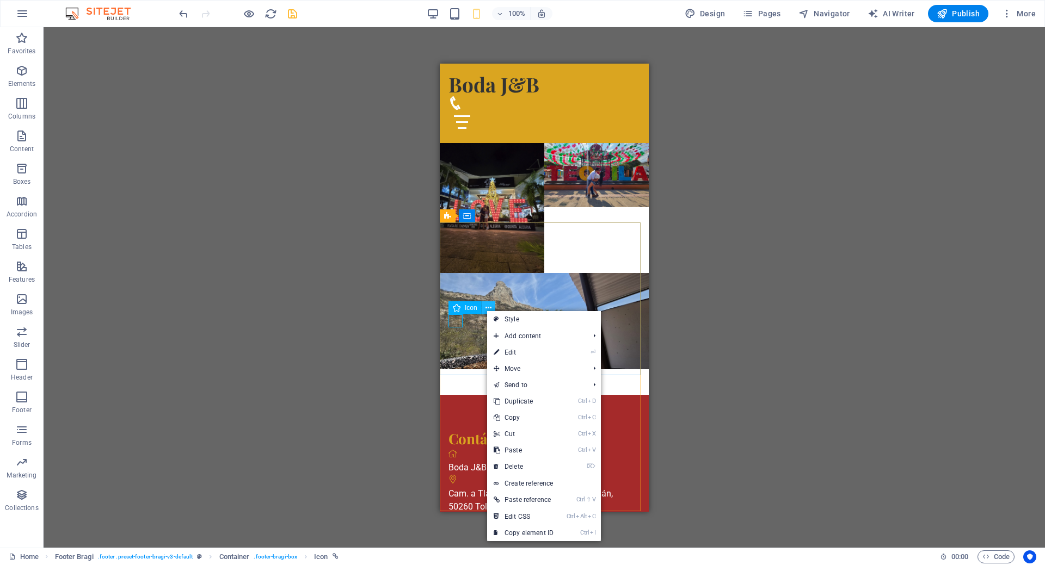
click at [486, 310] on icon at bounding box center [488, 308] width 6 height 11
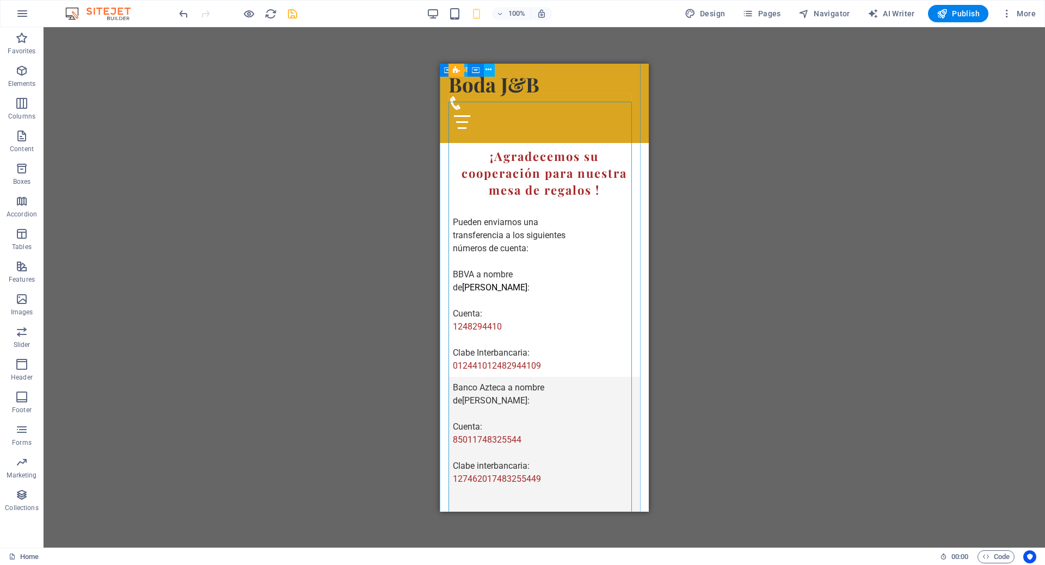
scroll to position [746, 0]
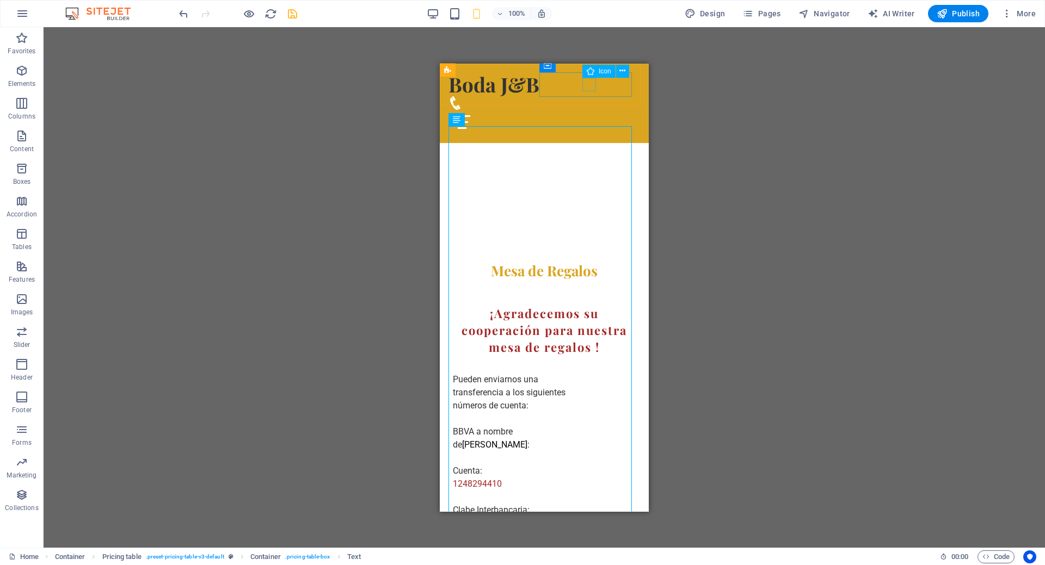
click at [592, 96] on figure at bounding box center [539, 103] width 183 height 14
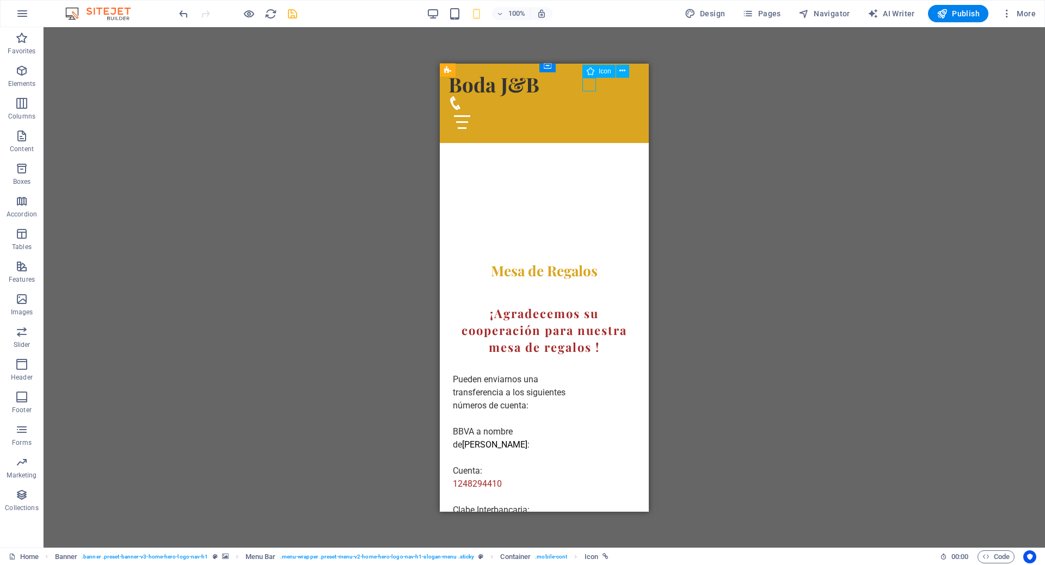
click at [591, 96] on figure at bounding box center [539, 103] width 183 height 14
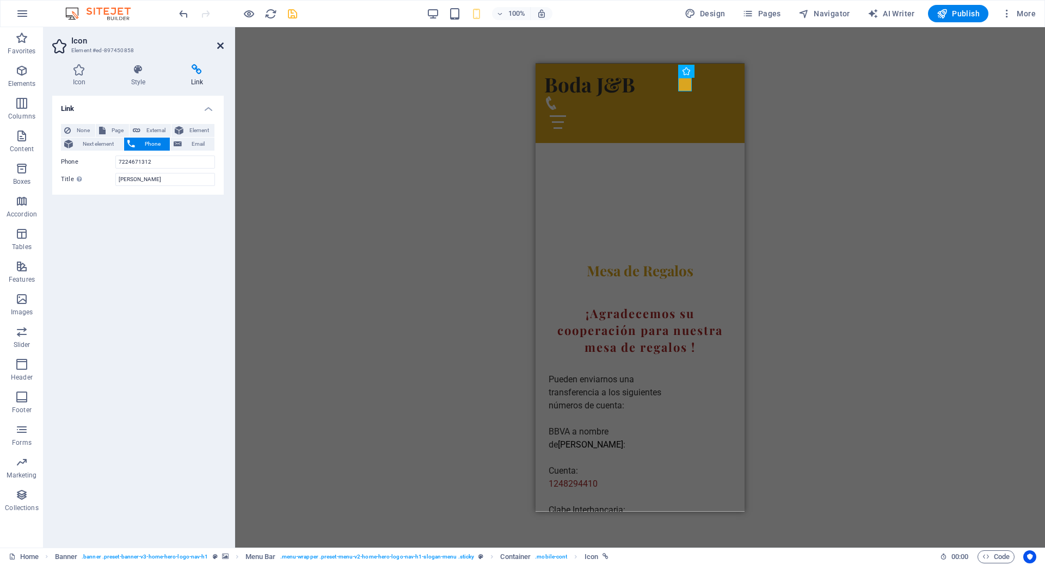
click at [221, 47] on icon at bounding box center [220, 45] width 7 height 9
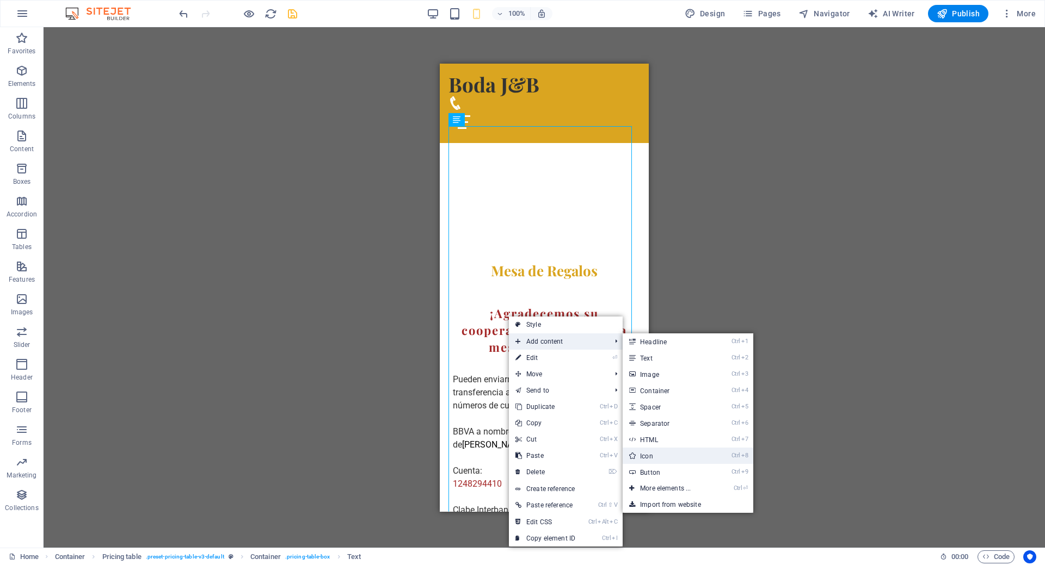
click at [677, 459] on link "Ctrl 8 Icon" at bounding box center [667, 456] width 90 height 16
select select "xMidYMid"
select select "px"
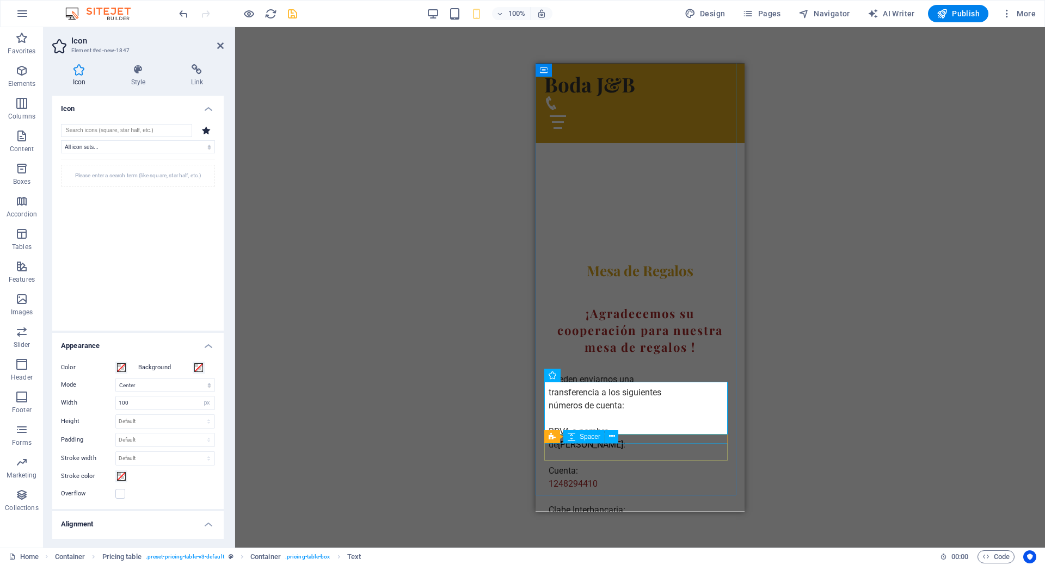
scroll to position [1022, 0]
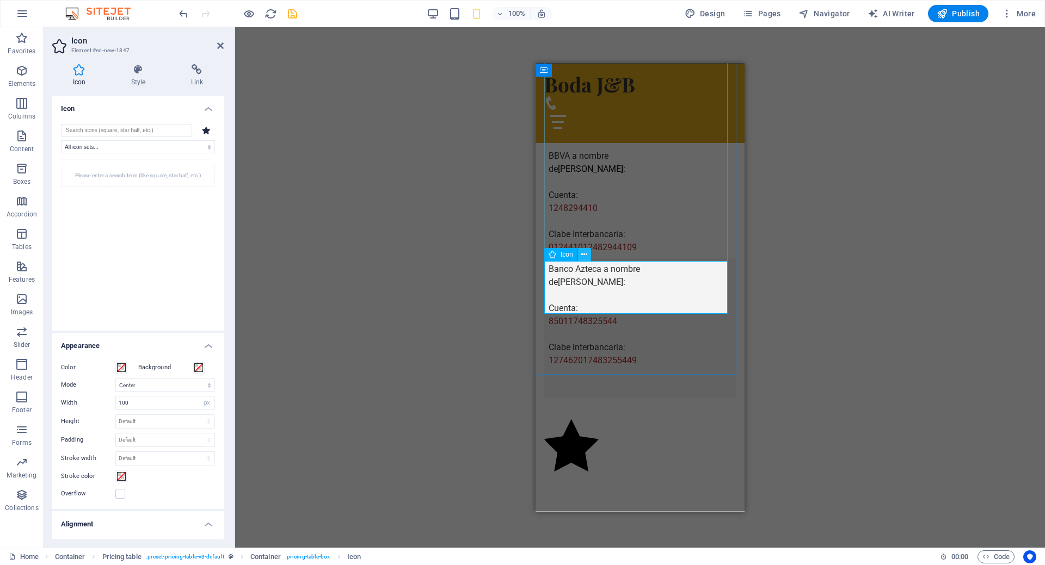
click at [580, 253] on button at bounding box center [584, 254] width 13 height 13
click at [200, 78] on h4 "Link" at bounding box center [196, 75] width 53 height 23
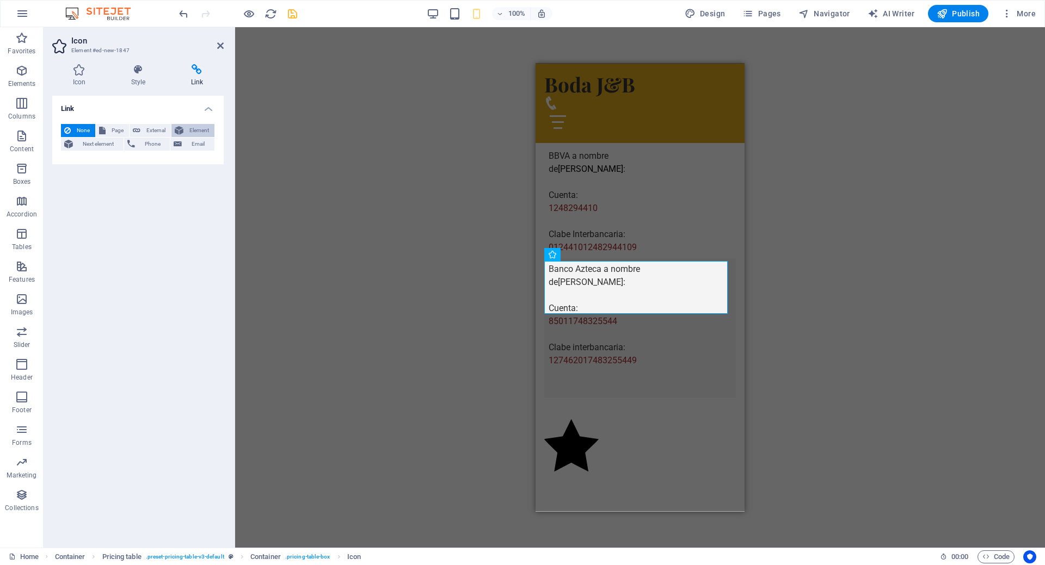
click at [203, 131] on span "Element" at bounding box center [199, 130] width 24 height 13
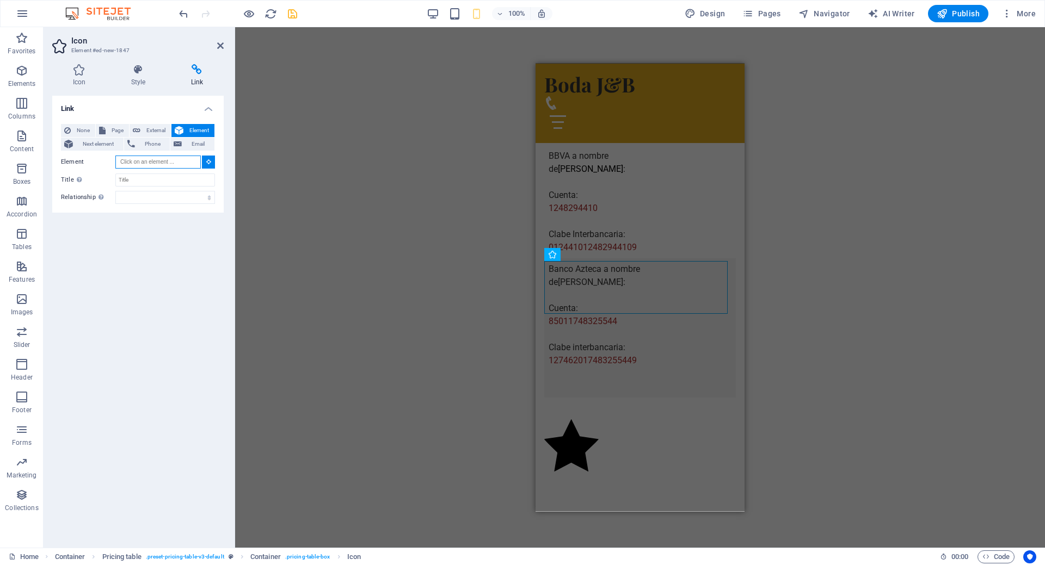
click at [180, 163] on input "Element" at bounding box center [157, 162] width 85 height 13
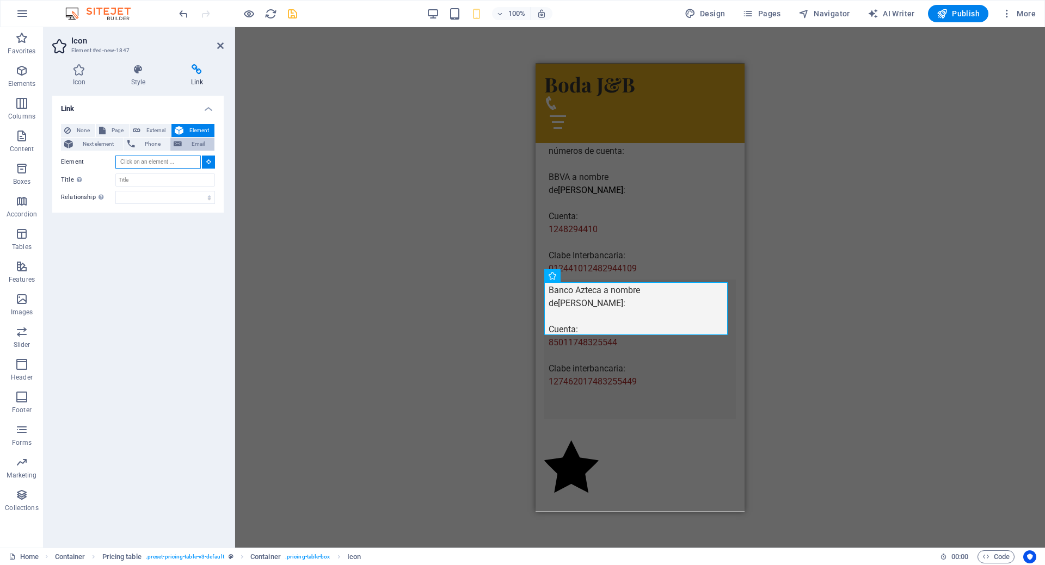
scroll to position [980, 0]
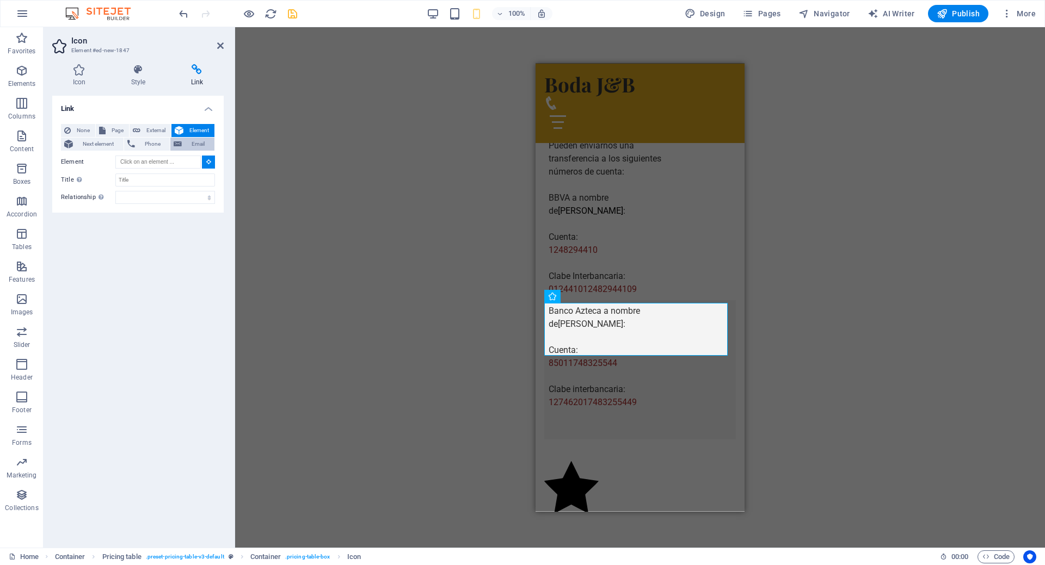
click at [188, 139] on span "Email" at bounding box center [198, 144] width 26 height 13
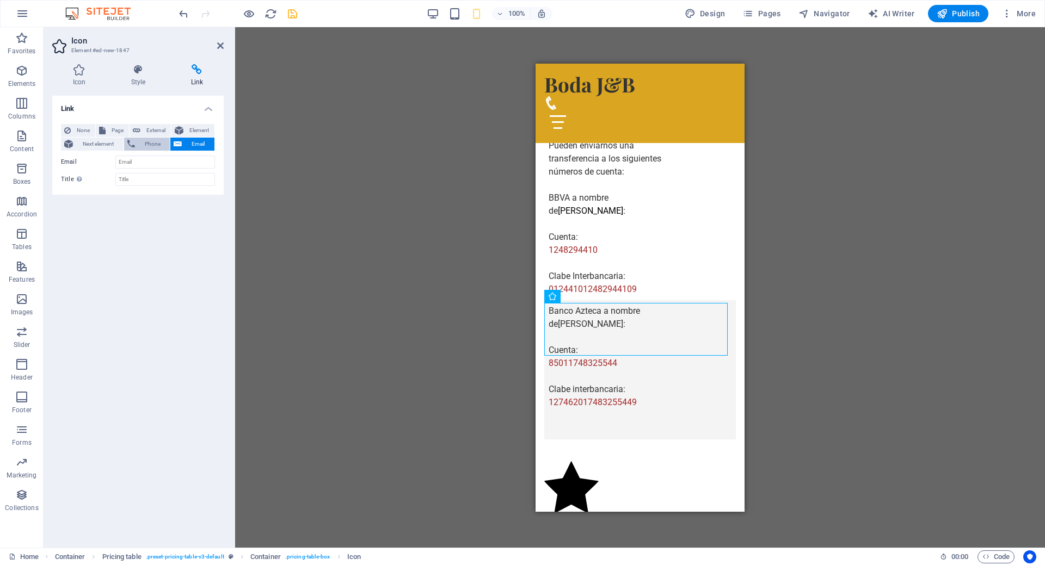
click at [154, 143] on span "Phone" at bounding box center [152, 144] width 29 height 13
click at [76, 144] on span "Next element" at bounding box center [98, 144] width 44 height 13
click at [73, 129] on button "None" at bounding box center [78, 130] width 34 height 13
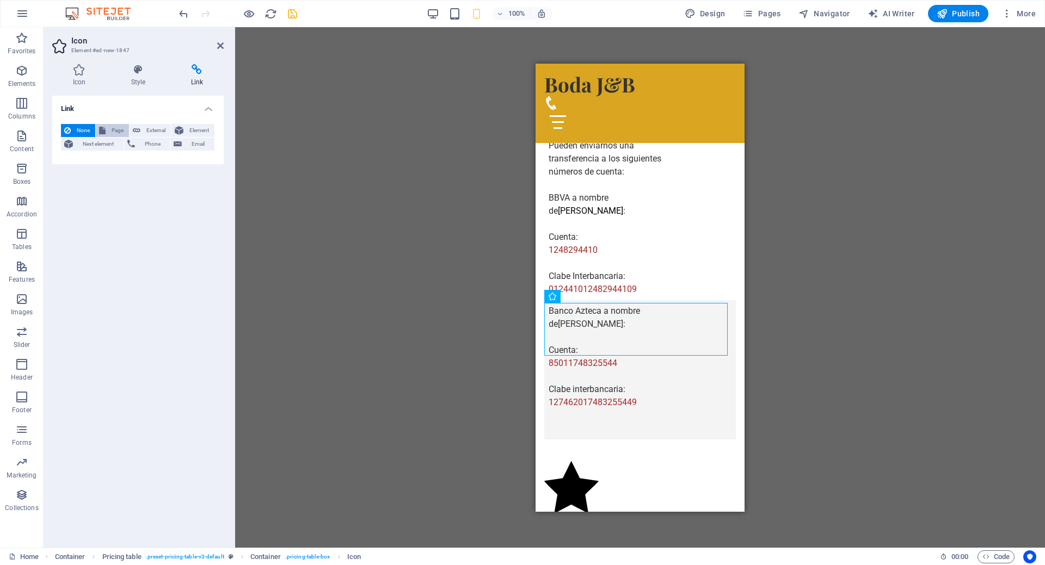
click at [117, 129] on span "Page" at bounding box center [117, 130] width 17 height 13
select select
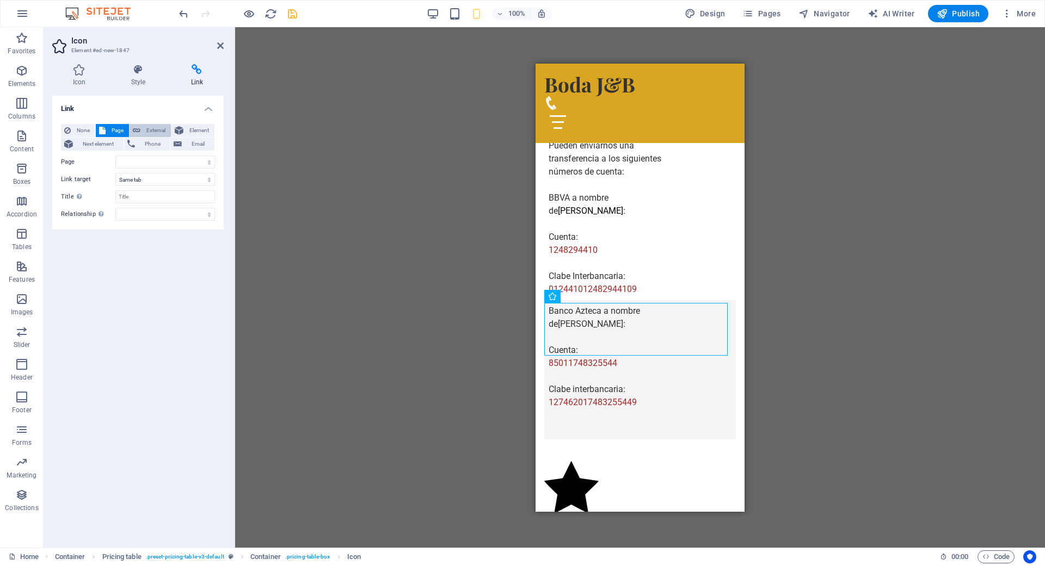
click at [153, 128] on span "External" at bounding box center [156, 130] width 24 height 13
select select "blank"
click at [585, 293] on icon at bounding box center [584, 296] width 6 height 11
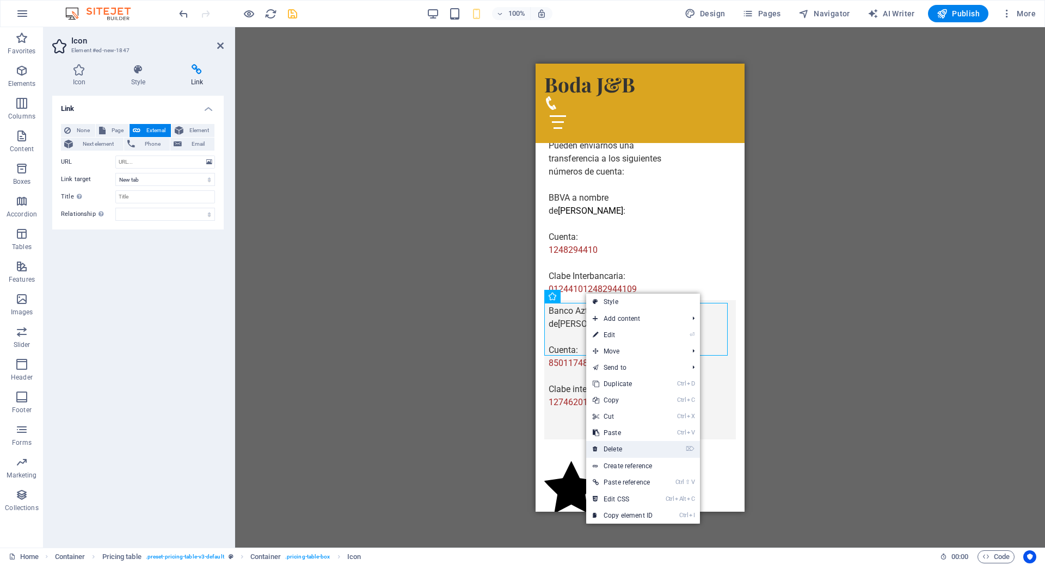
click at [628, 444] on link "⌦ Delete" at bounding box center [622, 449] width 73 height 16
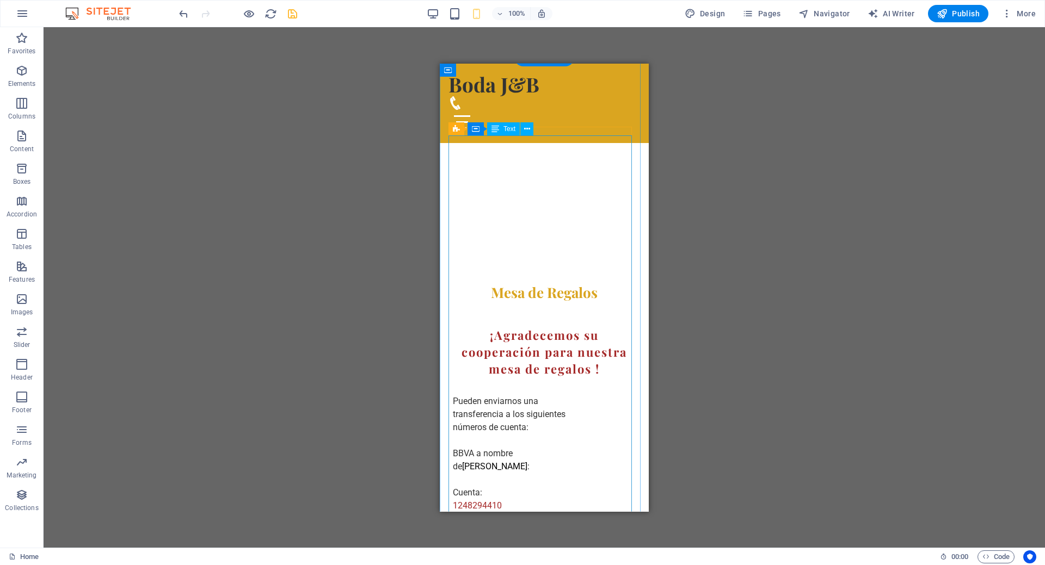
scroll to position [654, 0]
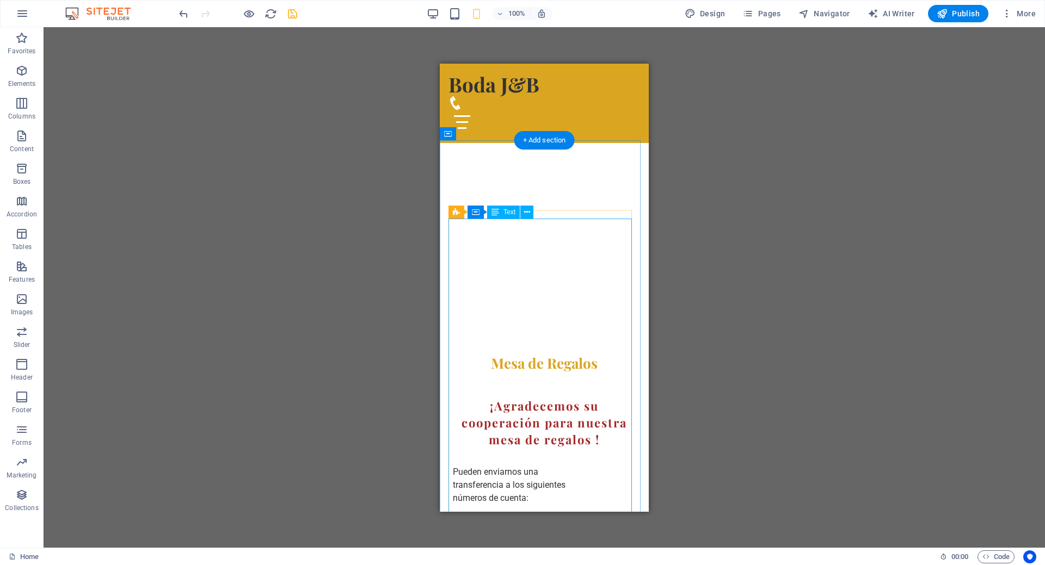
click at [524, 215] on icon at bounding box center [527, 212] width 6 height 11
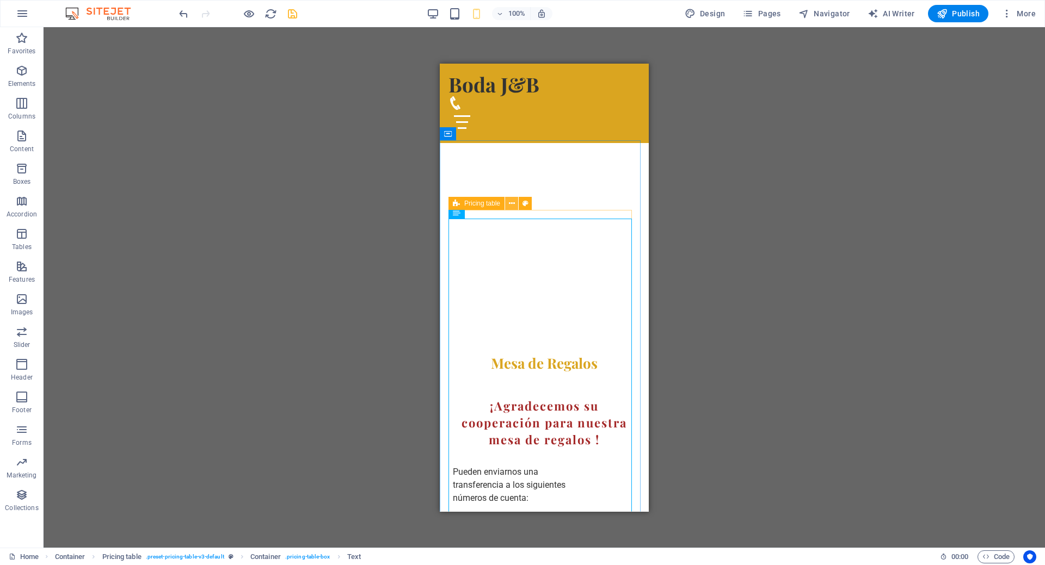
click at [515, 205] on button at bounding box center [511, 203] width 13 height 13
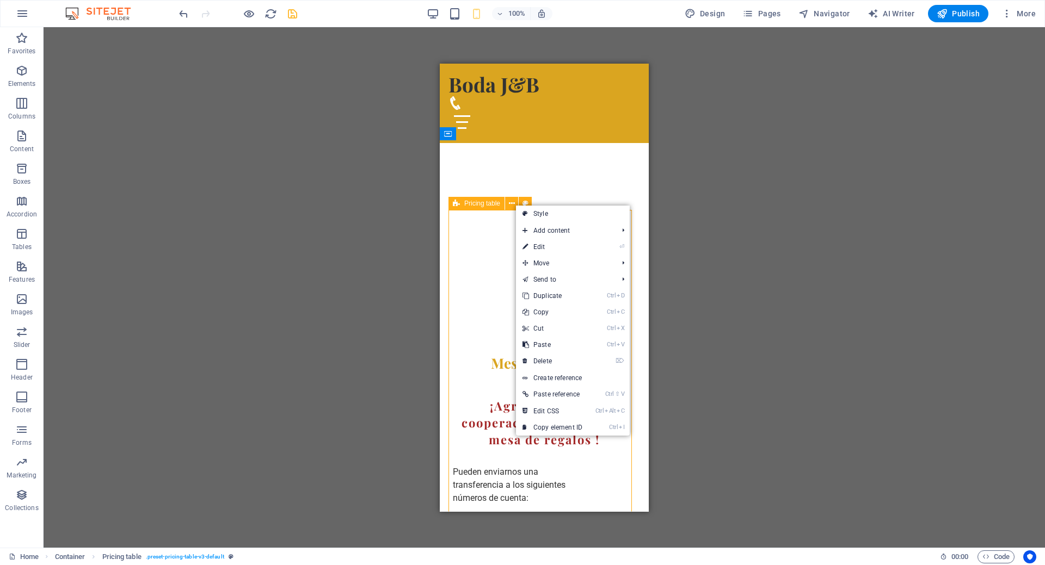
click at [473, 201] on span "Pricing table" at bounding box center [482, 203] width 36 height 7
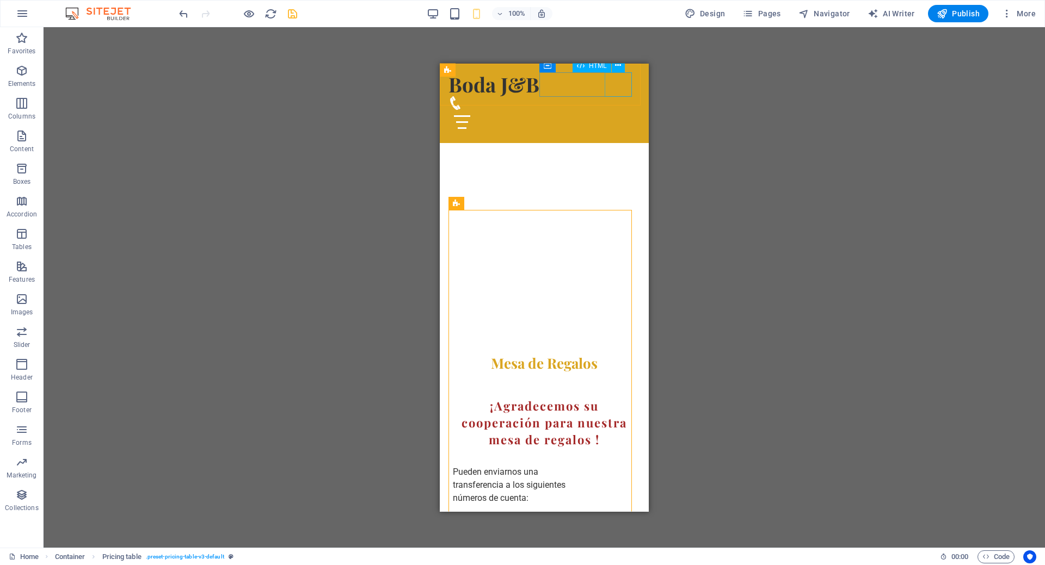
click at [615, 109] on div at bounding box center [544, 121] width 192 height 24
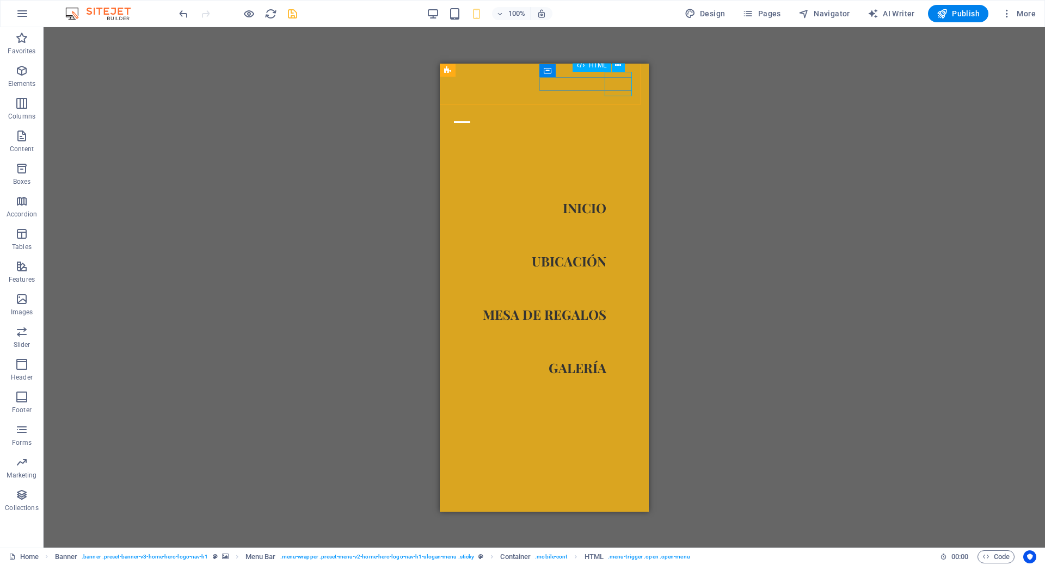
click at [476, 109] on div at bounding box center [461, 121] width 27 height 24
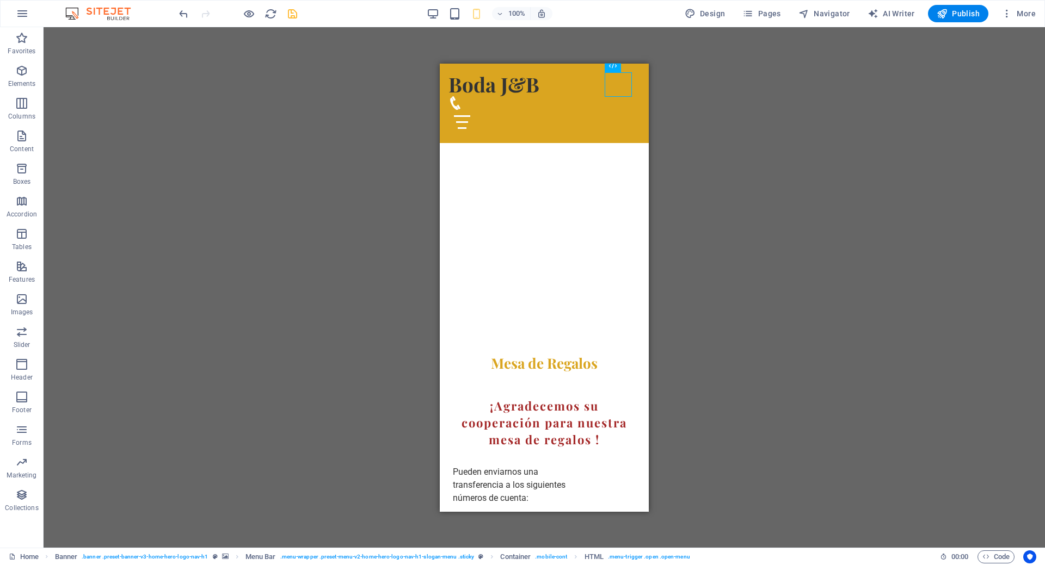
click at [295, 15] on icon "save" at bounding box center [292, 14] width 13 height 13
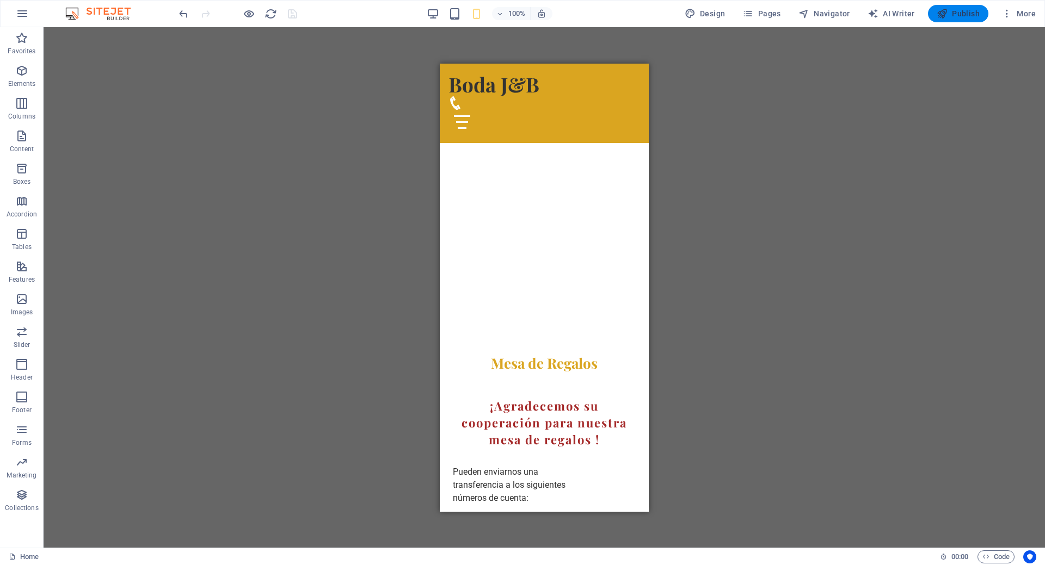
click at [950, 14] on span "Publish" at bounding box center [957, 13] width 43 height 11
